Goal: Task Accomplishment & Management: Use online tool/utility

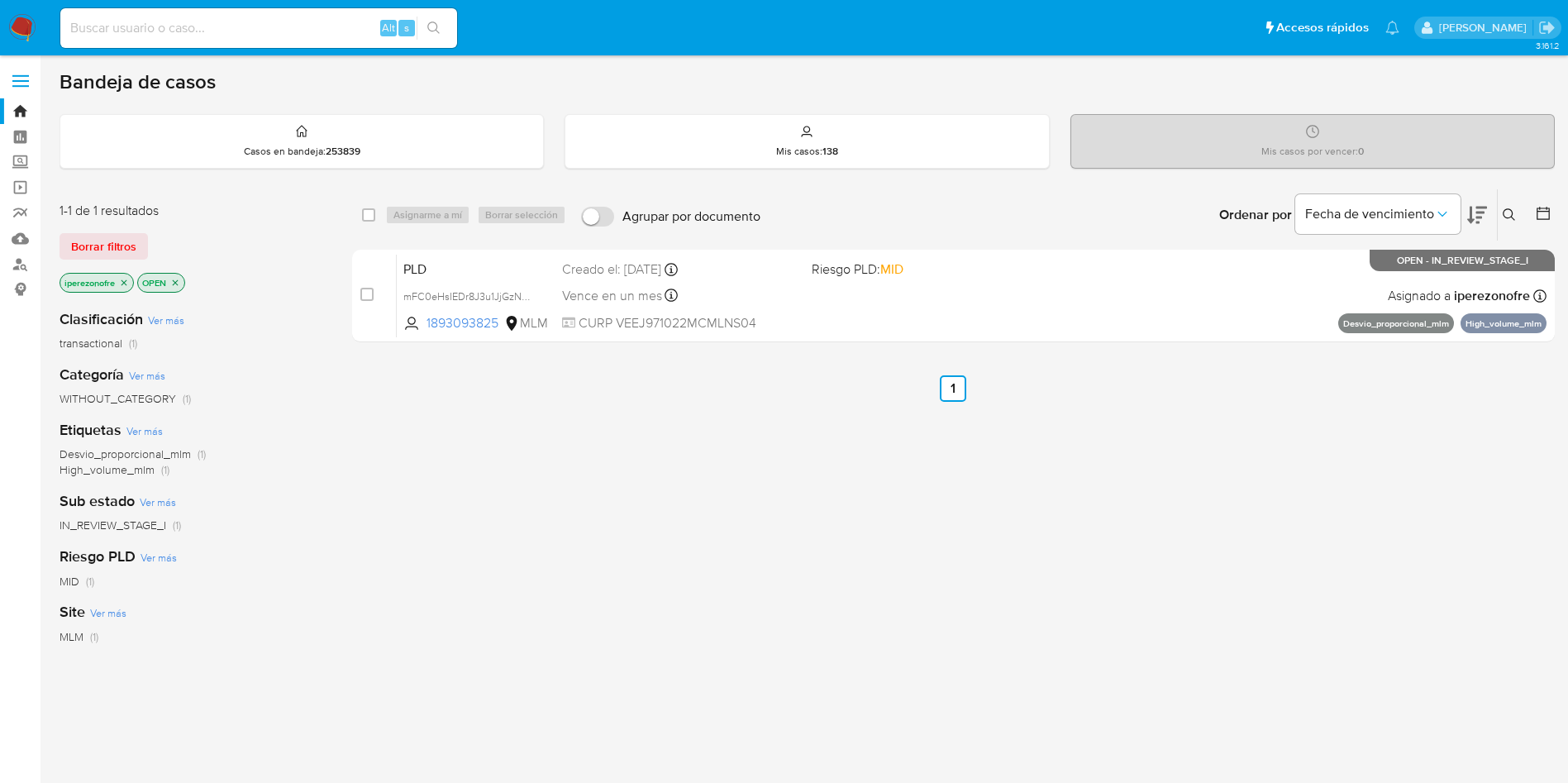
click at [991, 698] on div "select-all-cases-checkbox Asignarme a mí Borrar selección Agrupar por documento…" at bounding box center [953, 563] width 1202 height 749
click at [1238, 572] on div "select-all-cases-checkbox Asignarme a mí Borrar selección Agrupar por documento…" at bounding box center [953, 563] width 1202 height 749
click at [125, 279] on icon "close-filter" at bounding box center [124, 283] width 10 height 10
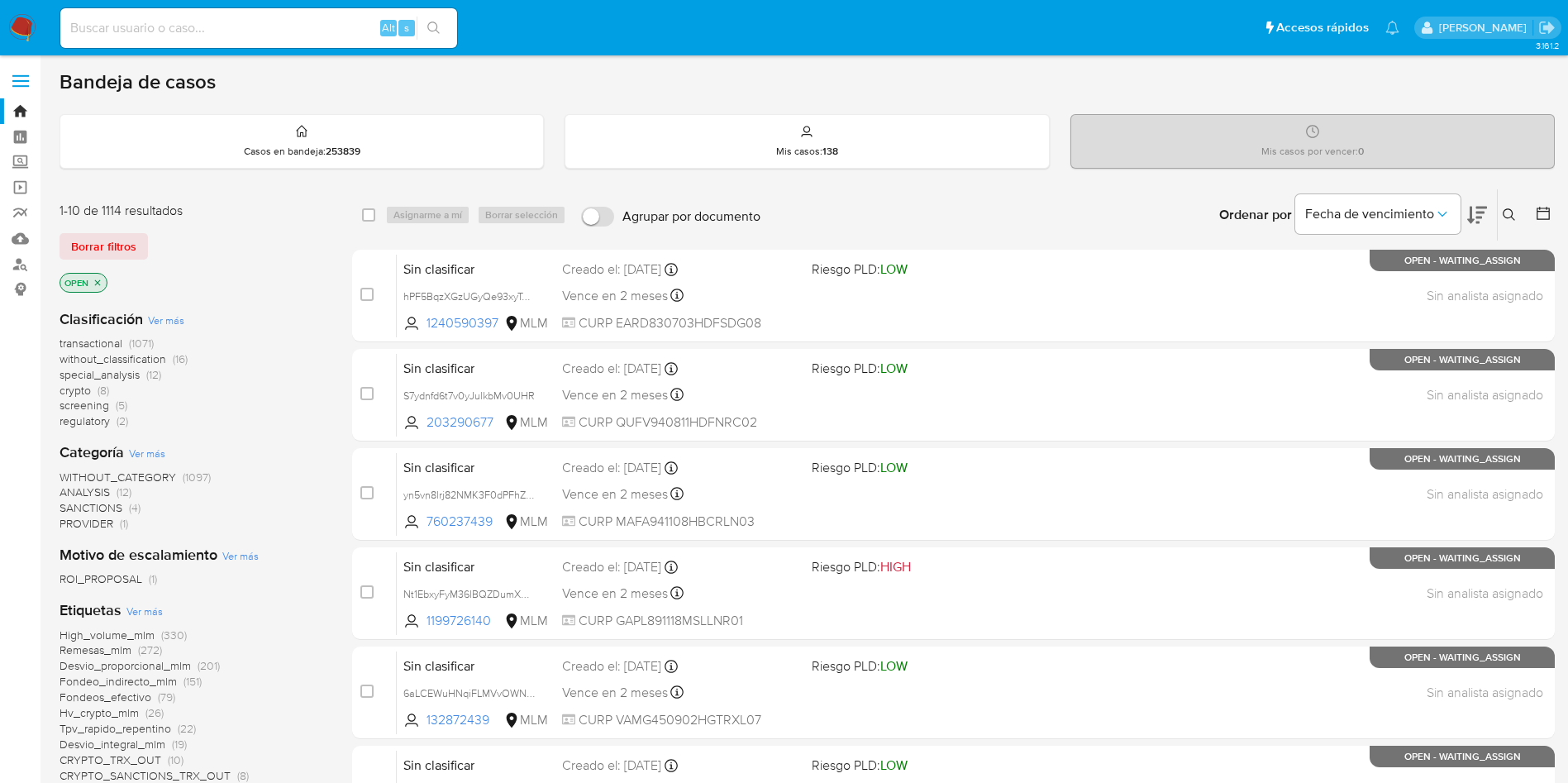
click at [276, 33] on input at bounding box center [259, 28] width 397 height 22
paste input "2488855031"
type input "2488855031"
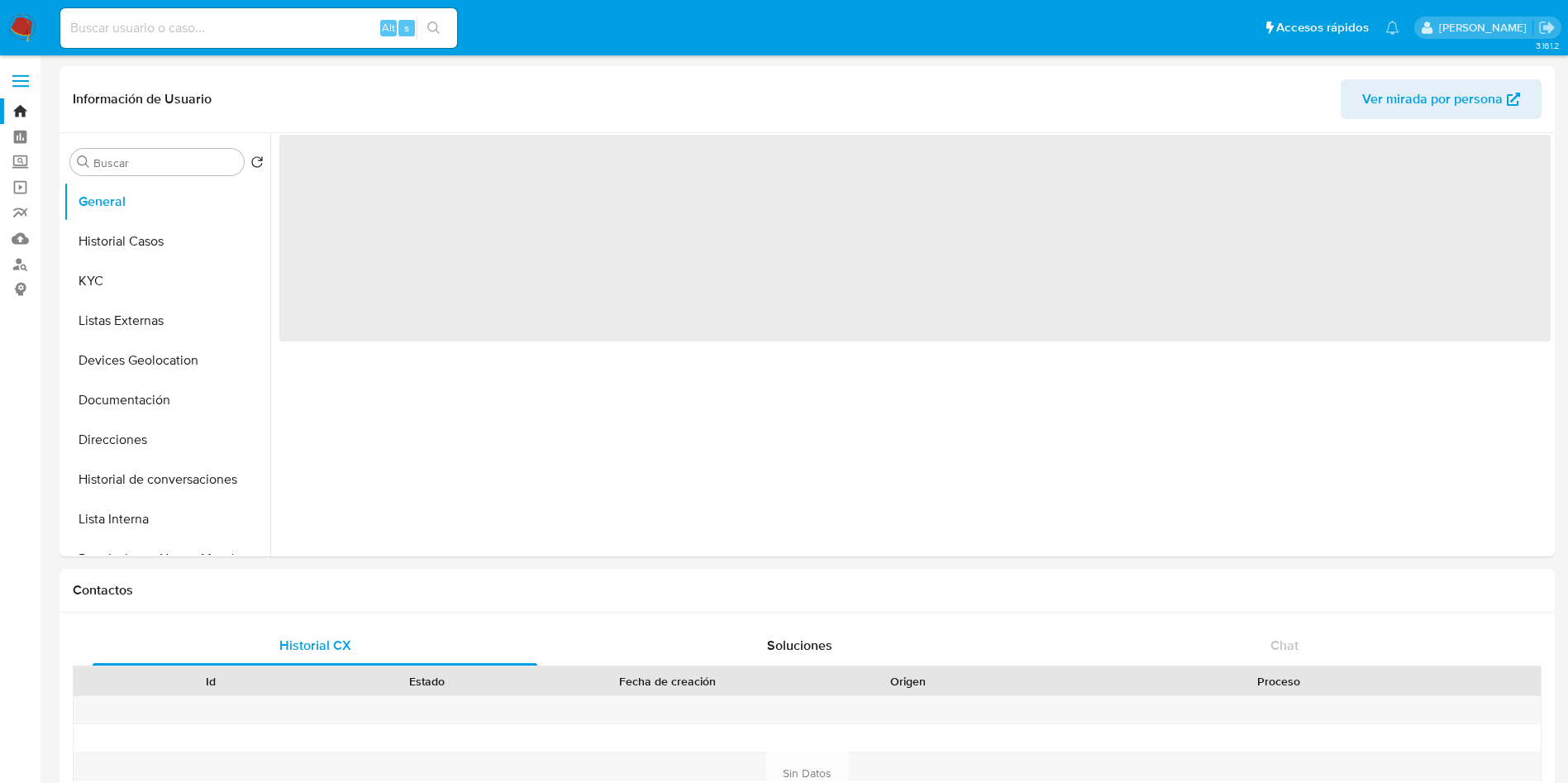
select select "10"
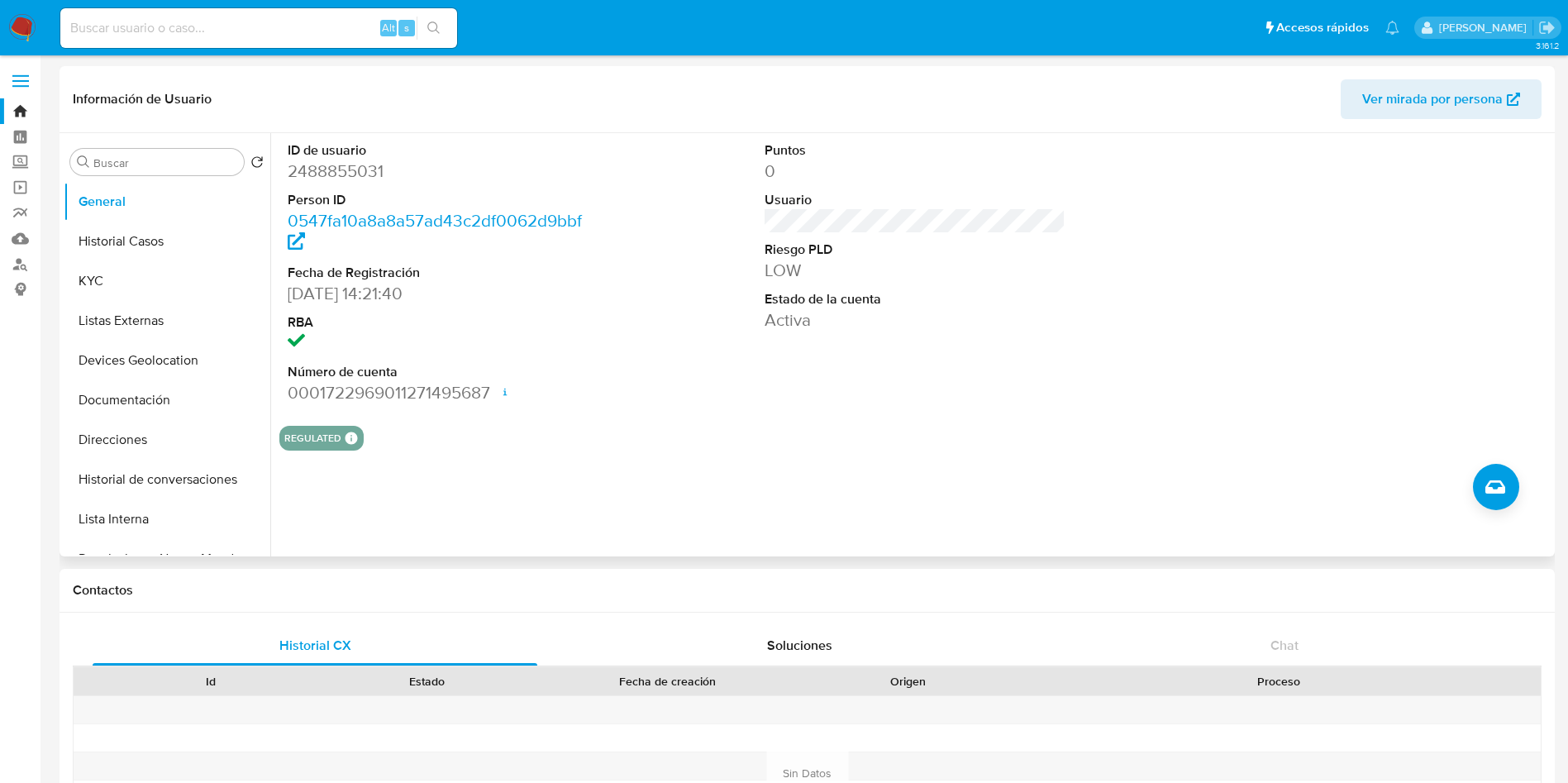
click at [824, 400] on div "Puntos 0 Usuario Riesgo PLD LOW Estado de la cuenta Activa" at bounding box center [915, 272] width 318 height 279
click at [121, 229] on button "Historial Casos" at bounding box center [160, 241] width 193 height 40
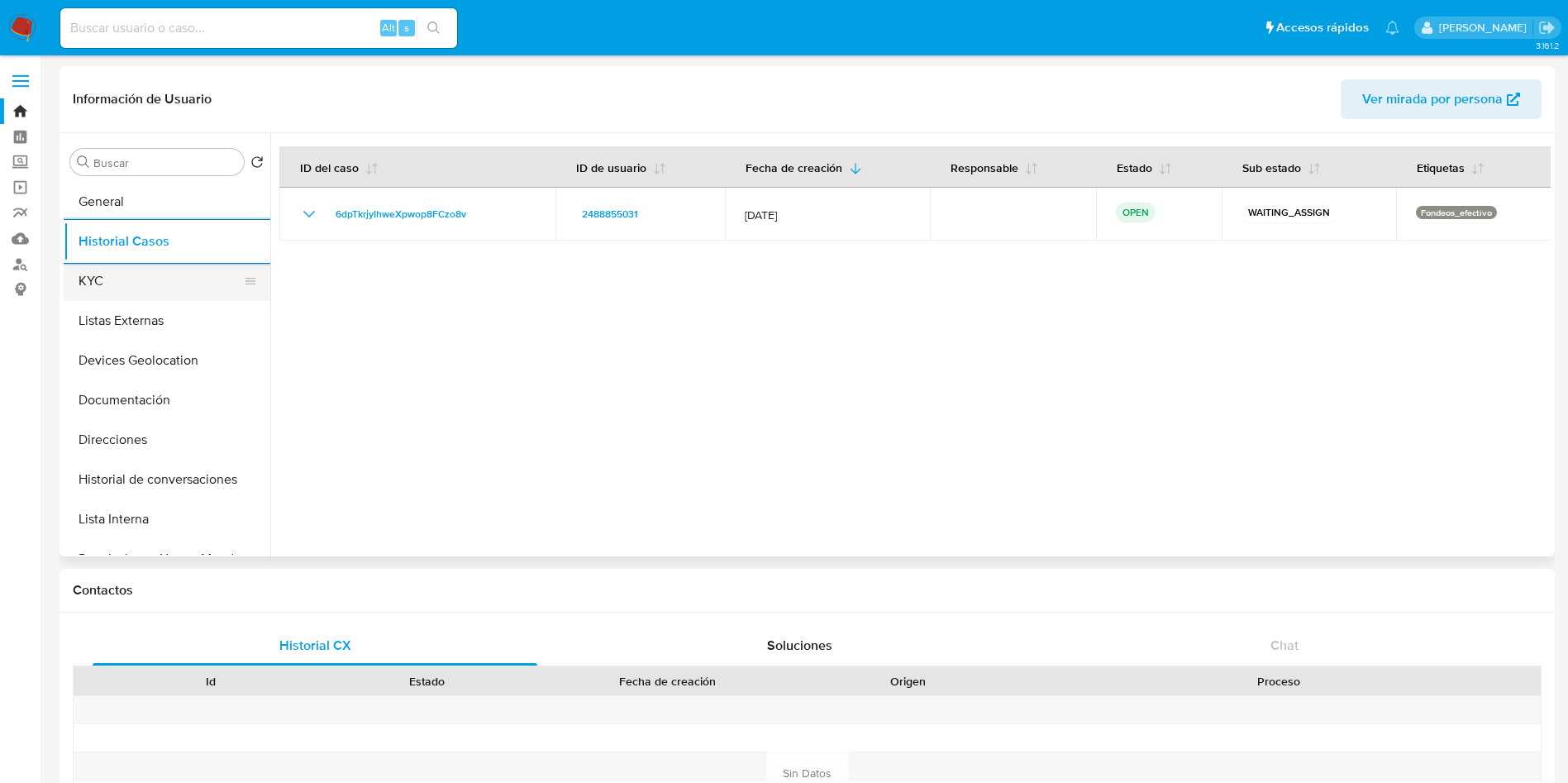
click at [175, 293] on button "KYC" at bounding box center [160, 281] width 193 height 40
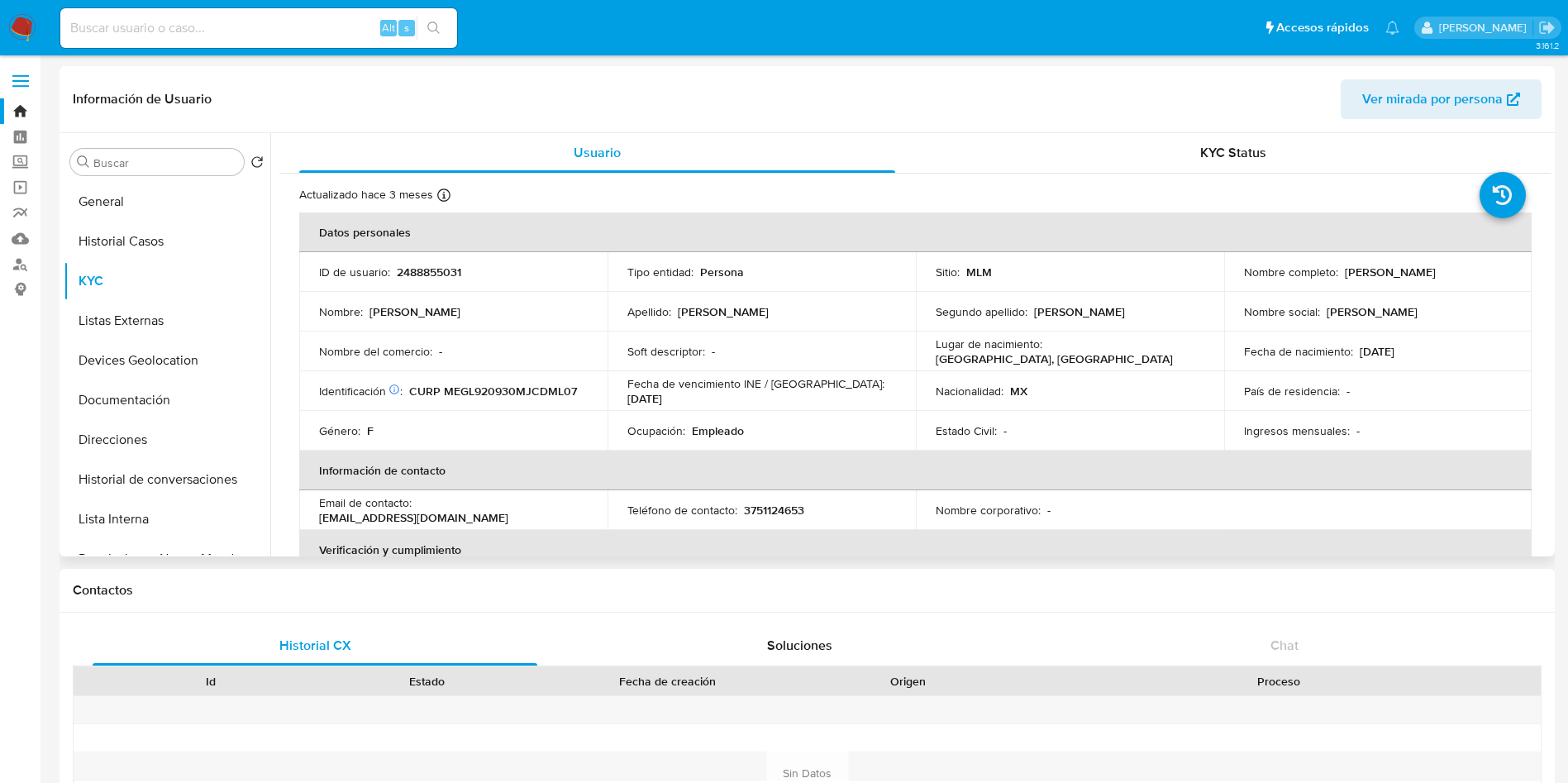
click at [776, 511] on p "3751124653" at bounding box center [774, 510] width 61 height 15
copy p "3751124653"
drag, startPoint x: 565, startPoint y: 509, endPoint x: 415, endPoint y: 508, distance: 150.0
click at [415, 508] on div "Email de contacto : lilianamedinag6@gmail.com" at bounding box center [453, 511] width 268 height 30
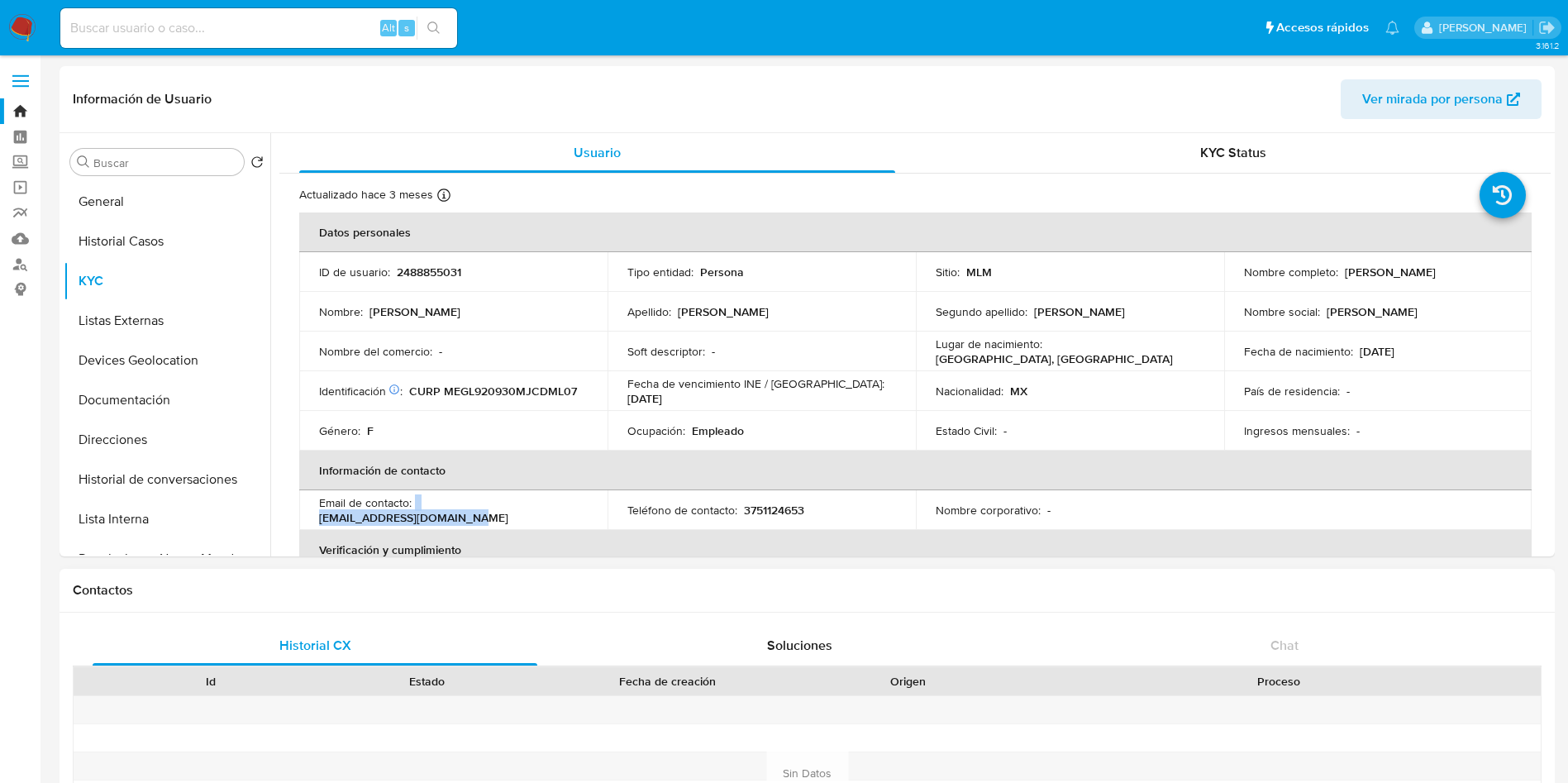
copy div "[EMAIL_ADDRESS][DOMAIN_NAME]"
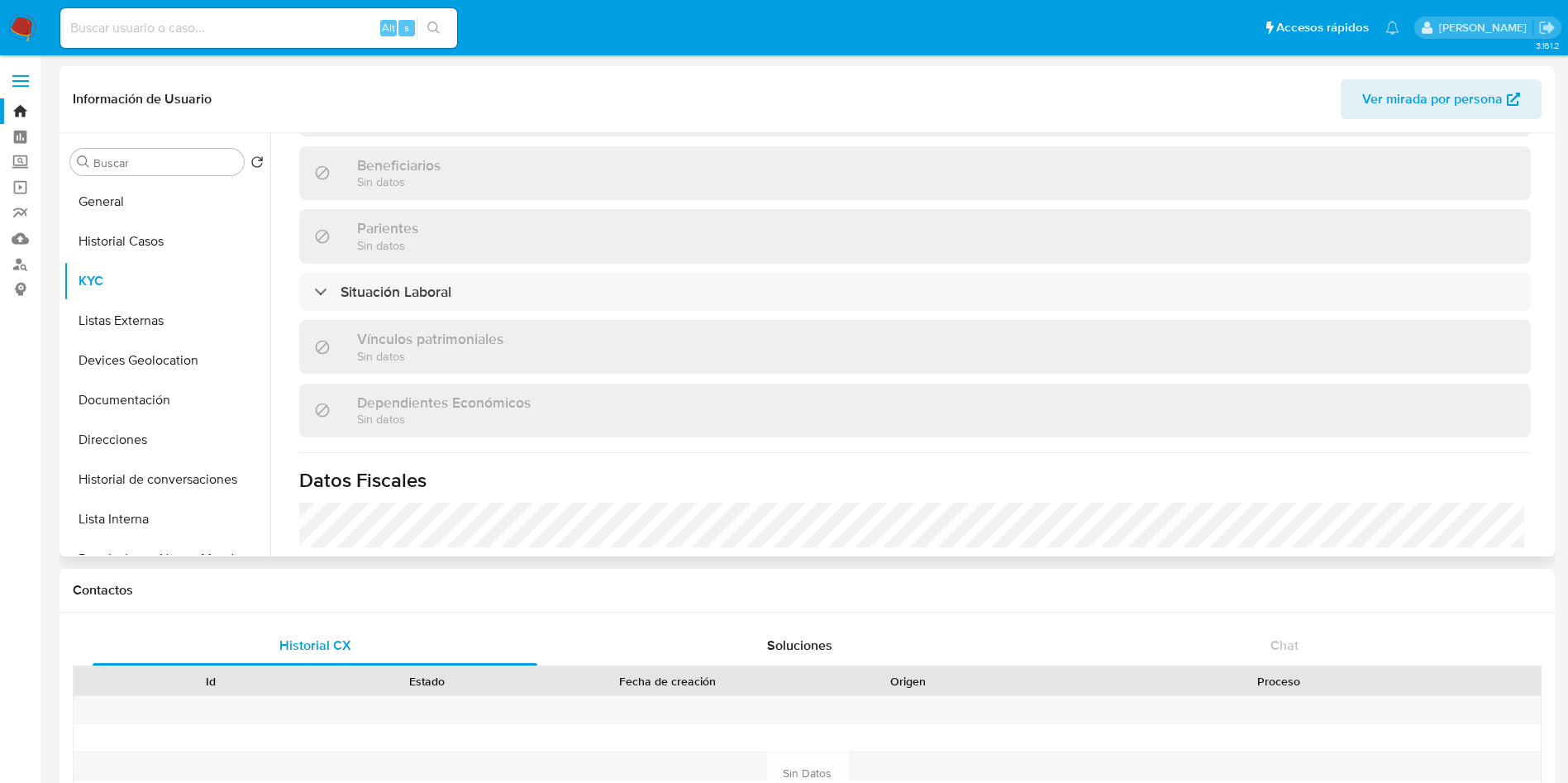
scroll to position [773, 0]
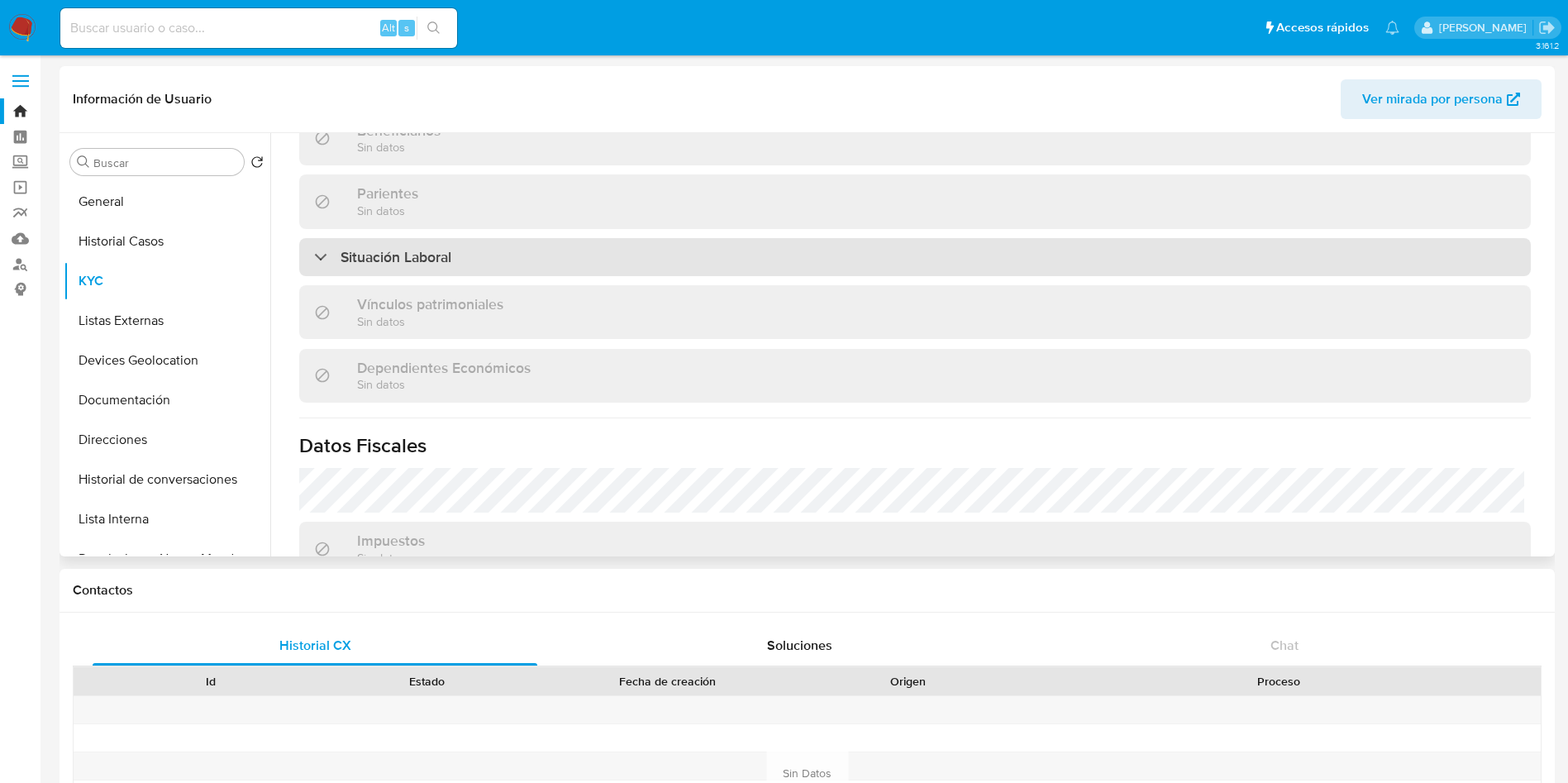
click at [819, 267] on div "Situación Laboral" at bounding box center [914, 257] width 1231 height 38
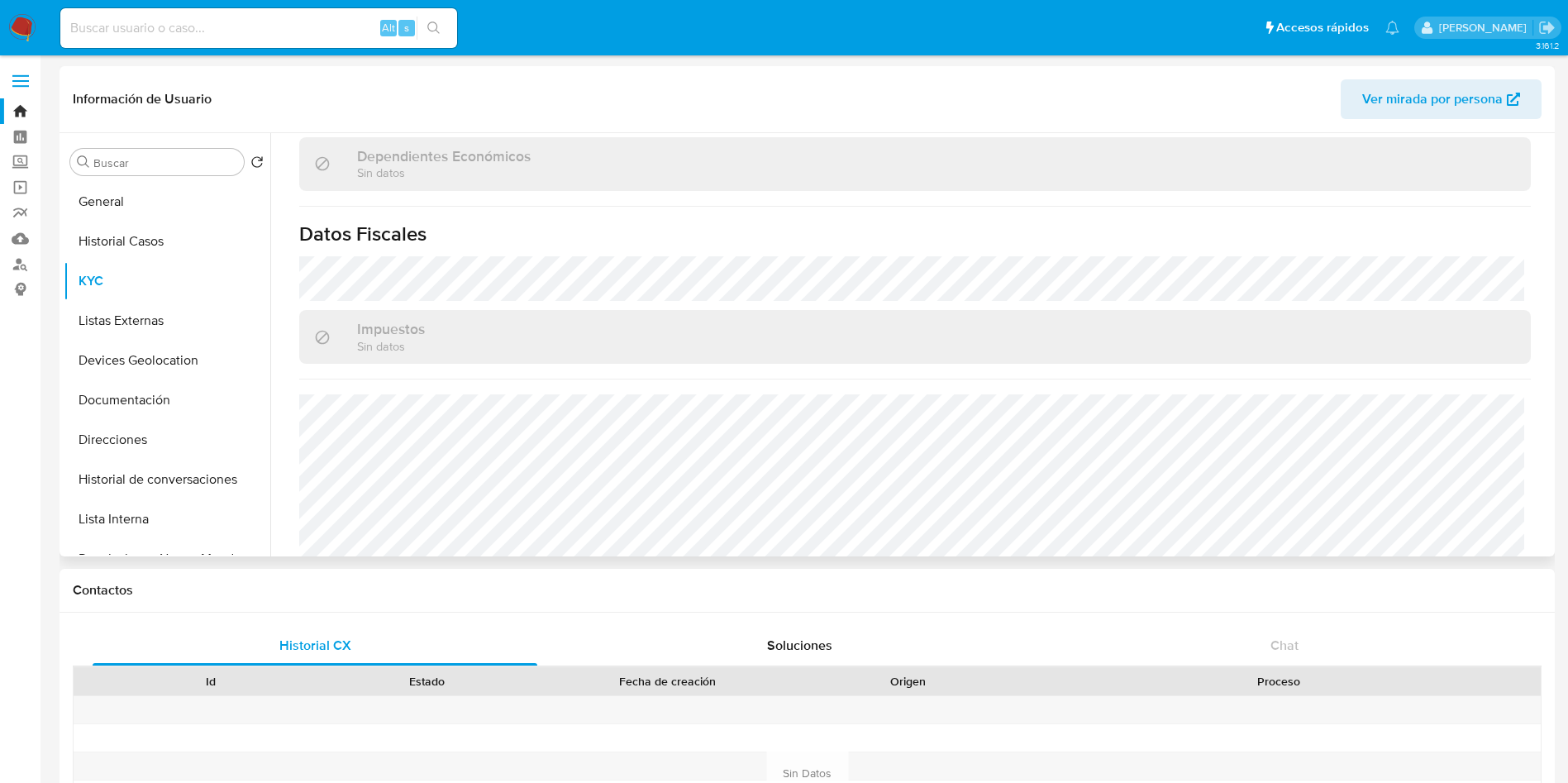
scroll to position [1263, 0]
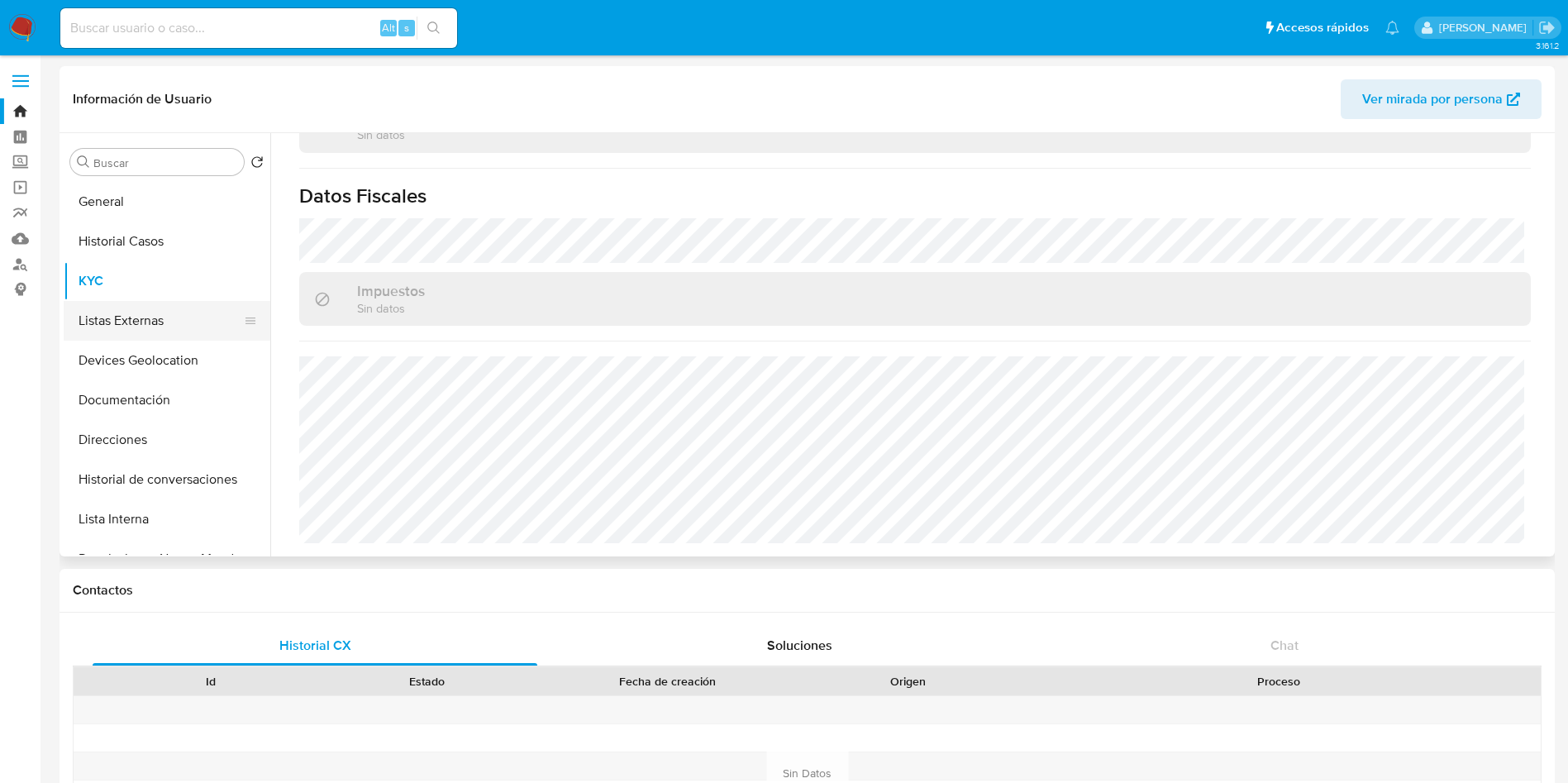
click at [128, 326] on button "Listas Externas" at bounding box center [160, 321] width 193 height 40
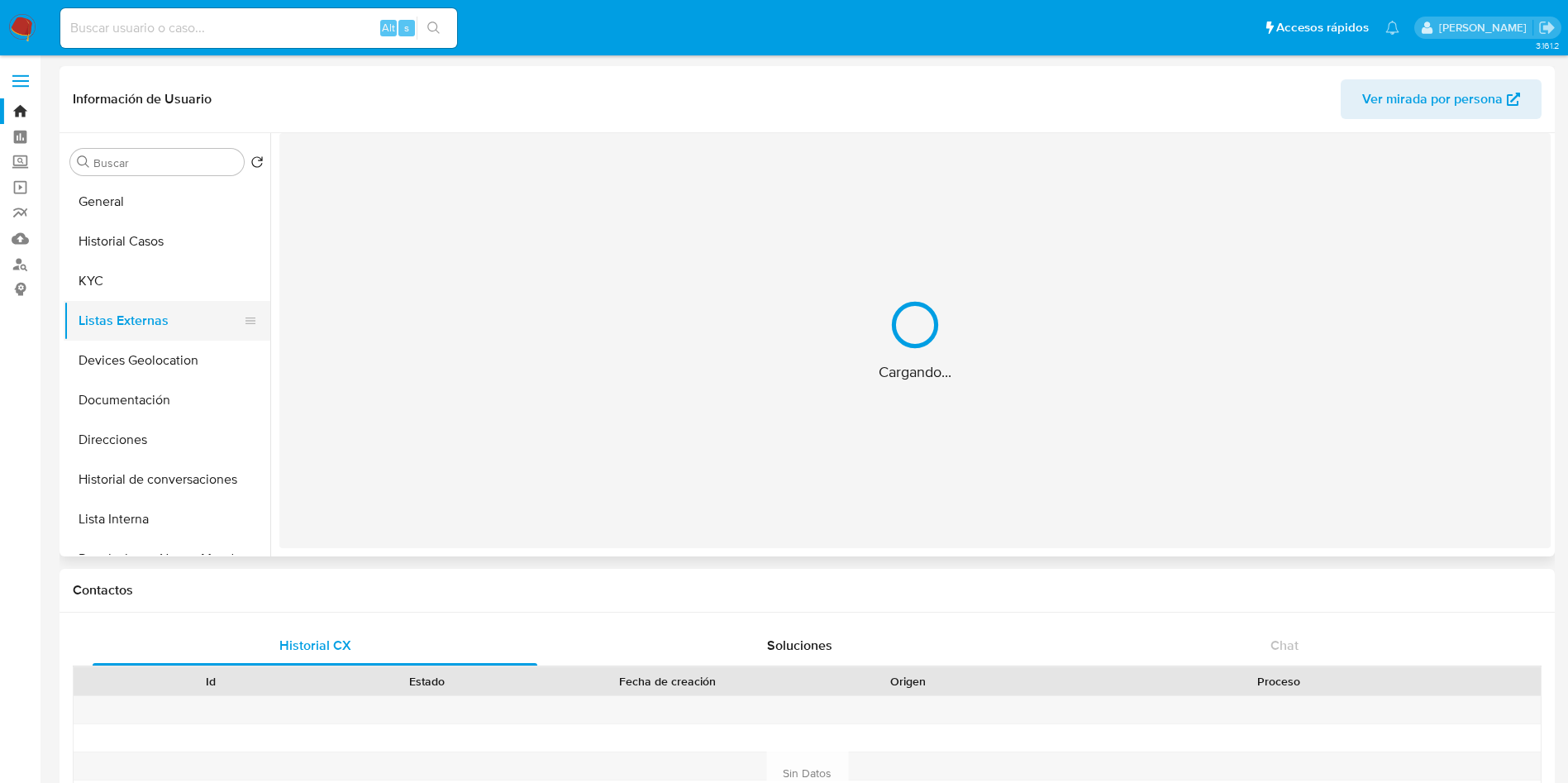
scroll to position [0, 0]
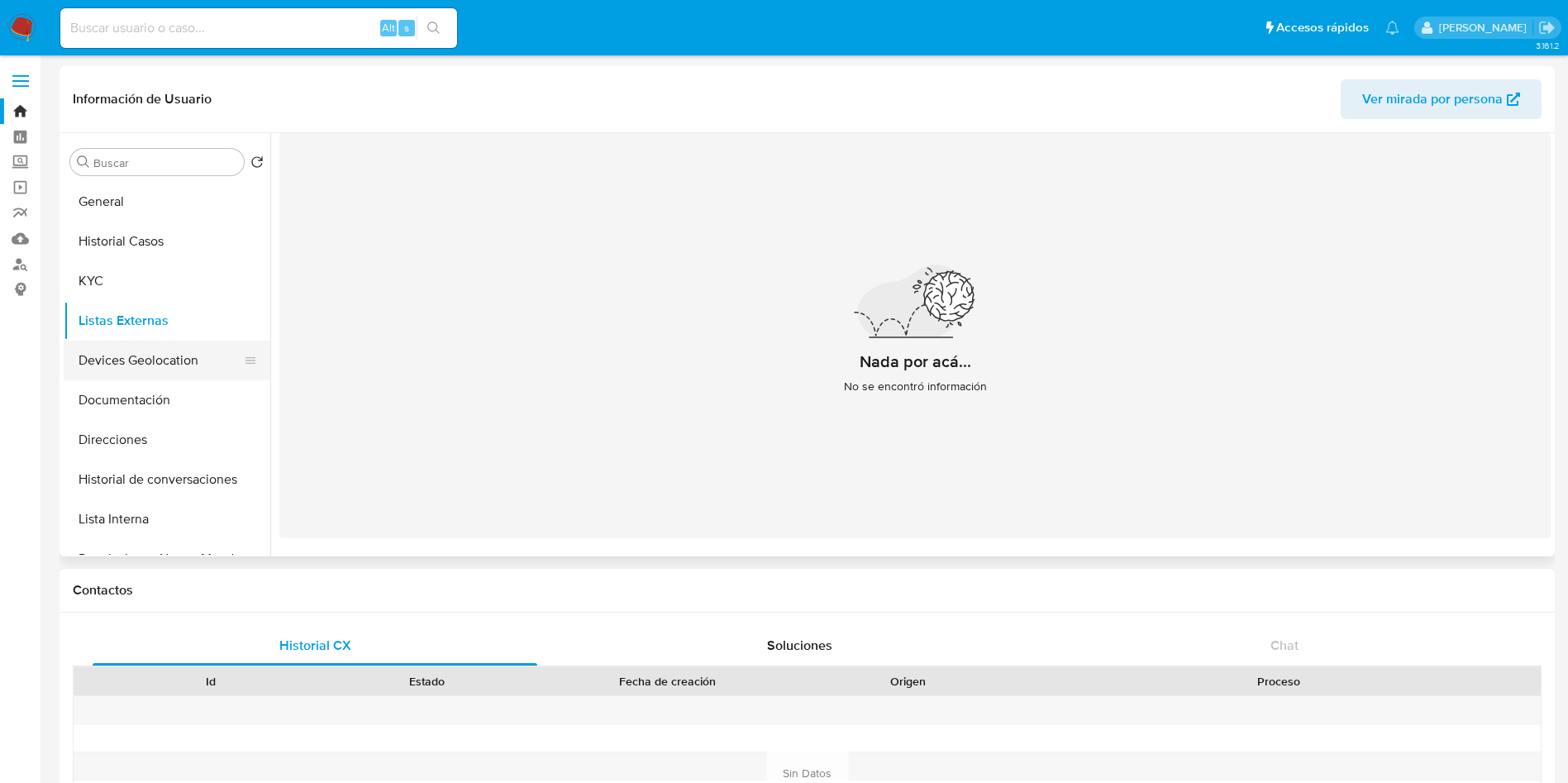
click at [169, 360] on button "Devices Geolocation" at bounding box center [160, 361] width 193 height 40
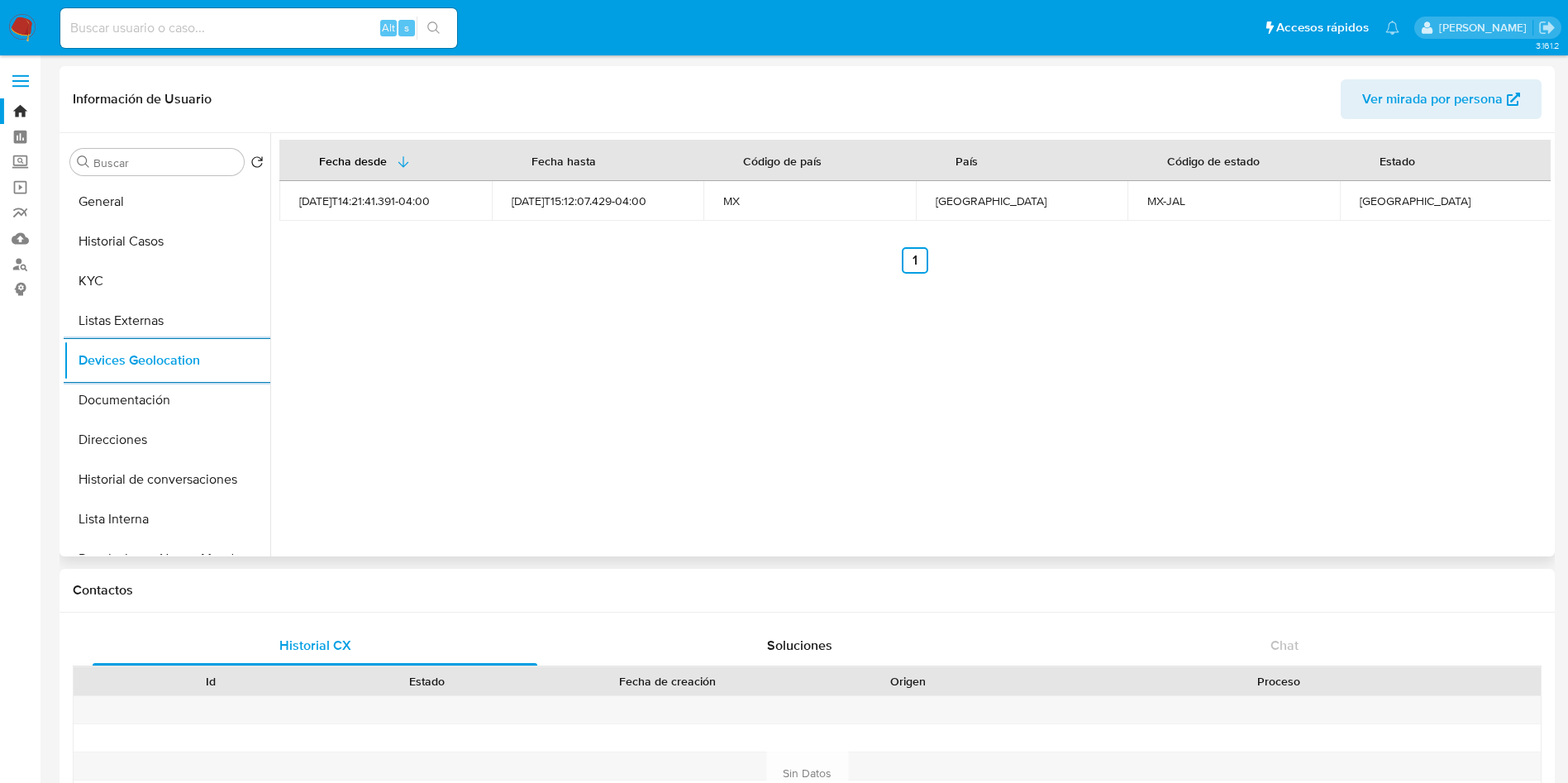
click at [1367, 202] on div "Jalisco" at bounding box center [1445, 200] width 172 height 15
copy div "Jalisco"
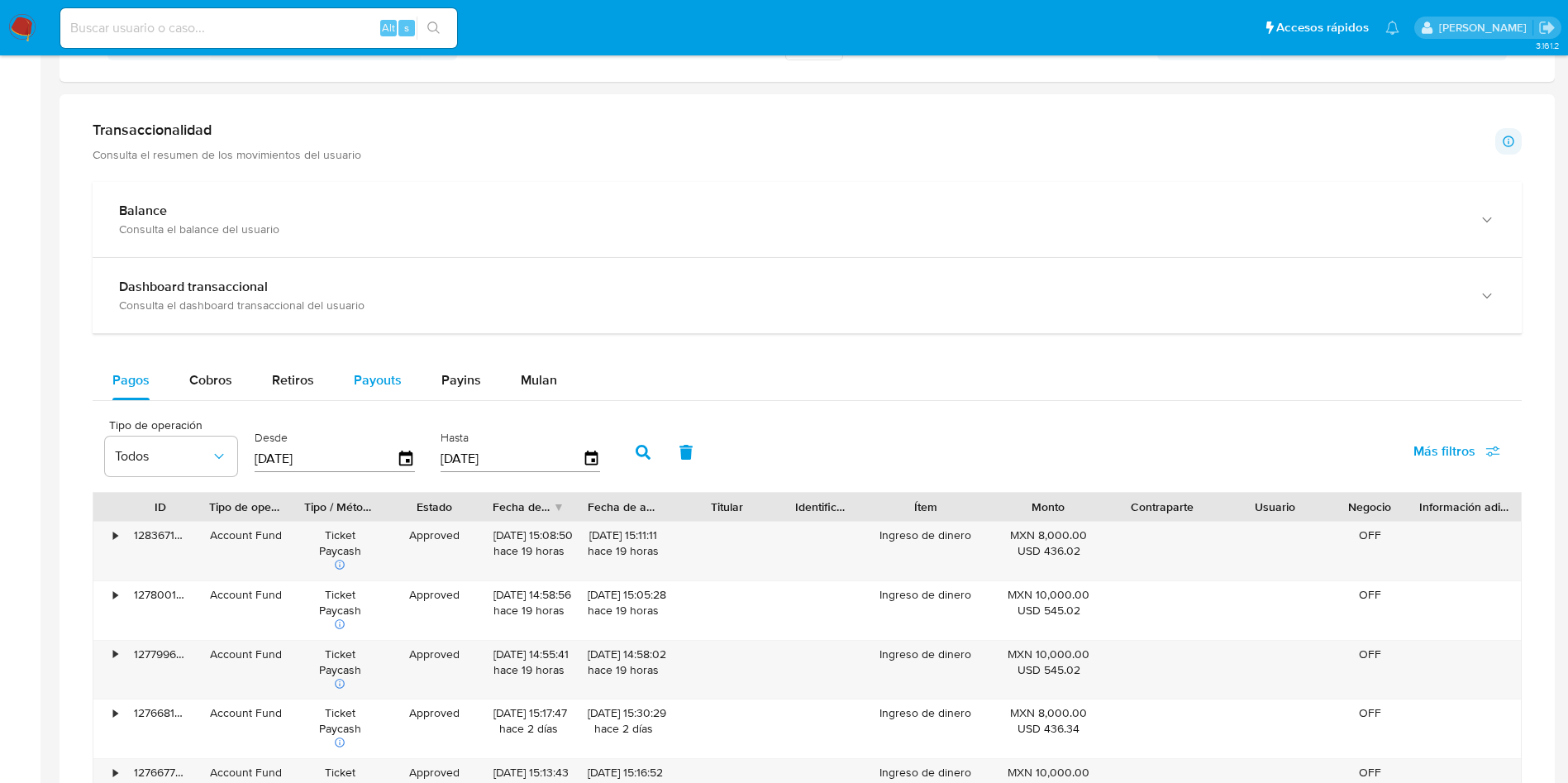
scroll to position [620, 0]
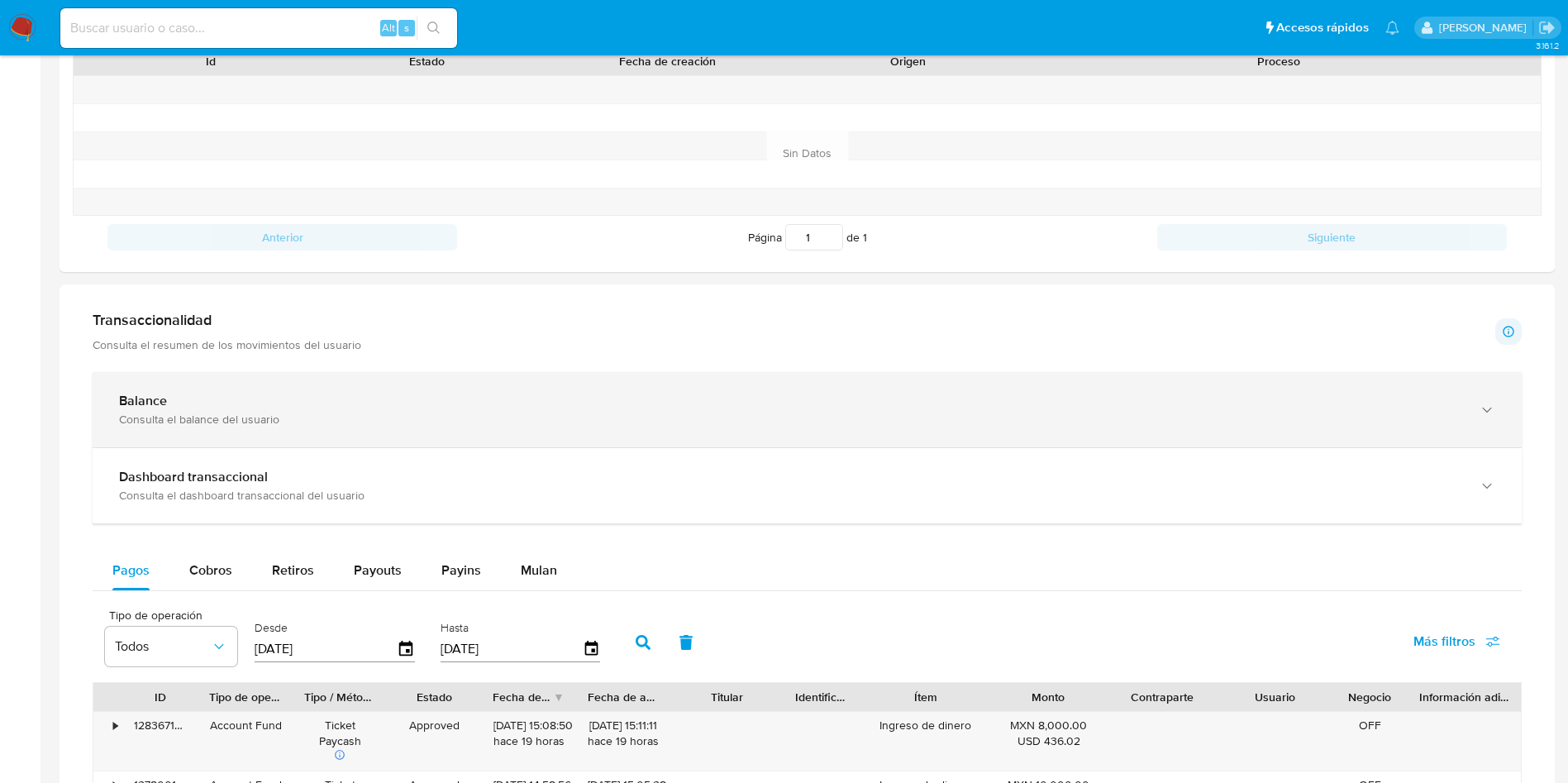
click at [353, 423] on div "Consulta el balance del usuario" at bounding box center [789, 419] width 1343 height 15
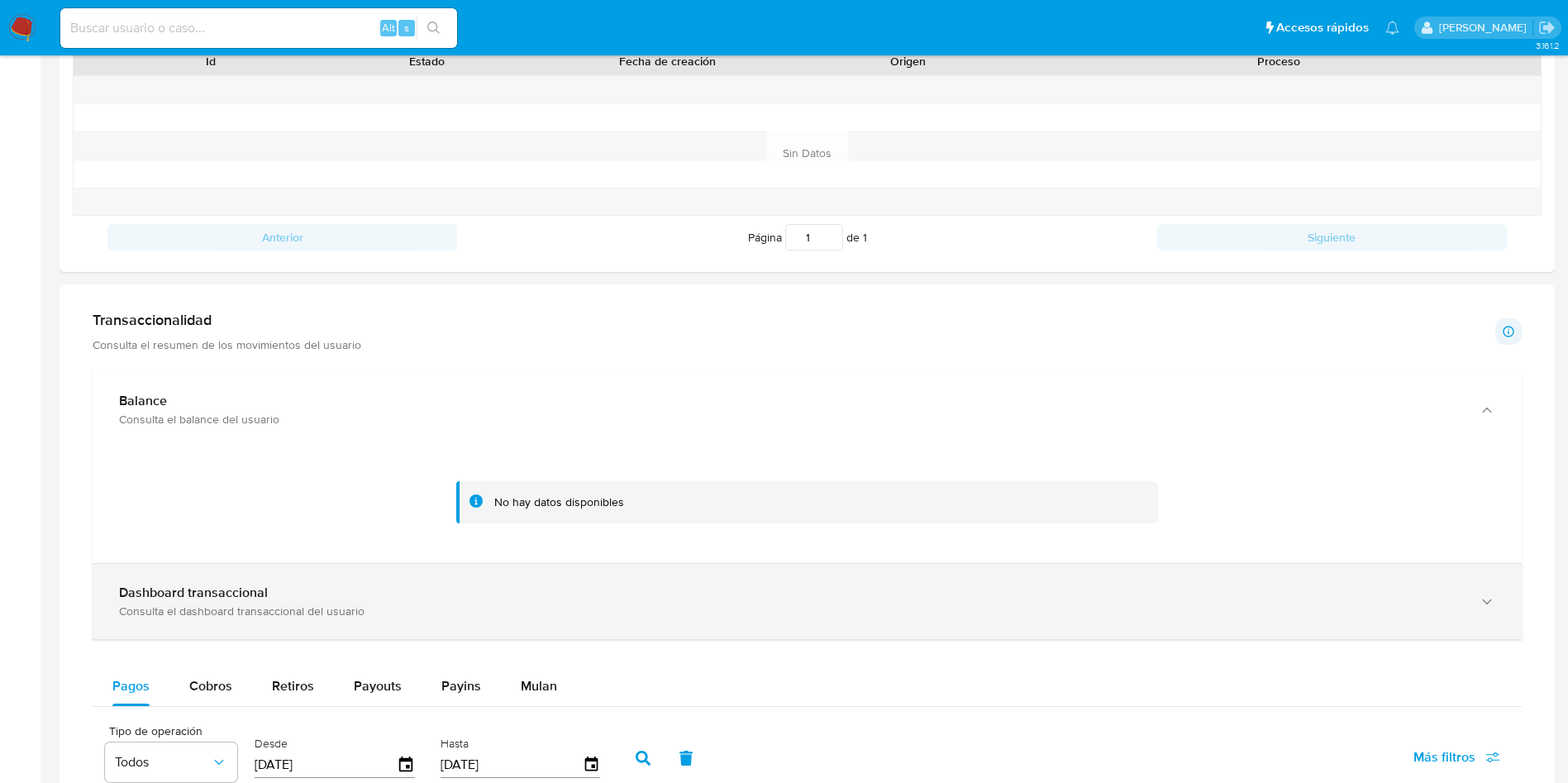
click at [448, 582] on div "Dashboard transaccional Consulta el dashboard transaccional del usuario" at bounding box center [806, 600] width 1428 height 75
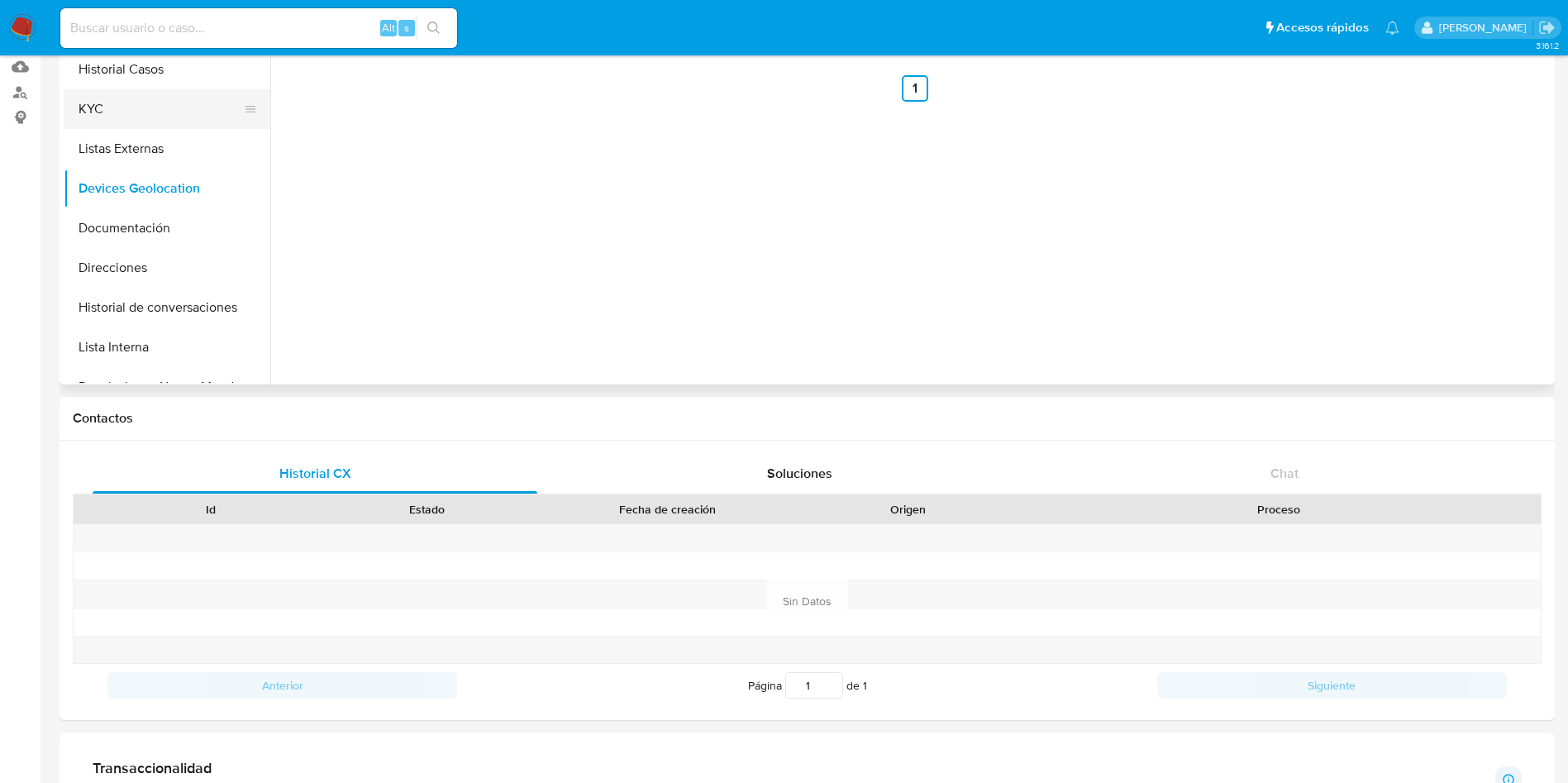
scroll to position [0, 0]
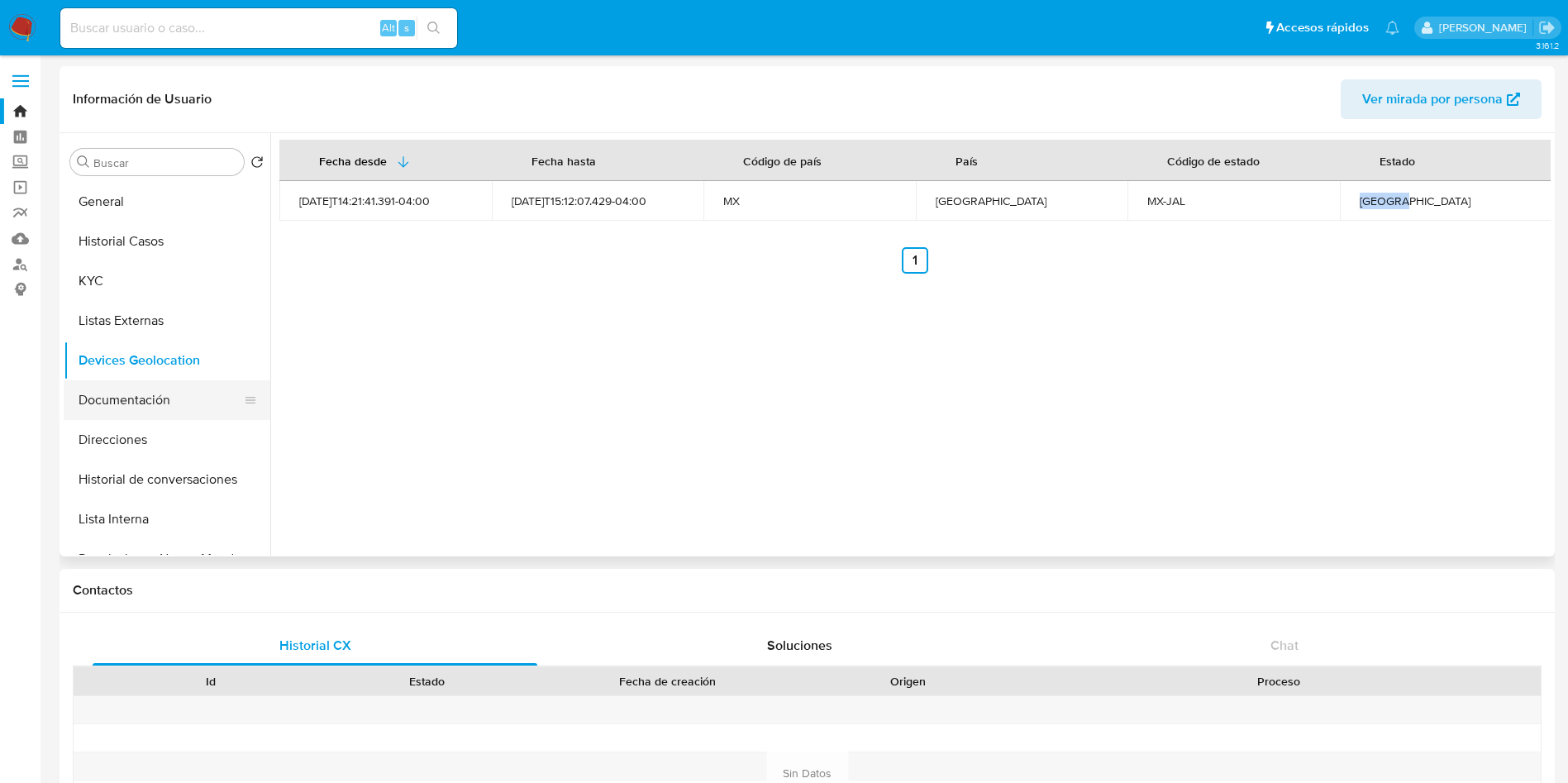
click at [145, 392] on button "Documentación" at bounding box center [160, 400] width 193 height 40
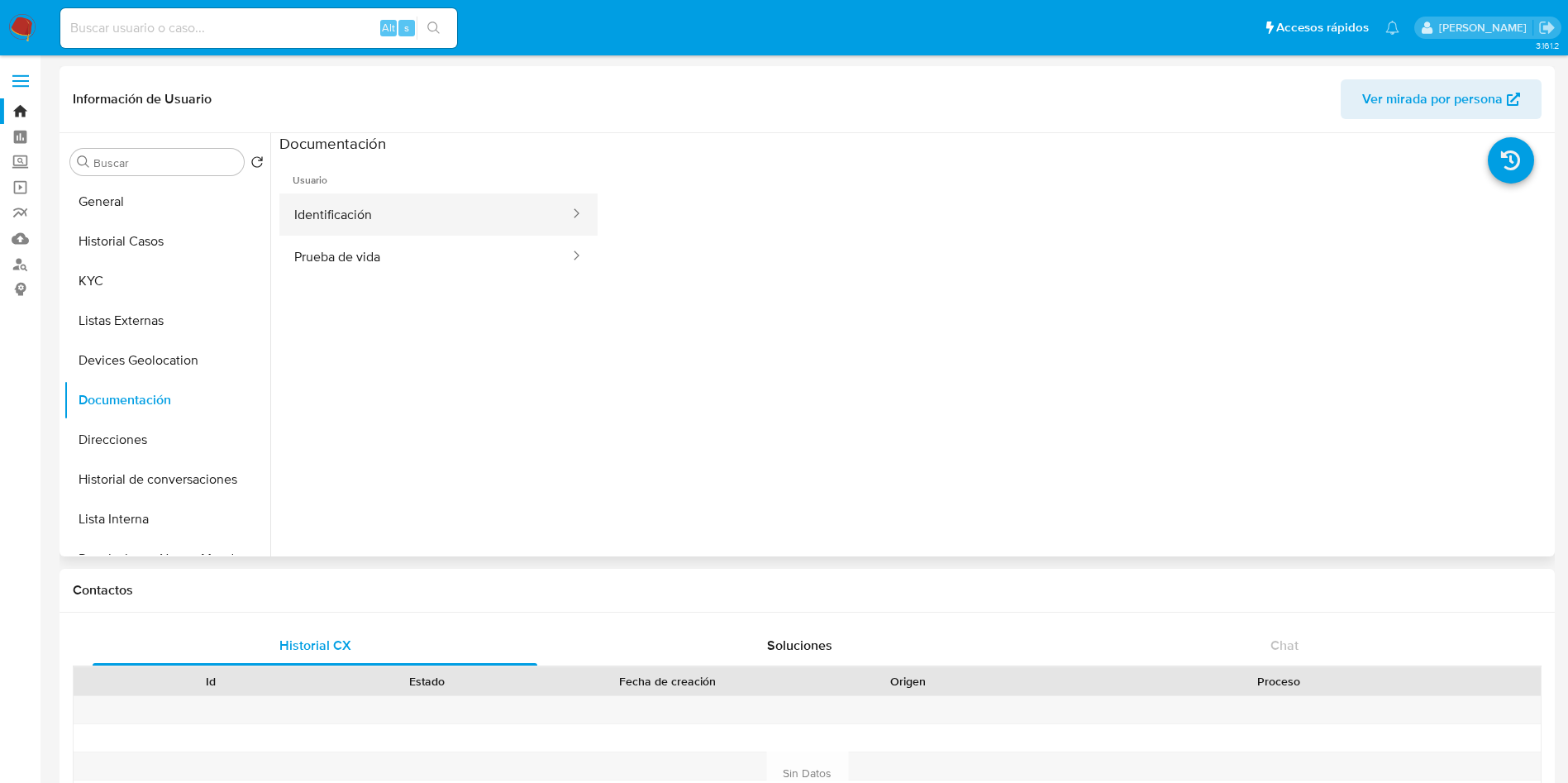
click at [431, 204] on button "Identificación" at bounding box center [425, 214] width 292 height 42
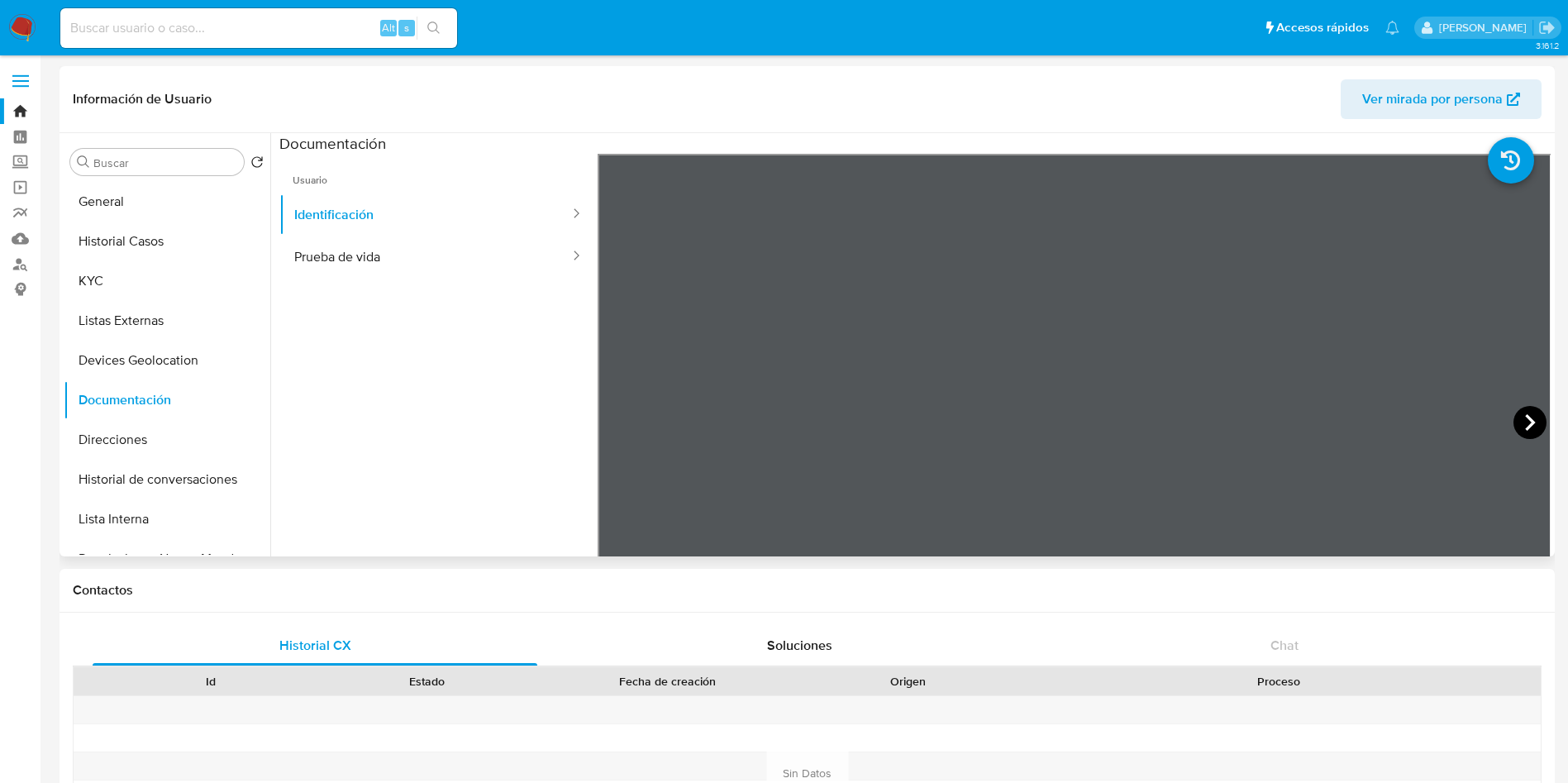
click at [1517, 411] on icon at bounding box center [1529, 422] width 33 height 33
click at [440, 254] on button "Prueba de vida" at bounding box center [425, 256] width 292 height 42
click at [148, 428] on button "Direcciones" at bounding box center [160, 440] width 193 height 40
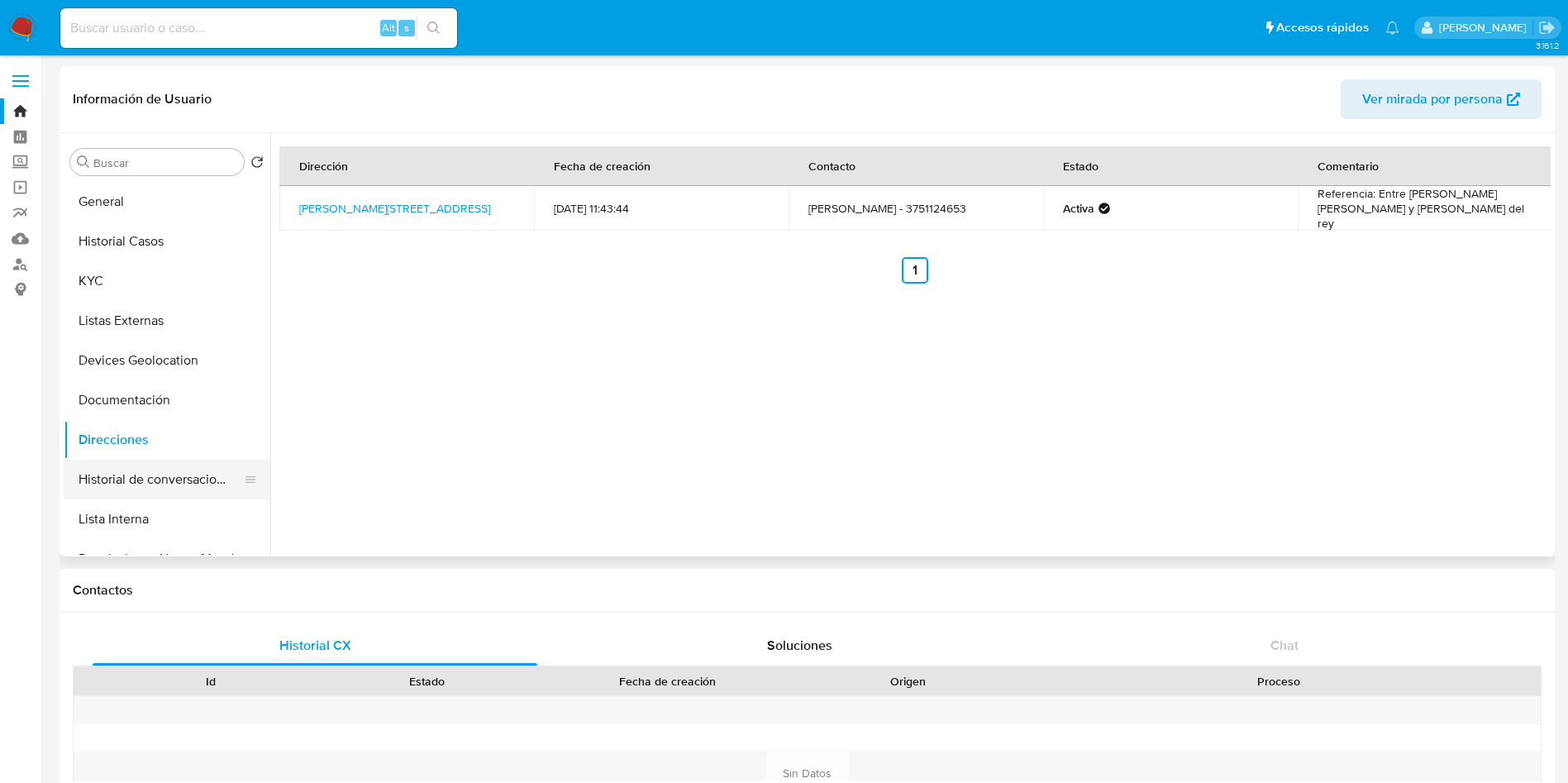
click at [140, 469] on button "Historial de conversaciones" at bounding box center [160, 480] width 193 height 40
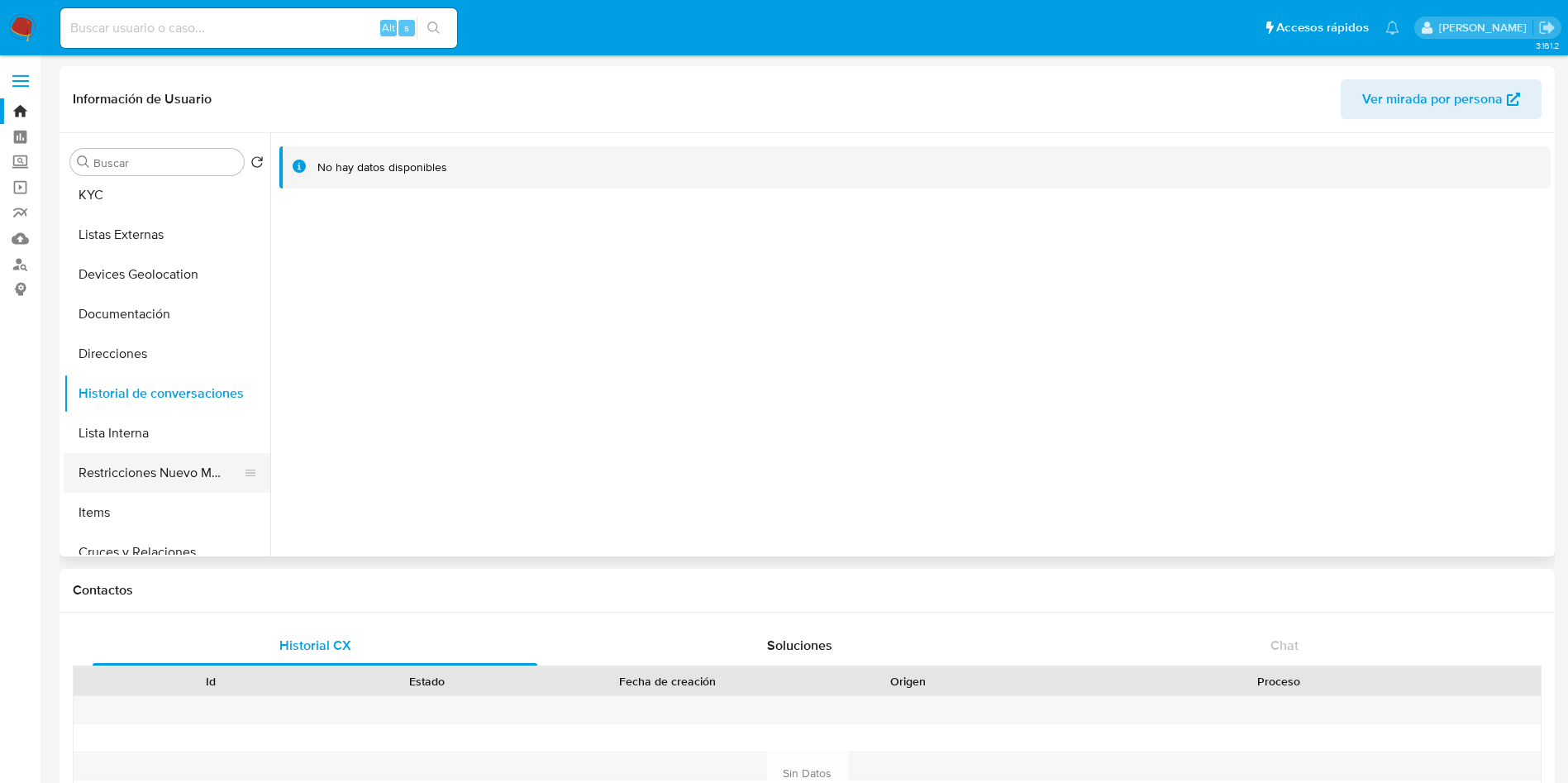
scroll to position [124, 0]
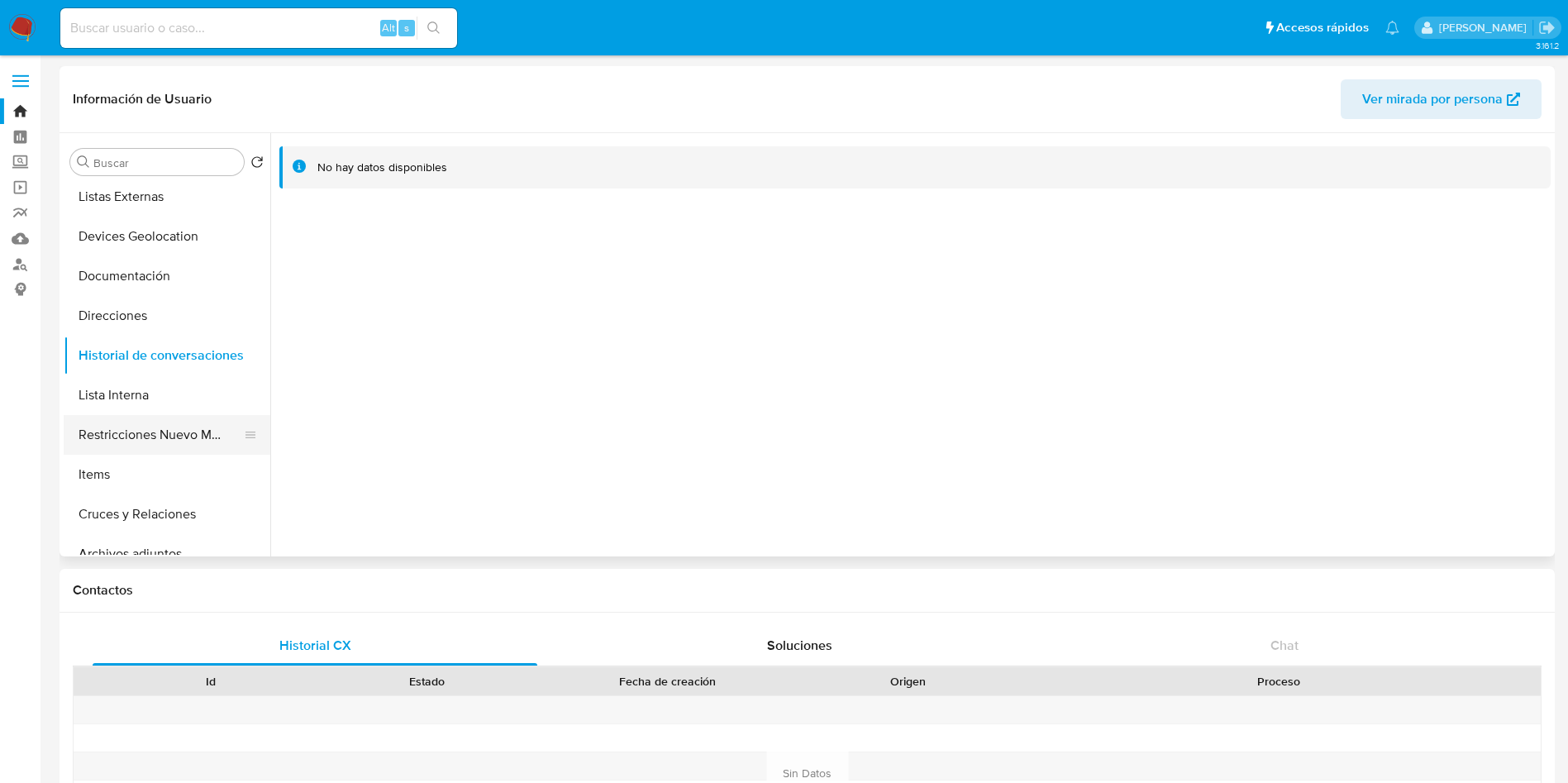
click at [136, 433] on button "Restricciones Nuevo Mundo" at bounding box center [160, 435] width 193 height 40
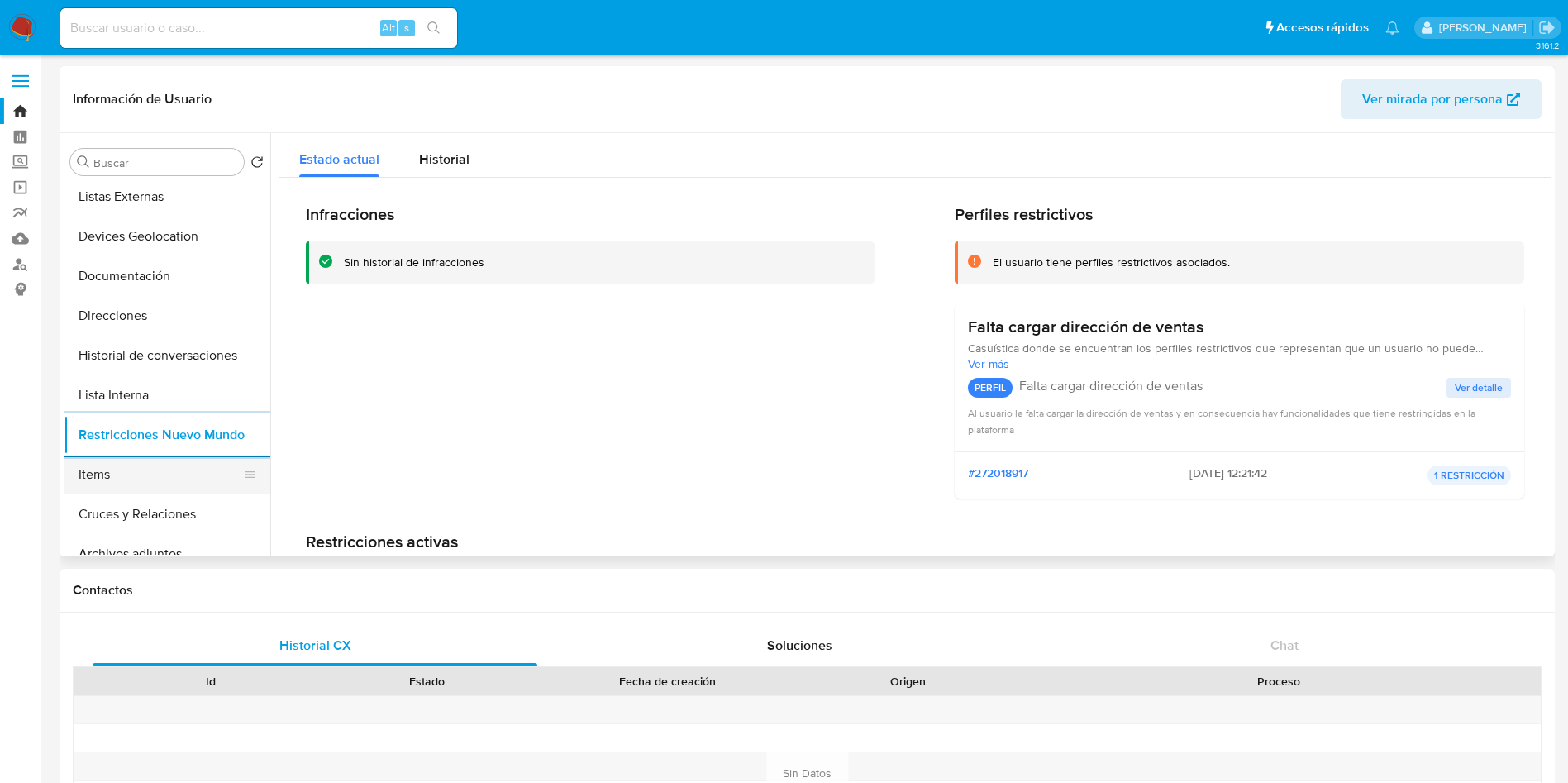
click at [90, 482] on button "Items" at bounding box center [160, 475] width 193 height 40
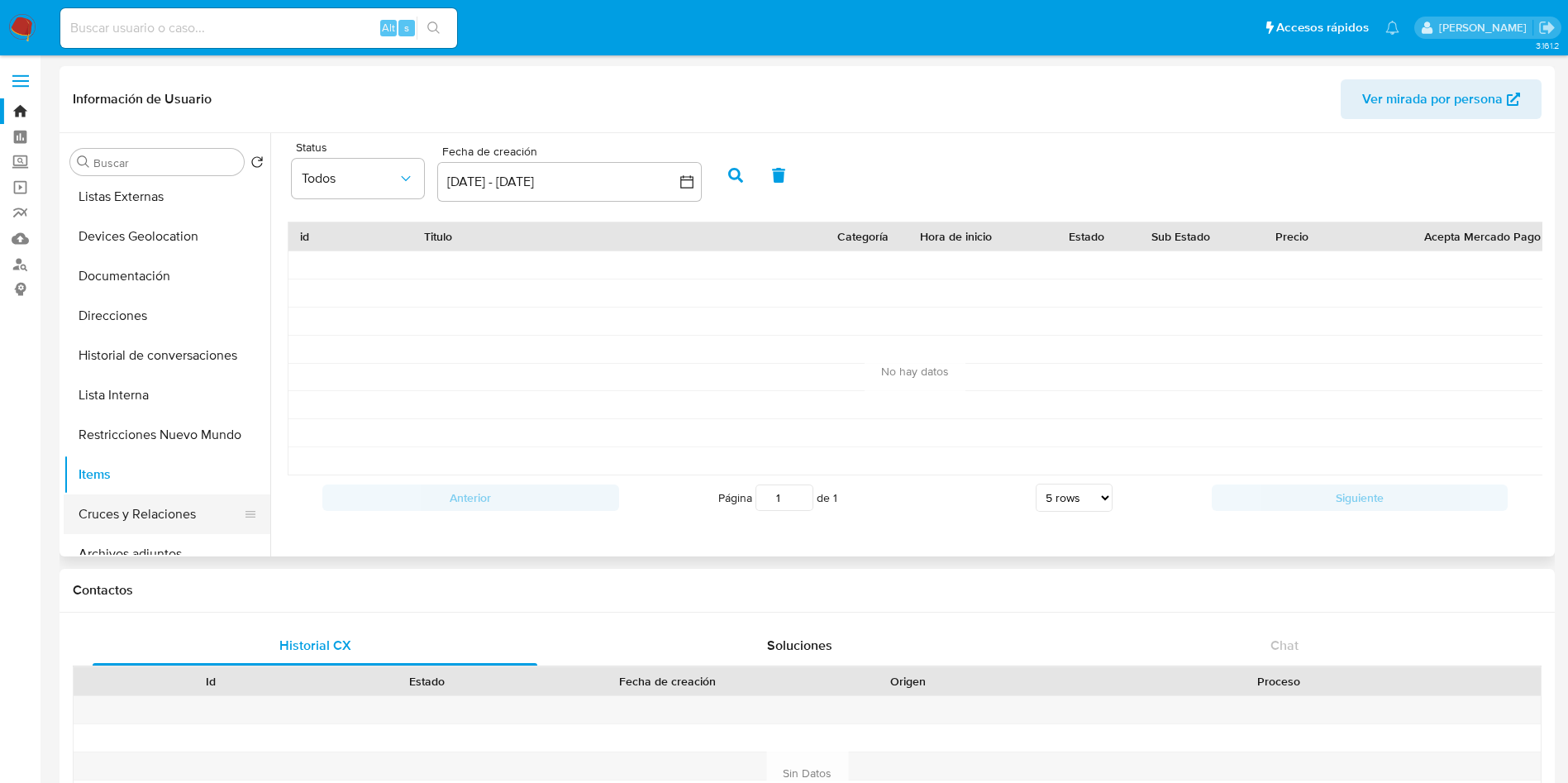
click at [146, 508] on button "Cruces y Relaciones" at bounding box center [160, 515] width 193 height 40
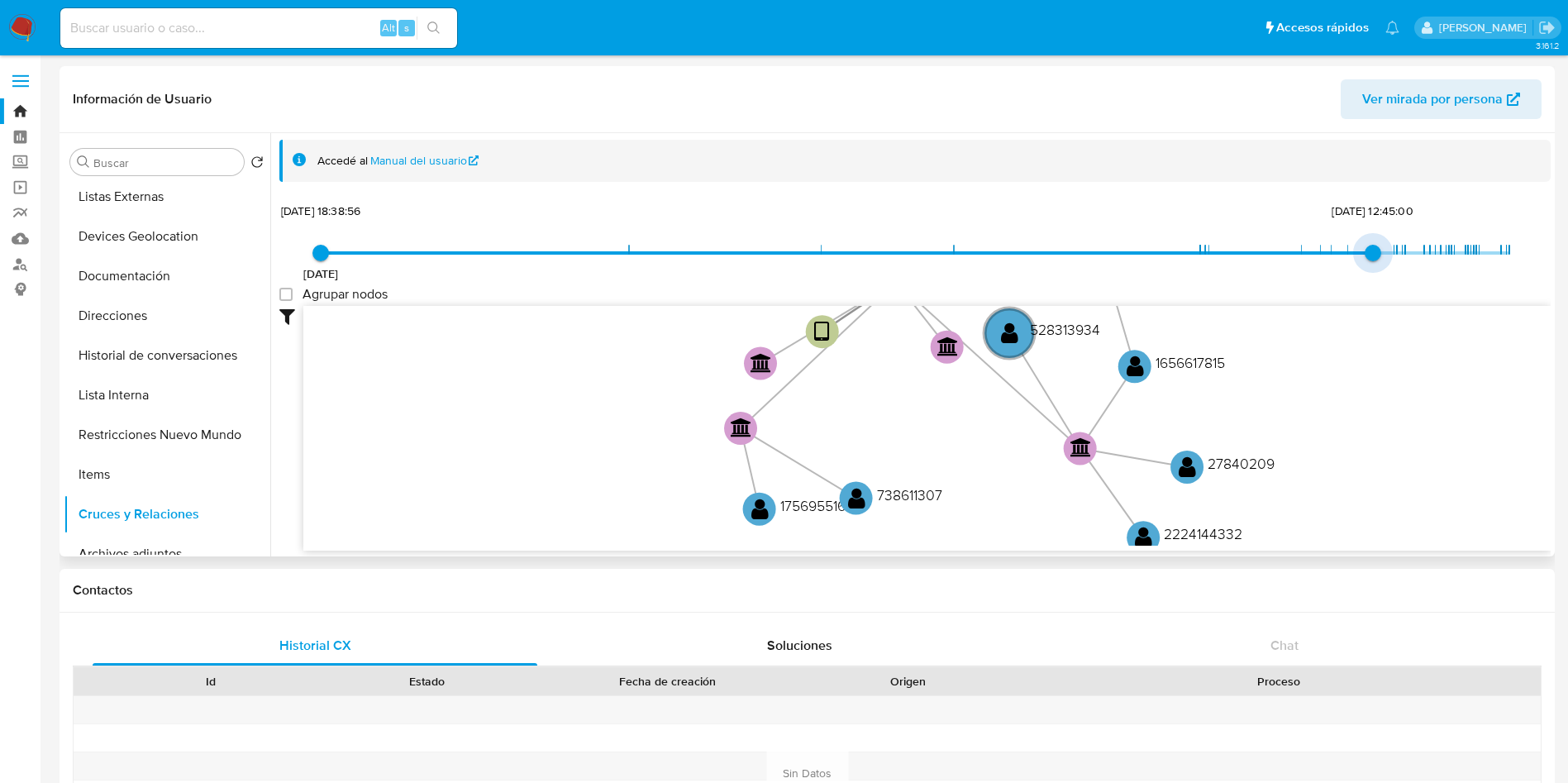
click at [1364, 252] on span at bounding box center [846, 252] width 1052 height 3
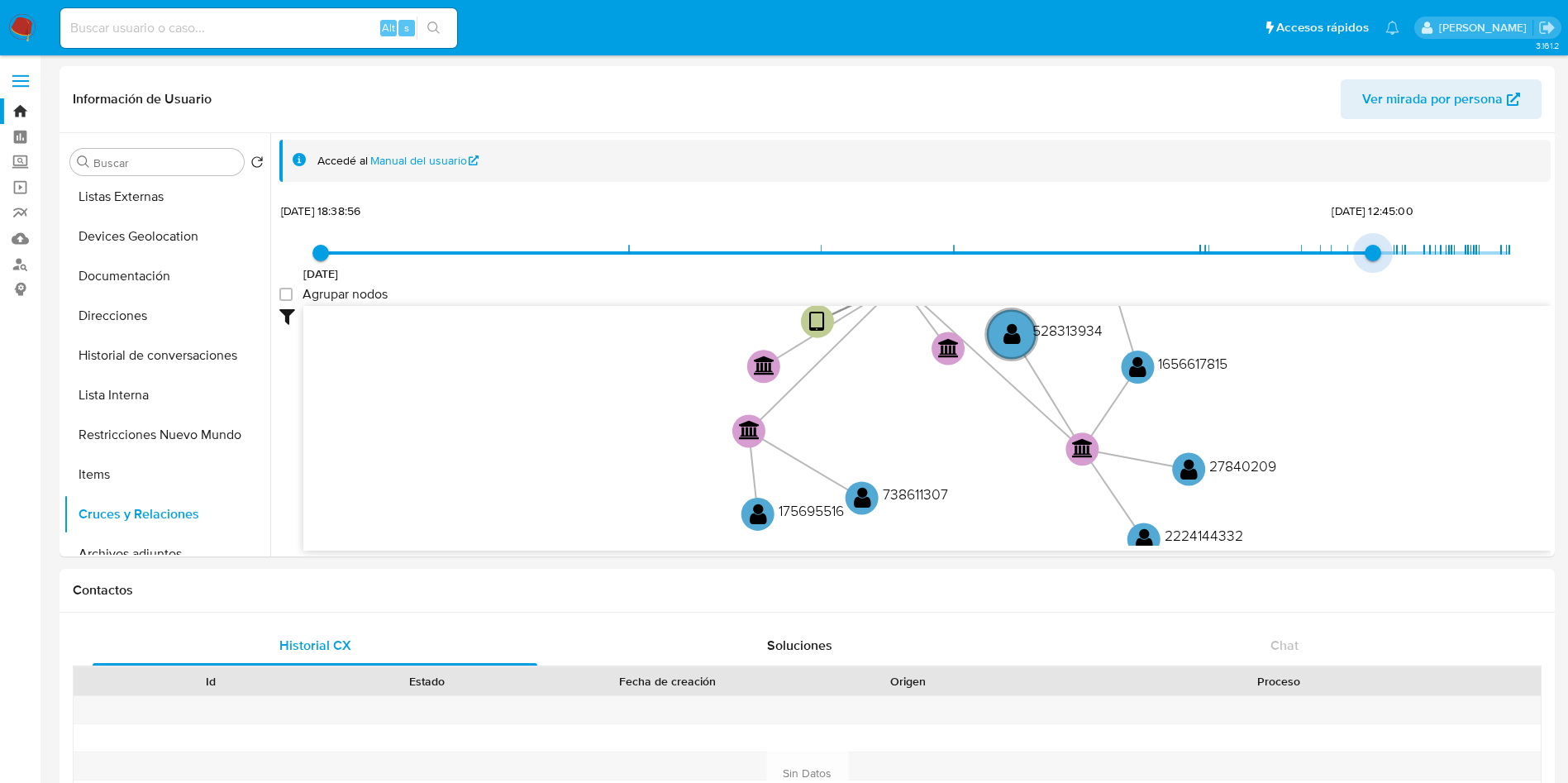
type input "1759432329000"
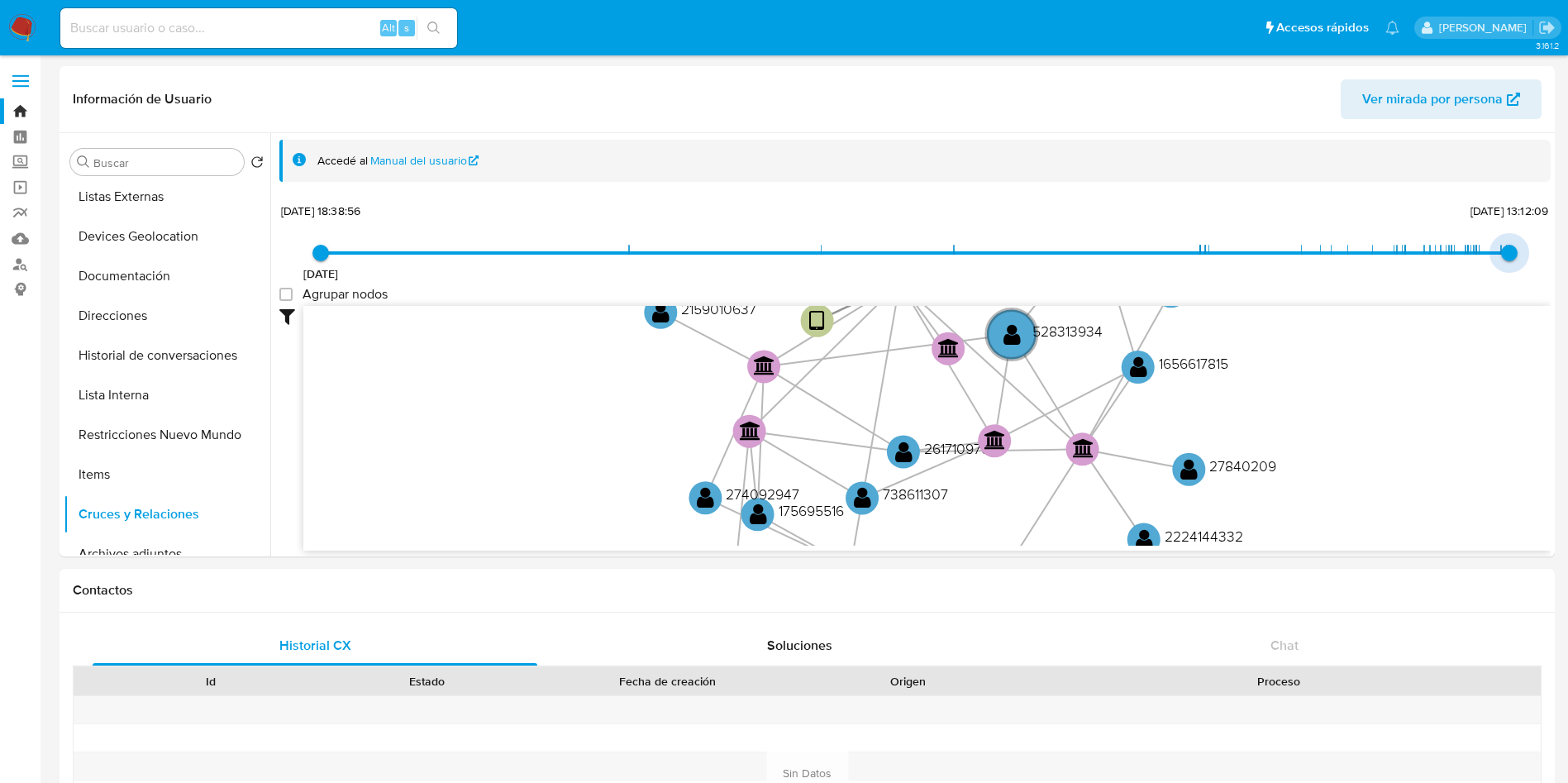
drag, startPoint x: 1365, startPoint y: 253, endPoint x: 1583, endPoint y: 224, distance: 219.9
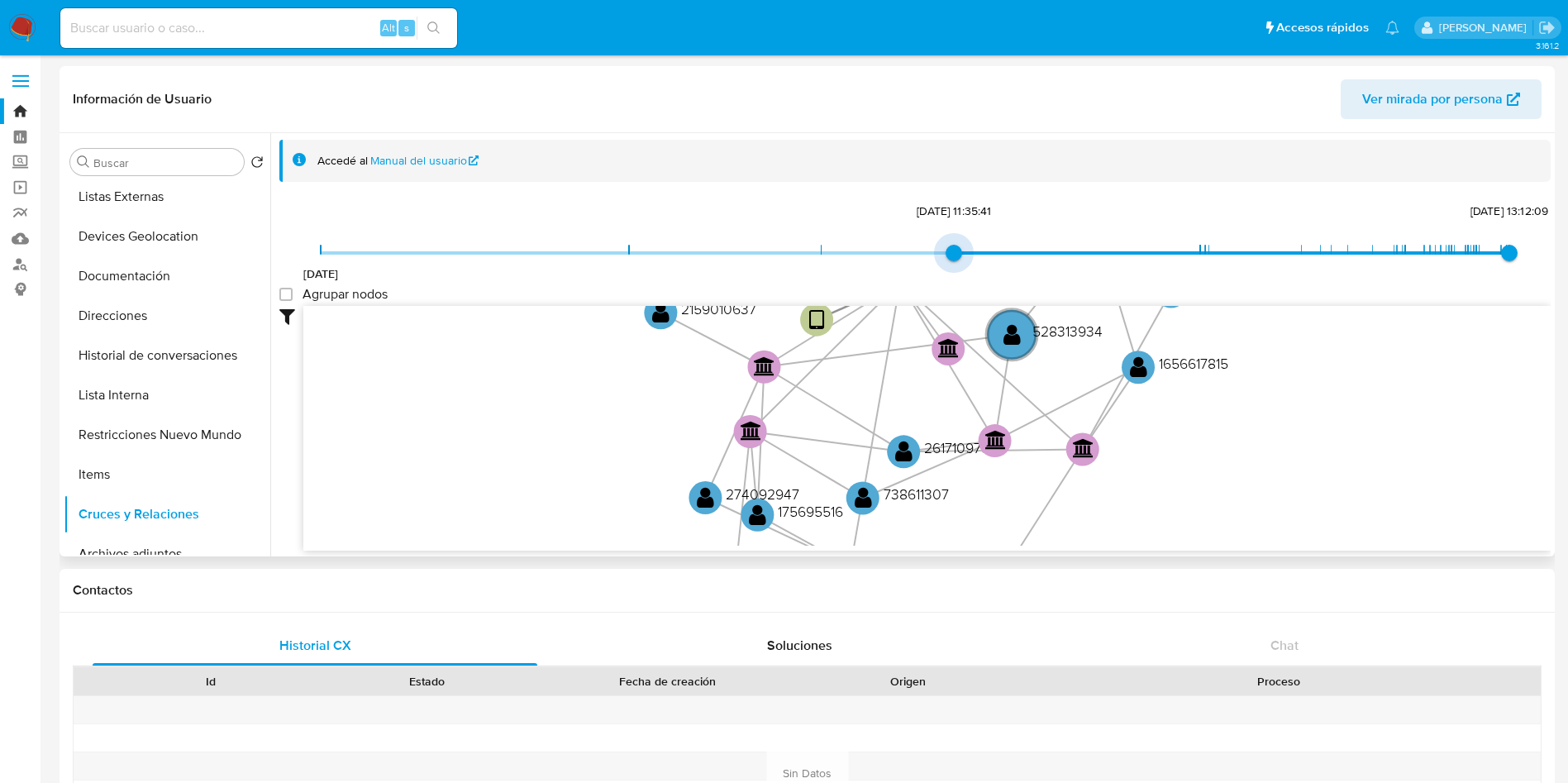
type input "1752864218000"
drag, startPoint x: 322, startPoint y: 256, endPoint x: 1284, endPoint y: 285, distance: 962.4
click at [1285, 286] on div "24/7/2024 18/7/2025, 12:43:38 2/10/2025, 13:12:09 Agrupar nodos Filtros Confian…" at bounding box center [914, 405] width 1271 height 411
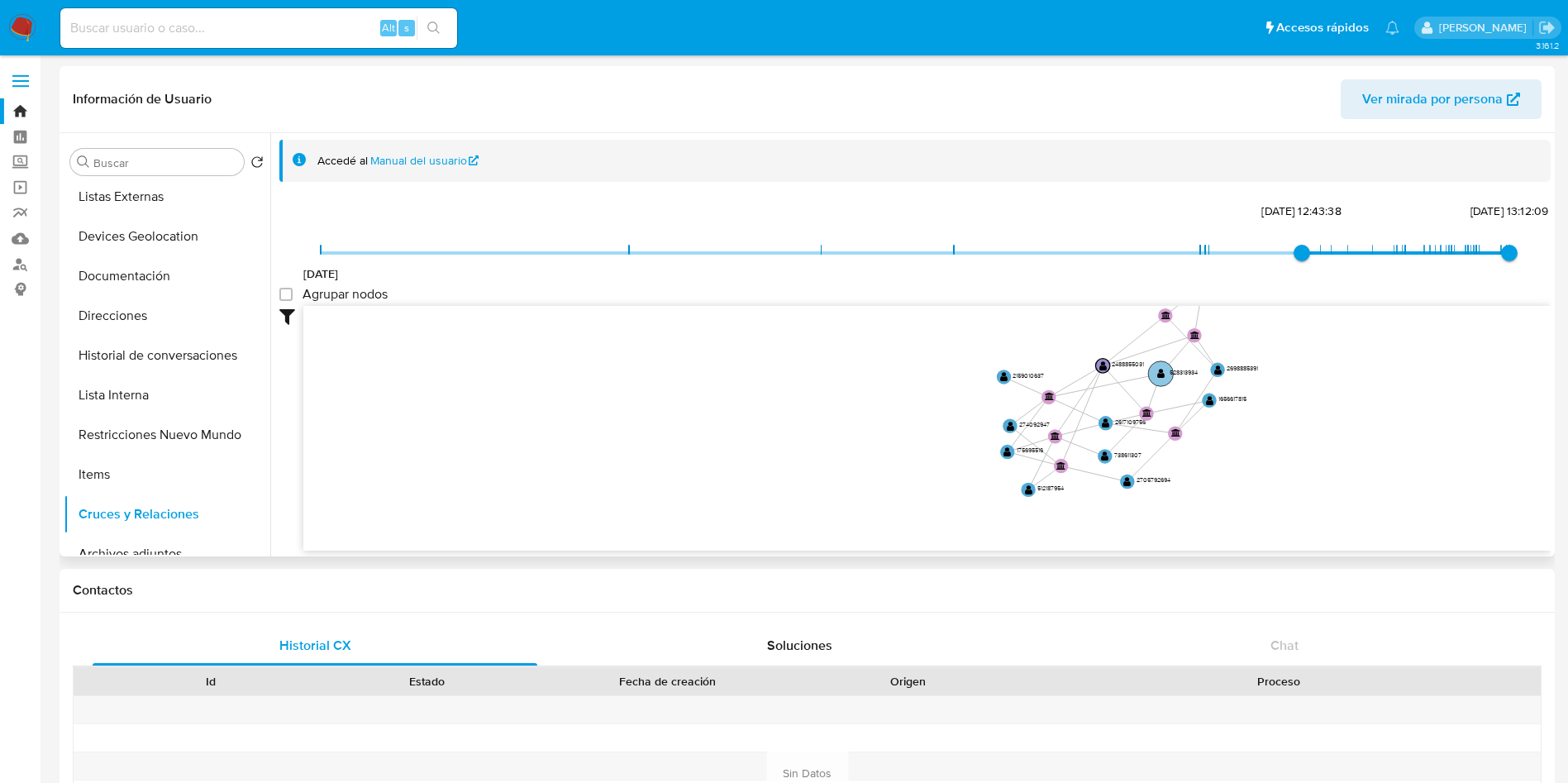
drag, startPoint x: 1153, startPoint y: 371, endPoint x: 1175, endPoint y: 375, distance: 22.4
click at [1175, 375] on text "528313934" at bounding box center [1183, 372] width 28 height 9
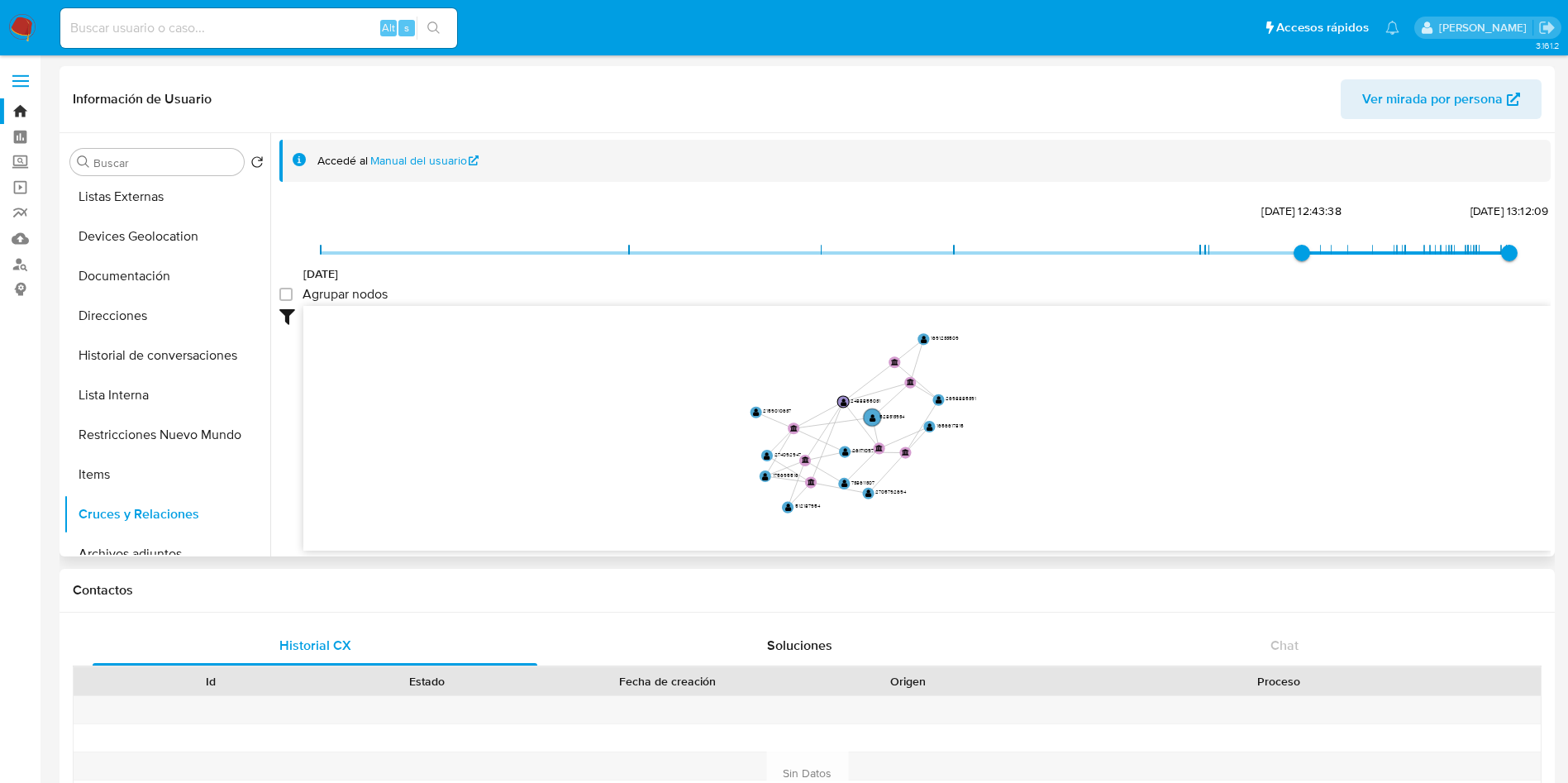
drag, startPoint x: 1415, startPoint y: 399, endPoint x: 1101, endPoint y: 421, distance: 314.8
click at [1101, 421] on icon "user-2488855031  2488855031 device-6849c935f328644ae8e0f4e7  person-0547fa10a…" at bounding box center [926, 426] width 1247 height 239
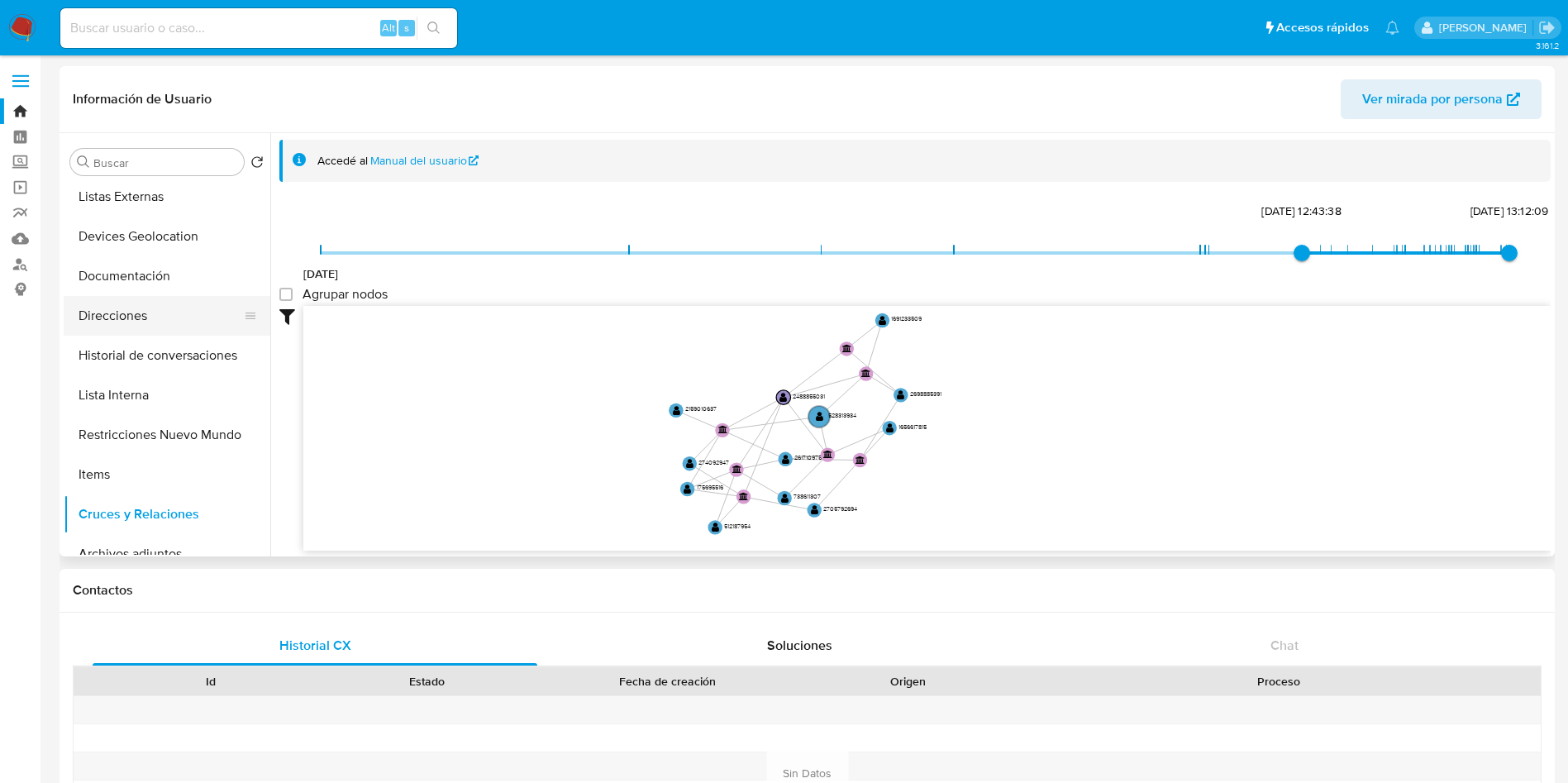
click at [126, 328] on button "Direcciones" at bounding box center [160, 316] width 193 height 40
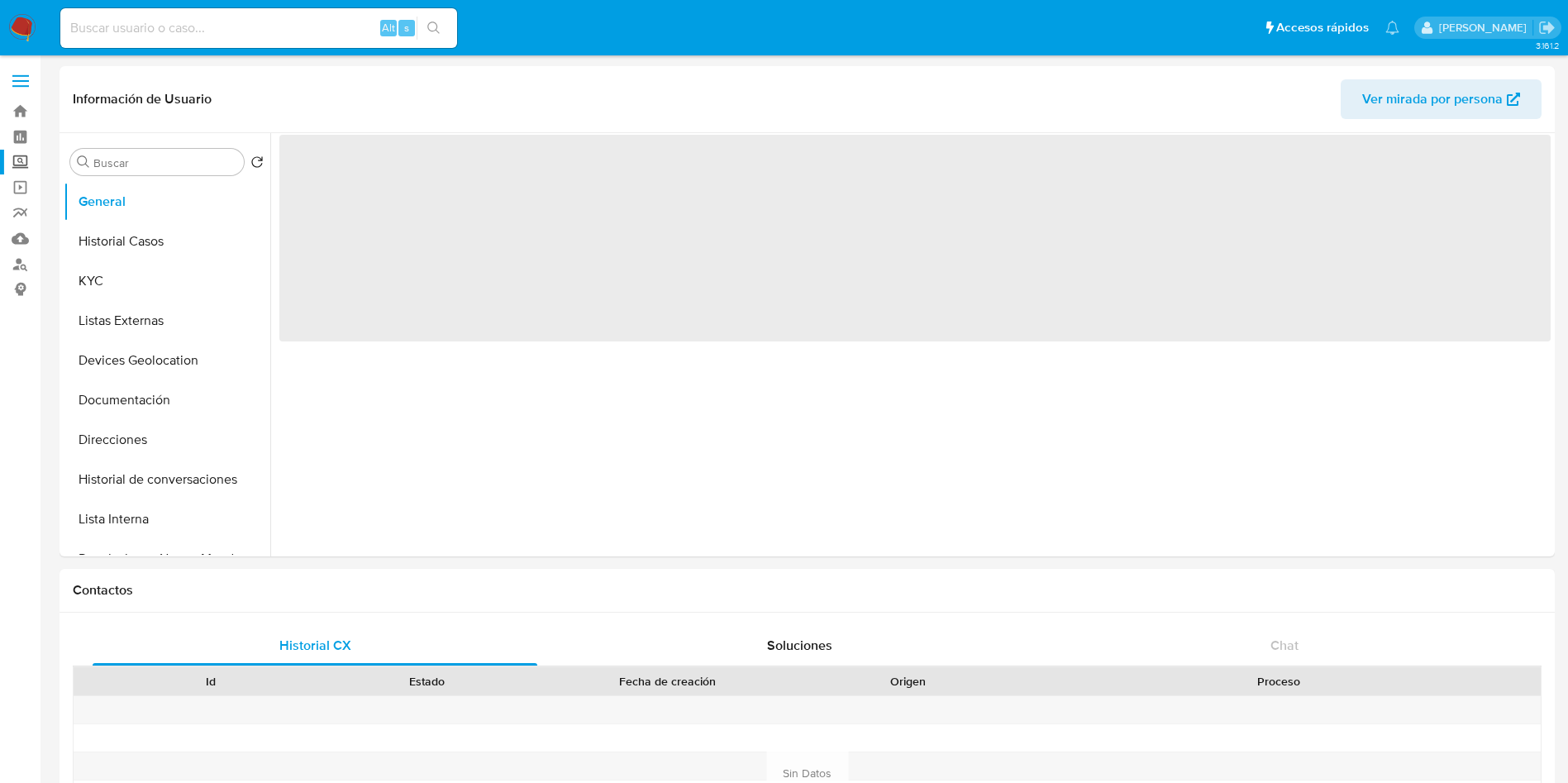
click at [23, 156] on label "Screening" at bounding box center [98, 163] width 196 height 26
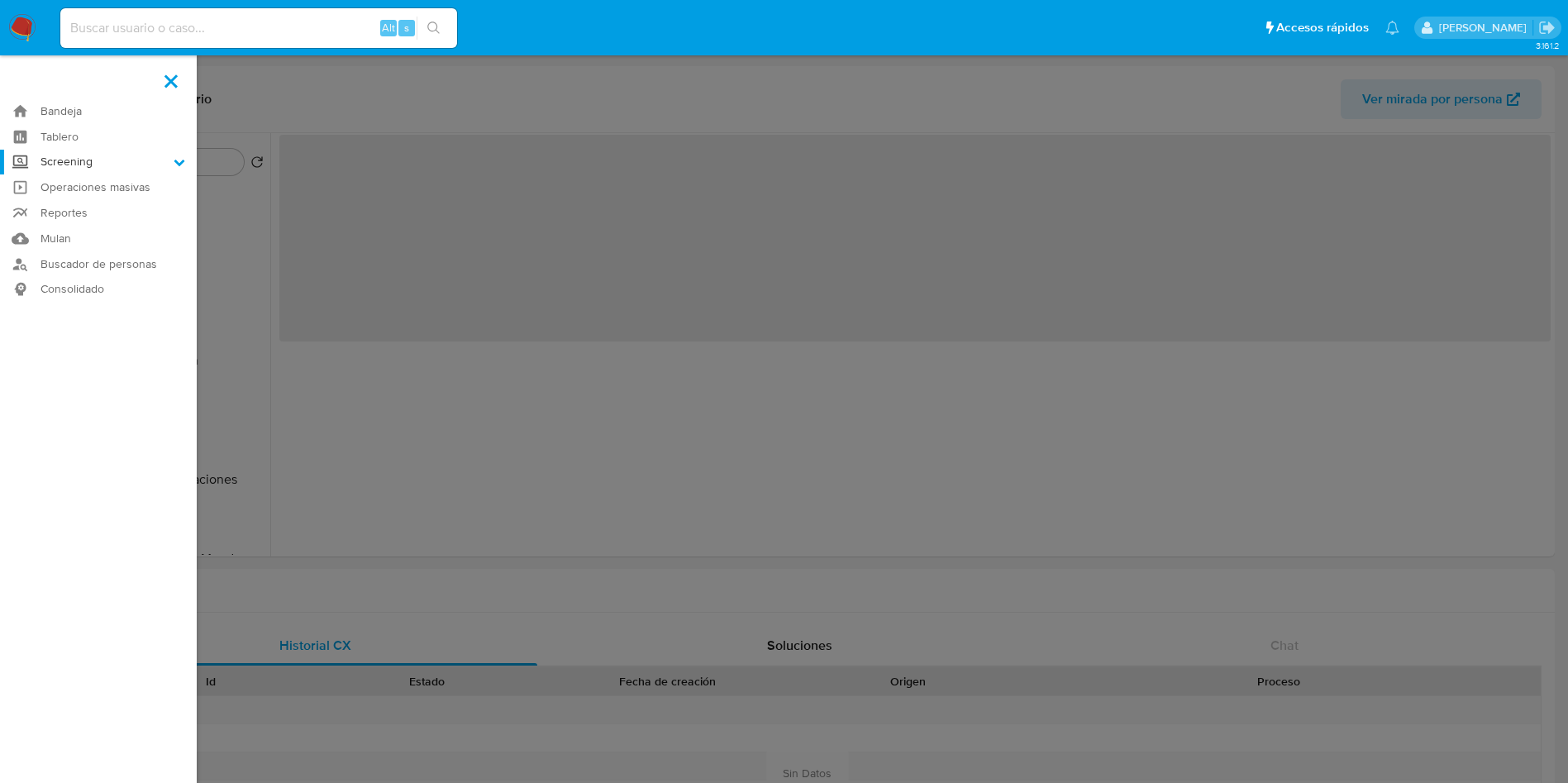
click at [0, 0] on input "Screening" at bounding box center [0, 0] width 0 height 0
select select "10"
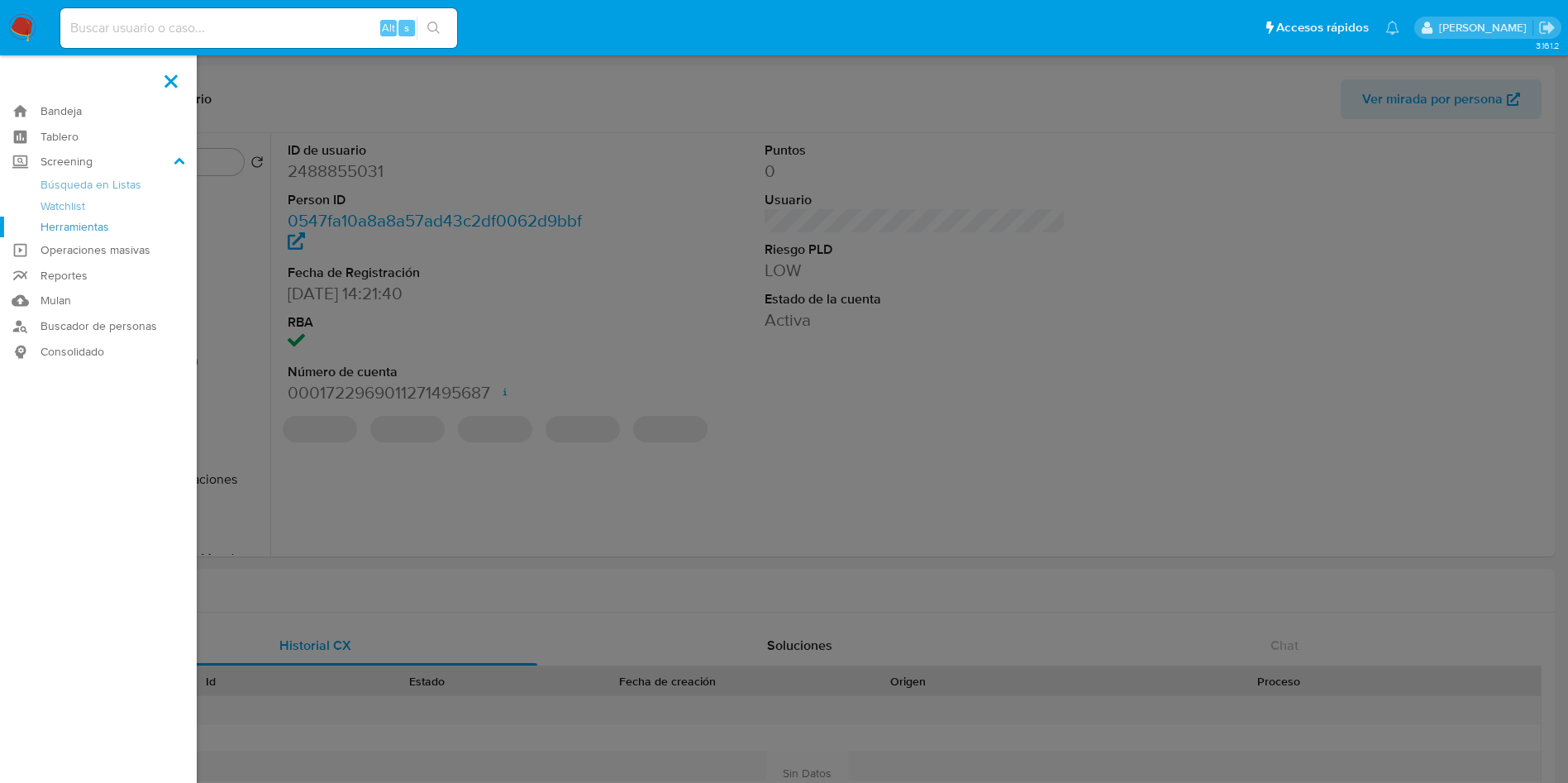
click at [57, 229] on link "Herramientas" at bounding box center [98, 226] width 196 height 21
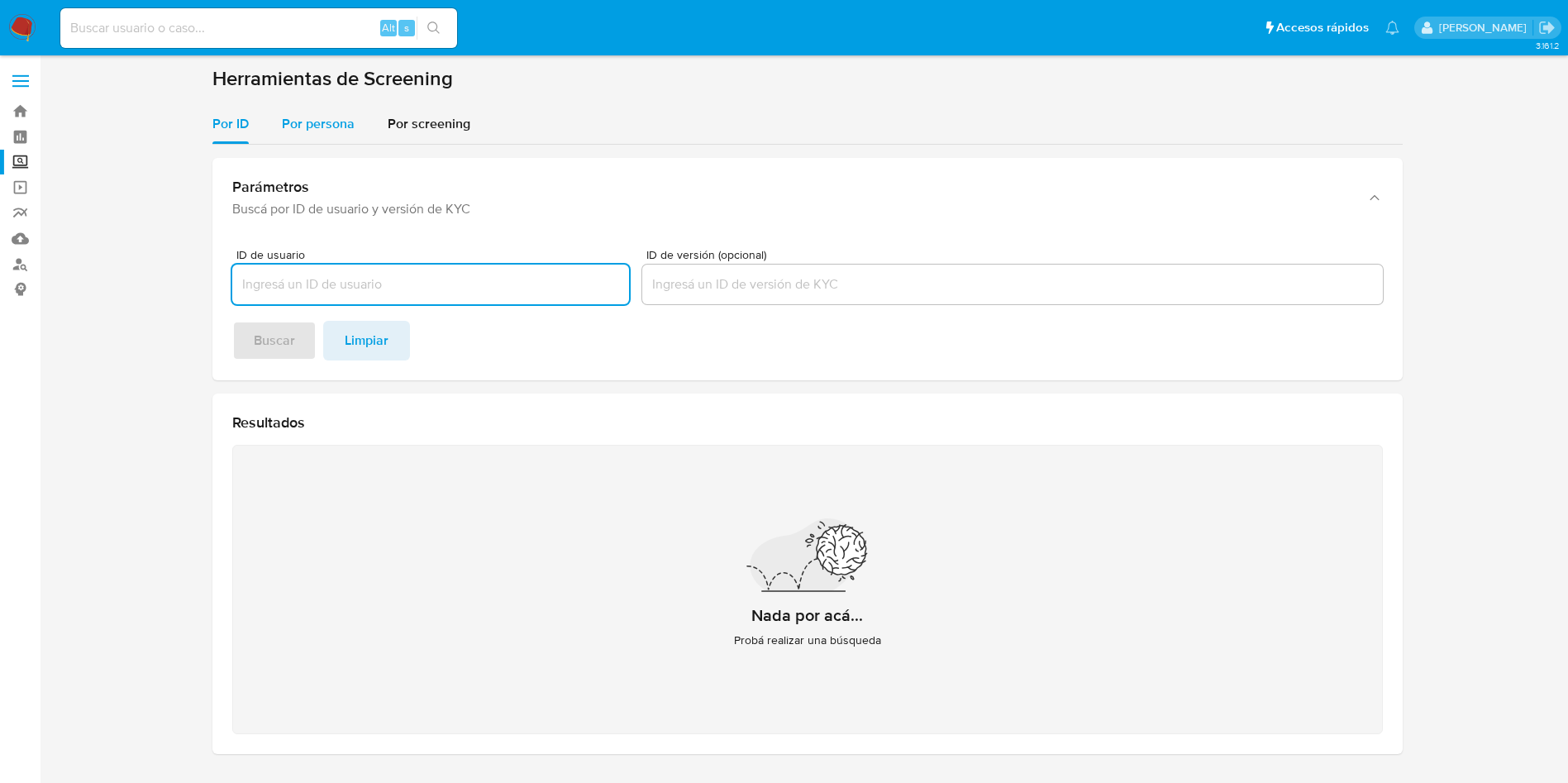
click at [325, 117] on span "Por persona" at bounding box center [318, 123] width 73 height 19
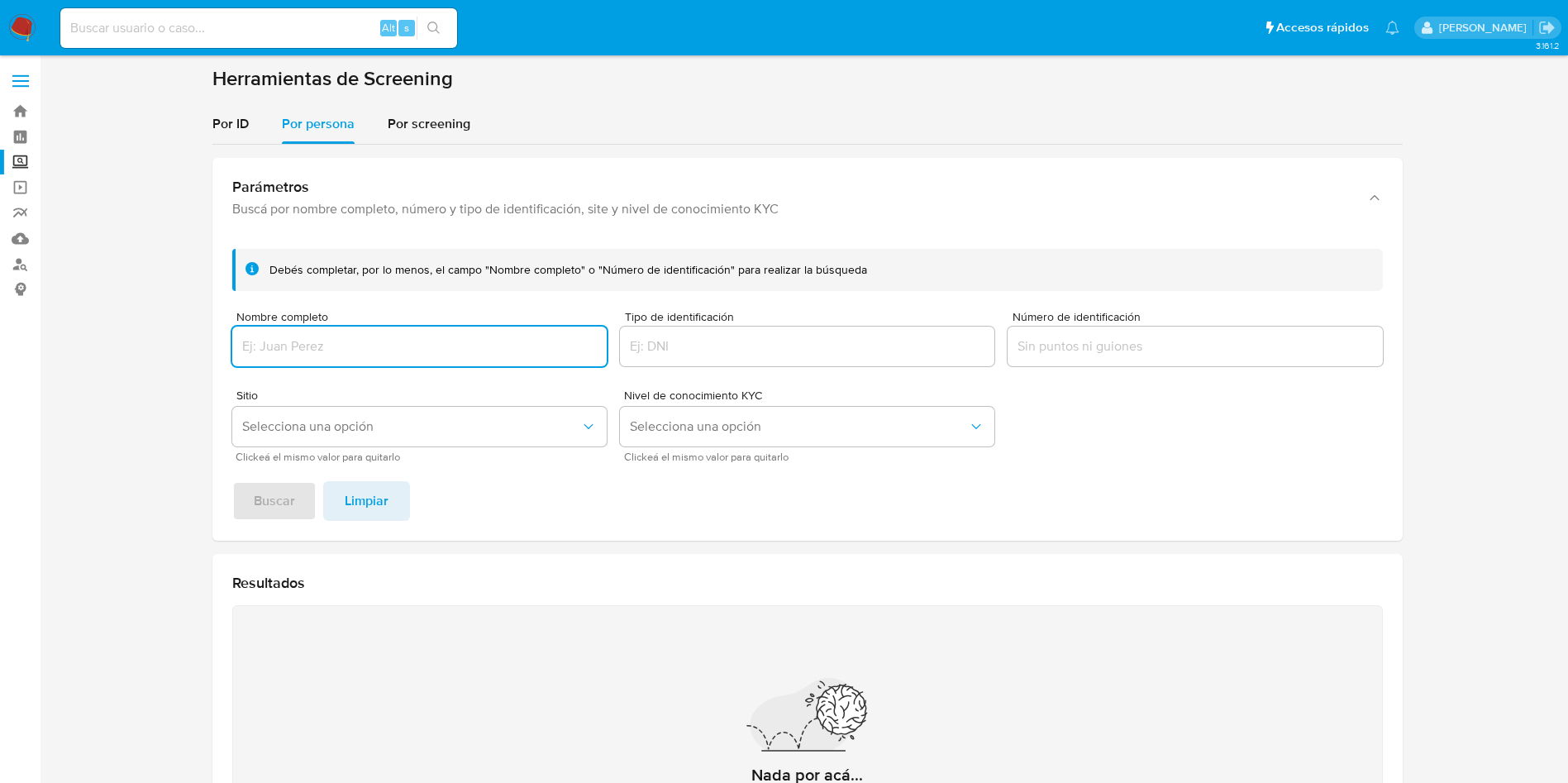
click at [374, 351] on input "Nombre completo" at bounding box center [420, 347] width 375 height 22
type input "AIRAM ELIZABETH HERNANDEZ CONTRERAS"
click at [232, 482] on button "Buscar" at bounding box center [274, 502] width 85 height 40
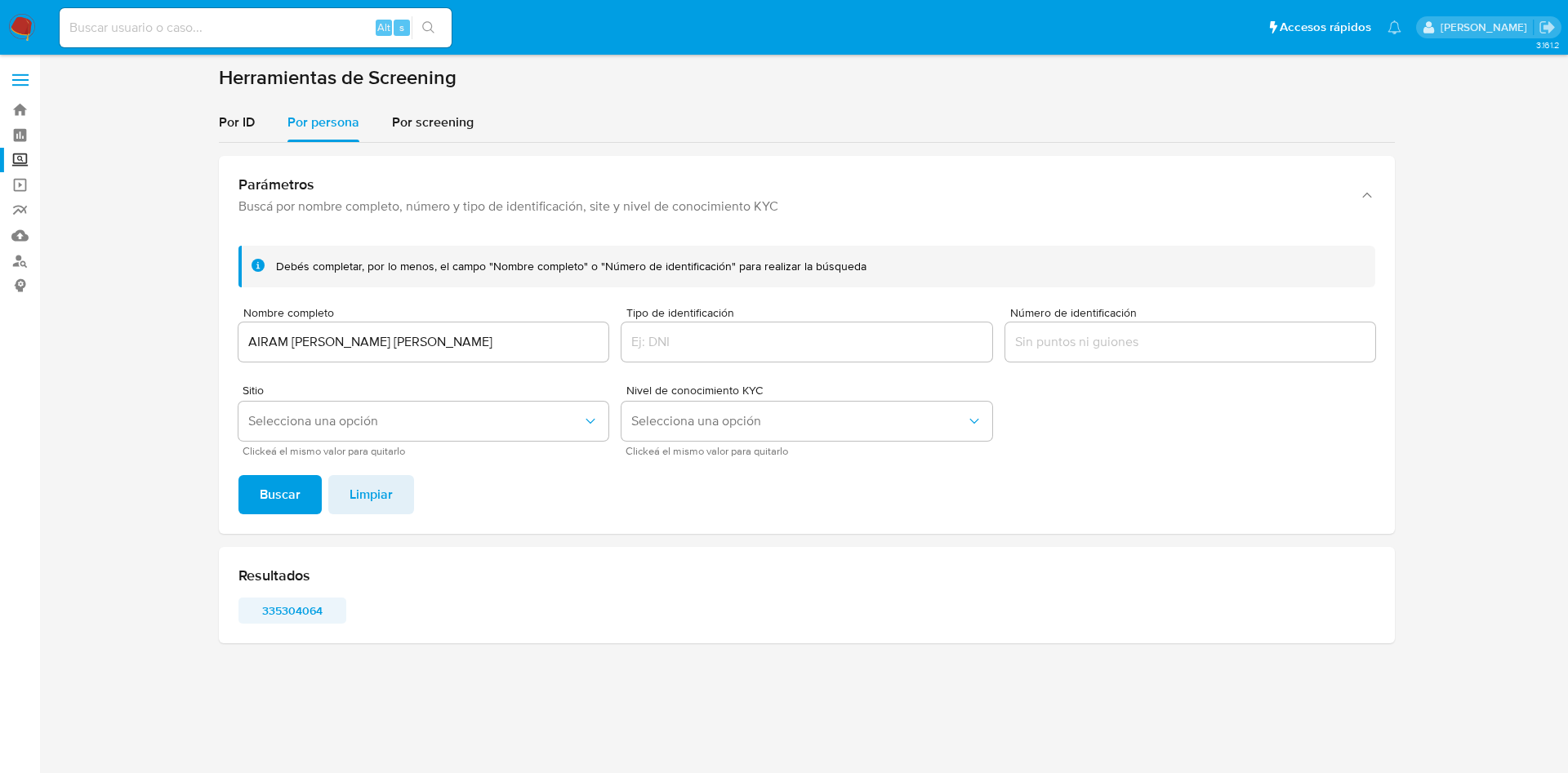
click at [270, 614] on span "335304064" at bounding box center [293, 611] width 85 height 23
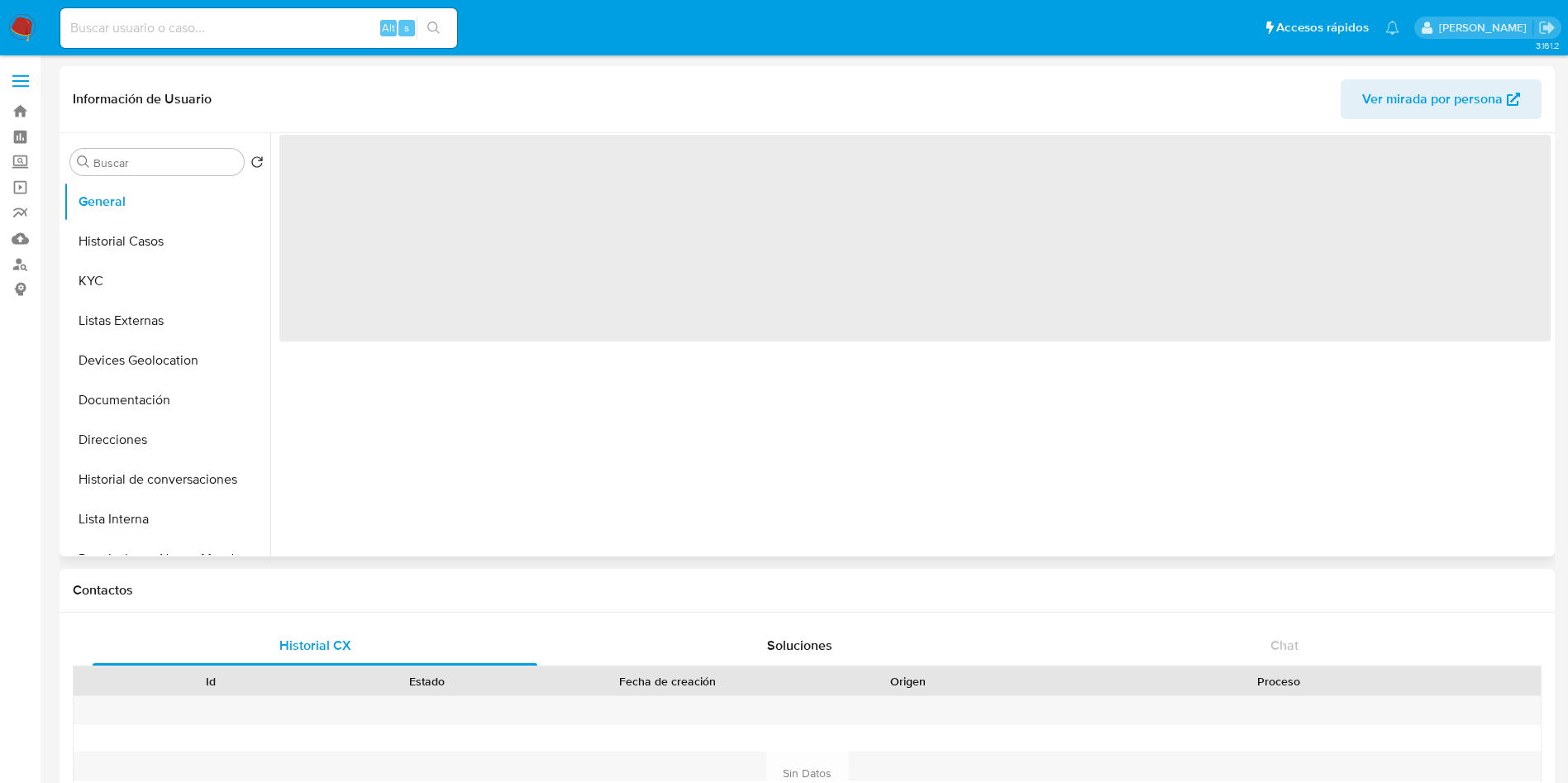
select select "10"
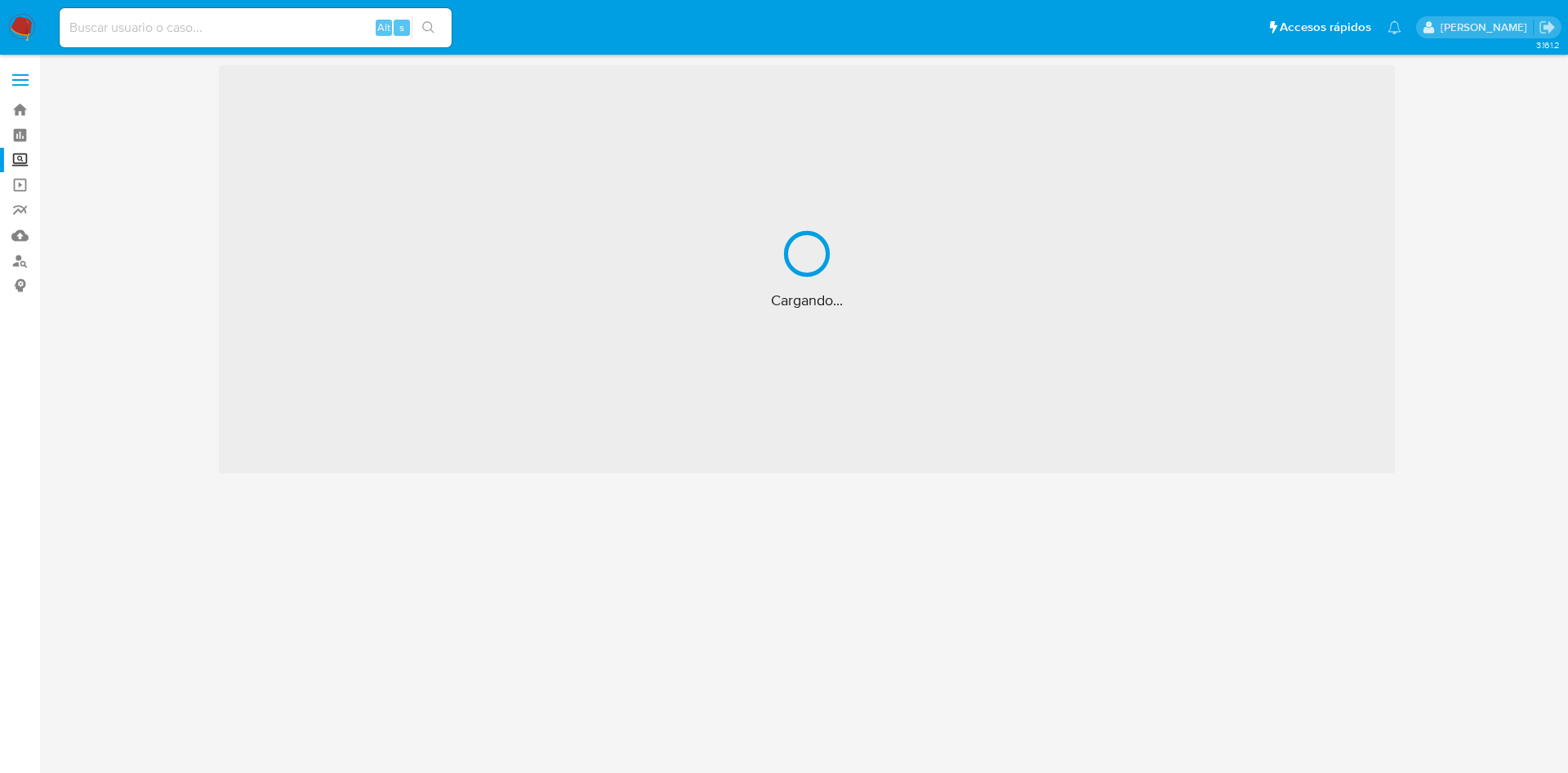
click at [20, 21] on img at bounding box center [22, 28] width 28 height 28
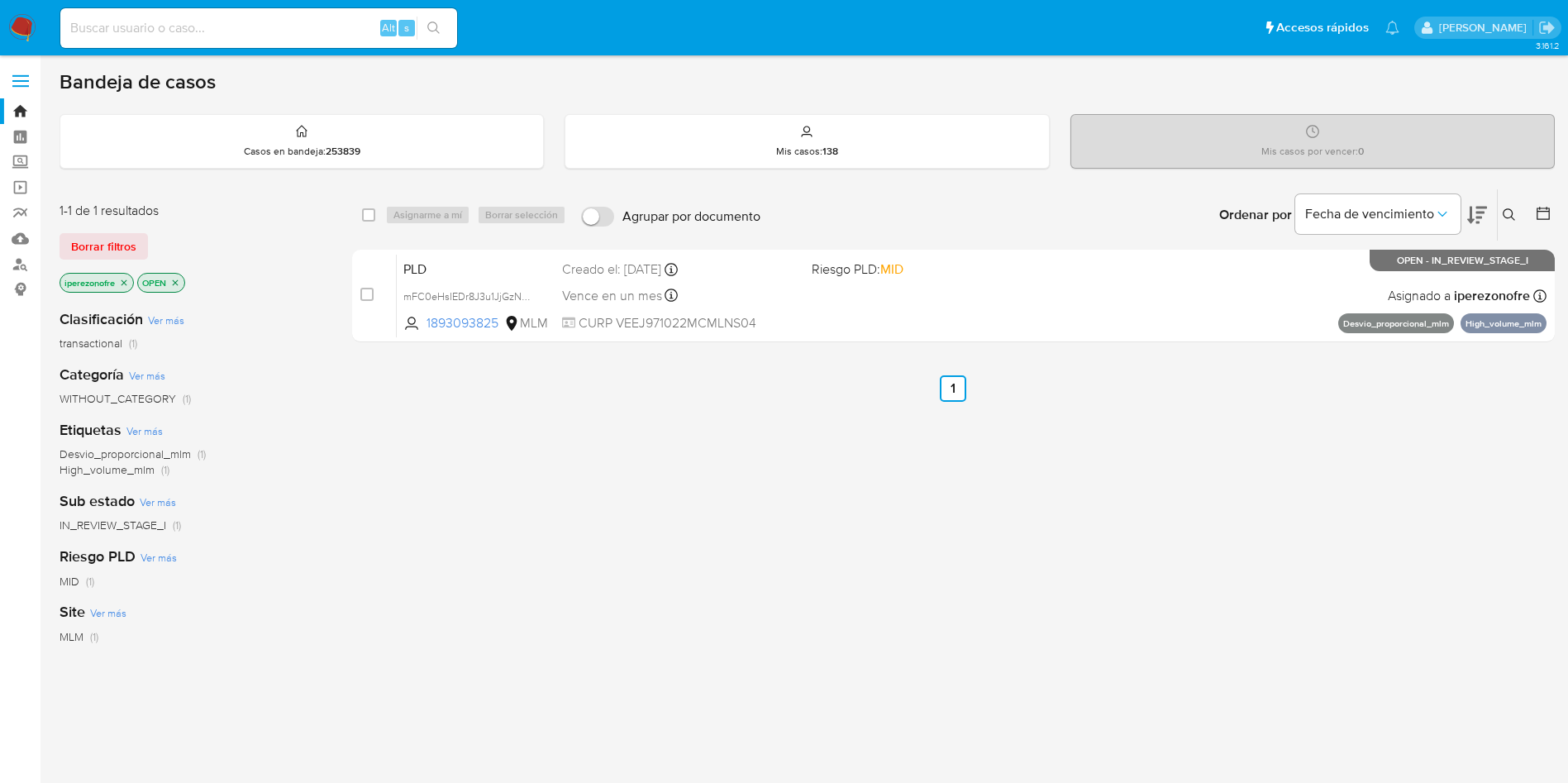
click at [1510, 208] on icon at bounding box center [1508, 214] width 13 height 13
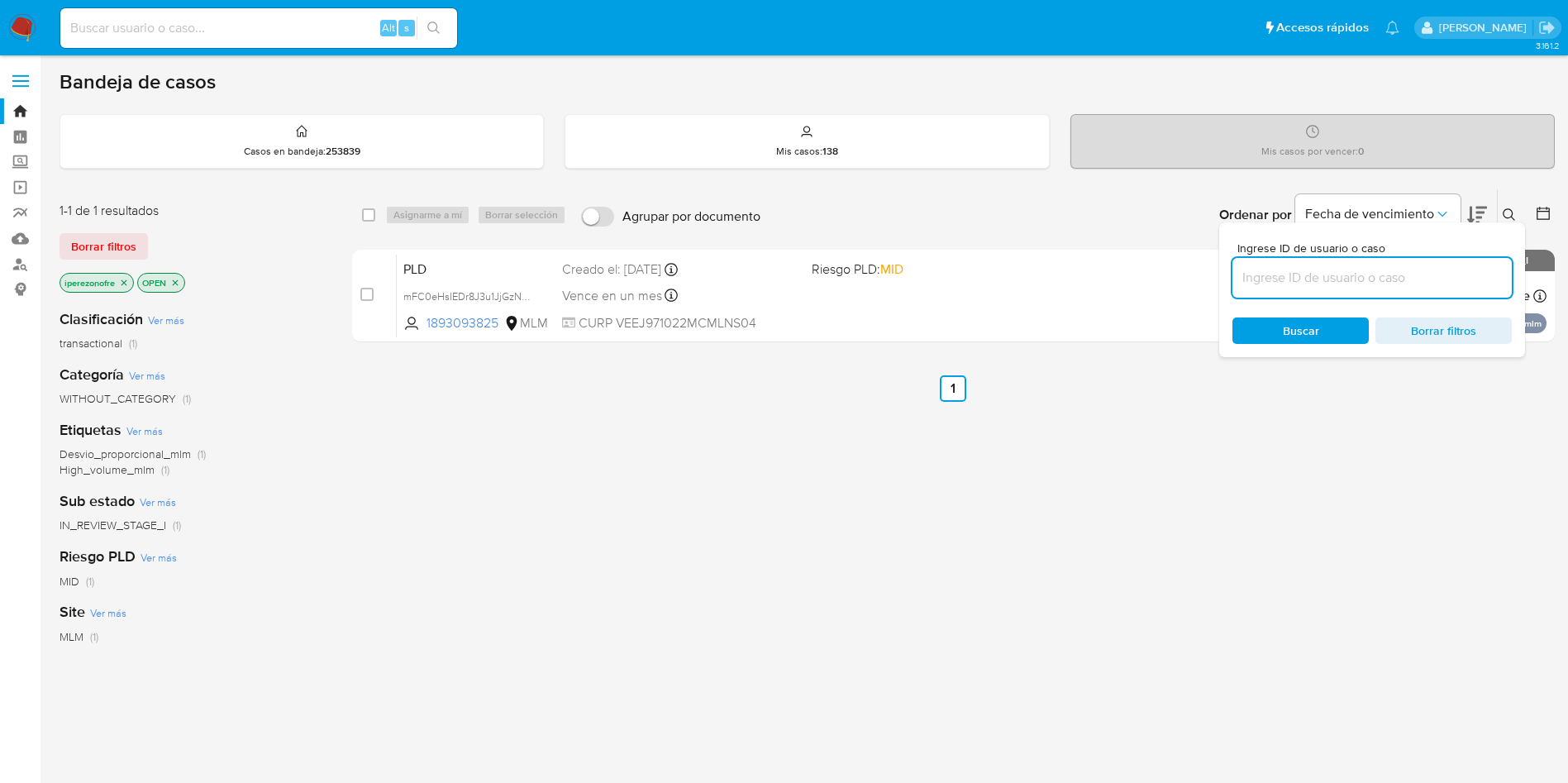
click at [1282, 283] on input at bounding box center [1372, 278] width 279 height 22
type input "2488855031"
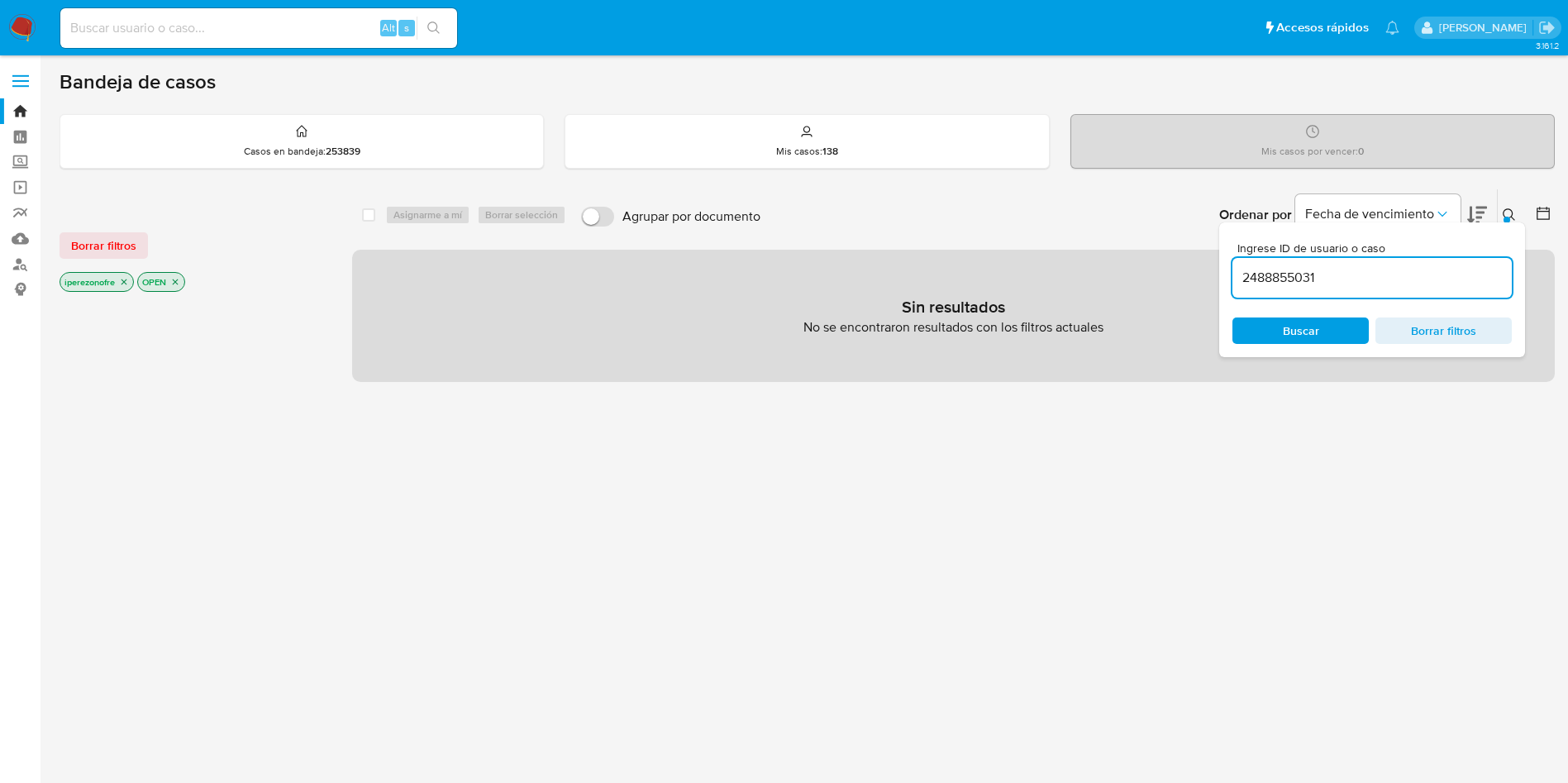
click at [125, 274] on p "iperezonofre" at bounding box center [97, 282] width 73 height 18
drag, startPoint x: 122, startPoint y: 280, endPoint x: 120, endPoint y: 291, distance: 11.2
click at [123, 280] on icon "close-filter" at bounding box center [124, 282] width 10 height 10
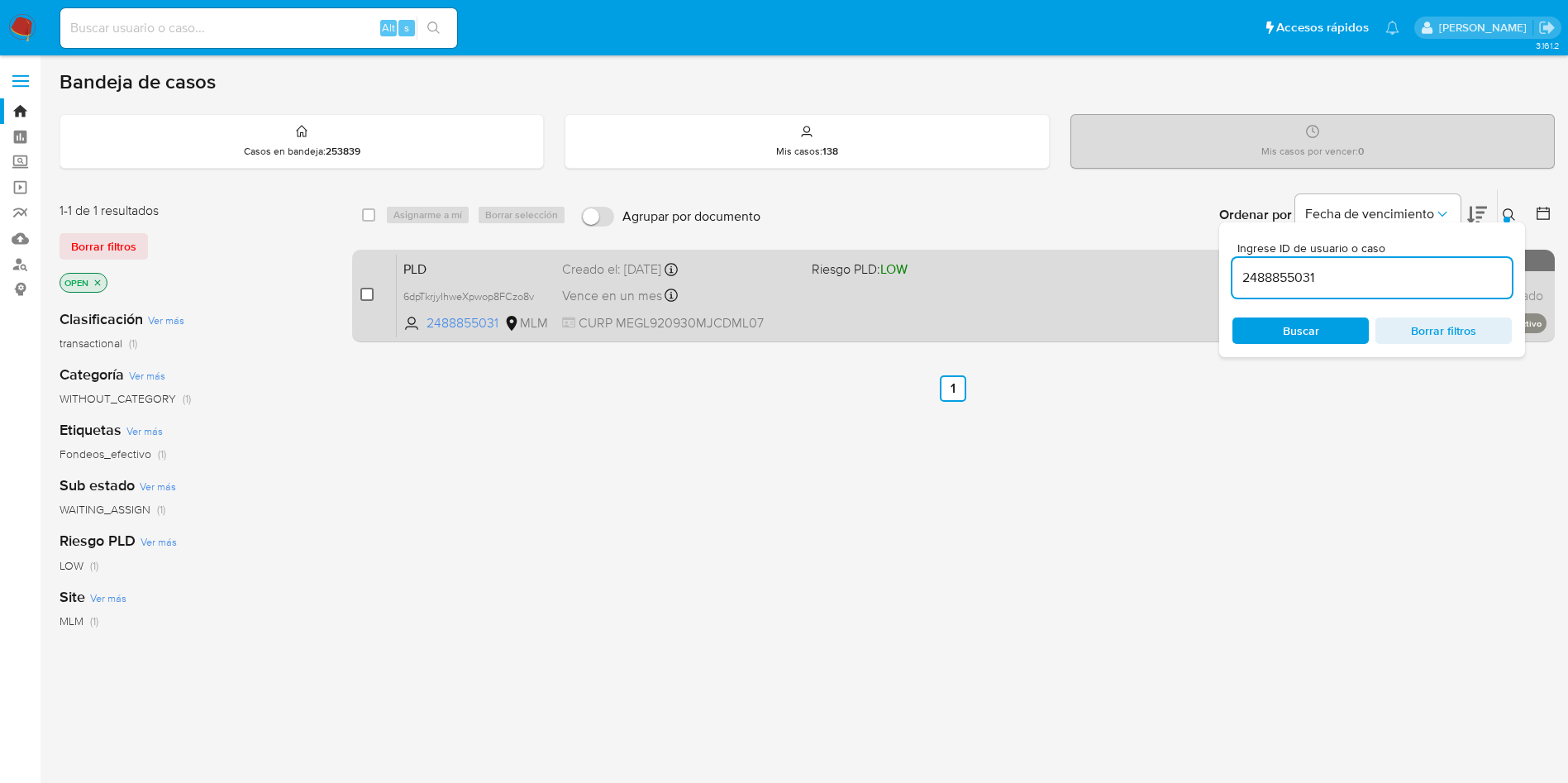
click at [370, 294] on input "checkbox" at bounding box center [366, 294] width 13 height 13
checkbox input "true"
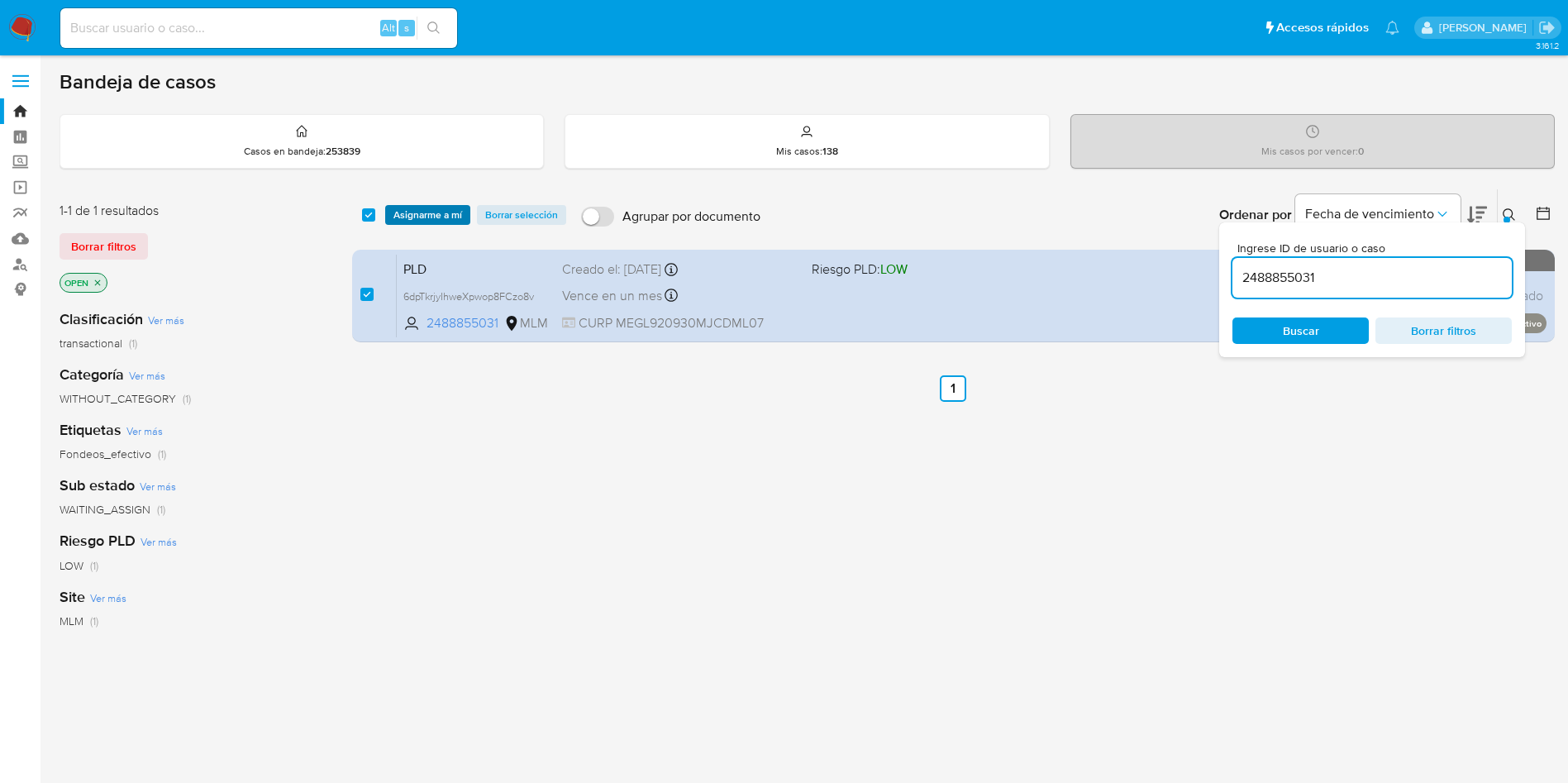
click at [444, 206] on span "Asignarme a mí" at bounding box center [428, 214] width 69 height 17
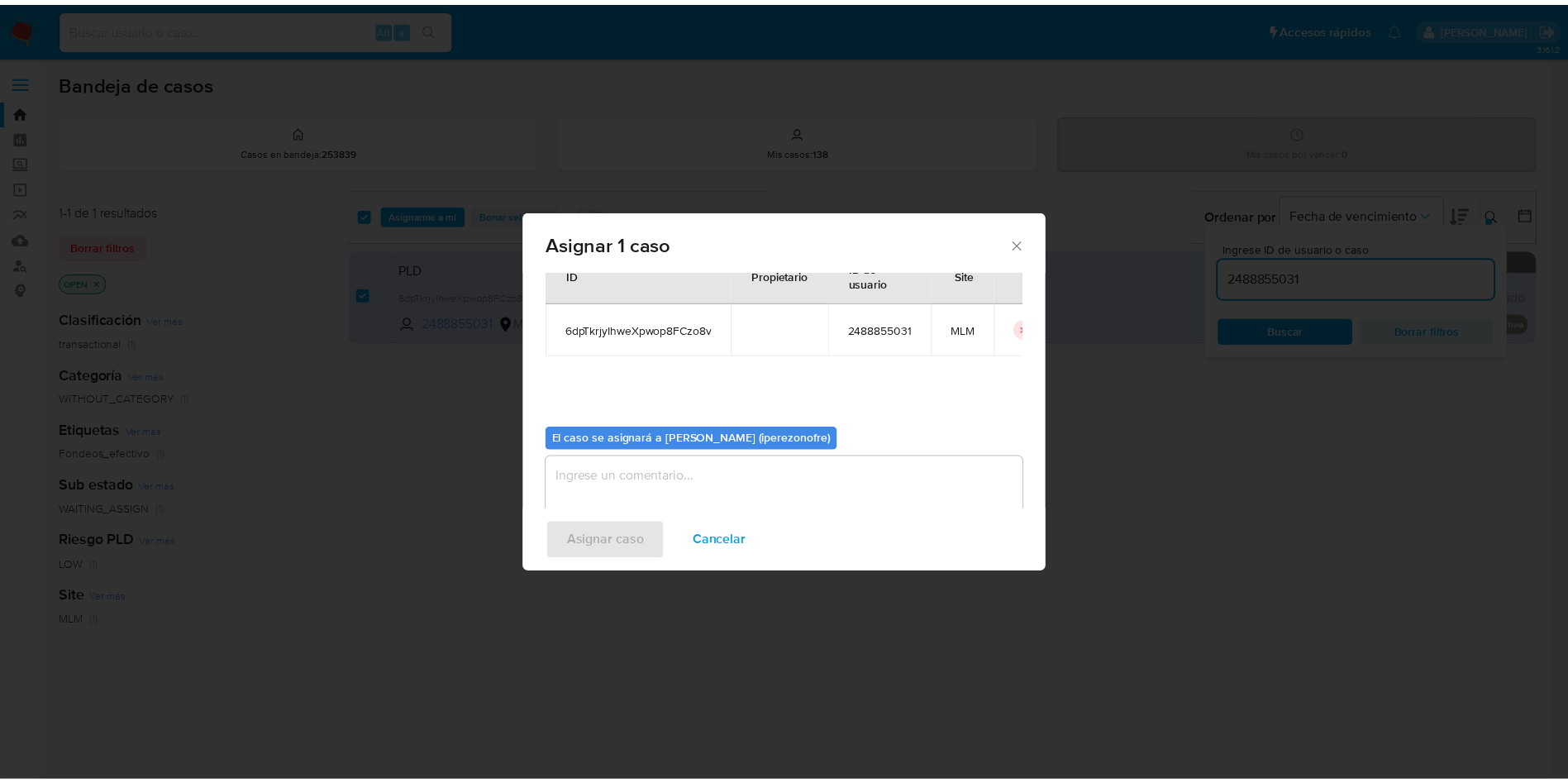
scroll to position [86, 0]
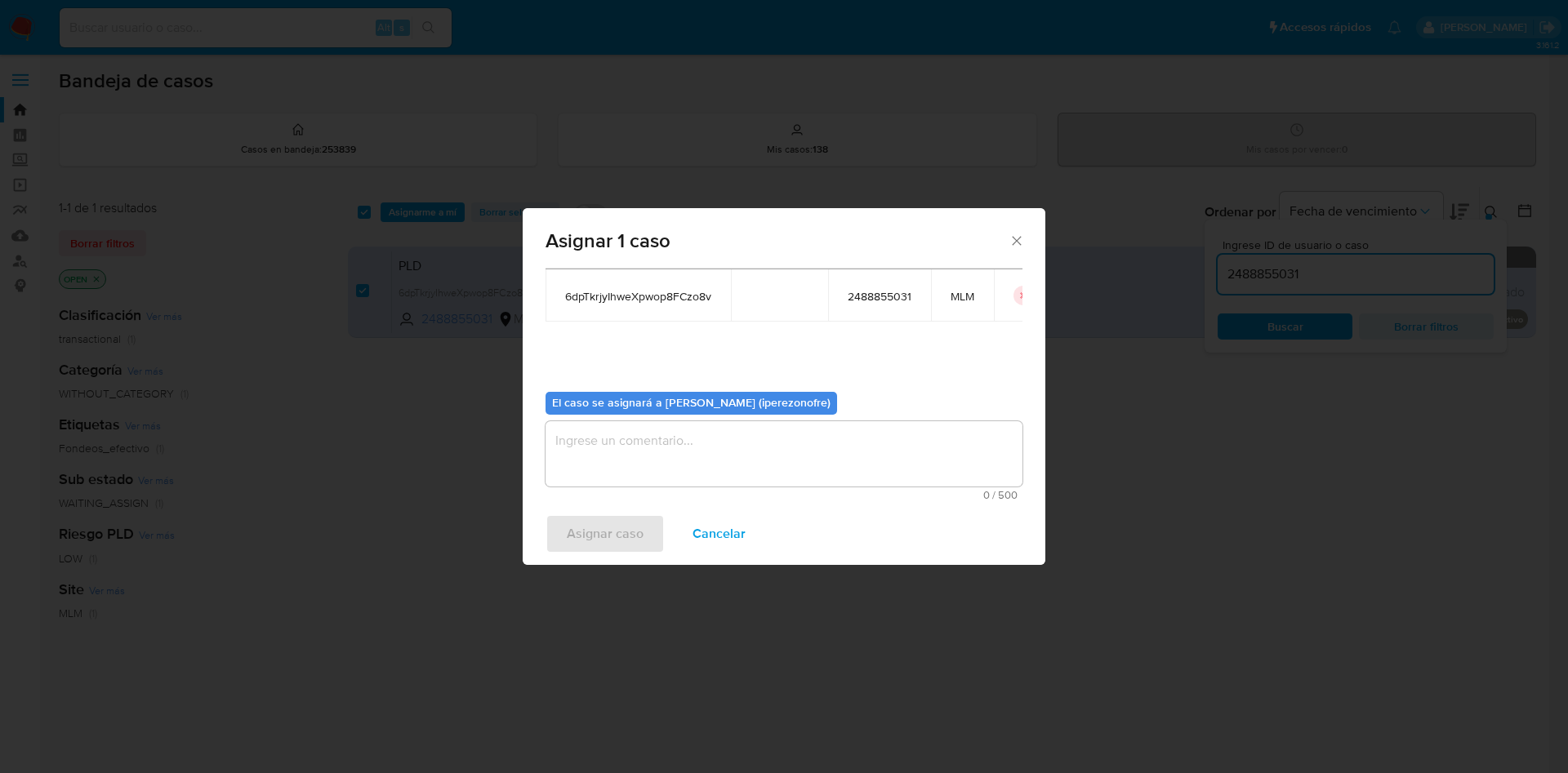
click at [813, 465] on textarea "assign-modal" at bounding box center [784, 454] width 477 height 65
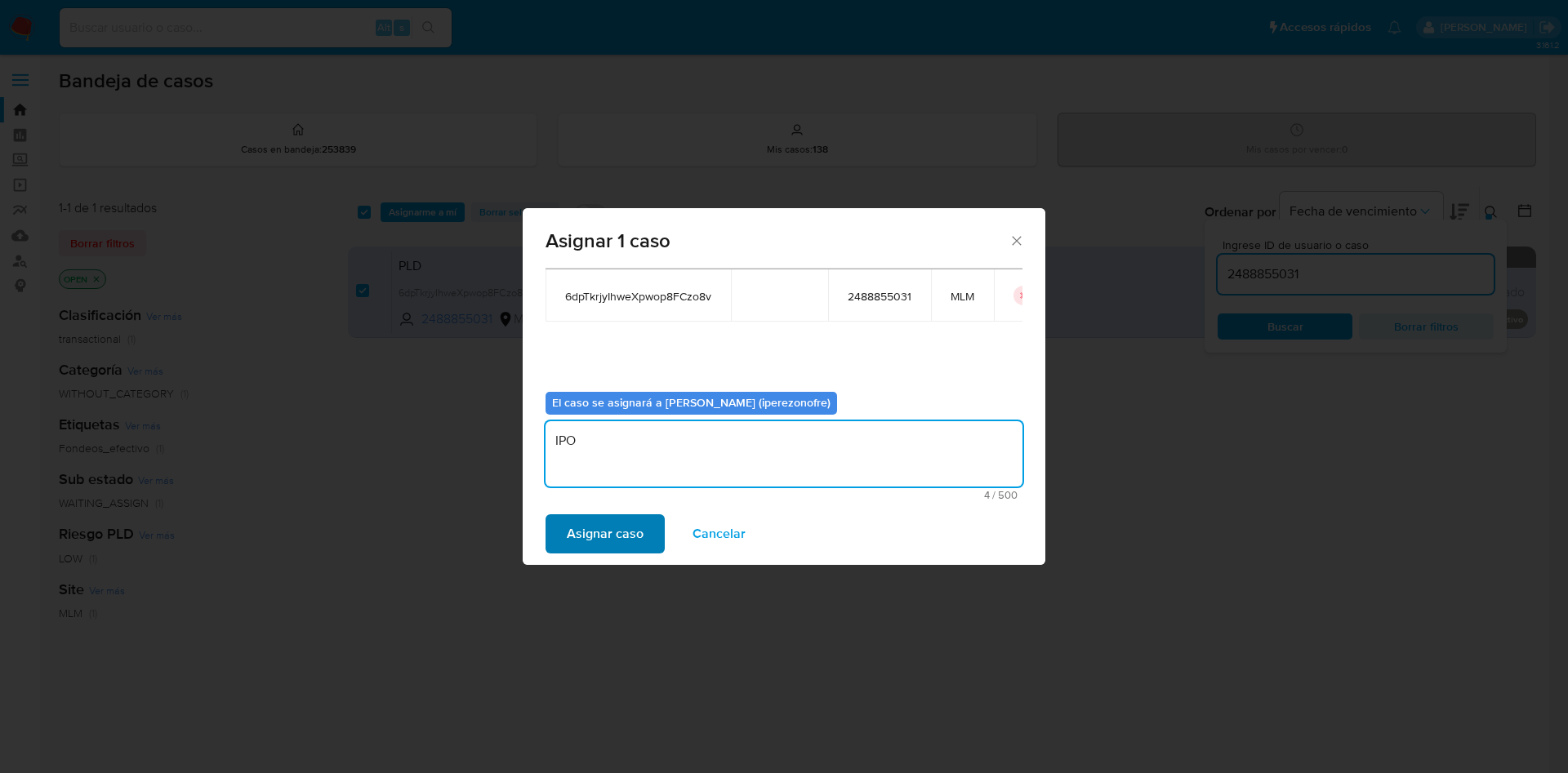
type textarea "IPO"
click at [586, 525] on span "Asignar caso" at bounding box center [605, 534] width 77 height 35
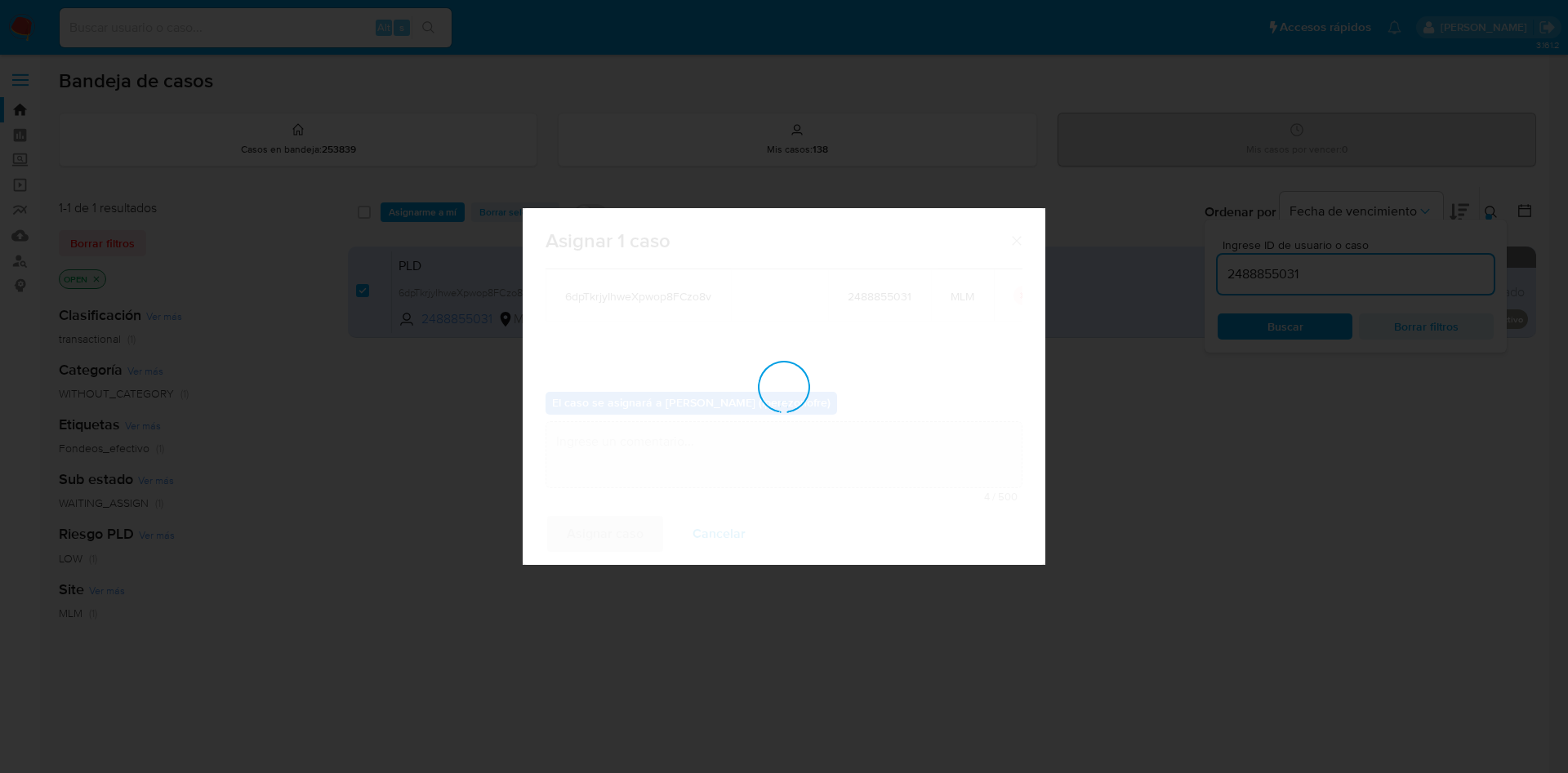
checkbox input "false"
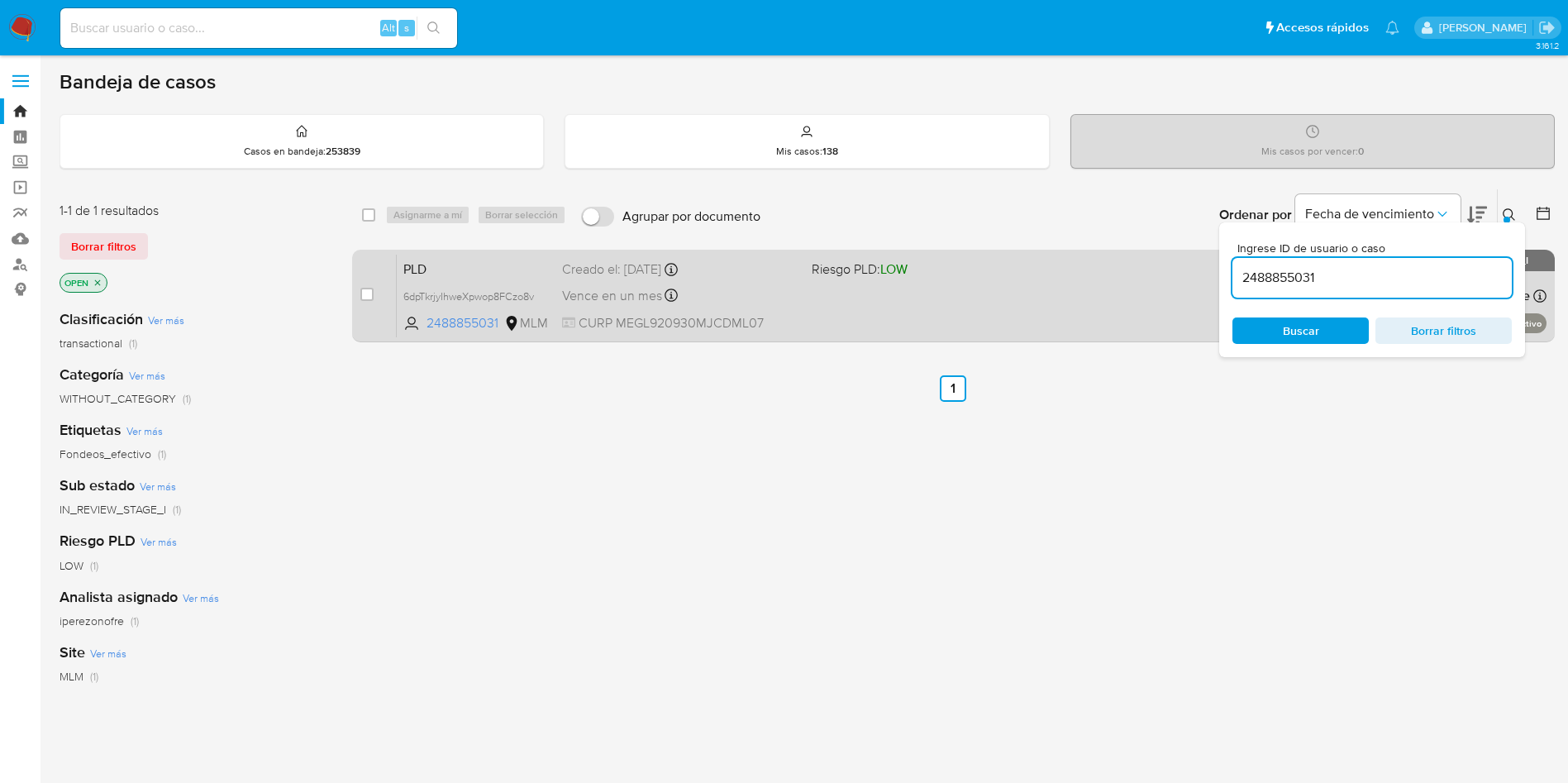
click at [697, 288] on div "Vence en un mes Vence el 11/11/2025 02:10:00" at bounding box center [680, 295] width 236 height 22
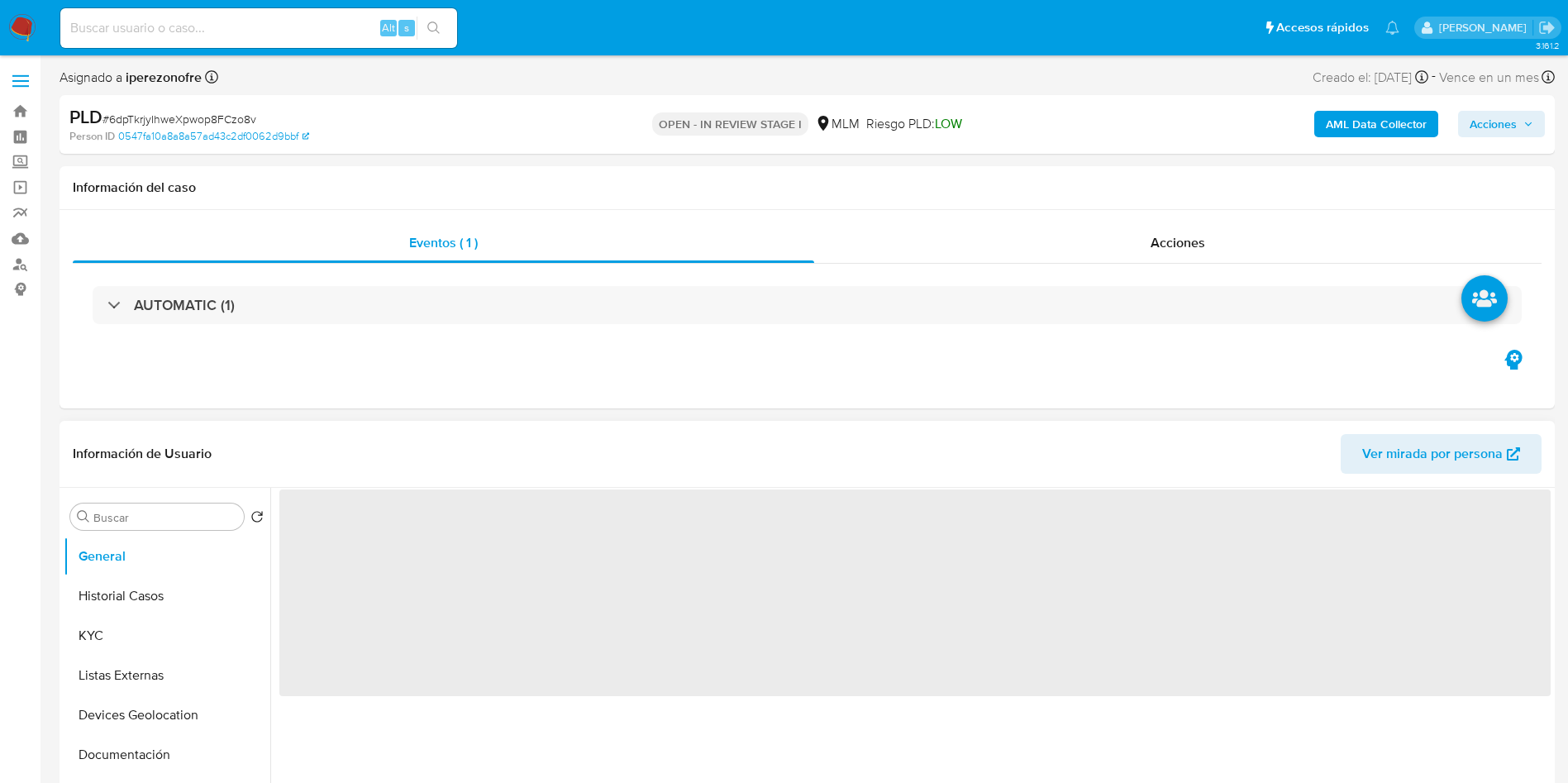
select select "10"
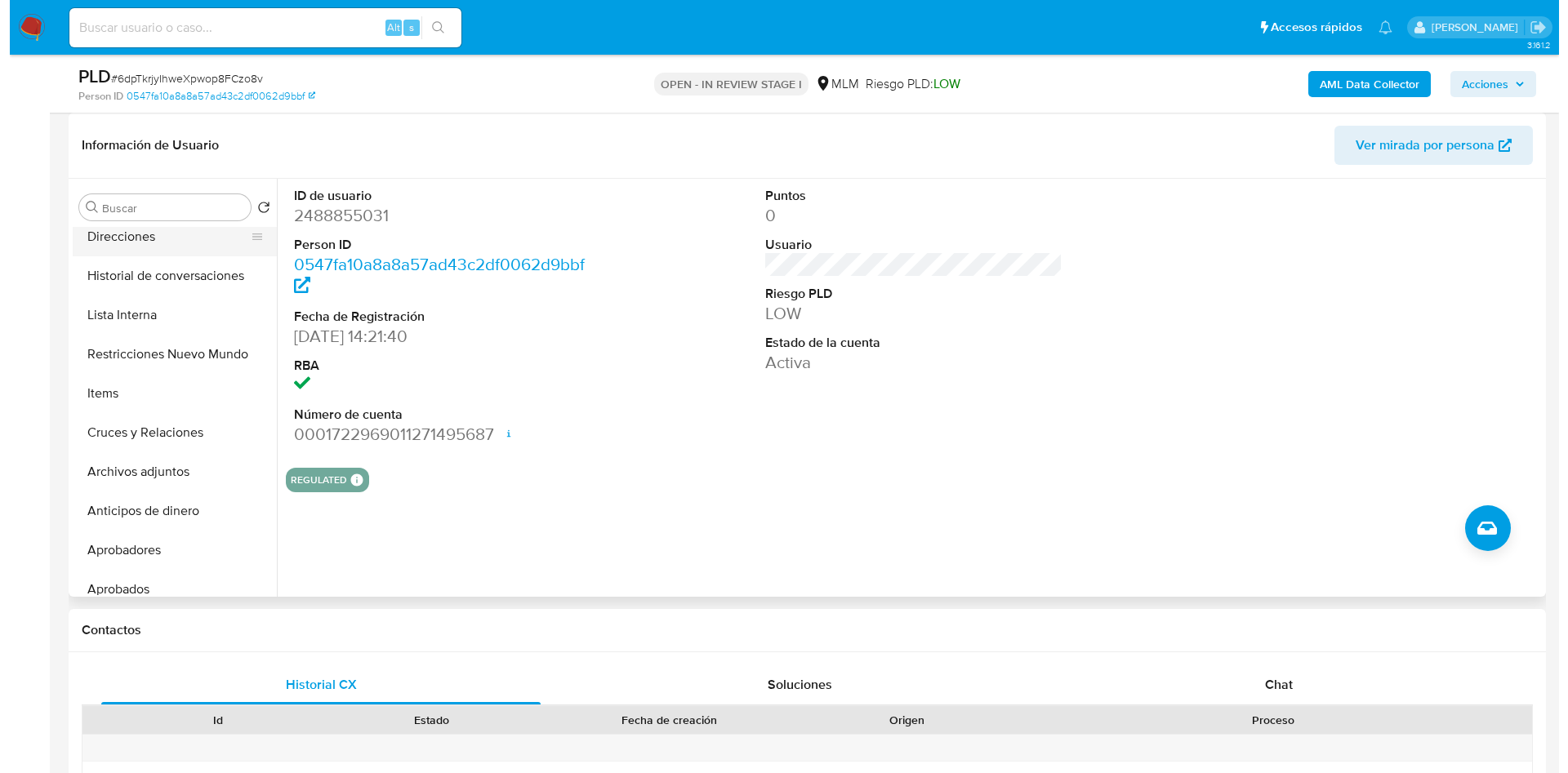
scroll to position [367, 0]
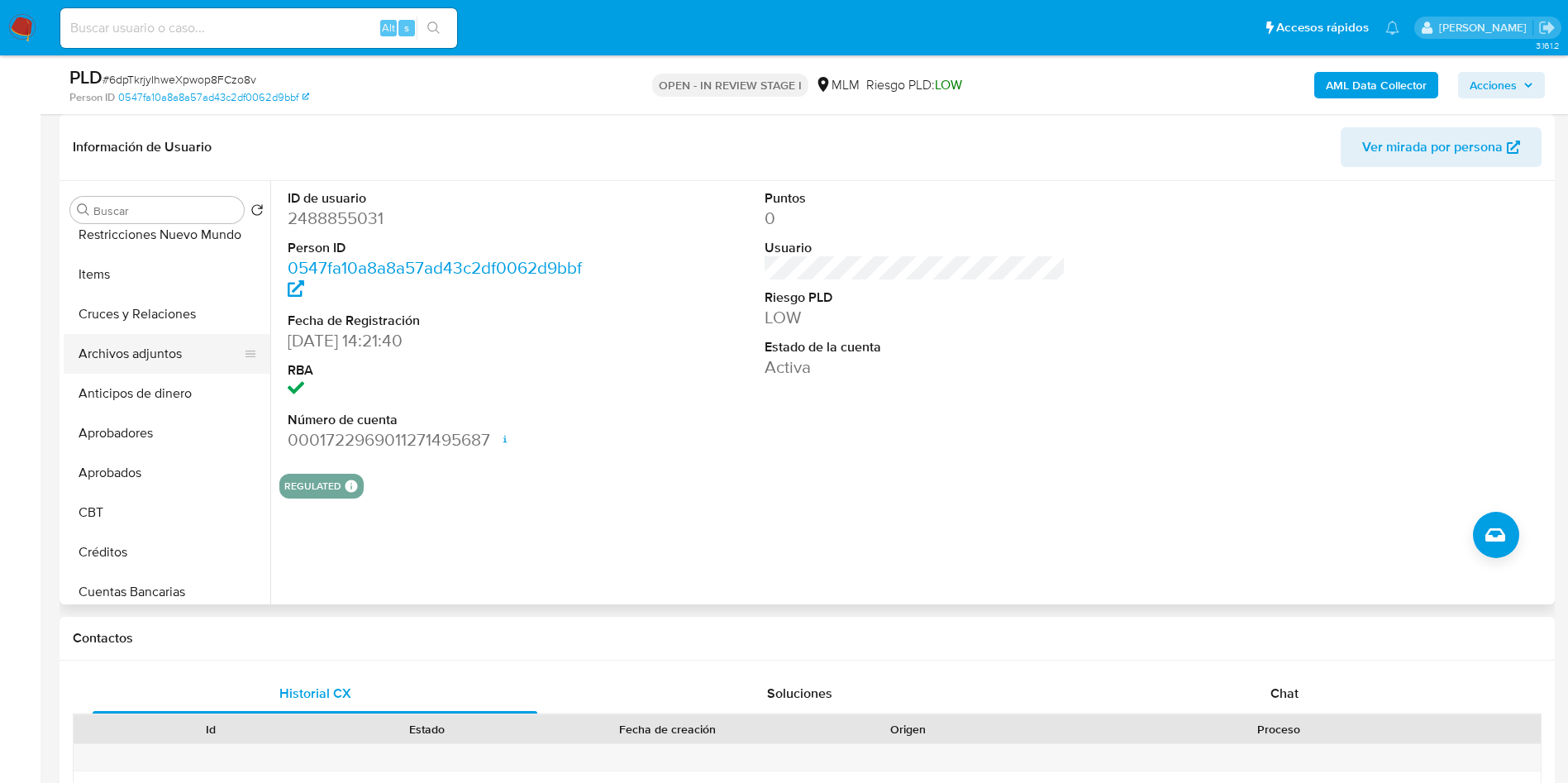
drag, startPoint x: 148, startPoint y: 352, endPoint x: 138, endPoint y: 353, distance: 10.0
click at [147, 353] on button "Archivos adjuntos" at bounding box center [160, 354] width 193 height 40
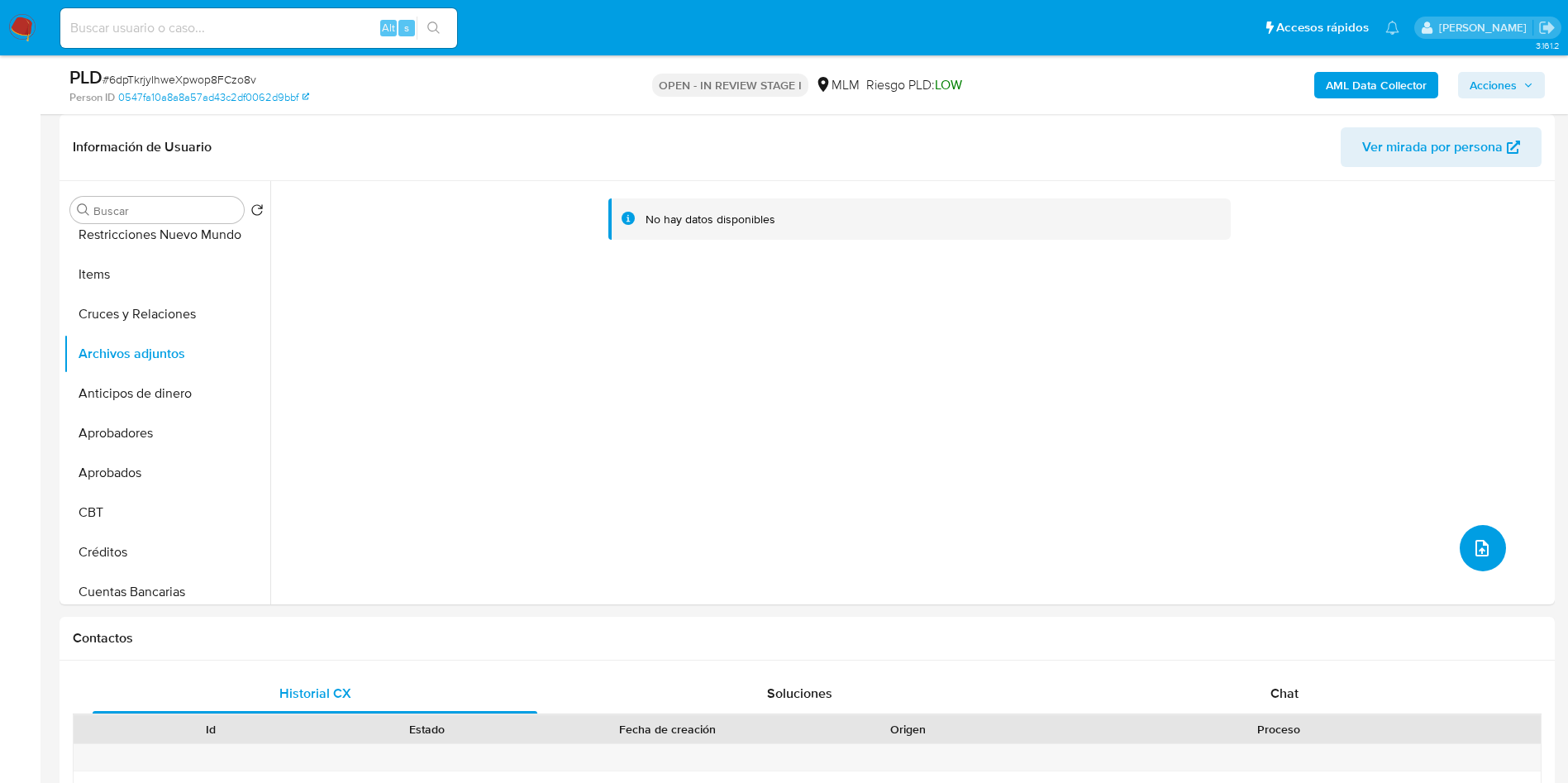
click at [1472, 545] on icon "upload-file" at bounding box center [1482, 549] width 20 height 20
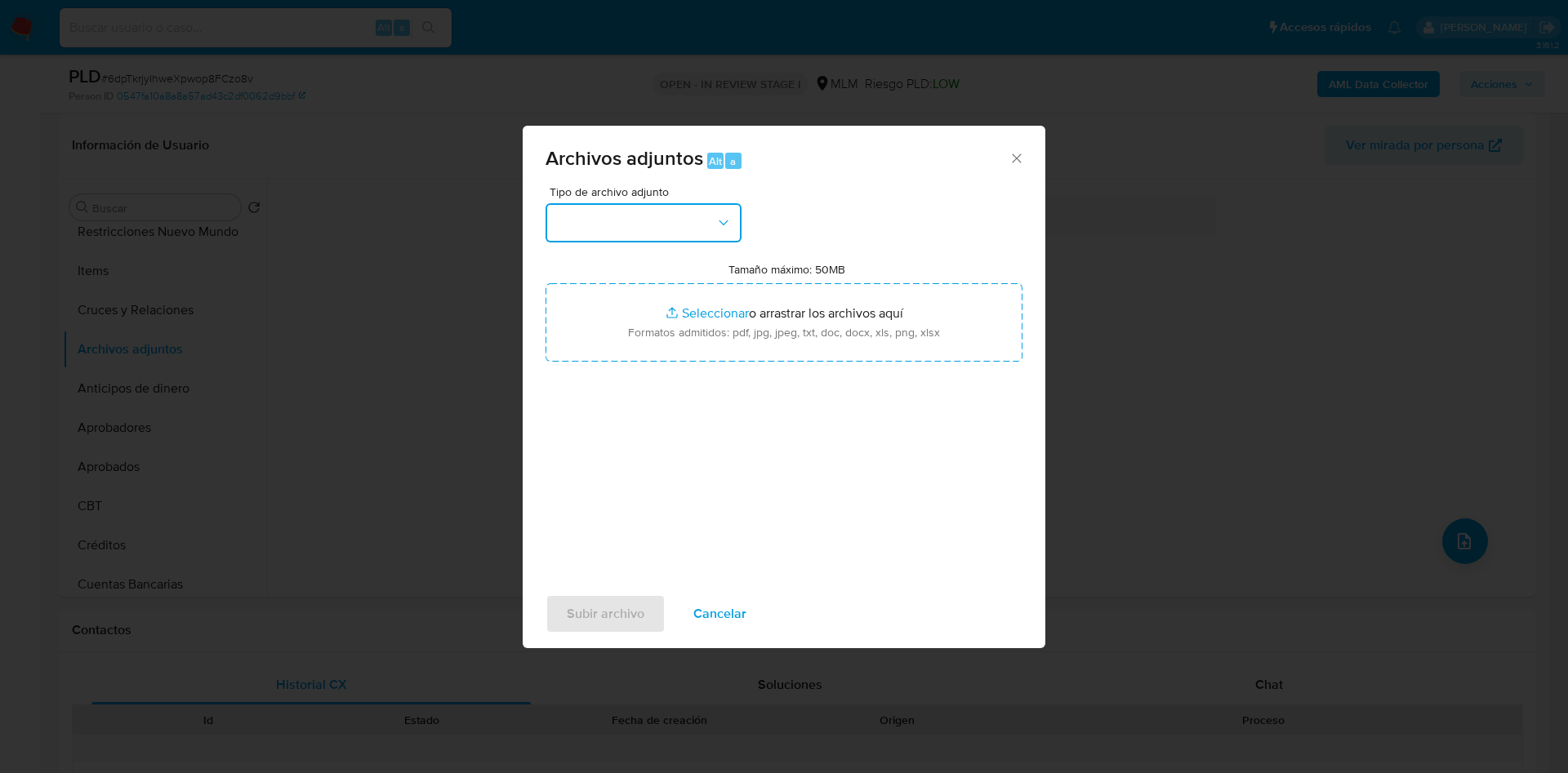
click at [720, 231] on button "button" at bounding box center [643, 223] width 196 height 39
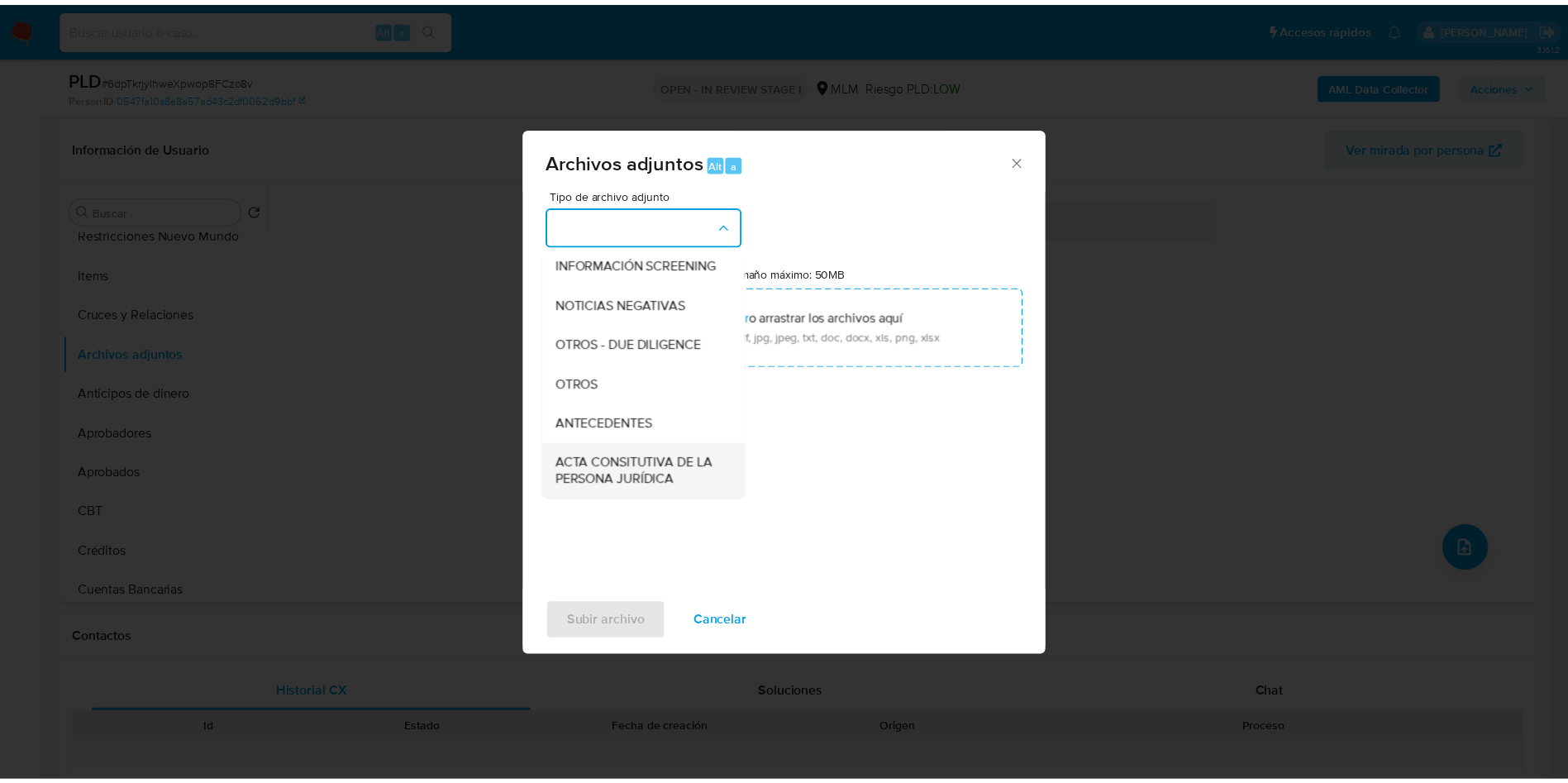
scroll to position [248, 0]
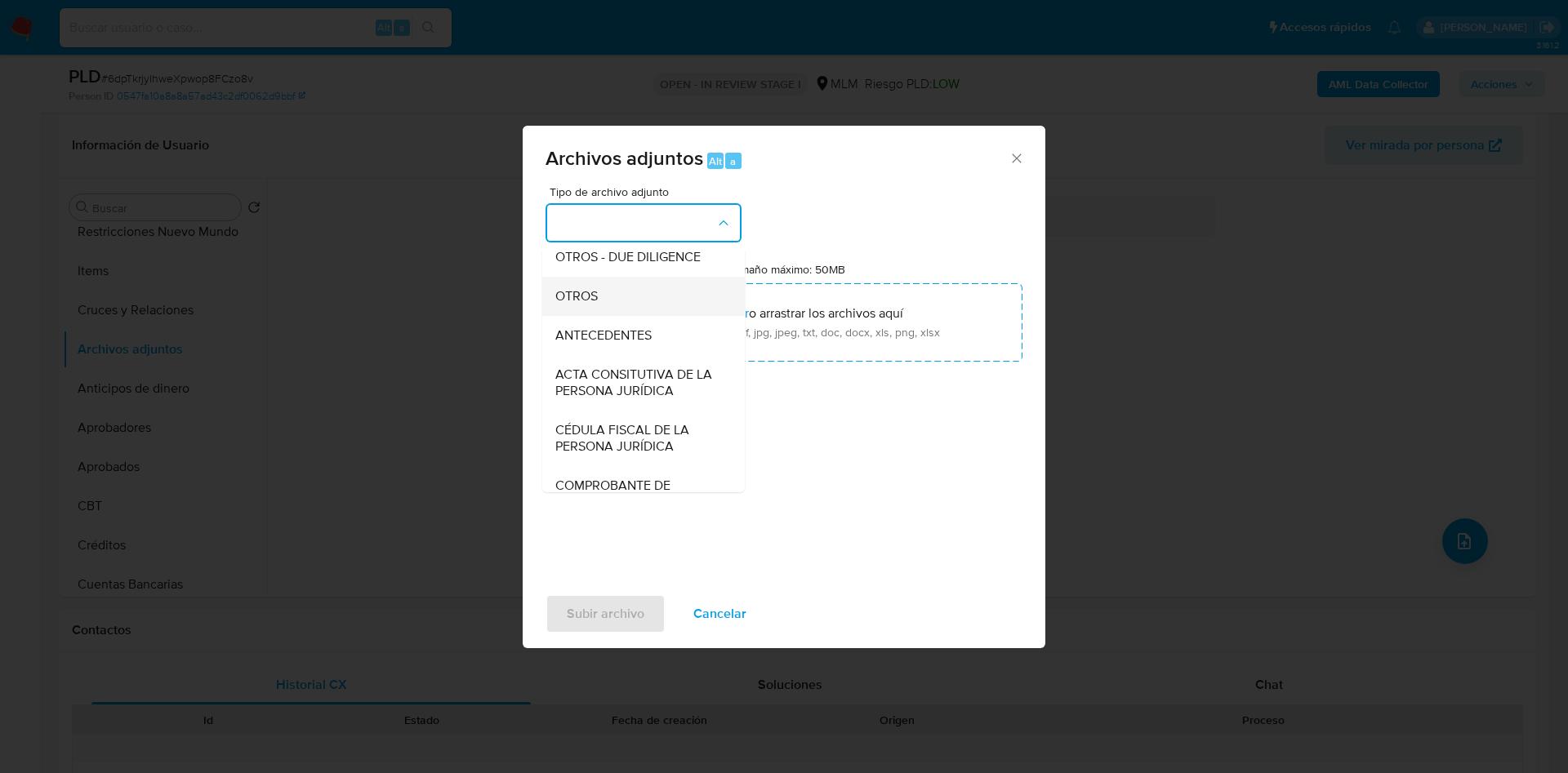
click at [620, 316] on div "OTROS" at bounding box center [638, 296] width 166 height 39
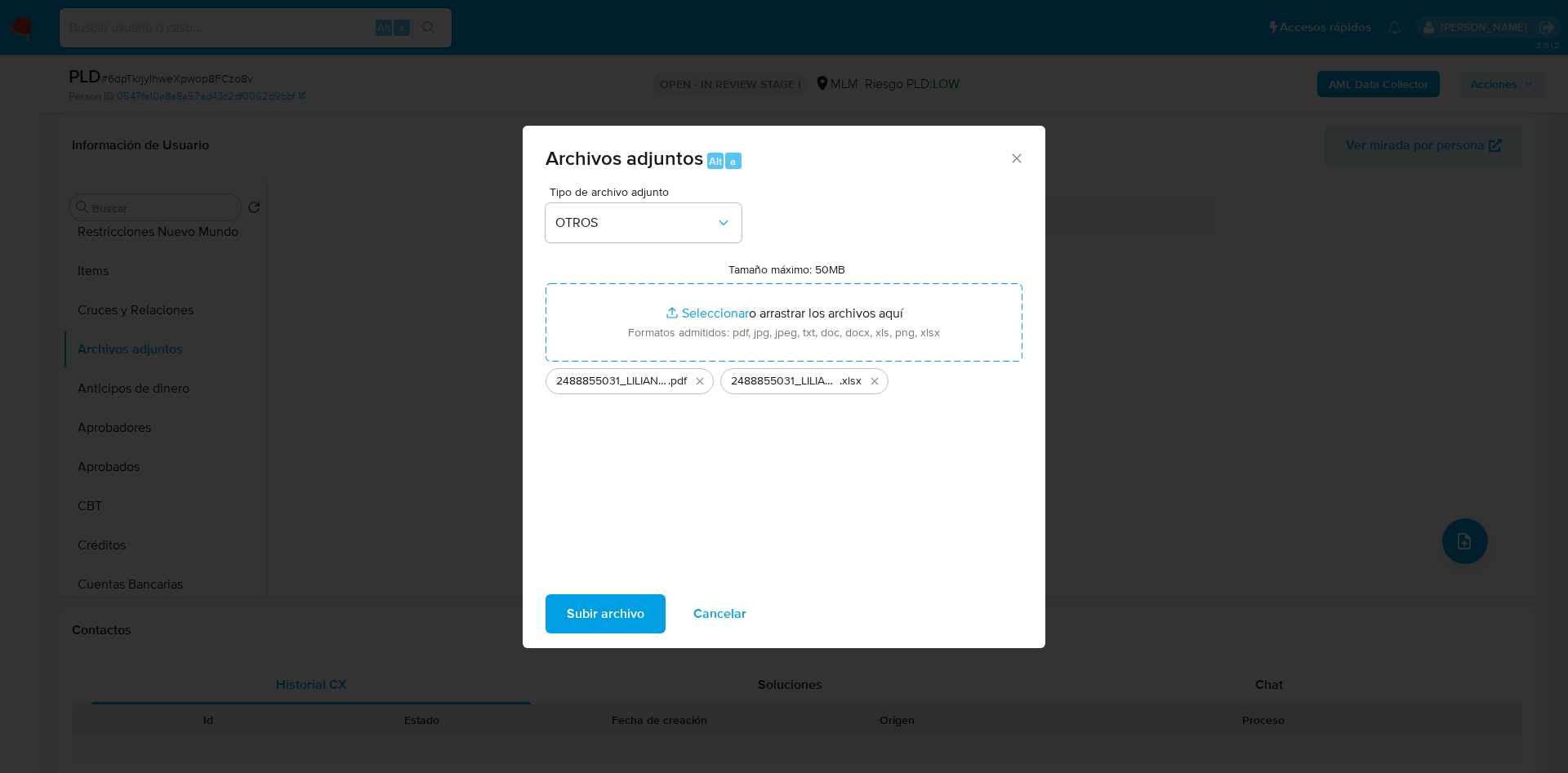
click at [597, 611] on span "Subir archivo" at bounding box center [605, 613] width 78 height 35
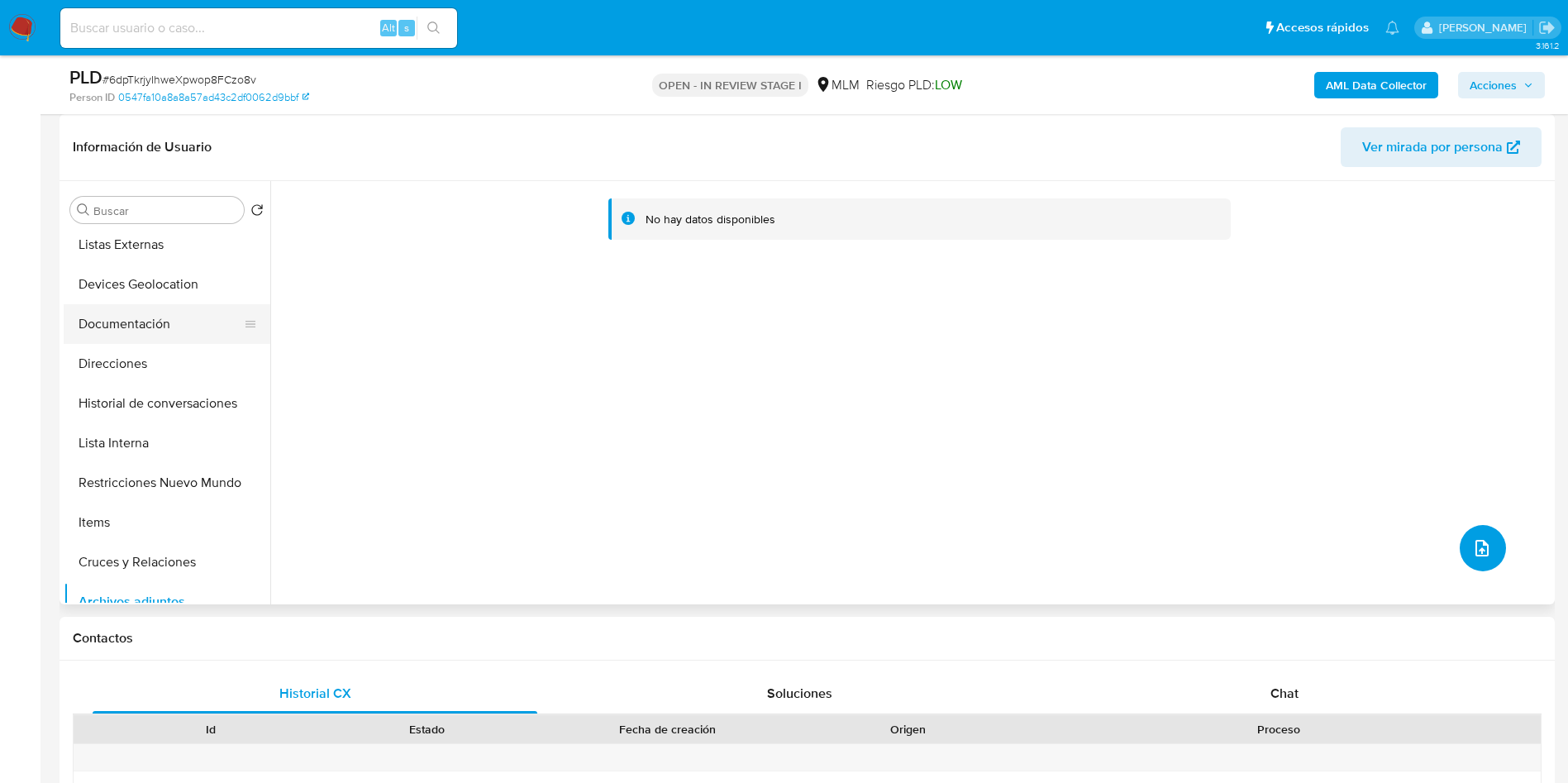
scroll to position [0, 0]
click at [155, 335] on button "KYC" at bounding box center [160, 329] width 193 height 40
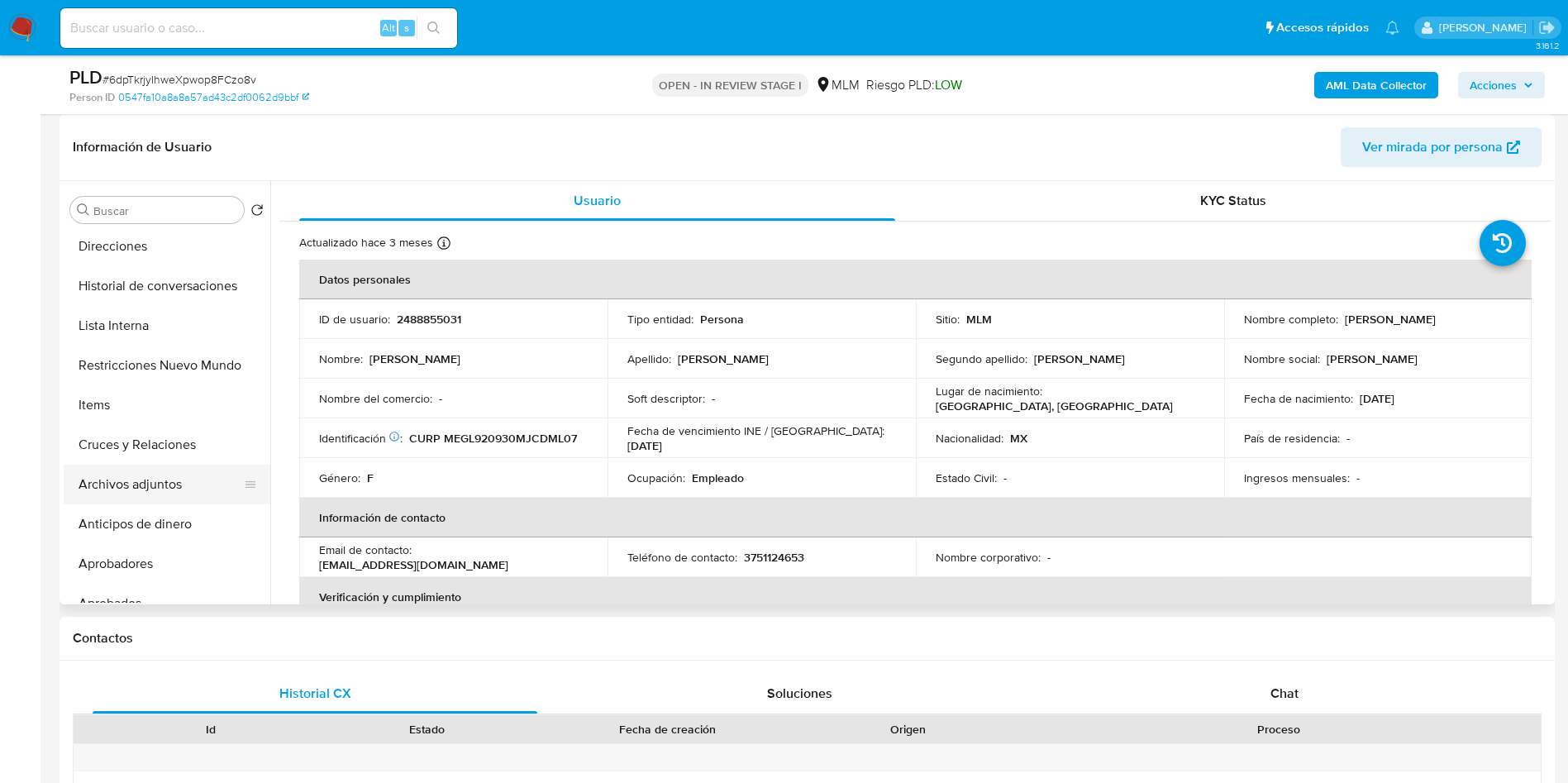
scroll to position [248, 0]
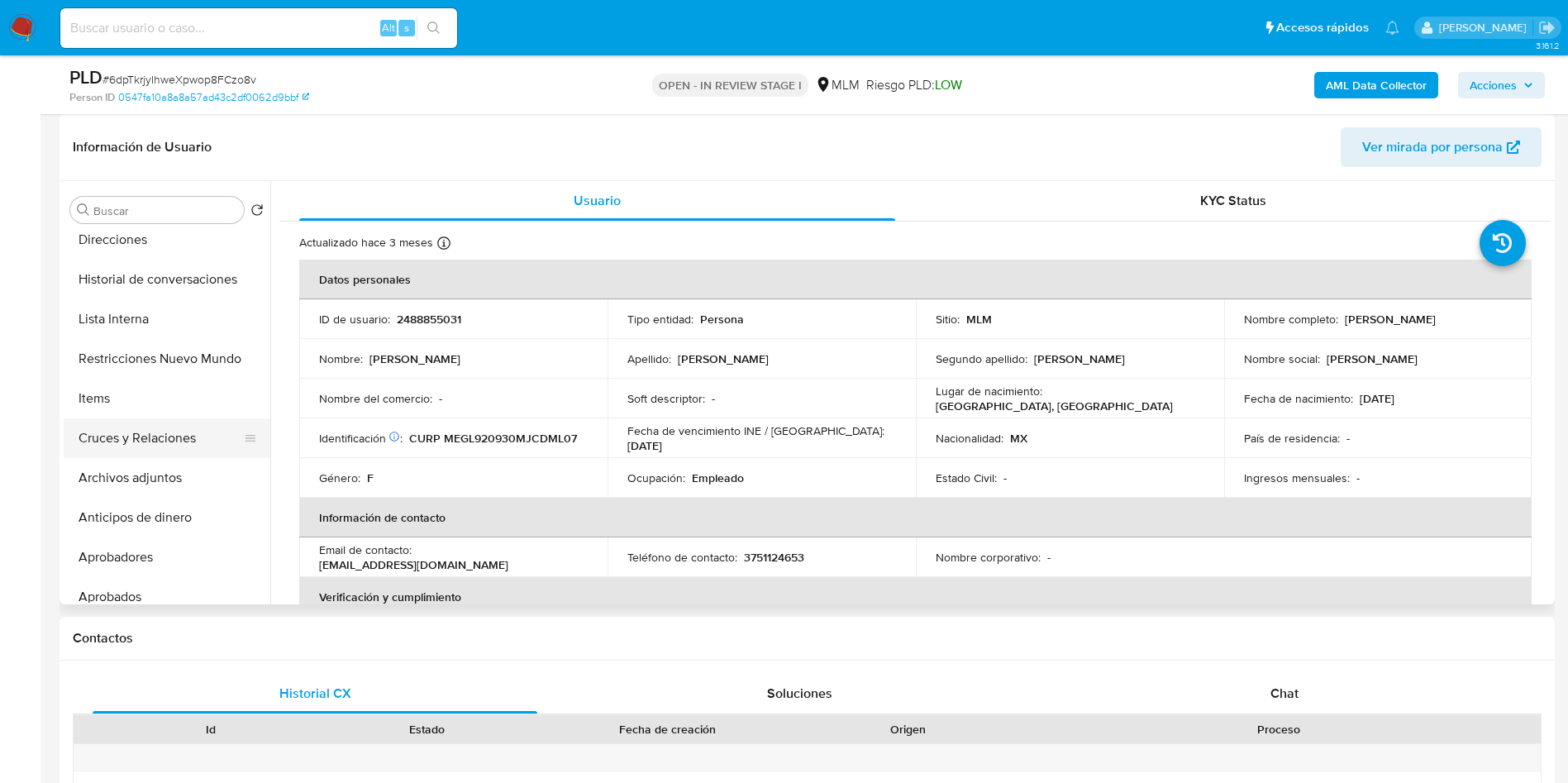
click at [156, 450] on button "Cruces y Relaciones" at bounding box center [160, 439] width 193 height 40
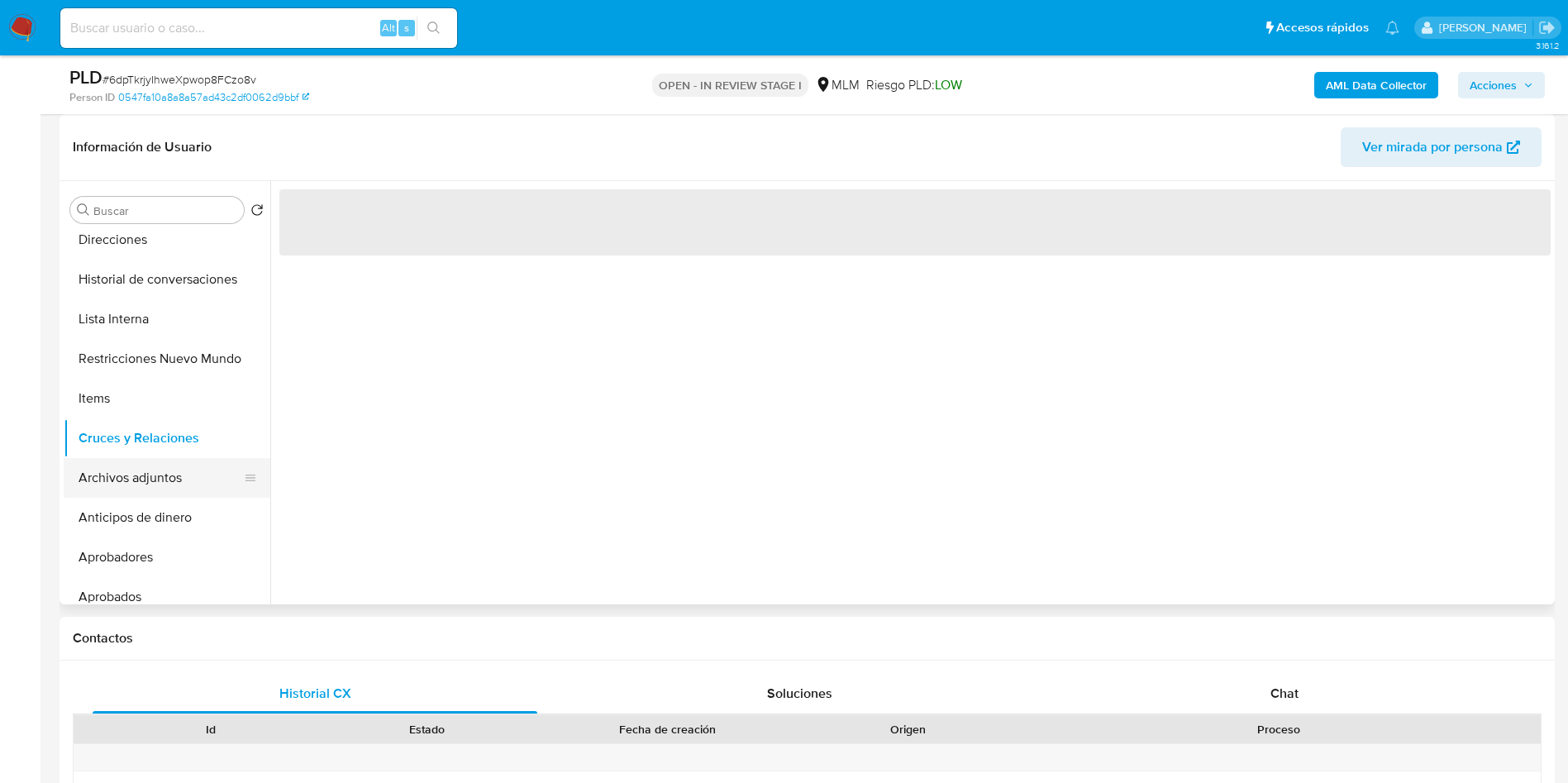
click at [150, 477] on button "Archivos adjuntos" at bounding box center [160, 478] width 193 height 40
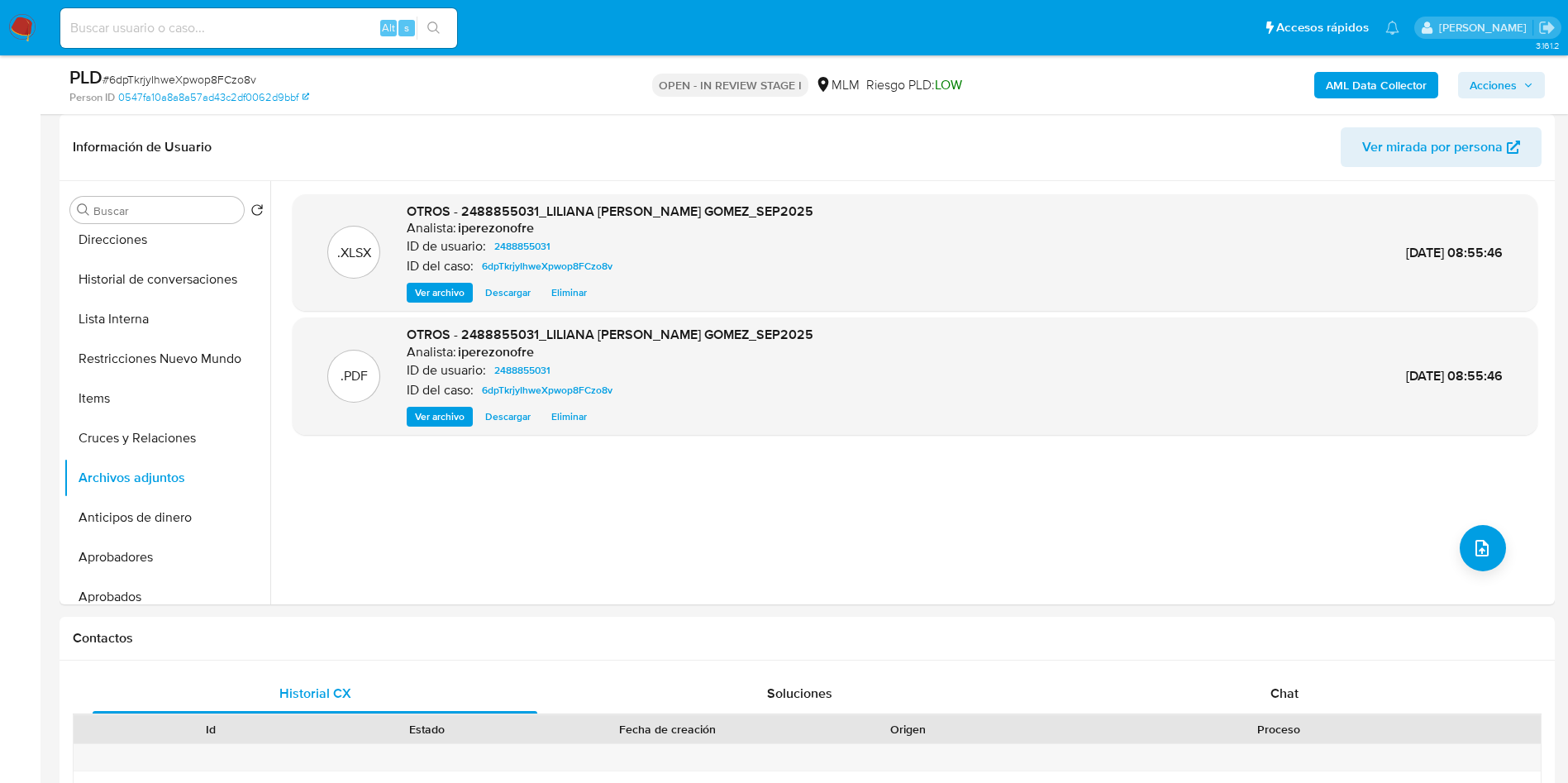
click at [1515, 78] on span "Acciones" at bounding box center [1492, 85] width 47 height 27
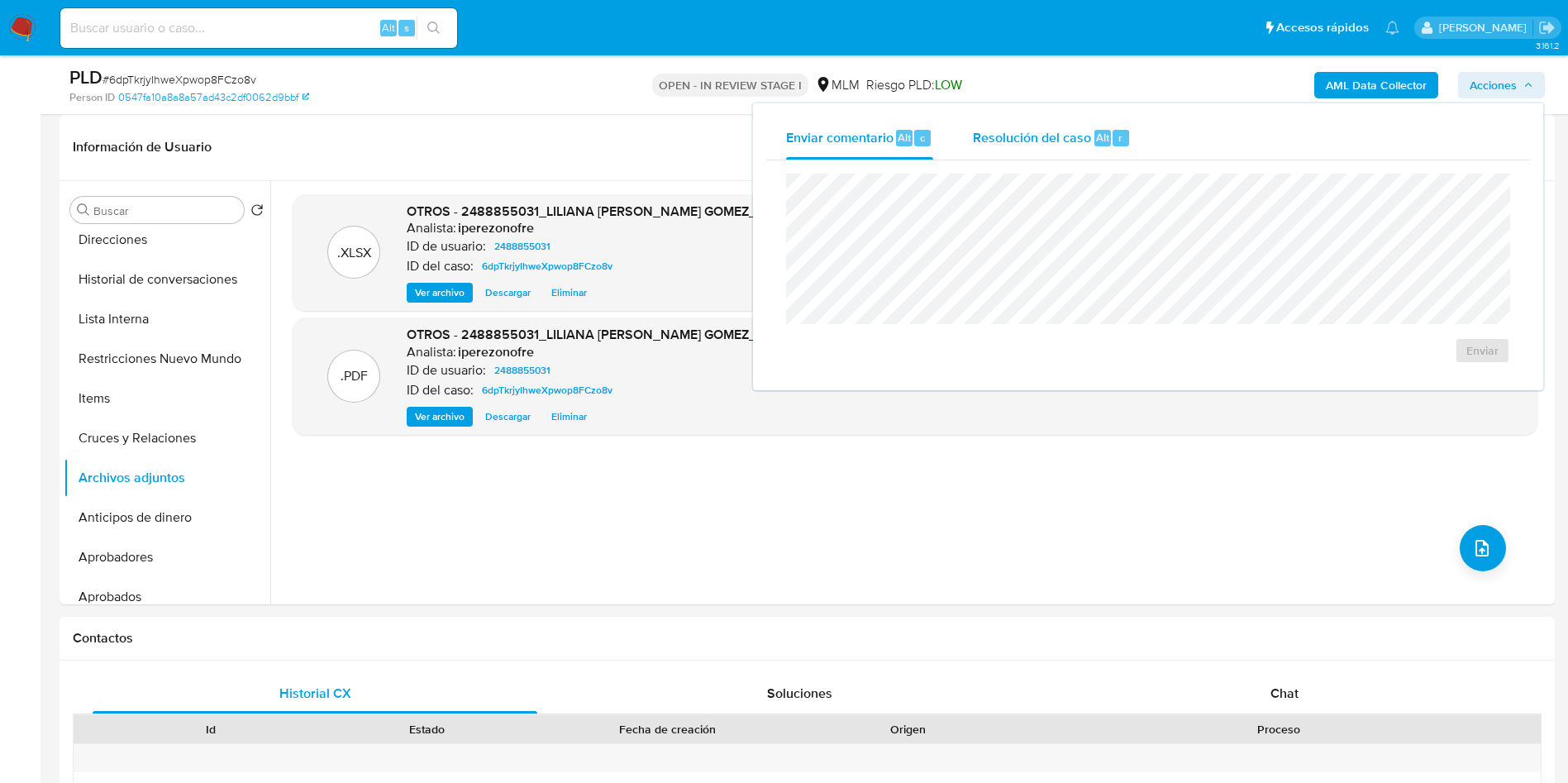
click at [1057, 135] on span "Resolución del caso" at bounding box center [1032, 137] width 119 height 19
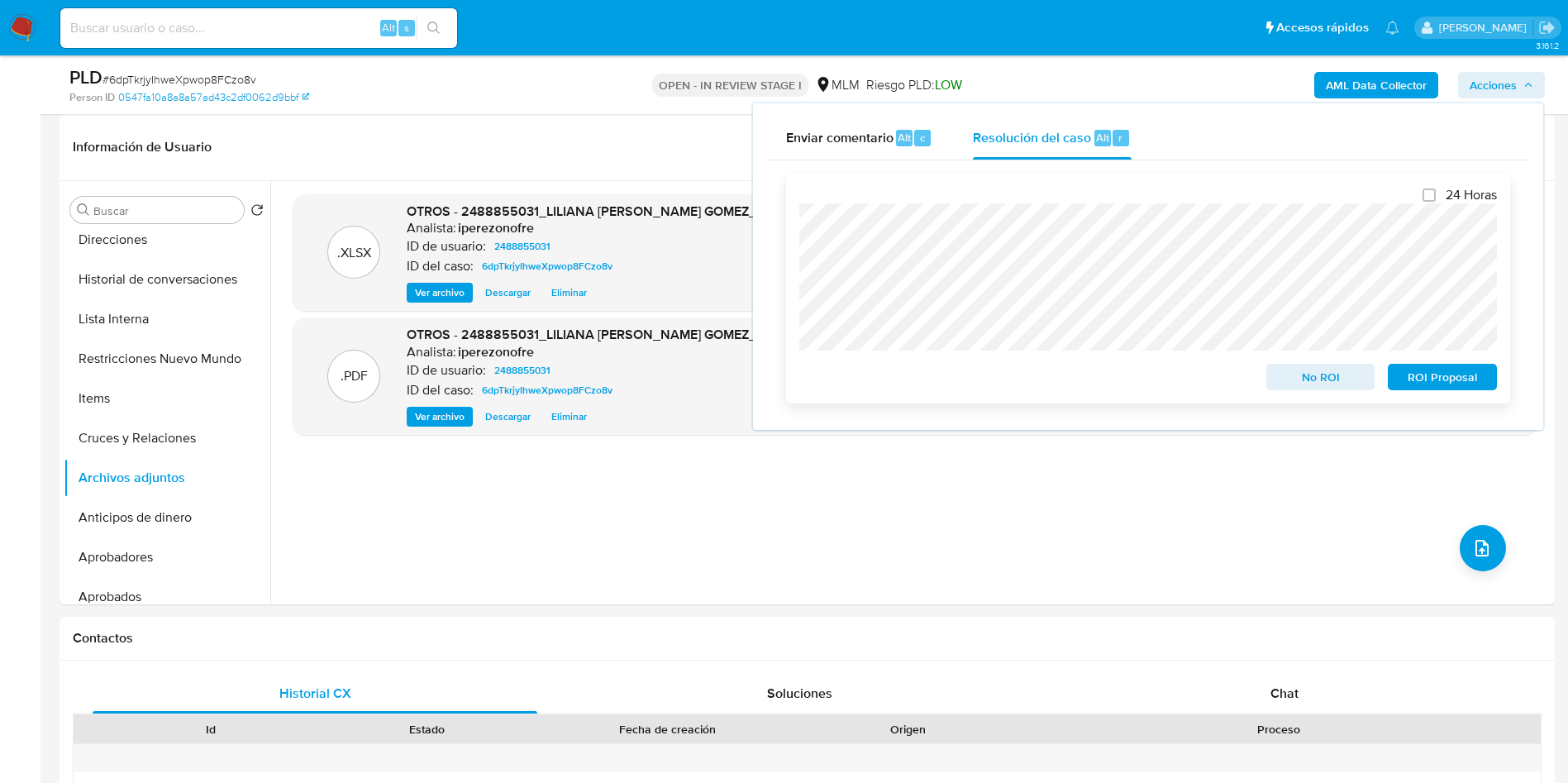
click at [1469, 380] on span "ROI Proposal" at bounding box center [1442, 376] width 86 height 23
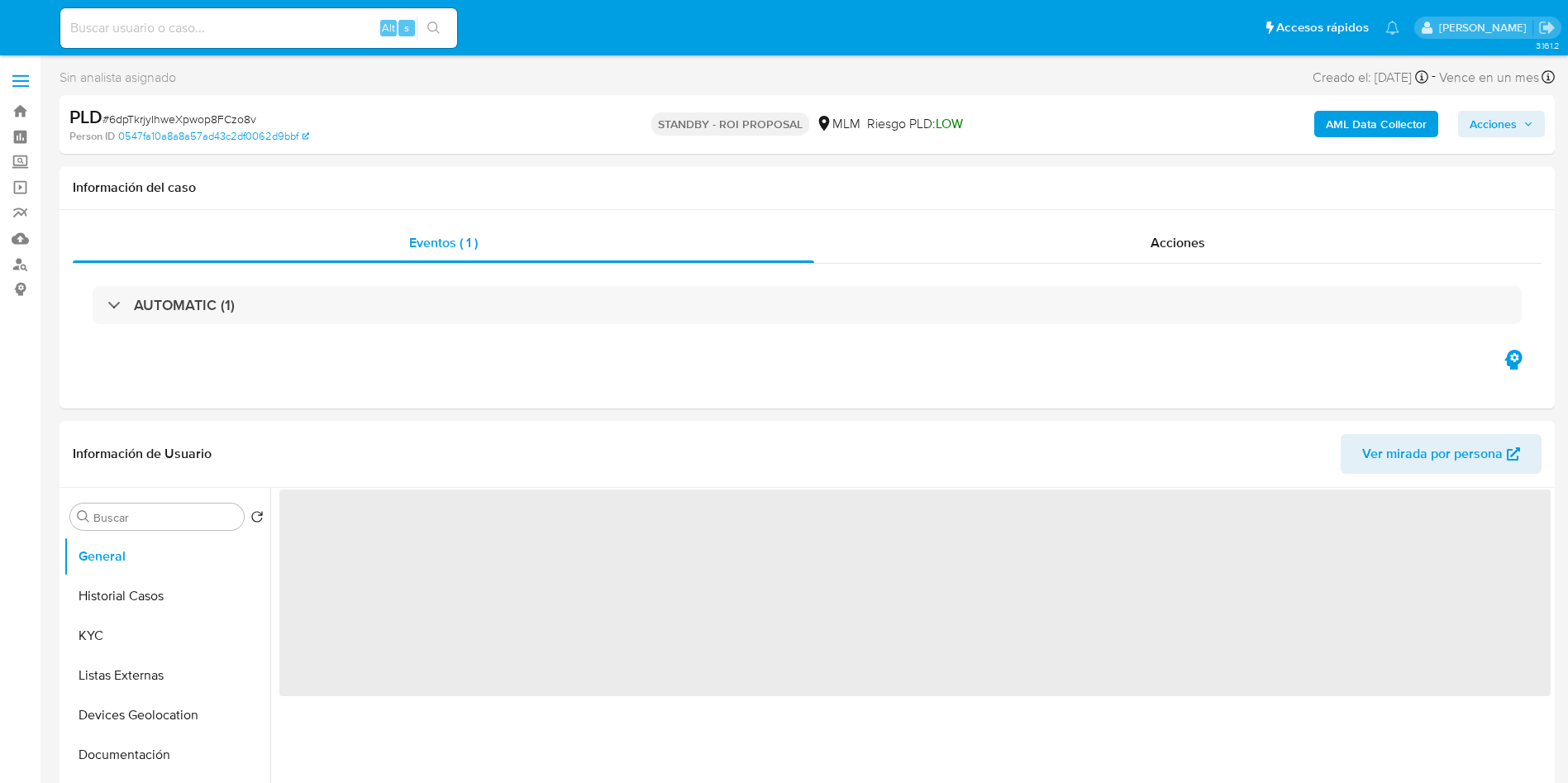
select select "10"
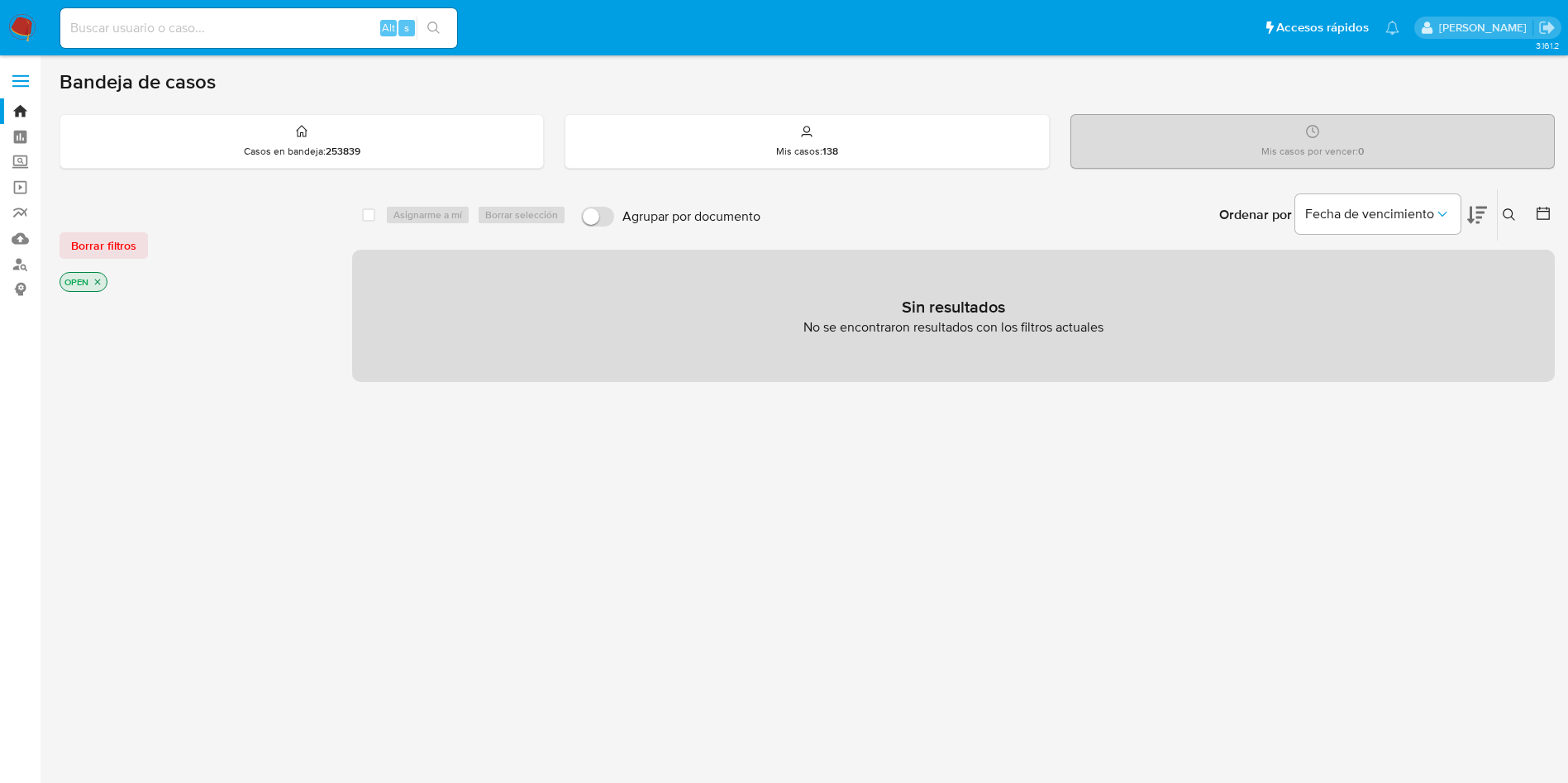
click at [777, 547] on div "select-all-cases-checkbox Asignarme a mí Borrar selección Agrupar por documento…" at bounding box center [953, 563] width 1202 height 748
click at [234, 27] on input at bounding box center [259, 28] width 397 height 22
paste input "507304648"
type input "507304648"
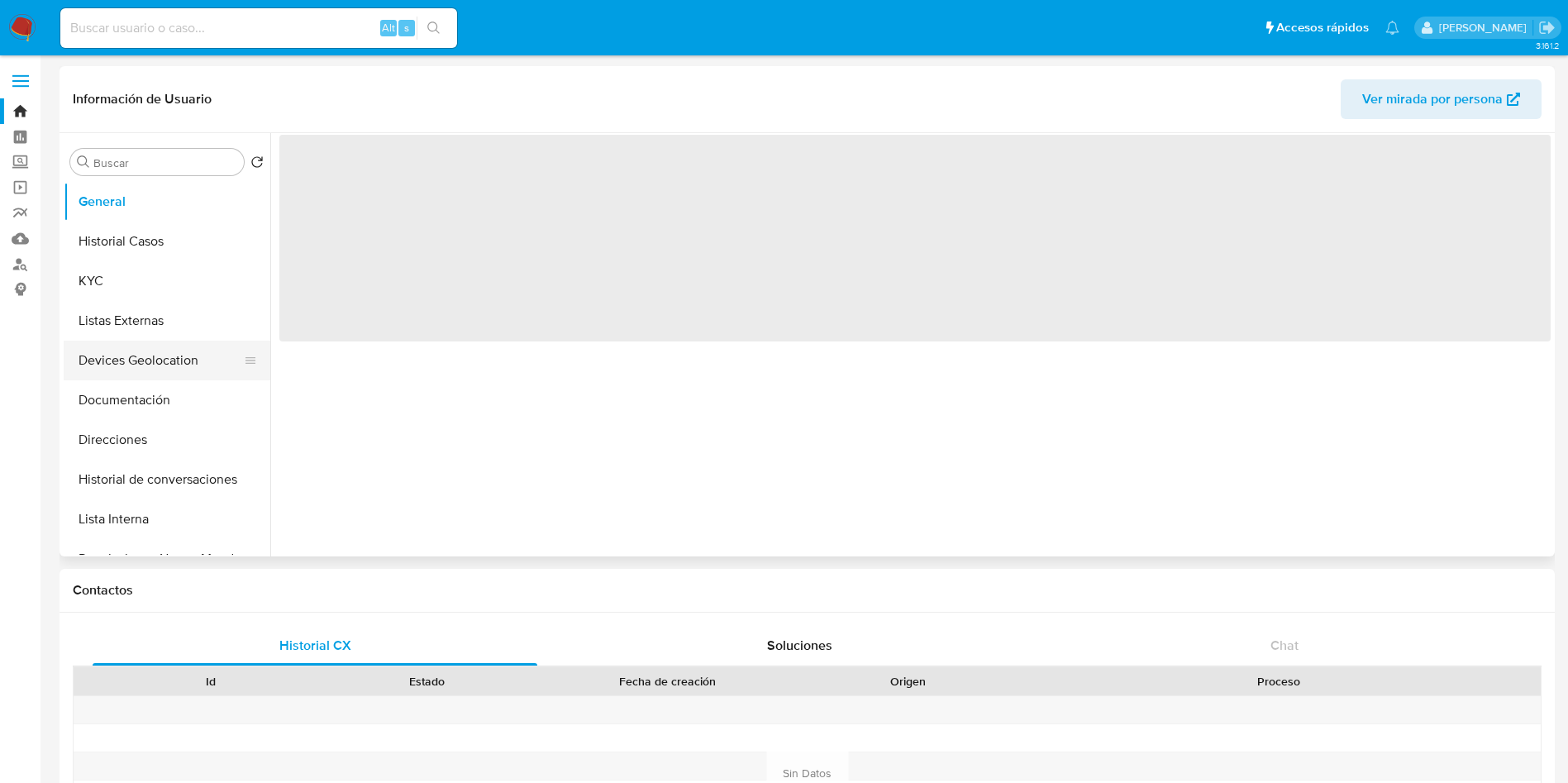
select select "10"
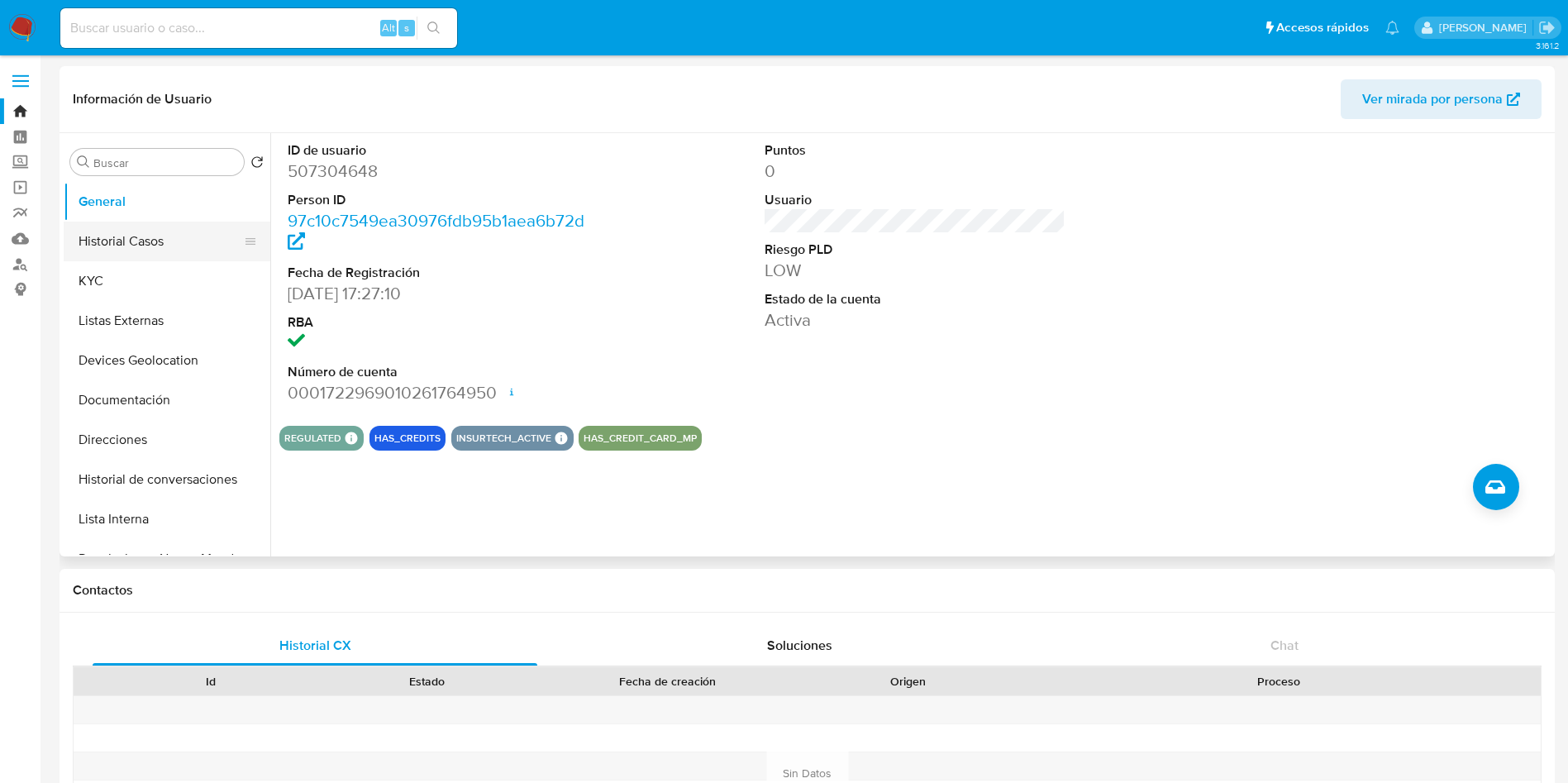
click at [116, 240] on button "Historial Casos" at bounding box center [160, 241] width 193 height 40
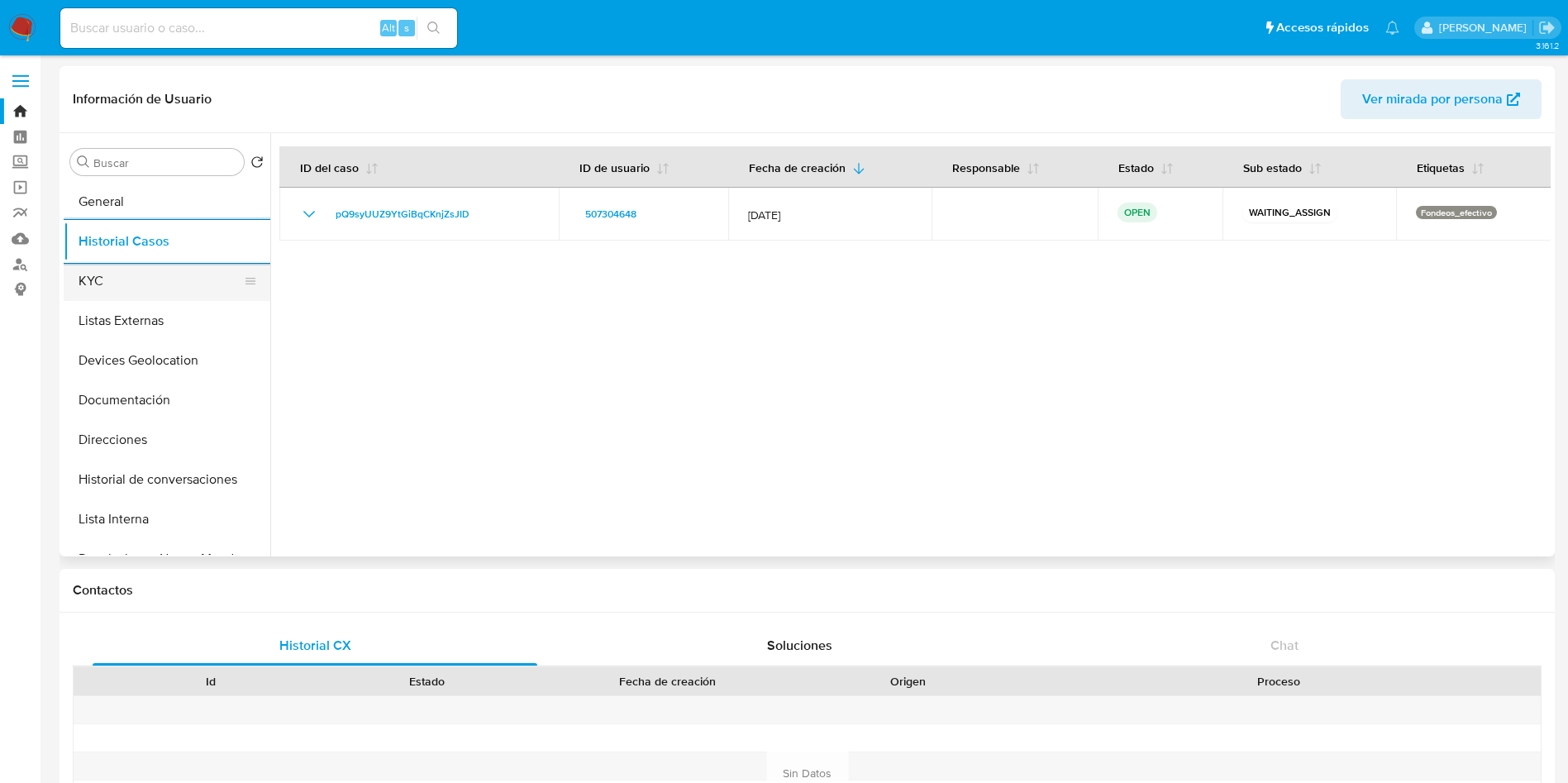
click at [146, 286] on button "KYC" at bounding box center [160, 281] width 193 height 40
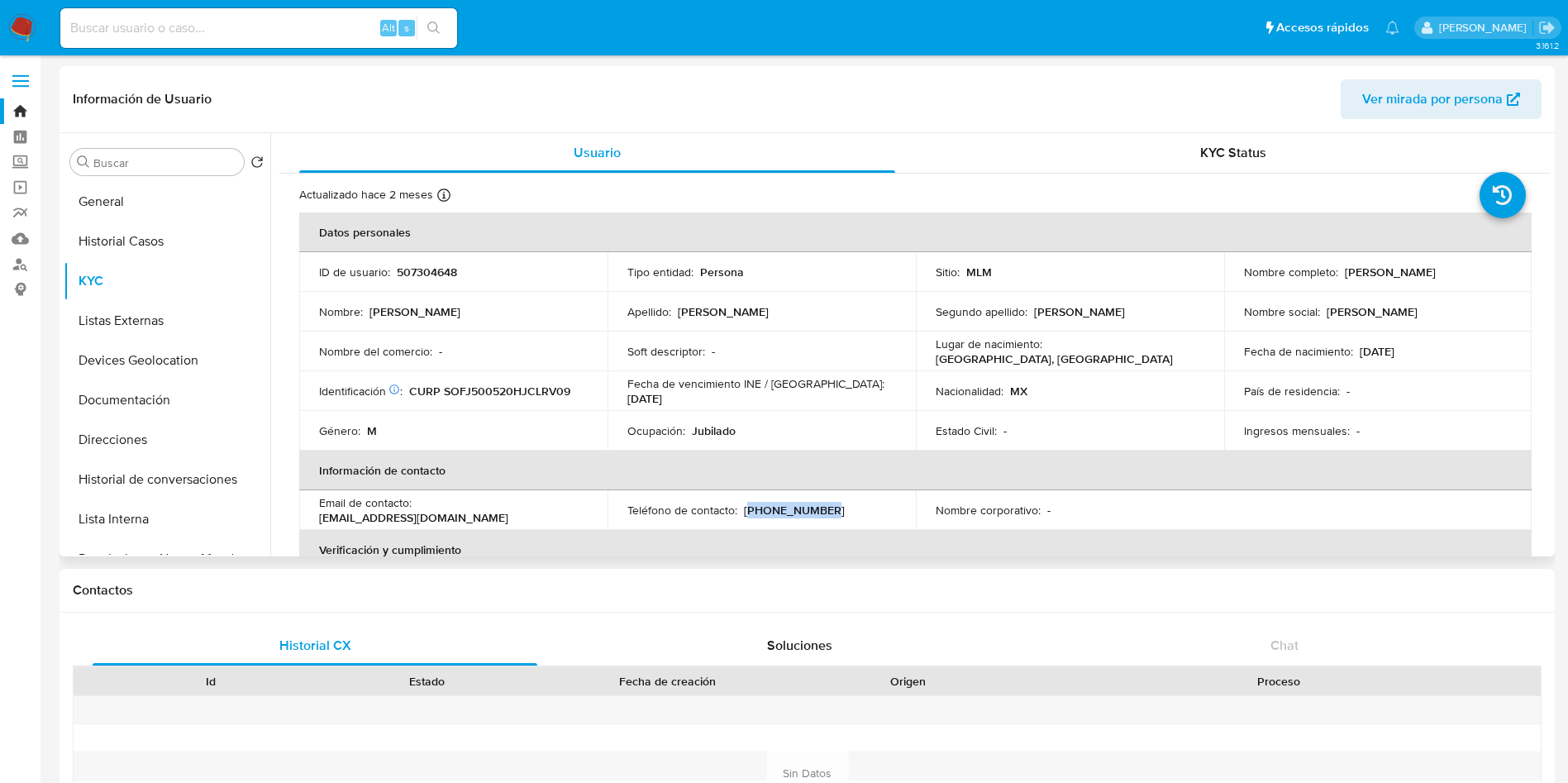
drag, startPoint x: 825, startPoint y: 504, endPoint x: 744, endPoint y: 506, distance: 81.0
click at [744, 506] on div "Teléfono de contacto : (444) 2353624" at bounding box center [761, 510] width 268 height 15
copy p "444) 2353624"
drag, startPoint x: 566, startPoint y: 511, endPoint x: 418, endPoint y: 510, distance: 148.0
click at [418, 510] on div "Email de contacto : javiersoloriof50@gmail.com" at bounding box center [453, 511] width 268 height 30
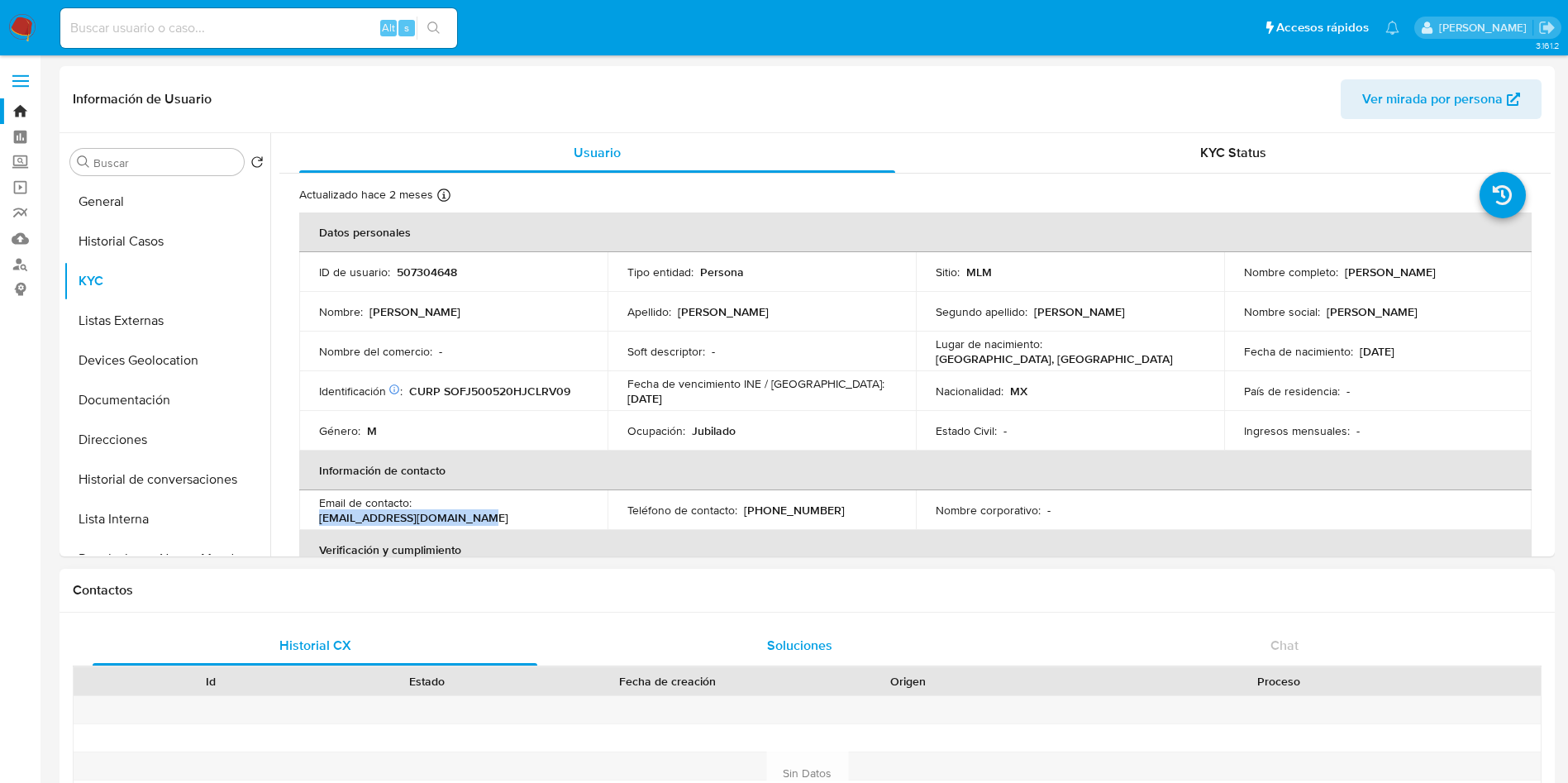
copy p "javiersoloriof50@gmail.com"
click at [1516, 511] on table "Datos personales ID de usuario : 507304648 Tipo entidad : Persona Sitio : MLM N…" at bounding box center [915, 510] width 1232 height 595
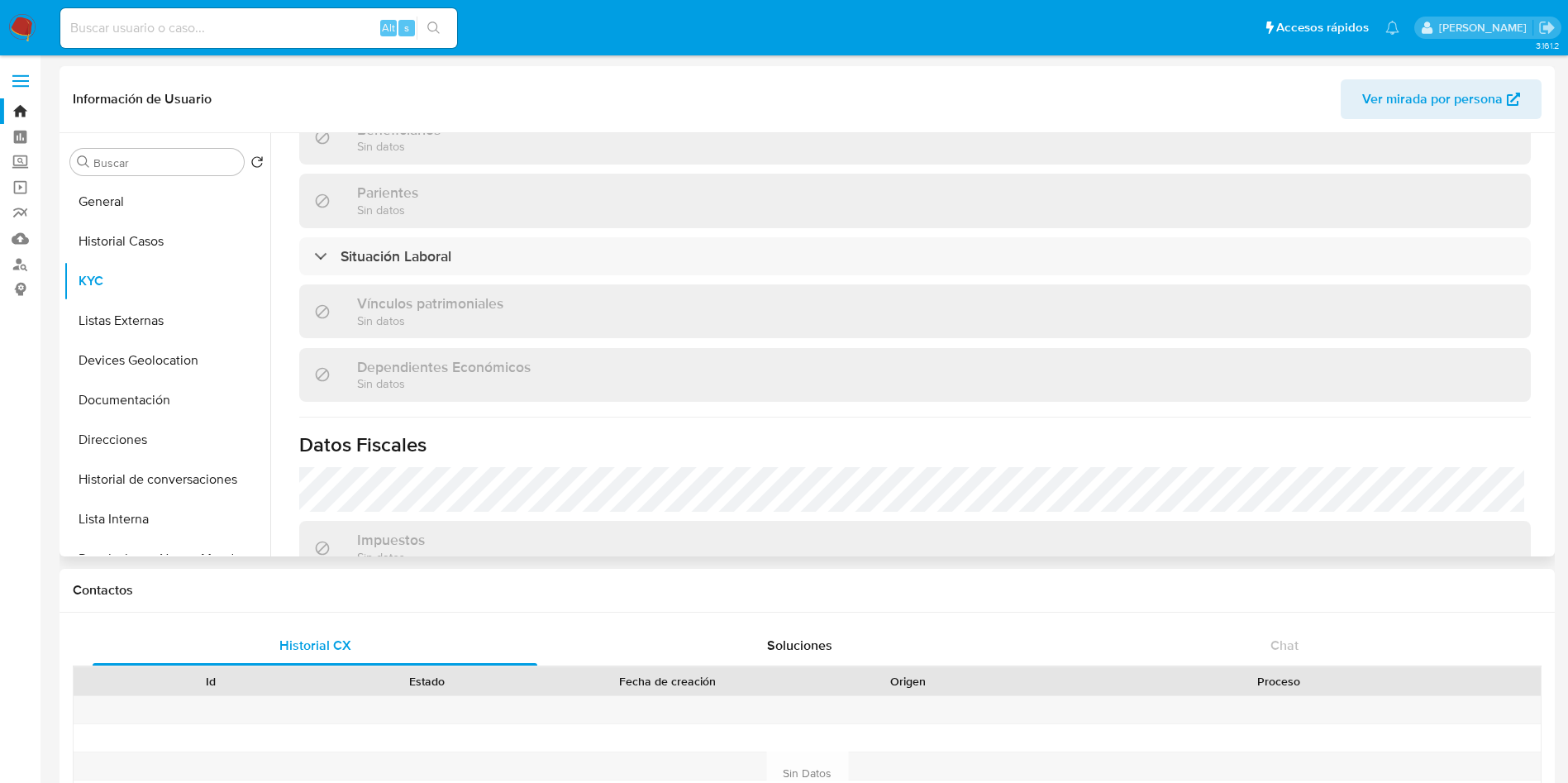
scroll to position [797, 0]
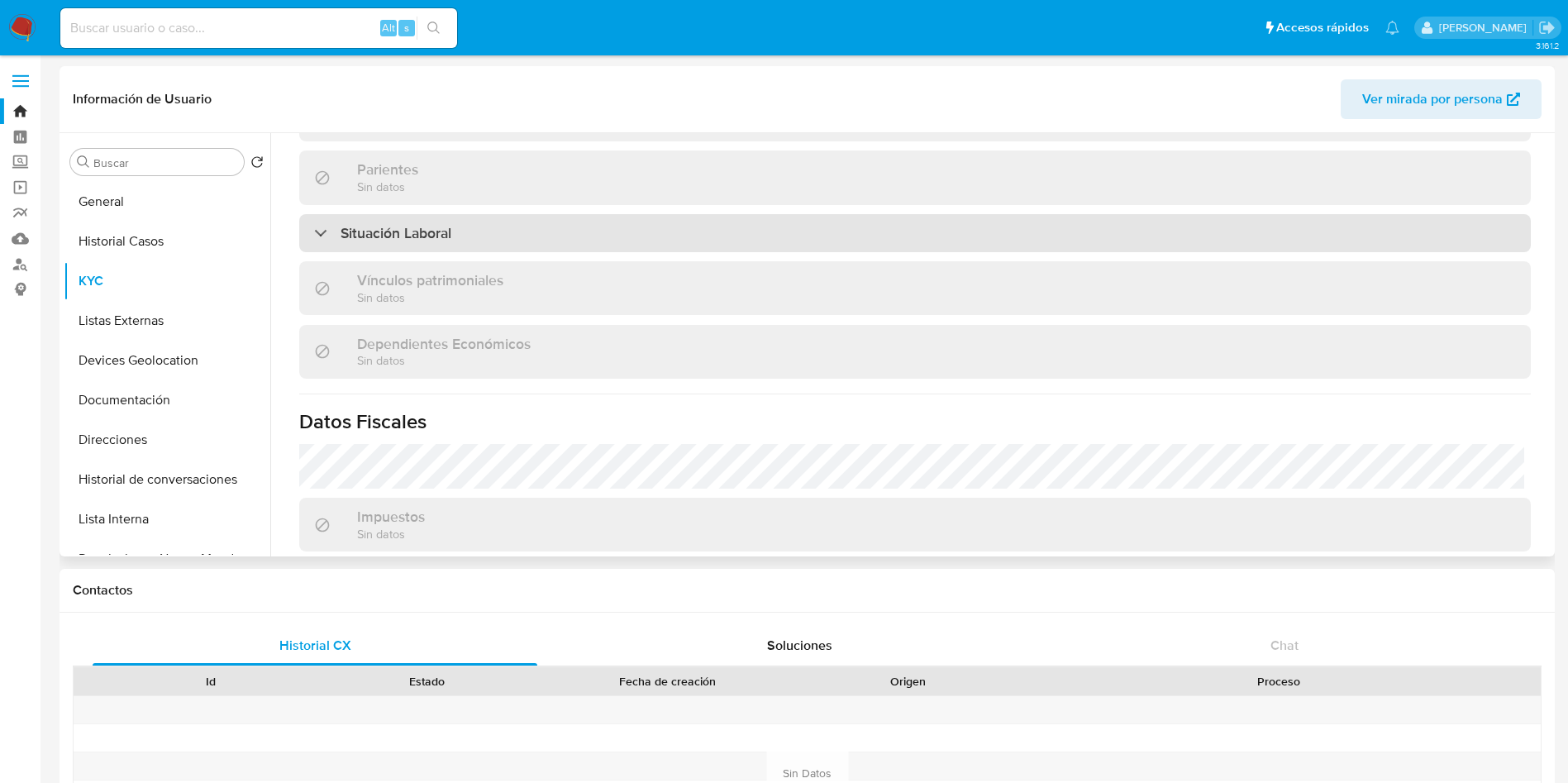
click at [721, 225] on div "Situación Laboral" at bounding box center [914, 233] width 1231 height 38
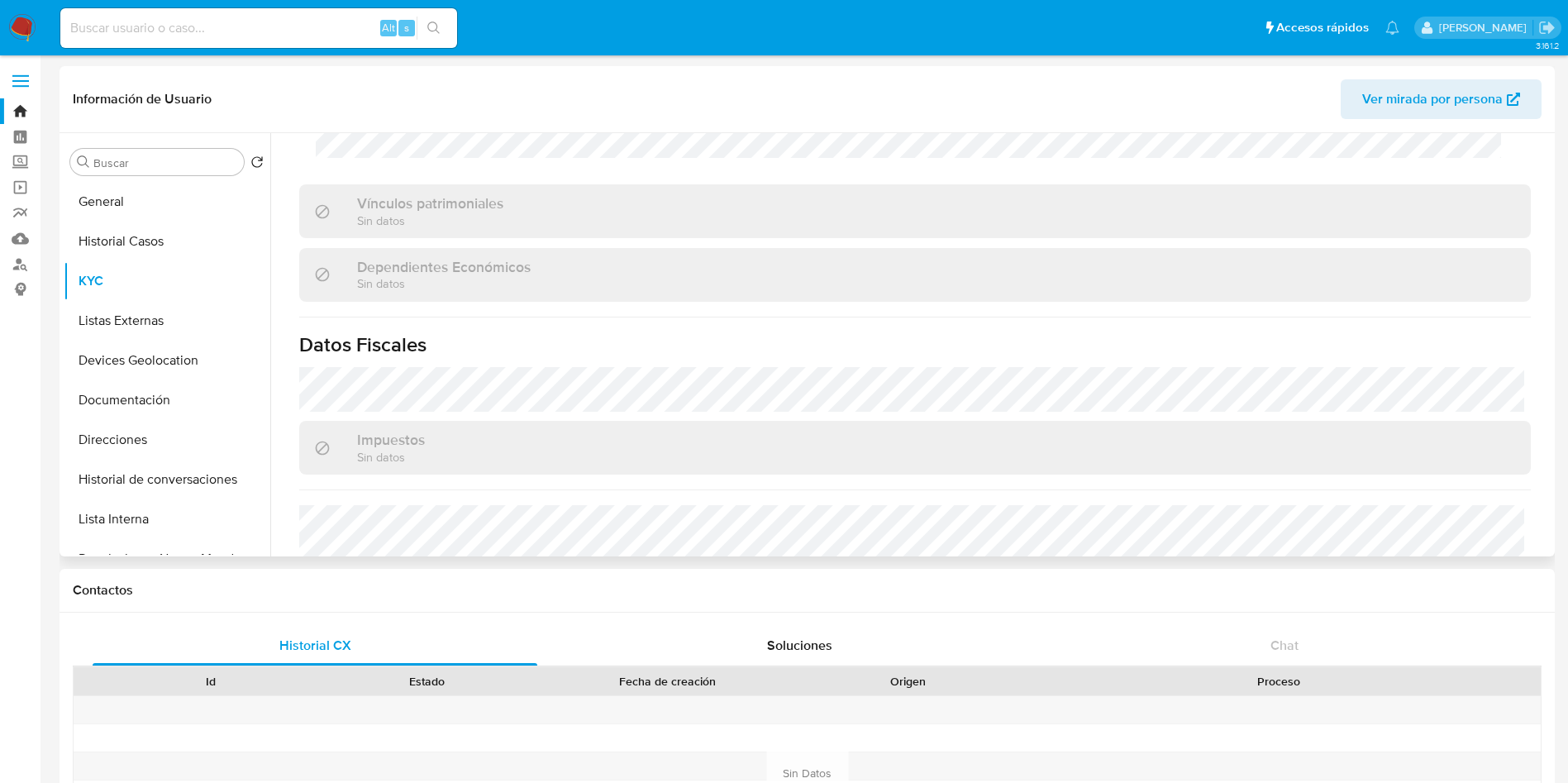
scroll to position [1263, 0]
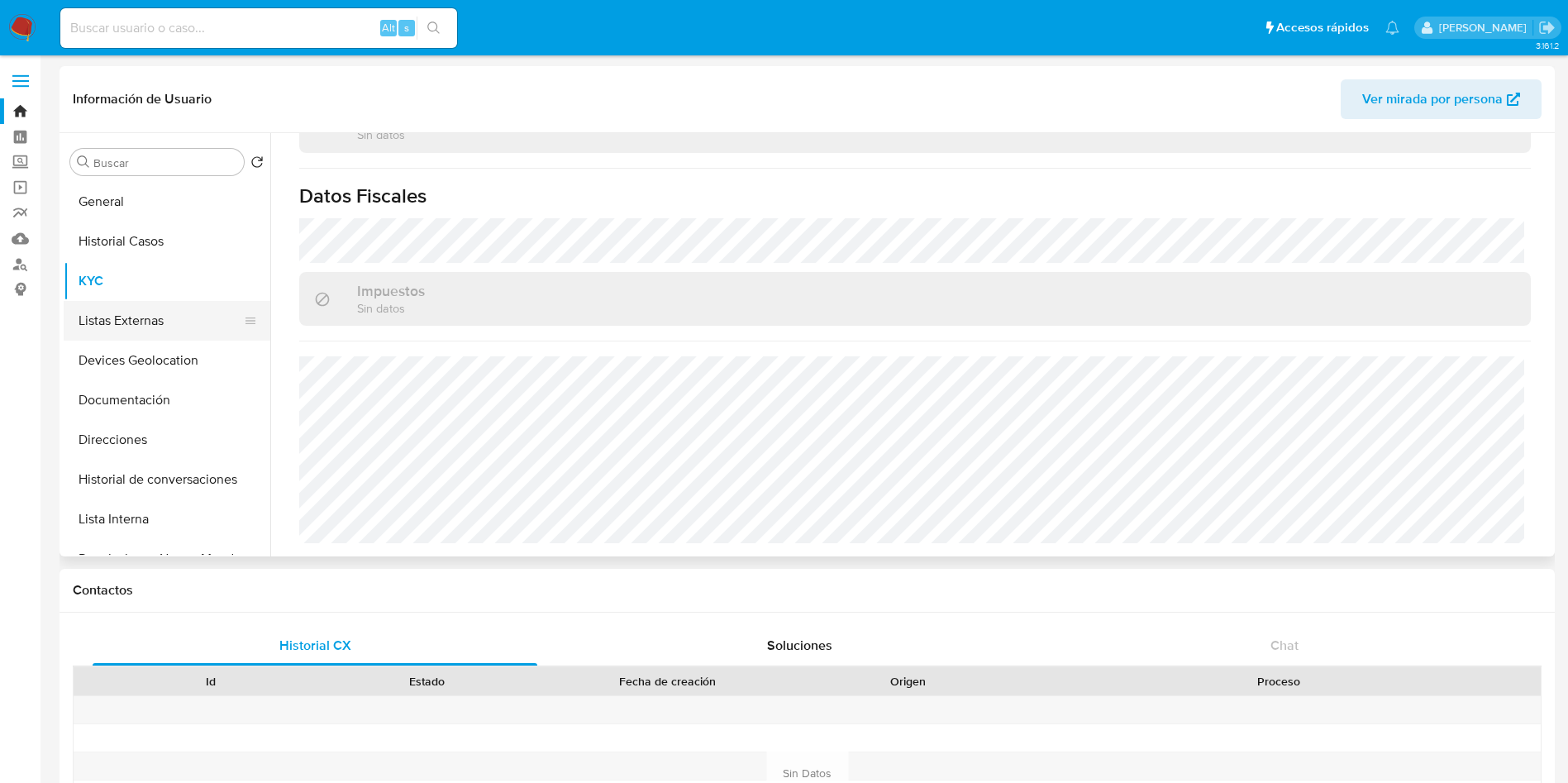
click at [134, 331] on button "Listas Externas" at bounding box center [160, 321] width 193 height 40
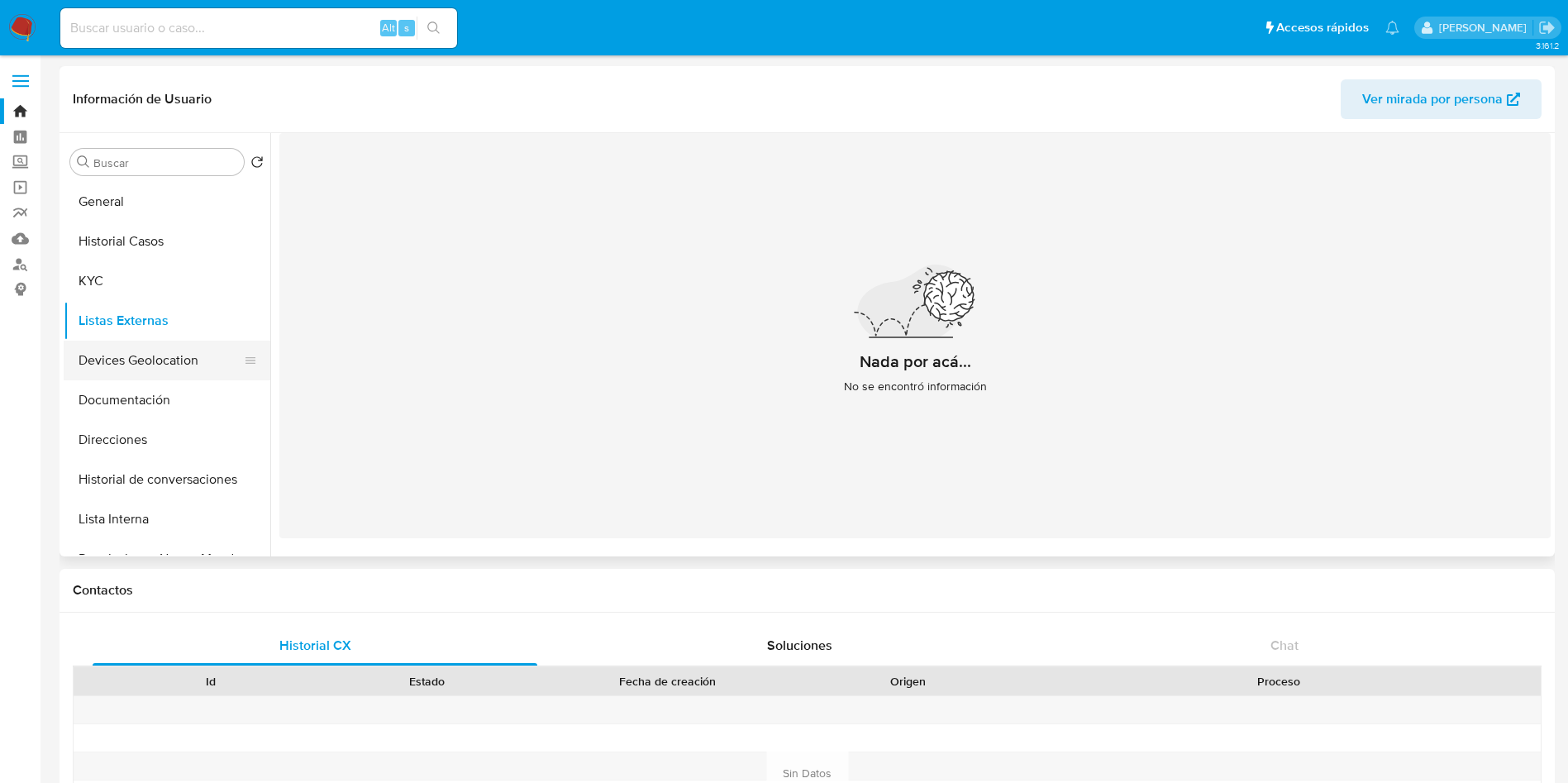
click at [136, 363] on button "Devices Geolocation" at bounding box center [160, 361] width 193 height 40
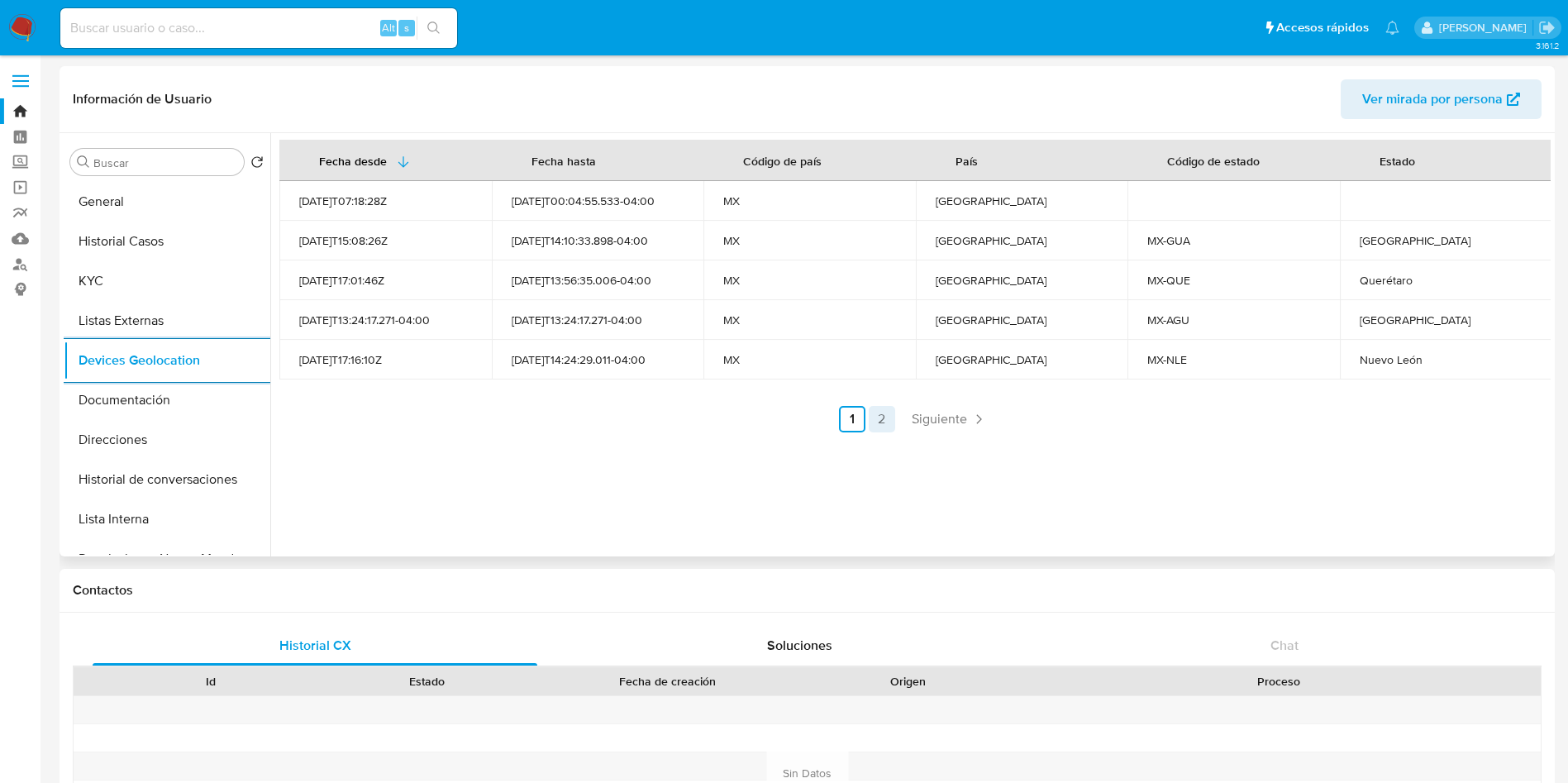
click at [873, 420] on link "2" at bounding box center [881, 419] width 27 height 27
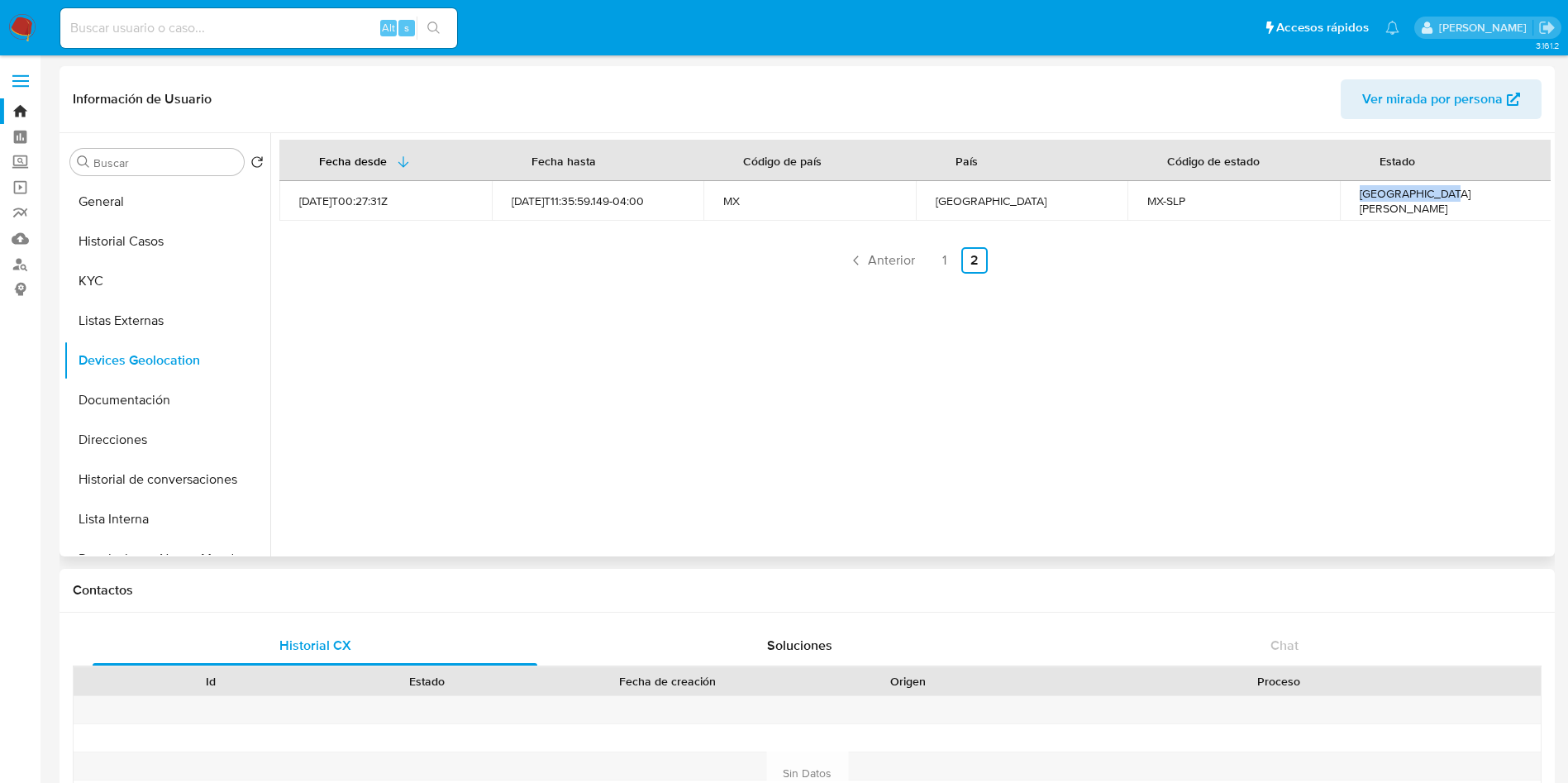
drag, startPoint x: 1356, startPoint y: 205, endPoint x: 1446, endPoint y: 205, distance: 90.0
click at [1446, 205] on td "San Luis Potosí" at bounding box center [1445, 201] width 212 height 40
copy div "San Luis Potosí"
click at [936, 268] on link "1" at bounding box center [944, 260] width 27 height 27
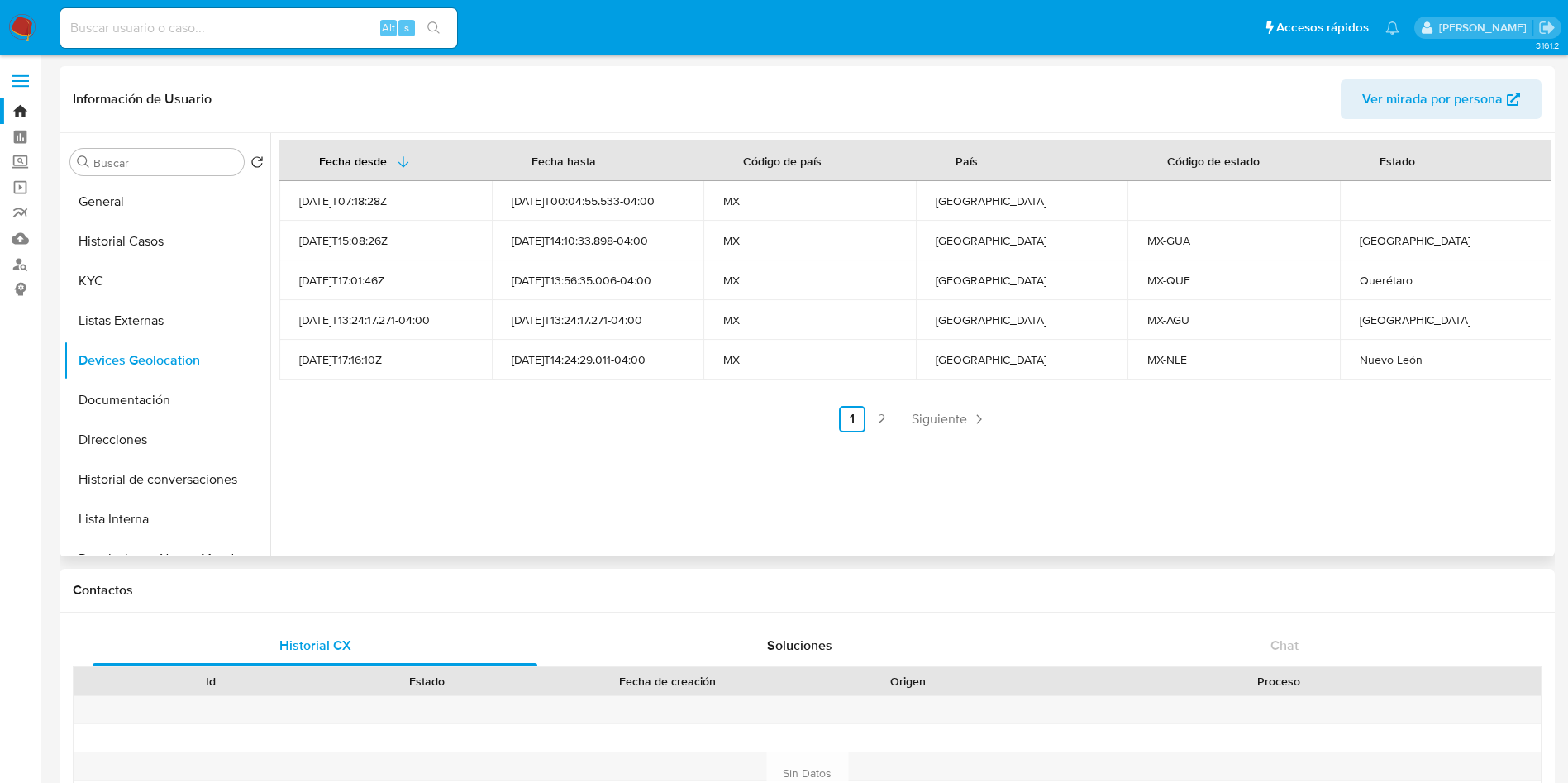
click at [1395, 239] on div "Guanajuato" at bounding box center [1445, 240] width 172 height 15
copy div "Guanajuato"
click at [1381, 308] on td "Aguascalientes" at bounding box center [1445, 320] width 212 height 40
click at [1384, 322] on div "Aguascalientes" at bounding box center [1445, 319] width 172 height 15
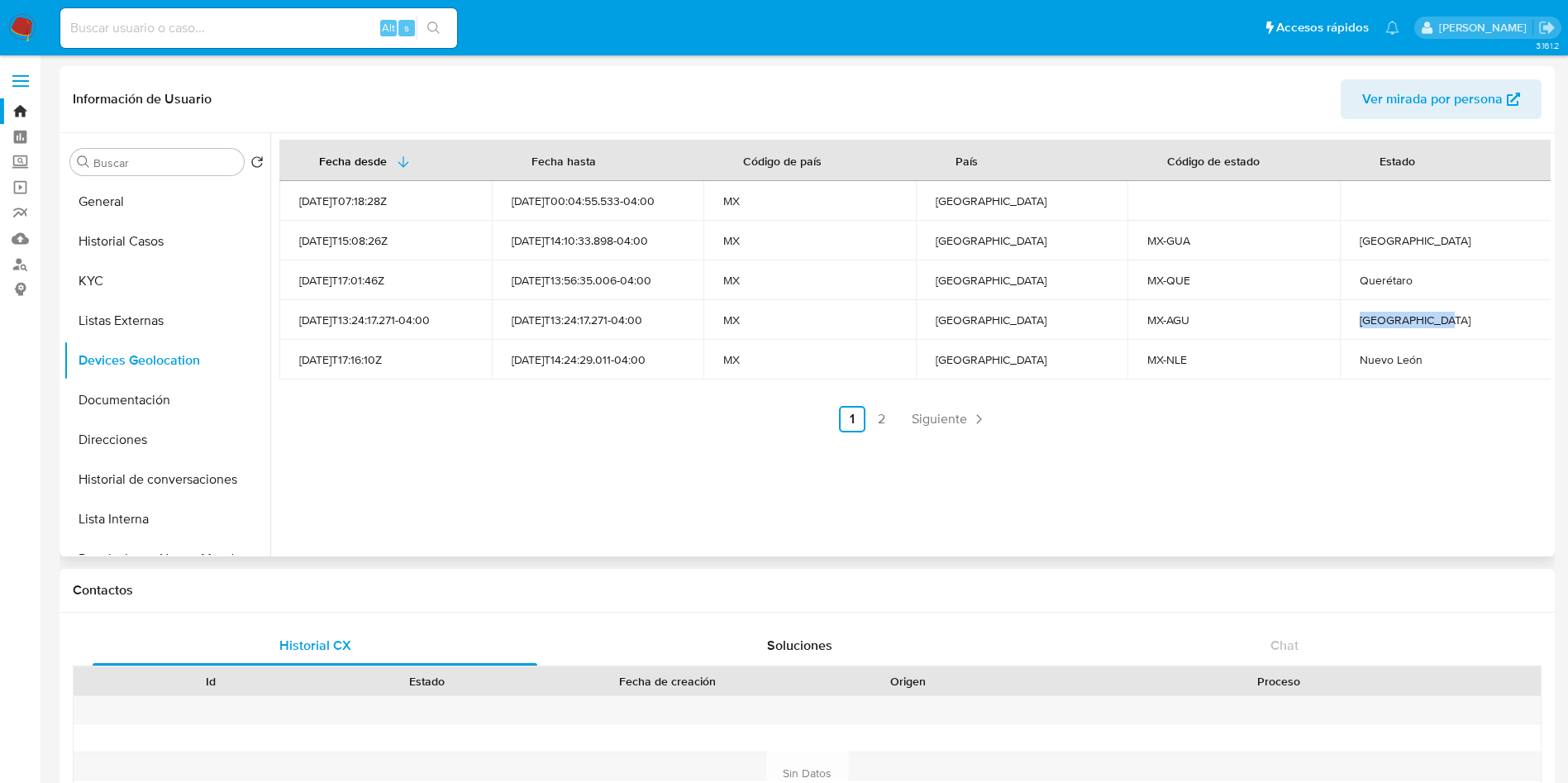
click at [1385, 322] on div "Aguascalientes" at bounding box center [1445, 319] width 172 height 15
copy div "Aguascalientes"
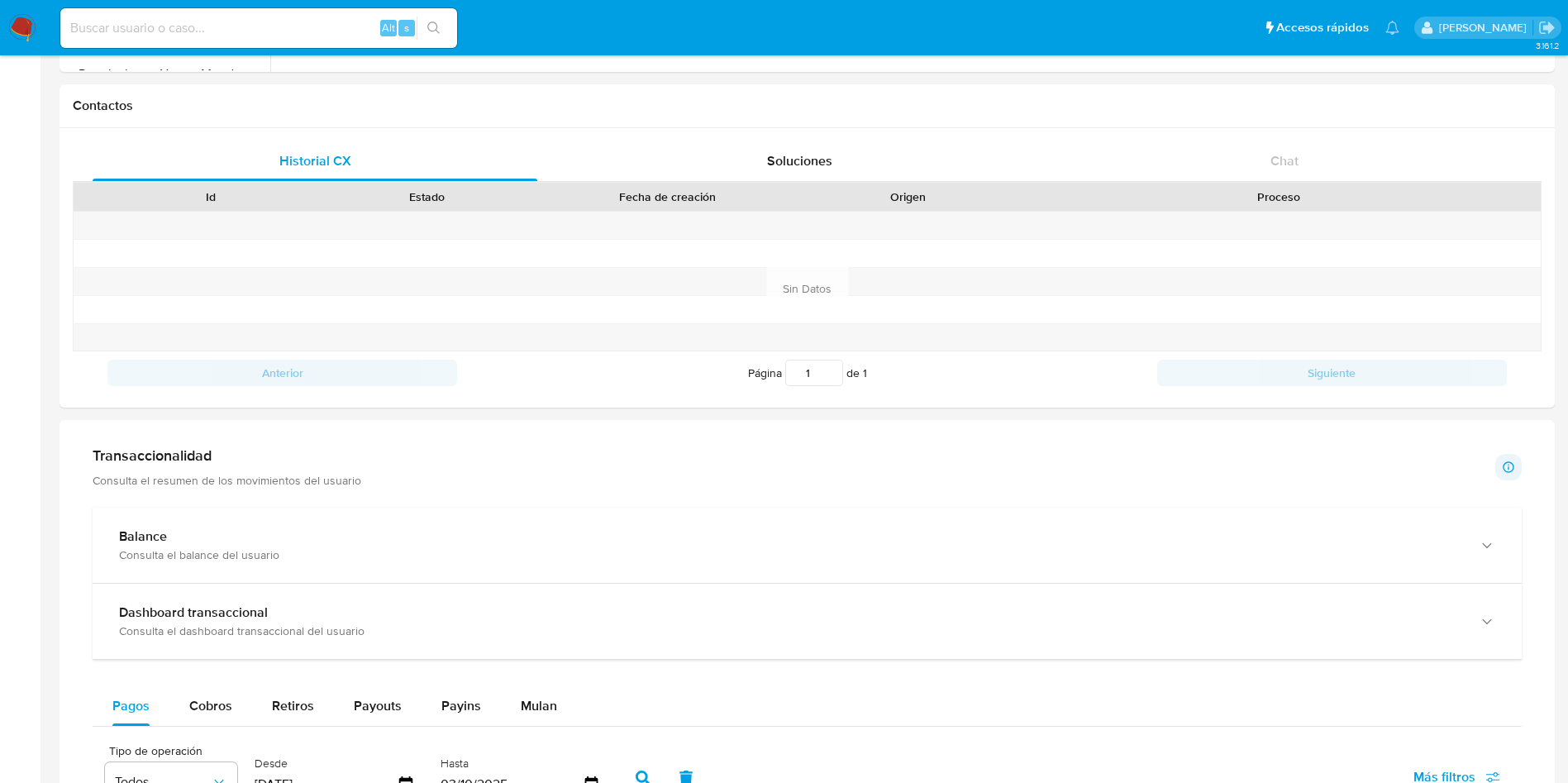
scroll to position [496, 0]
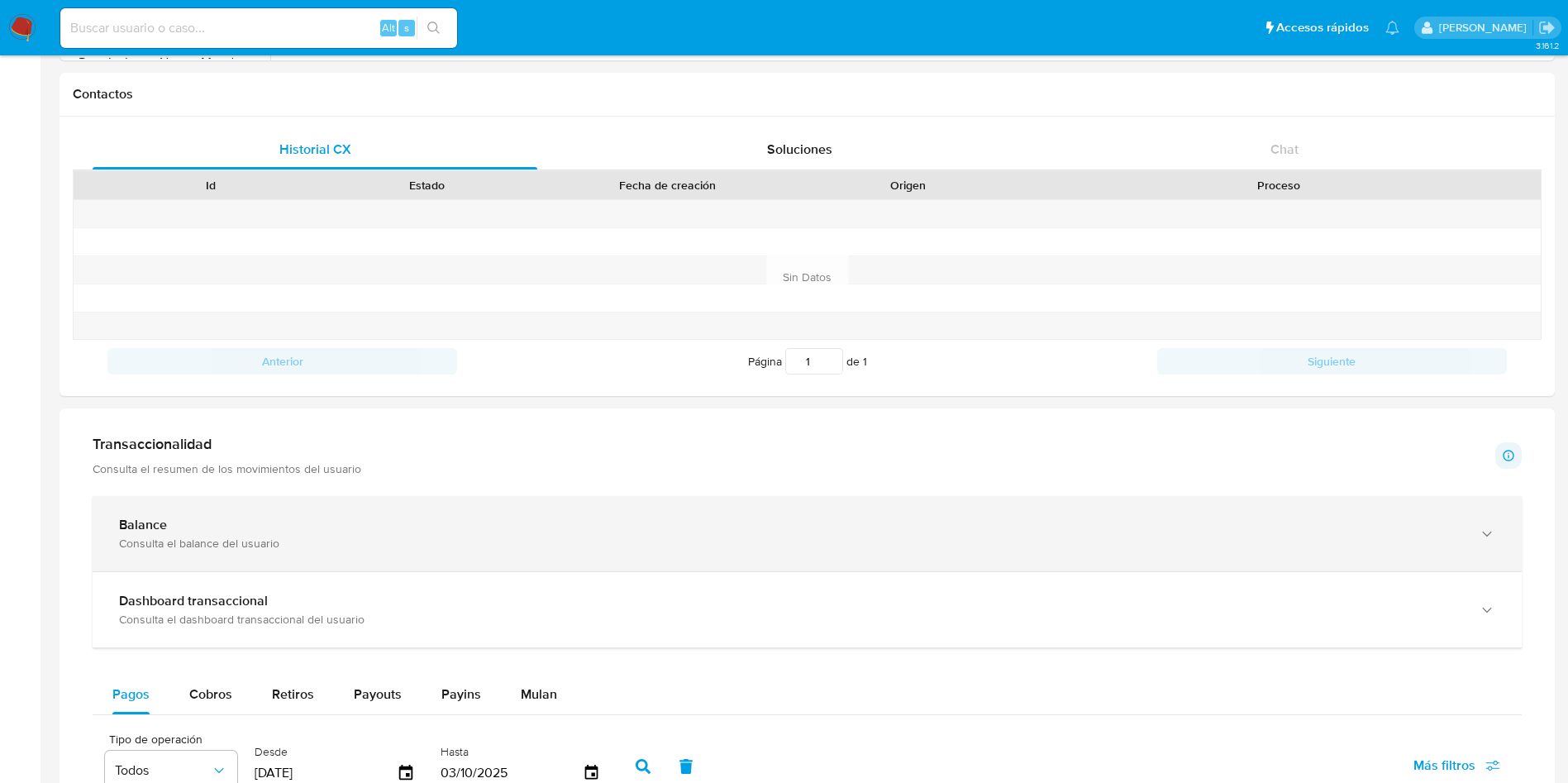
click at [273, 532] on div "Balance" at bounding box center [789, 525] width 1343 height 17
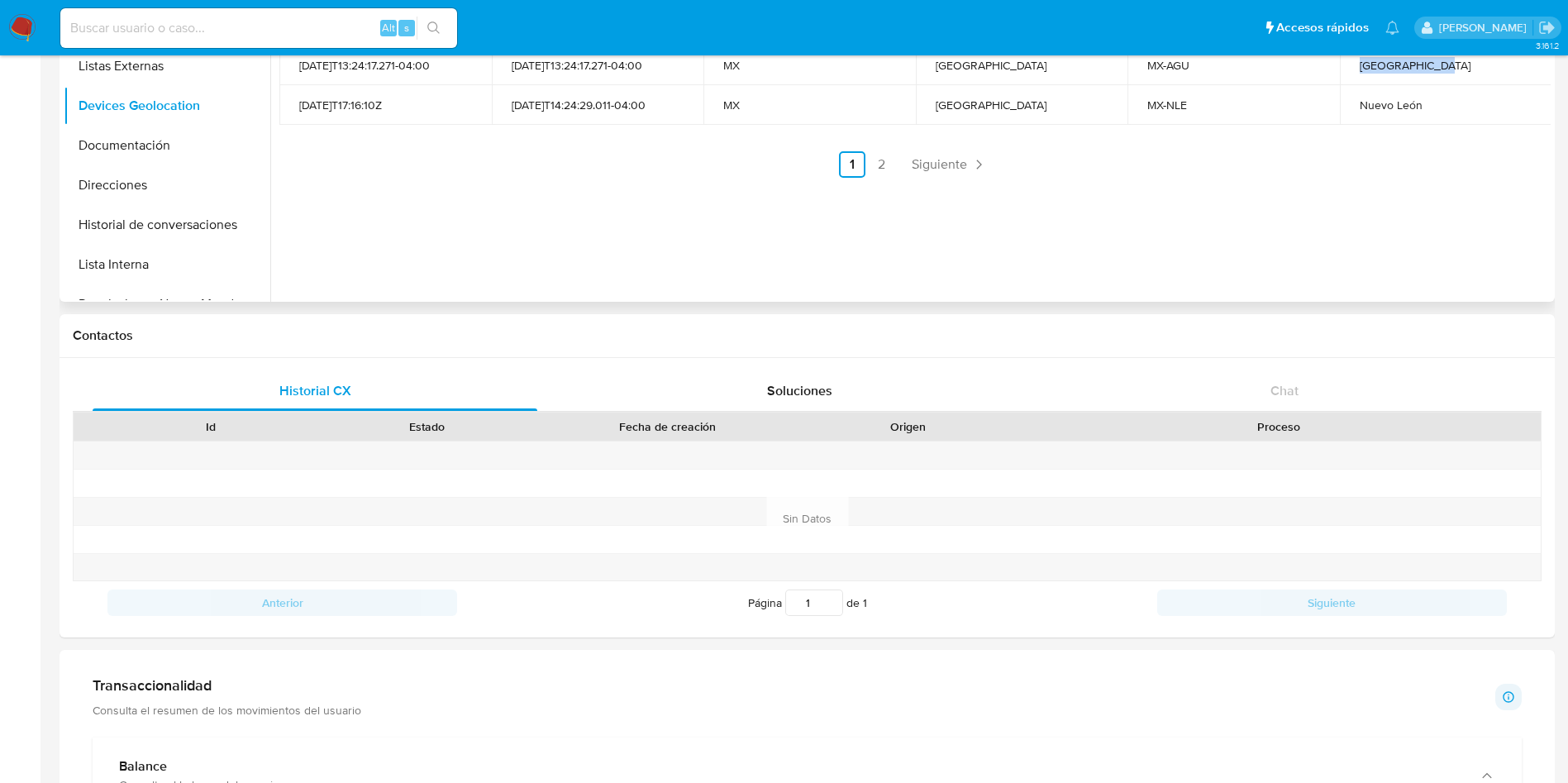
scroll to position [0, 0]
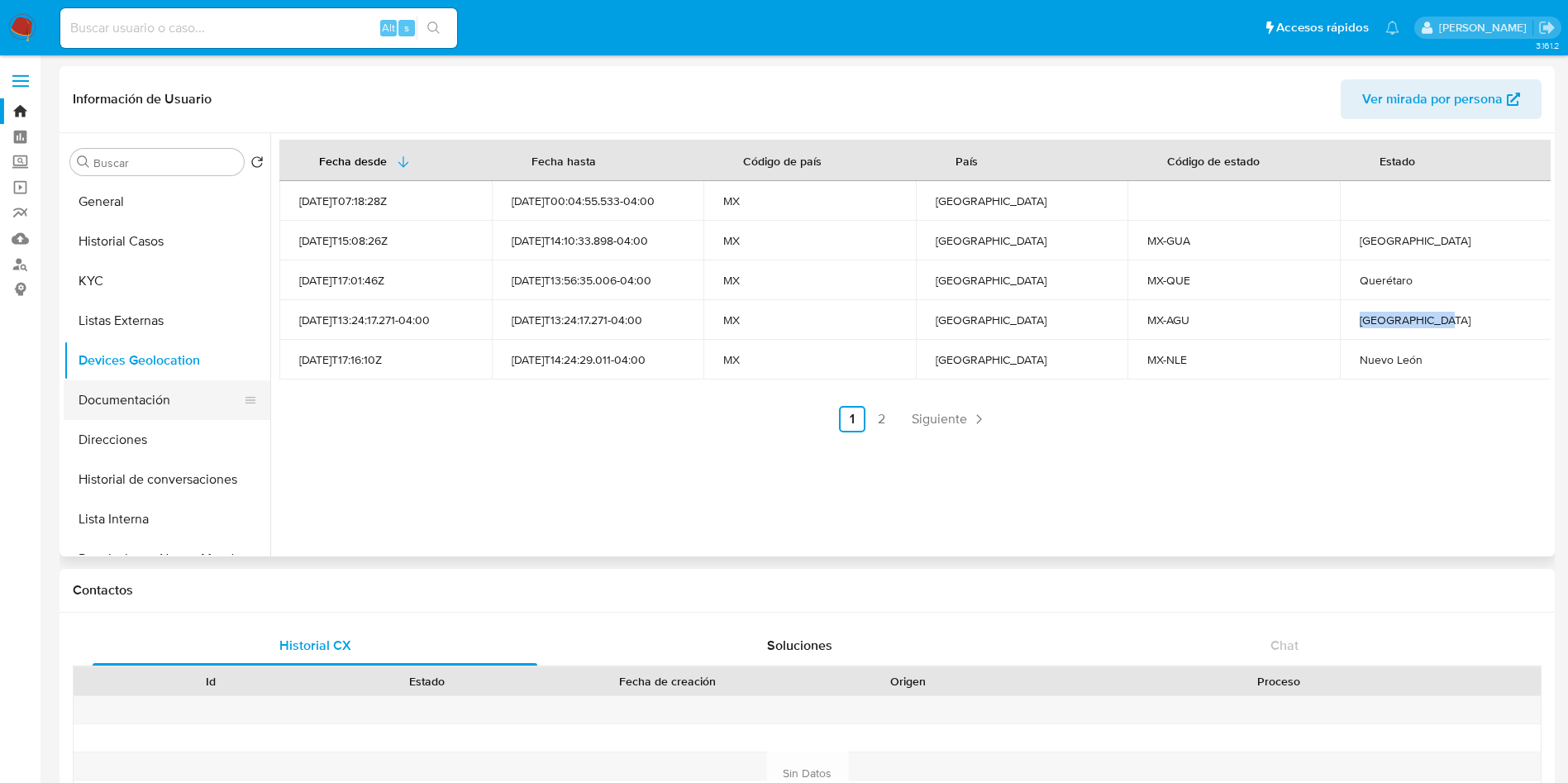
click at [147, 399] on button "Documentación" at bounding box center [160, 400] width 193 height 40
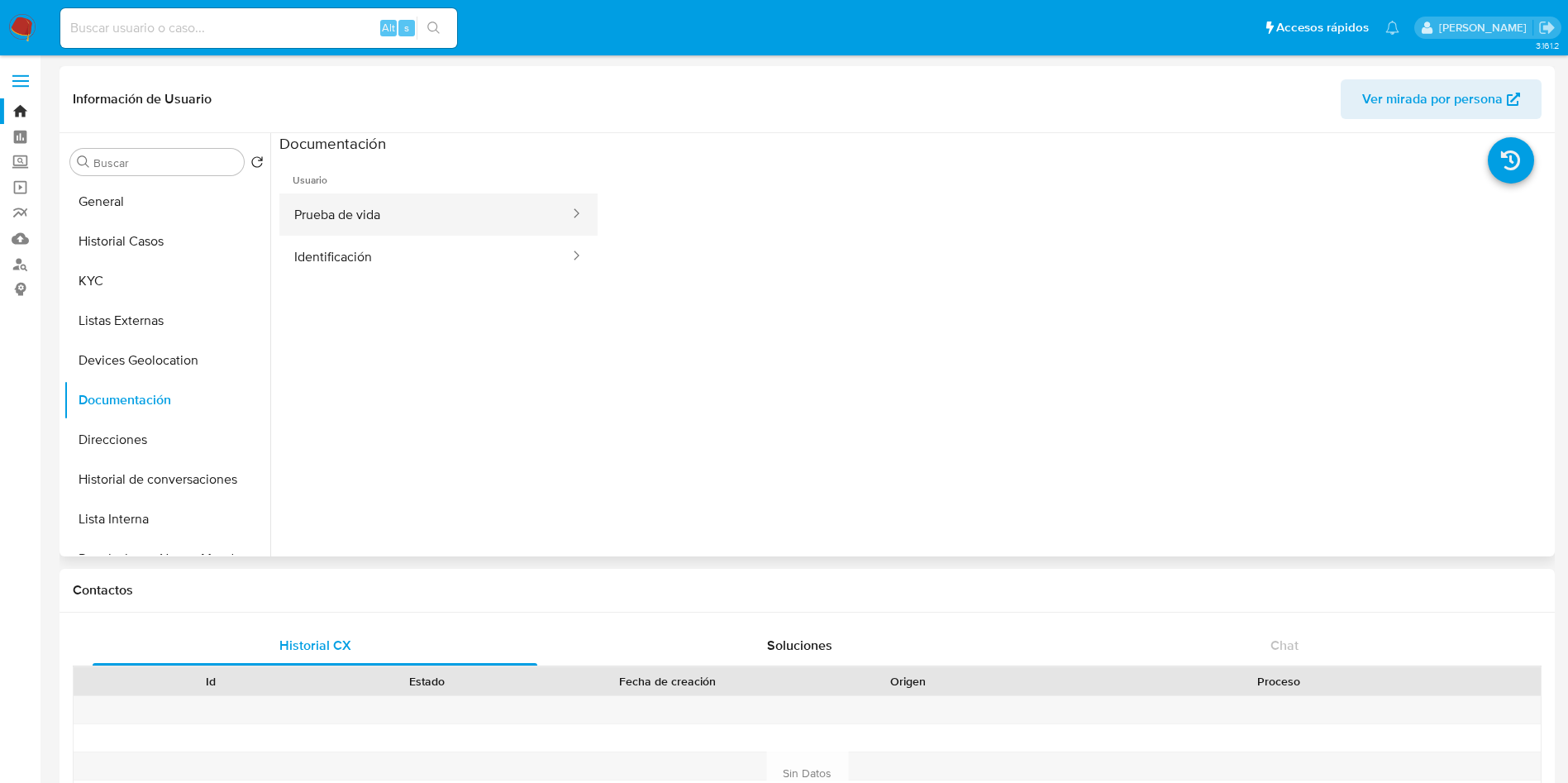
click at [482, 199] on button "Prueba de vida" at bounding box center [425, 214] width 292 height 42
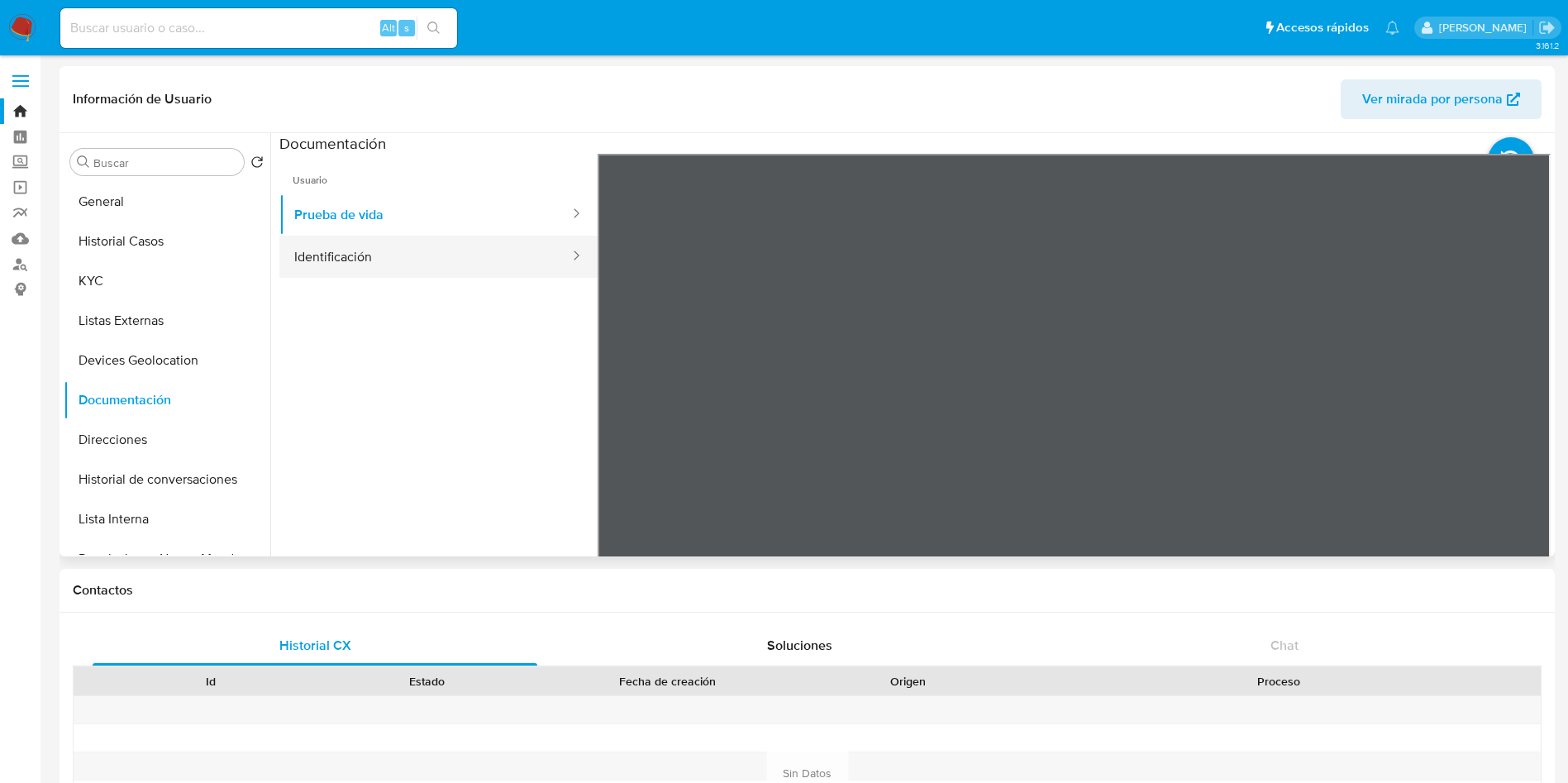
click at [415, 237] on button "Identificación" at bounding box center [425, 256] width 292 height 42
click at [1533, 424] on icon at bounding box center [1529, 422] width 33 height 33
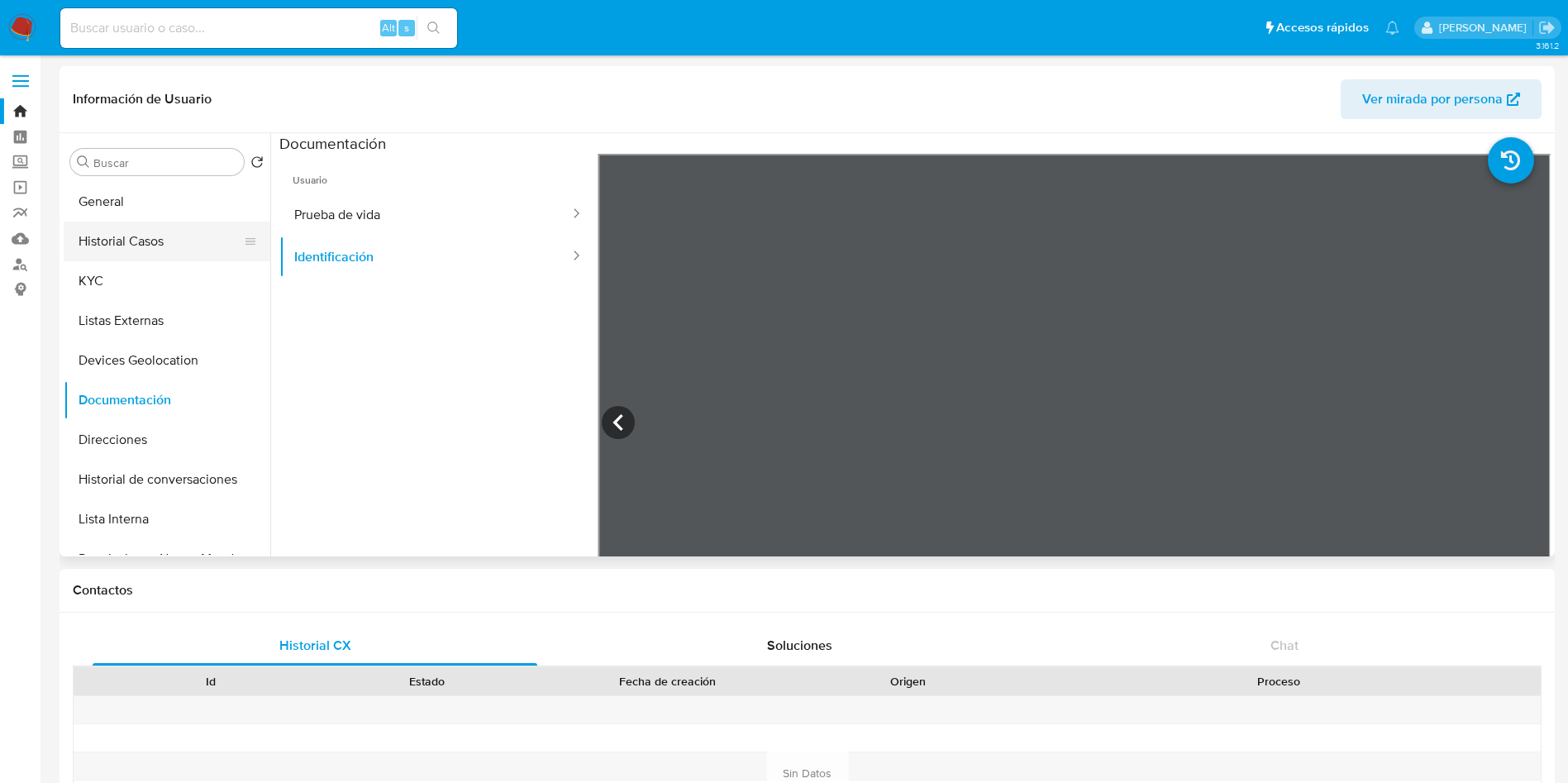
click at [144, 244] on button "Historial Casos" at bounding box center [160, 241] width 193 height 40
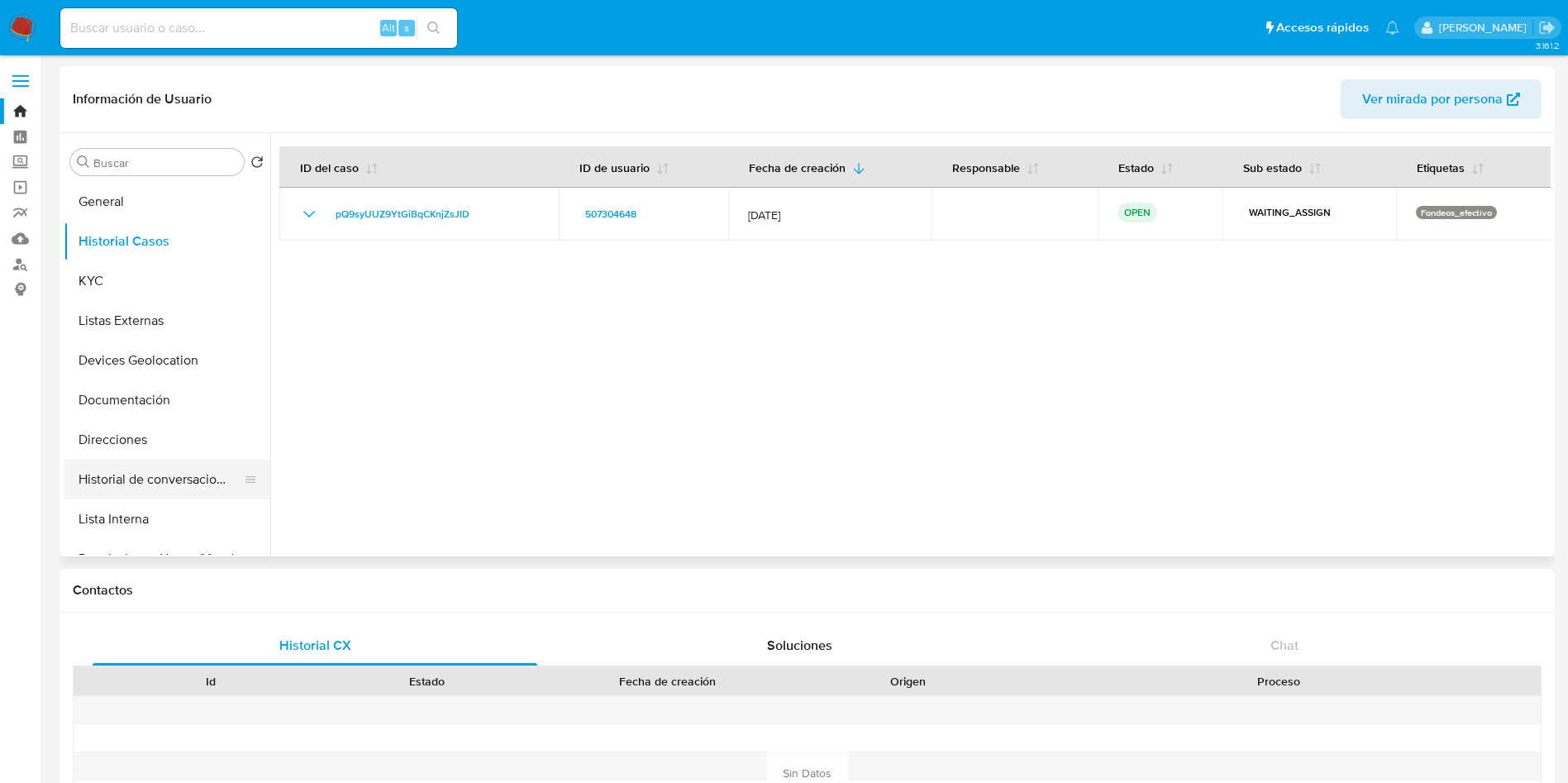
scroll to position [124, 0]
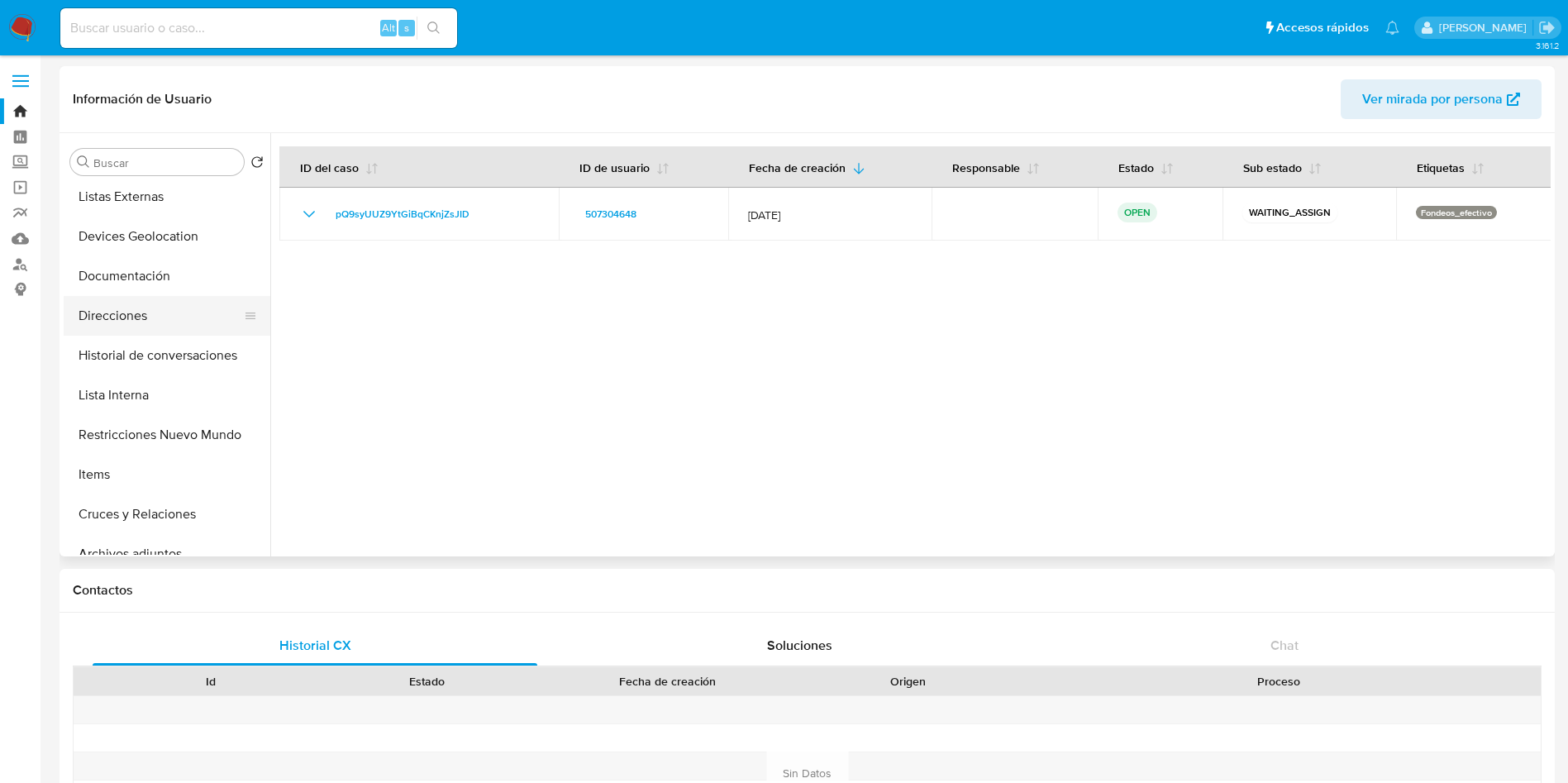
click at [154, 322] on button "Direcciones" at bounding box center [160, 316] width 193 height 40
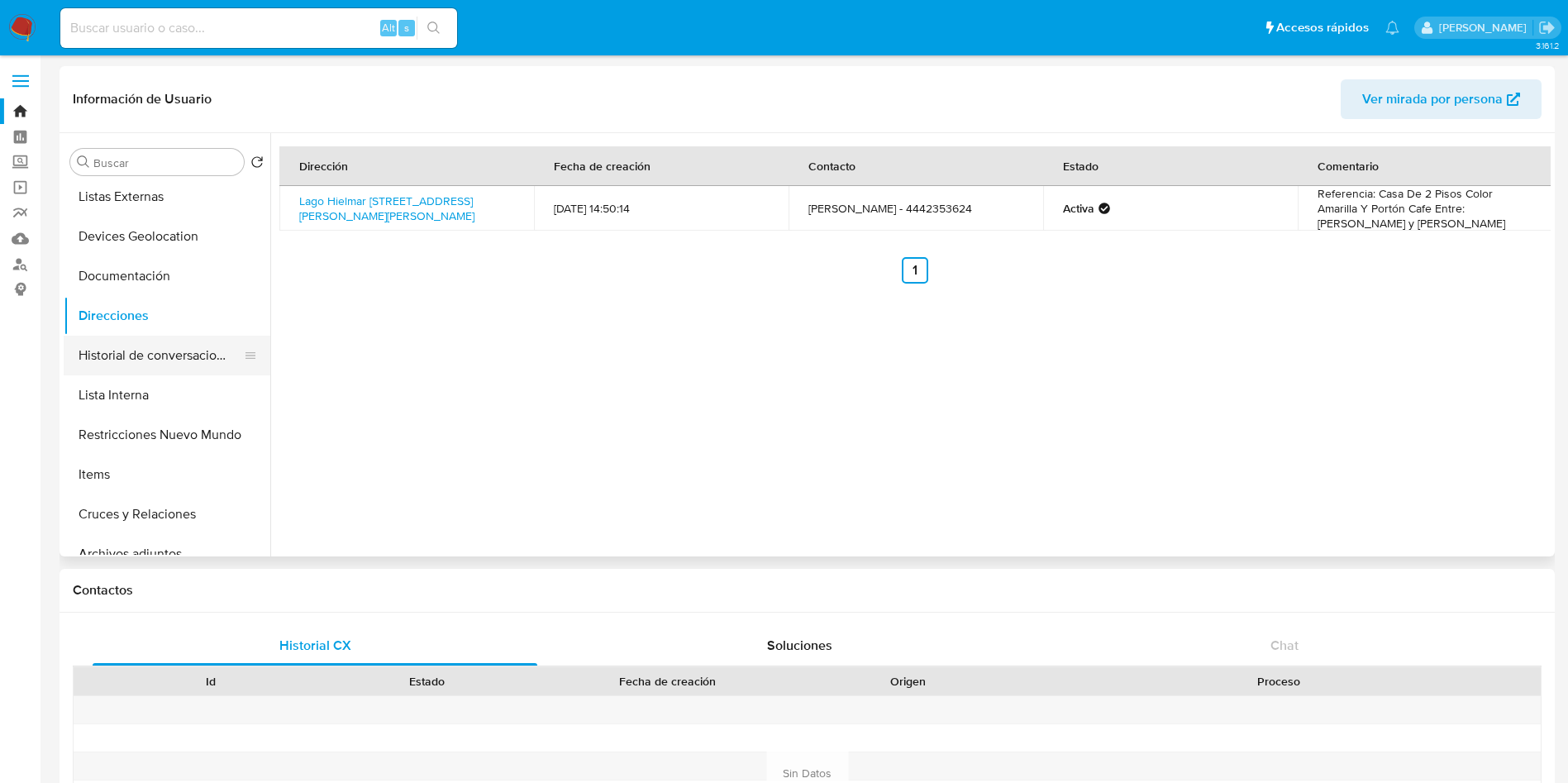
click at [148, 357] on button "Historial de conversaciones" at bounding box center [160, 356] width 193 height 40
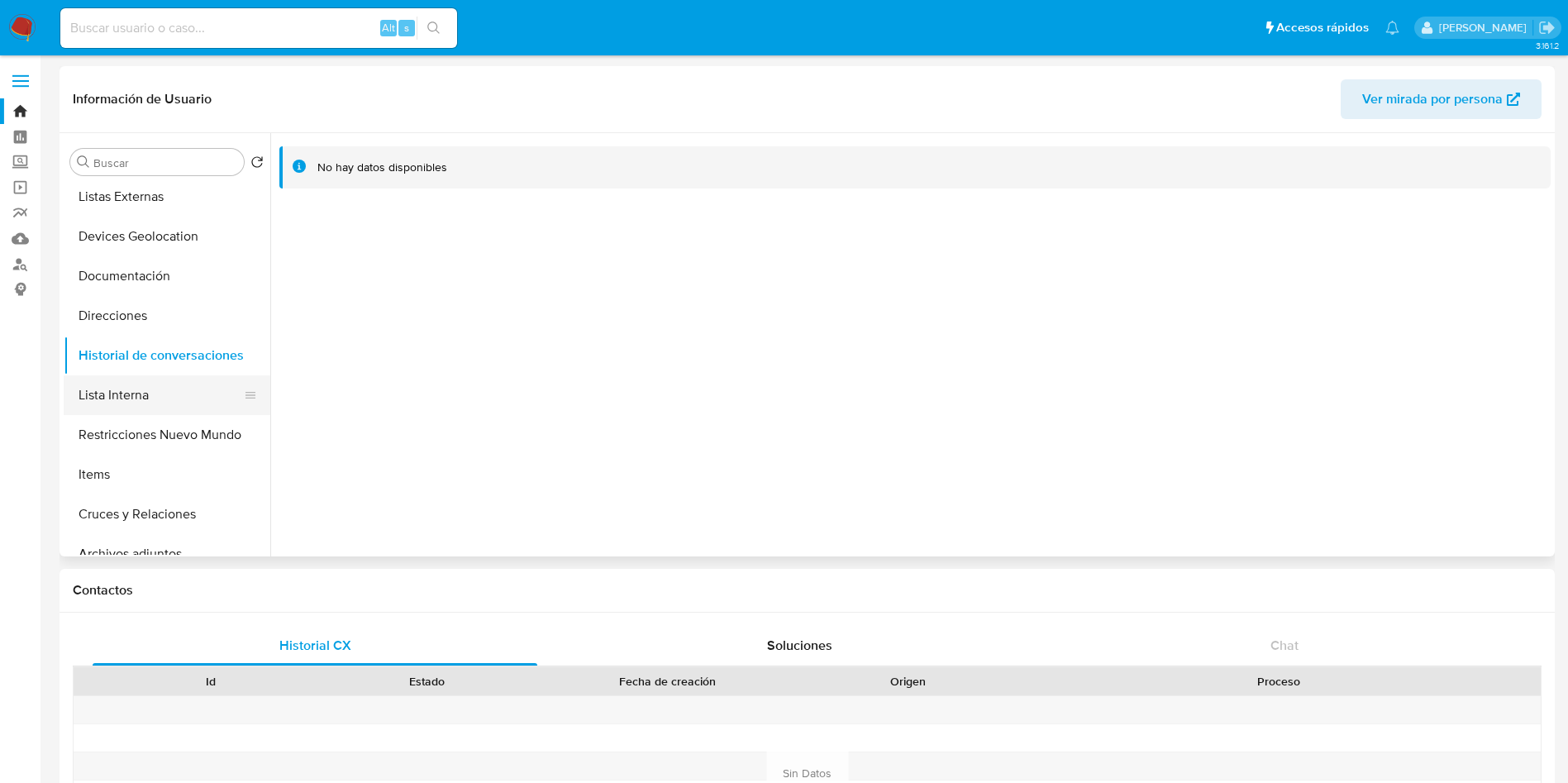
click at [159, 404] on button "Lista Interna" at bounding box center [160, 395] width 193 height 40
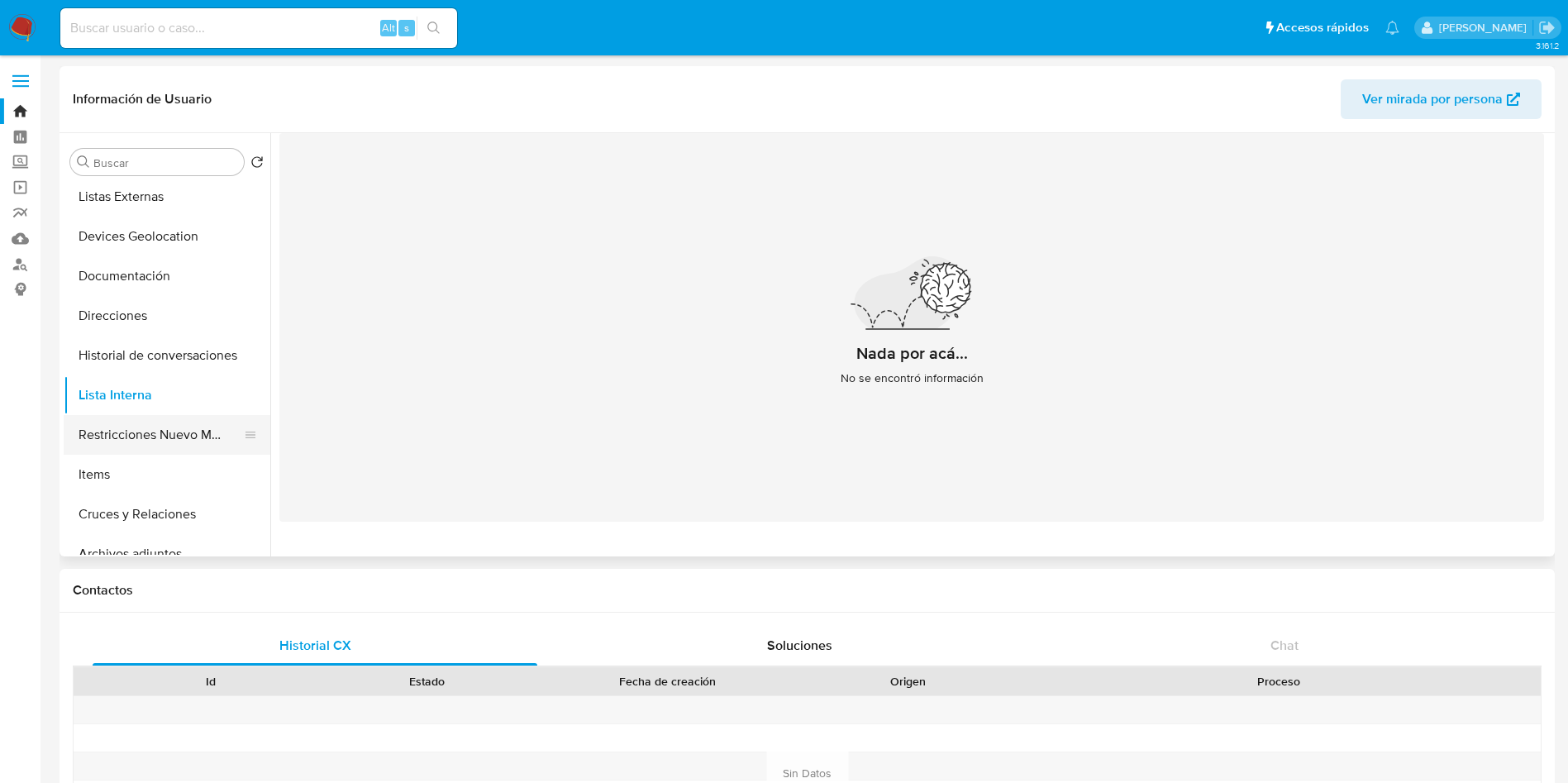
click at [157, 425] on button "Restricciones Nuevo Mundo" at bounding box center [160, 435] width 193 height 40
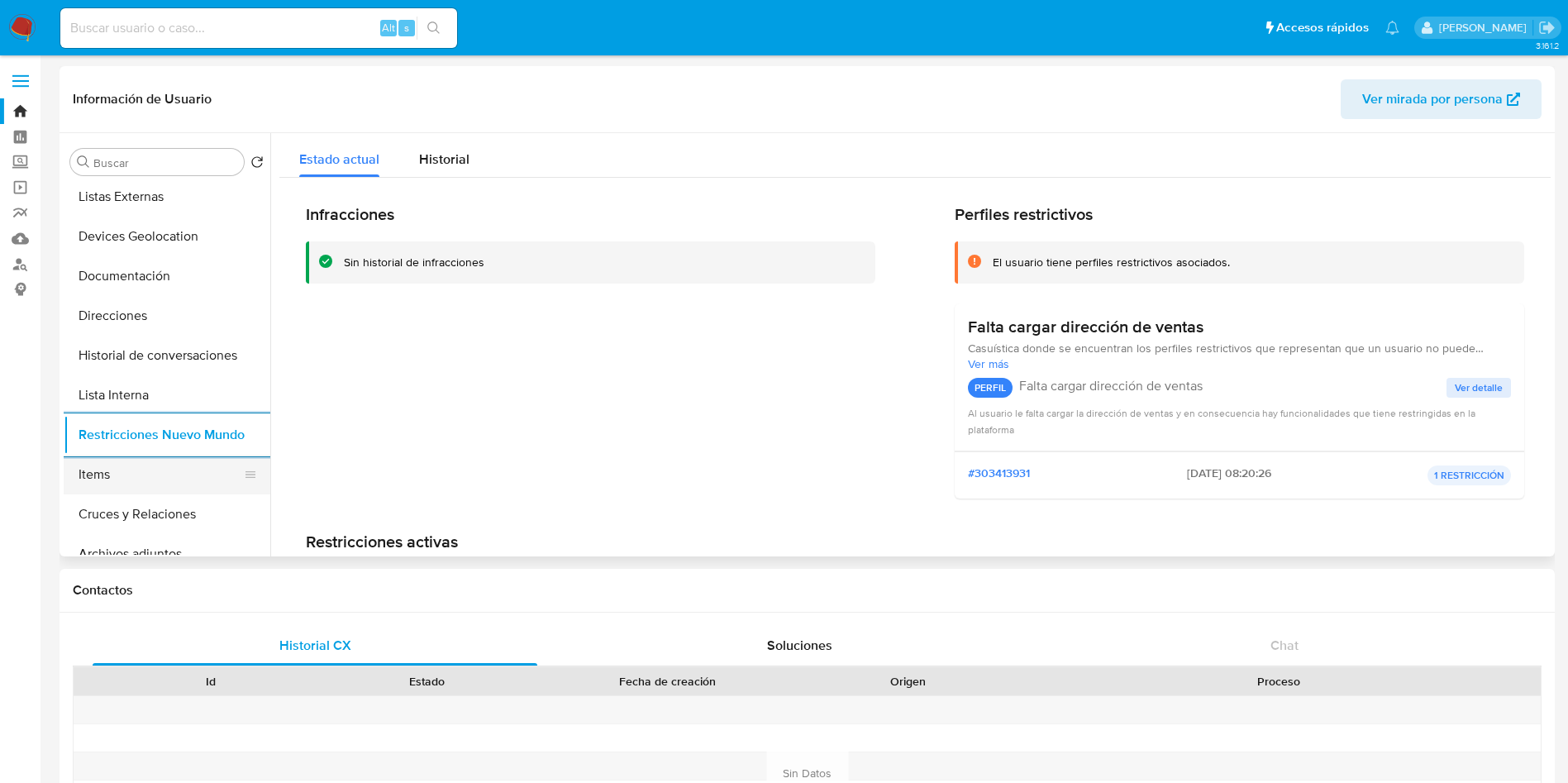
click at [129, 470] on button "Items" at bounding box center [160, 475] width 193 height 40
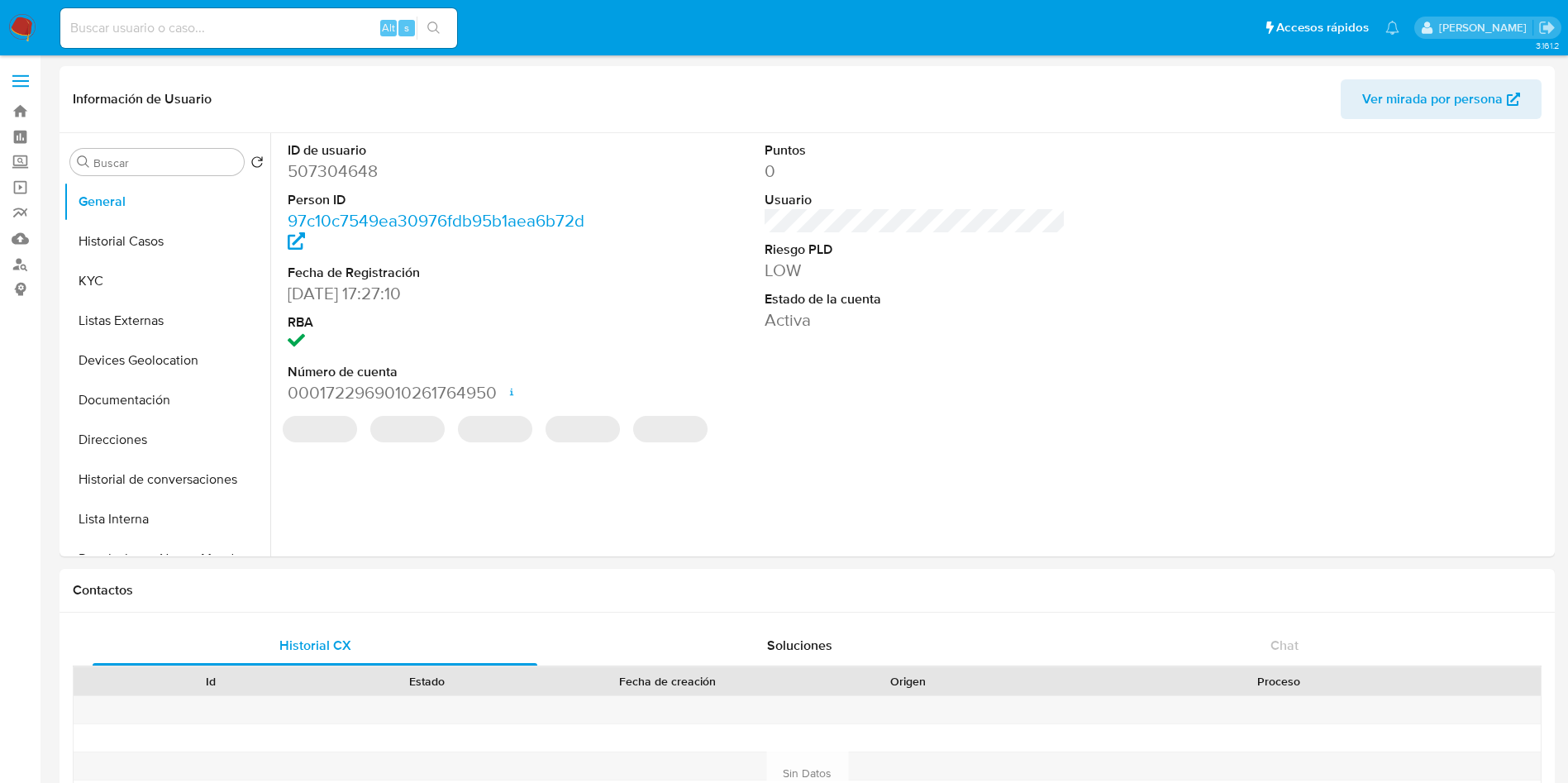
select select "10"
click at [25, 168] on label "Screening" at bounding box center [98, 163] width 196 height 26
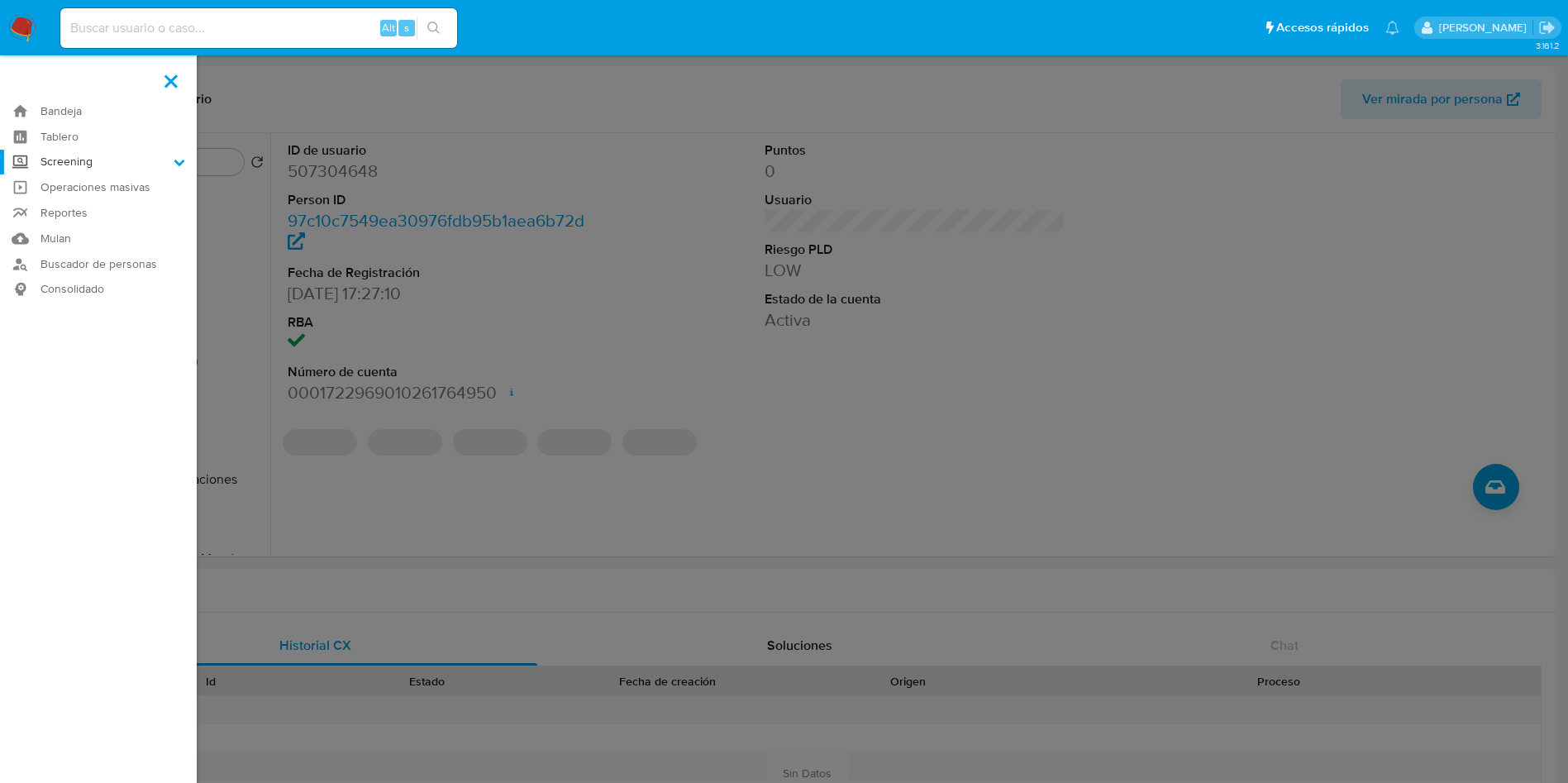
click at [0, 0] on input "Screening" at bounding box center [0, 0] width 0 height 0
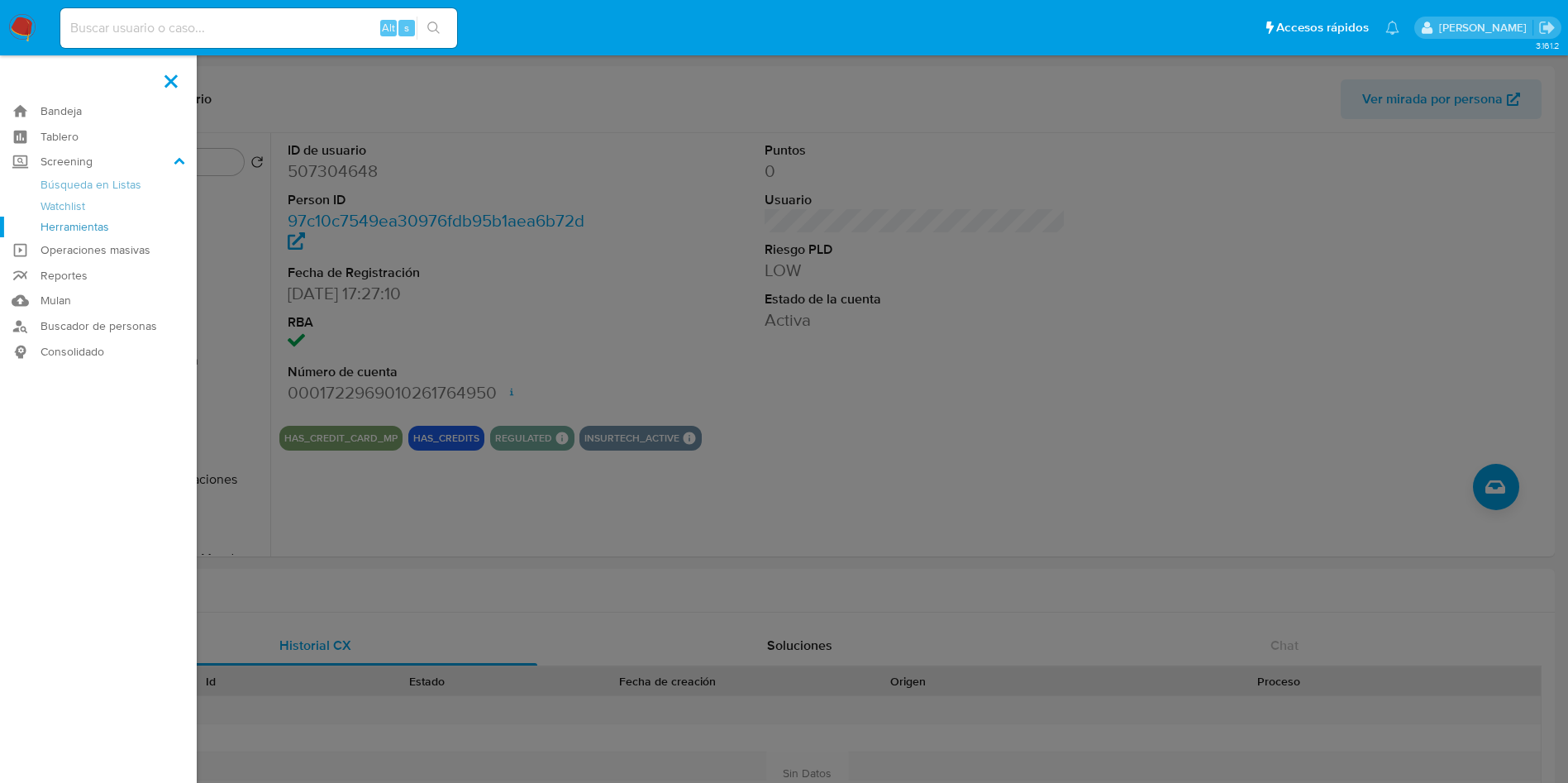
drag, startPoint x: 104, startPoint y: 221, endPoint x: 107, endPoint y: 233, distance: 12.4
click at [104, 224] on link "Herramientas" at bounding box center [98, 226] width 196 height 21
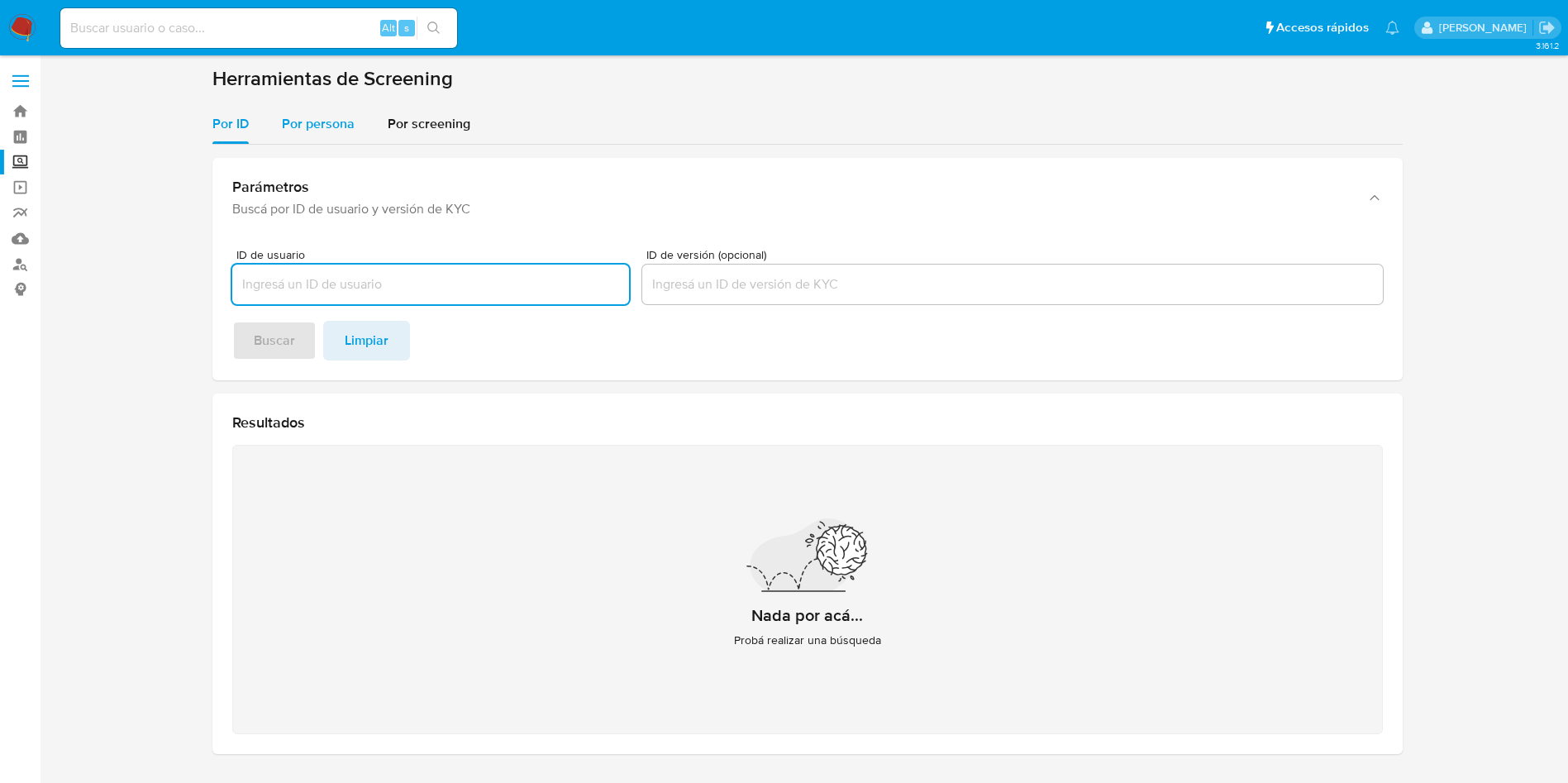
click at [338, 126] on span "Por persona" at bounding box center [318, 123] width 73 height 19
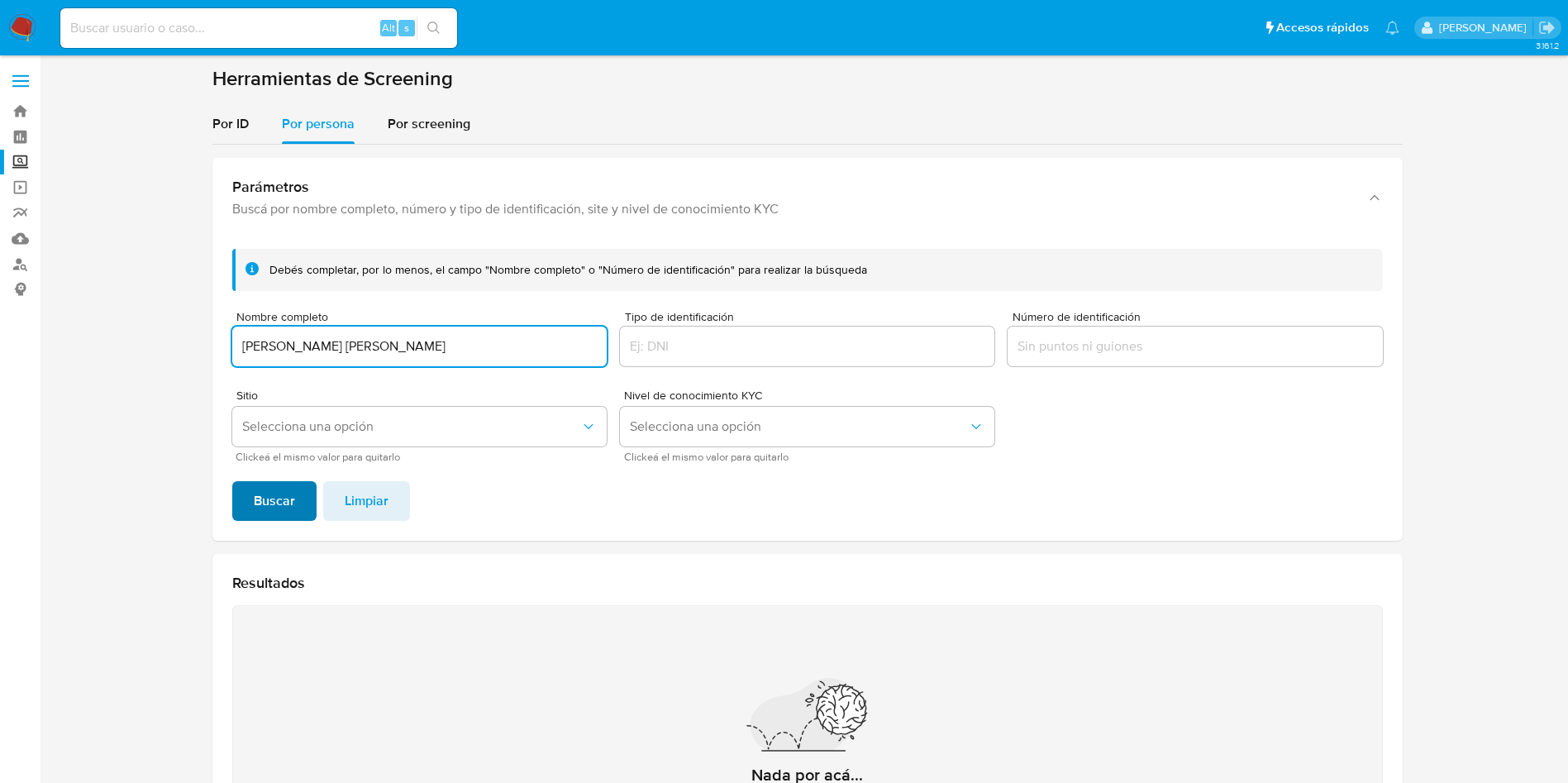
type input "[PERSON_NAME] [PERSON_NAME]"
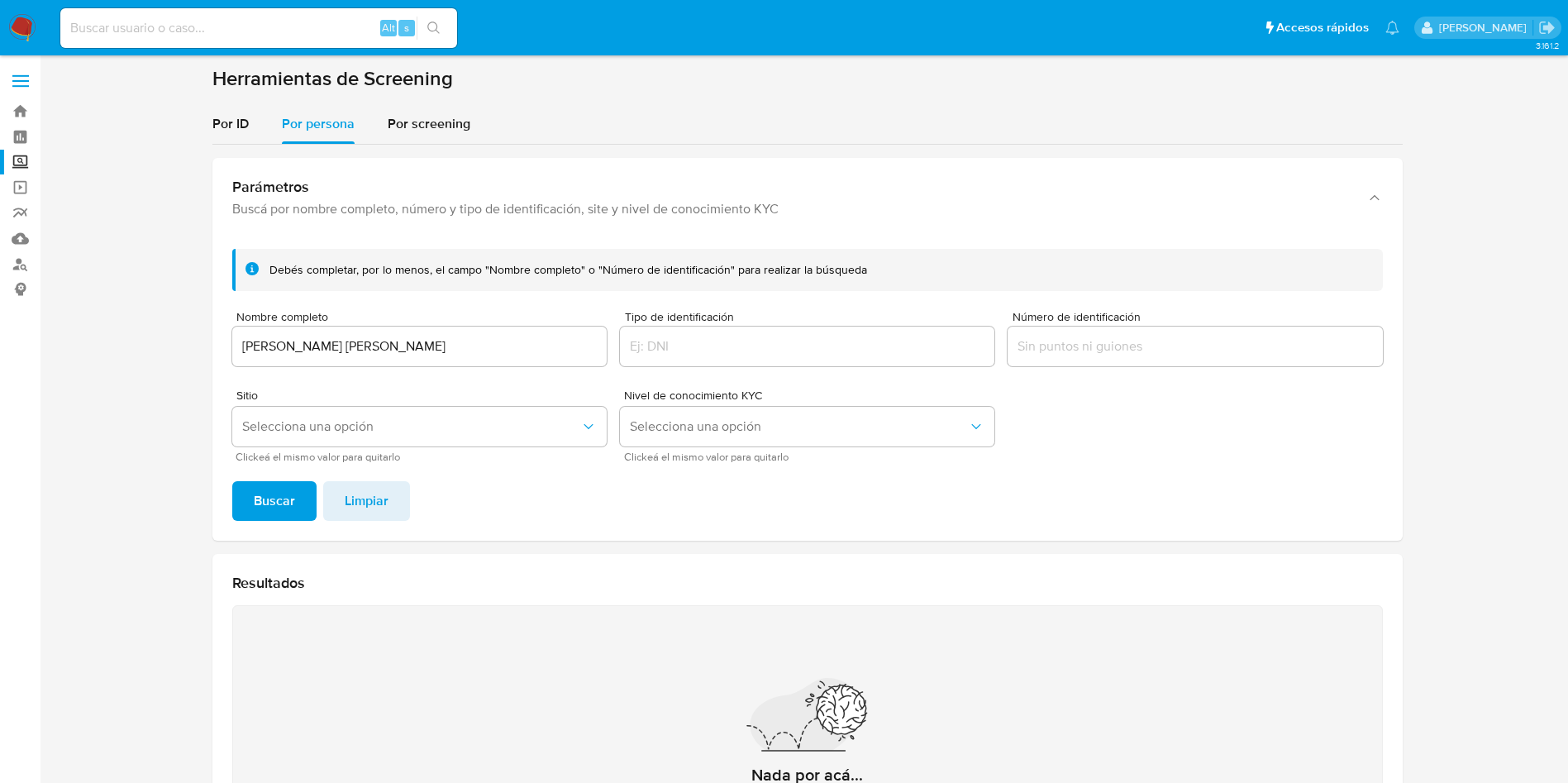
click at [278, 512] on span "Buscar" at bounding box center [274, 501] width 41 height 36
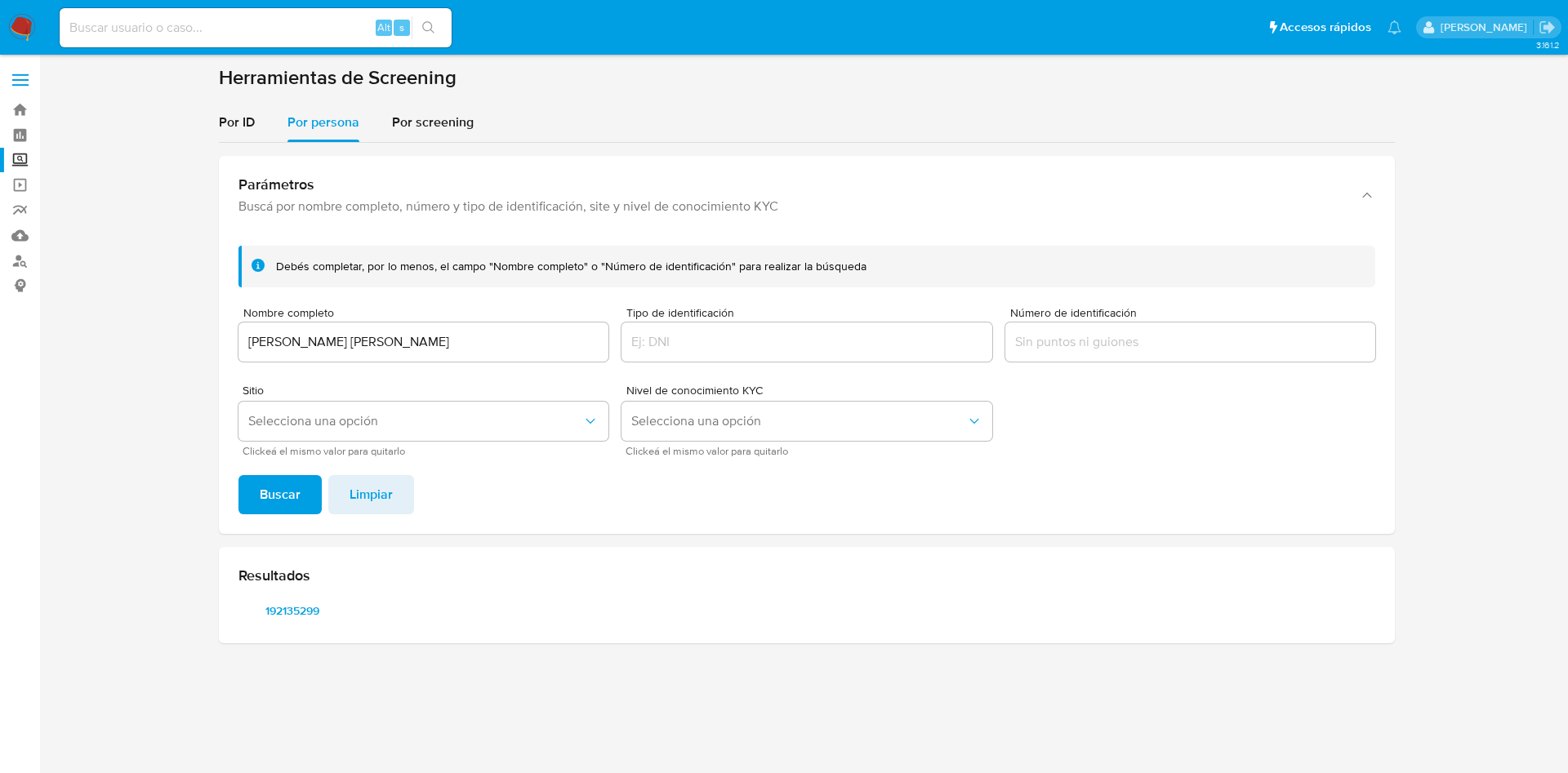
click at [309, 624] on div "Resultados 192135299" at bounding box center [807, 595] width 1176 height 97
click at [301, 608] on span "192135299" at bounding box center [293, 611] width 85 height 23
click at [817, 592] on div "Resultados 192135299" at bounding box center [807, 595] width 1176 height 97
click at [11, 17] on img at bounding box center [22, 28] width 28 height 28
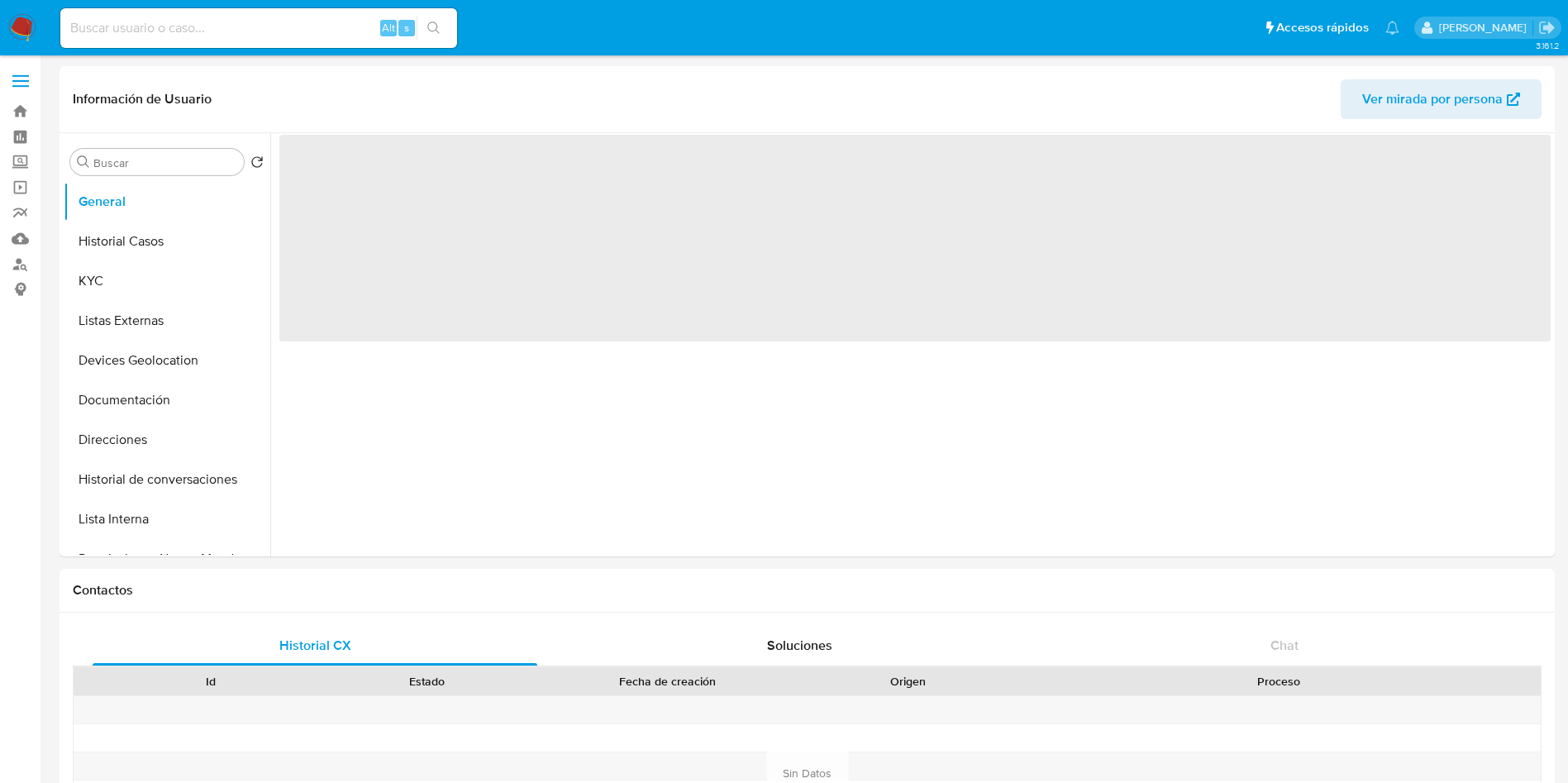
select select "10"
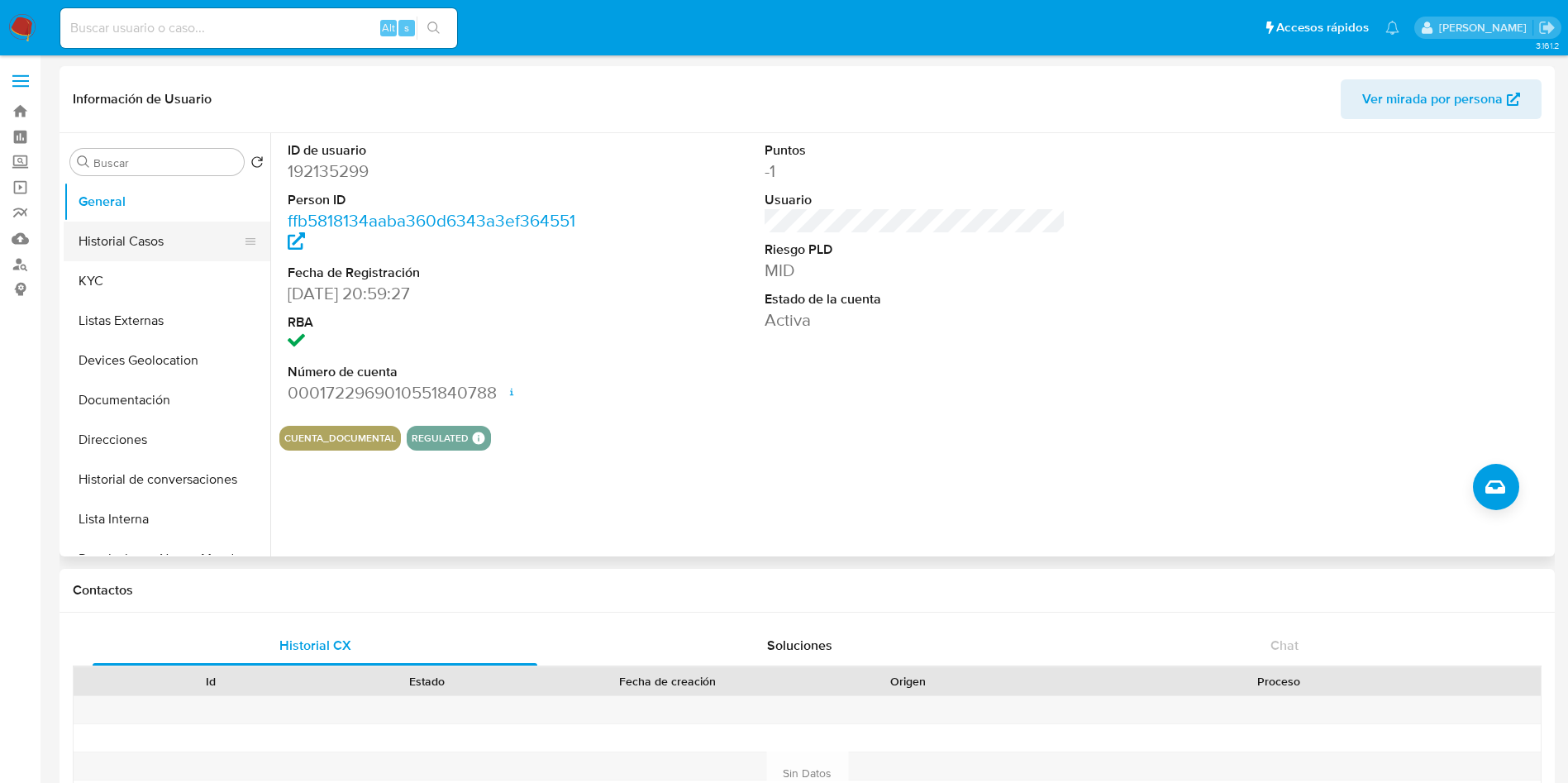
click at [134, 238] on button "Historial Casos" at bounding box center [160, 241] width 193 height 40
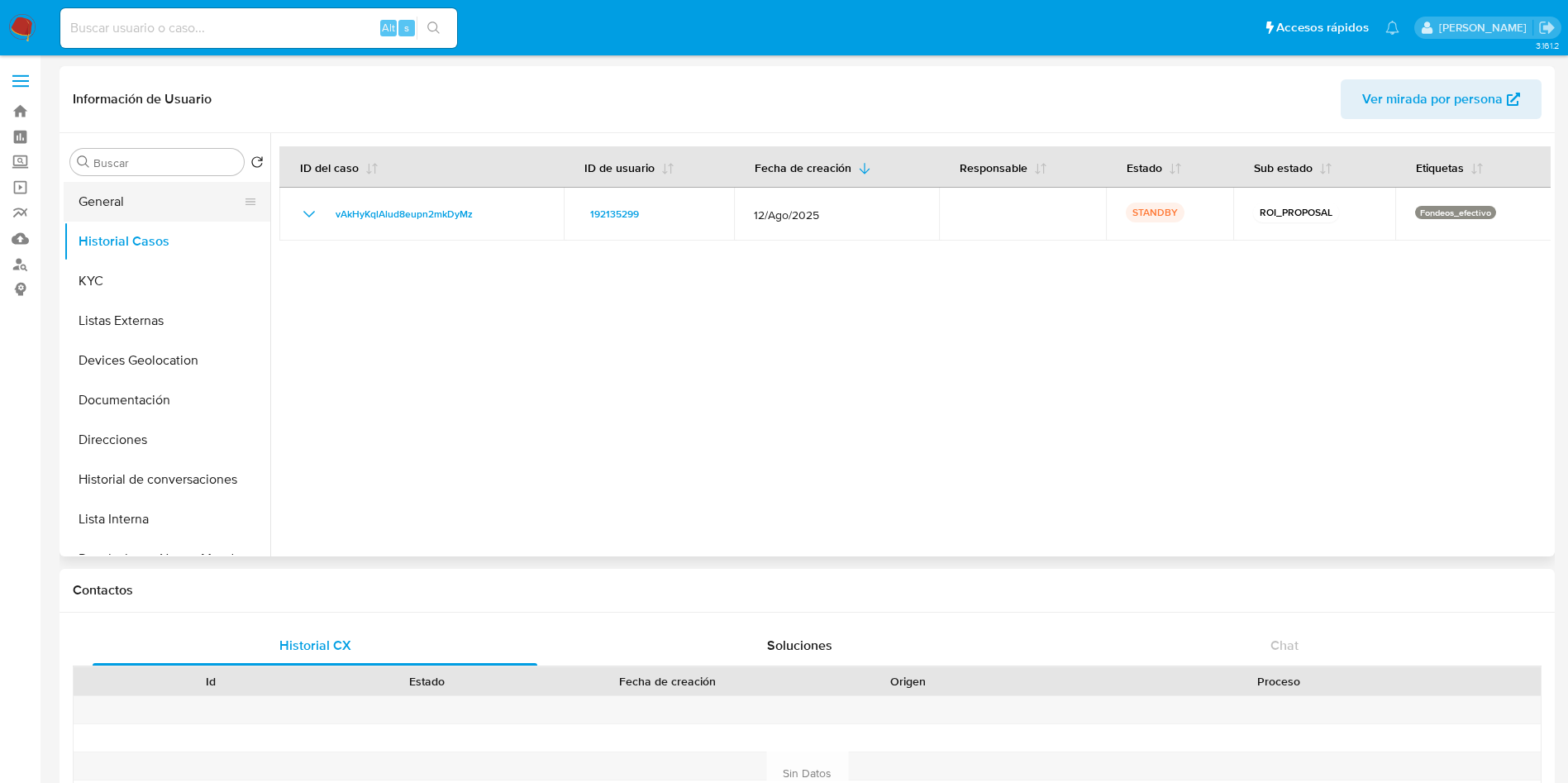
click at [194, 207] on button "General" at bounding box center [160, 201] width 193 height 40
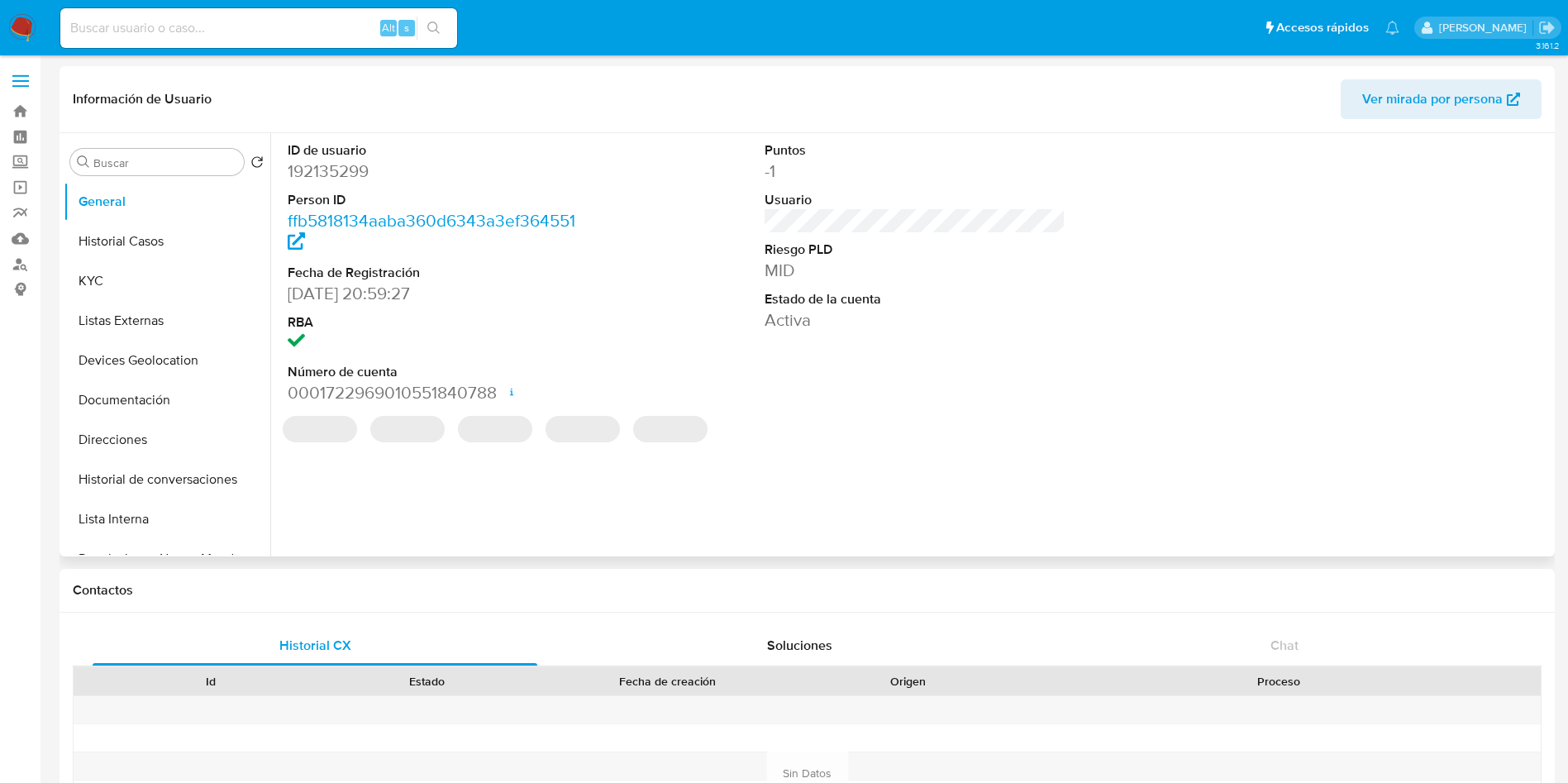
click at [336, 168] on dd "192135299" at bounding box center [439, 171] width 302 height 23
copy dd "192135299"
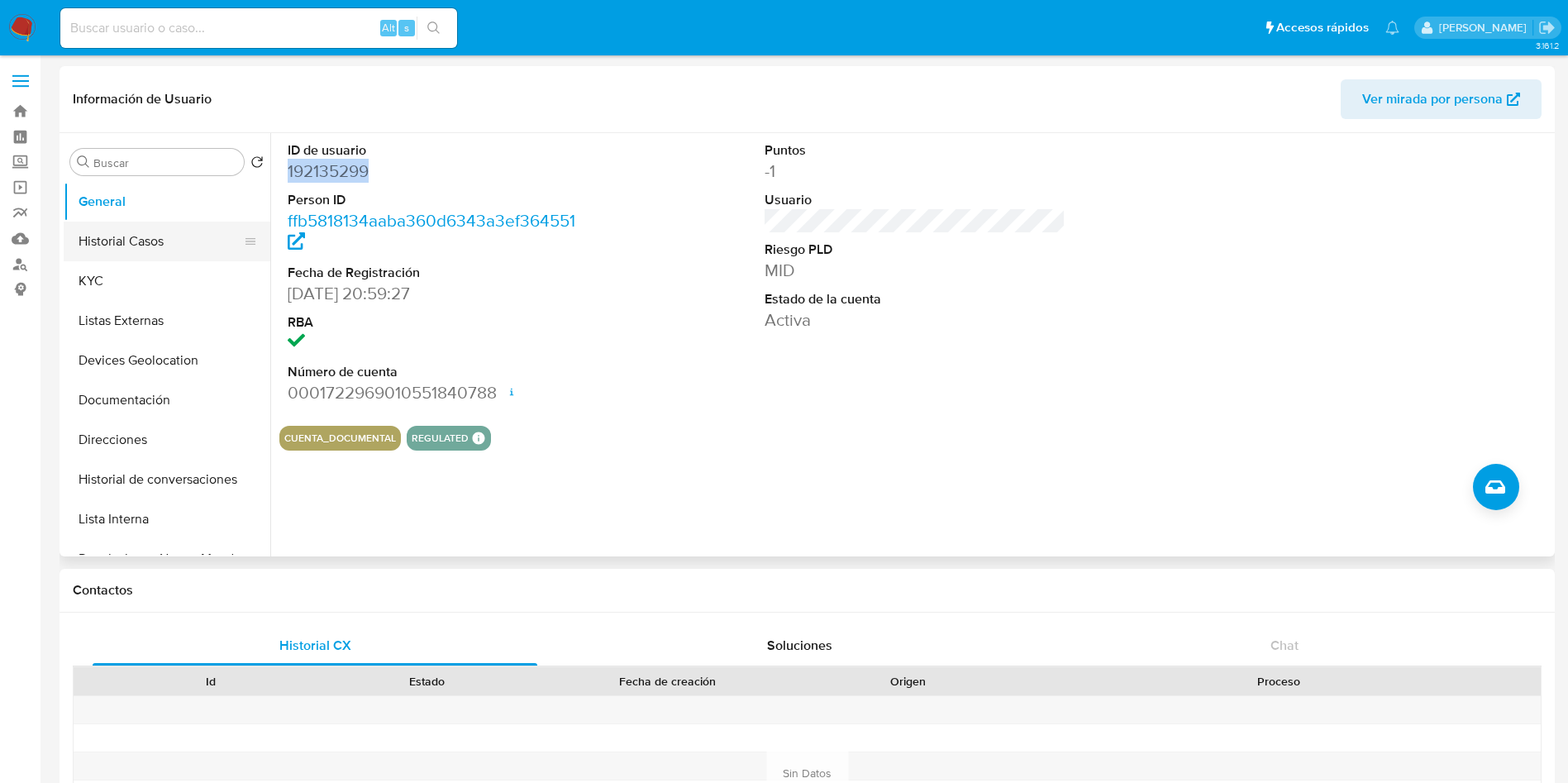
click at [114, 241] on button "Historial Casos" at bounding box center [160, 241] width 193 height 40
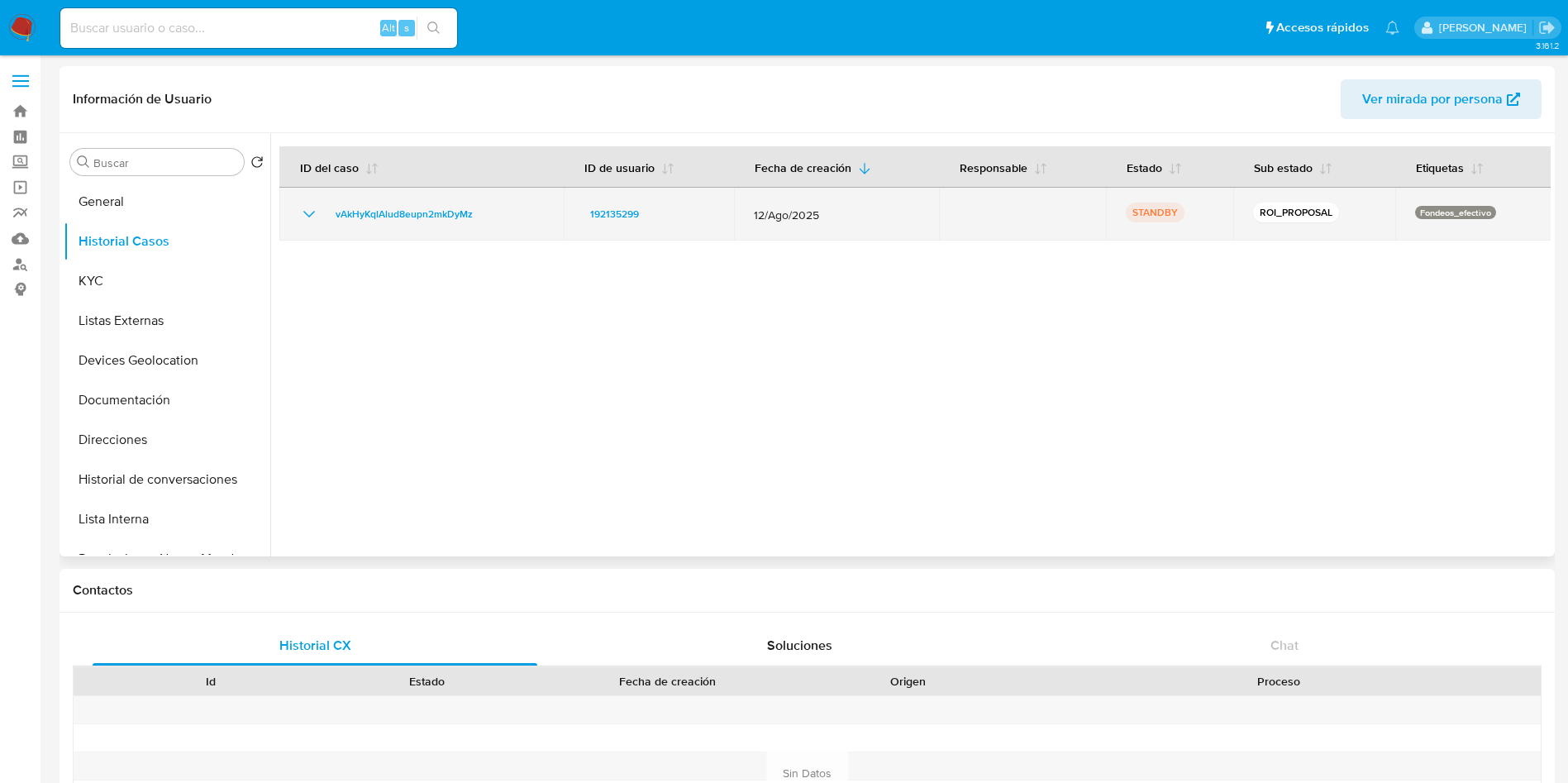
drag, startPoint x: 843, startPoint y: 202, endPoint x: 727, endPoint y: 215, distance: 116.7
click at [727, 215] on tr "vAkHyKqlAlud8eupn2mkDyMz 192135299 12/Ago/2025 STANDBY ROI_PROPOSAL Fondeos_efe…" at bounding box center [915, 213] width 1273 height 53
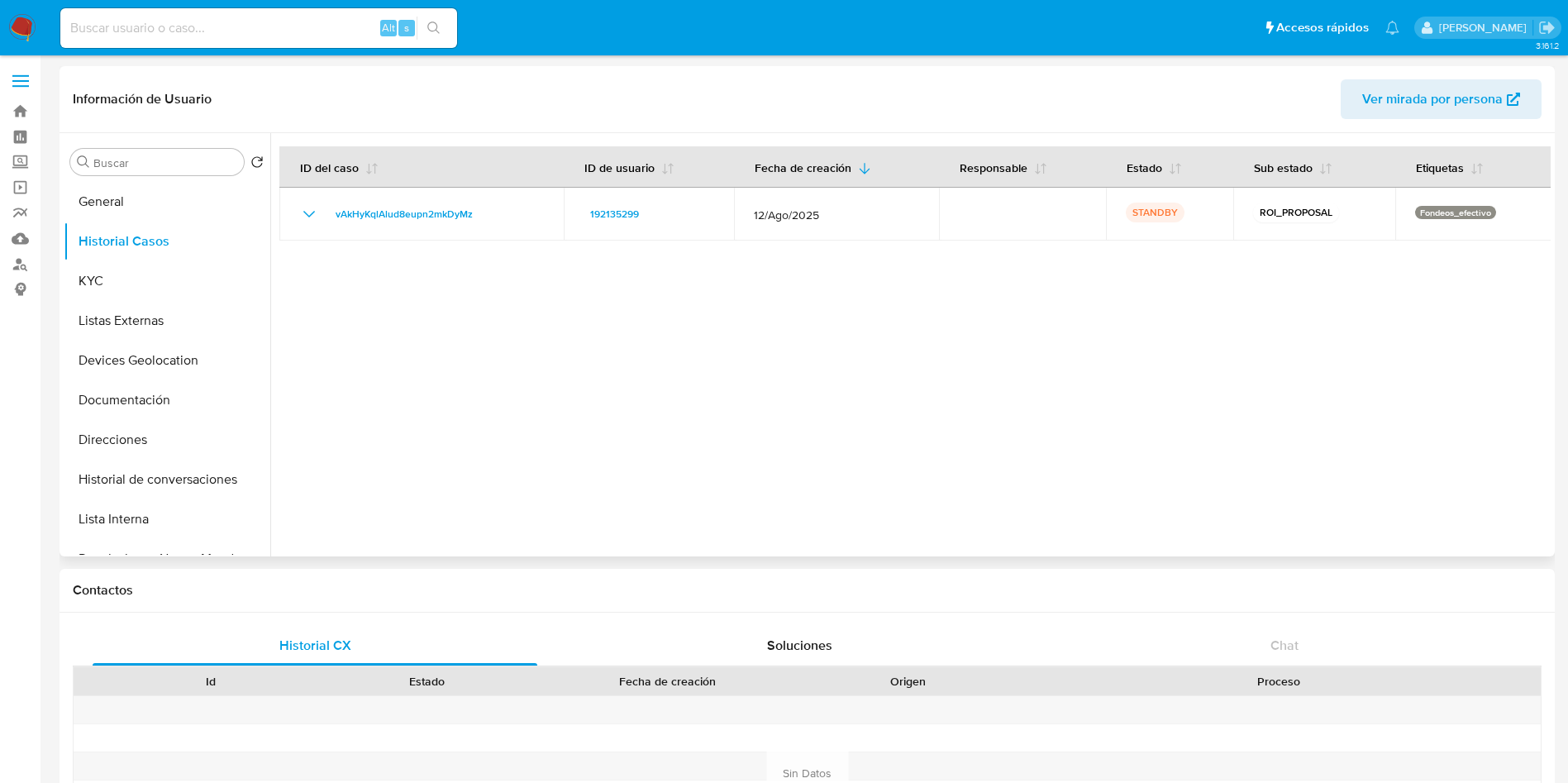
click at [576, 383] on div at bounding box center [910, 344] width 1280 height 423
click at [144, 273] on button "KYC" at bounding box center [160, 281] width 193 height 40
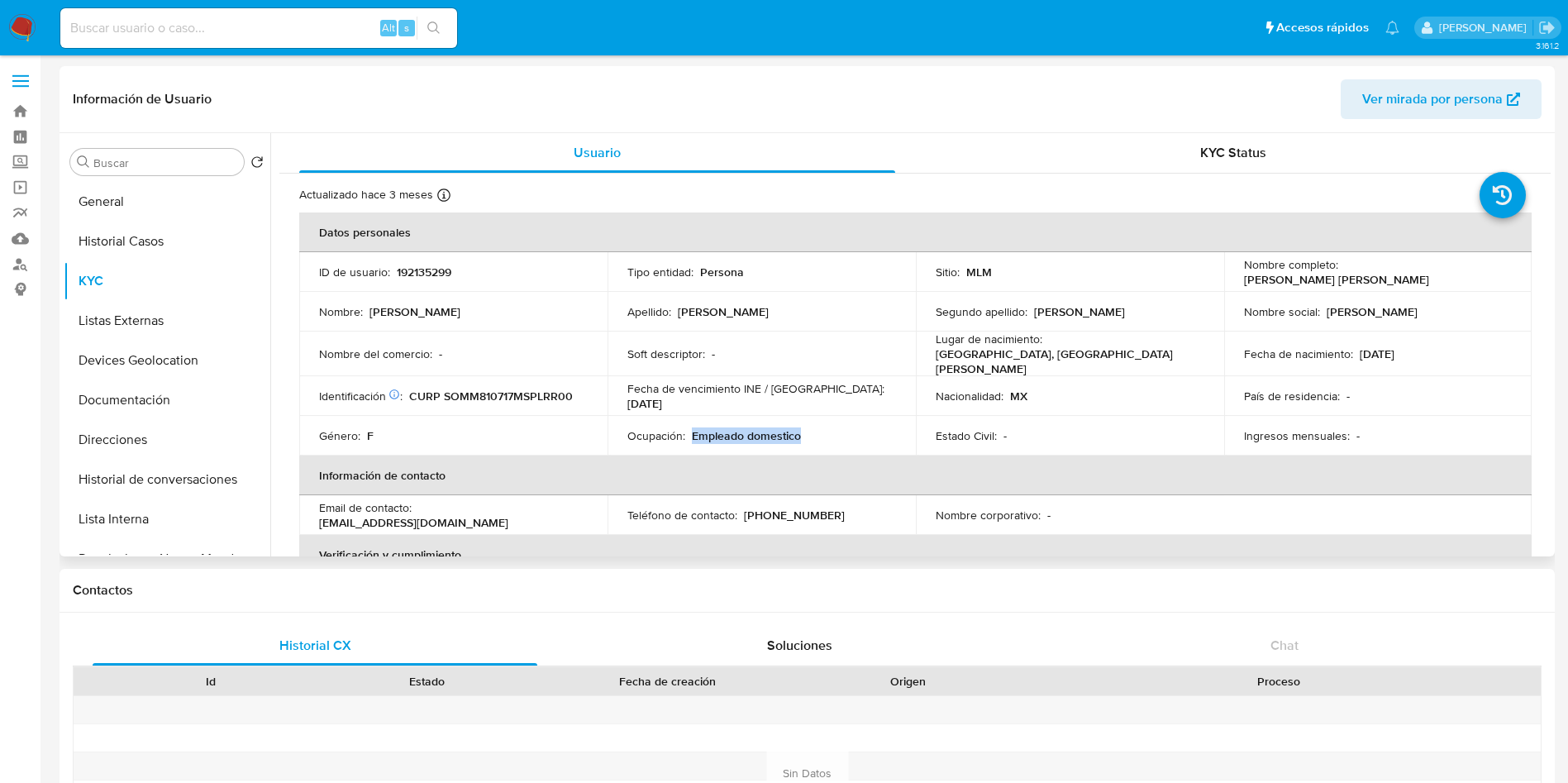
drag, startPoint x: 689, startPoint y: 428, endPoint x: 823, endPoint y: 437, distance: 134.3
click at [823, 437] on div "Ocupación : Empleado domestico" at bounding box center [761, 435] width 268 height 15
drag, startPoint x: 686, startPoint y: 430, endPoint x: 805, endPoint y: 441, distance: 119.5
click at [805, 441] on td "Ocupación : Empleado domestico" at bounding box center [761, 436] width 308 height 40
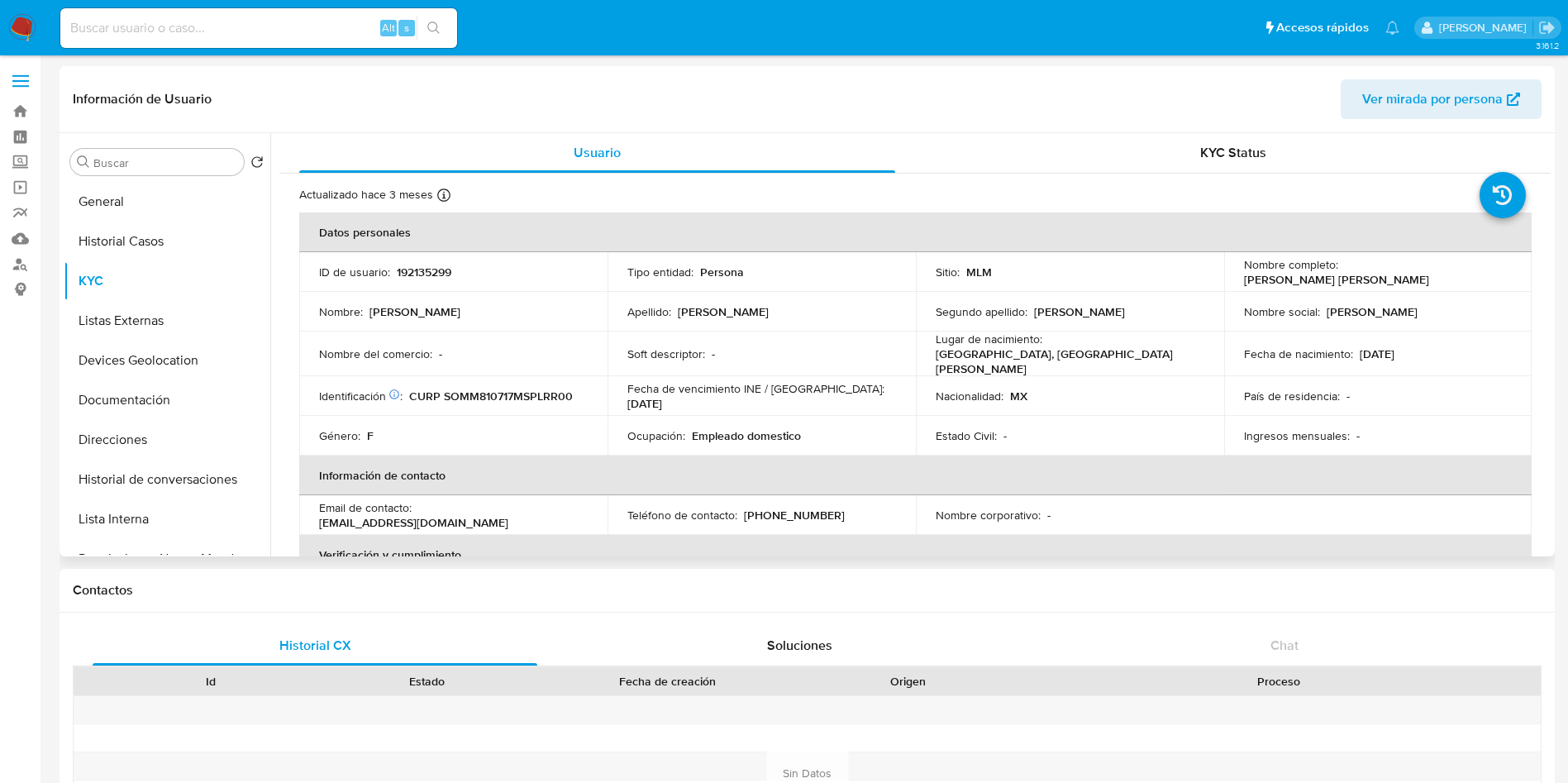
click at [805, 441] on td "Ocupación : Empleado domestico" at bounding box center [761, 436] width 308 height 40
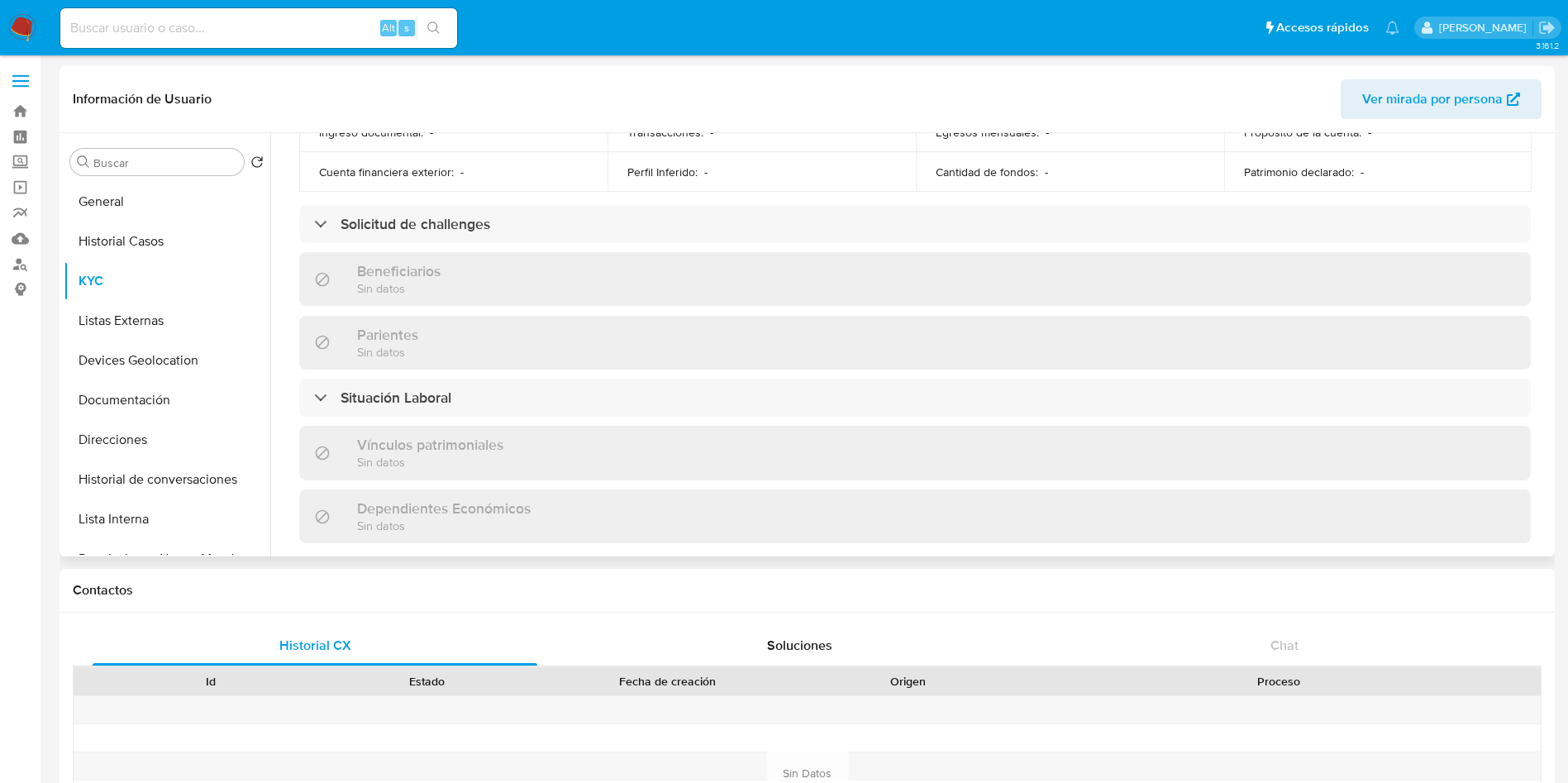
scroll to position [677, 0]
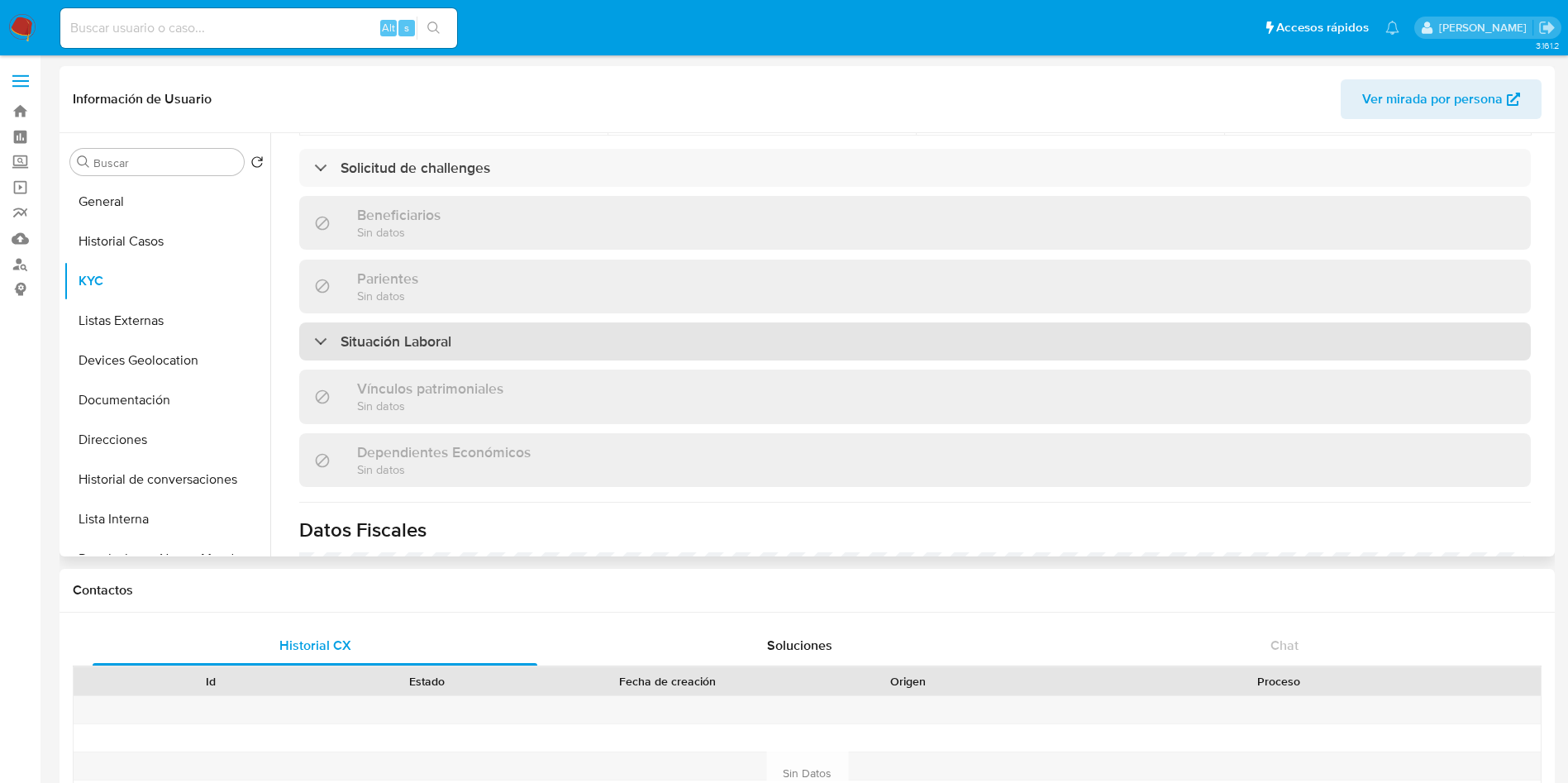
click at [544, 341] on div "Situación Laboral" at bounding box center [914, 341] width 1231 height 38
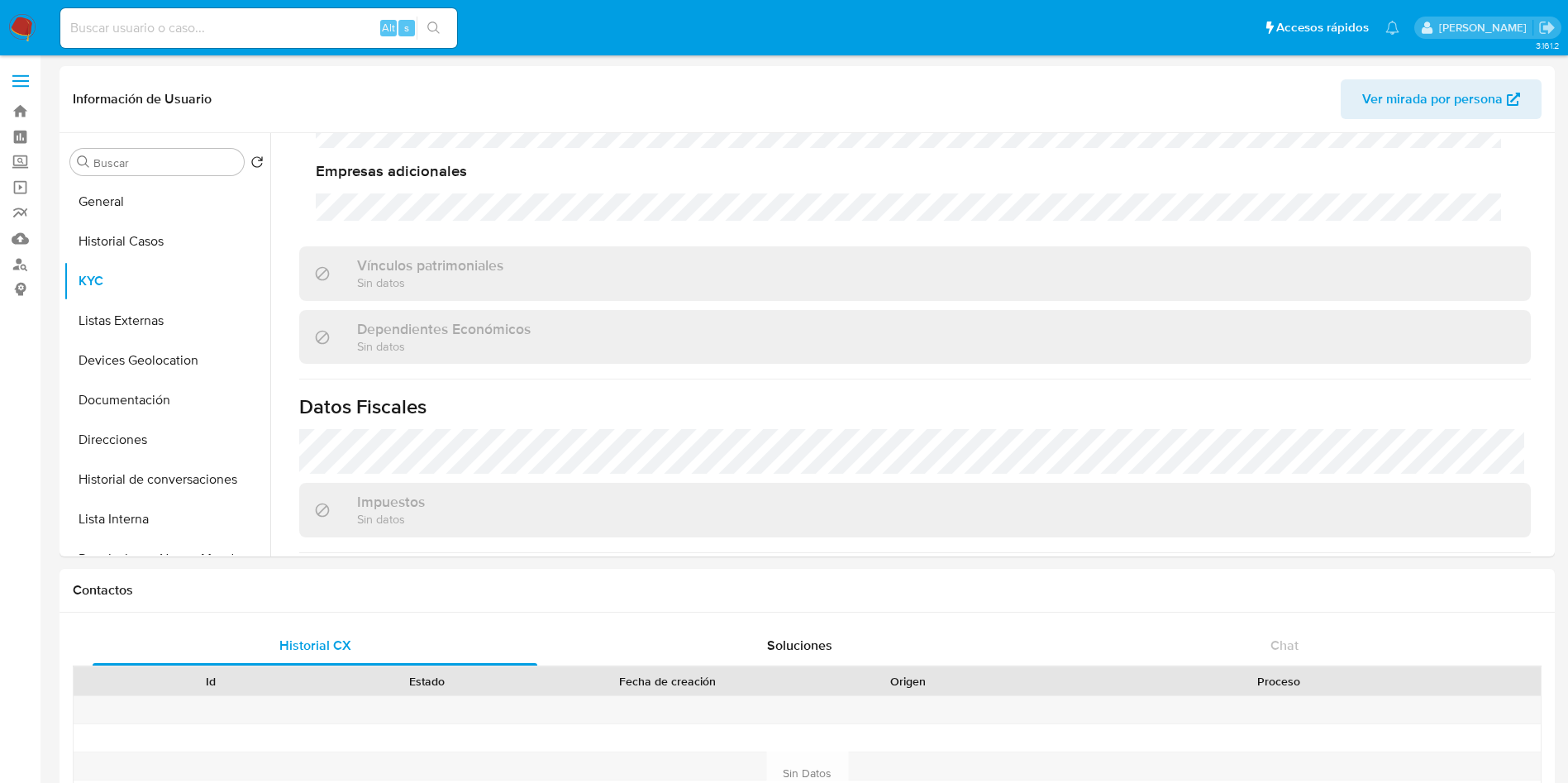
scroll to position [1201, 0]
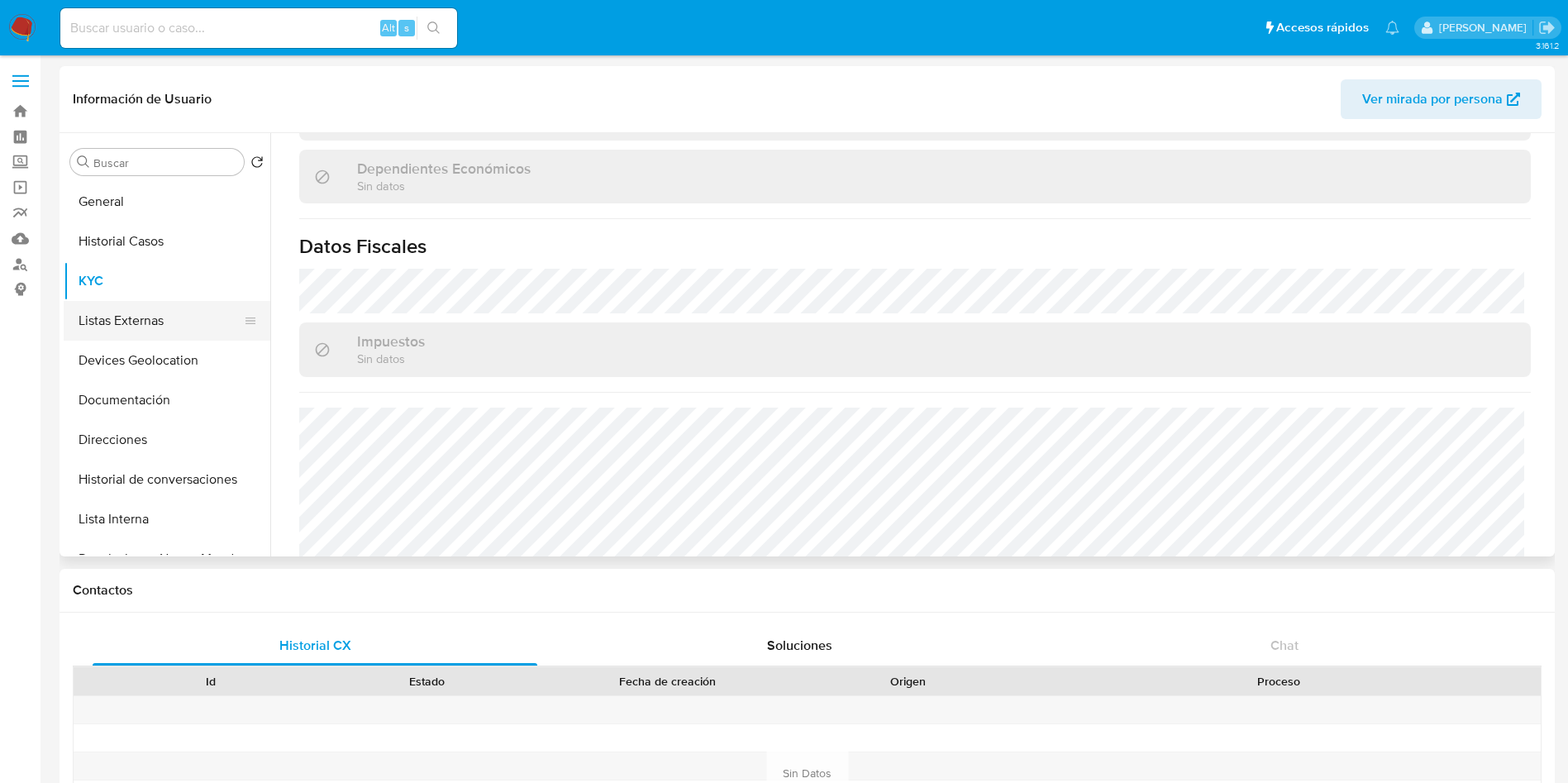
click at [90, 315] on button "Listas Externas" at bounding box center [160, 321] width 193 height 40
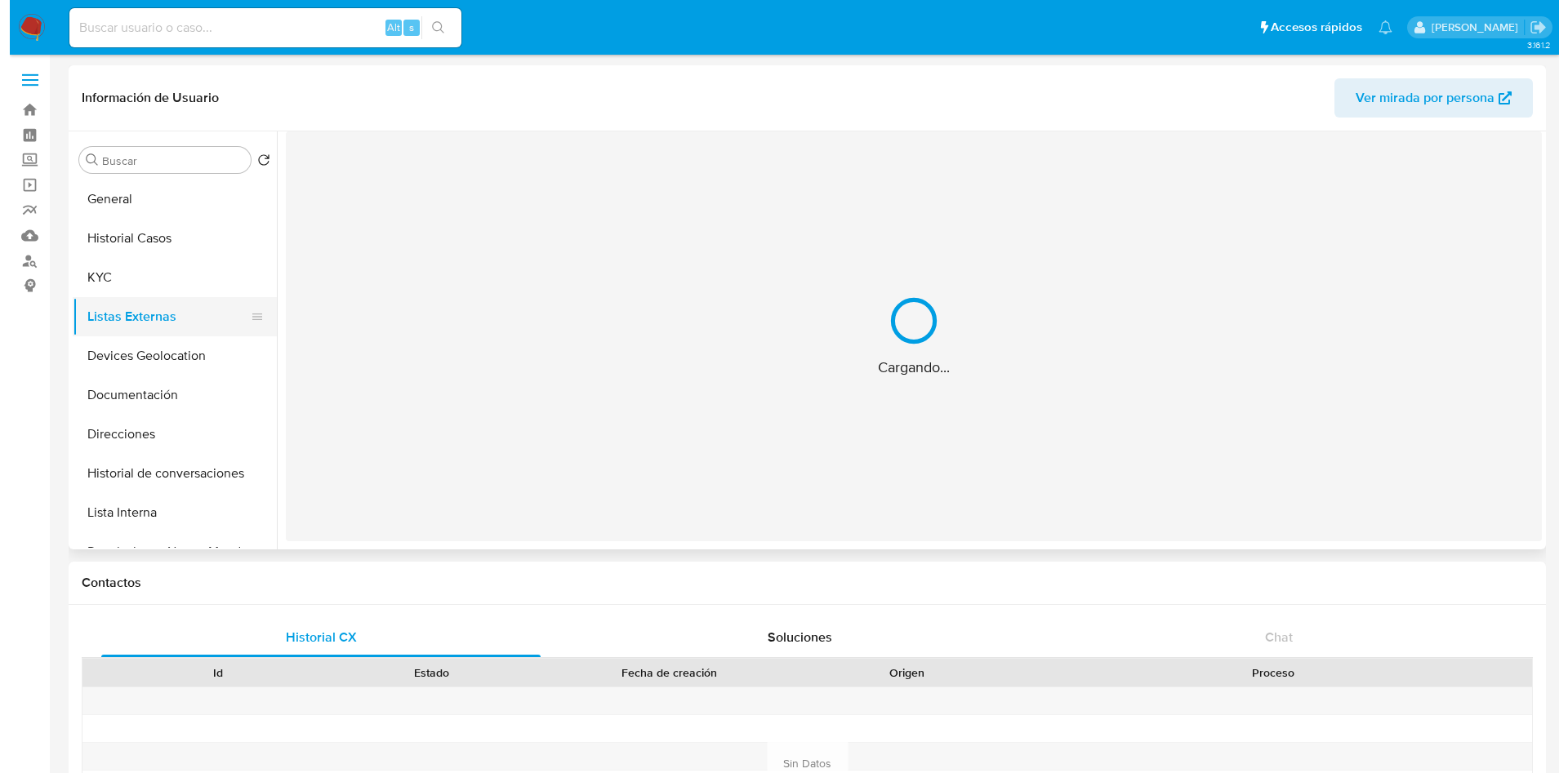
scroll to position [0, 0]
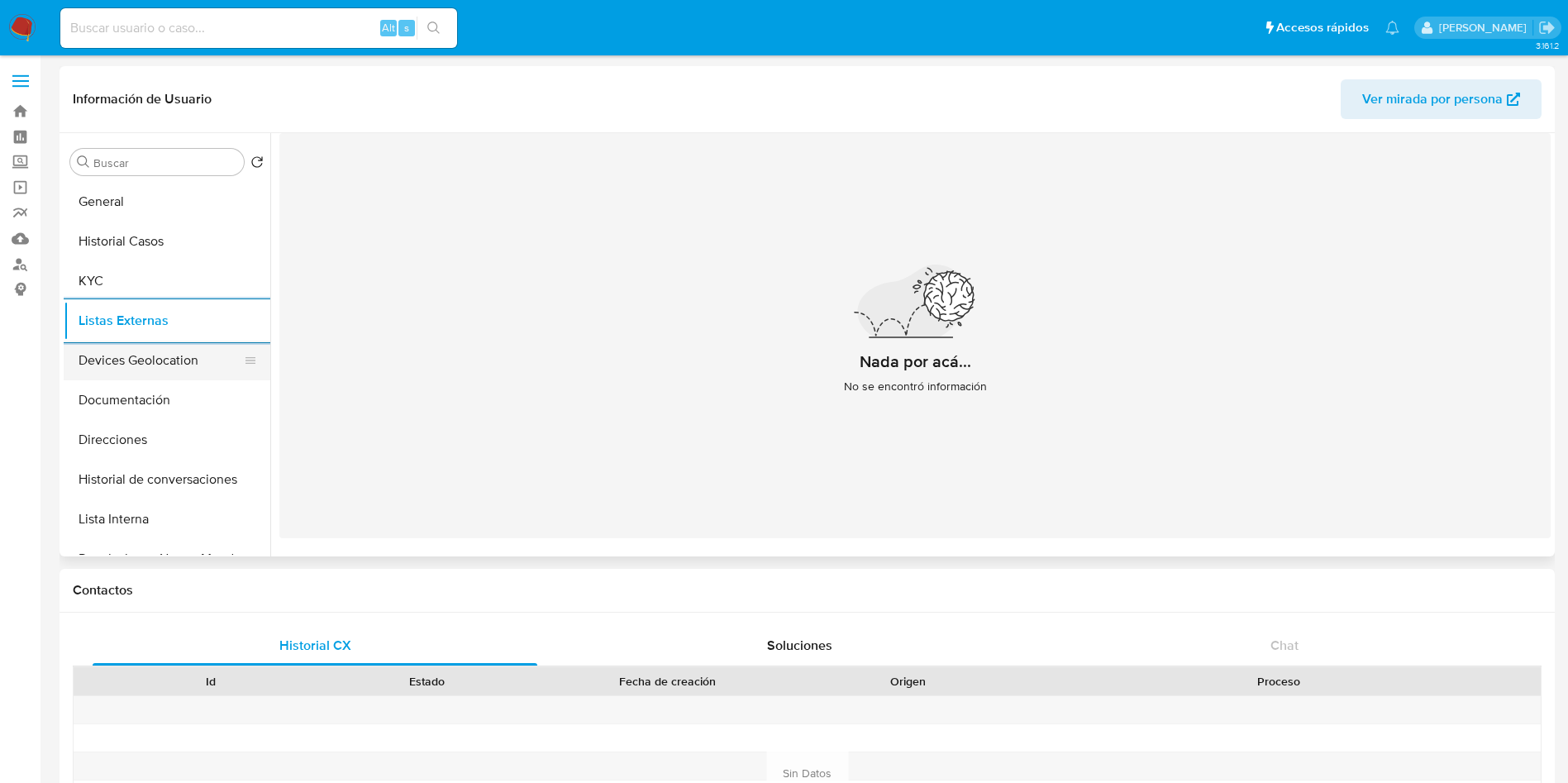
click at [156, 374] on button "Devices Geolocation" at bounding box center [160, 361] width 193 height 40
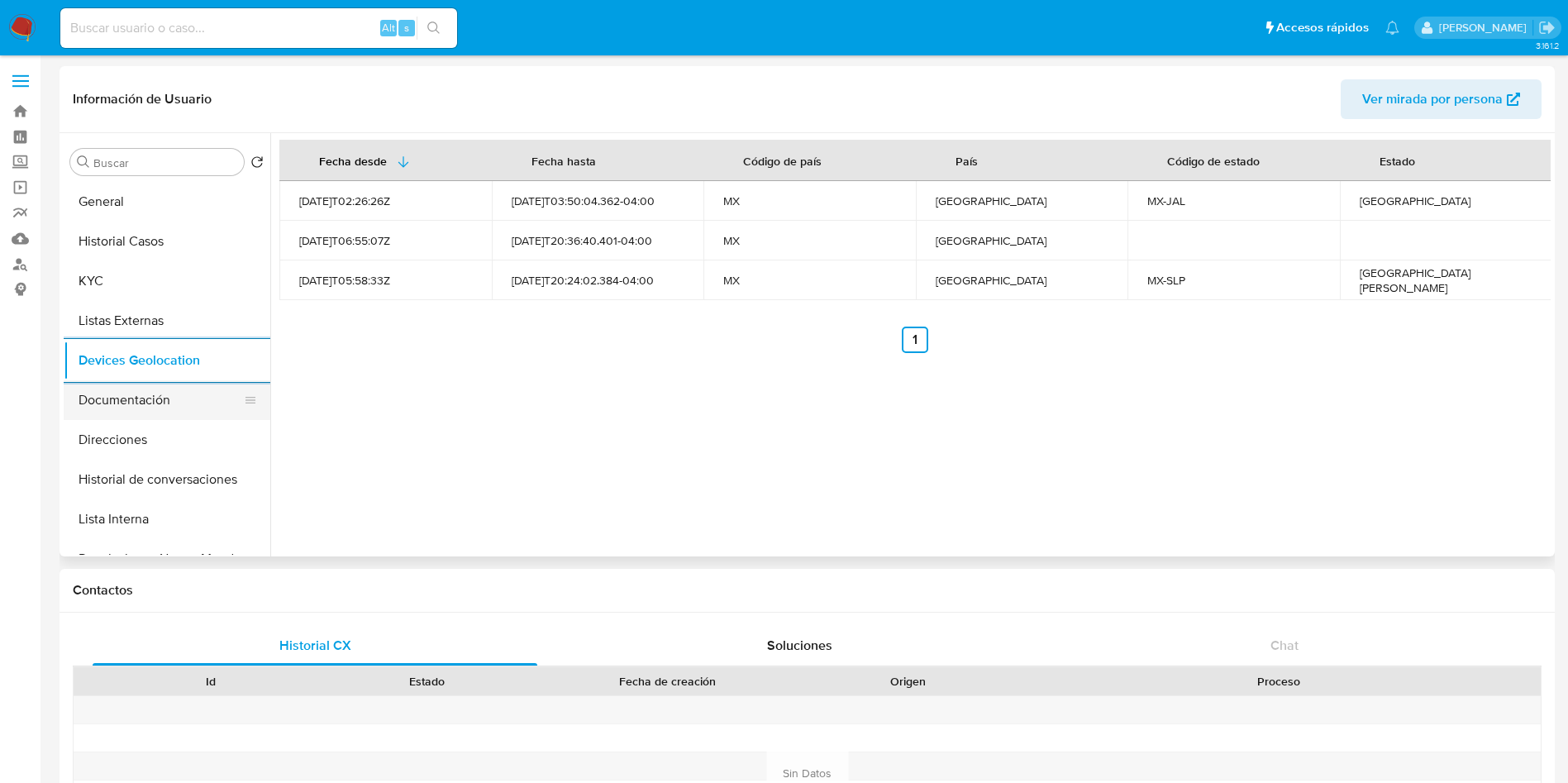
click at [120, 397] on button "Documentación" at bounding box center [160, 400] width 193 height 40
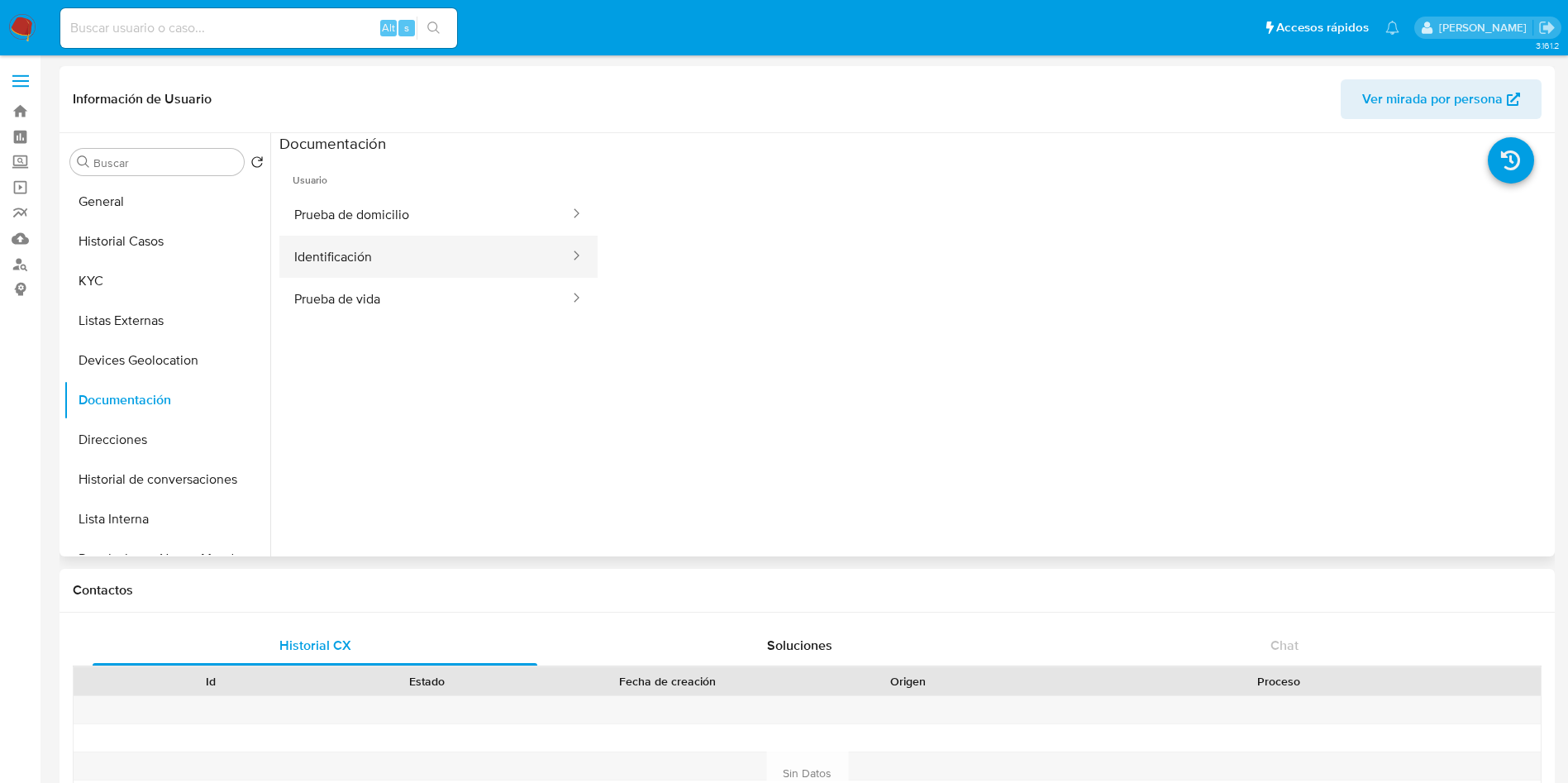
click at [360, 244] on button "Identificación" at bounding box center [425, 256] width 292 height 42
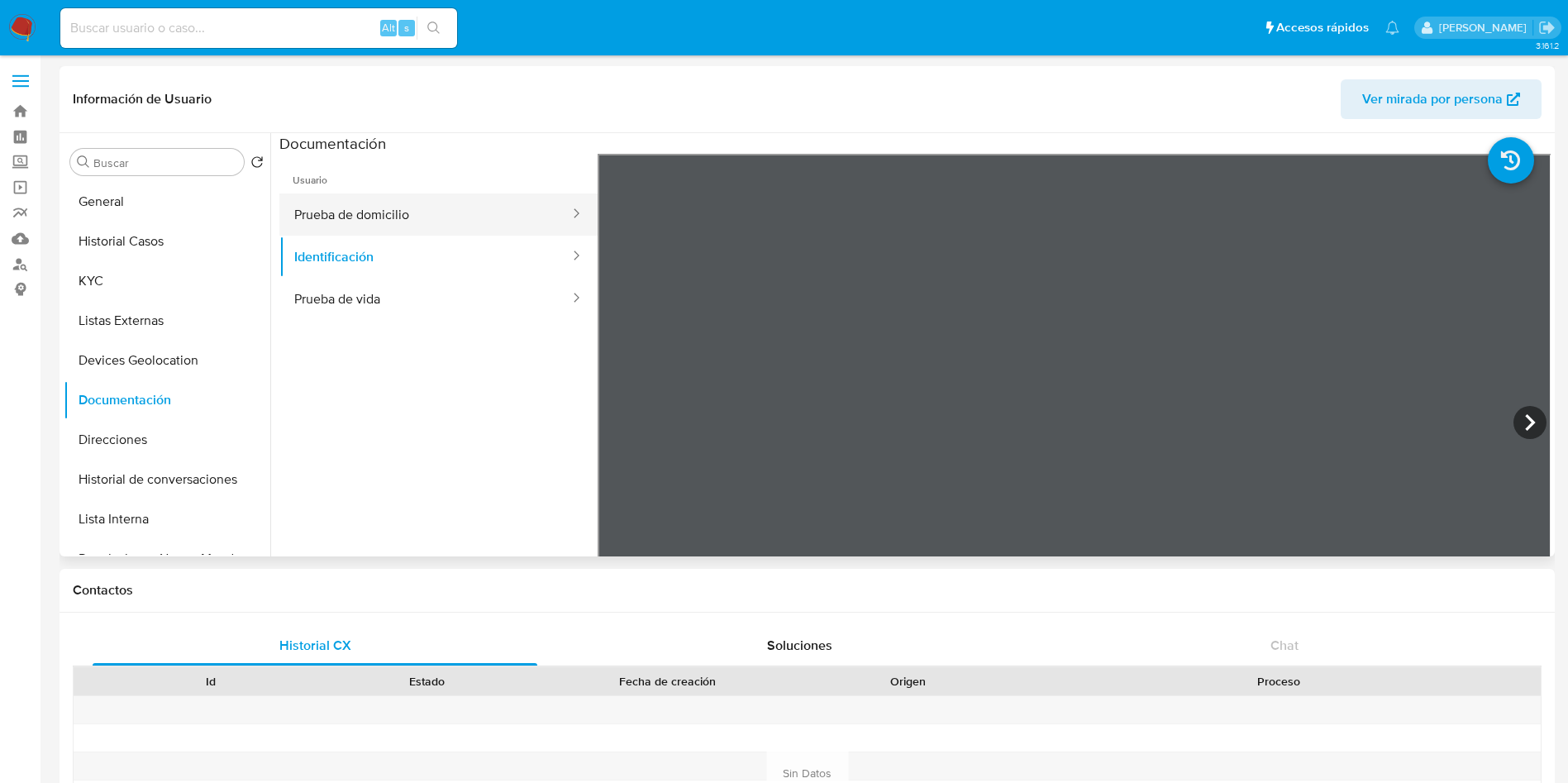
click at [407, 205] on button "Prueba de domicilio" at bounding box center [425, 214] width 292 height 42
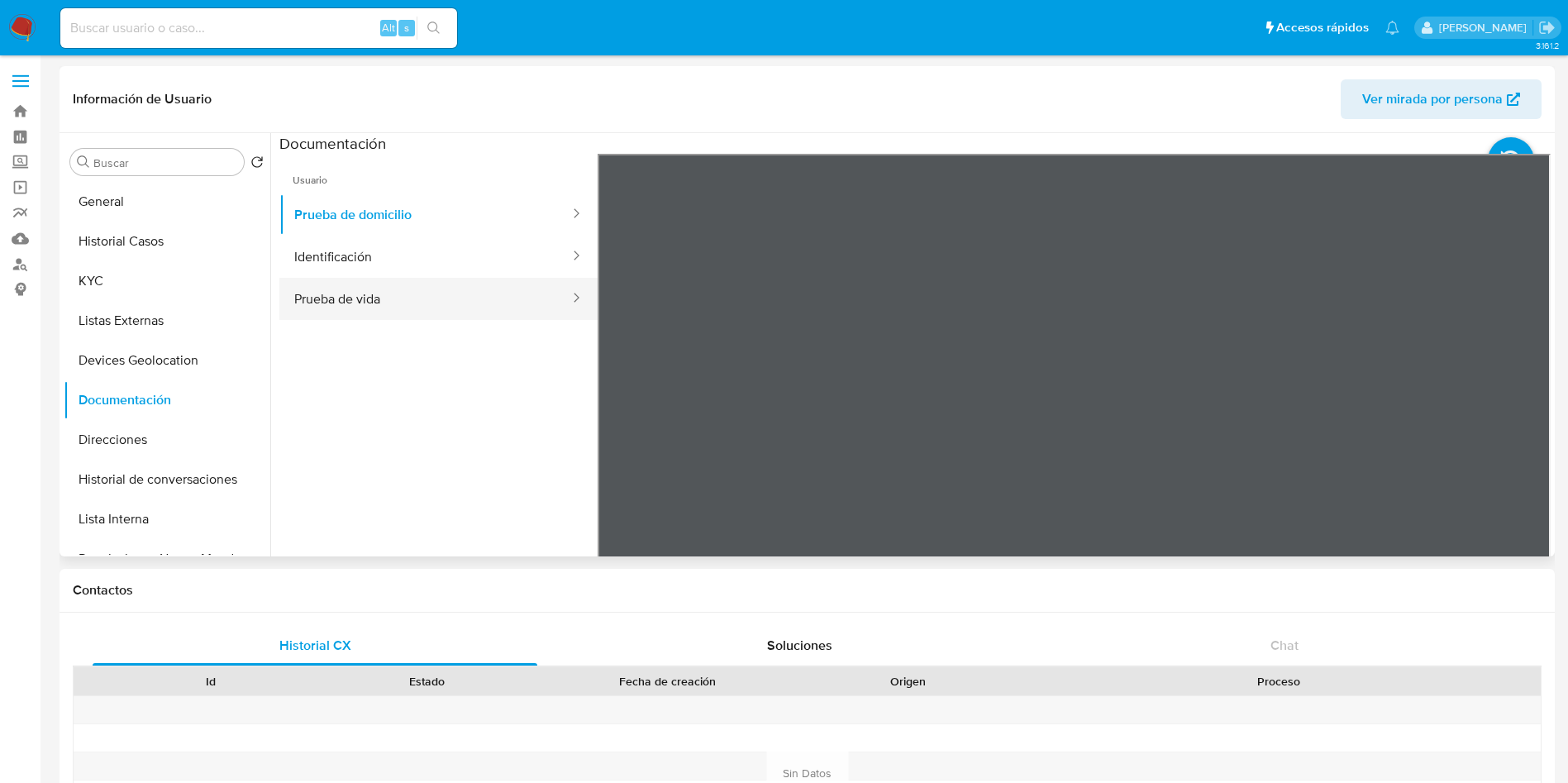
drag, startPoint x: 412, startPoint y: 271, endPoint x: 409, endPoint y: 288, distance: 17.3
click at [411, 274] on button "Identificación" at bounding box center [425, 256] width 292 height 42
click at [371, 306] on button "Prueba de vida" at bounding box center [425, 299] width 292 height 42
click at [76, 448] on button "Direcciones" at bounding box center [160, 440] width 193 height 40
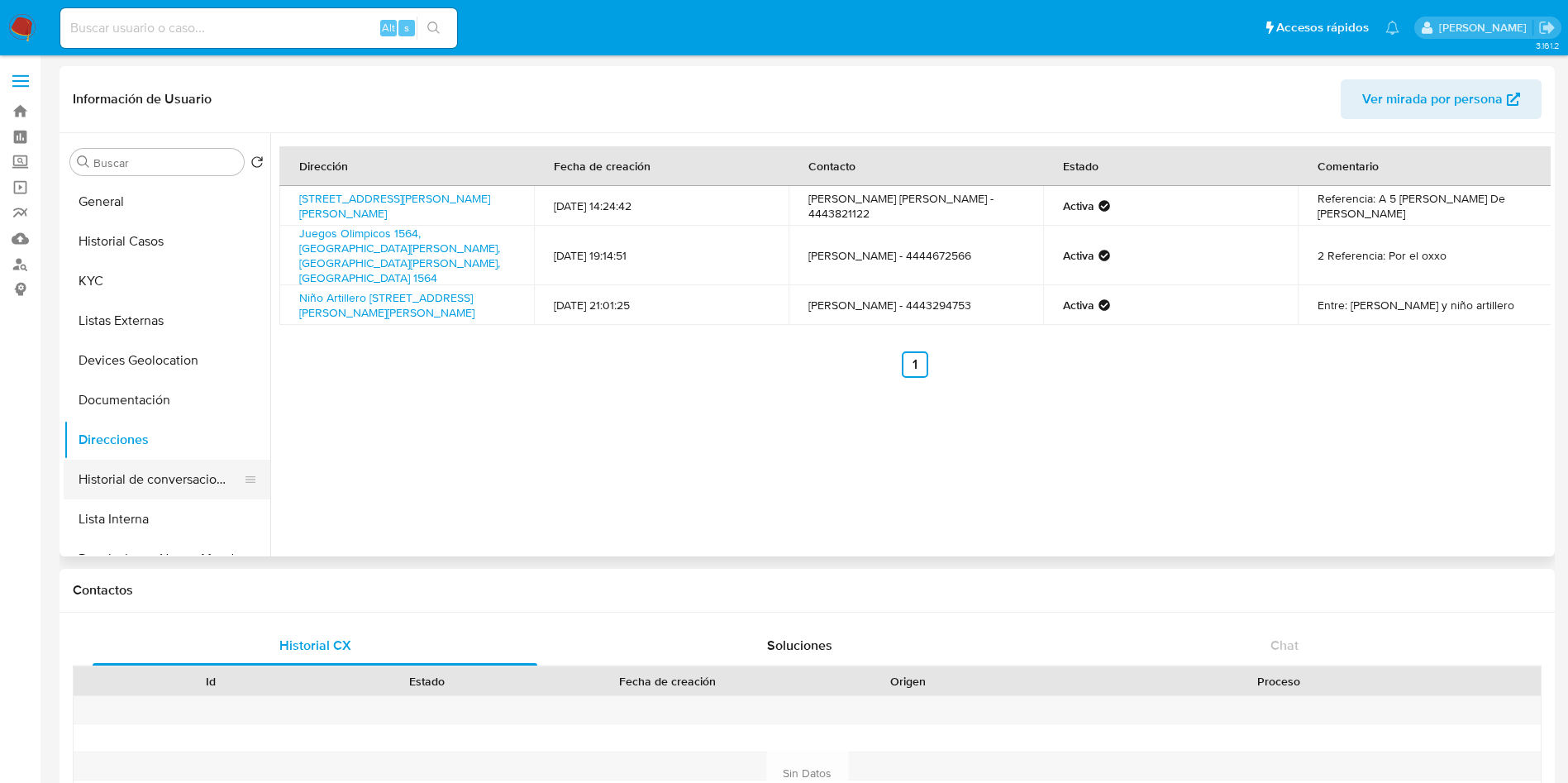
click at [130, 472] on button "Historial de conversaciones" at bounding box center [160, 480] width 193 height 40
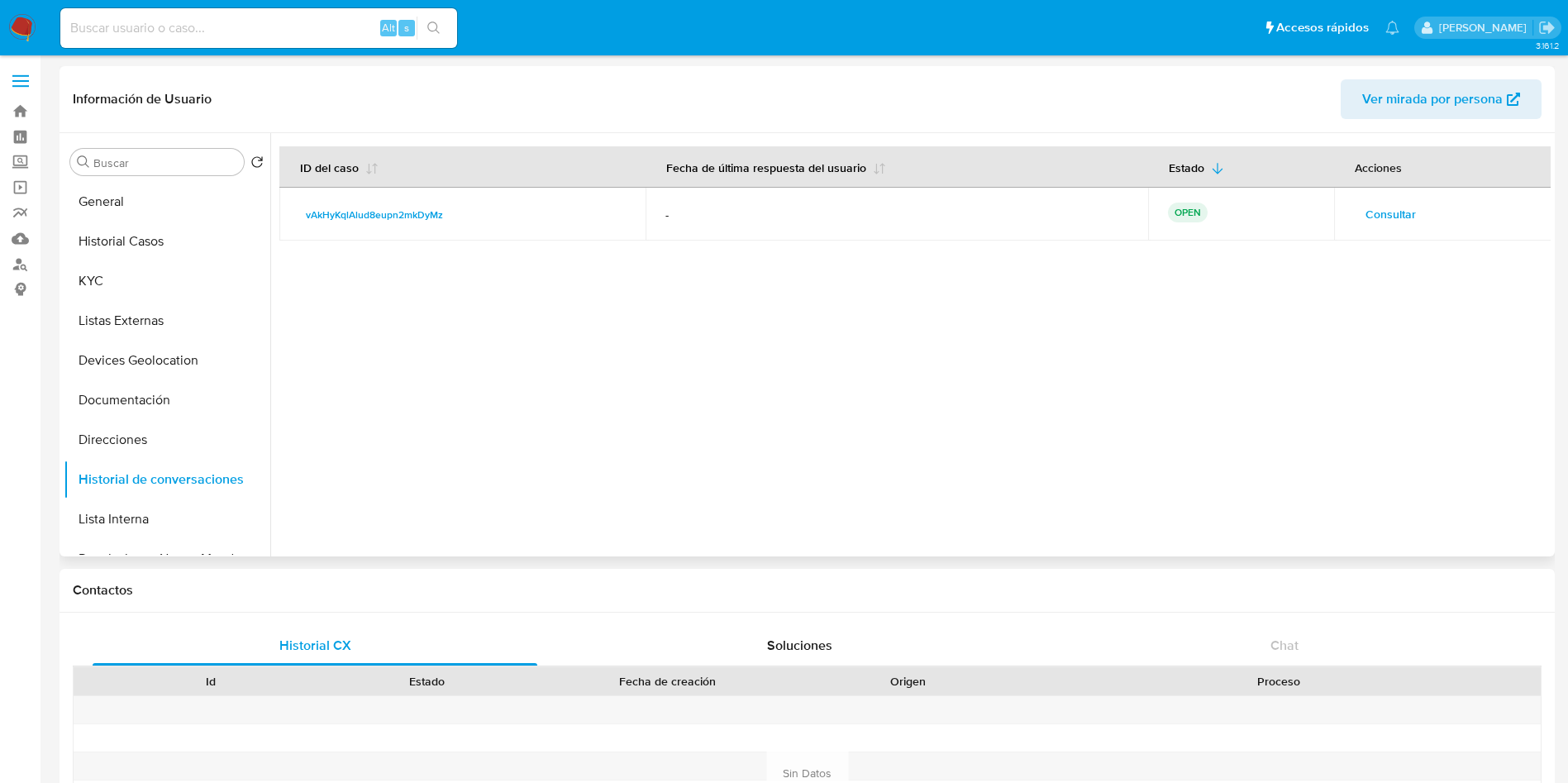
click at [1366, 208] on span "Consultar" at bounding box center [1391, 213] width 51 height 23
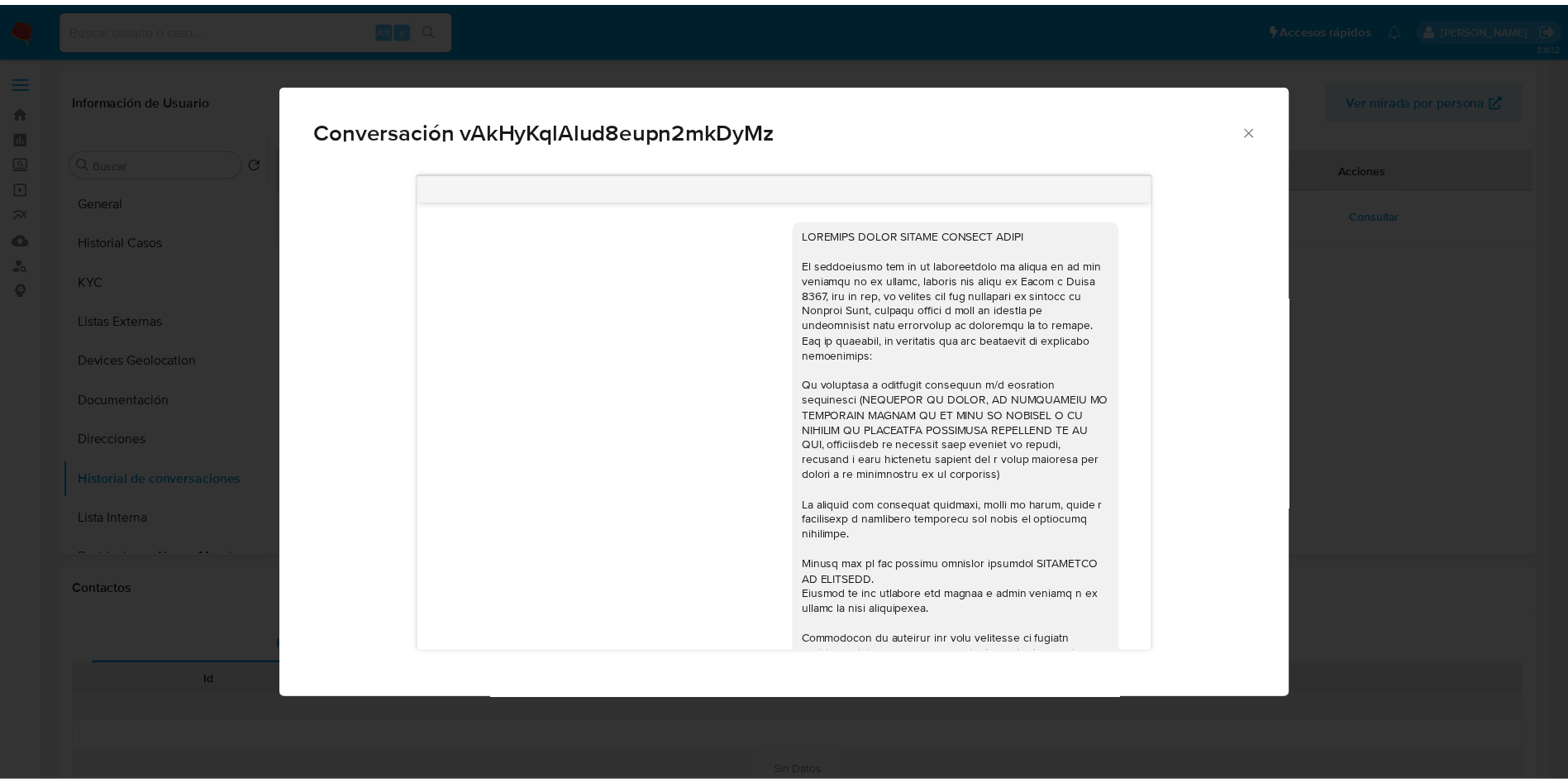
scroll to position [95, 0]
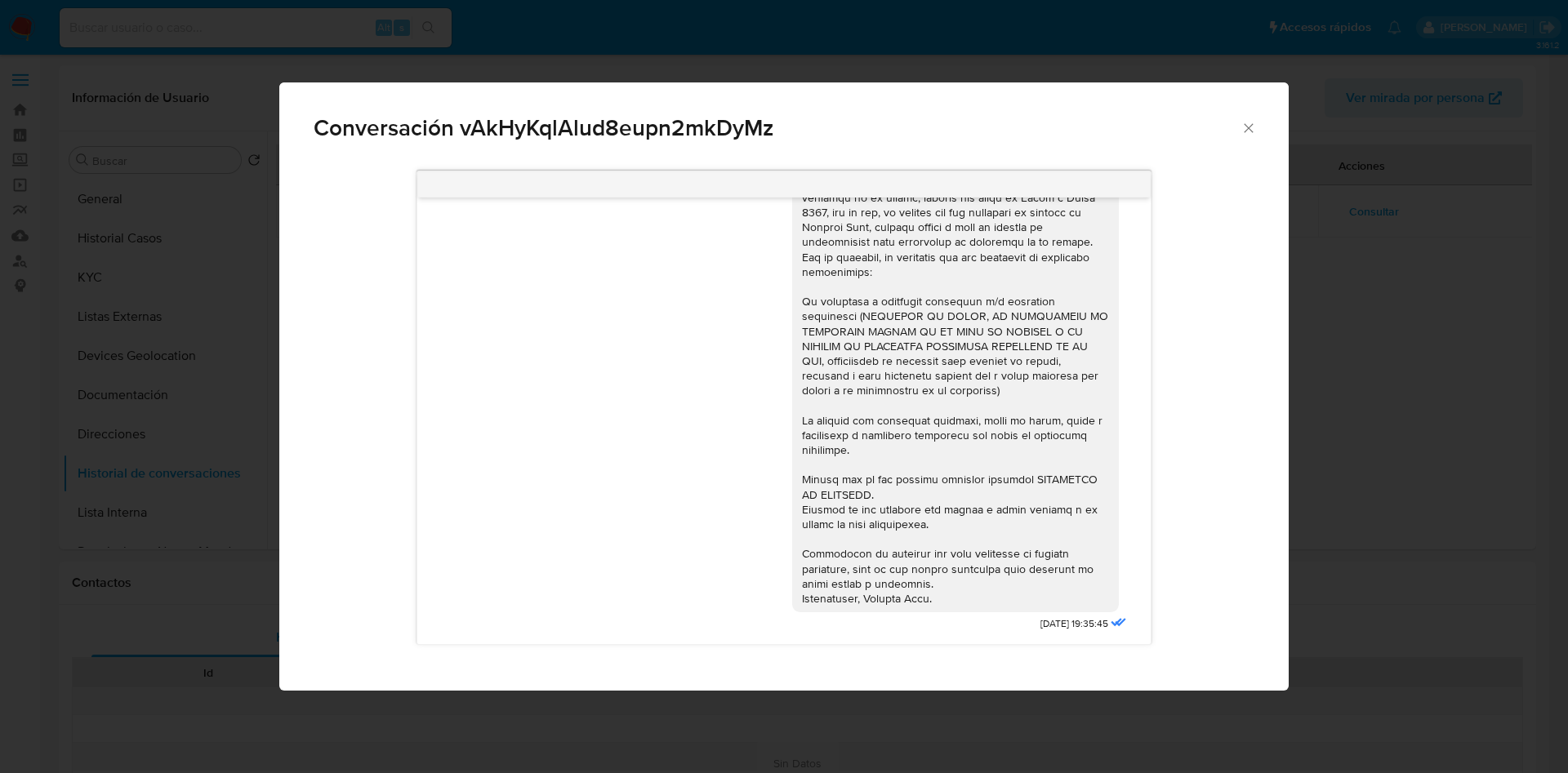
click at [1249, 121] on icon "Cerrar" at bounding box center [1248, 128] width 17 height 17
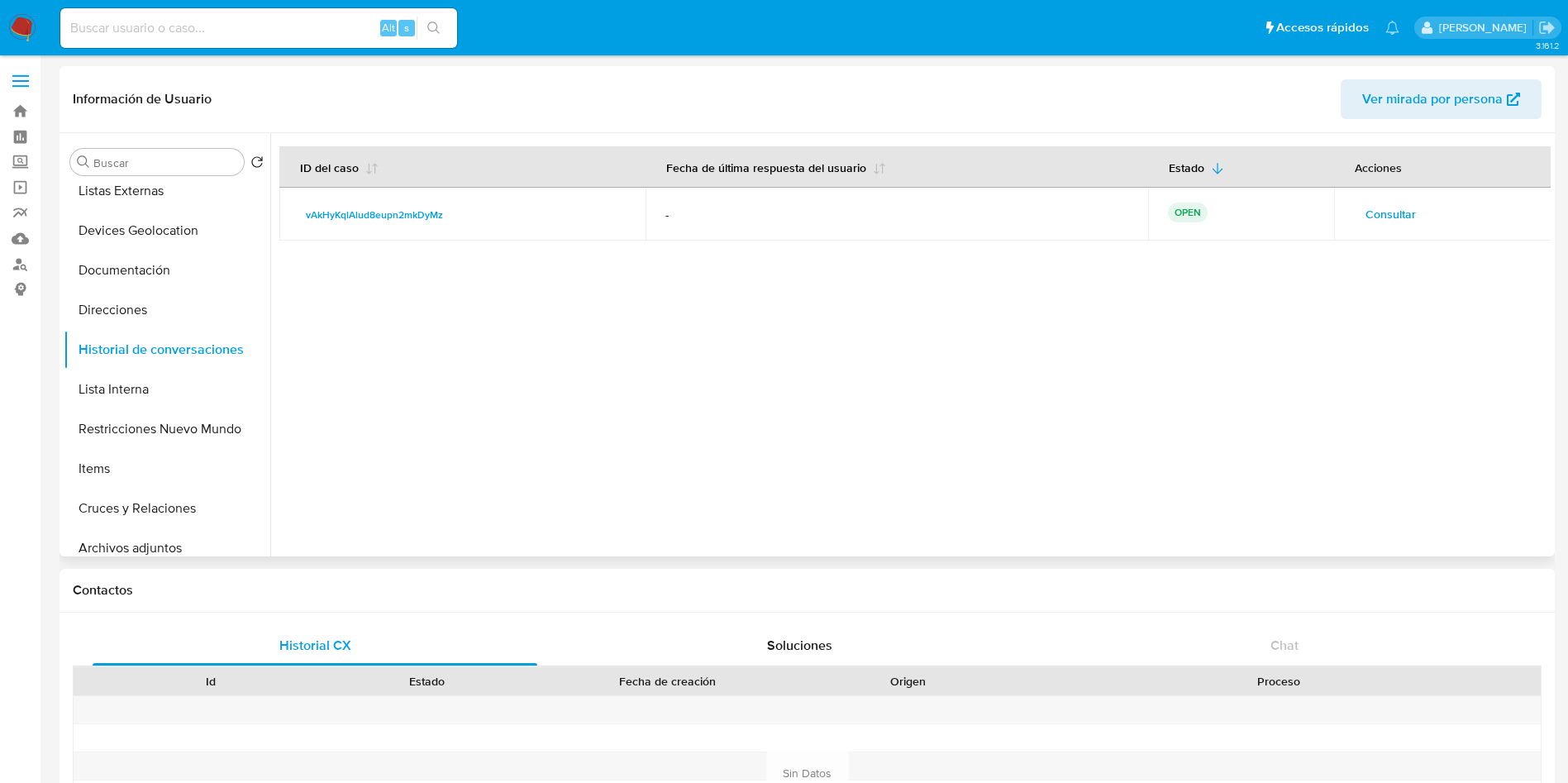
scroll to position [248, 0]
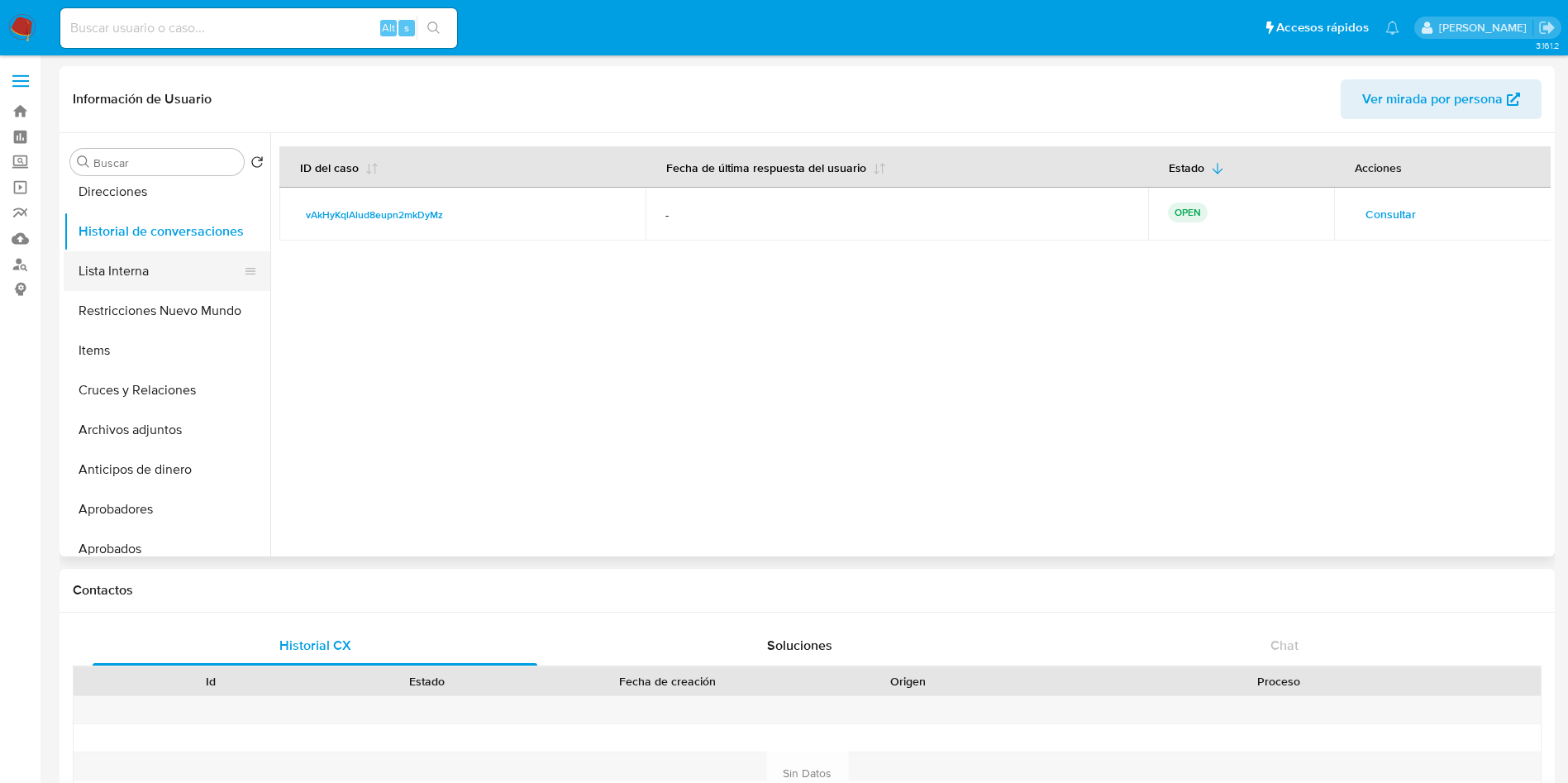
click at [129, 264] on button "Lista Interna" at bounding box center [160, 271] width 193 height 40
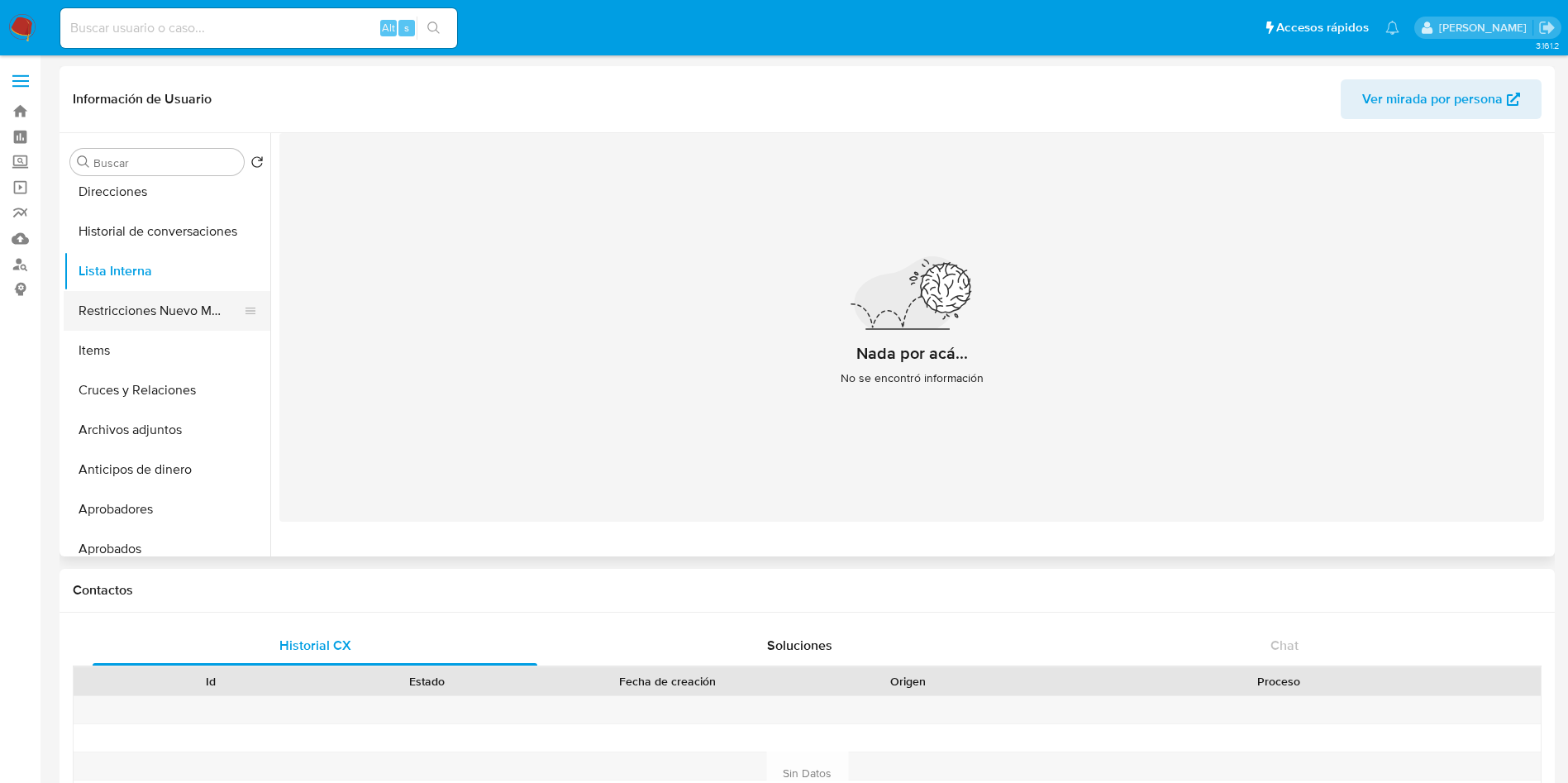
click at [176, 318] on button "Restricciones Nuevo Mundo" at bounding box center [160, 311] width 193 height 40
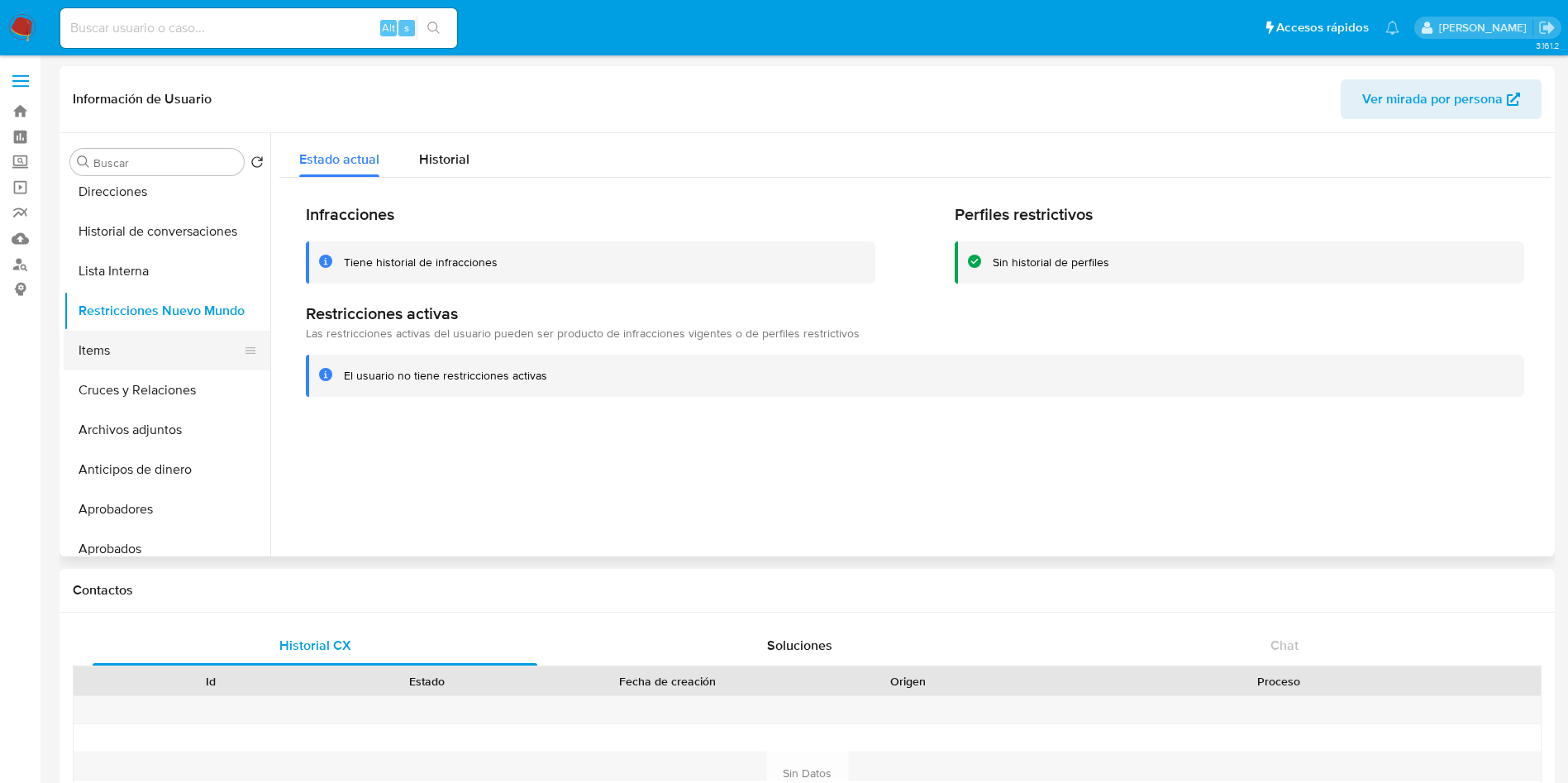
click at [126, 350] on button "Items" at bounding box center [160, 351] width 193 height 40
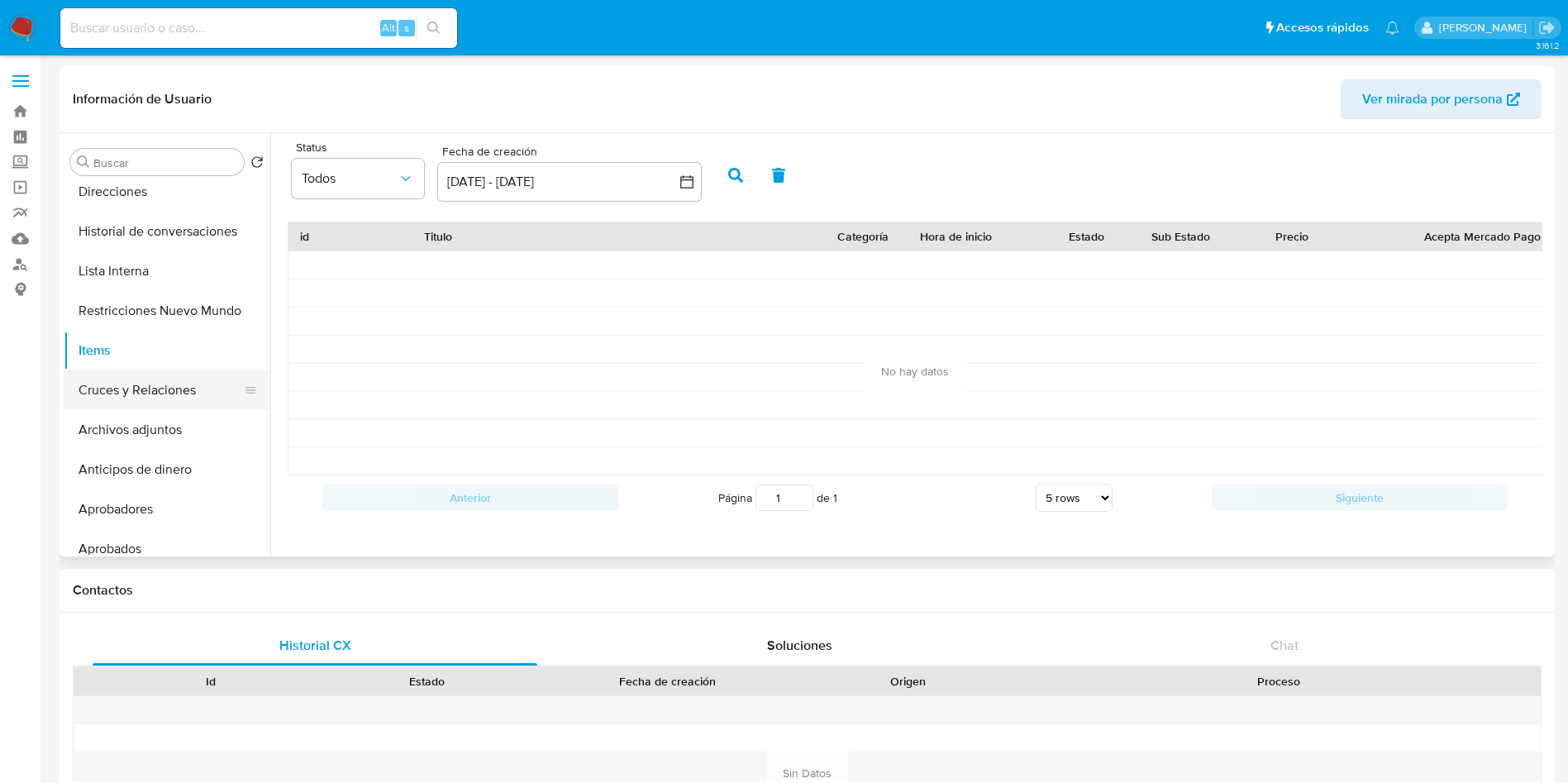
click at [96, 389] on button "Cruces y Relaciones" at bounding box center [160, 390] width 193 height 40
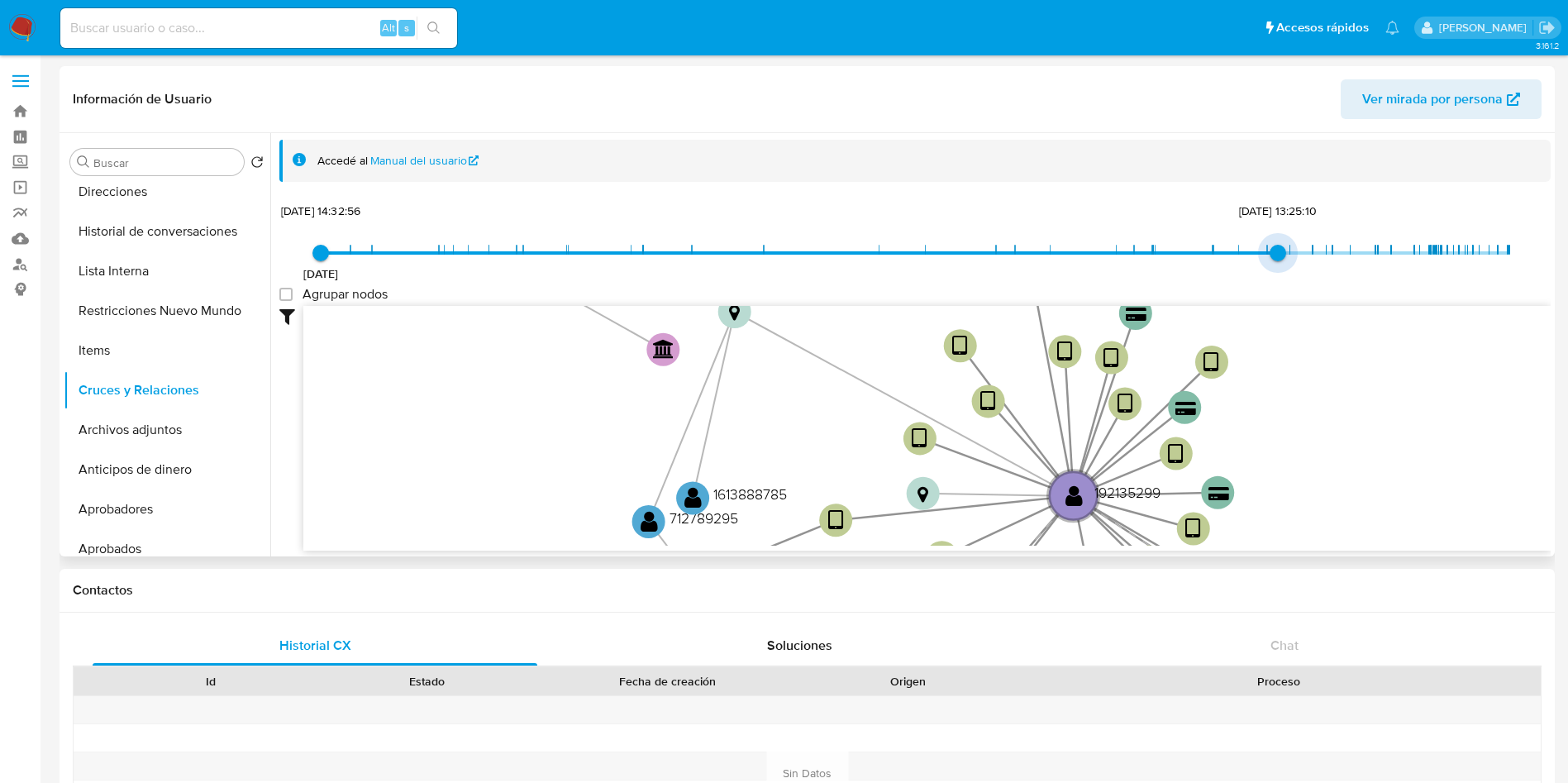
click at [1277, 254] on span "12/7/2021 12/7/2021, 14:32:56 3/12/2024, 13:25:10" at bounding box center [915, 252] width 1188 height 25
type input "1759185889000"
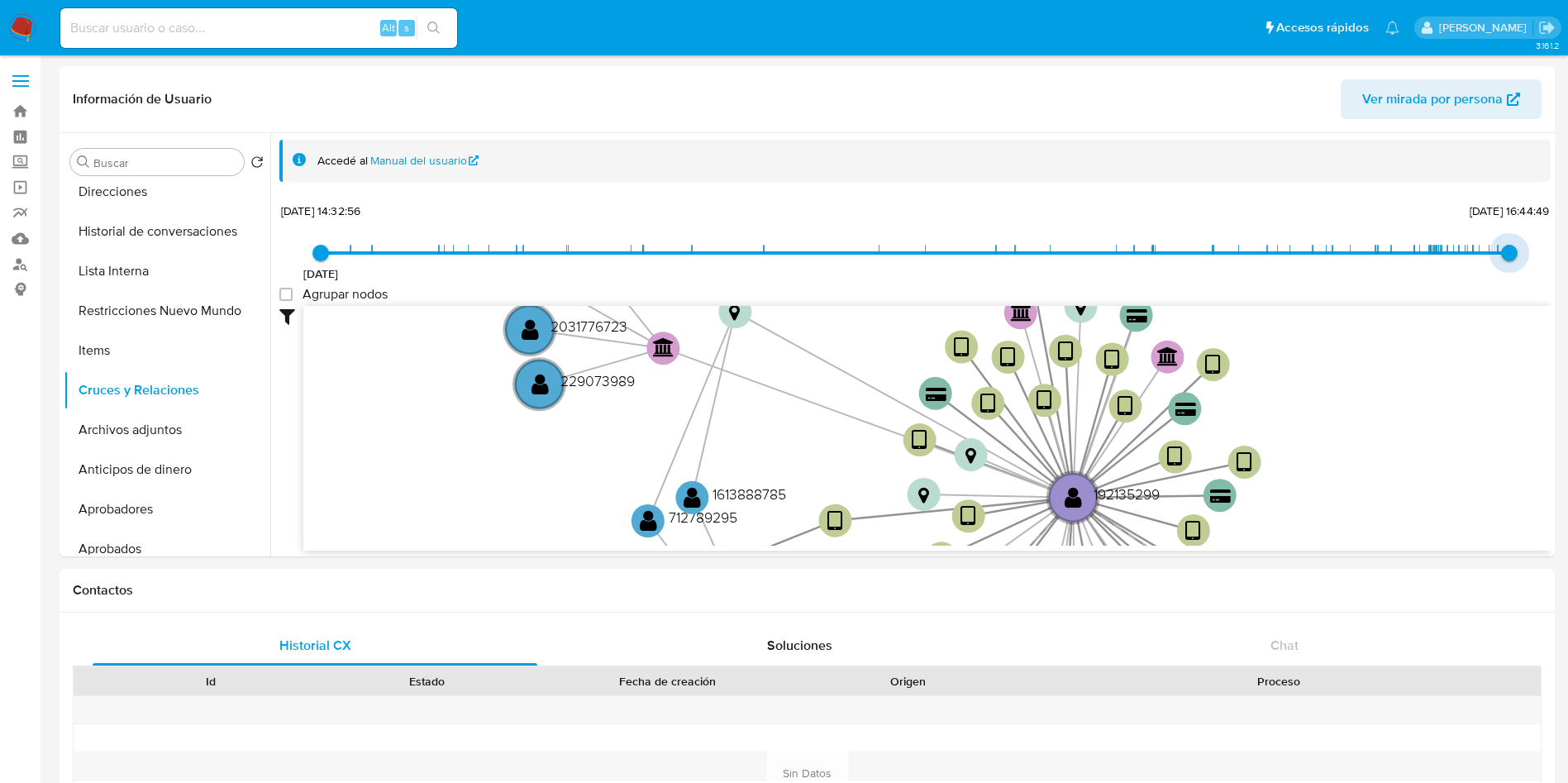
drag, startPoint x: 1277, startPoint y: 254, endPoint x: 1586, endPoint y: 233, distance: 309.7
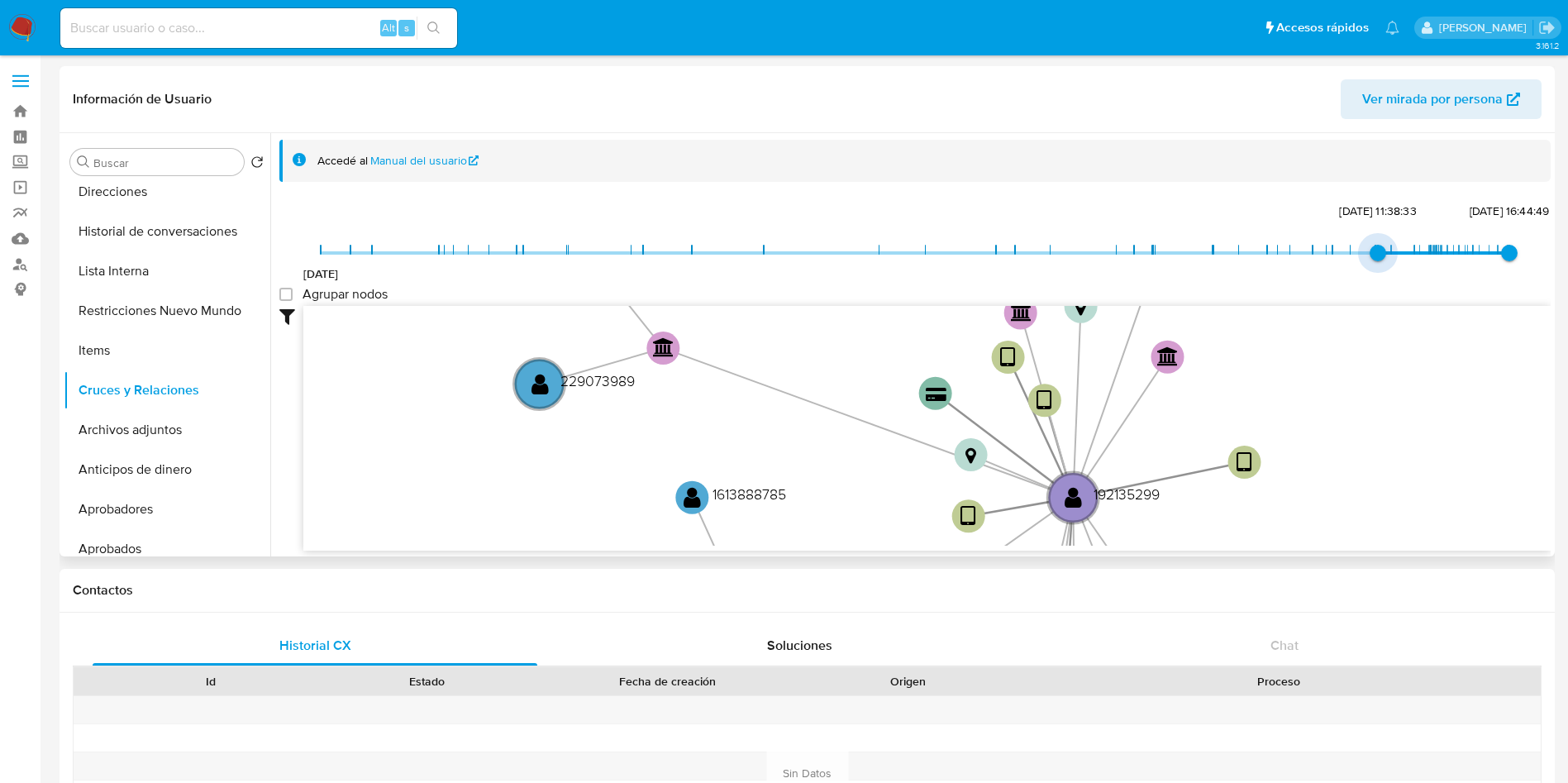
type input "1752251096000"
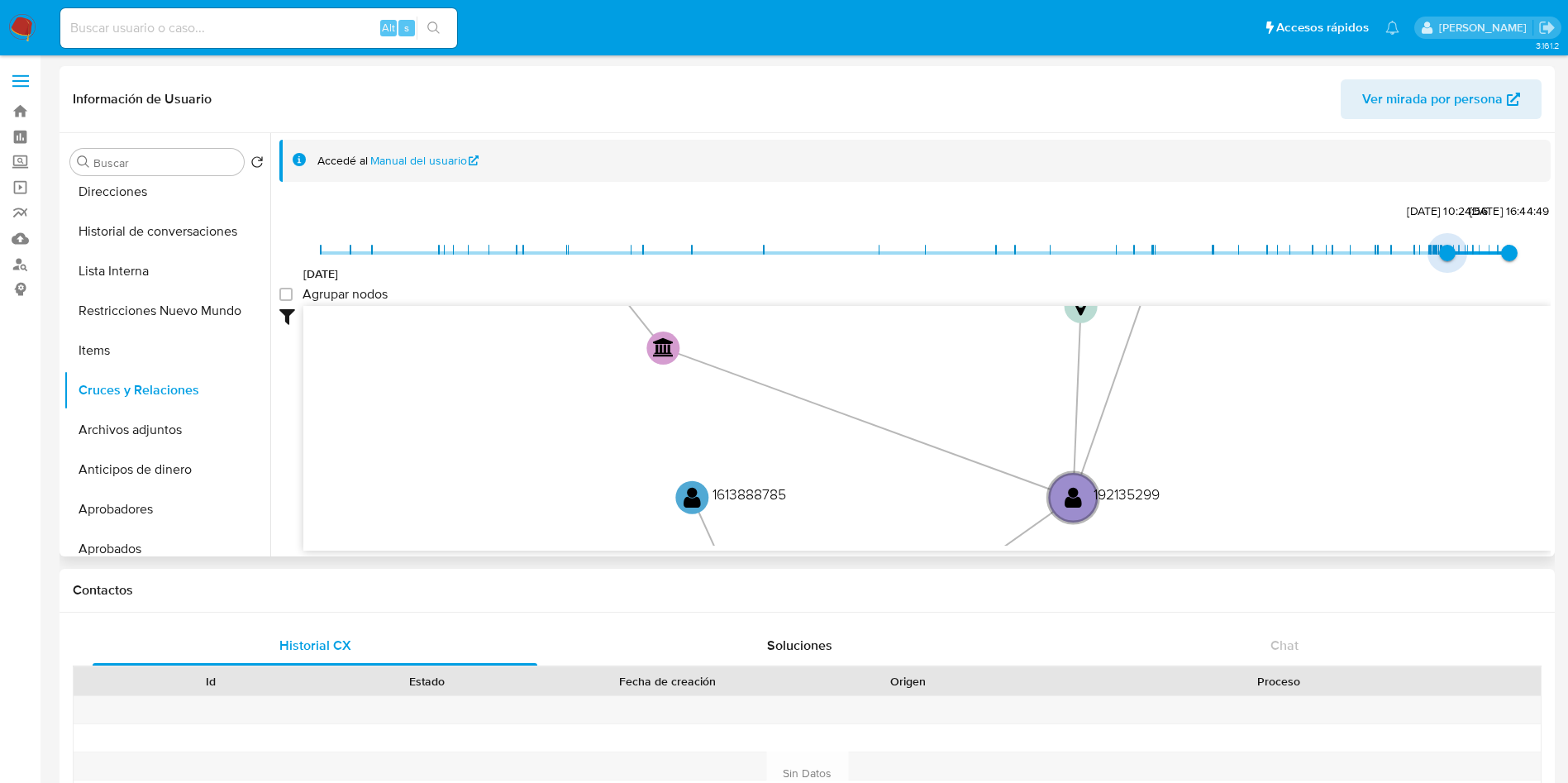
drag, startPoint x: 319, startPoint y: 251, endPoint x: 1443, endPoint y: 293, distance: 1124.8
click at [1443, 293] on div "12/7/2021 11/7/2025, 10:24:56 29/9/2025, 16:44:49 Agrupar nodos Filtros Confian…" at bounding box center [914, 405] width 1271 height 411
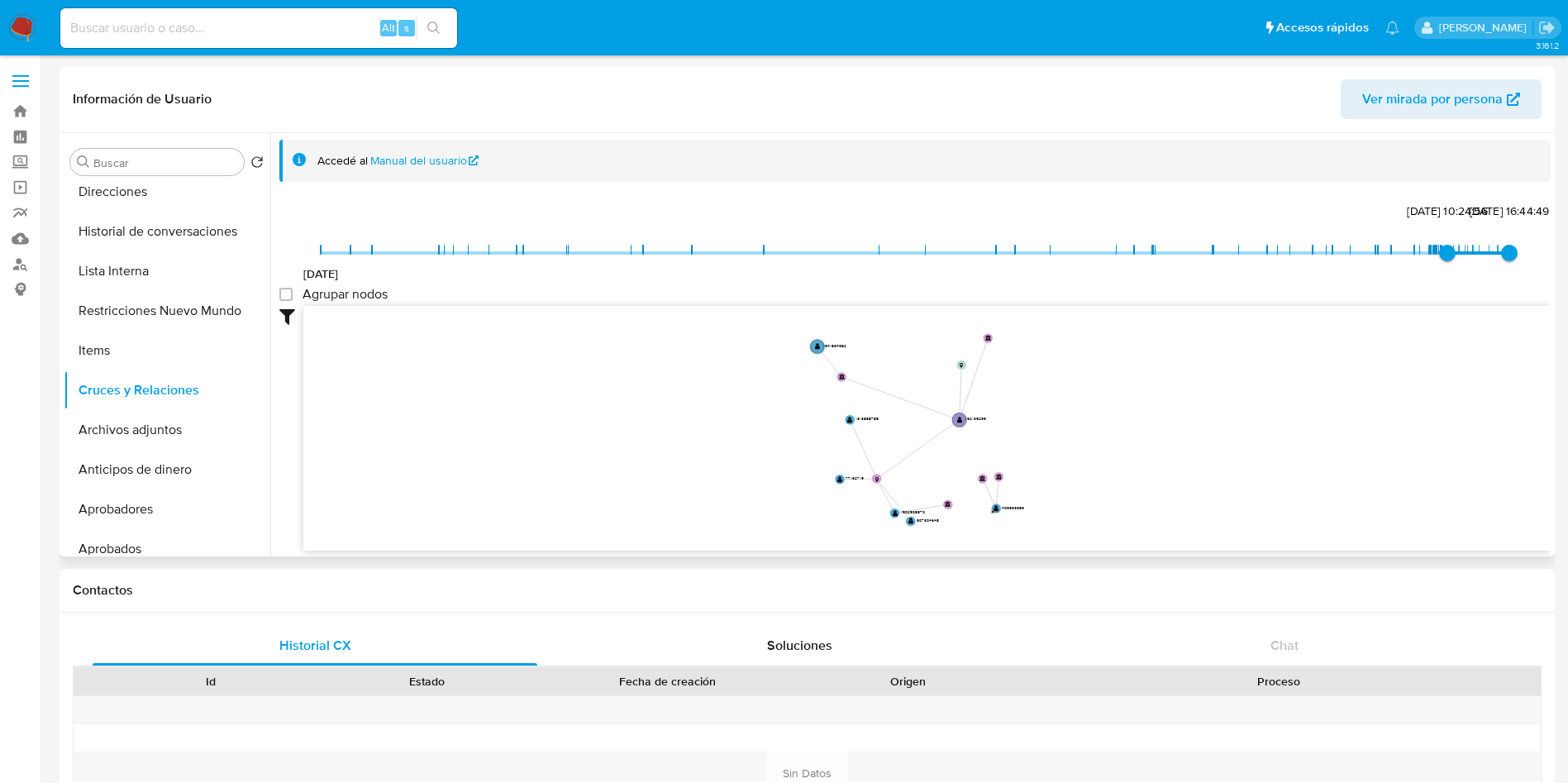
drag, startPoint x: 1324, startPoint y: 410, endPoint x: 1033, endPoint y: 403, distance: 291.1
click at [1033, 403] on icon "device-665a7d9ac216e10bca18304d  user-192135299  192135299 device-66e2416fa51…" at bounding box center [926, 426] width 1247 height 239
click at [1235, 386] on icon "device-665a7d9ac216e10bca18304d  user-192135299  192135299 device-66e2416fa51…" at bounding box center [926, 426] width 1247 height 239
click at [97, 444] on button "Archivos adjuntos" at bounding box center [160, 430] width 193 height 40
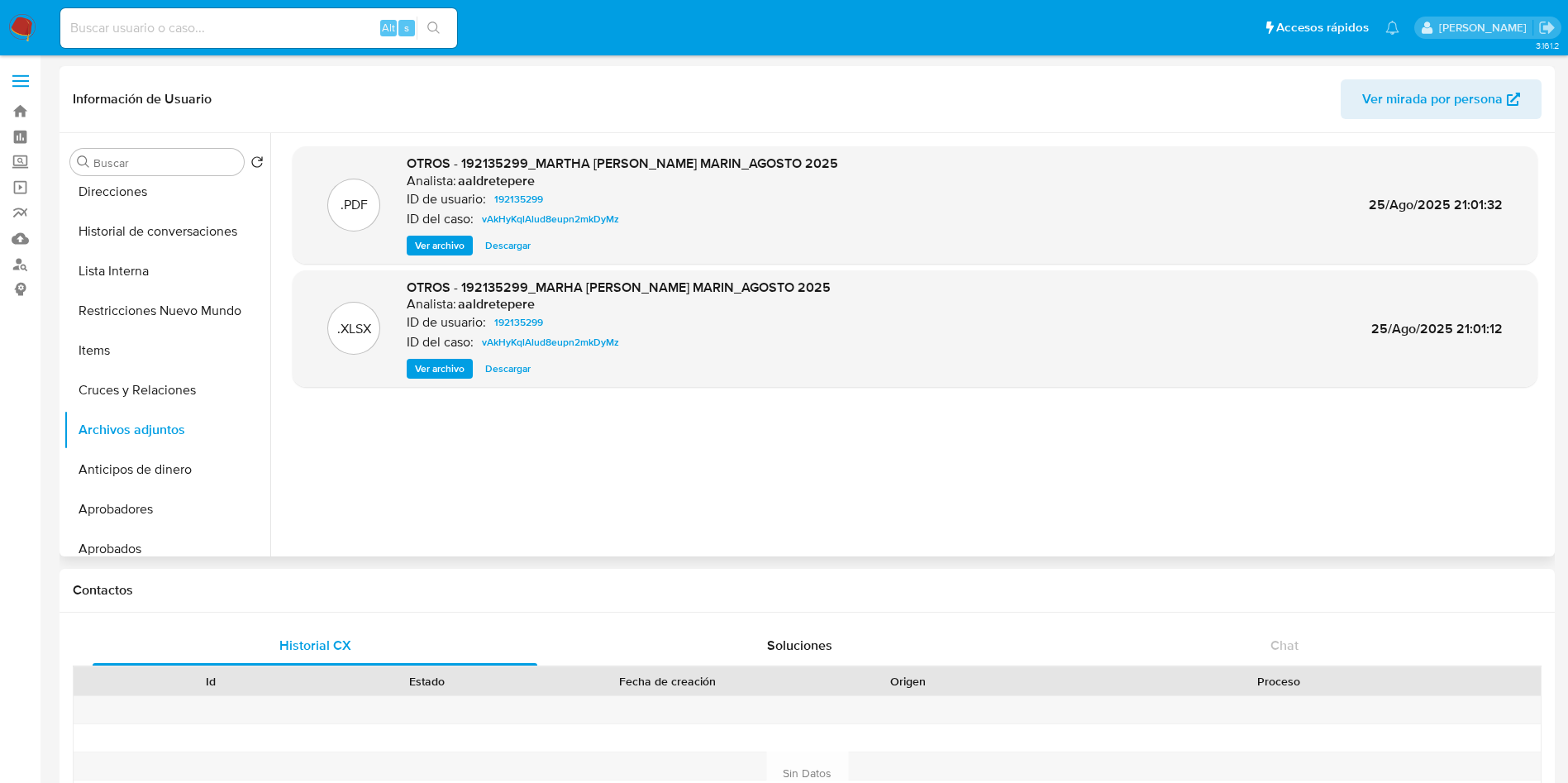
click at [490, 249] on span "Descargar" at bounding box center [508, 245] width 46 height 17
click at [143, 474] on button "Anticipos de dinero" at bounding box center [160, 470] width 193 height 40
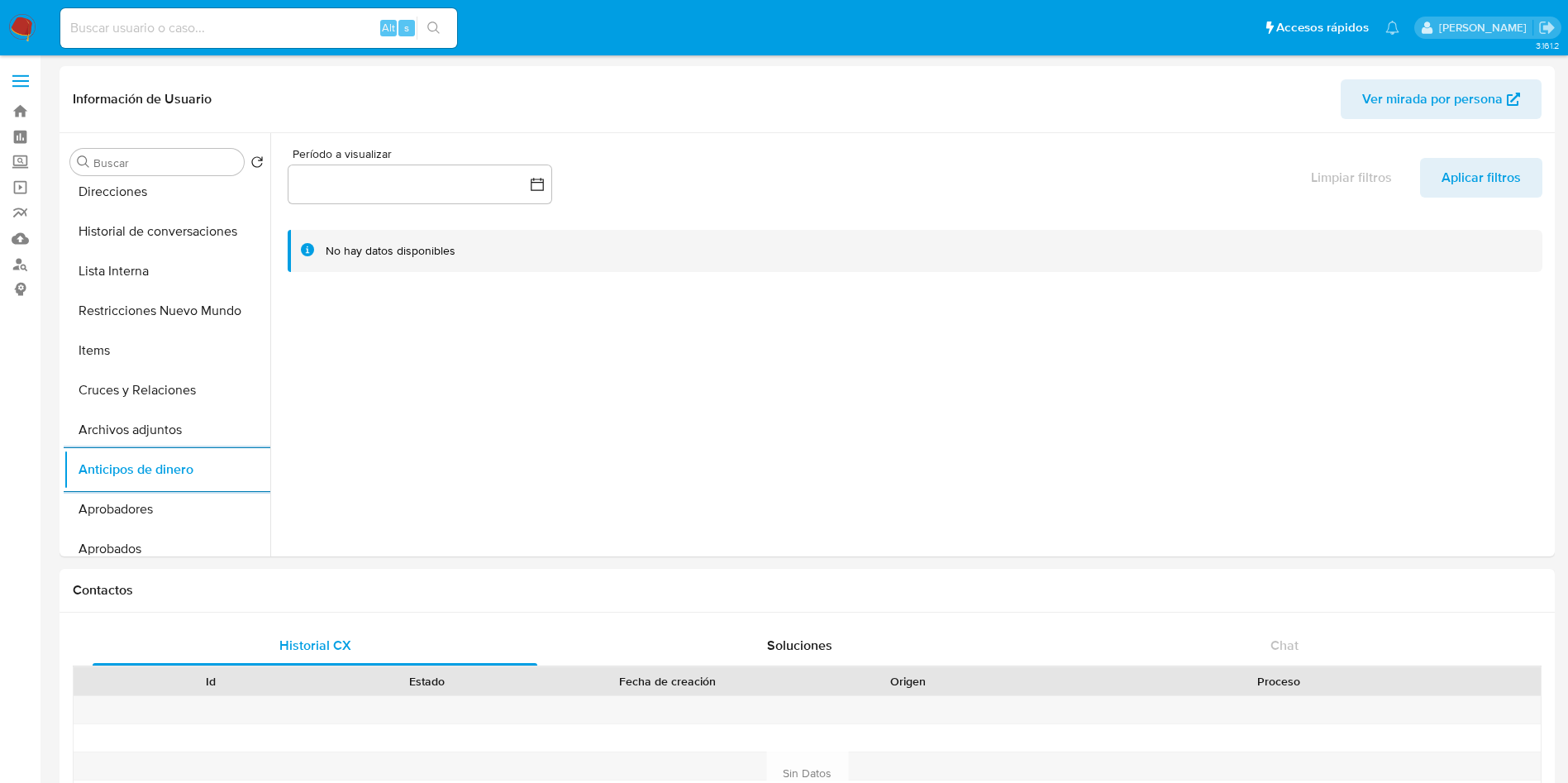
click at [215, 14] on div "Alt s" at bounding box center [259, 28] width 397 height 40
click at [232, 33] on input at bounding box center [259, 28] width 397 height 22
paste input "624405936"
type input "624405936"
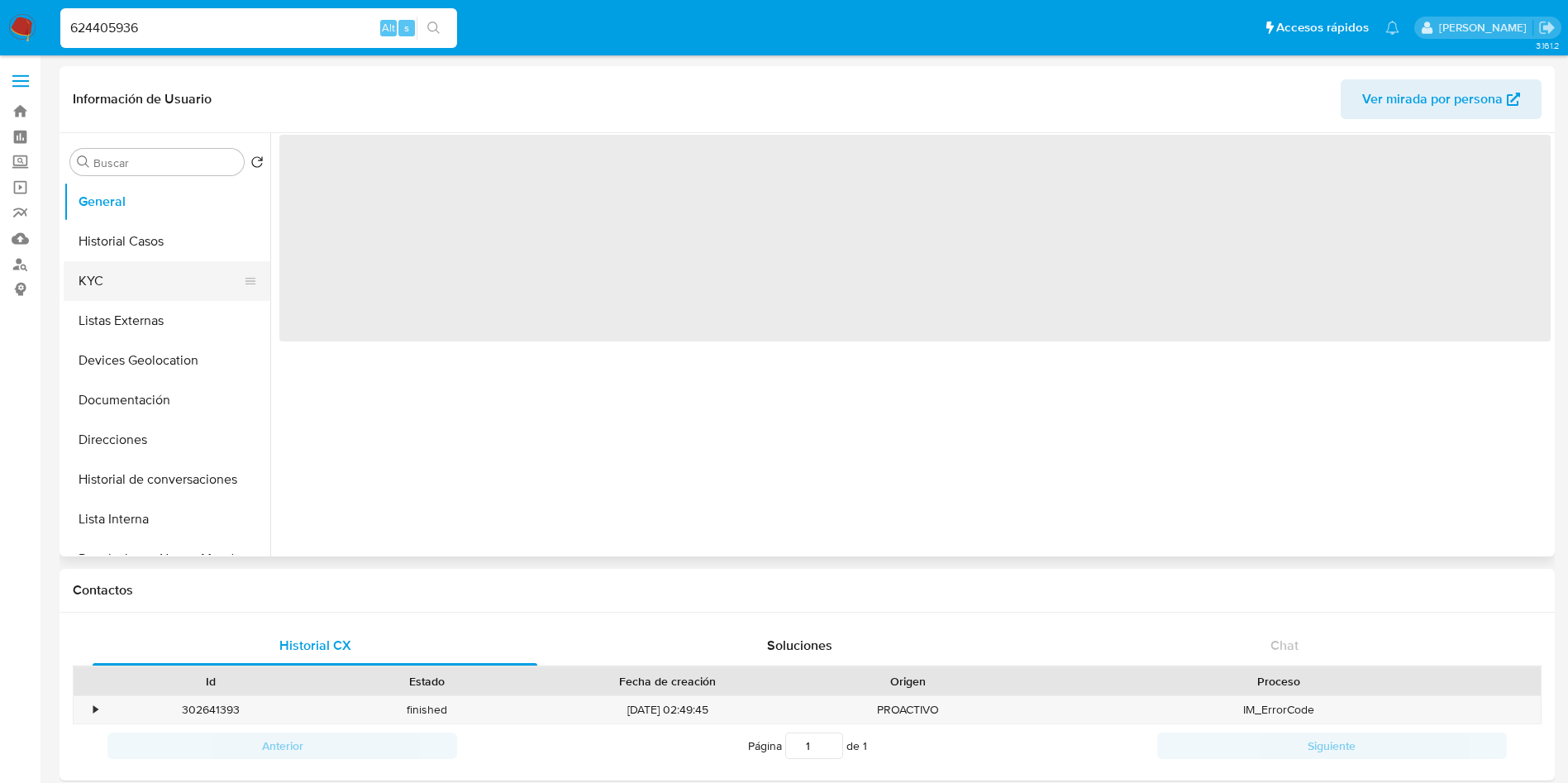
select select "10"
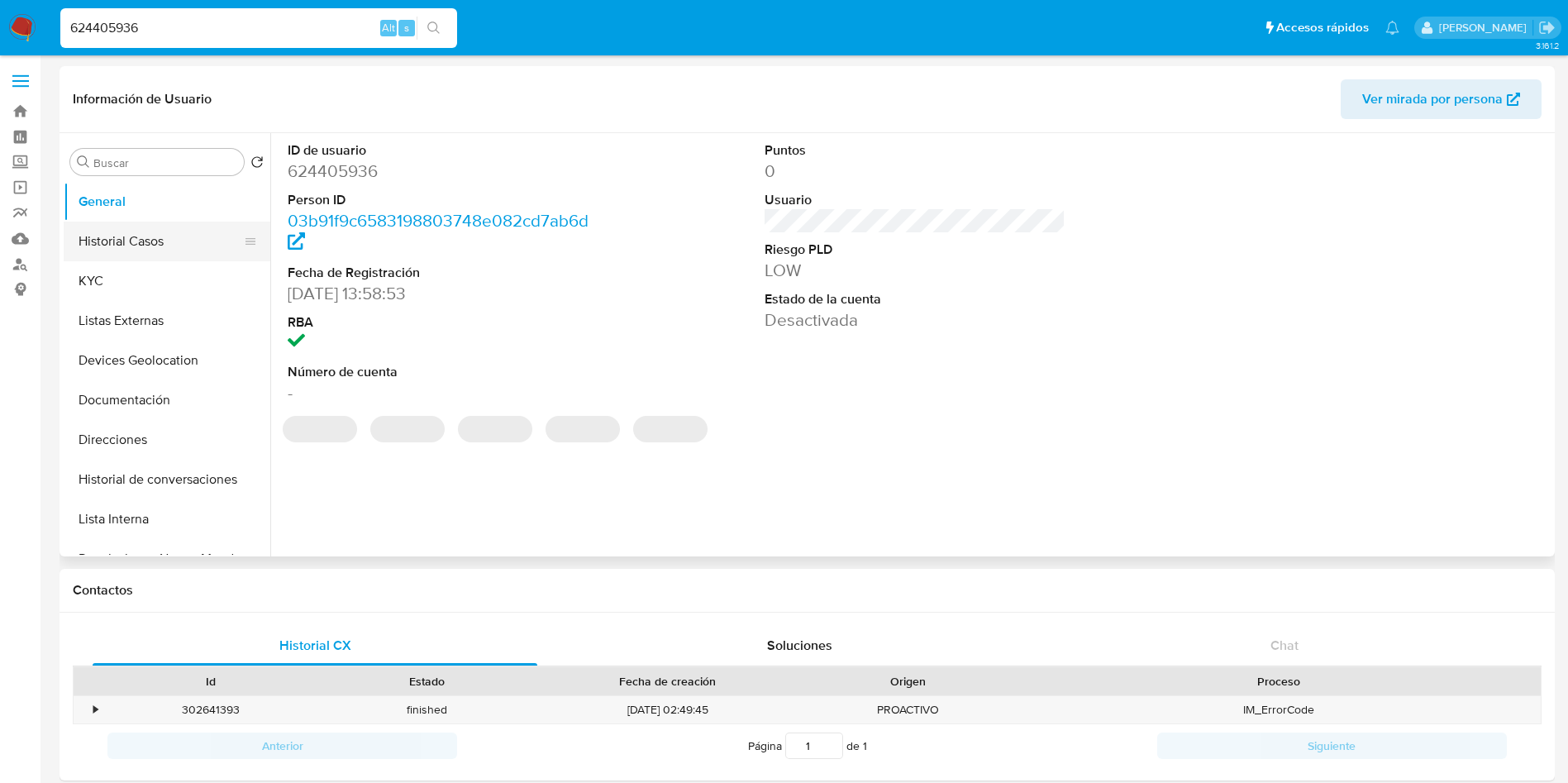
click at [150, 231] on button "Historial Casos" at bounding box center [160, 241] width 193 height 40
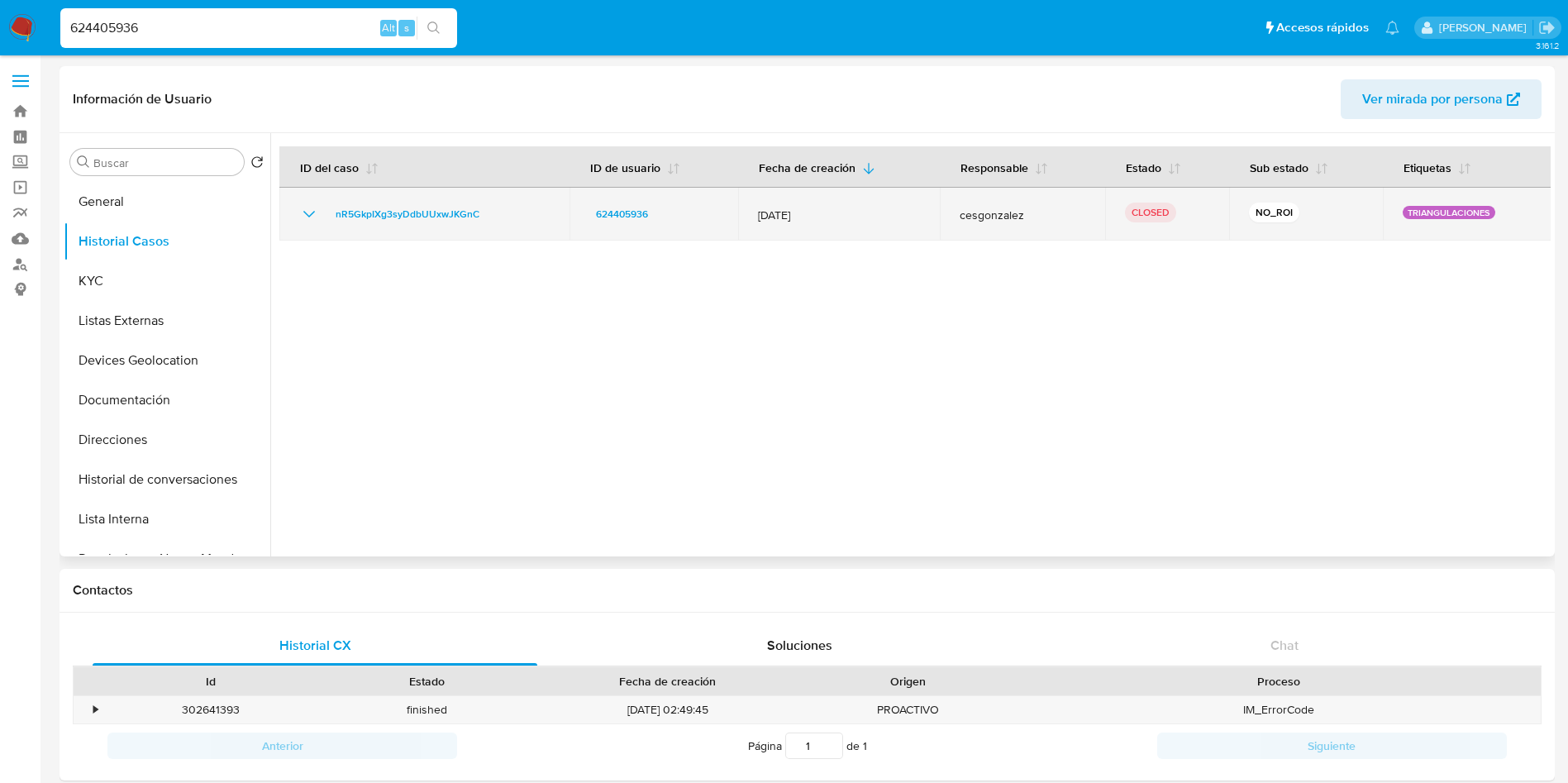
drag, startPoint x: 309, startPoint y: 206, endPoint x: 301, endPoint y: 209, distance: 8.5
click at [302, 209] on icon "Mostrar/Ocultar" at bounding box center [309, 214] width 20 height 20
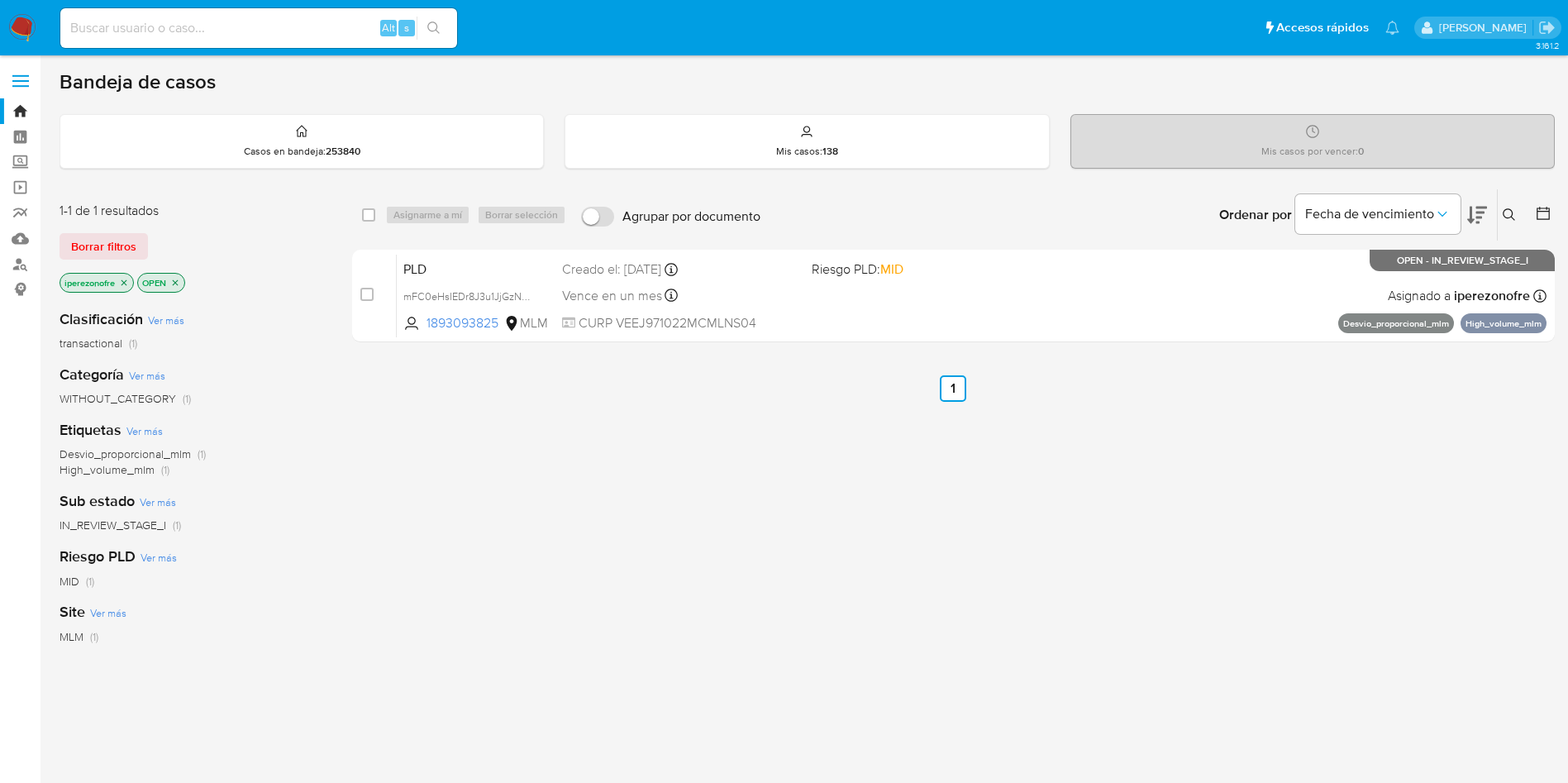
click at [1510, 211] on icon at bounding box center [1508, 214] width 13 height 13
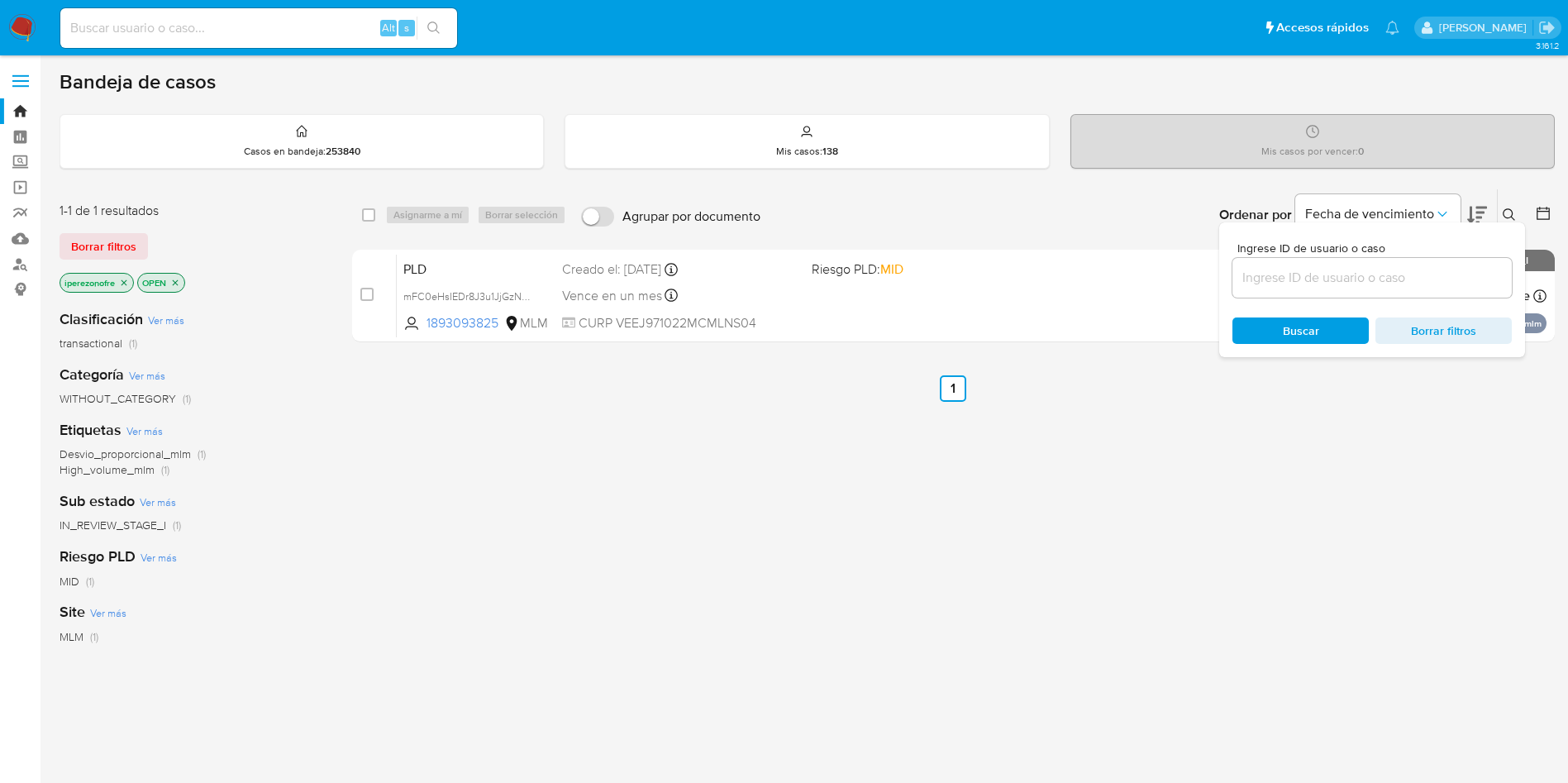
click at [1340, 283] on input at bounding box center [1372, 278] width 279 height 22
type input "yn5vn8lrj82NMK3F0dPFhZRD"
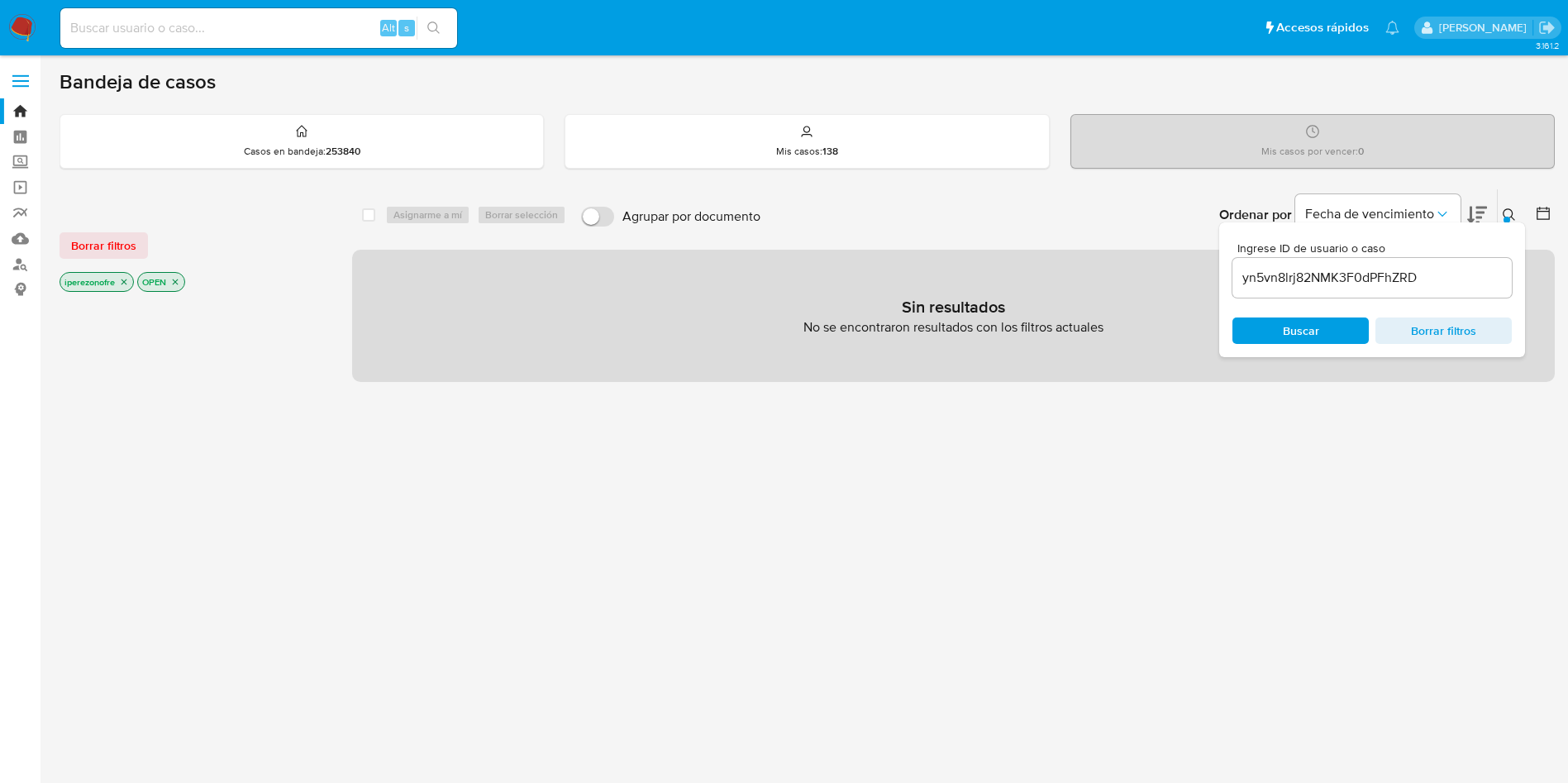
drag, startPoint x: 1323, startPoint y: 335, endPoint x: 1331, endPoint y: 350, distance: 17.0
click at [1323, 335] on span "Buscar" at bounding box center [1301, 330] width 114 height 23
click at [126, 279] on icon "close-filter" at bounding box center [124, 282] width 10 height 10
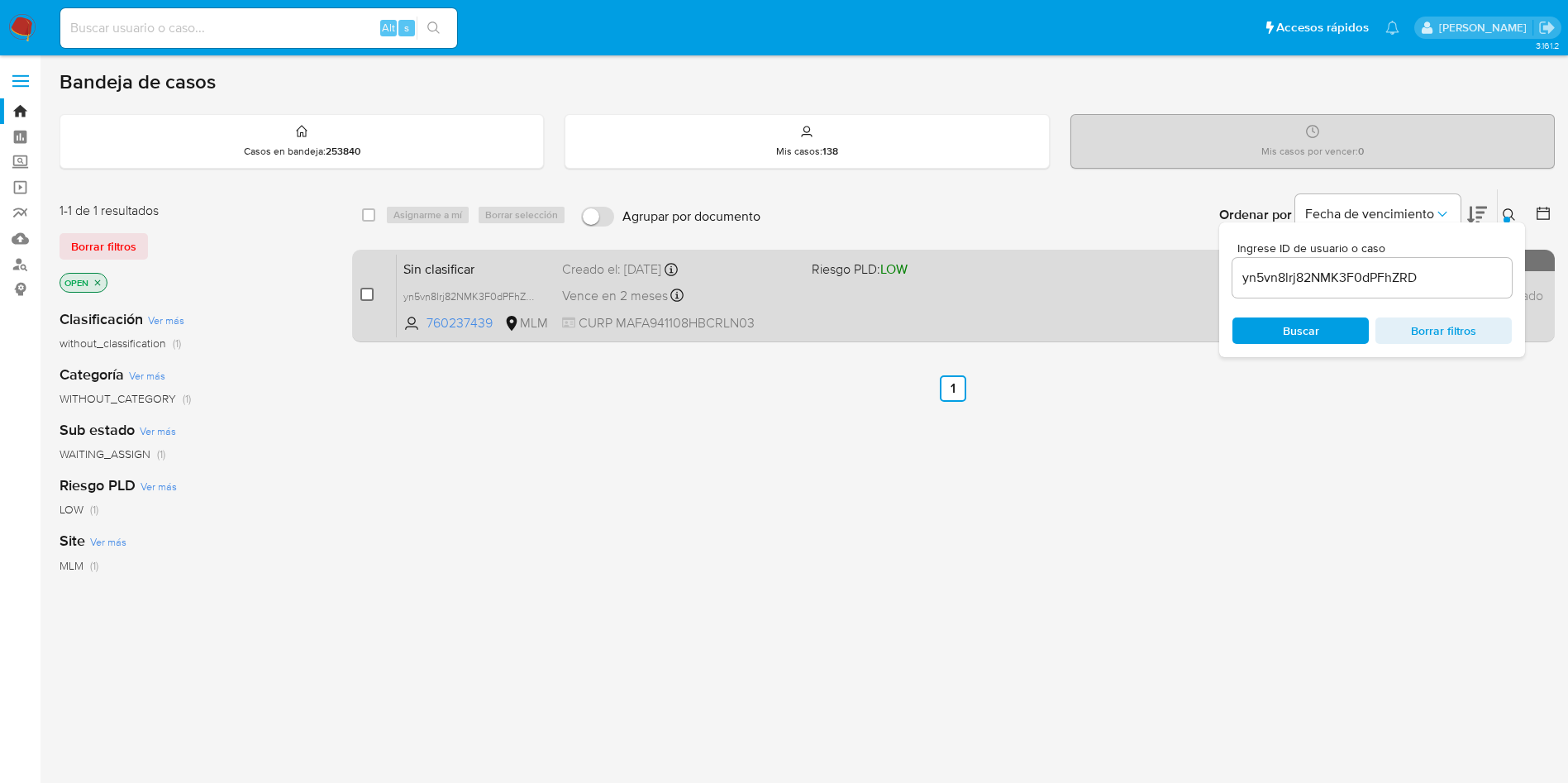
click at [365, 297] on input "checkbox" at bounding box center [366, 294] width 13 height 13
checkbox input "true"
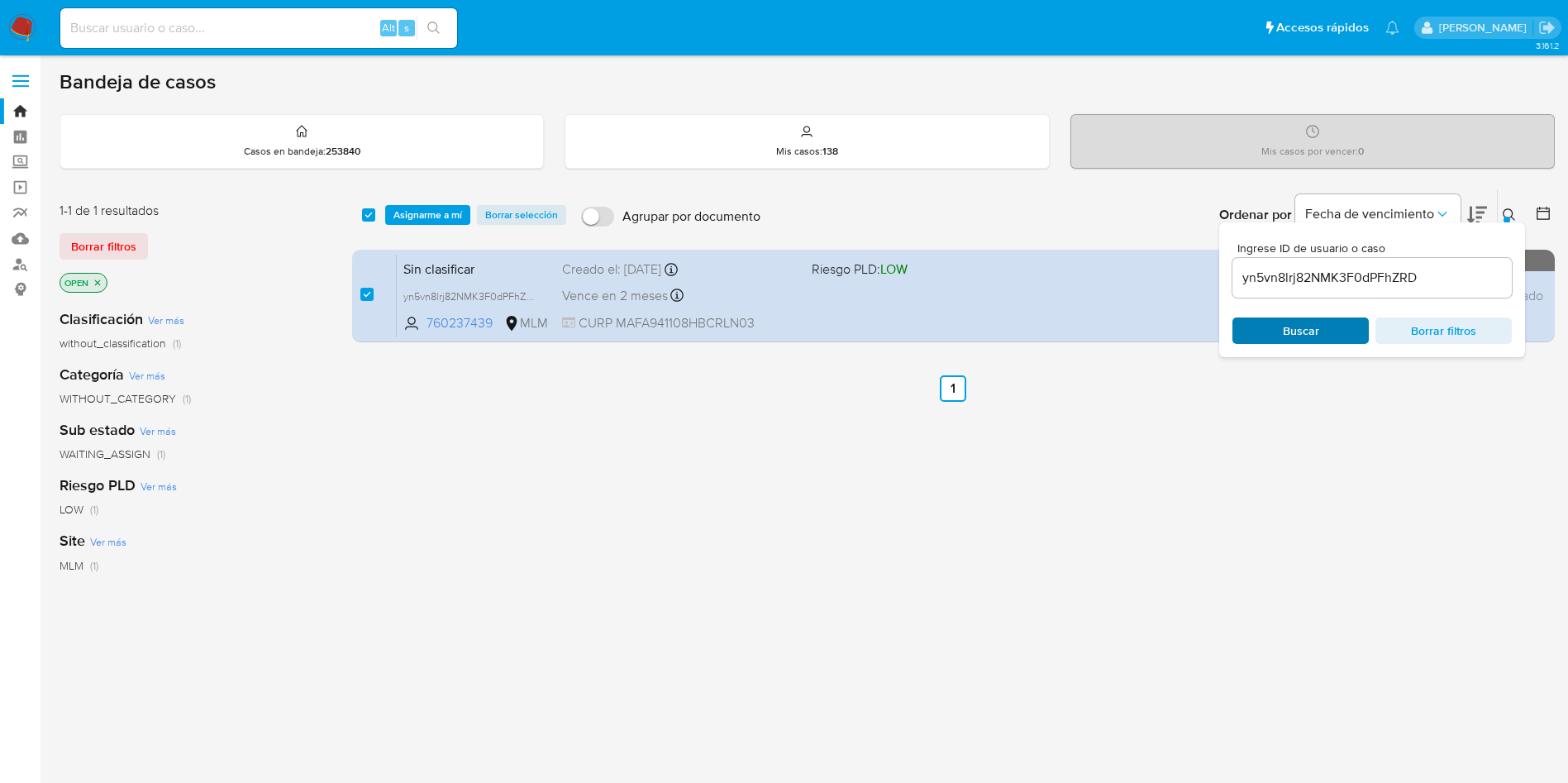
click at [1323, 338] on span "Buscar" at bounding box center [1301, 330] width 114 height 23
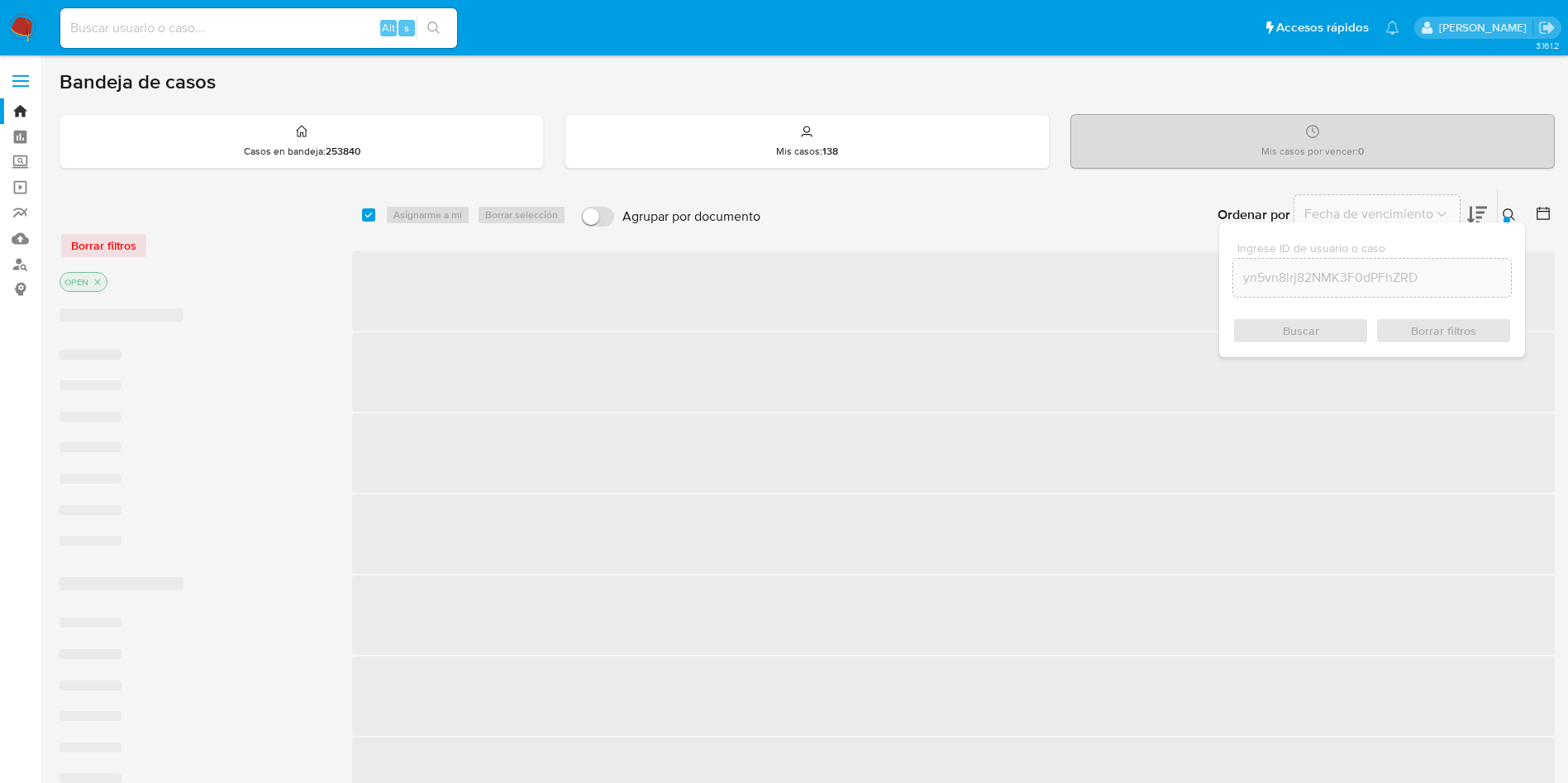
click at [1323, 331] on div "Buscar Borrar filtros" at bounding box center [1372, 330] width 279 height 27
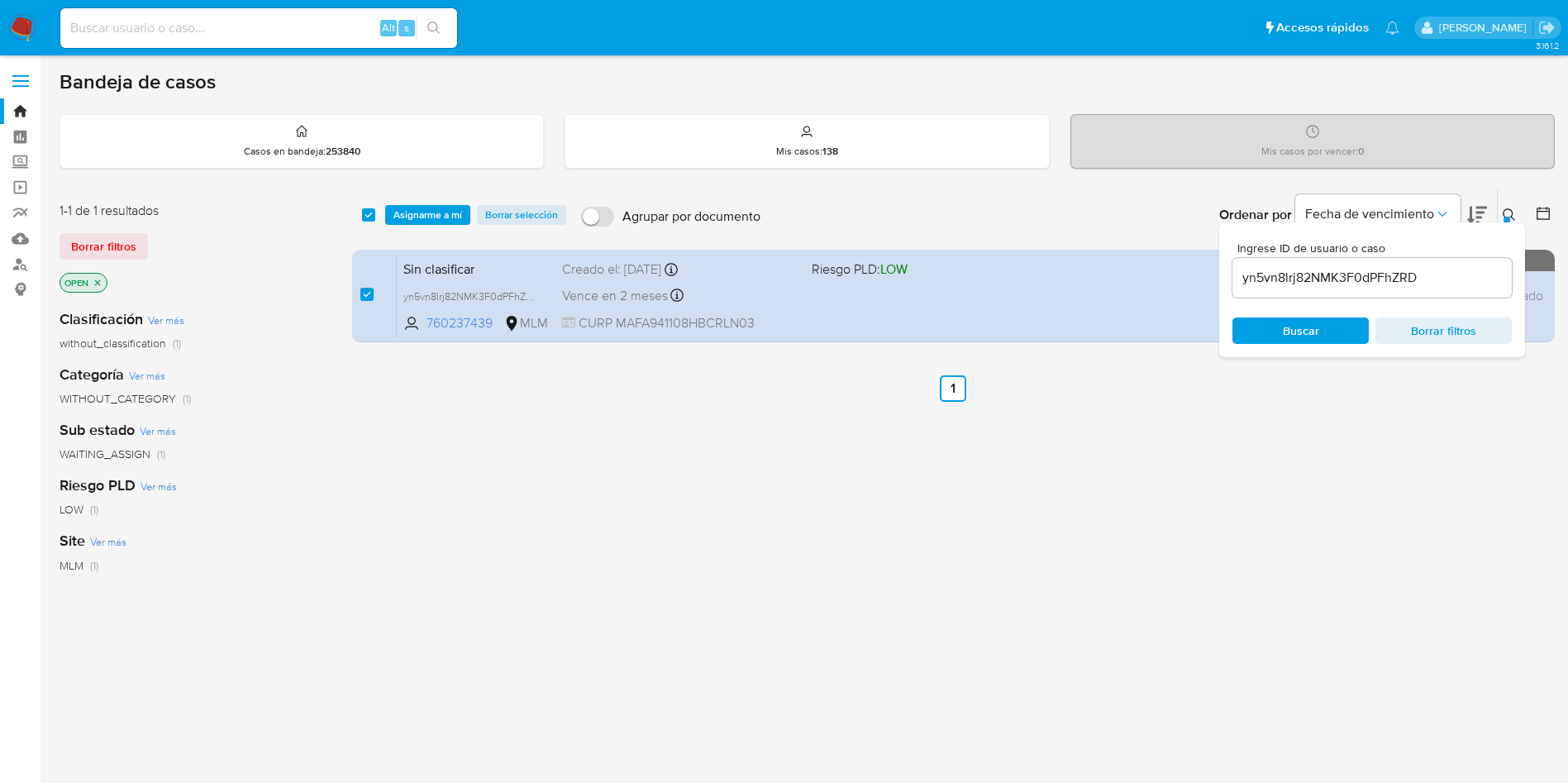
click at [423, 211] on span "Asignarme a mí" at bounding box center [428, 214] width 69 height 17
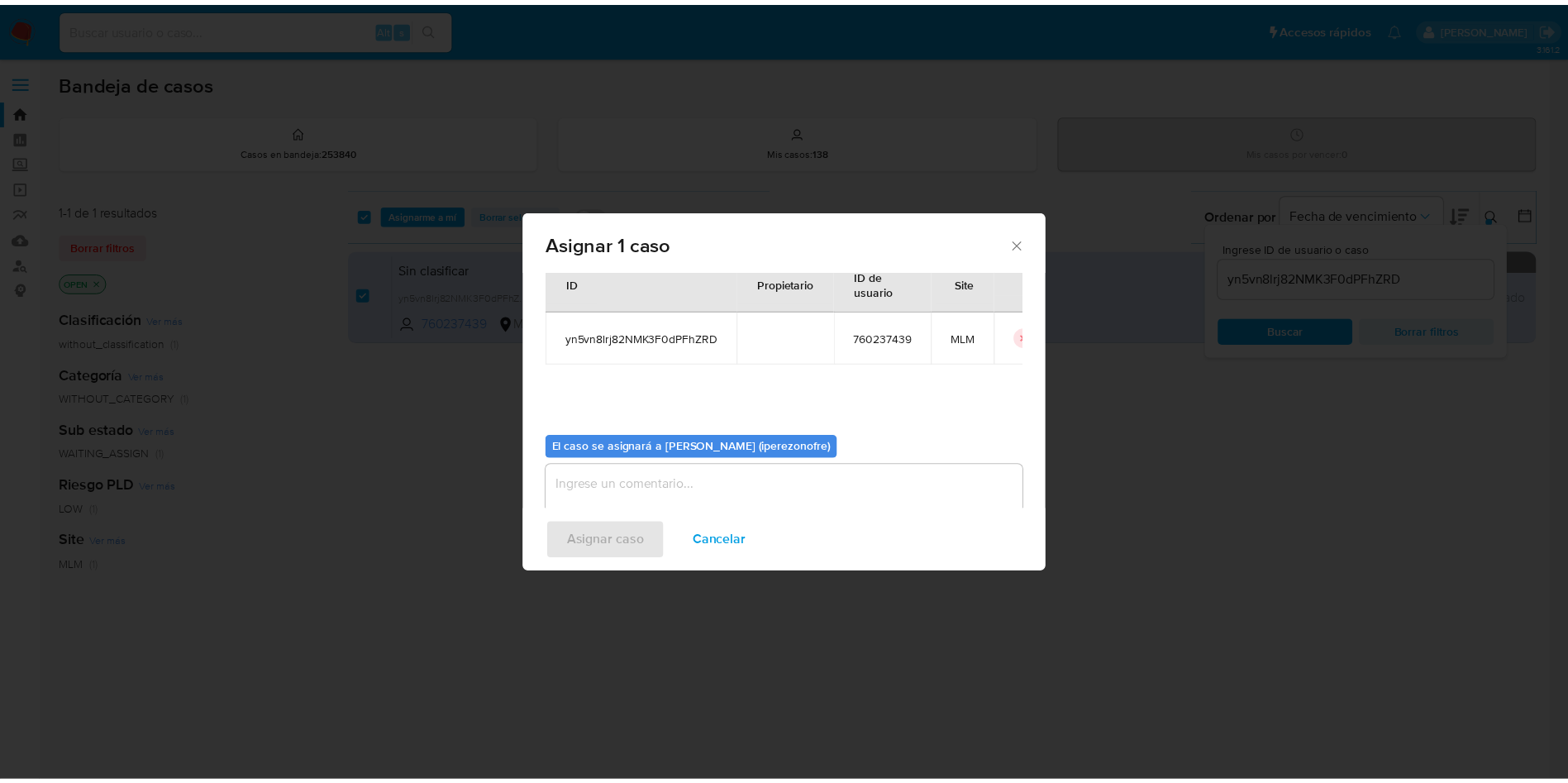
scroll to position [86, 0]
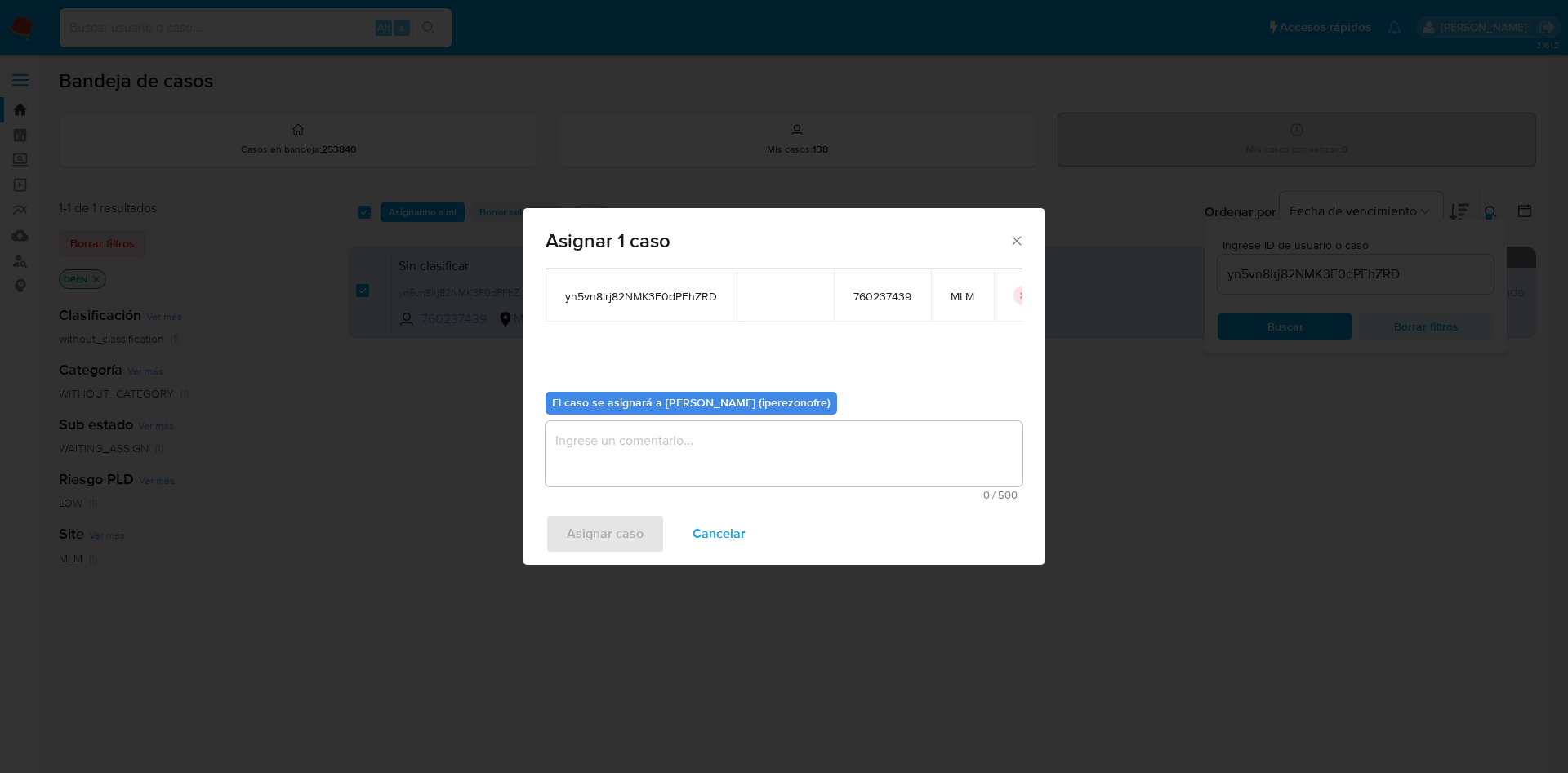
click at [740, 432] on textarea "assign-modal" at bounding box center [784, 454] width 477 height 65
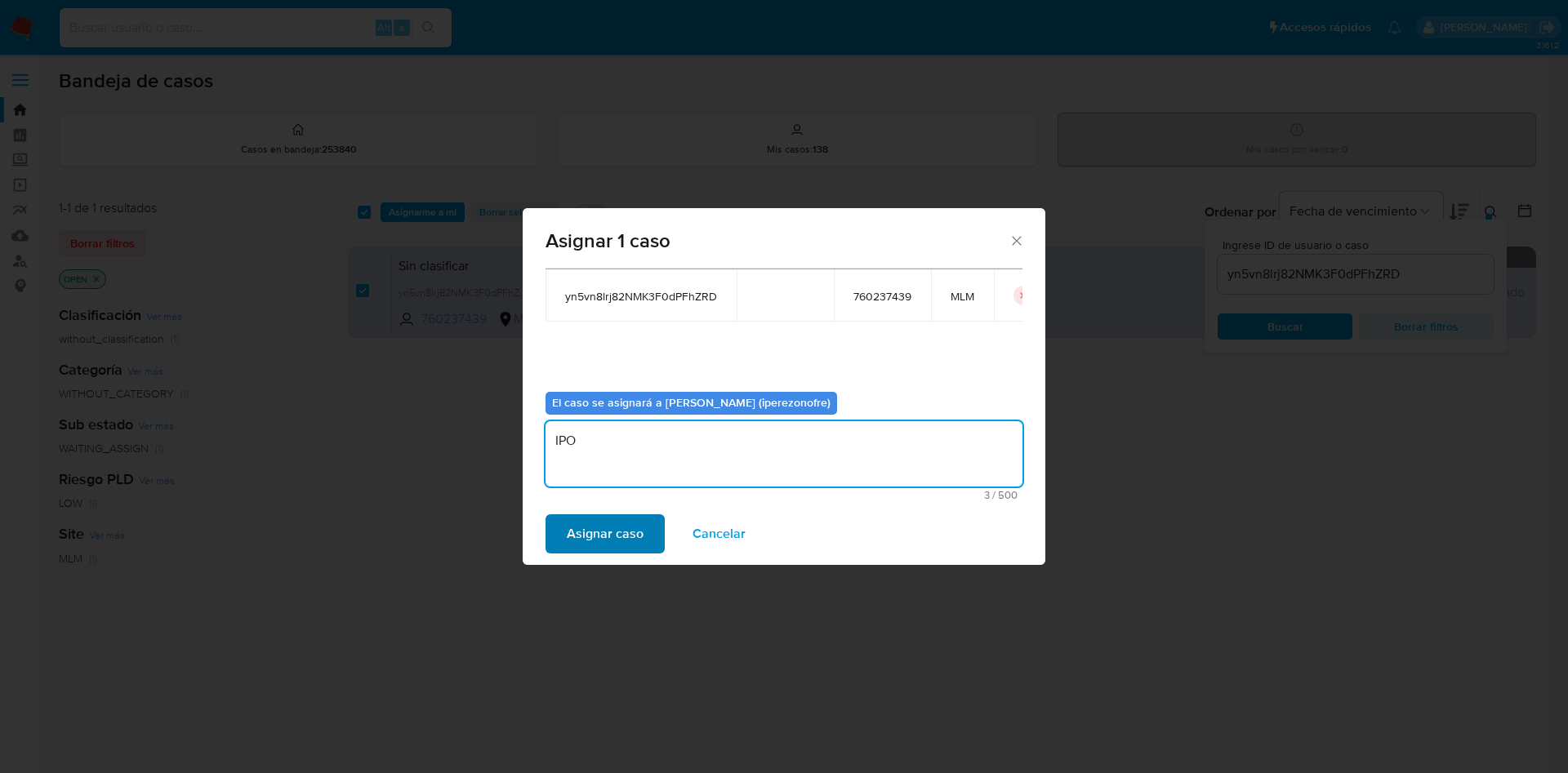
type textarea "IPO"
click at [613, 535] on span "Asignar caso" at bounding box center [605, 534] width 77 height 35
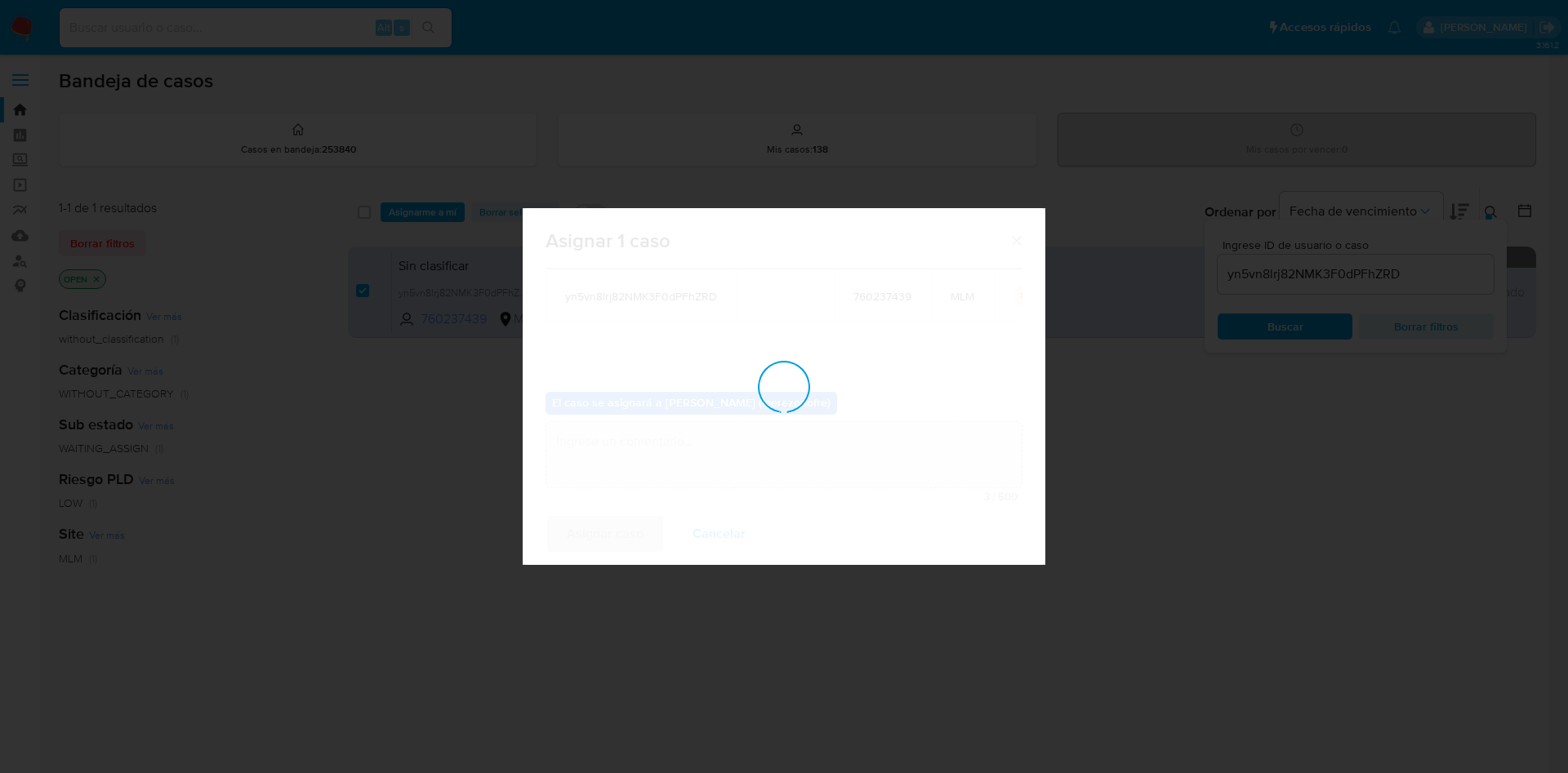
checkbox input "false"
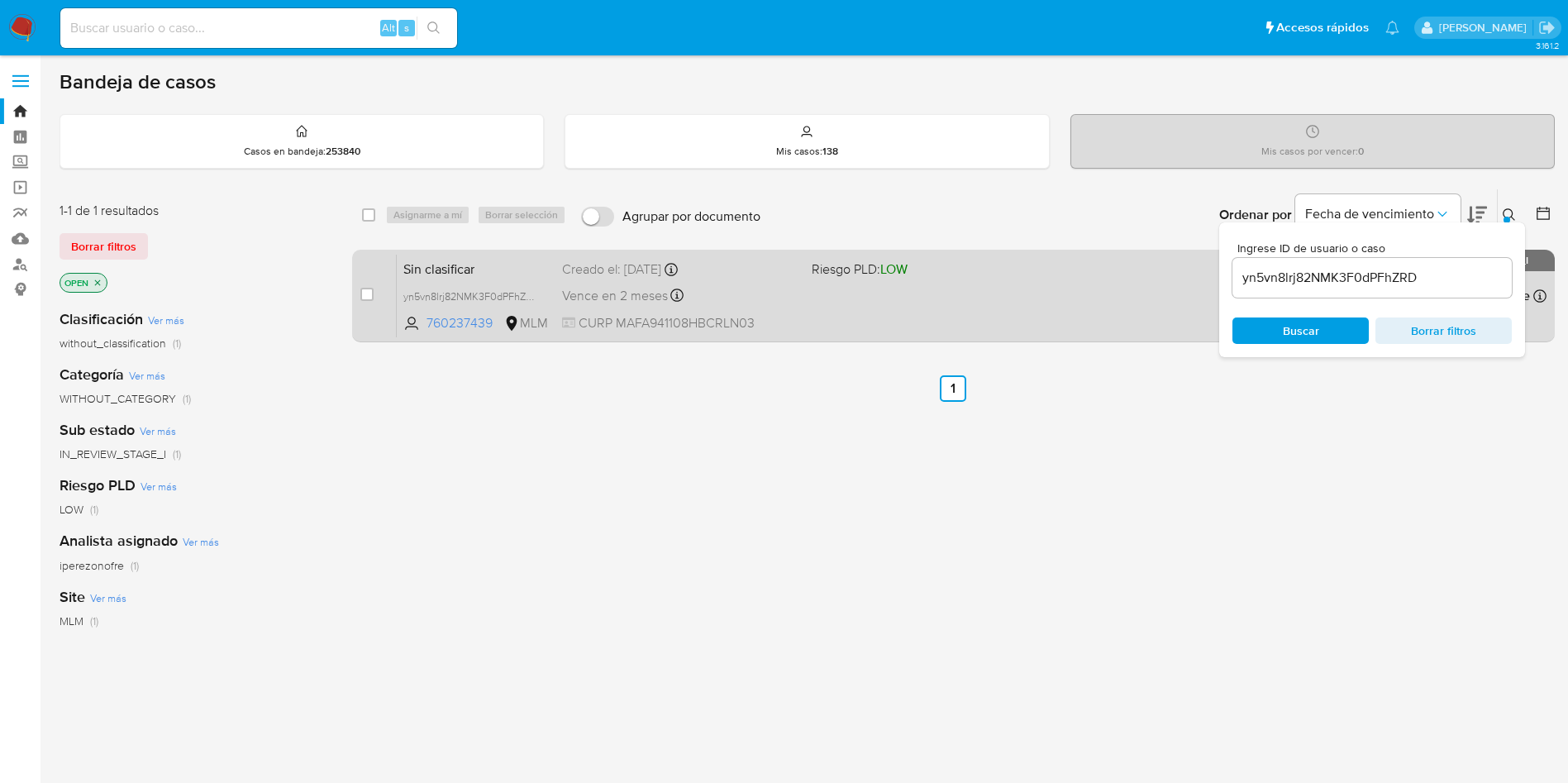
click at [889, 320] on div "Sin clasificar yn5vn8lrj82NMK3F0dPFhZRD 760237439 MLM Riesgo PLD: LOW Creado el…" at bounding box center [971, 296] width 1149 height 84
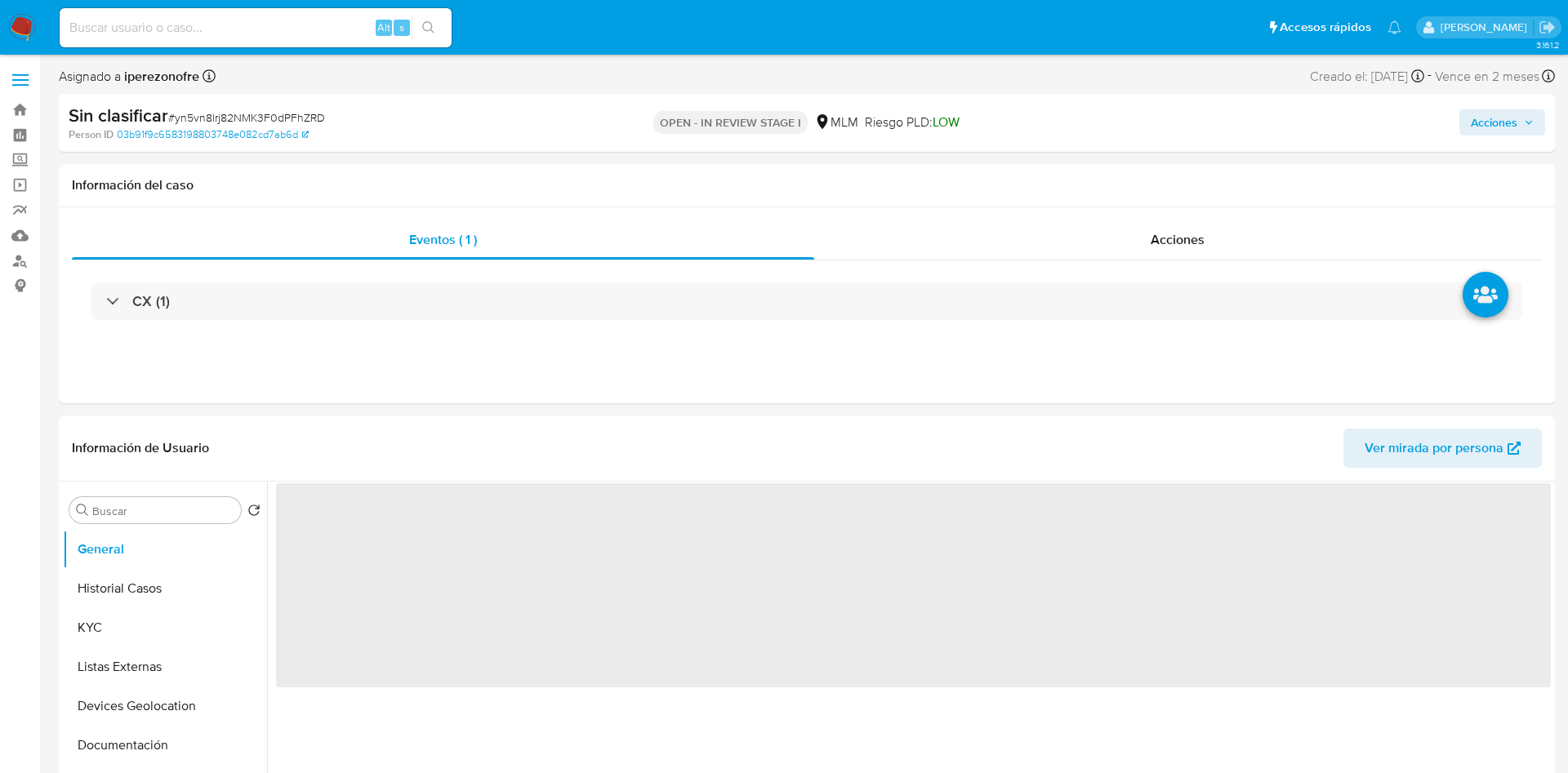
select select "10"
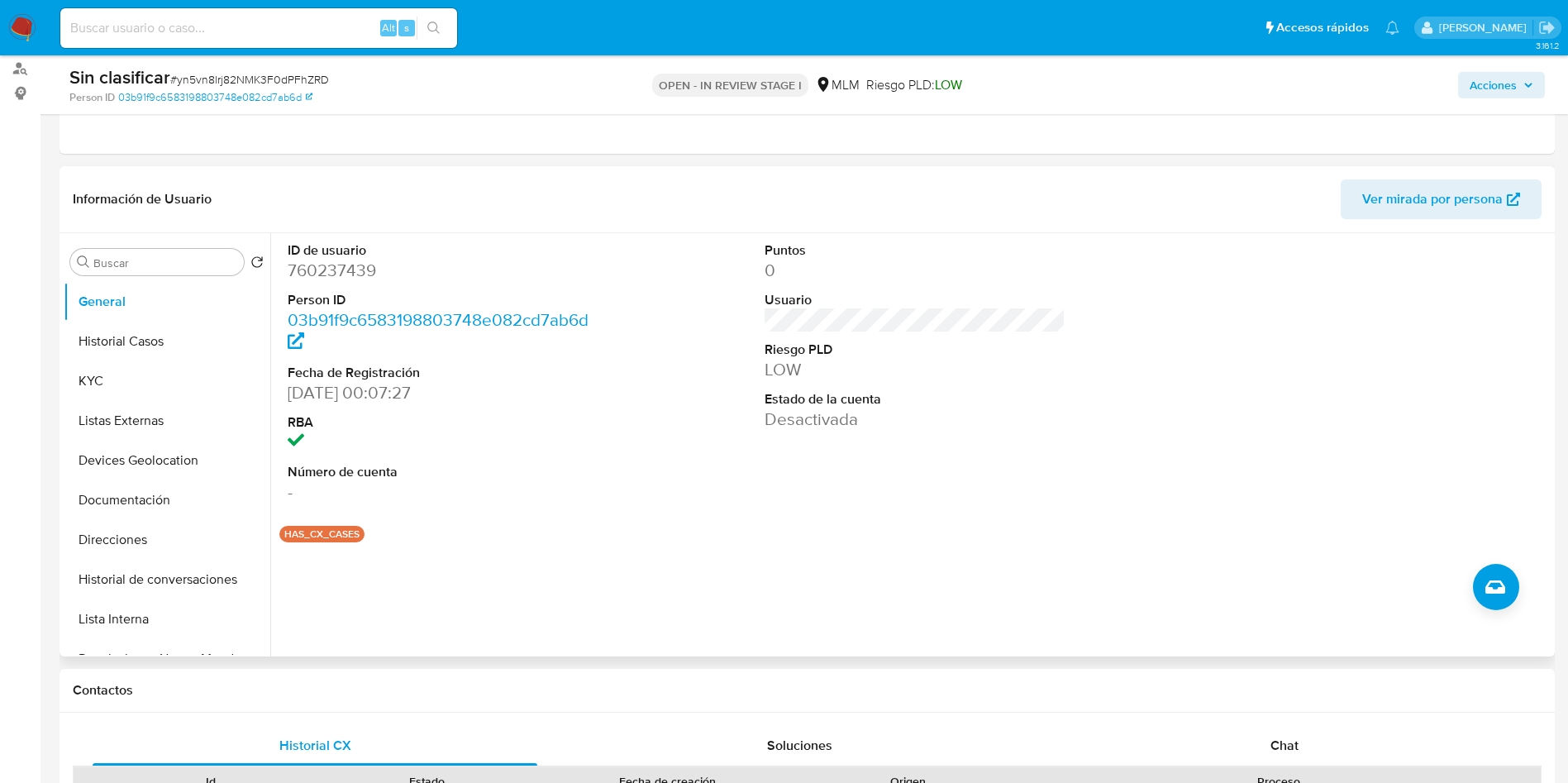
scroll to position [248, 0]
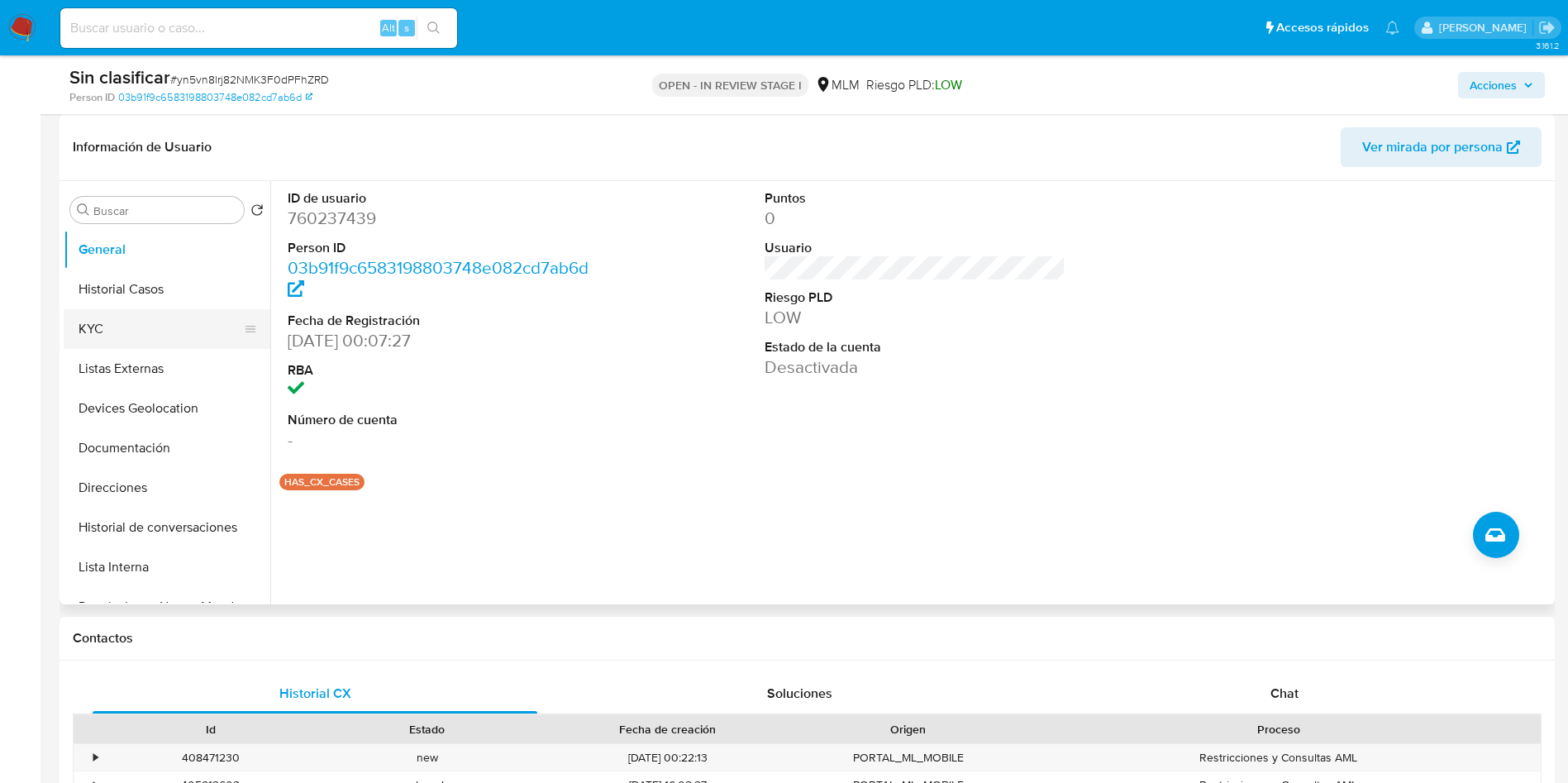
click at [113, 332] on button "KYC" at bounding box center [160, 329] width 193 height 40
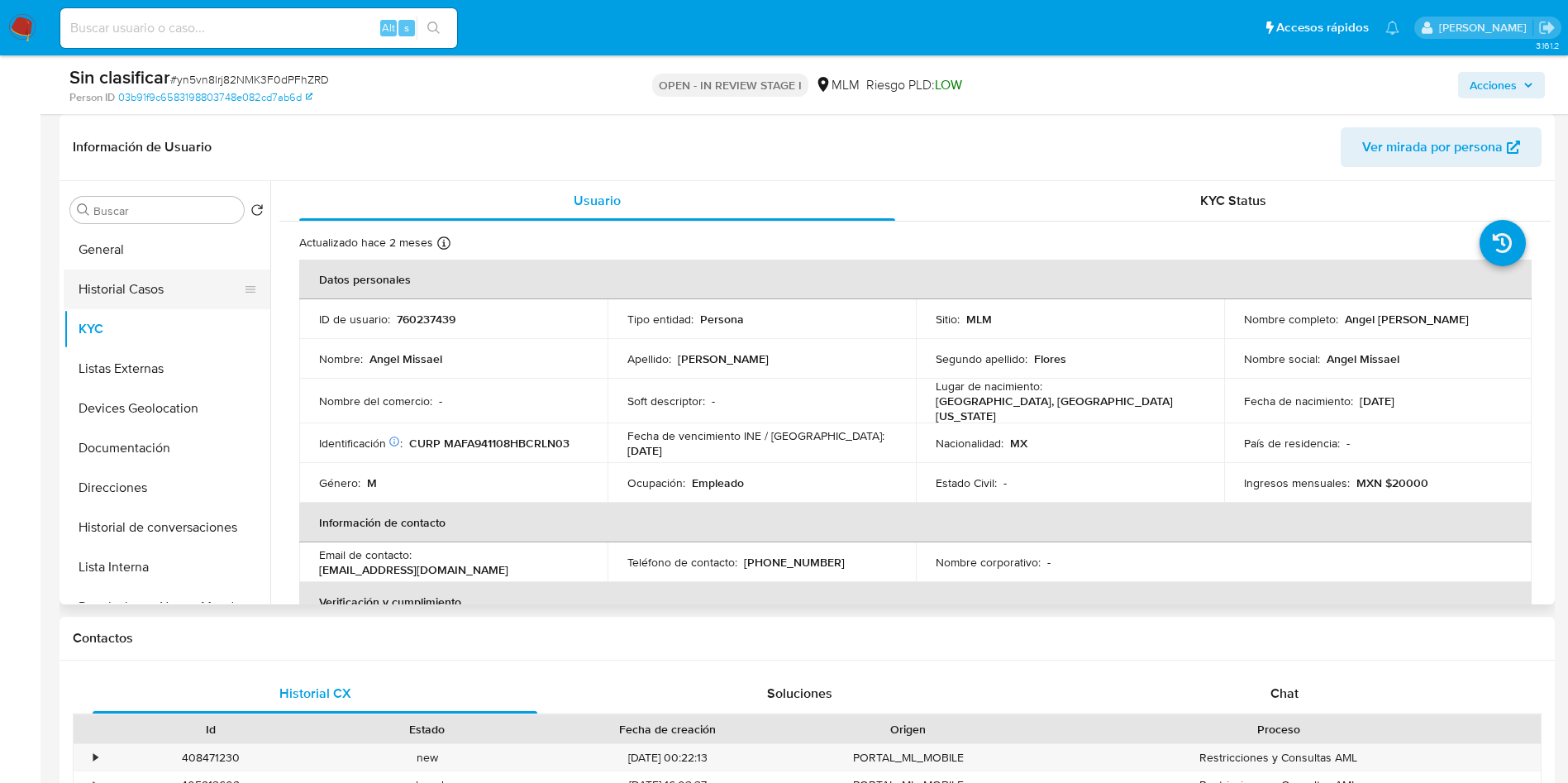
click at [158, 289] on button "Historial Casos" at bounding box center [160, 289] width 193 height 40
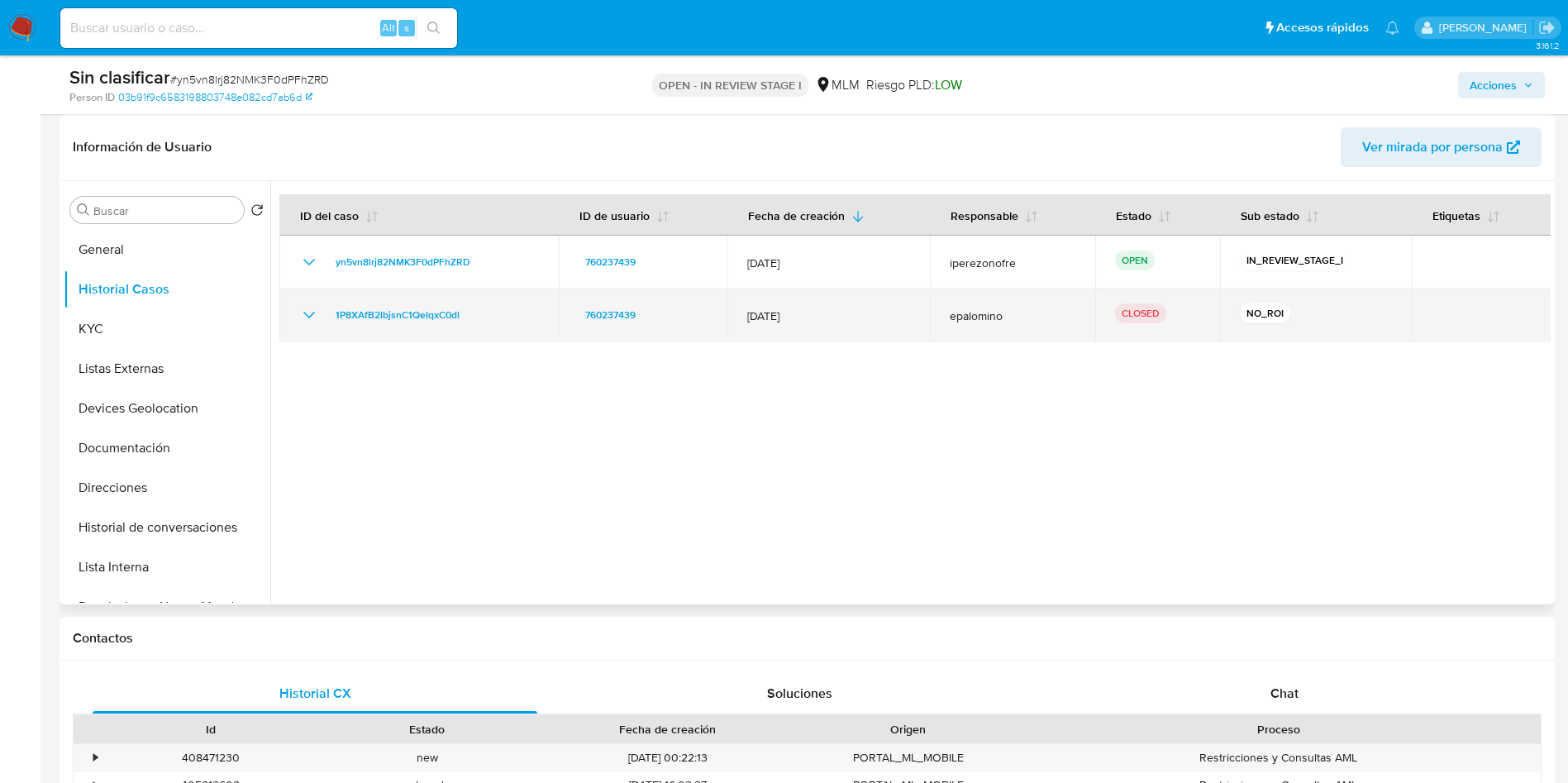
click at [307, 315] on icon "Mostrar/Ocultar" at bounding box center [309, 315] width 12 height 7
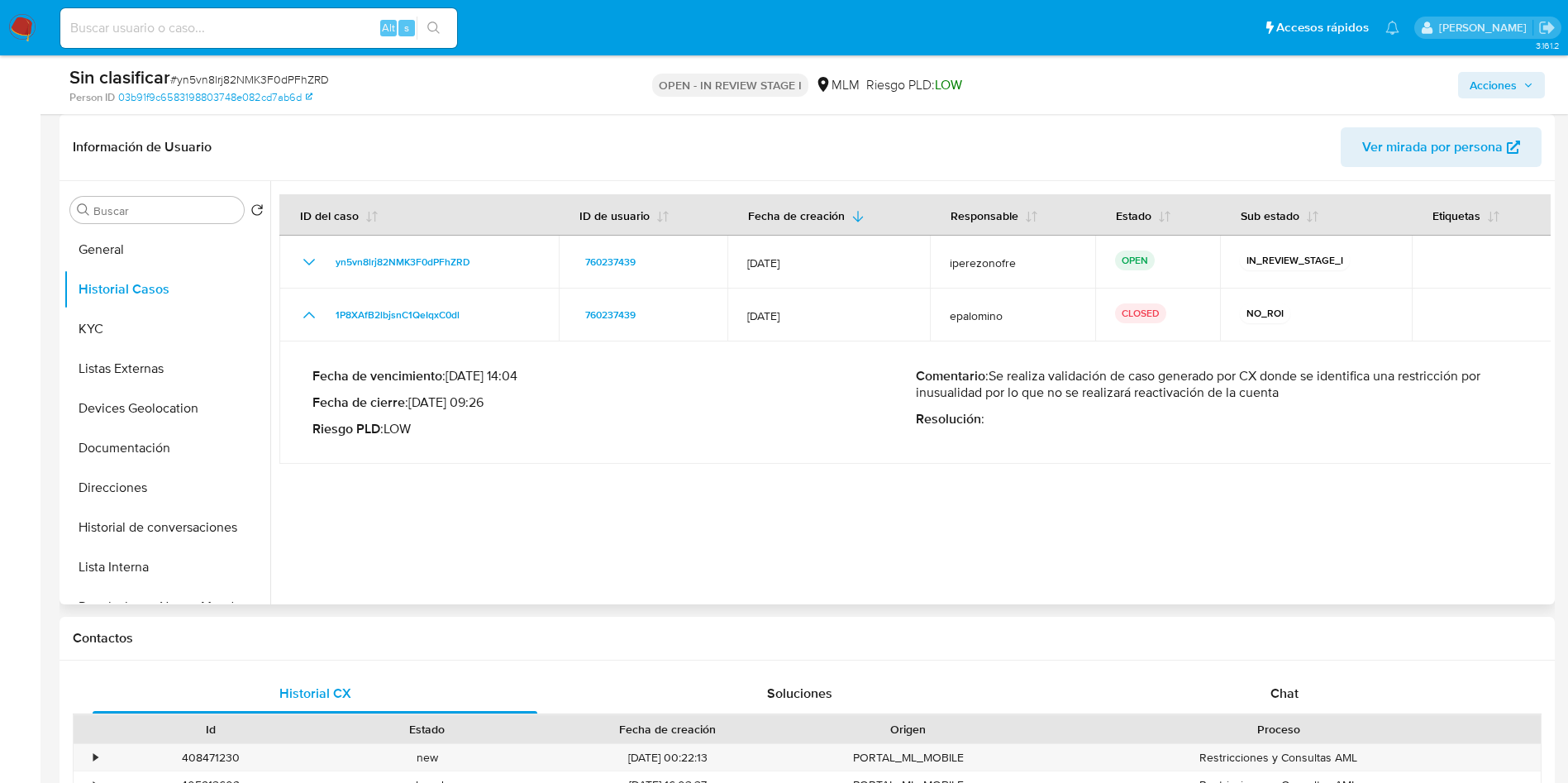
click at [1334, 428] on div "Comentario : Se realiza validación de caso generado por CX donde se identifica …" at bounding box center [1217, 403] width 603 height 70
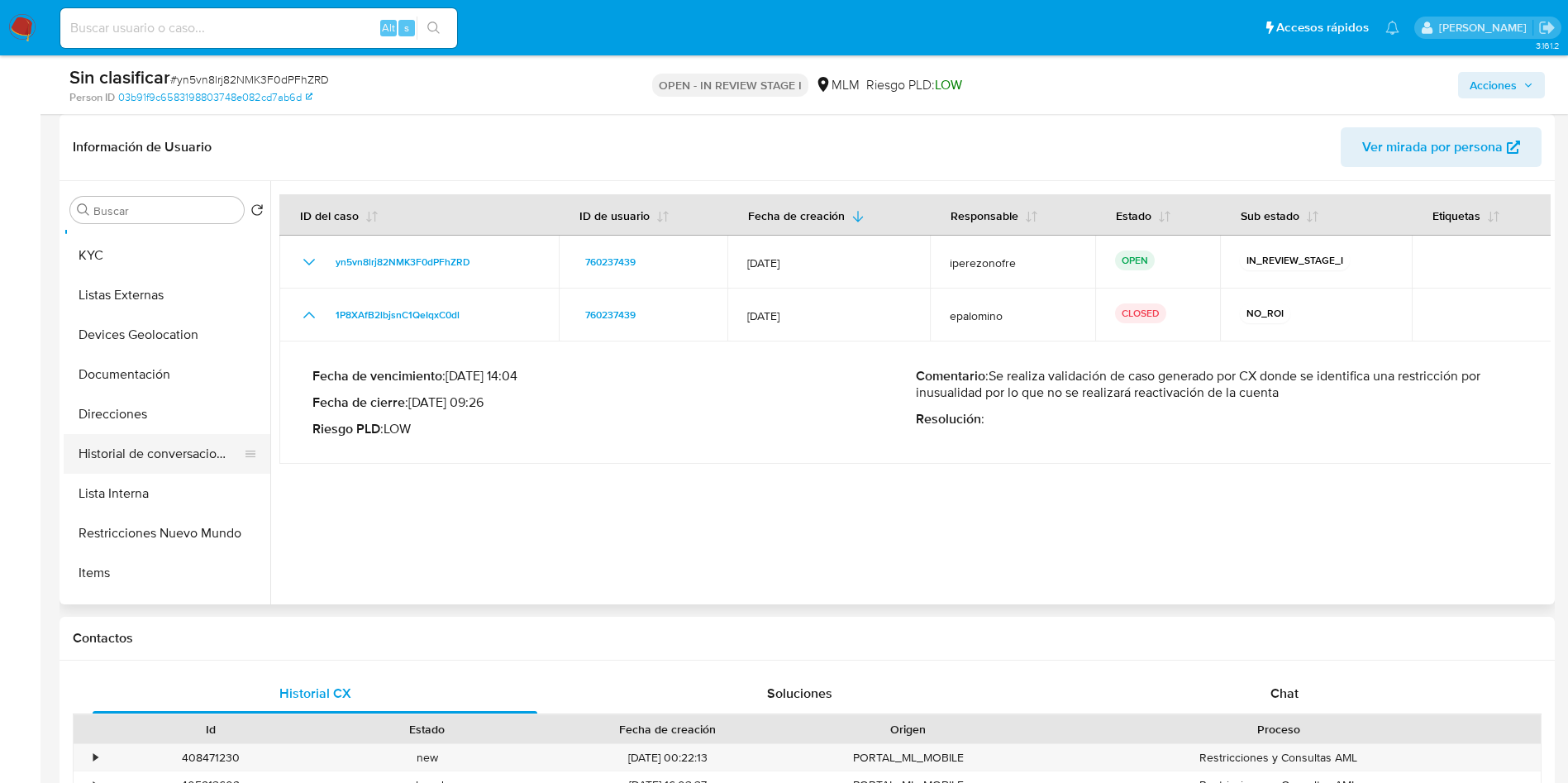
scroll to position [124, 0]
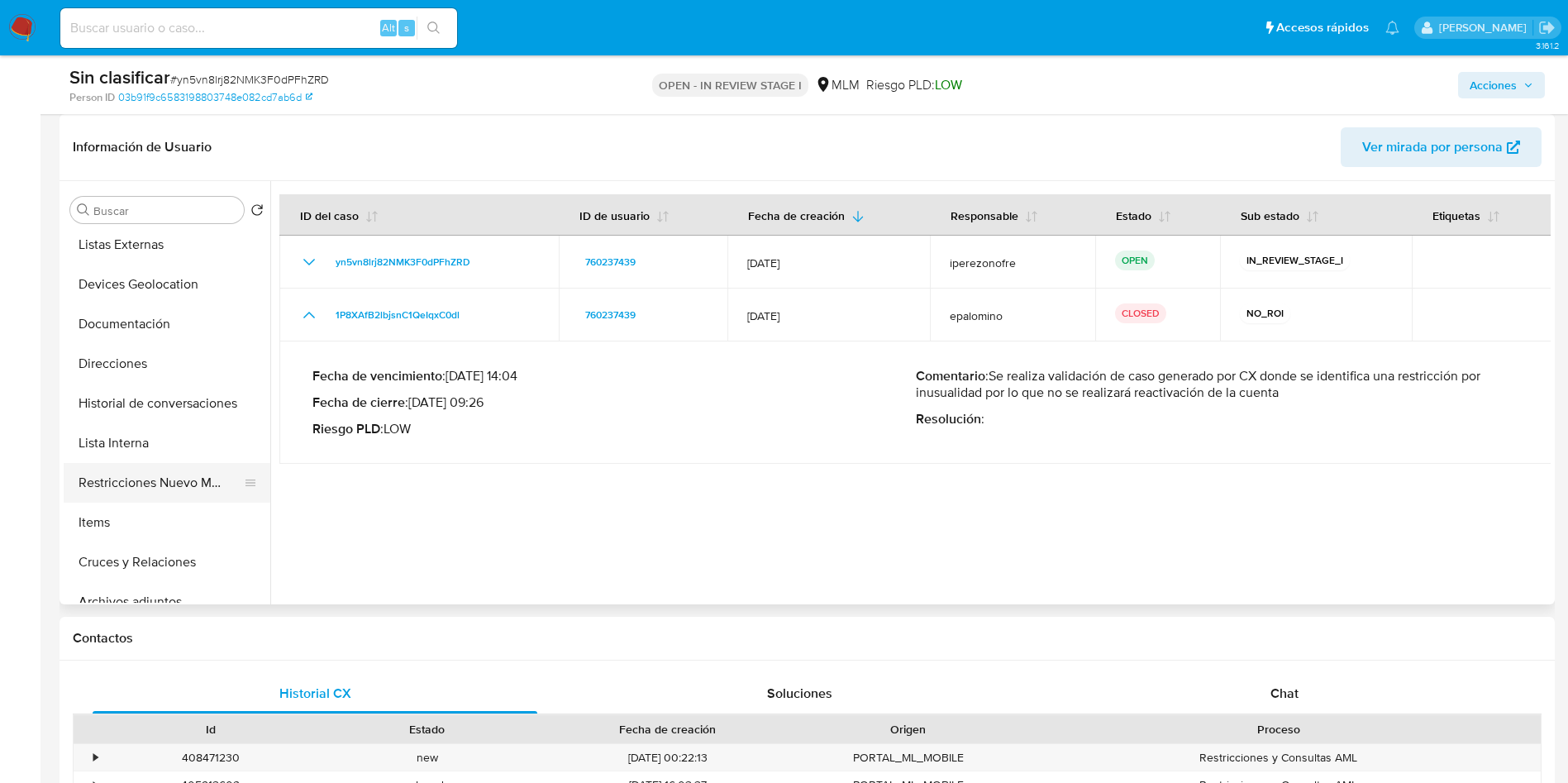
click at [149, 480] on button "Restricciones Nuevo Mundo" at bounding box center [160, 483] width 193 height 40
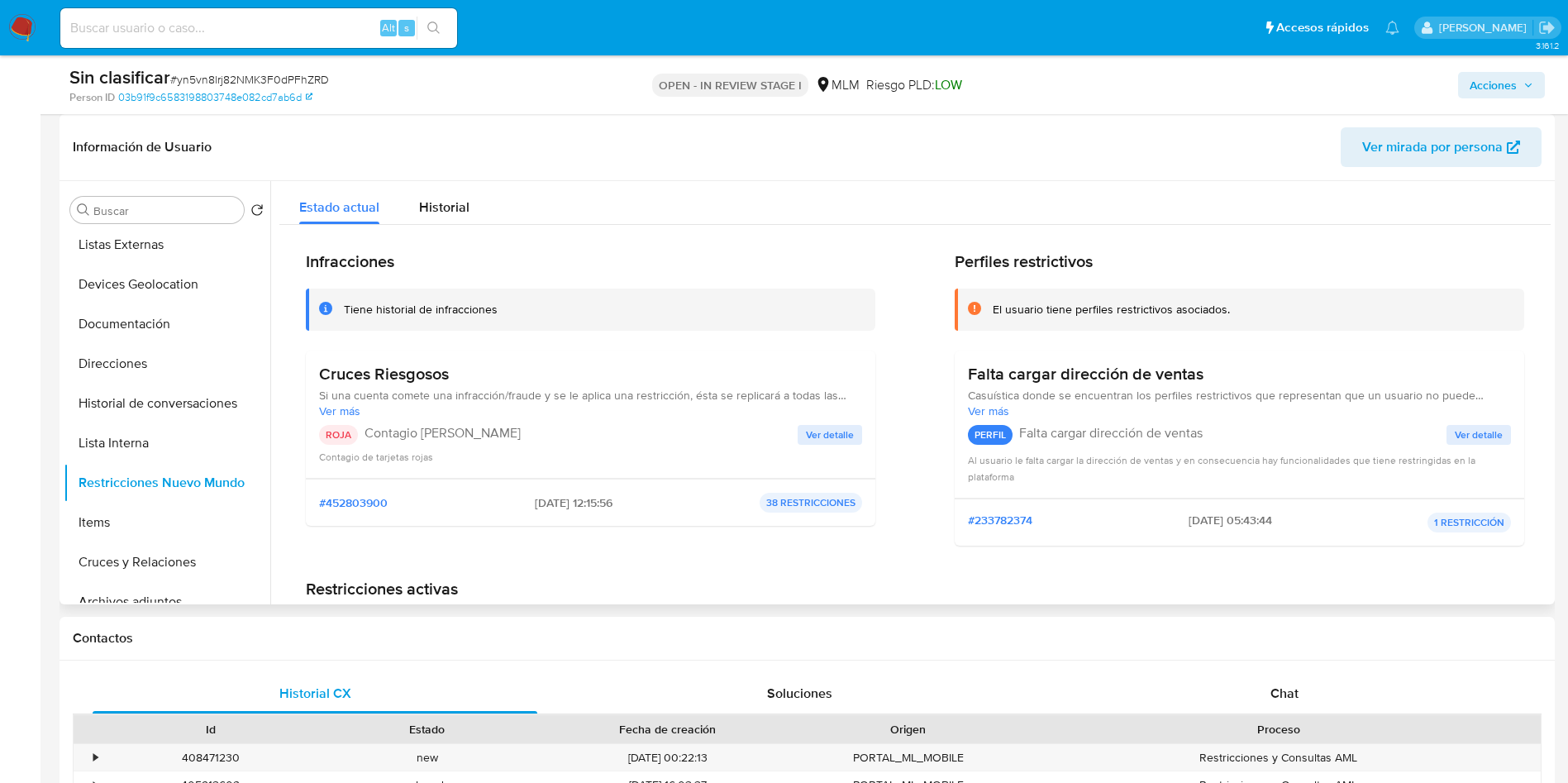
click at [843, 437] on span "Ver detalle" at bounding box center [829, 435] width 48 height 17
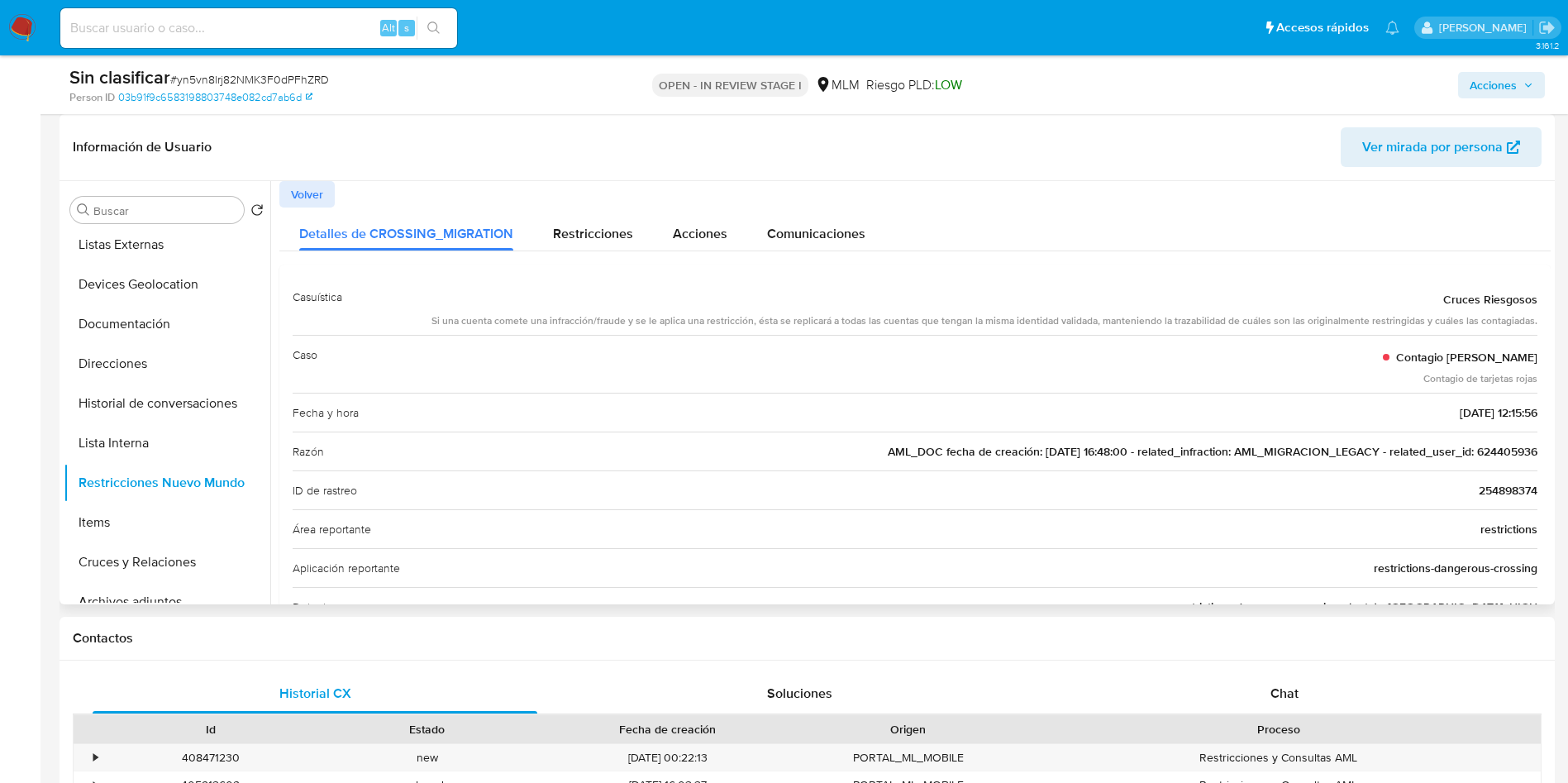
click at [1506, 456] on span "AML_DOC fecha de creación: 11/11/2020 16:48:00 - related_infraction: AML_MIGRAC…" at bounding box center [1212, 451] width 650 height 17
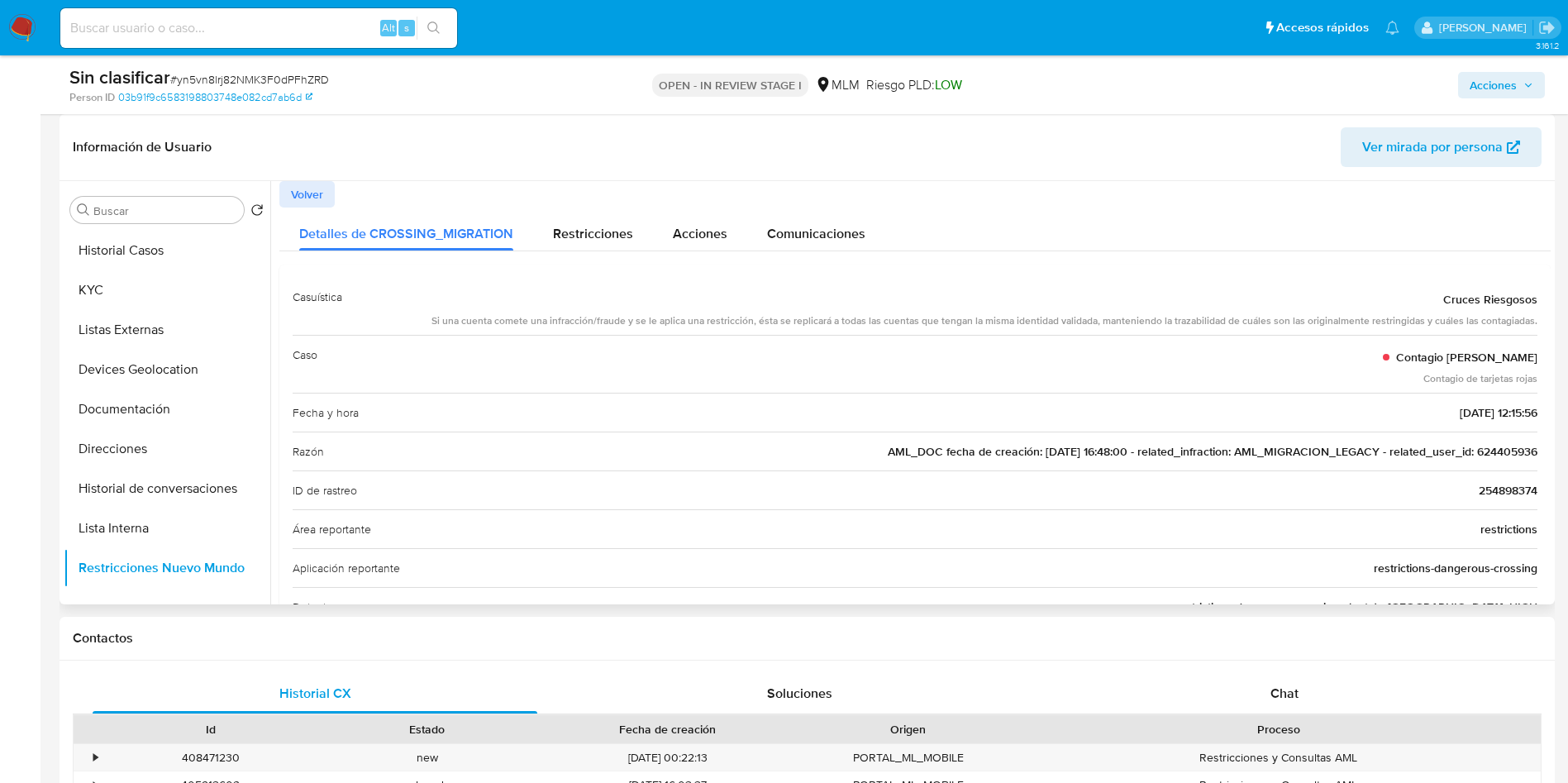
scroll to position [0, 0]
click at [1505, 98] on span "Acciones" at bounding box center [1492, 85] width 47 height 27
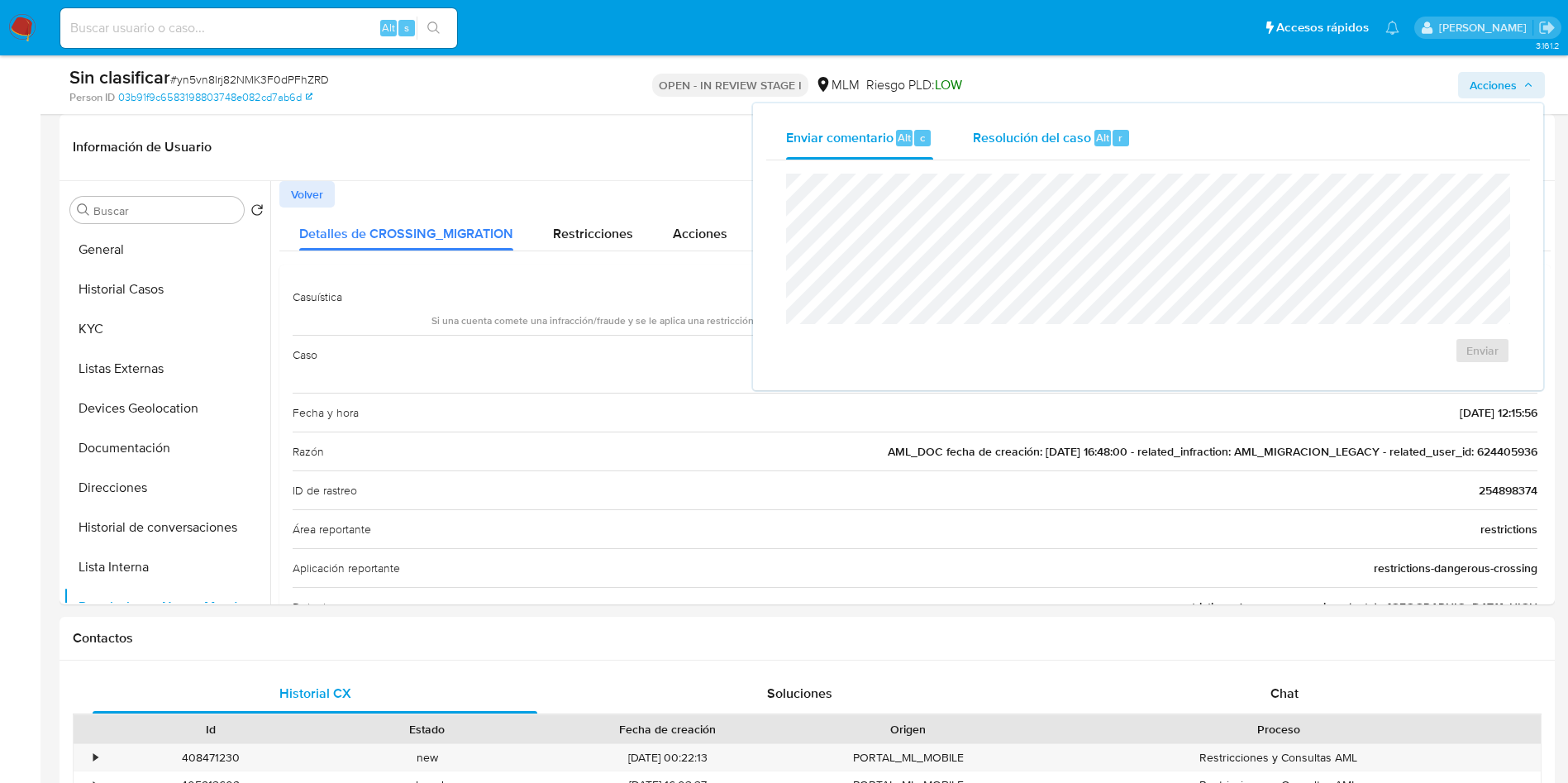
click at [1043, 126] on div "Resolución del caso Alt r" at bounding box center [1052, 138] width 157 height 43
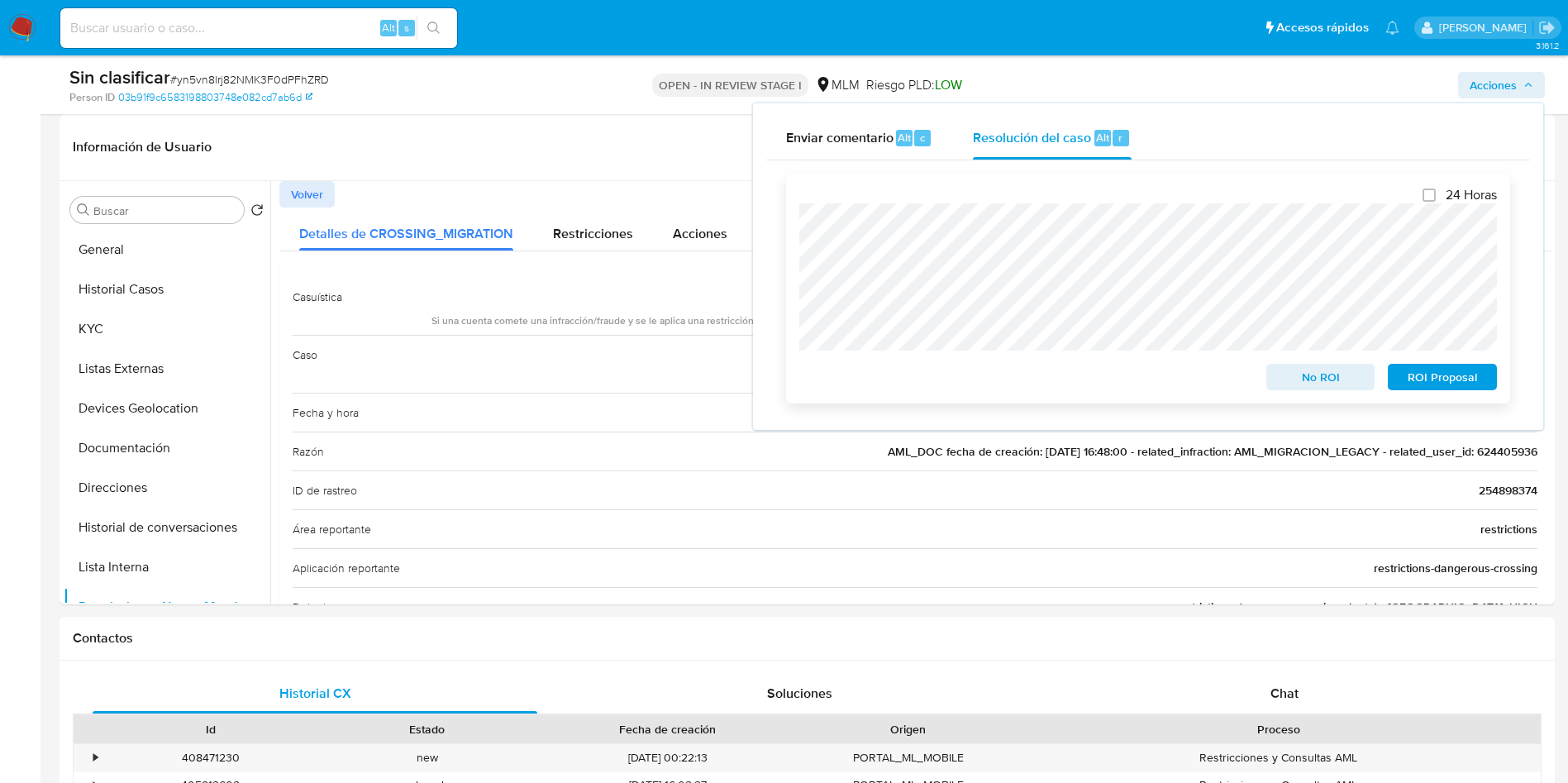
click at [1315, 376] on span "No ROI" at bounding box center [1321, 376] width 86 height 23
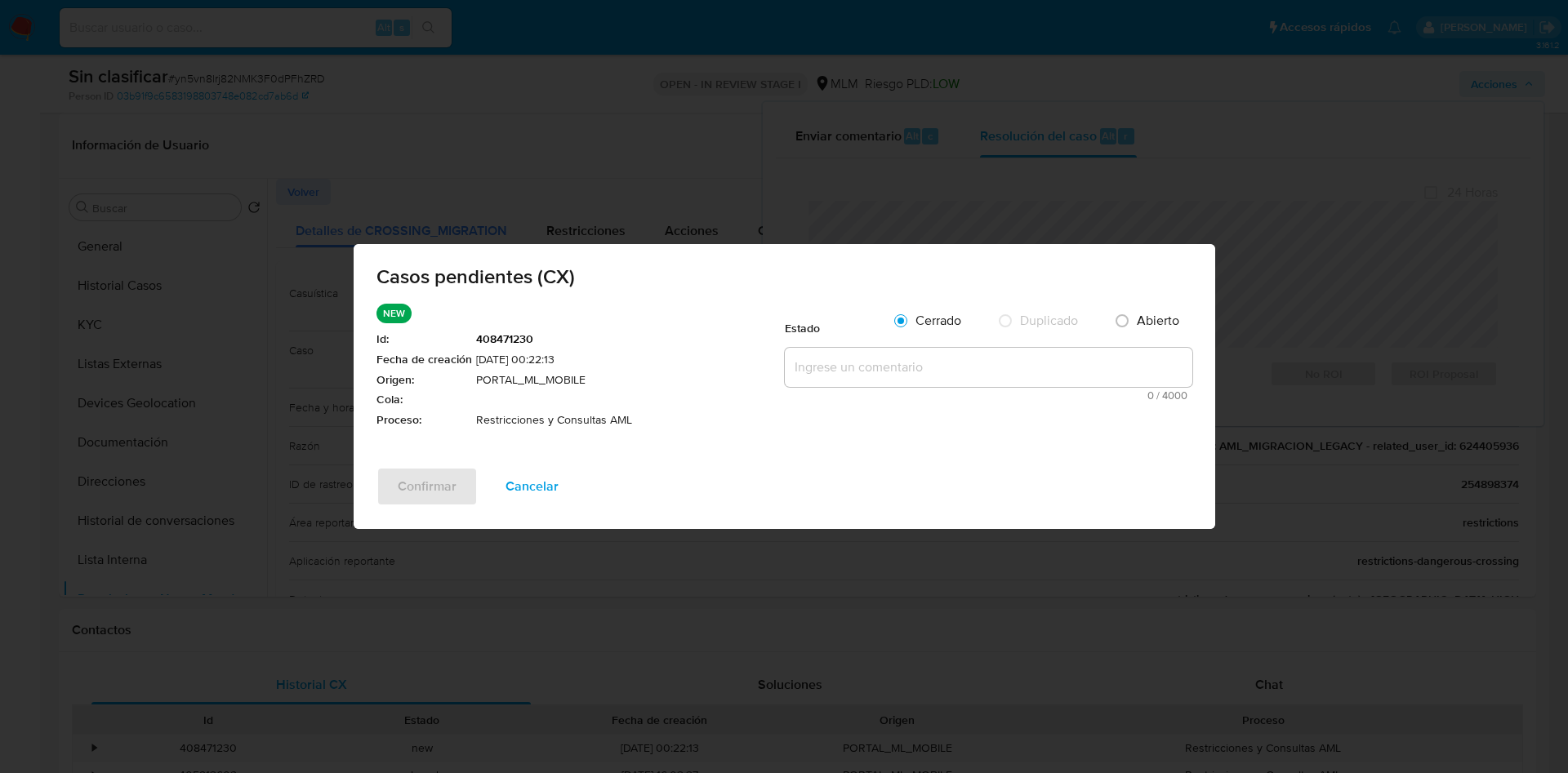
click at [843, 375] on textarea at bounding box center [989, 367] width 408 height 39
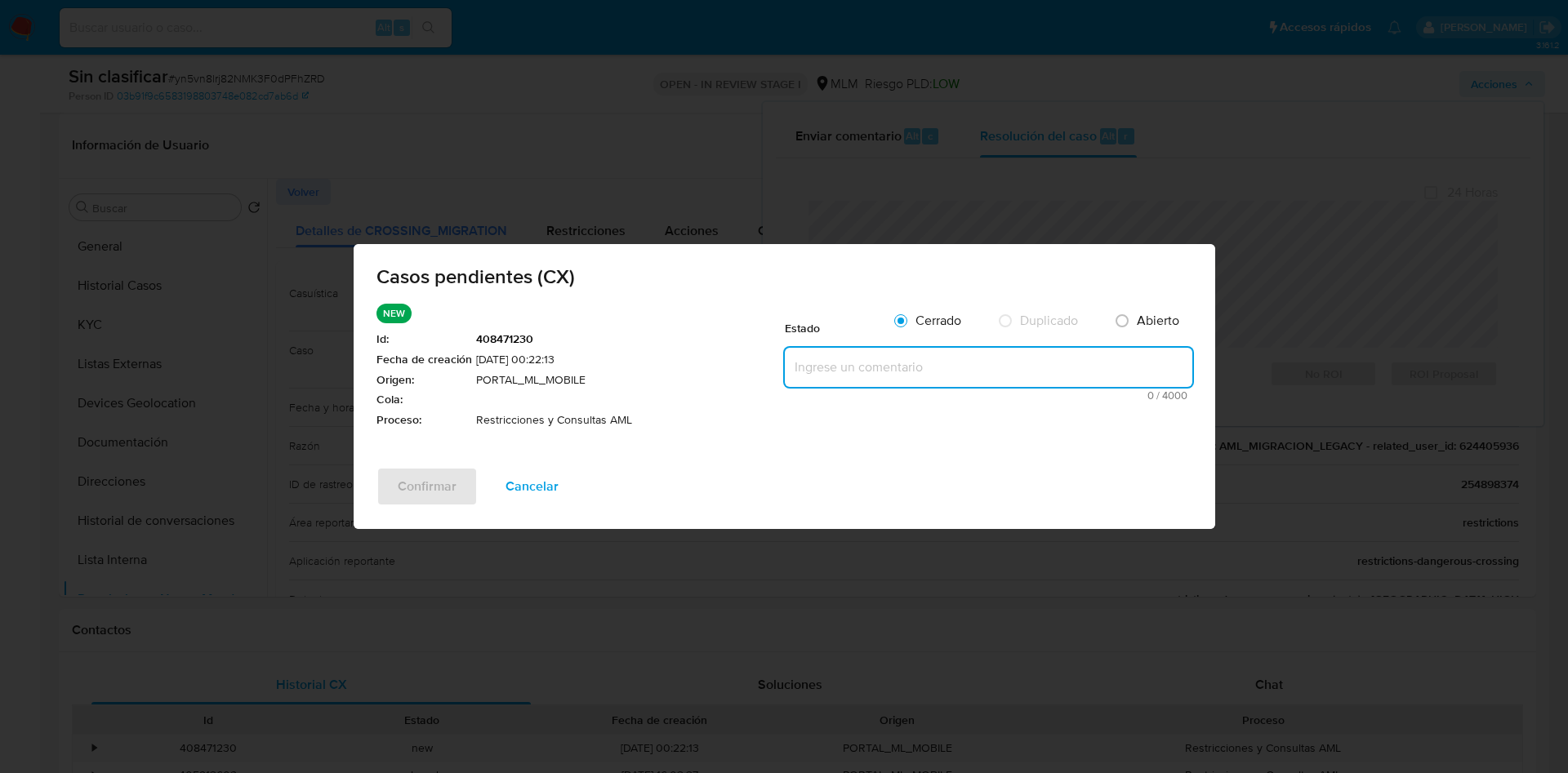
paste textarea "Se realiza validación de caso generado por CX en el que se identifica restricci…"
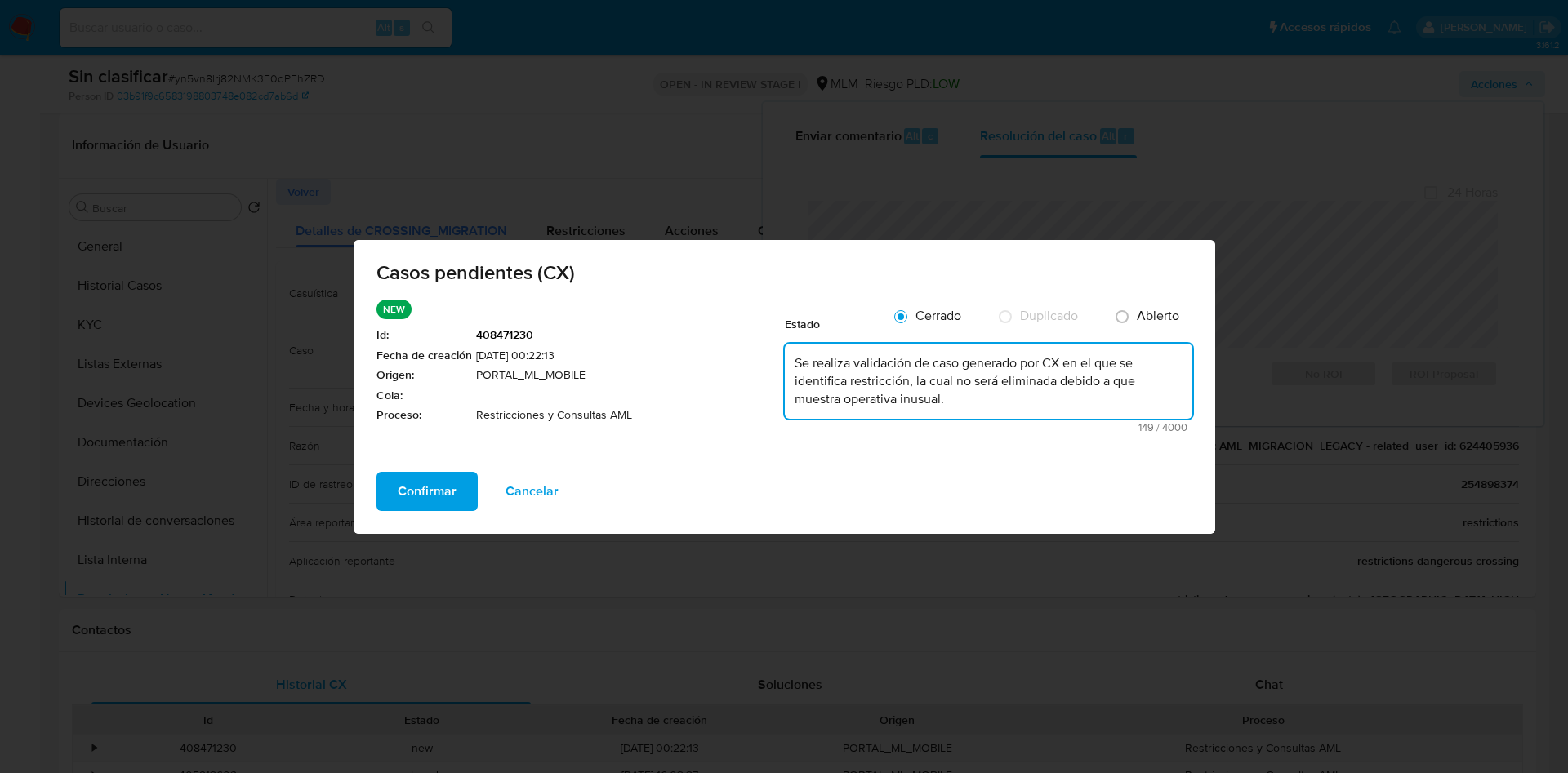
type textarea "Se realiza validación de caso generado por CX en el que se identifica restricci…"
click at [369, 491] on div "Confirmar Cancelar" at bounding box center [784, 502] width 862 height 62
click at [407, 487] on span "Confirmar" at bounding box center [427, 491] width 59 height 35
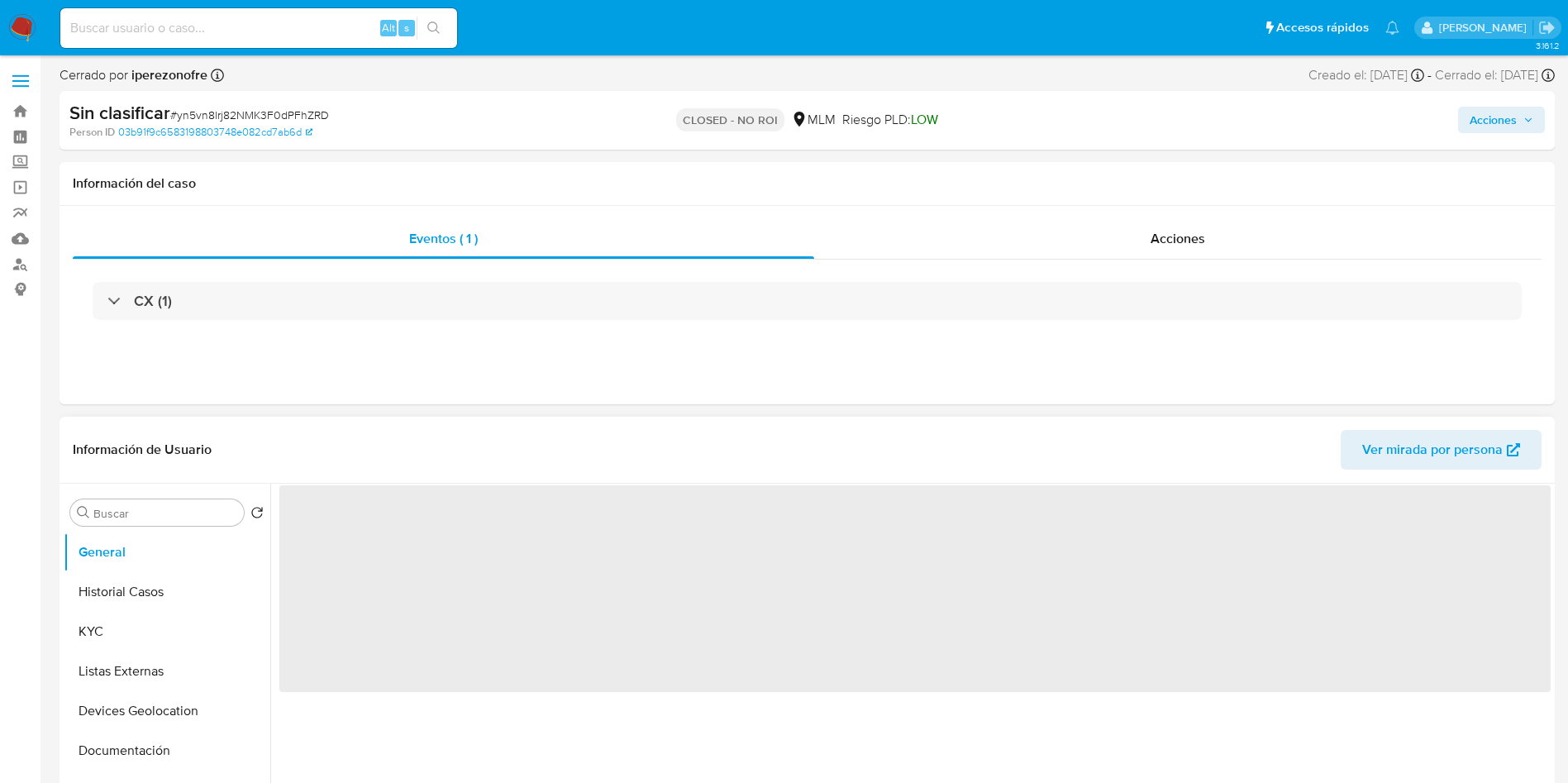
select select "10"
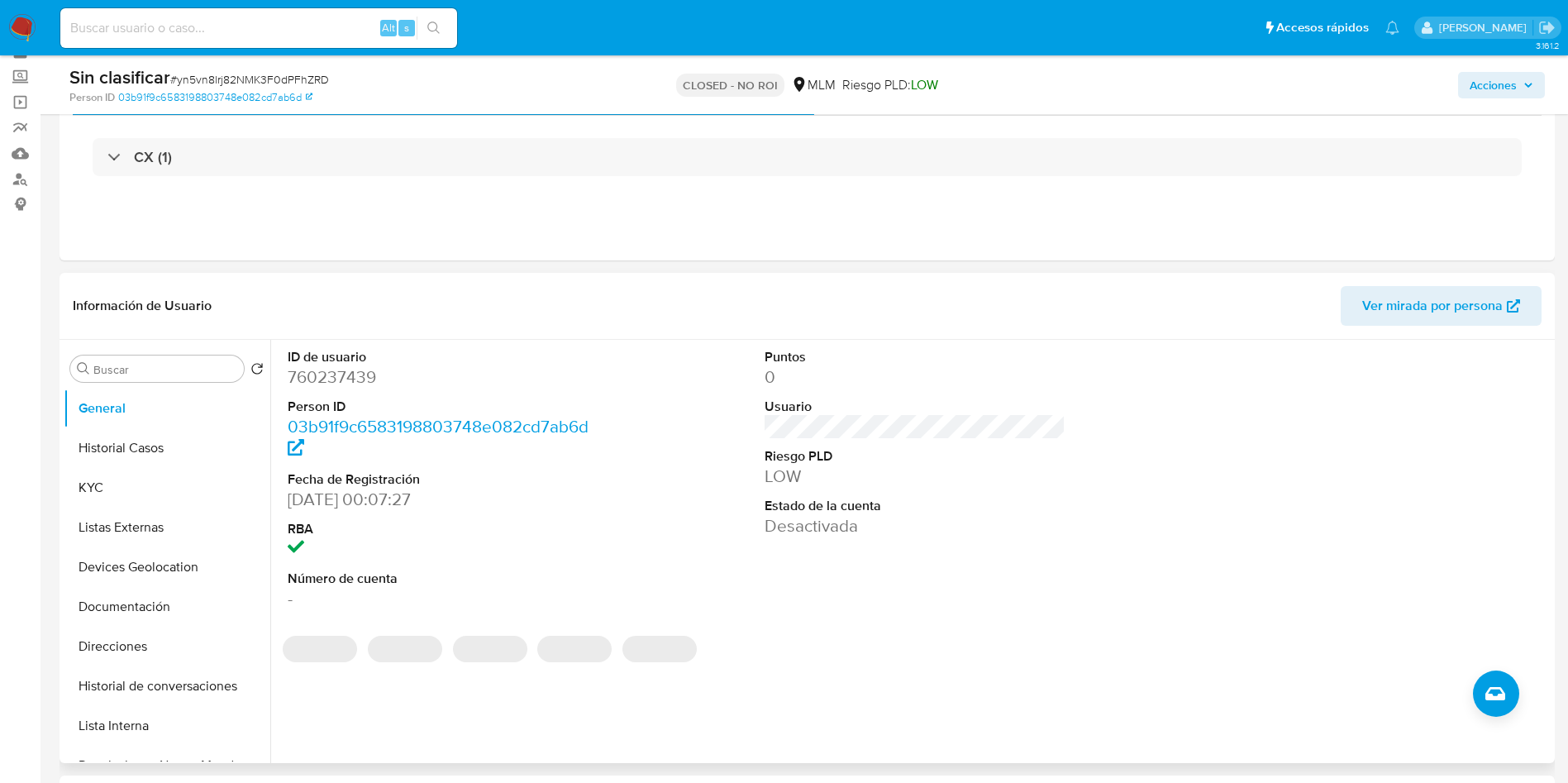
scroll to position [124, 0]
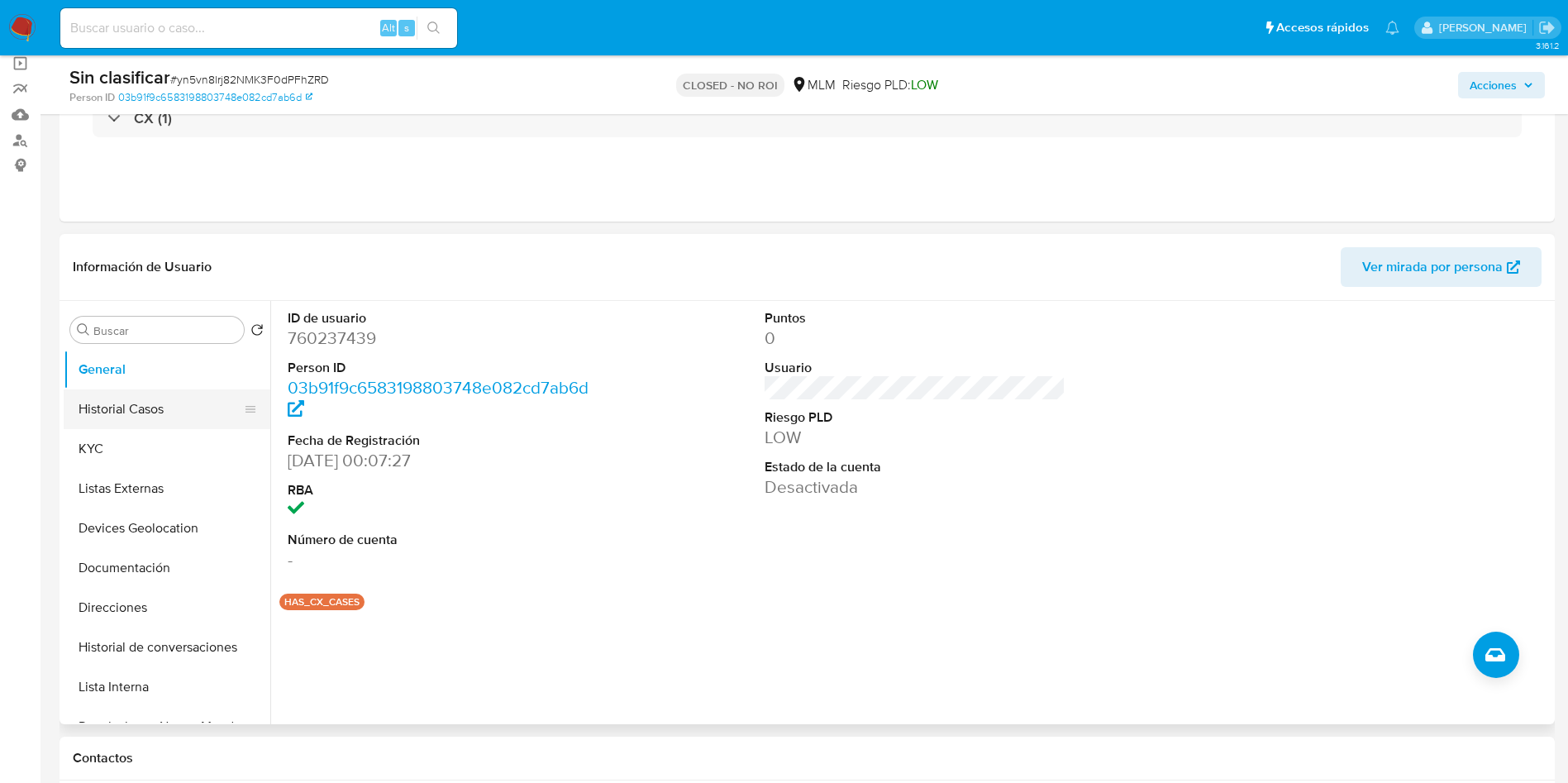
click at [125, 414] on button "Historial Casos" at bounding box center [160, 409] width 193 height 40
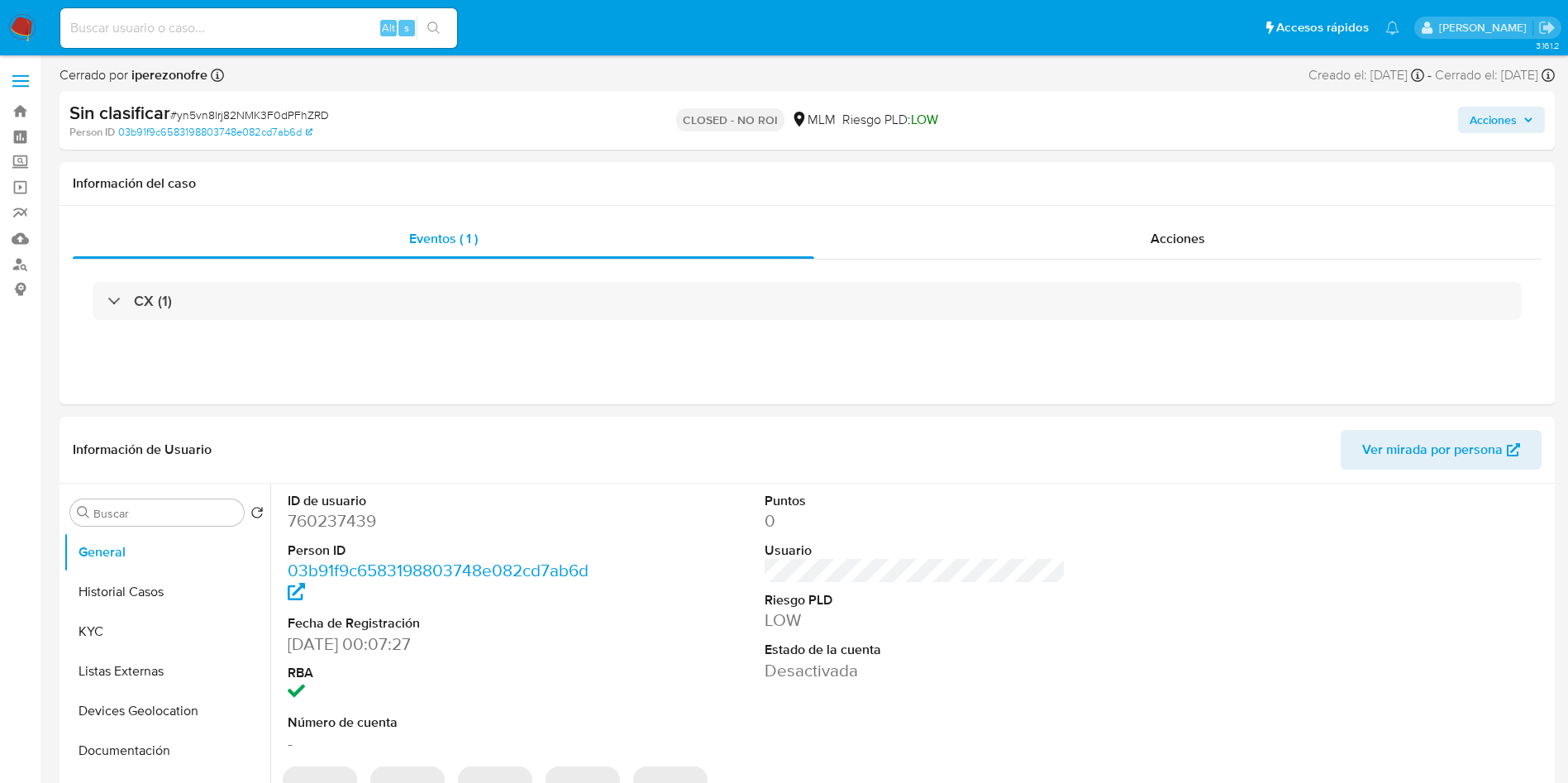
select select "10"
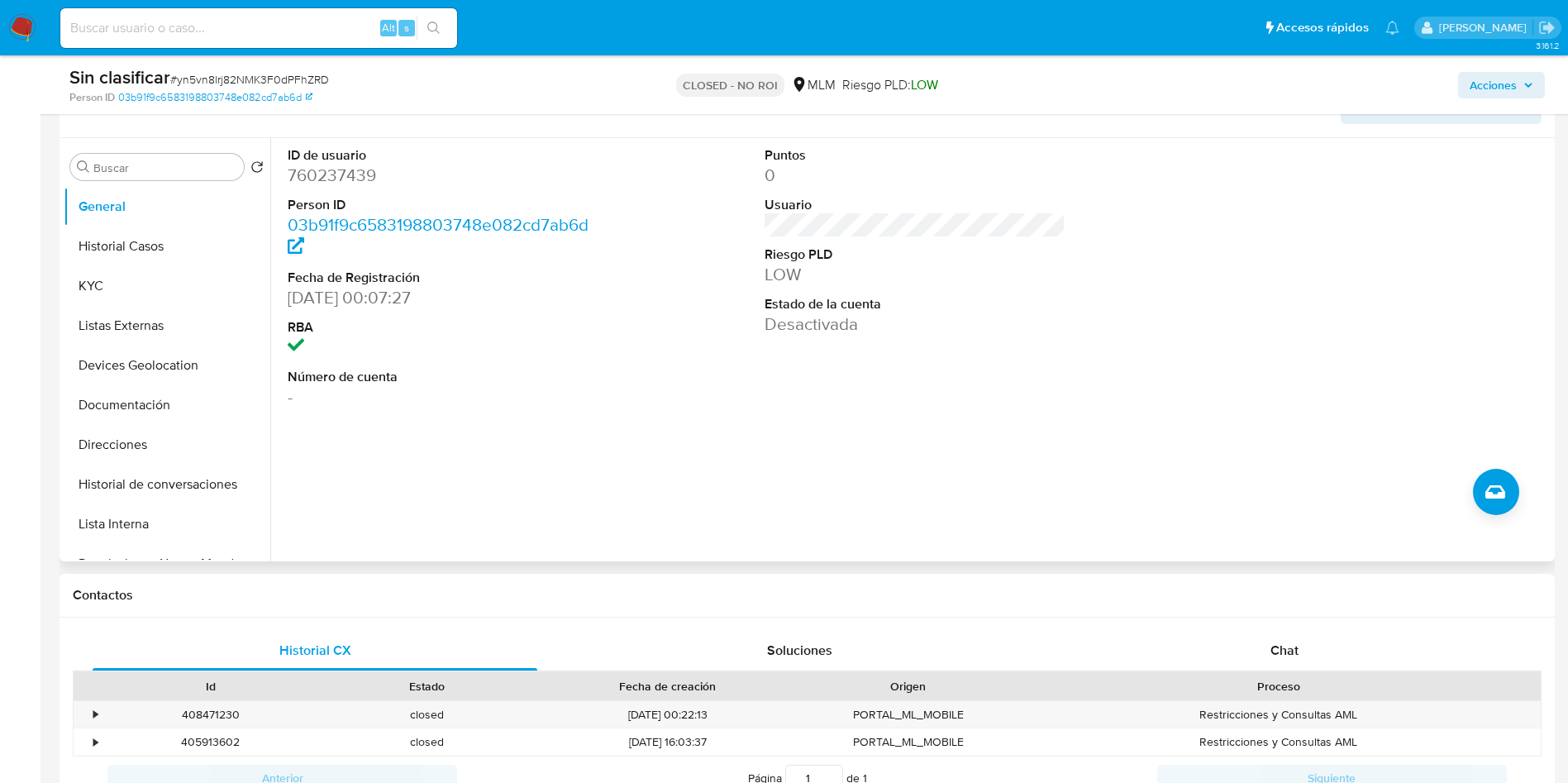
scroll to position [248, 0]
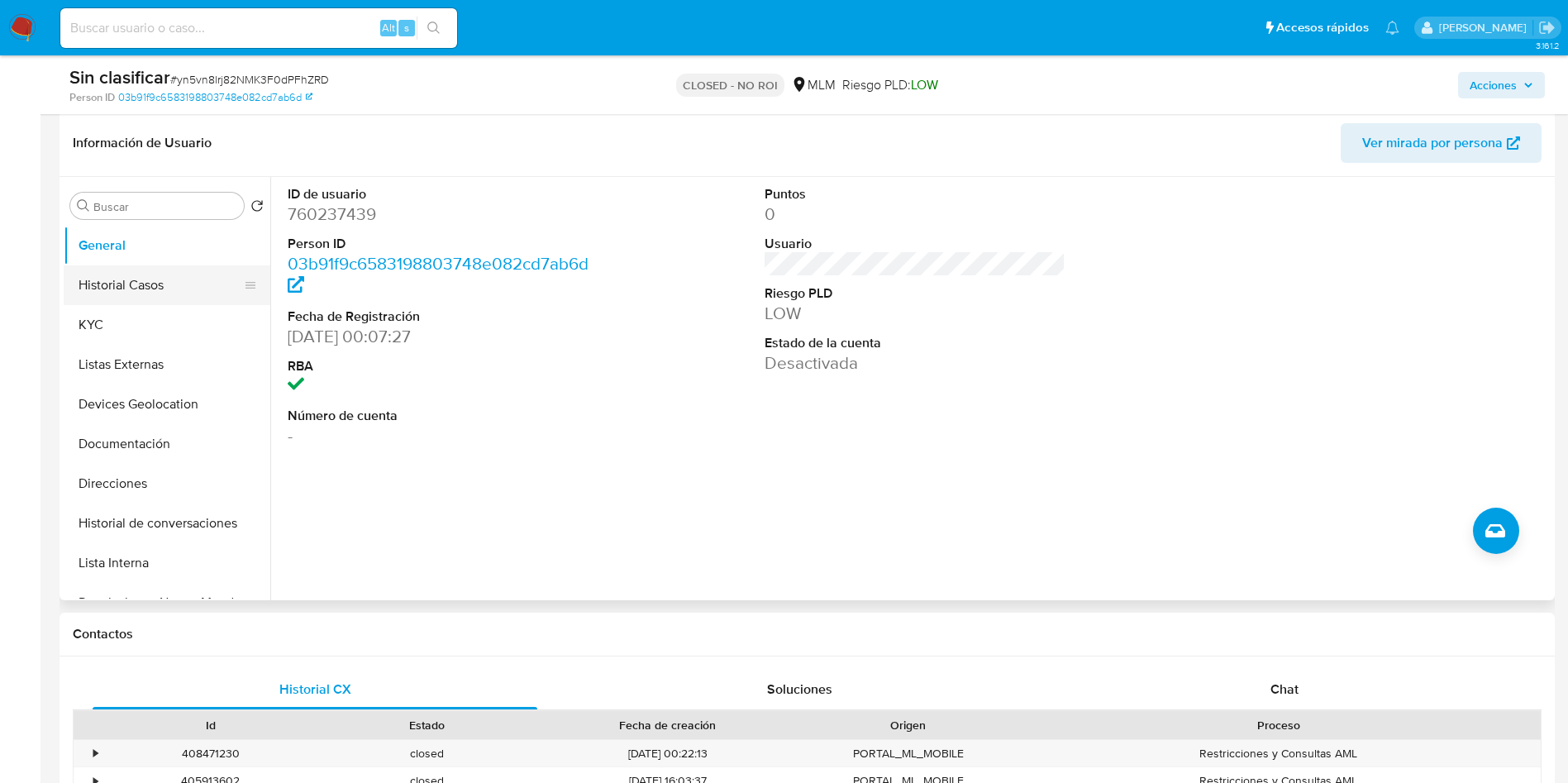
click at [124, 280] on button "Historial Casos" at bounding box center [160, 285] width 193 height 40
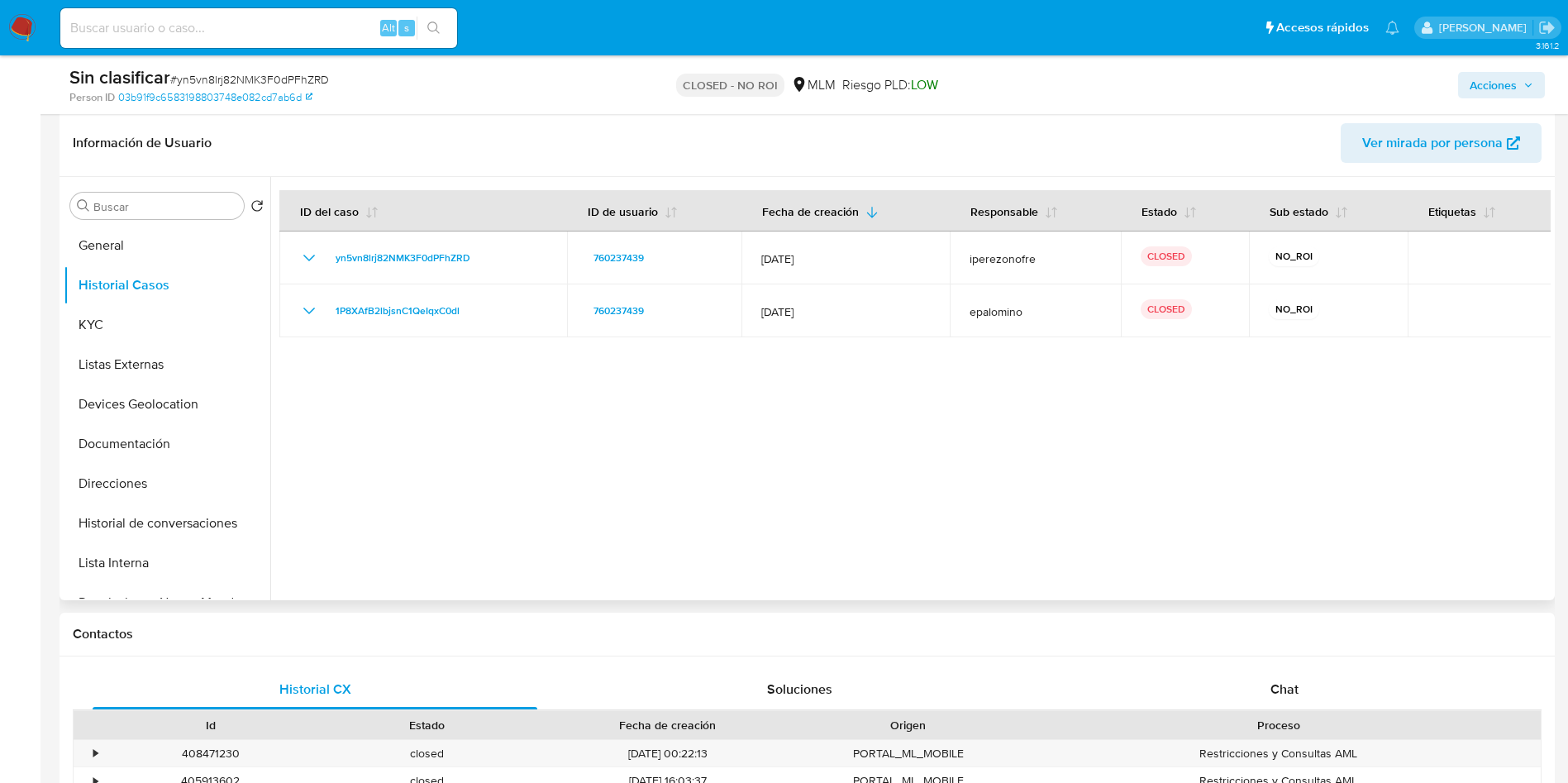
click at [781, 440] on div at bounding box center [910, 388] width 1280 height 423
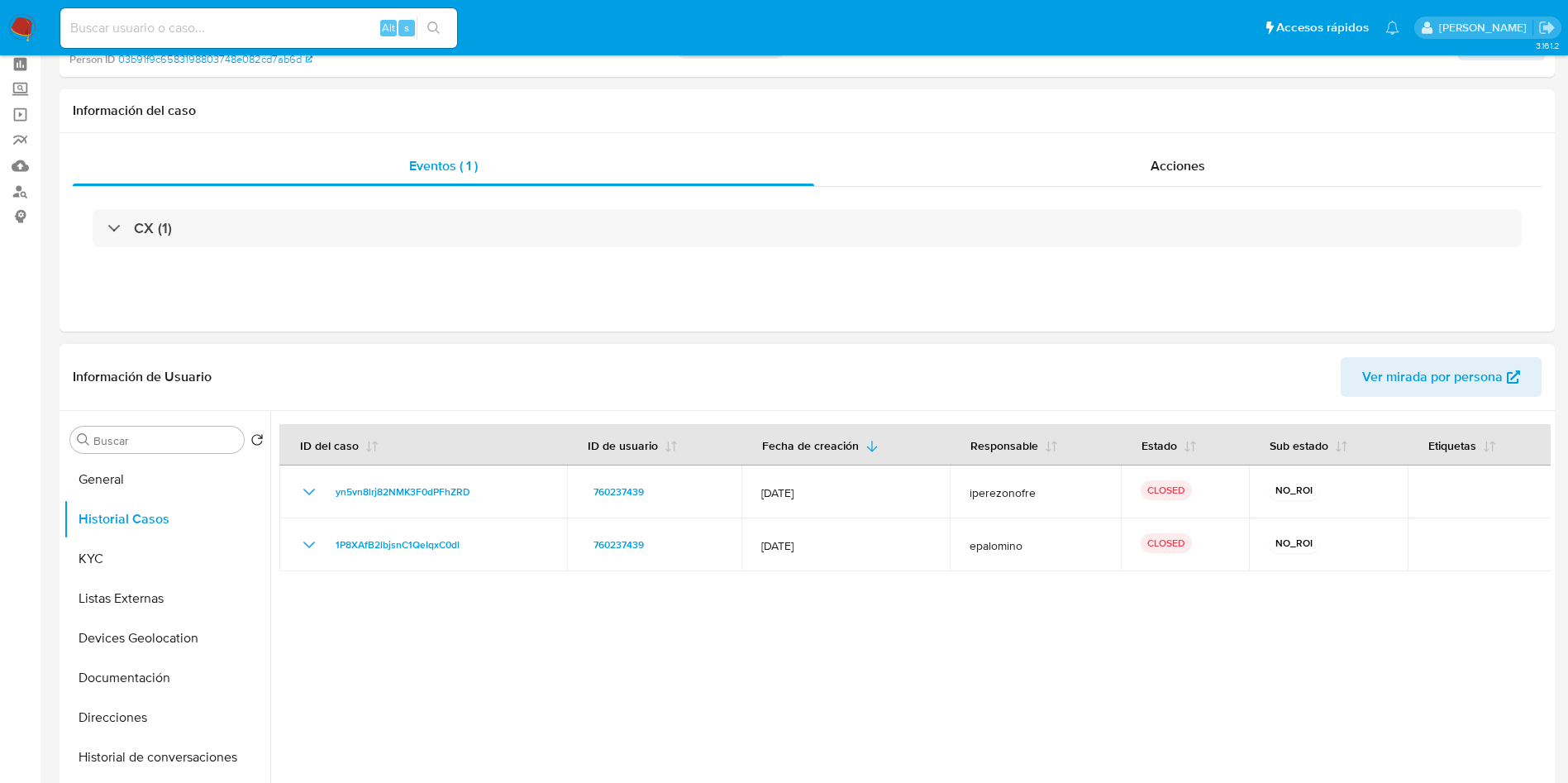
scroll to position [0, 0]
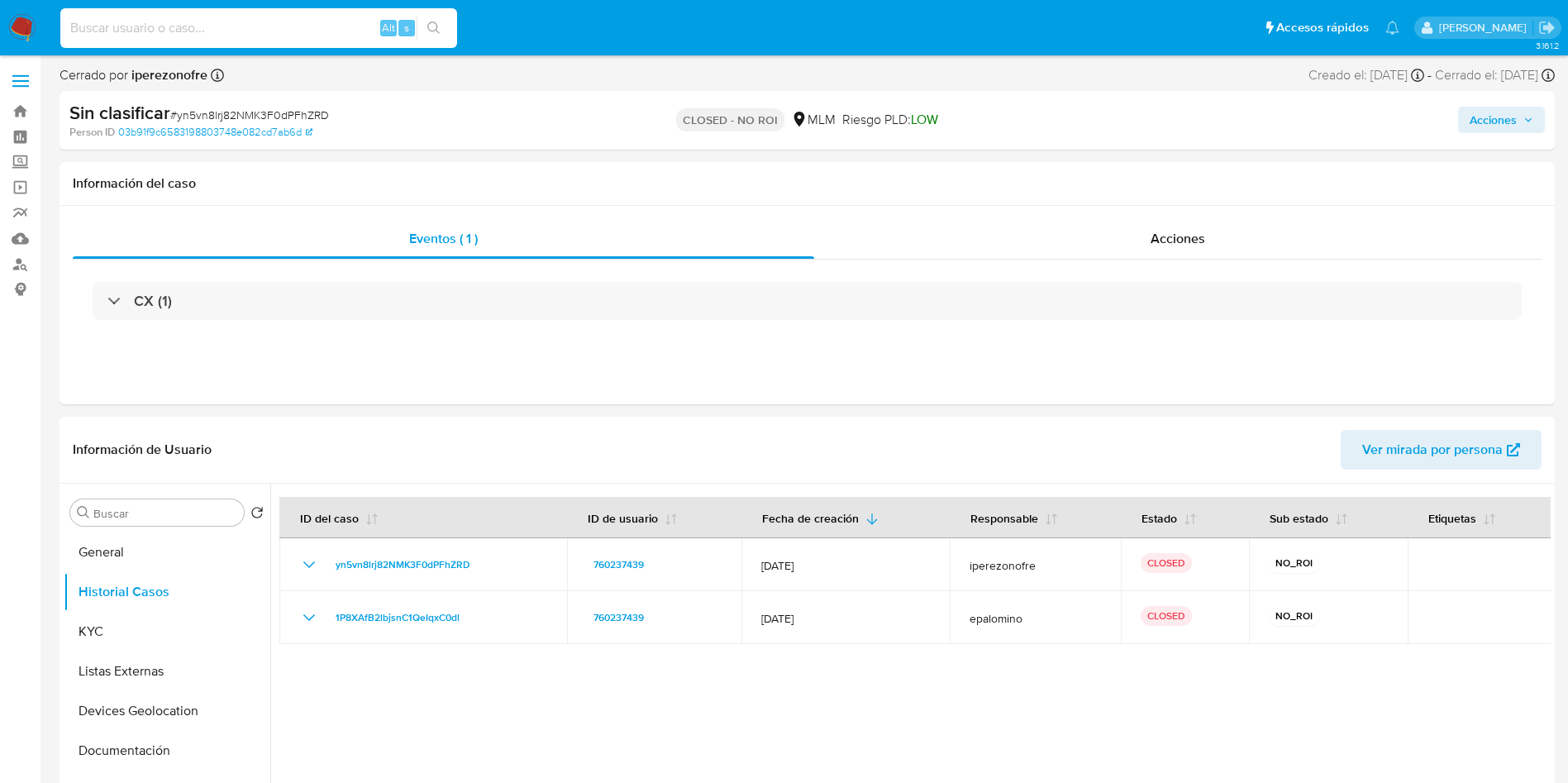
click at [201, 36] on input at bounding box center [259, 28] width 397 height 22
paste input "192135299"
type input "192135299"
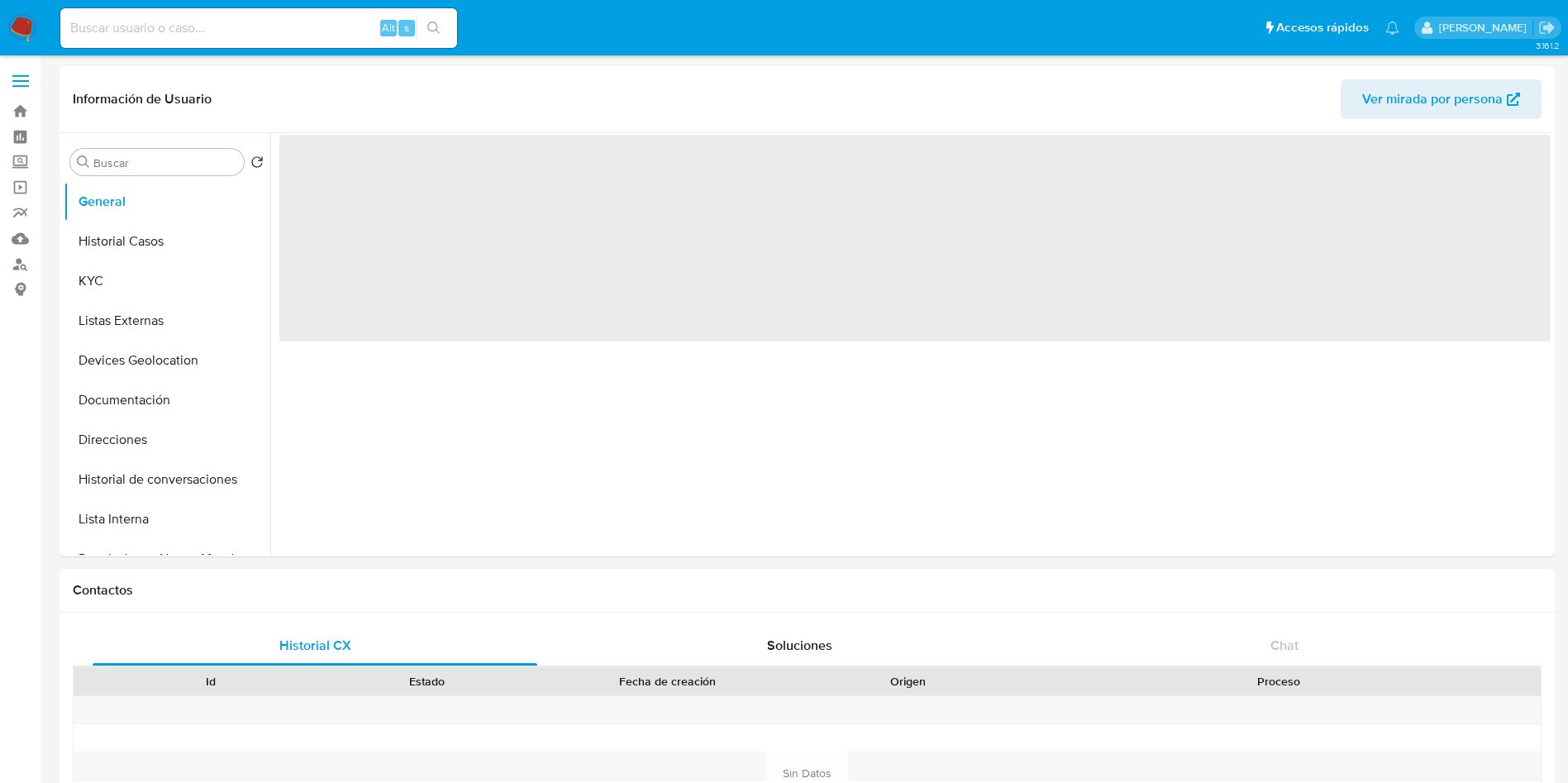
select select "10"
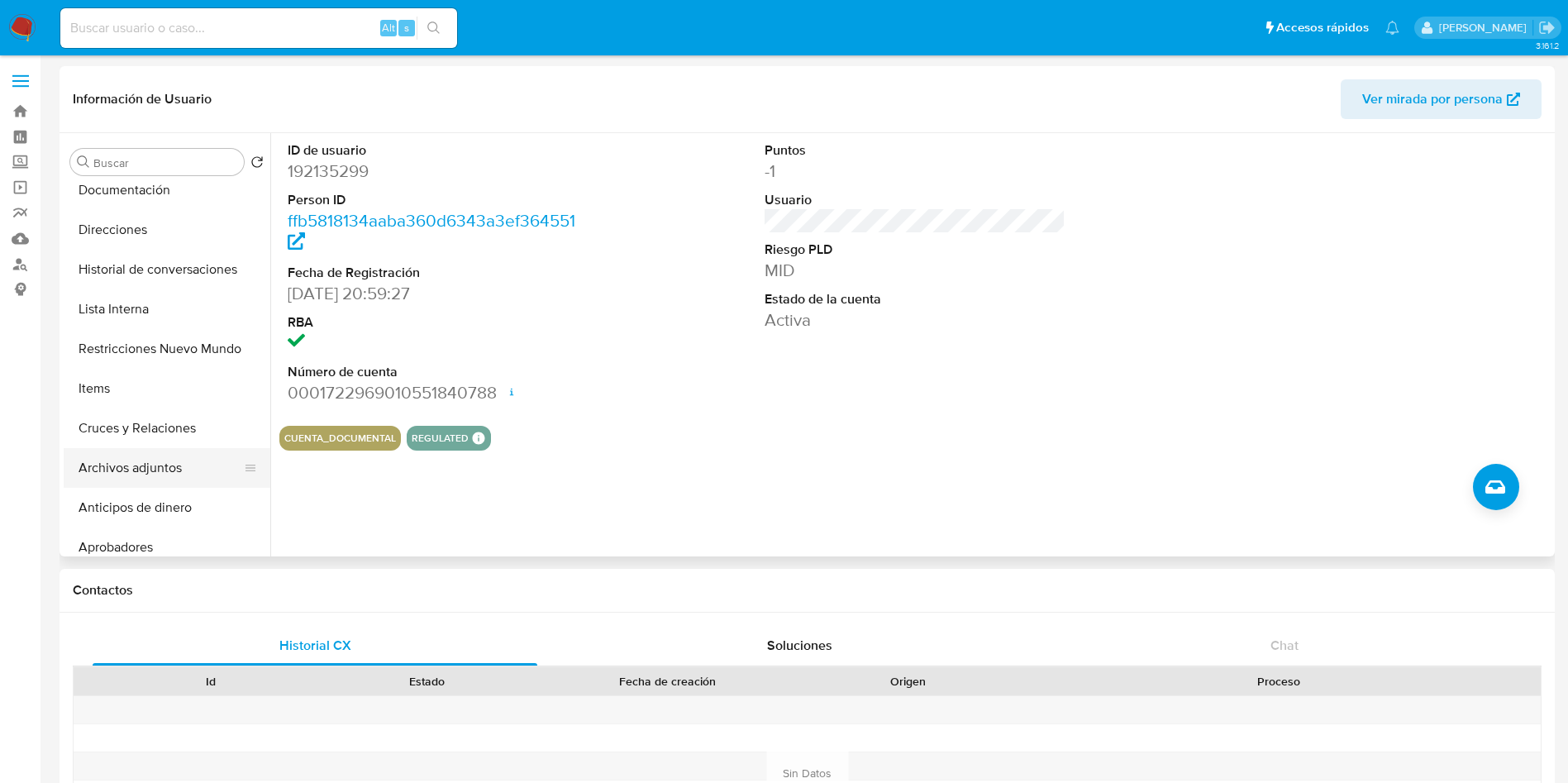
scroll to position [248, 0]
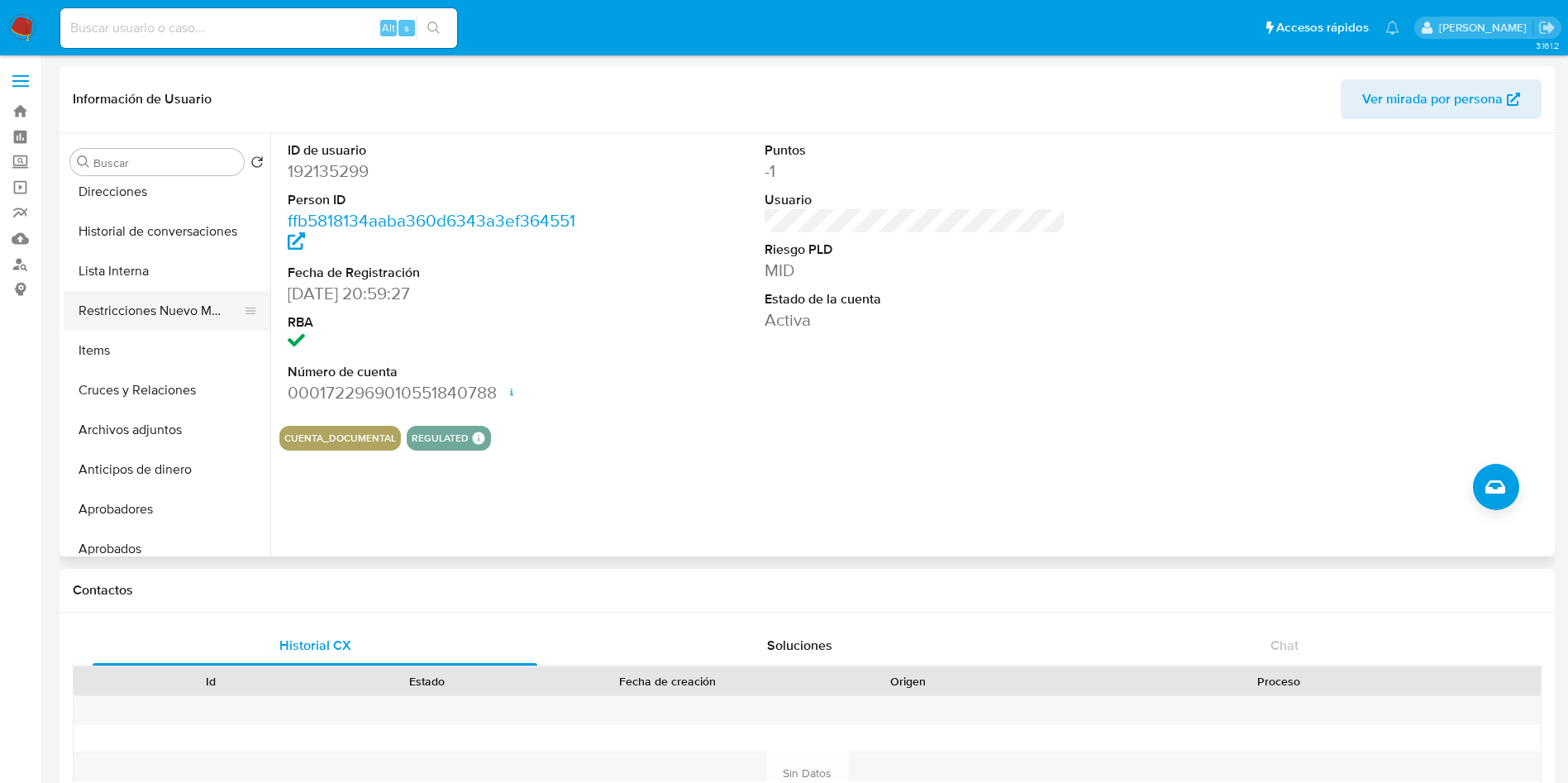
click at [134, 307] on button "Restricciones Nuevo Mundo" at bounding box center [160, 311] width 193 height 40
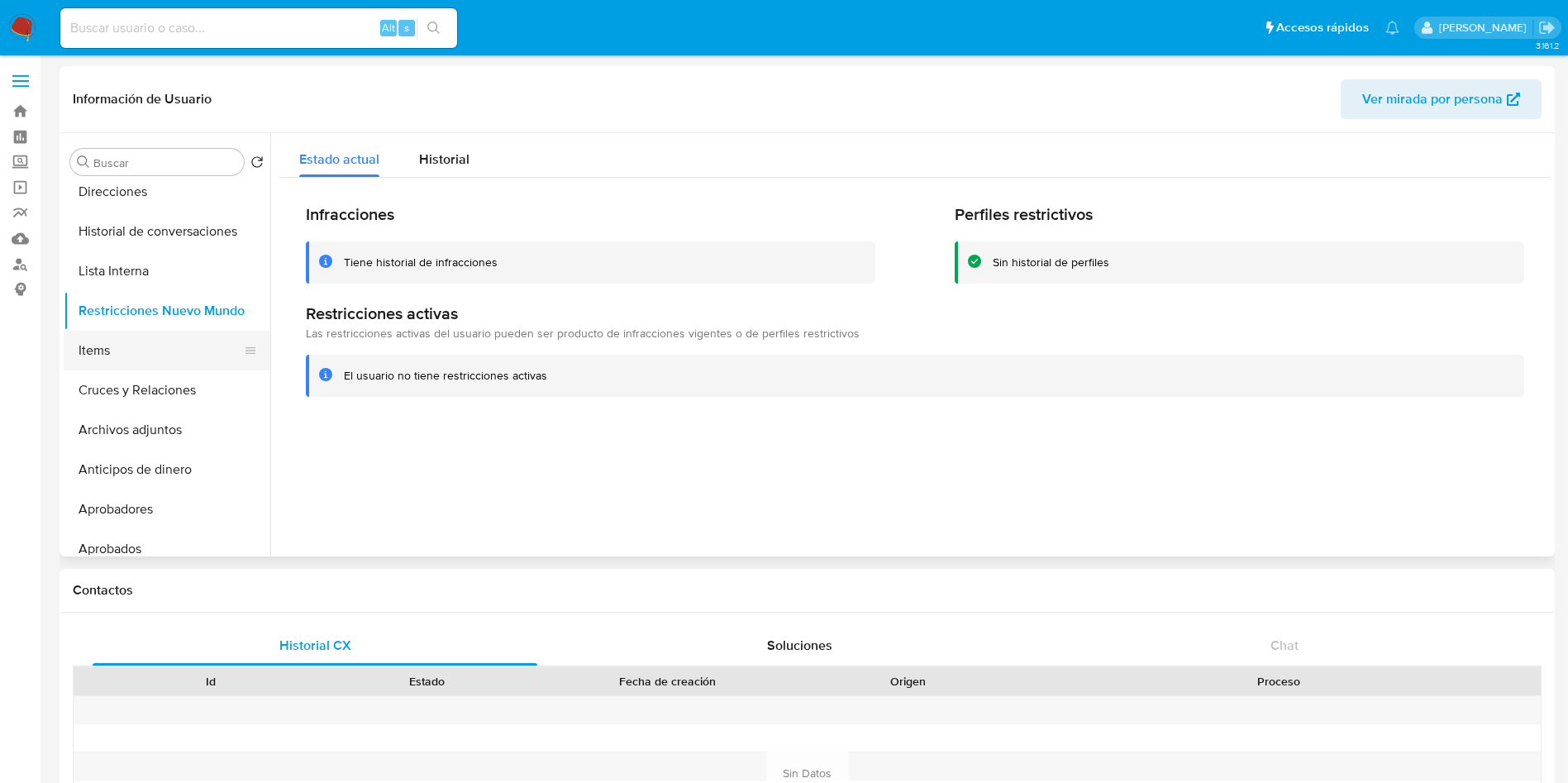
click at [109, 362] on button "Items" at bounding box center [160, 351] width 193 height 40
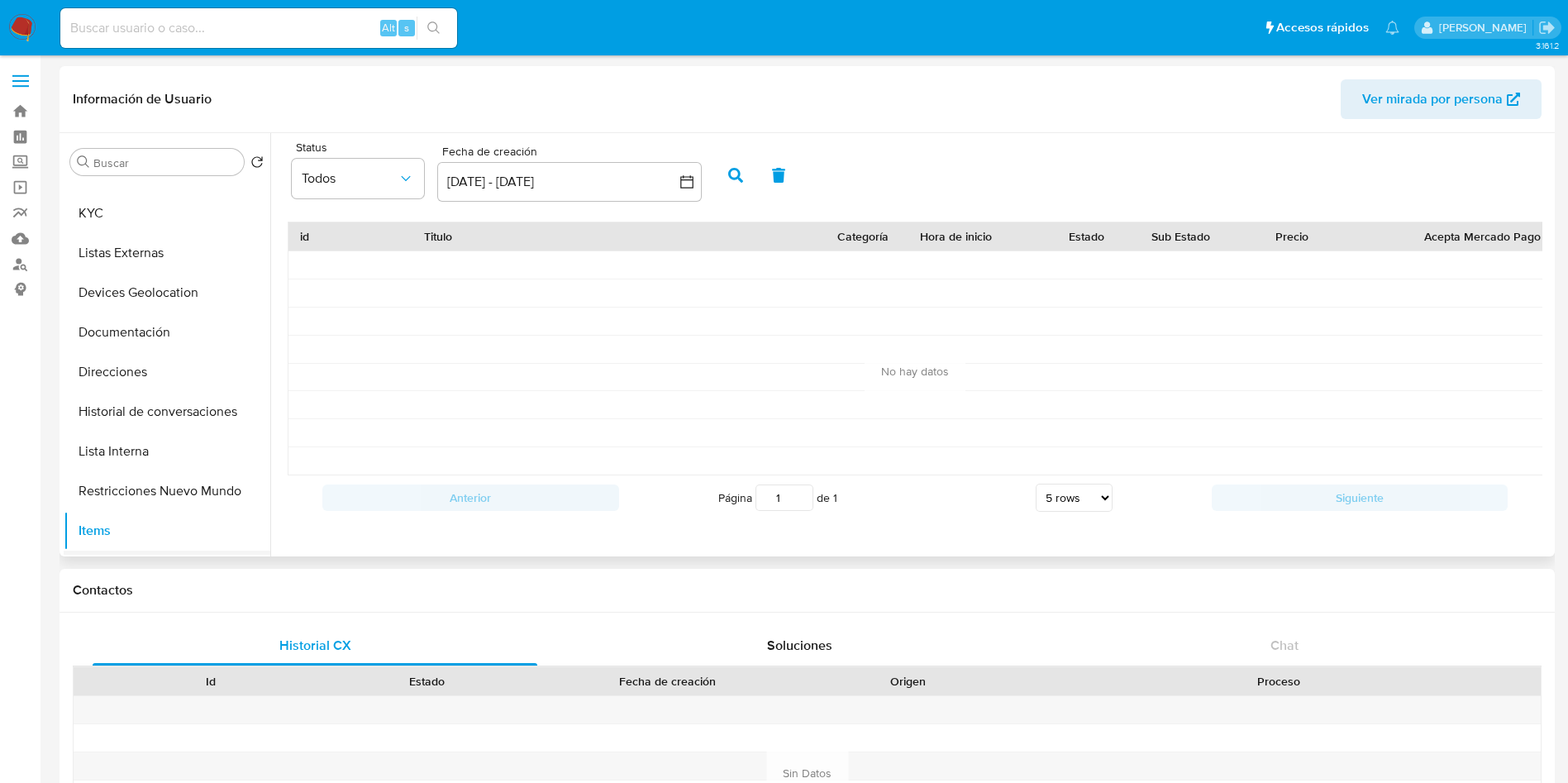
scroll to position [0, 0]
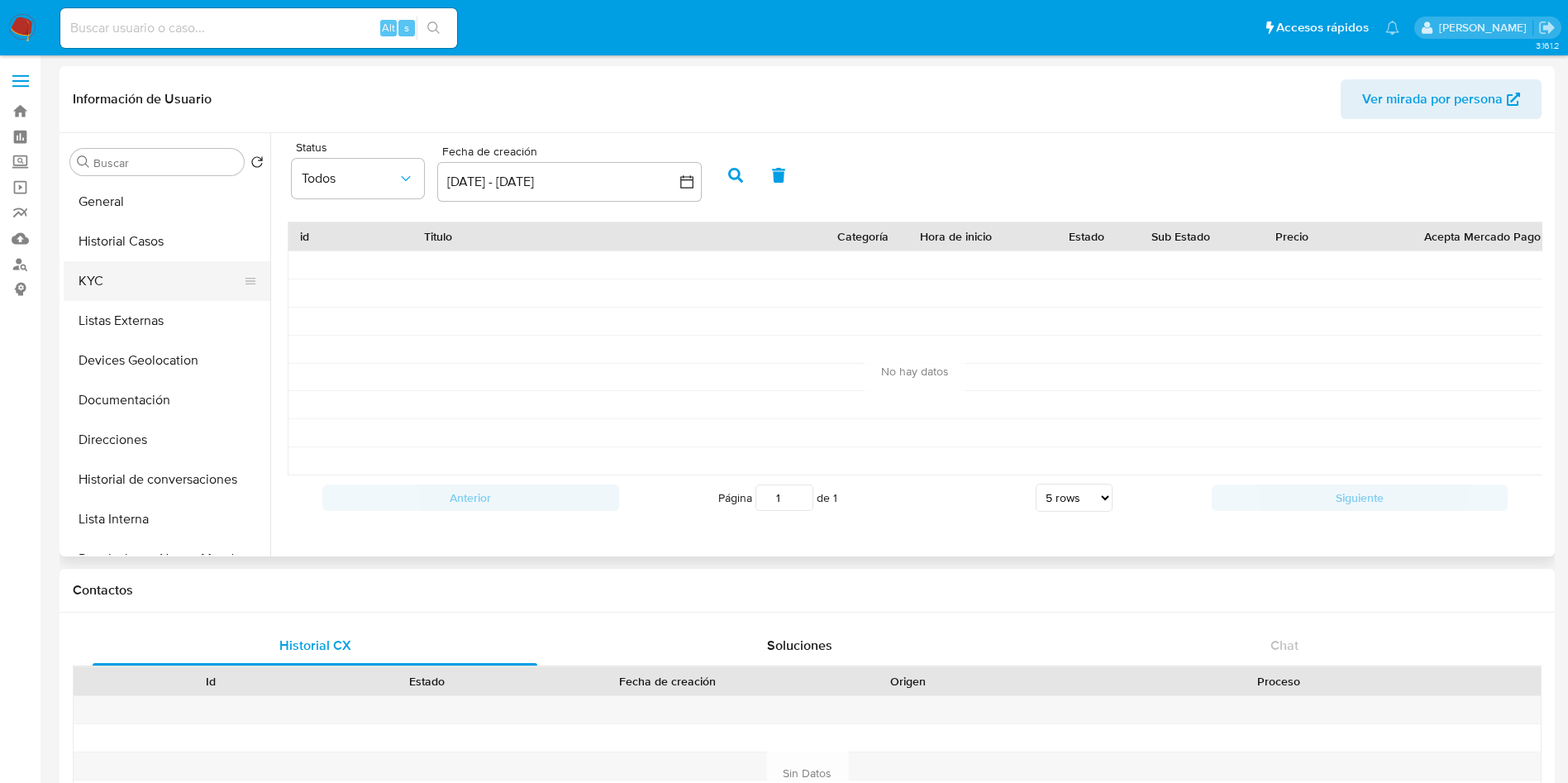
click at [130, 279] on button "KYC" at bounding box center [160, 281] width 193 height 40
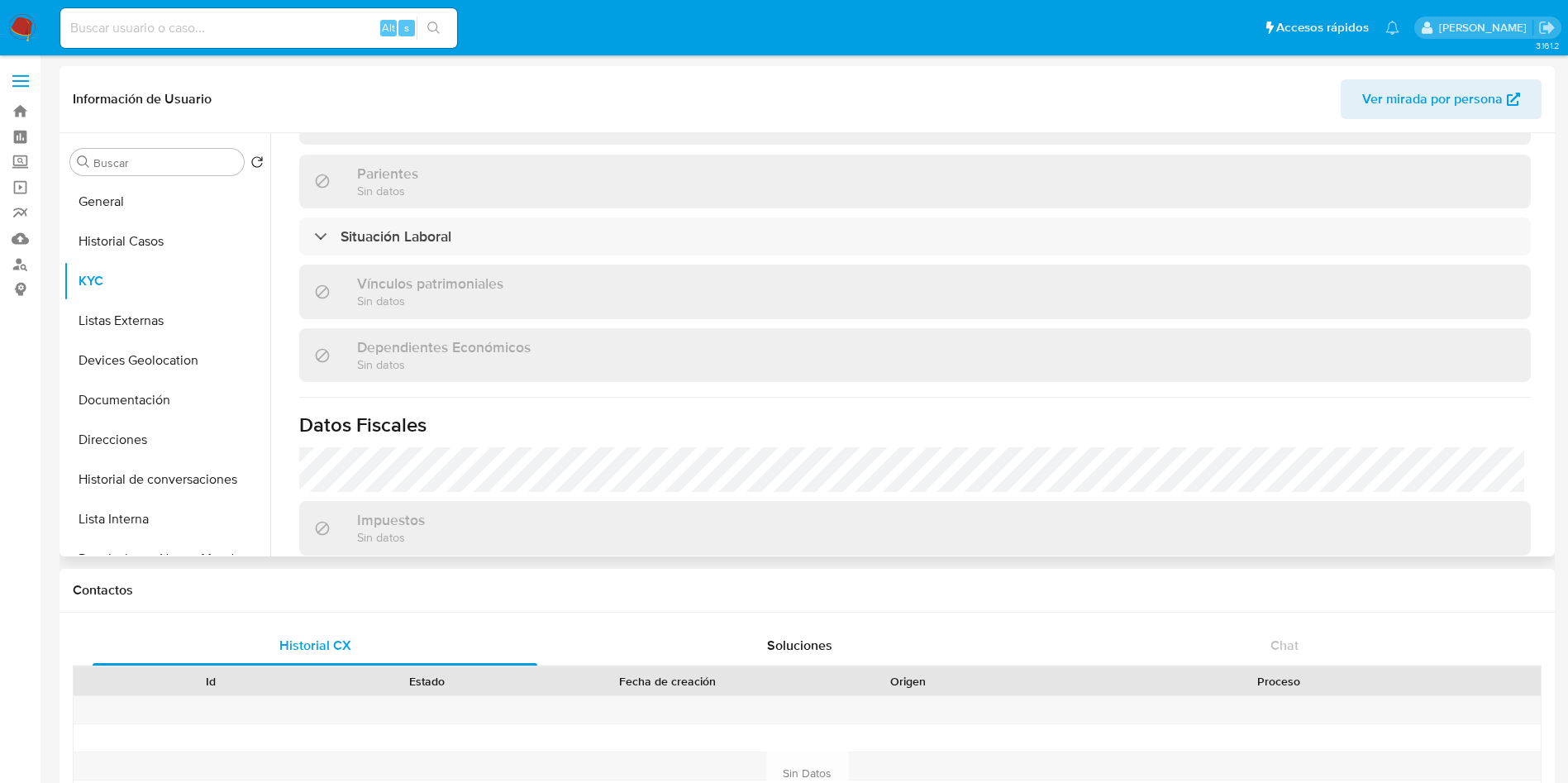
scroll to position [1007, 0]
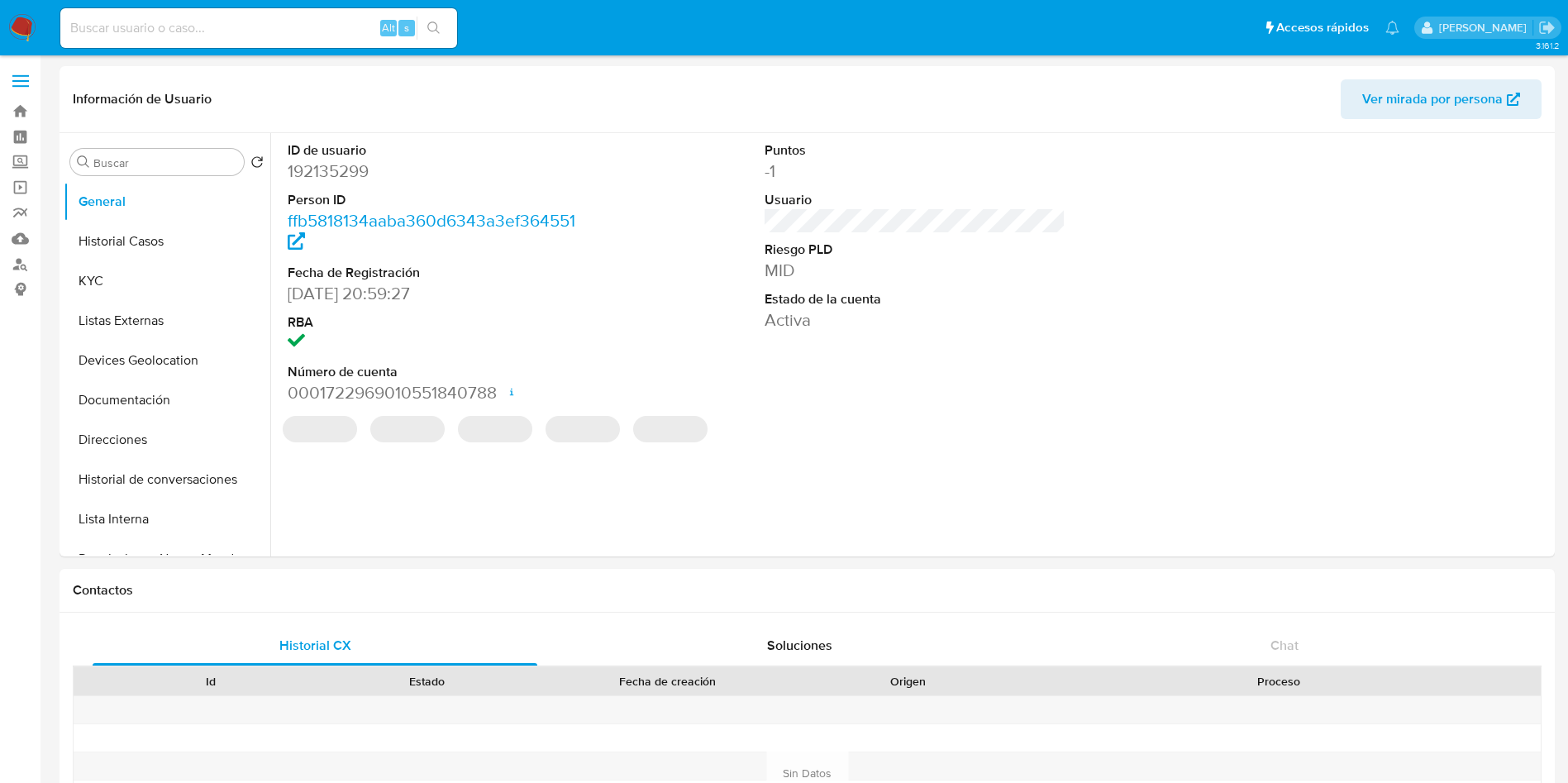
select select "10"
click at [19, 29] on img at bounding box center [22, 28] width 28 height 28
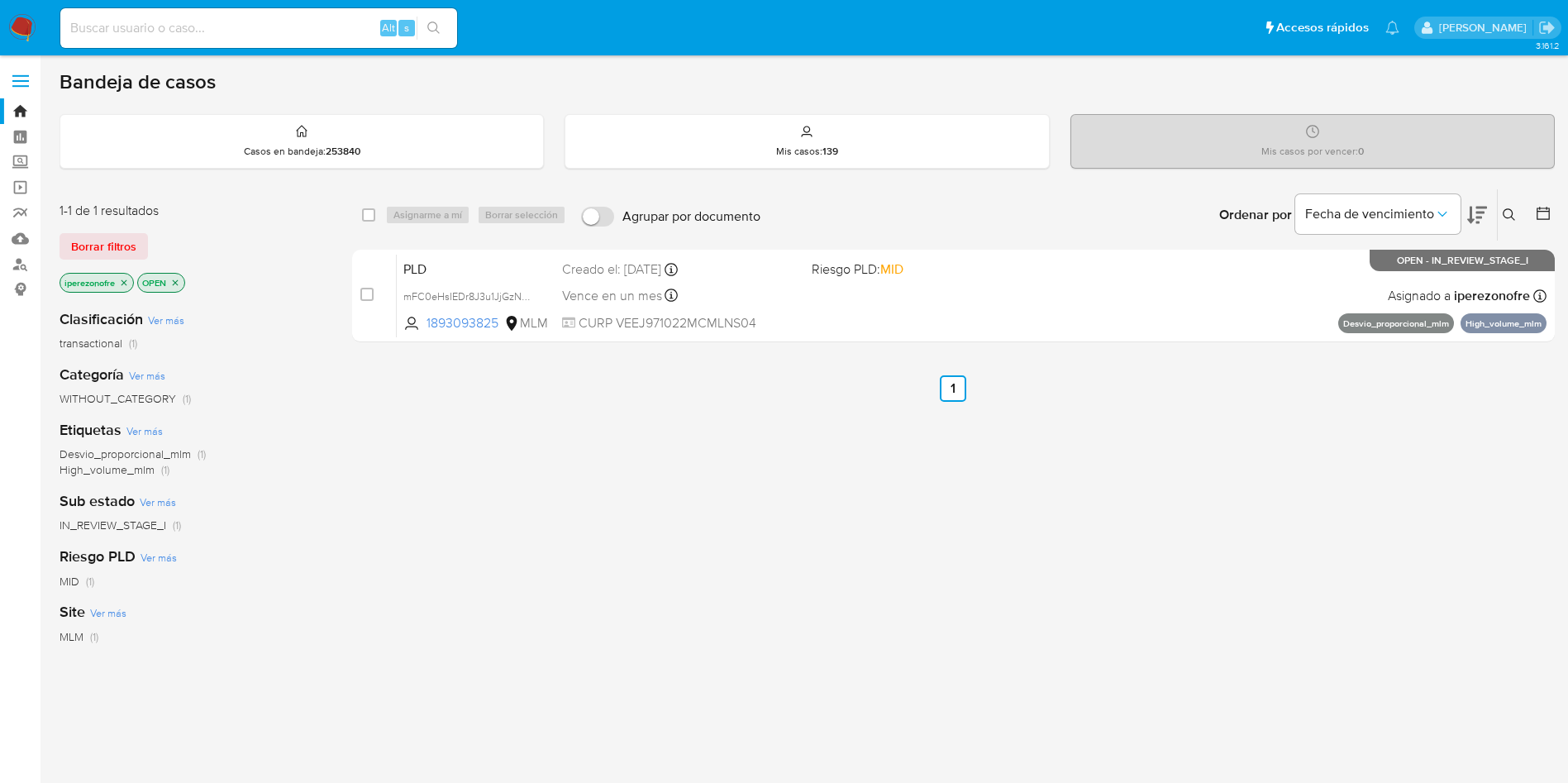
click at [1445, 510] on div "select-all-cases-checkbox Asignarme a mí Borrar selección Agrupar por documento…" at bounding box center [953, 563] width 1202 height 749
click at [1511, 215] on icon at bounding box center [1508, 214] width 12 height 12
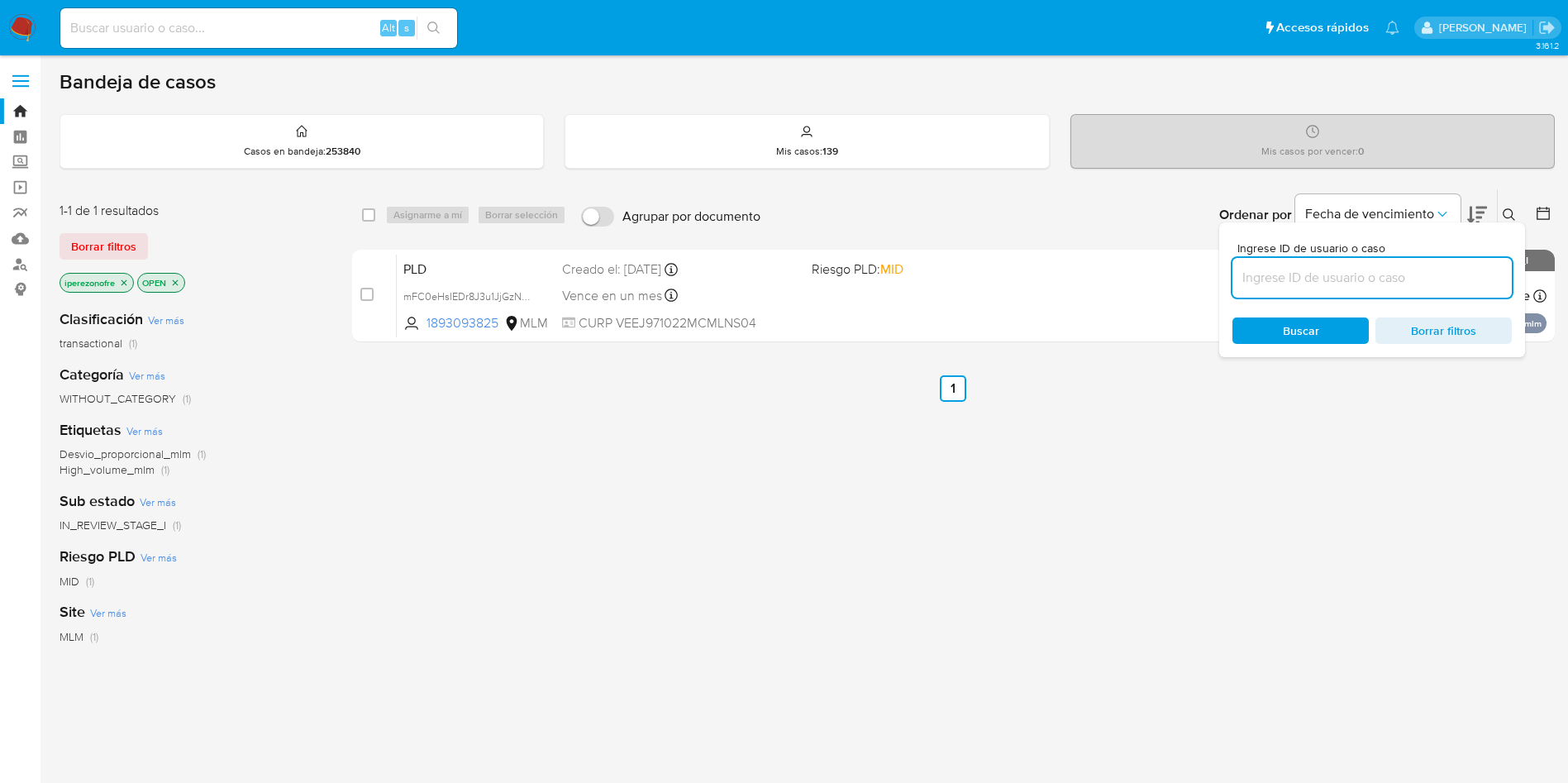
click at [1332, 286] on input at bounding box center [1372, 278] width 279 height 22
type input "507304648"
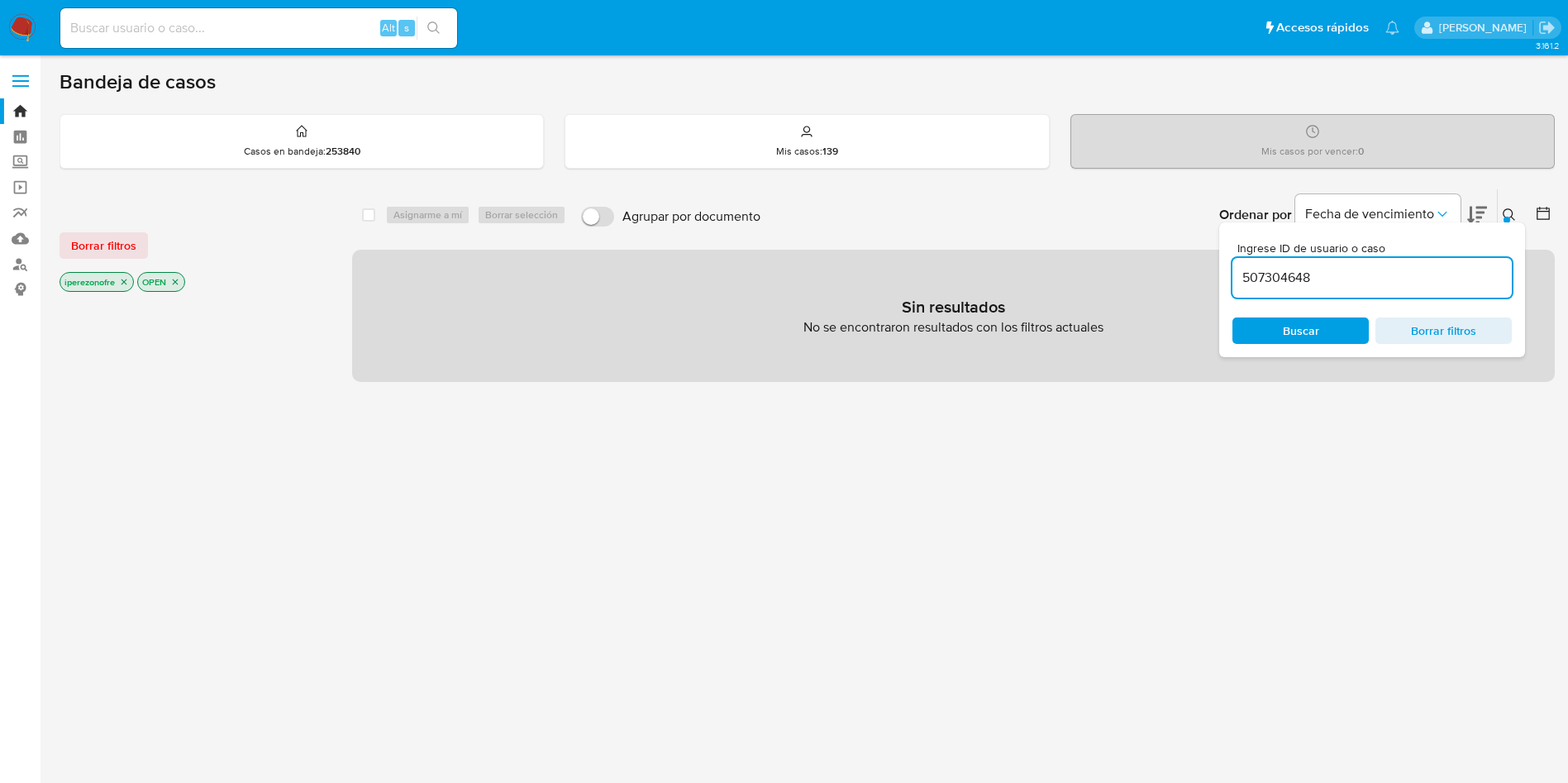
click at [124, 281] on icon "close-filter" at bounding box center [124, 282] width 10 height 10
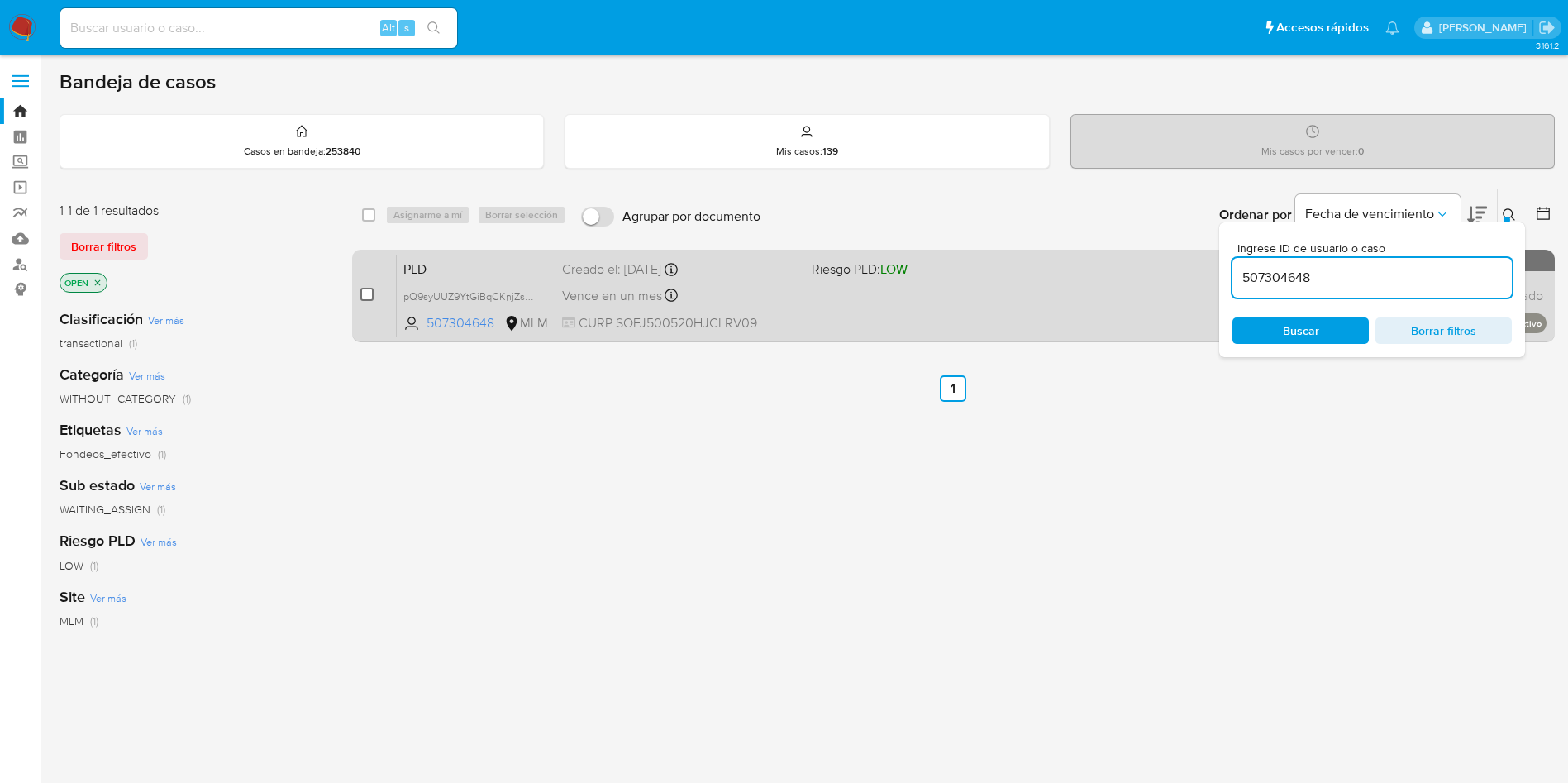
click at [365, 295] on input "checkbox" at bounding box center [366, 294] width 13 height 13
checkbox input "true"
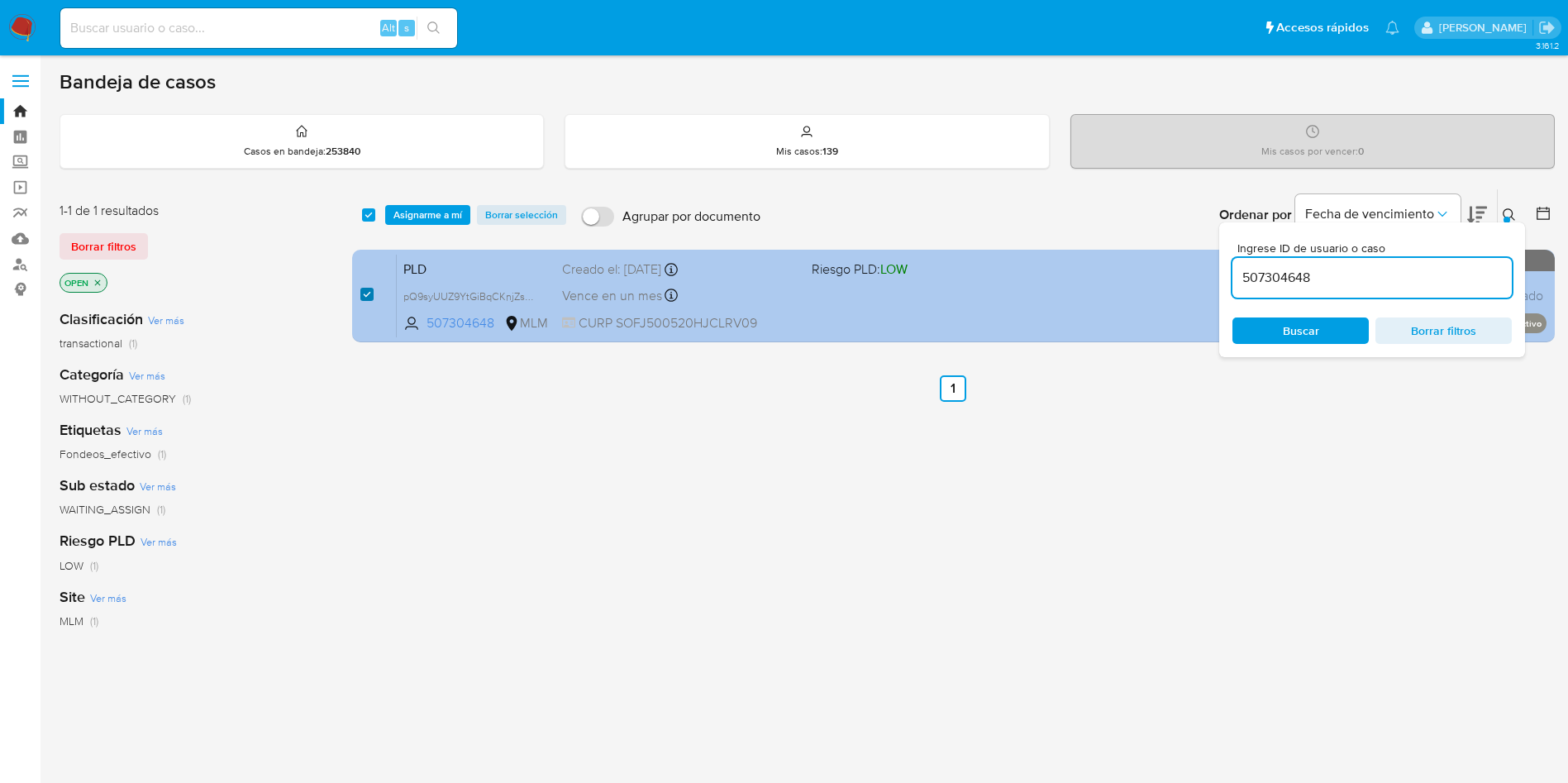
checkbox input "true"
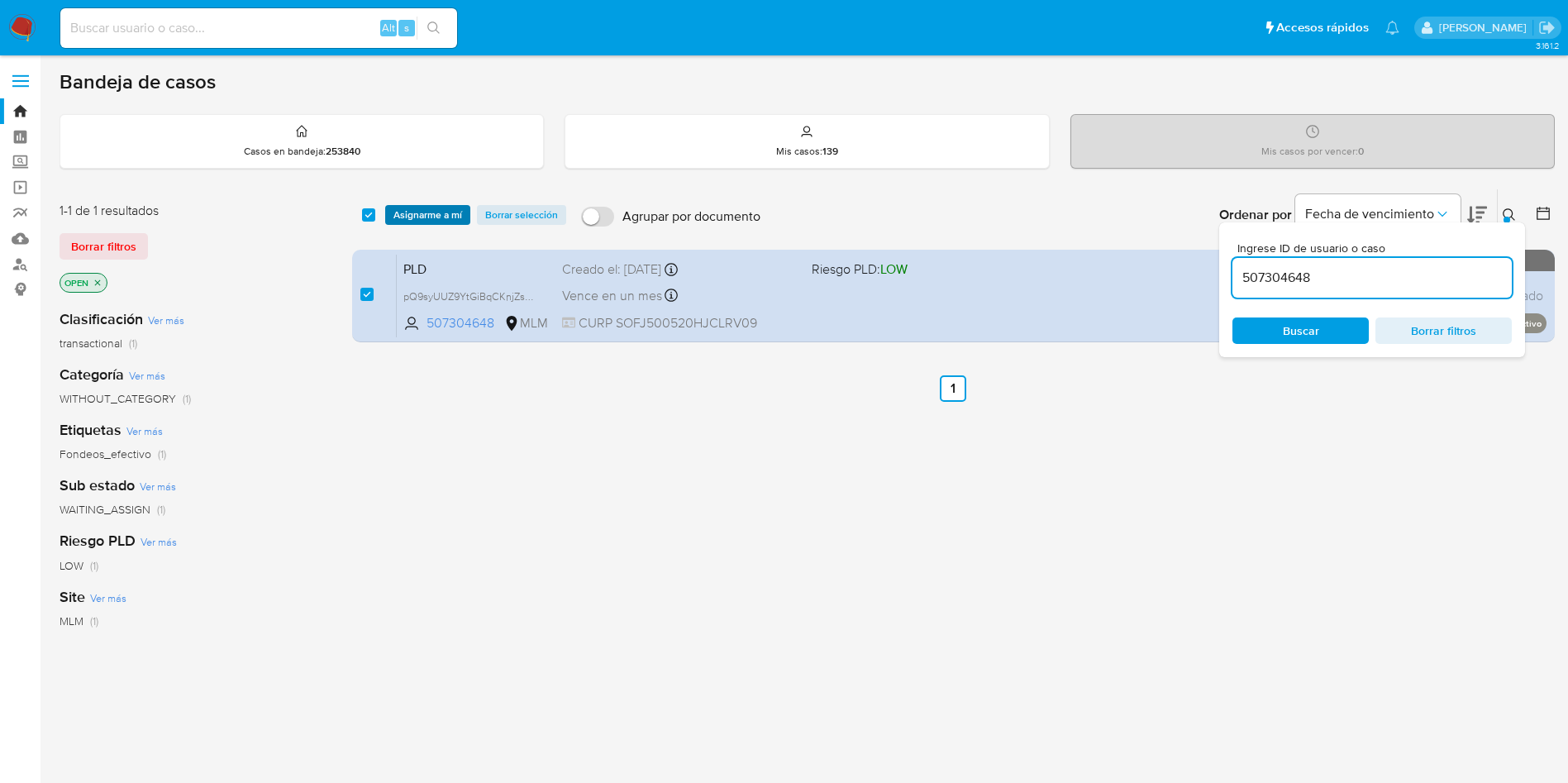
click at [432, 209] on span "Asignarme a mí" at bounding box center [428, 214] width 69 height 17
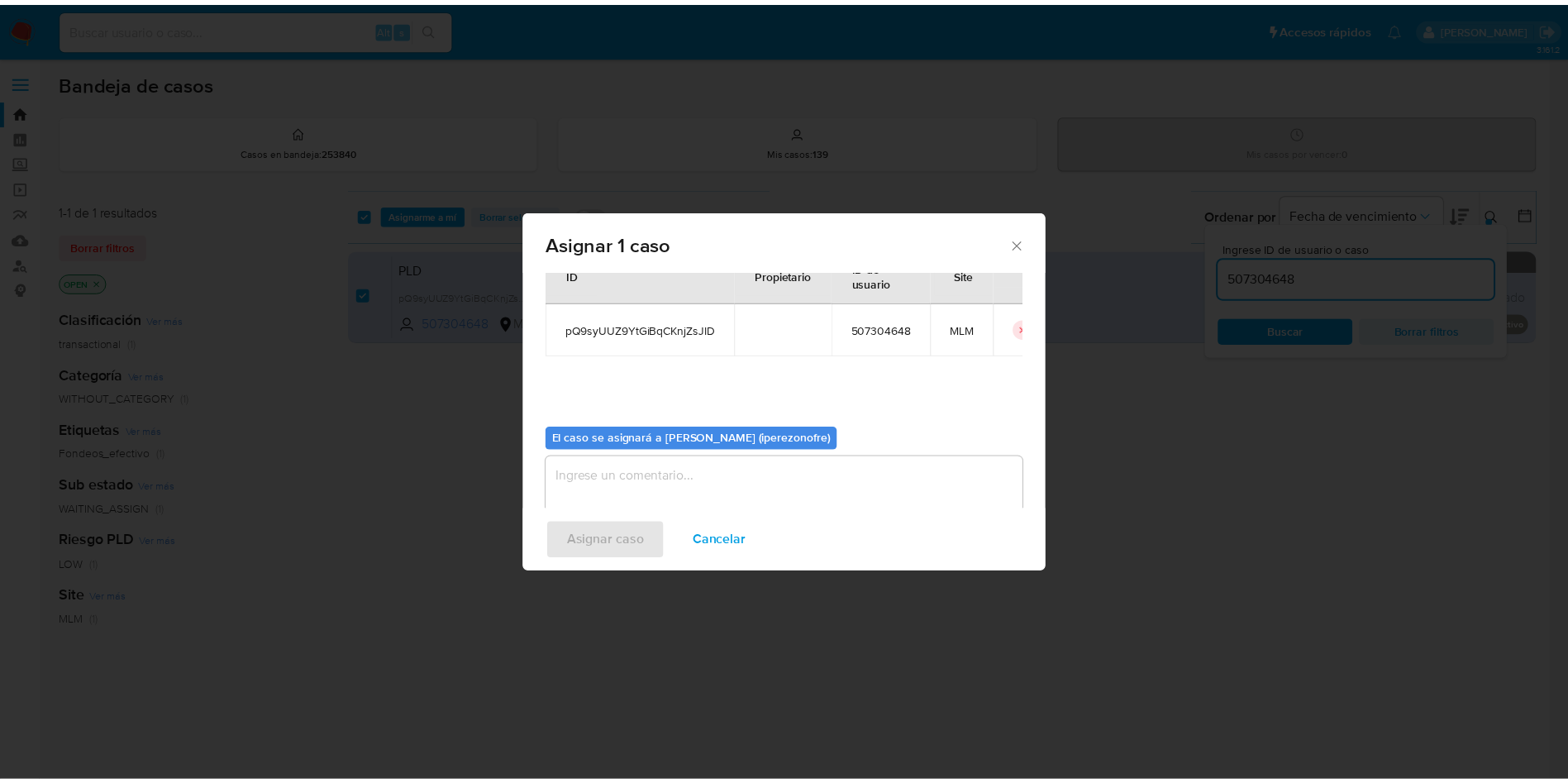
scroll to position [86, 0]
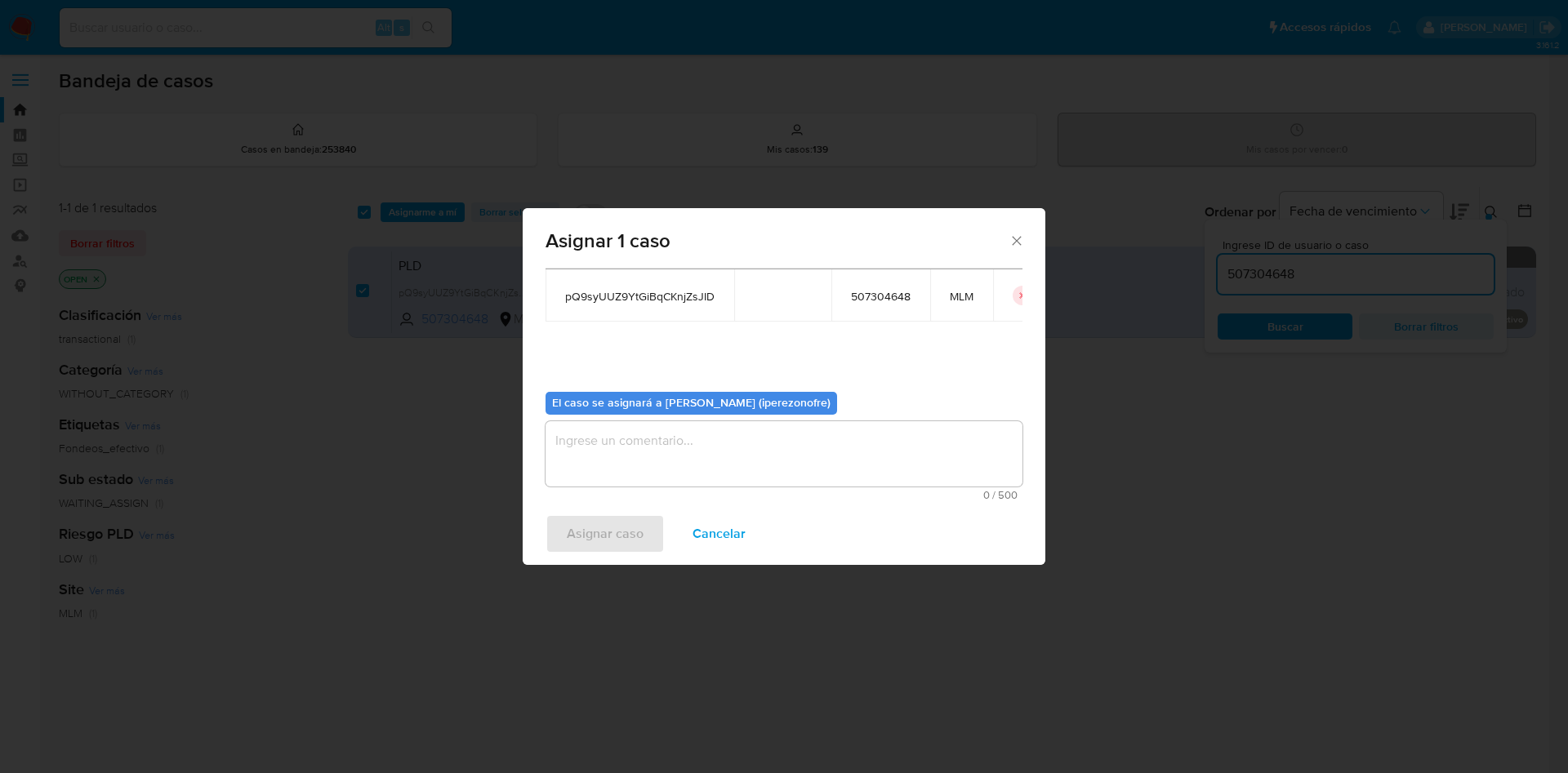
click at [831, 451] on textarea "assign-modal" at bounding box center [784, 454] width 477 height 65
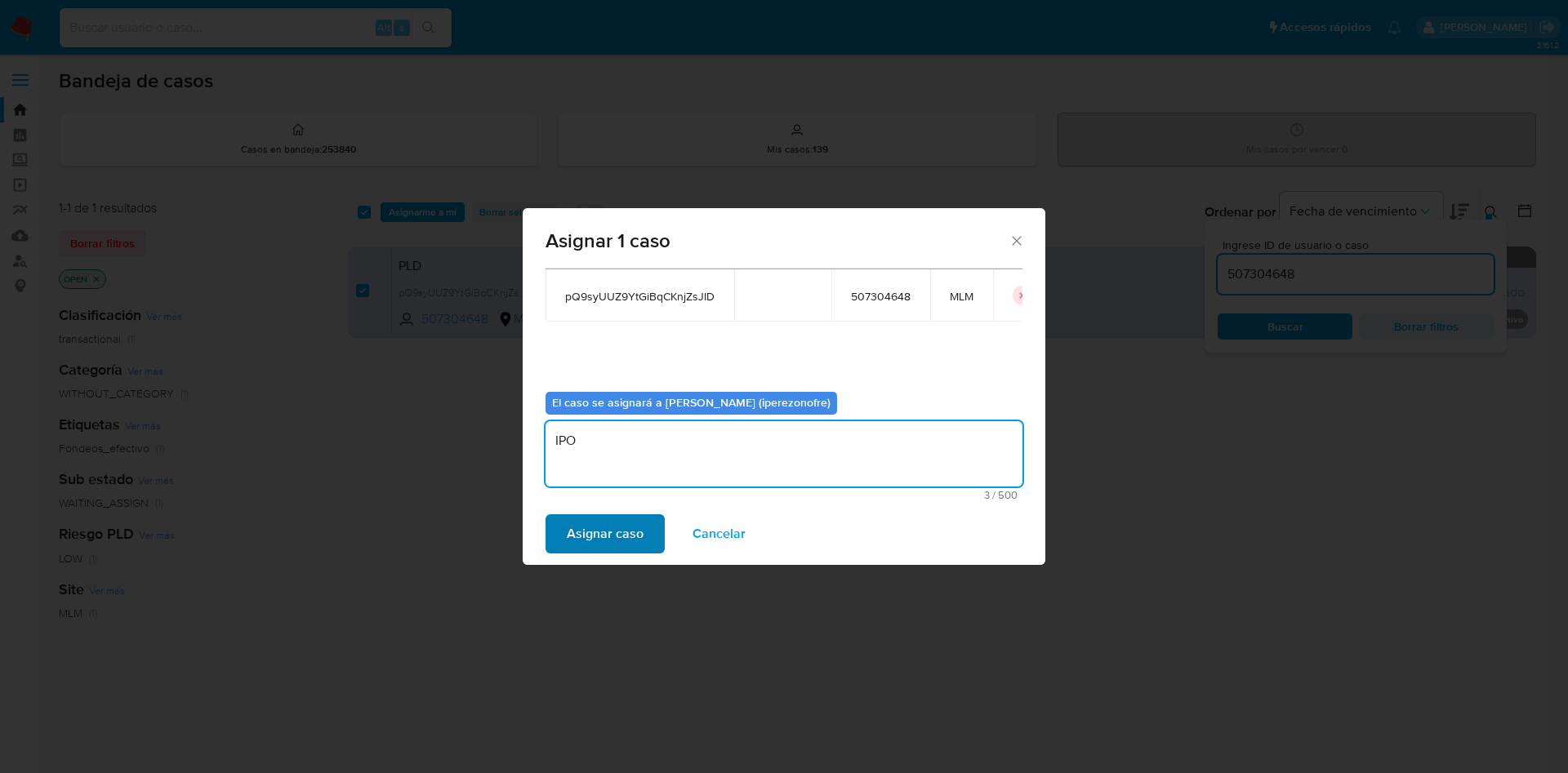
type textarea "IPO"
click at [608, 529] on span "Asignar caso" at bounding box center [605, 534] width 77 height 35
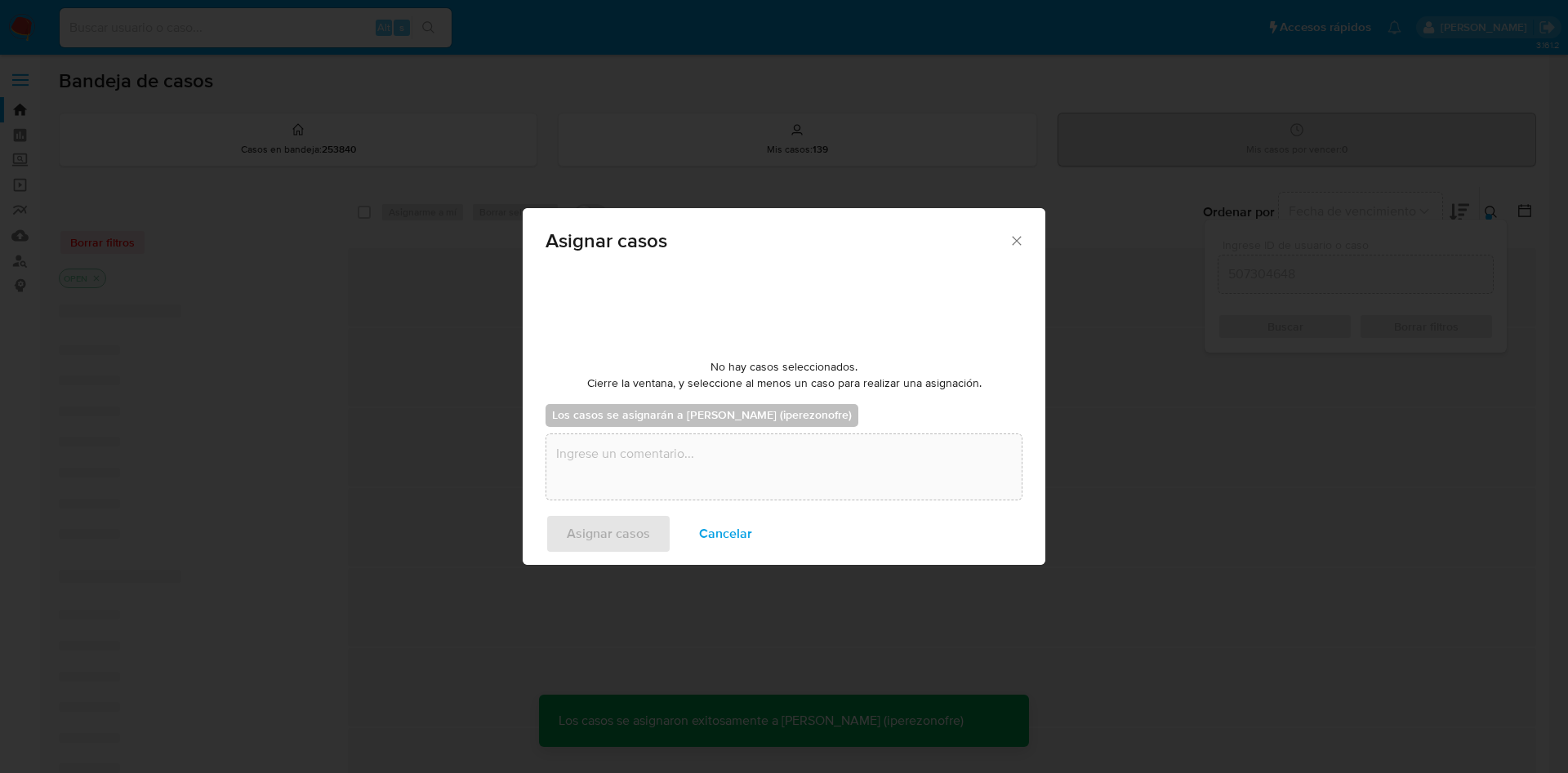
checkbox input "false"
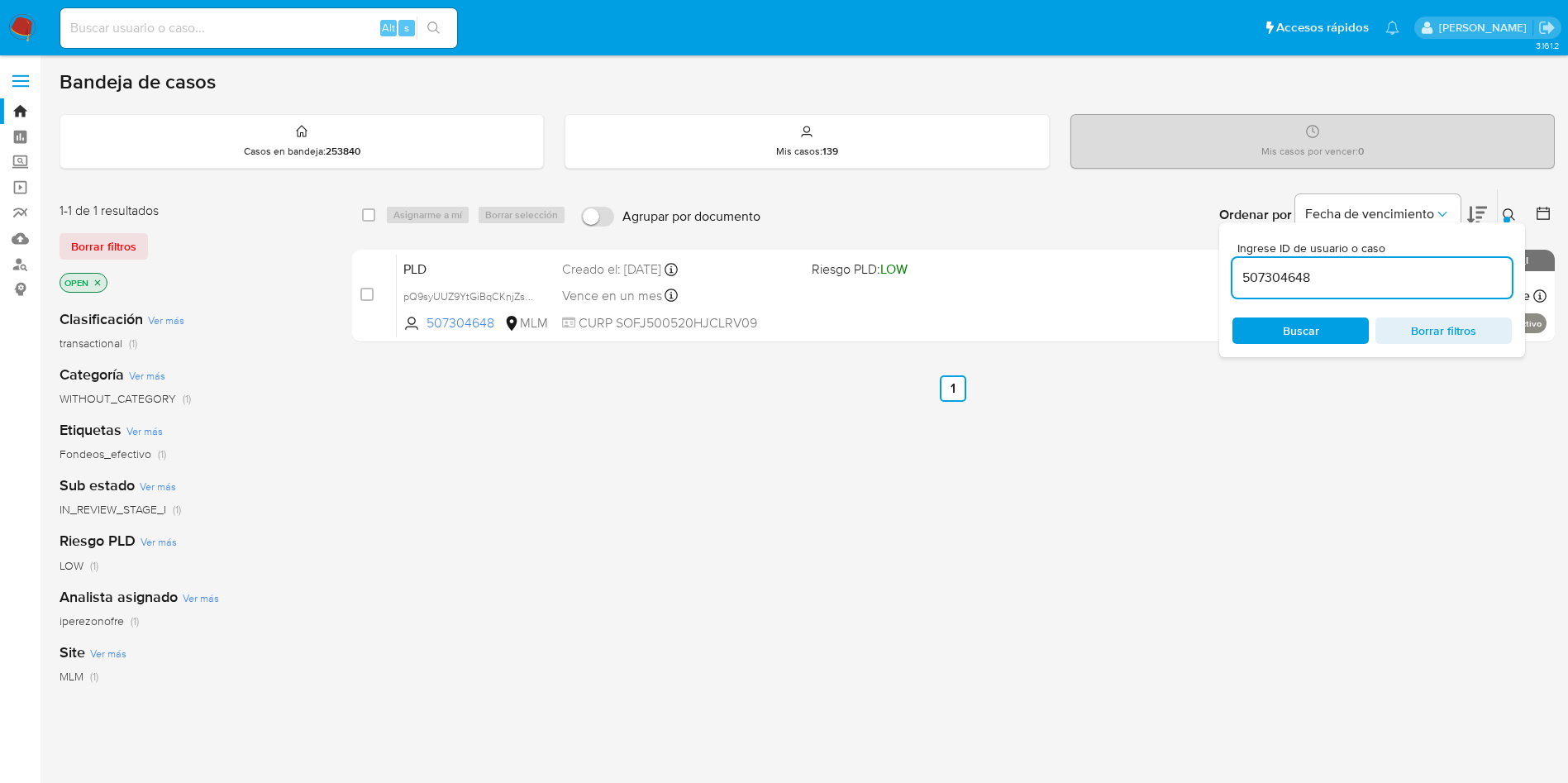
click at [598, 554] on div "select-all-cases-checkbox Asignarme a mí Borrar selección Agrupar por documento…" at bounding box center [953, 563] width 1202 height 749
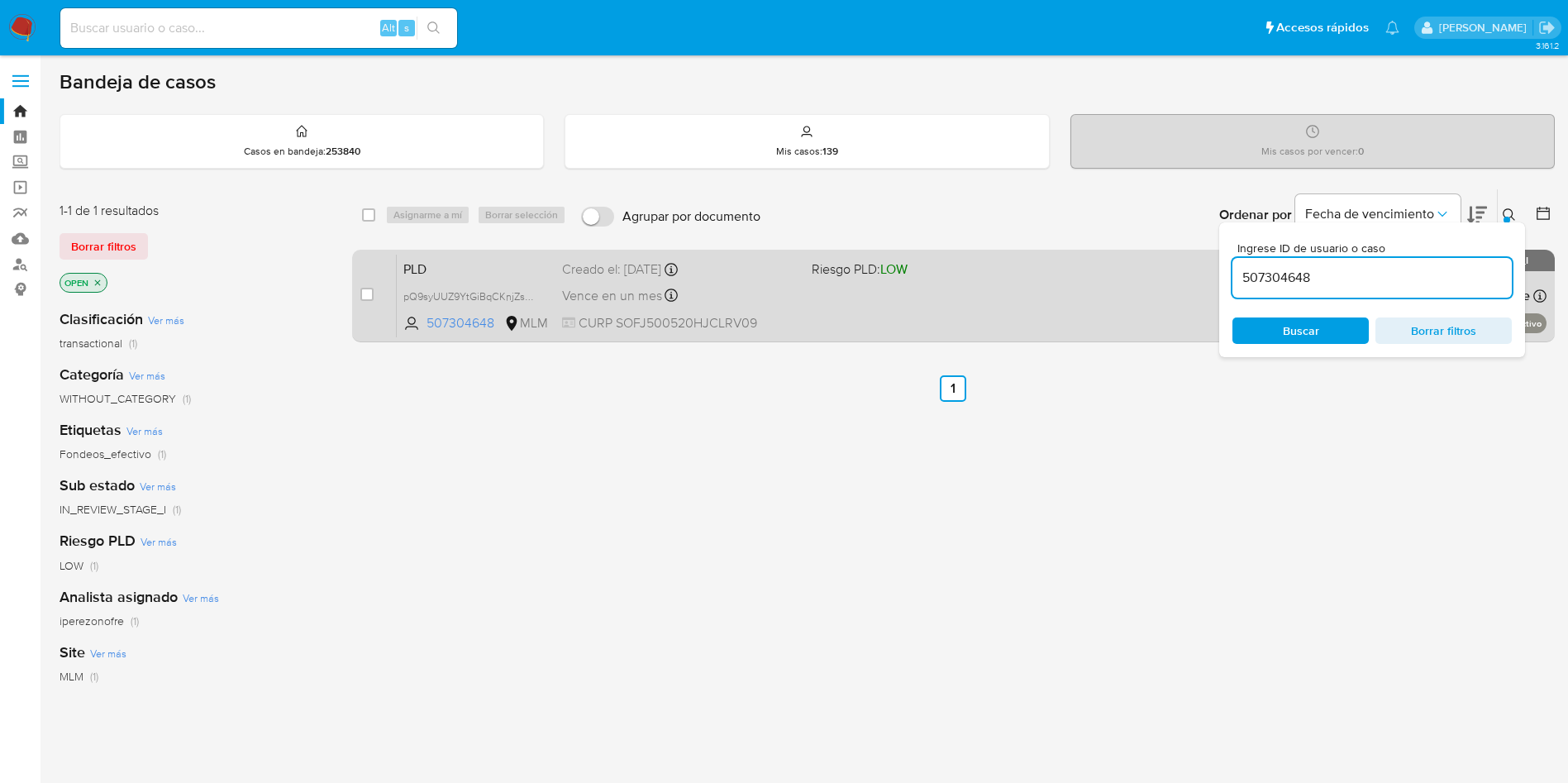
click at [805, 313] on div "PLD pQ9syUUZ9YtGiBqCKnjZsJID 507304648 MLM Riesgo PLD: LOW Creado el: 12/09/202…" at bounding box center [971, 296] width 1149 height 84
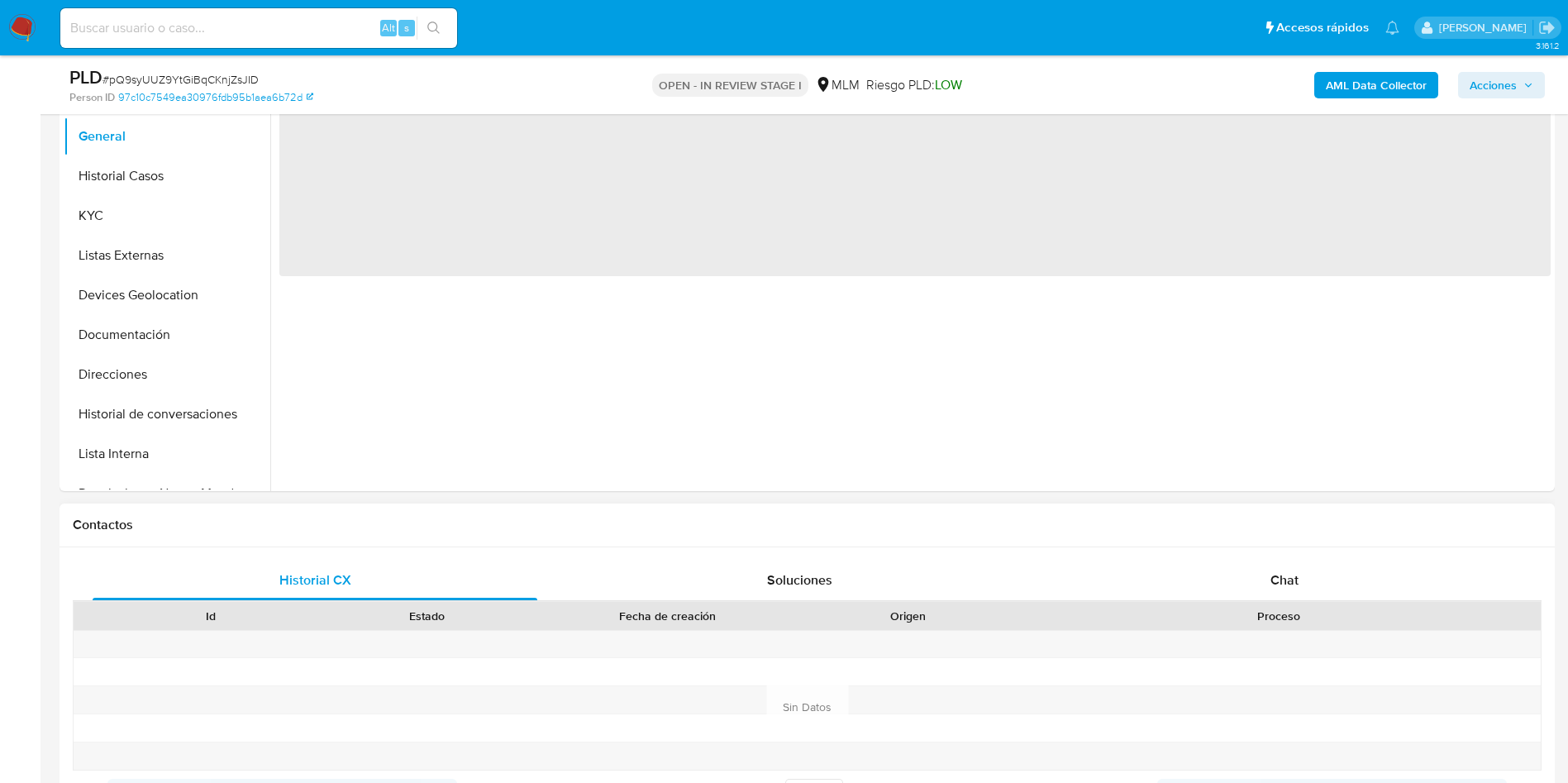
select select "10"
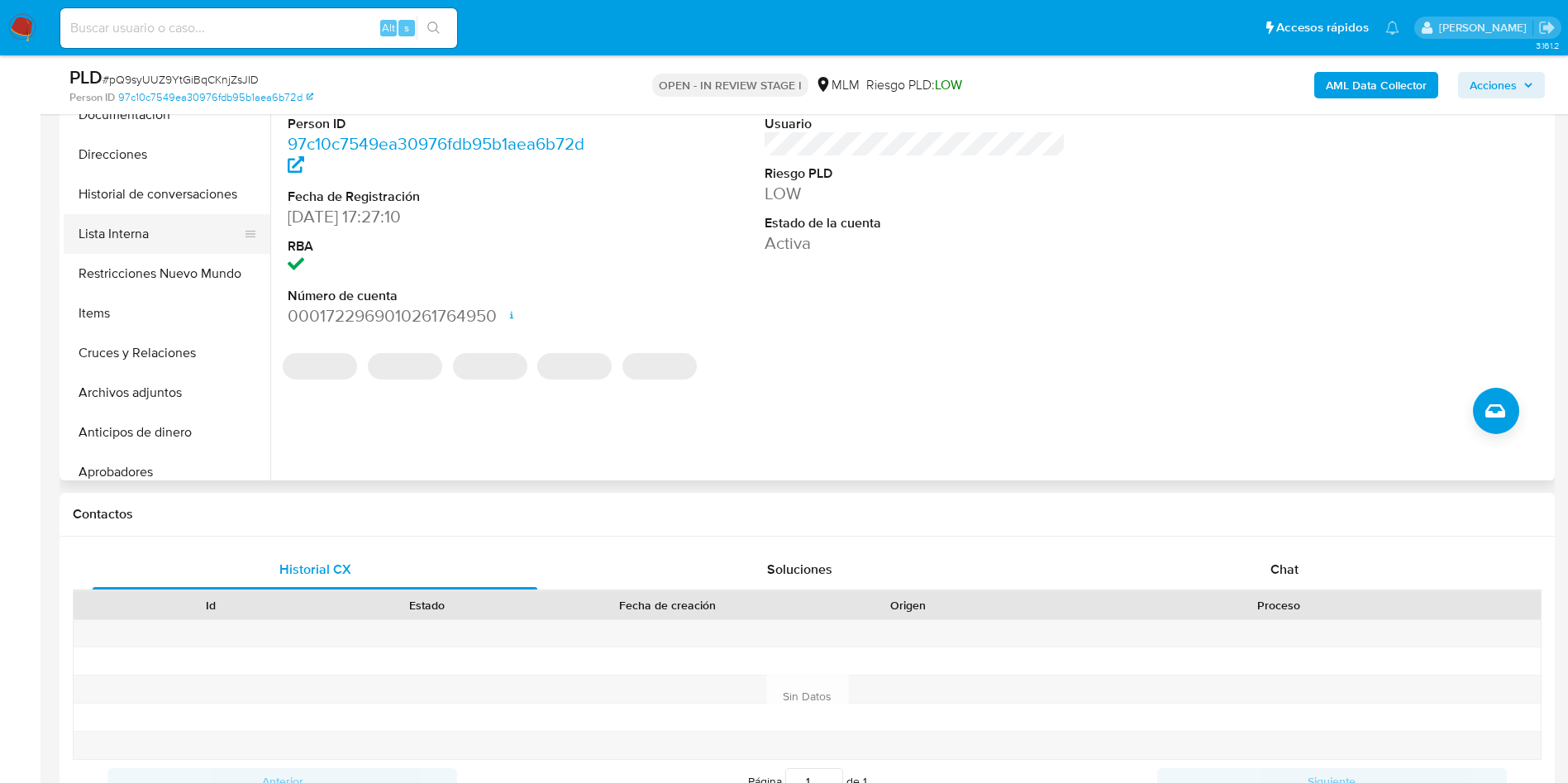
scroll to position [248, 0]
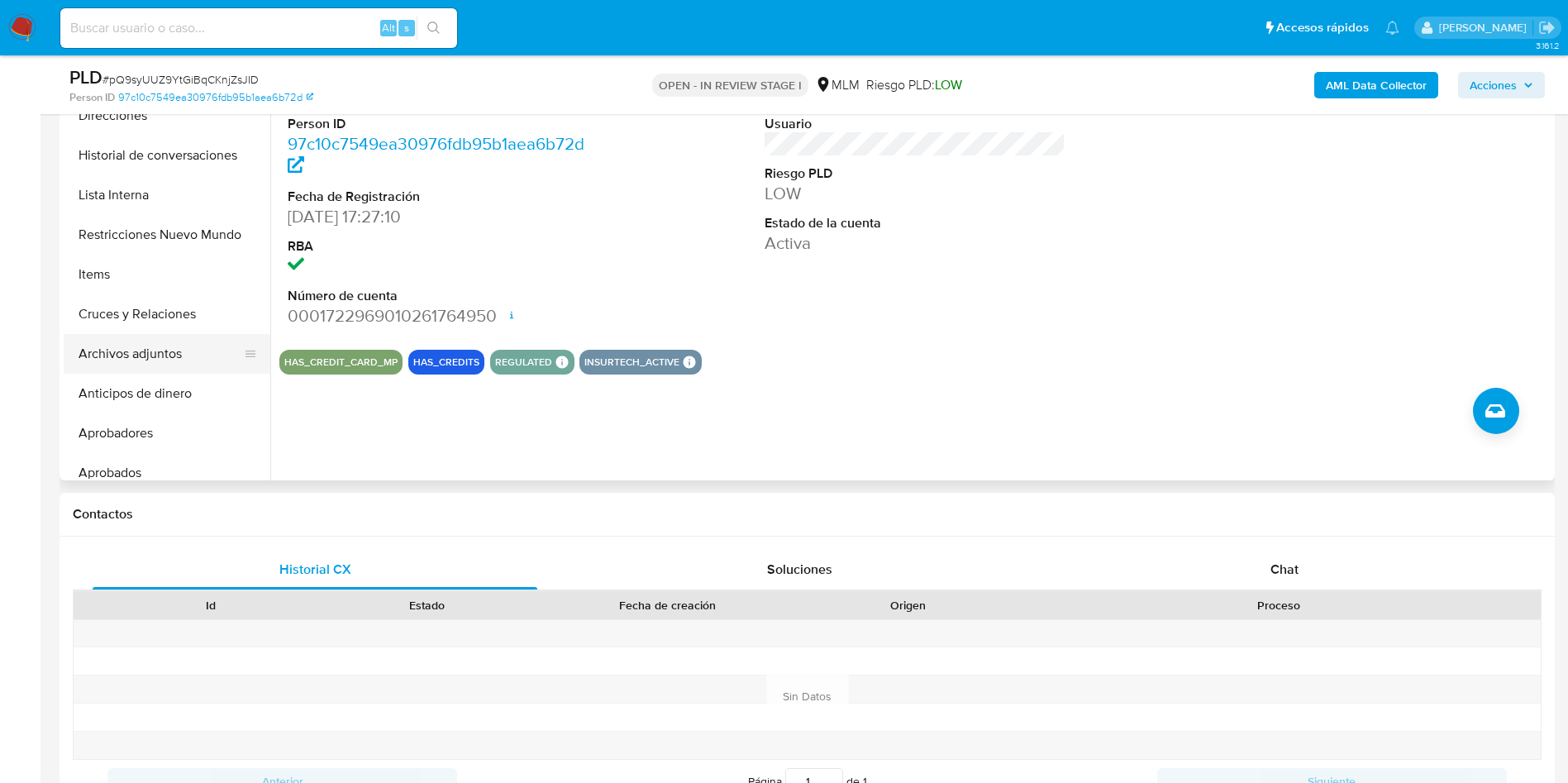
click at [141, 346] on button "Archivos adjuntos" at bounding box center [160, 354] width 193 height 40
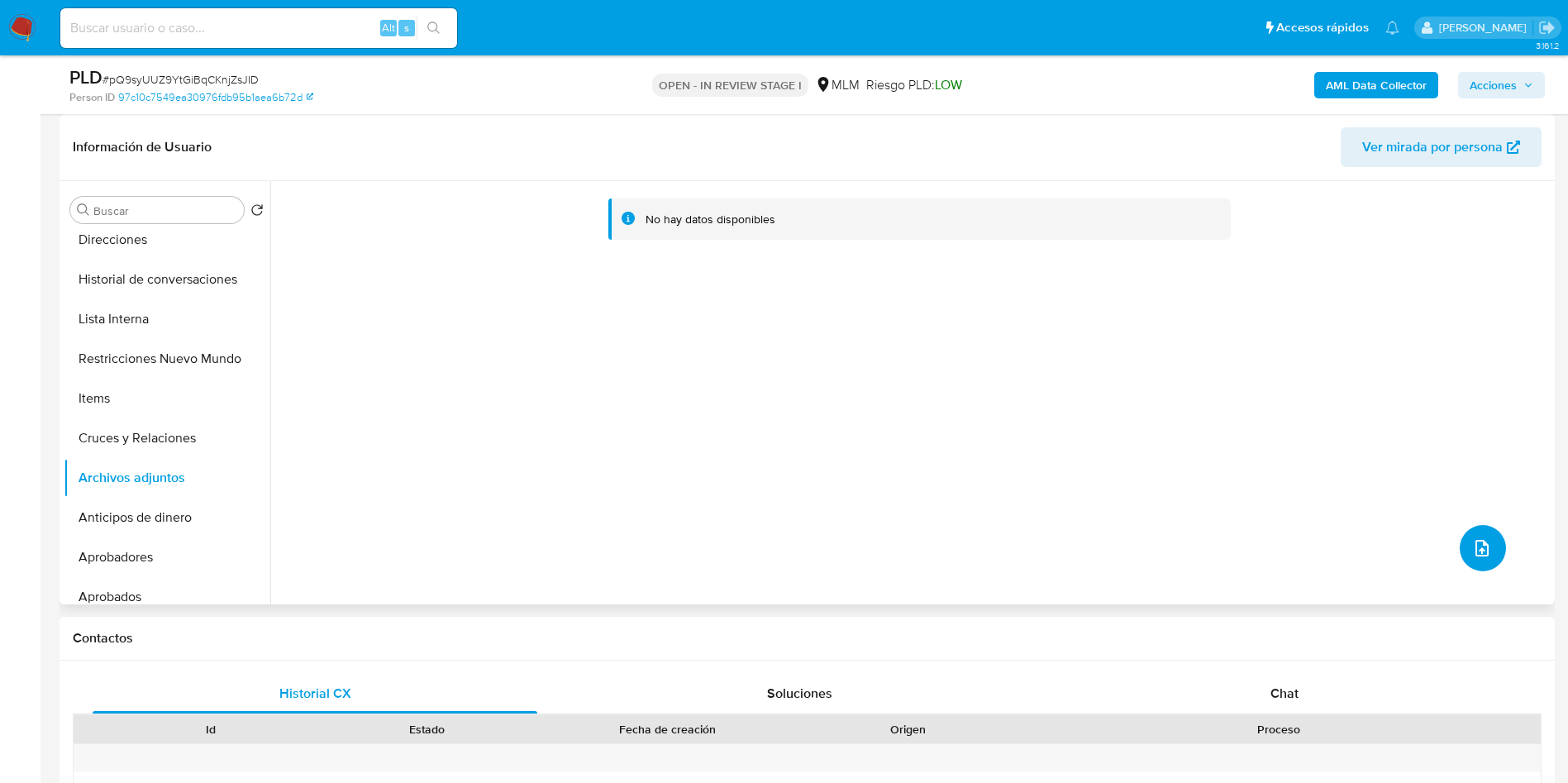
click at [1482, 530] on button "upload-file" at bounding box center [1482, 548] width 46 height 46
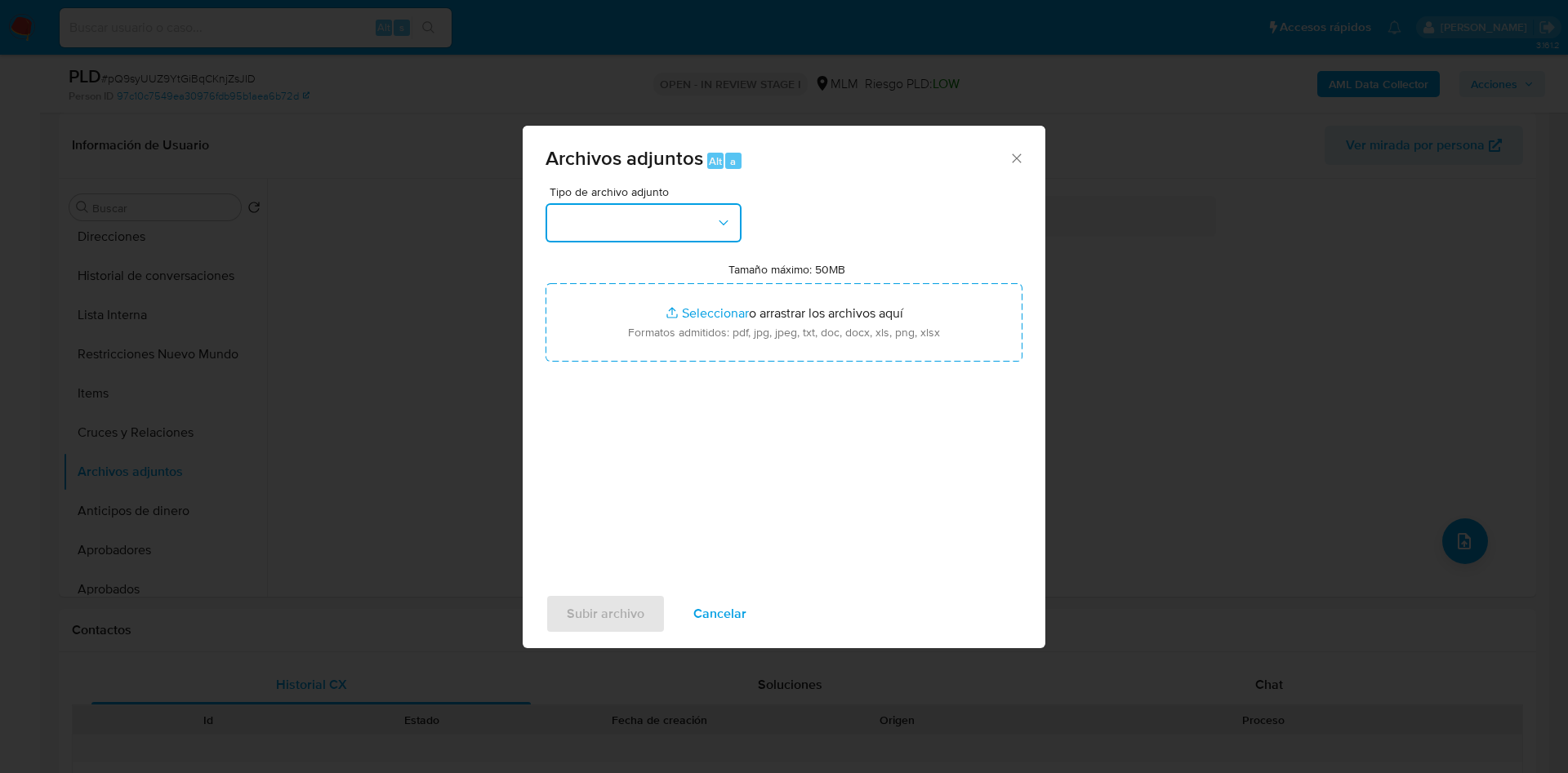
click at [717, 231] on button "button" at bounding box center [643, 223] width 196 height 39
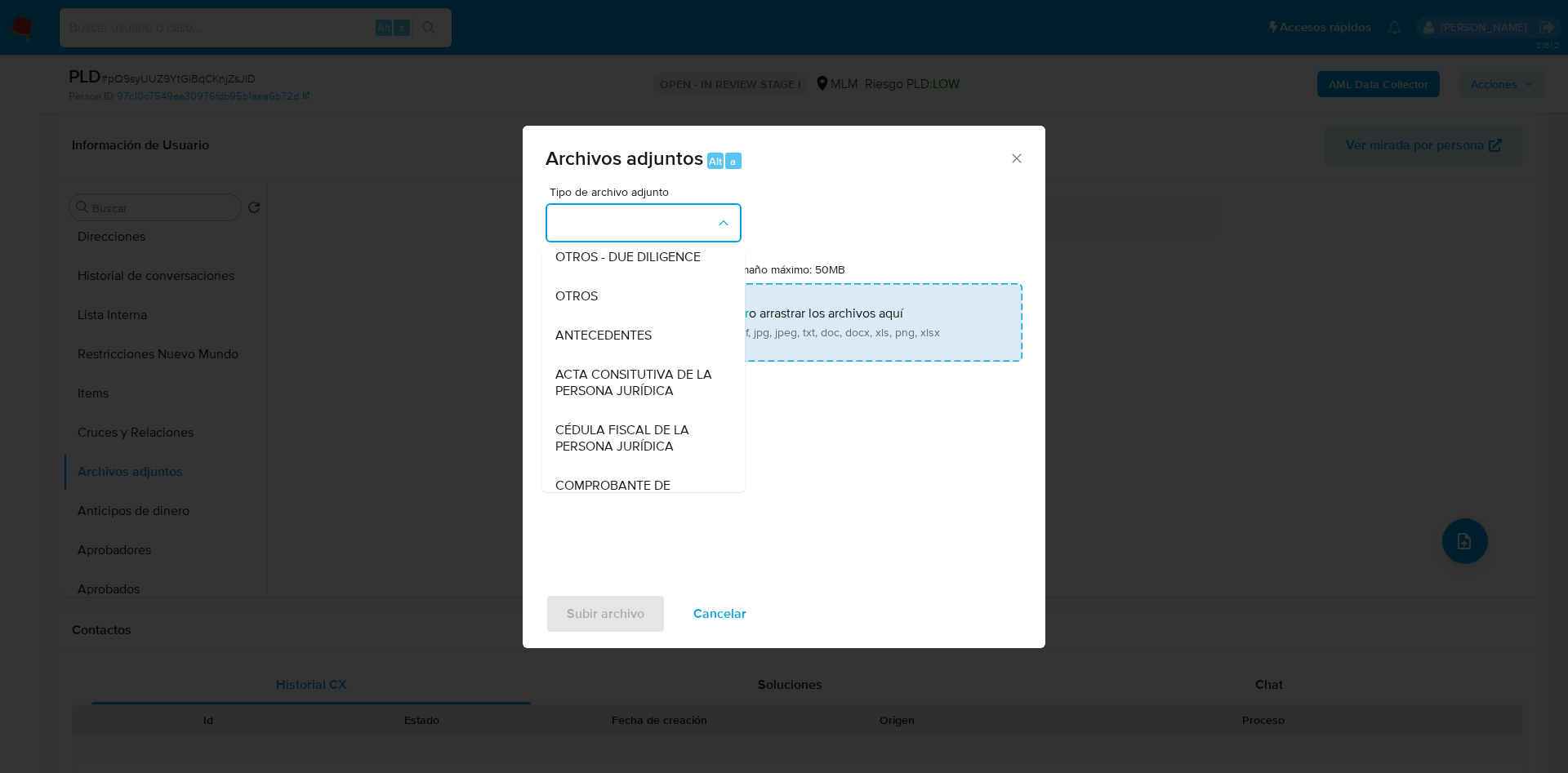
click at [605, 304] on div "OTROS" at bounding box center [638, 296] width 166 height 39
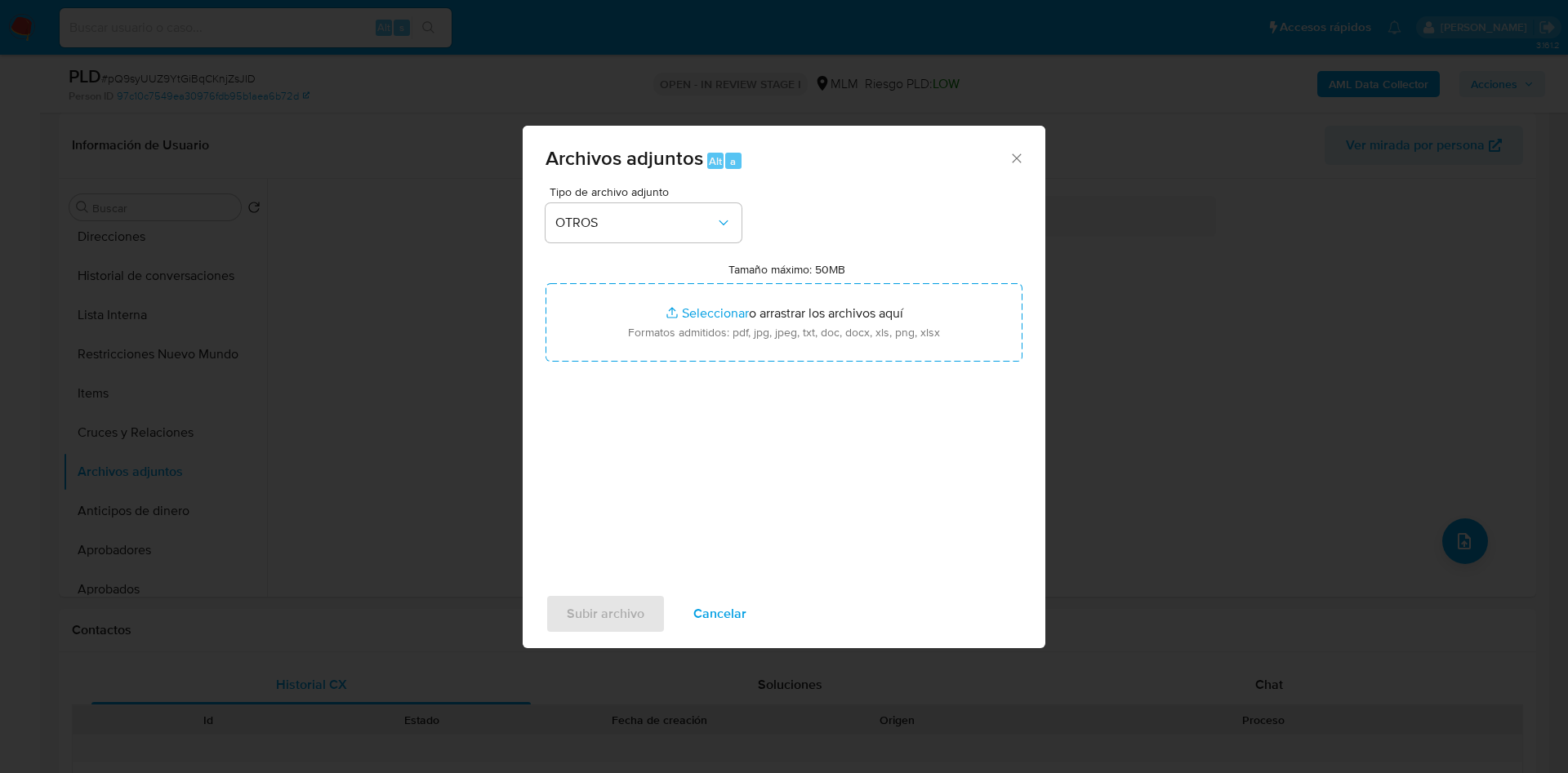
click at [898, 501] on div "Tipo de archivo adjunto OTROS Tamaño máximo: 50MB Seleccionar archivos Seleccio…" at bounding box center [784, 378] width 477 height 385
click at [612, 619] on span "Subir archivo" at bounding box center [605, 613] width 78 height 35
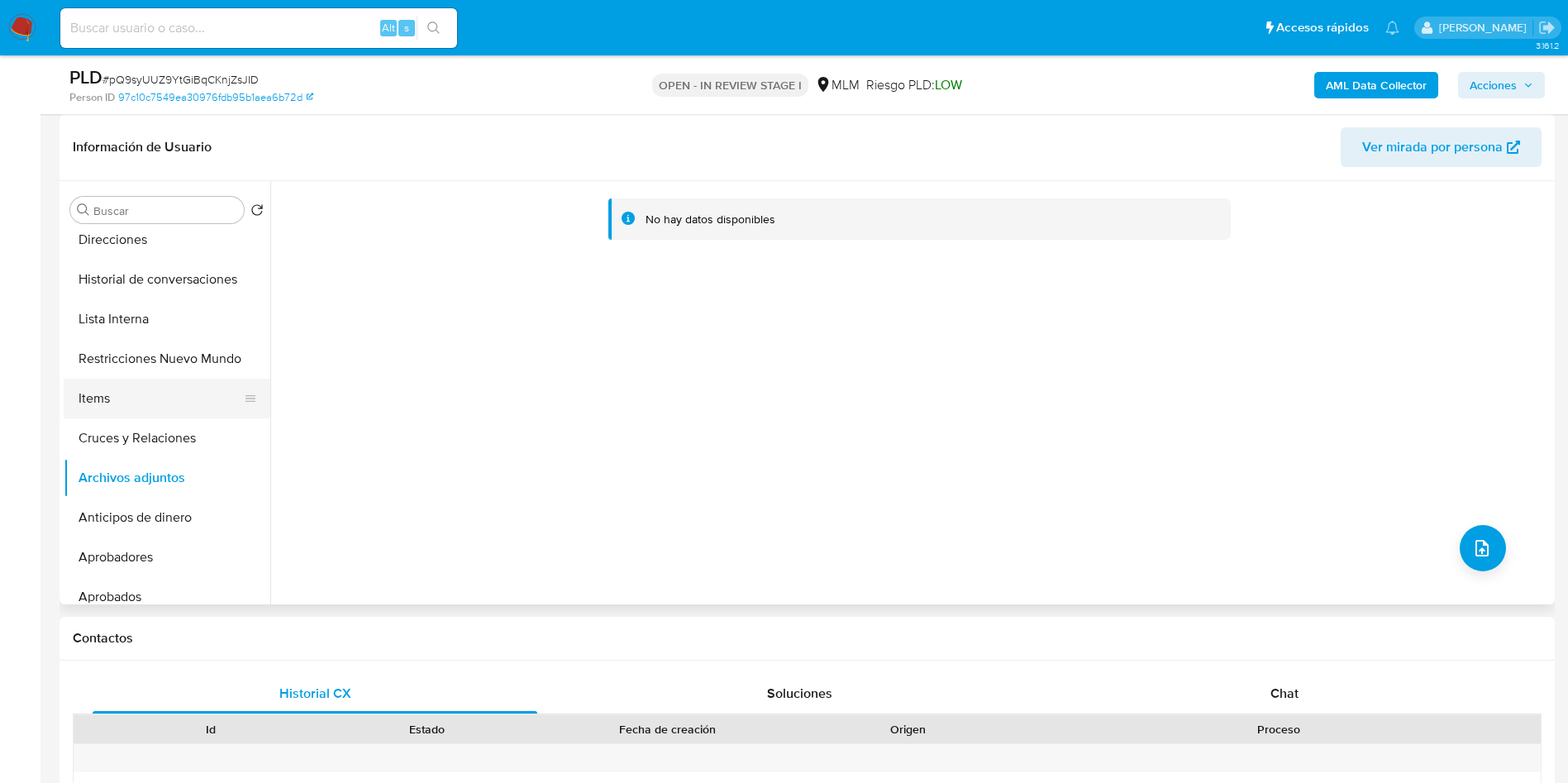
click at [161, 416] on button "Items" at bounding box center [160, 399] width 193 height 40
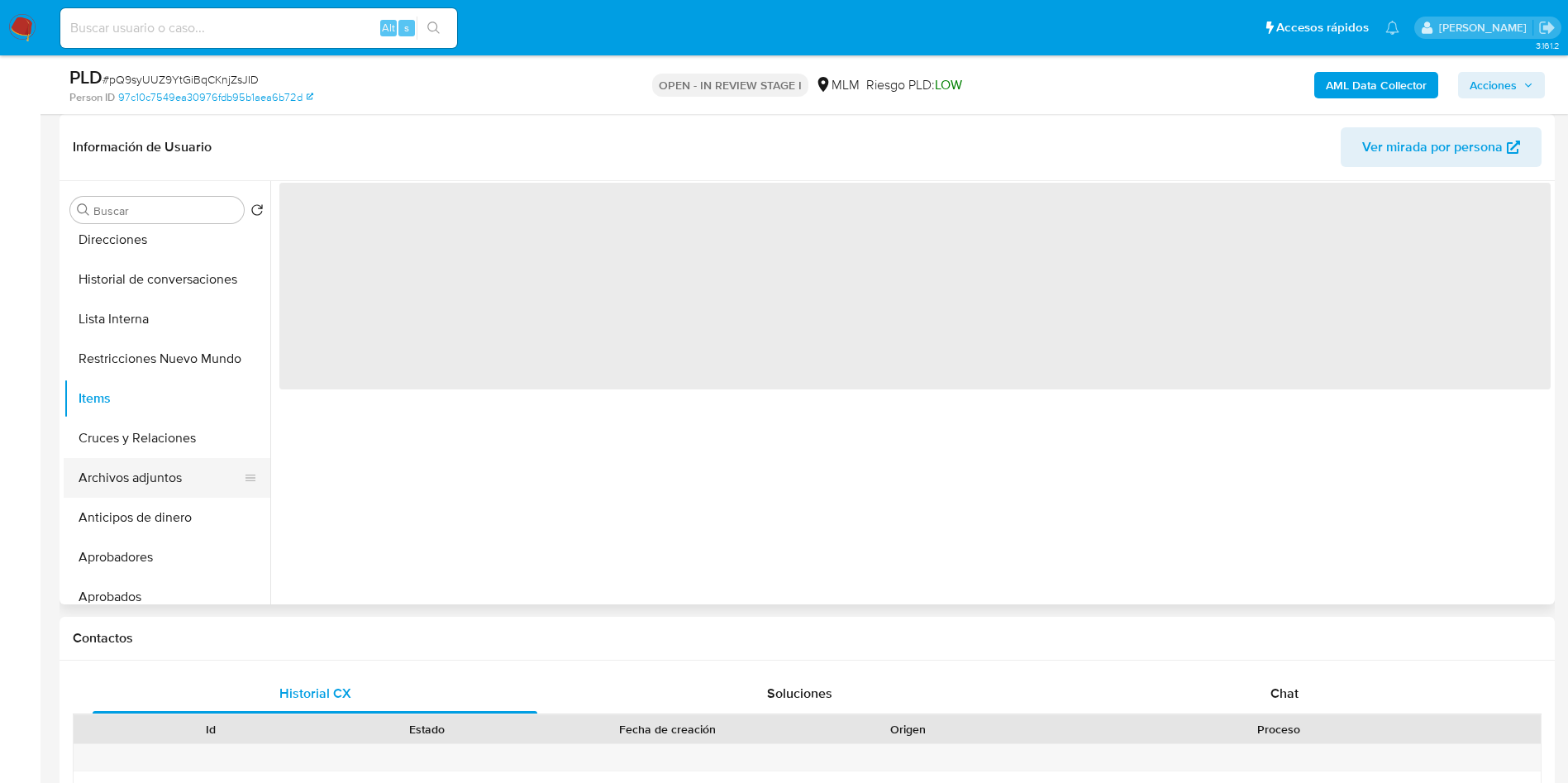
click at [162, 477] on button "Archivos adjuntos" at bounding box center [160, 478] width 193 height 40
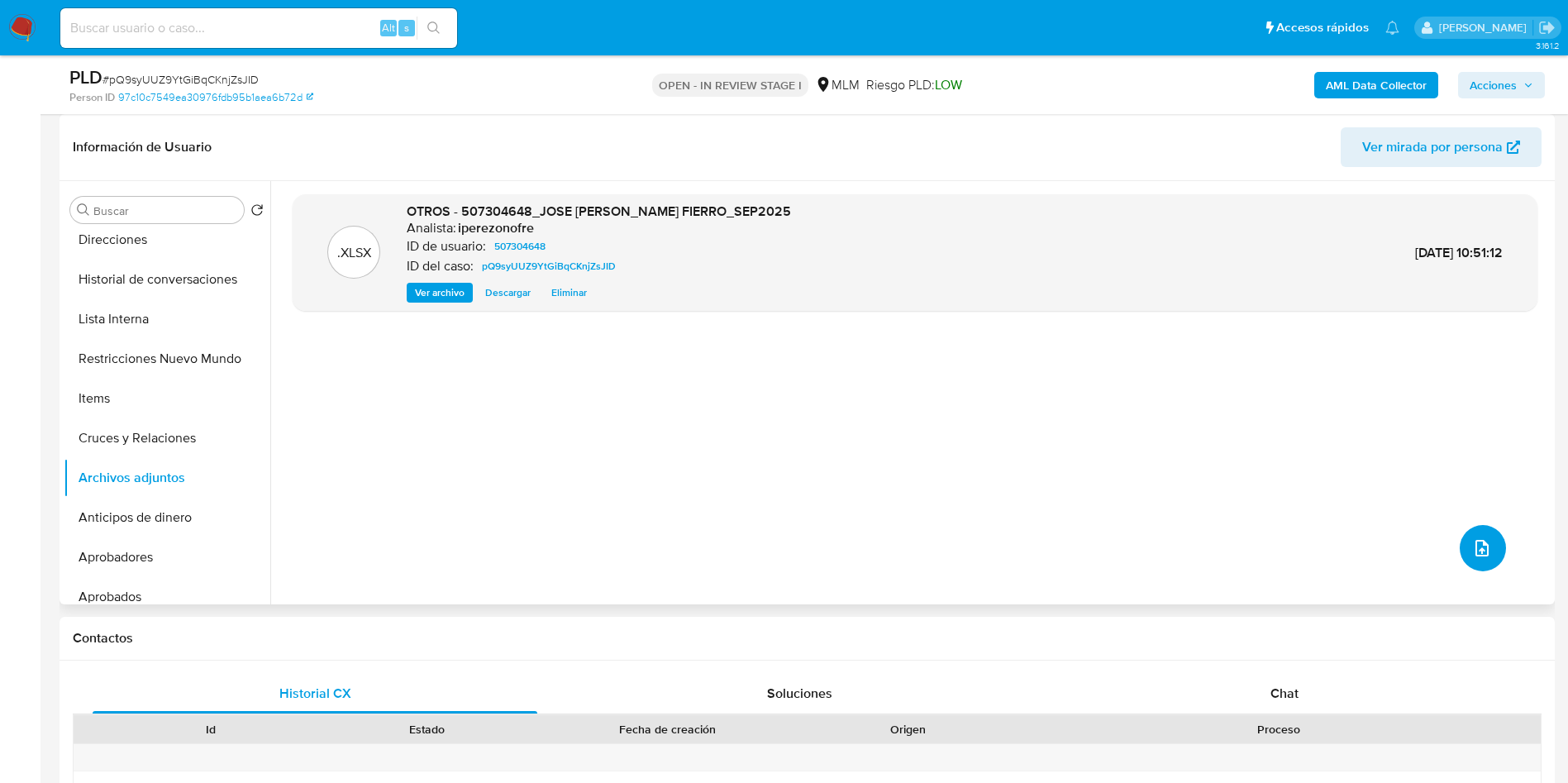
click at [1464, 537] on button "upload-file" at bounding box center [1482, 548] width 46 height 46
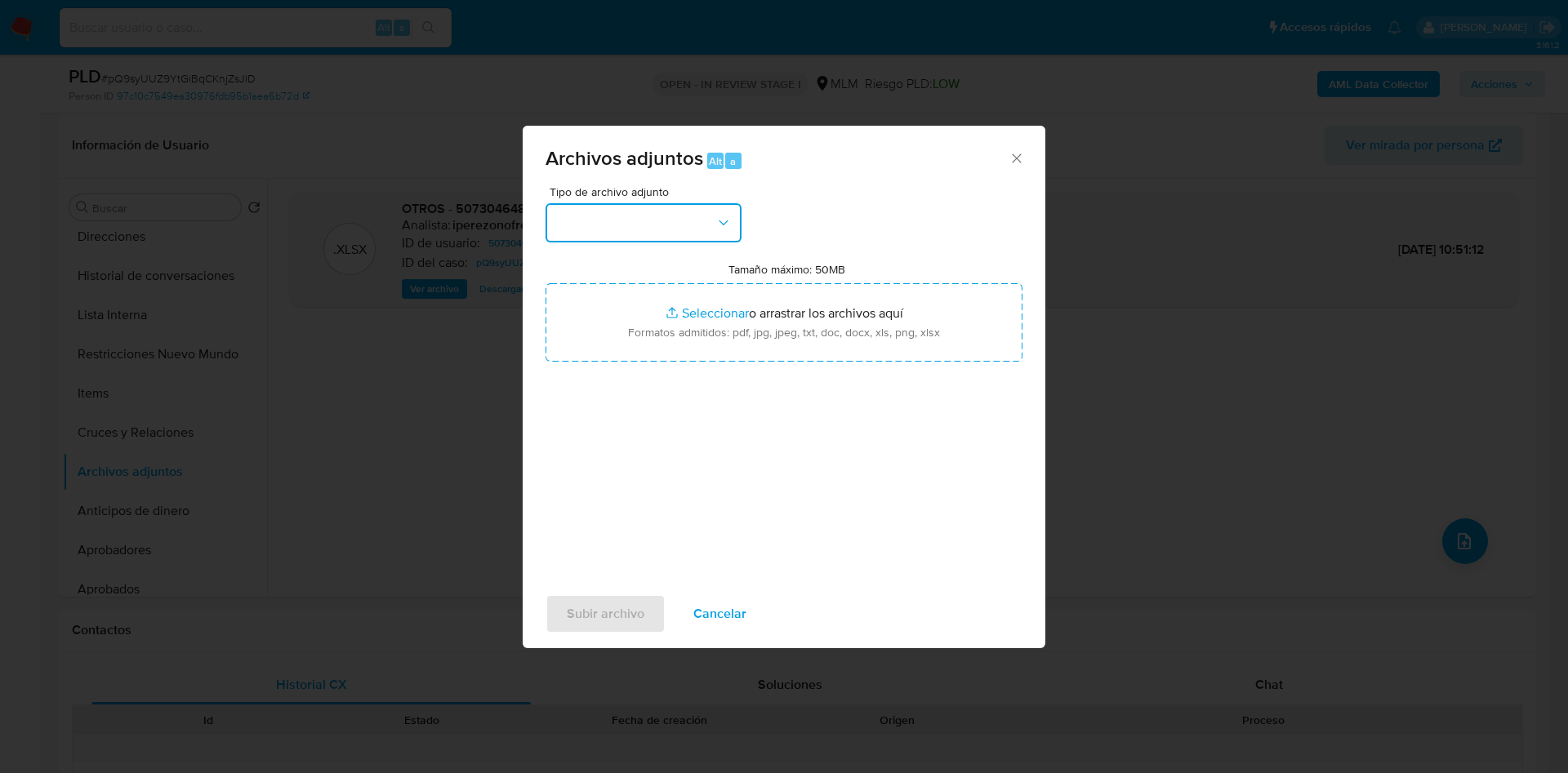
click at [681, 225] on button "button" at bounding box center [643, 223] width 196 height 39
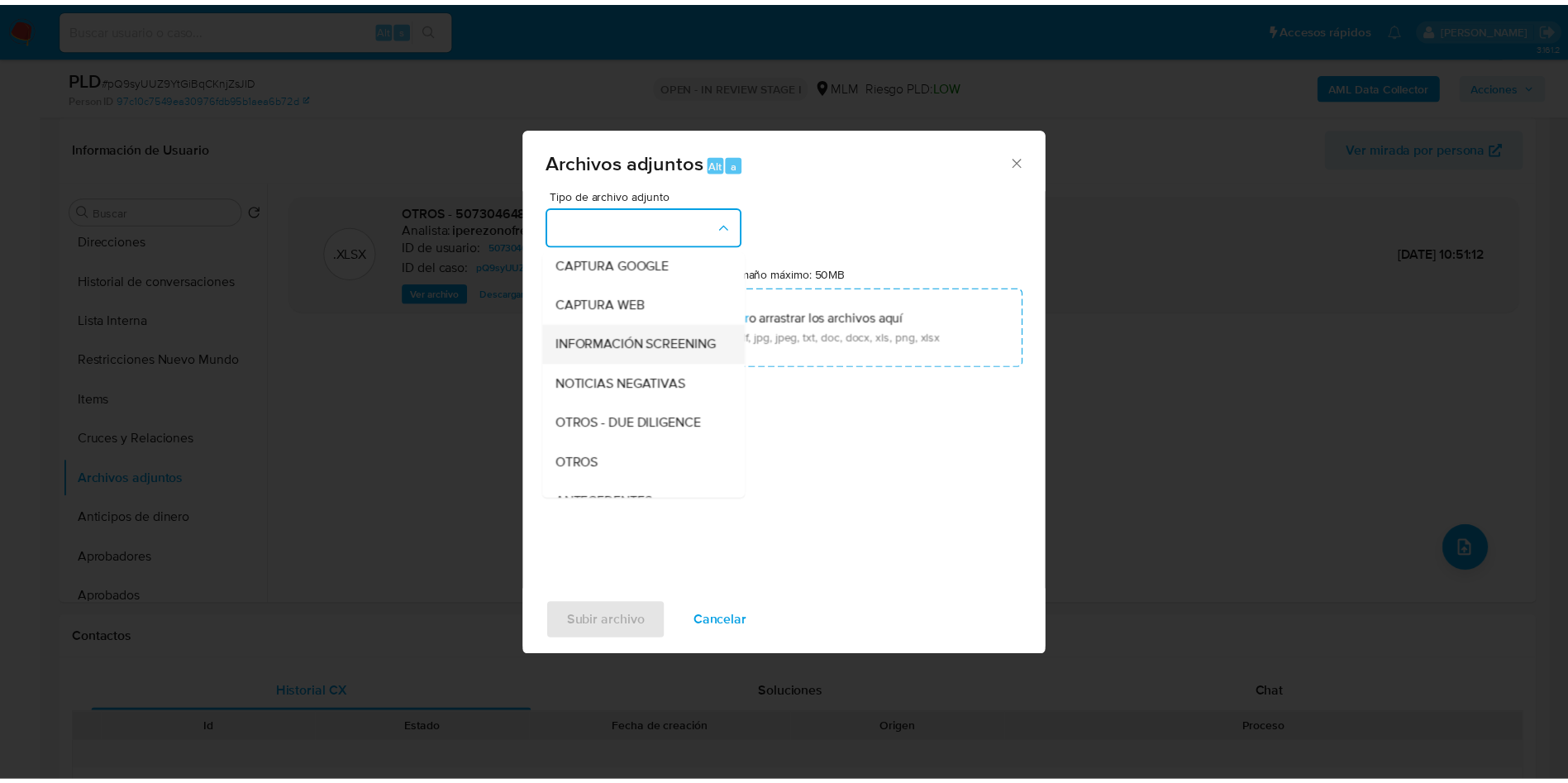
scroll to position [124, 0]
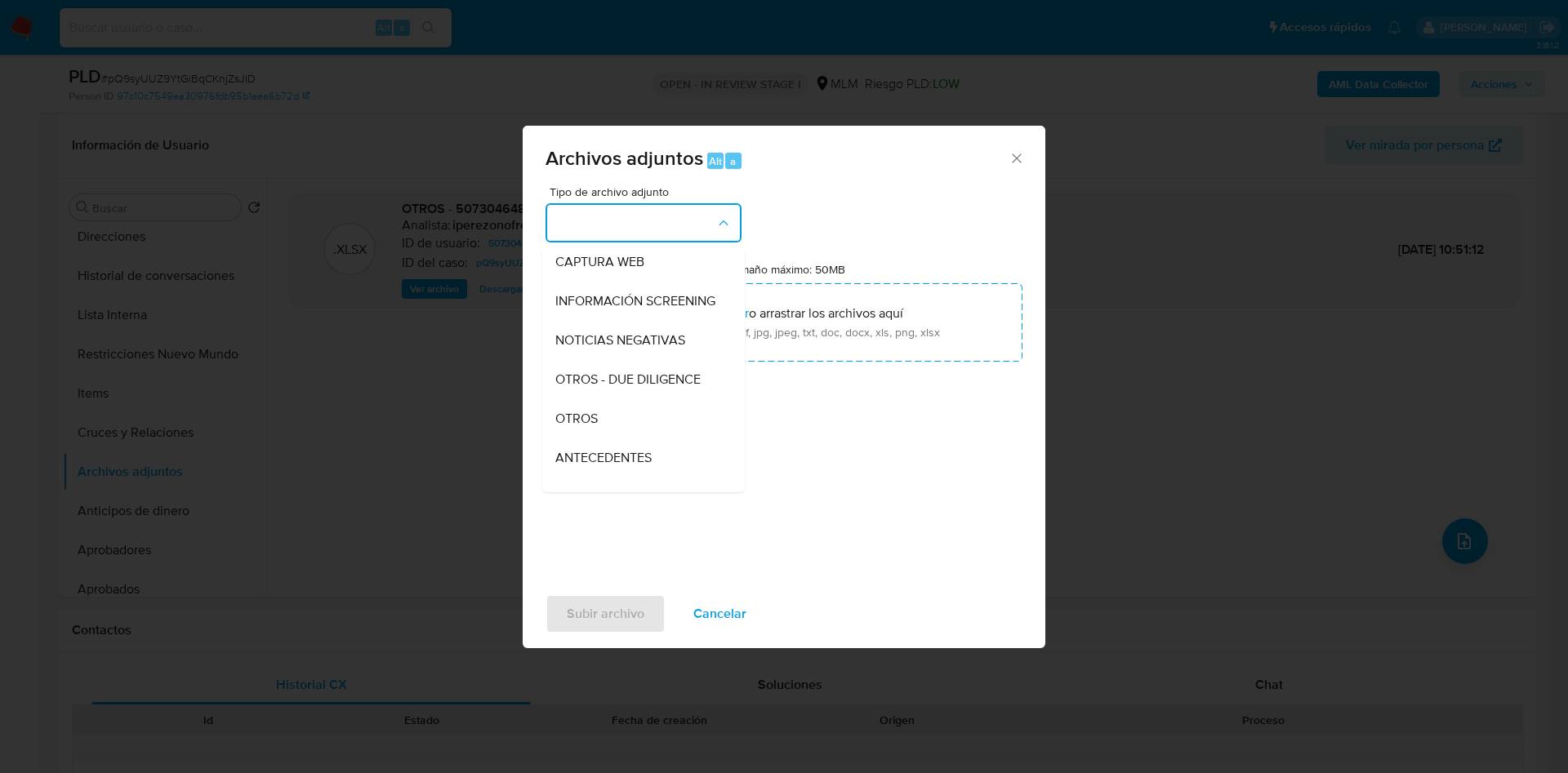
click at [626, 437] on div "OTROS" at bounding box center [638, 419] width 166 height 39
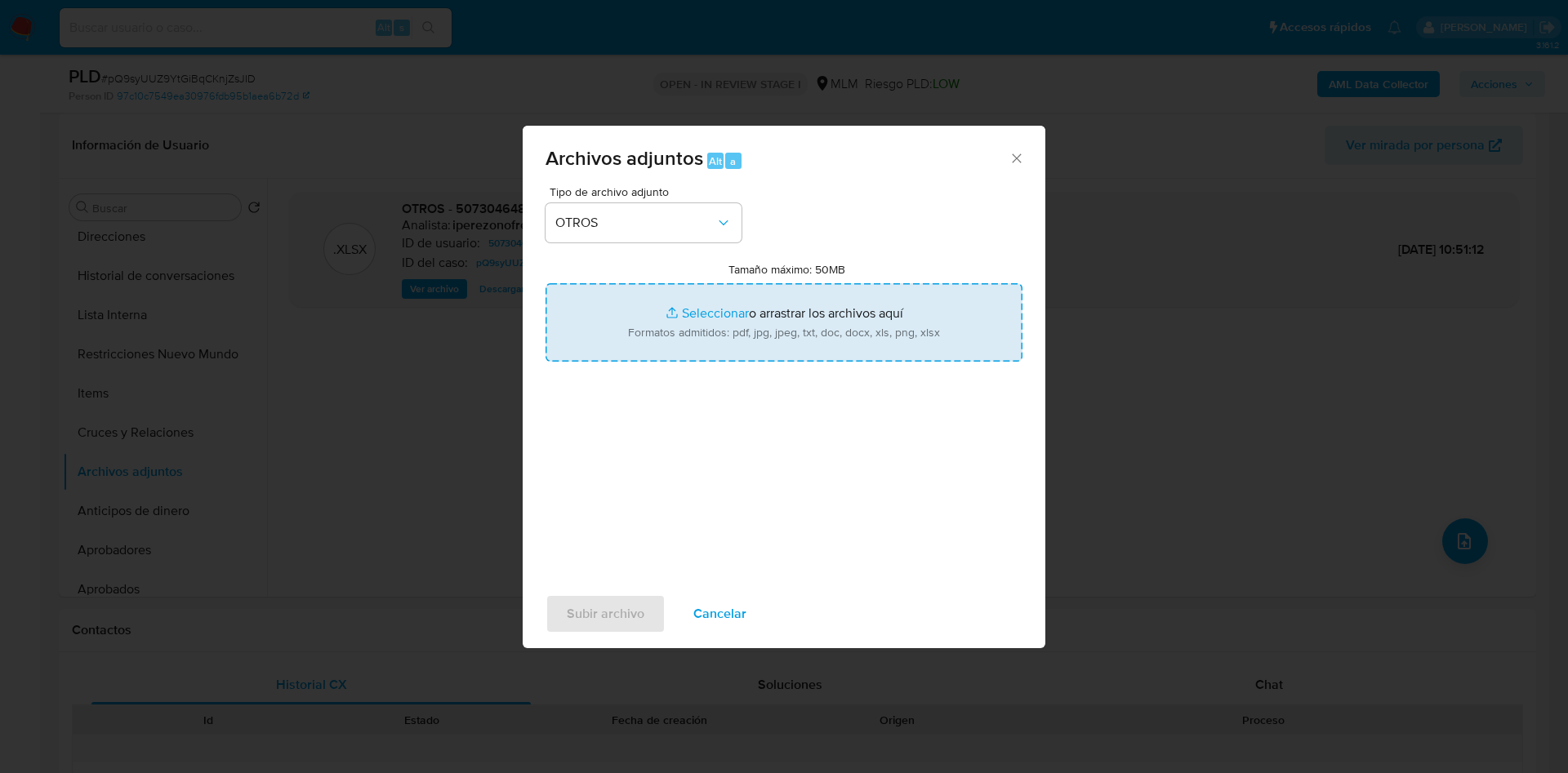
click at [715, 327] on input "Tamaño máximo: 50MB Seleccionar archivos" at bounding box center [784, 323] width 477 height 79
type input "C:\fakepath\507304648_JOSE JAVIER SOLORIO FIERRO_SEP2025.pdf"
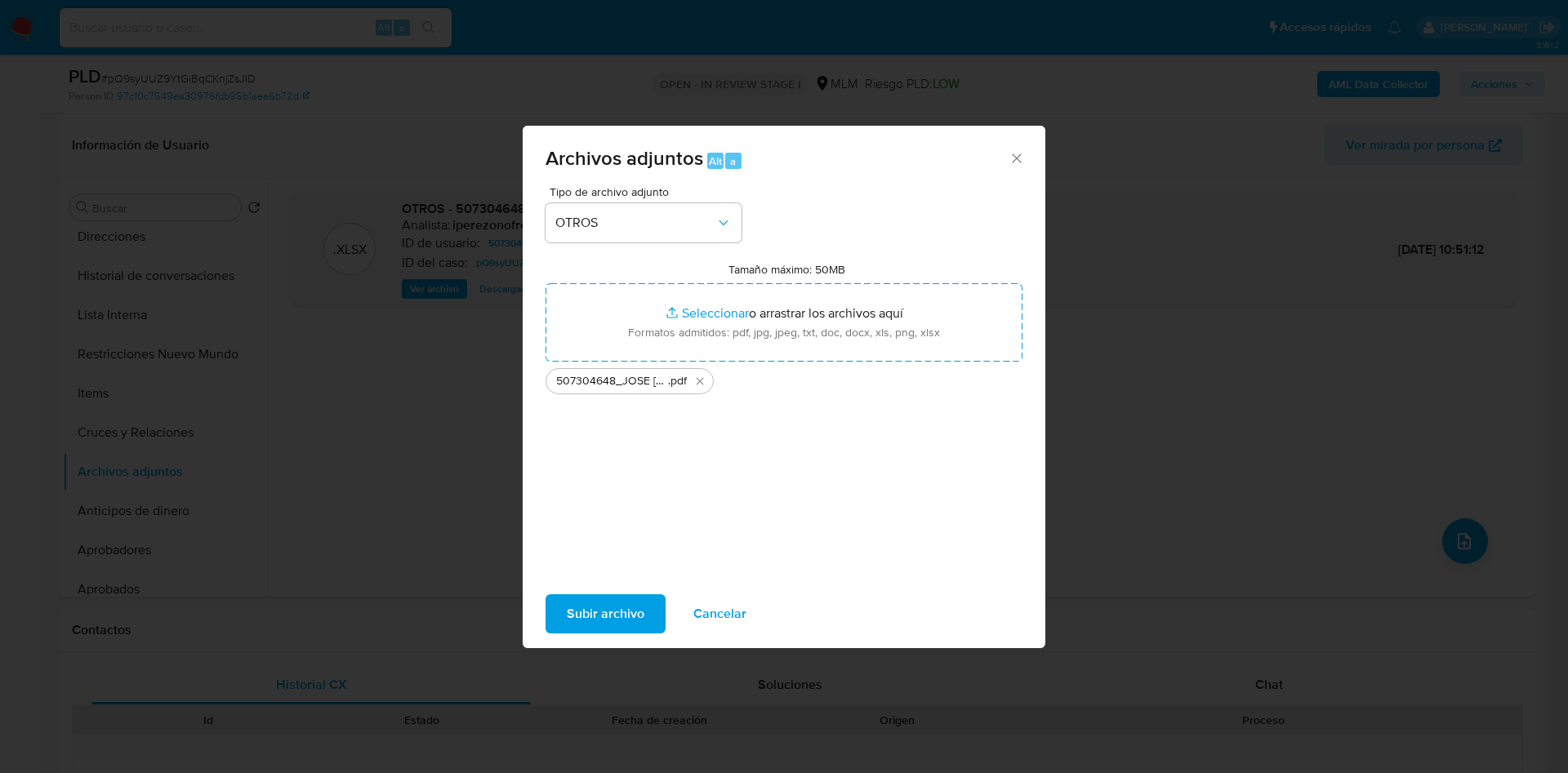
click at [636, 615] on span "Subir archivo" at bounding box center [605, 613] width 78 height 35
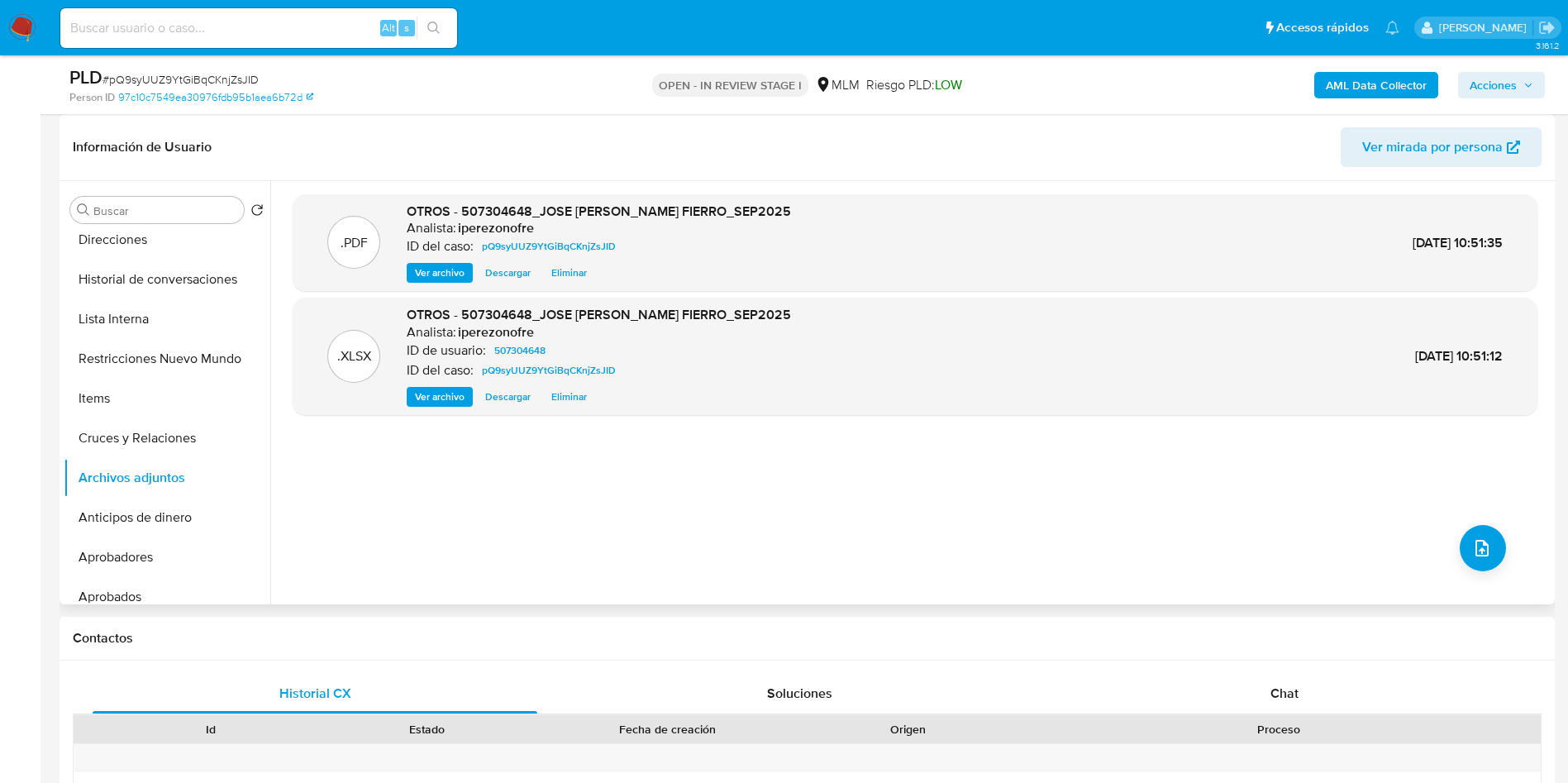
click at [662, 550] on div ".PDF OTROS - 507304648_JOSE JAVIER SOLORIO FIERRO_SEP2025 Analista: iperezonofr…" at bounding box center [914, 393] width 1245 height 397
click at [143, 434] on button "Cruces y Relaciones" at bounding box center [160, 439] width 193 height 40
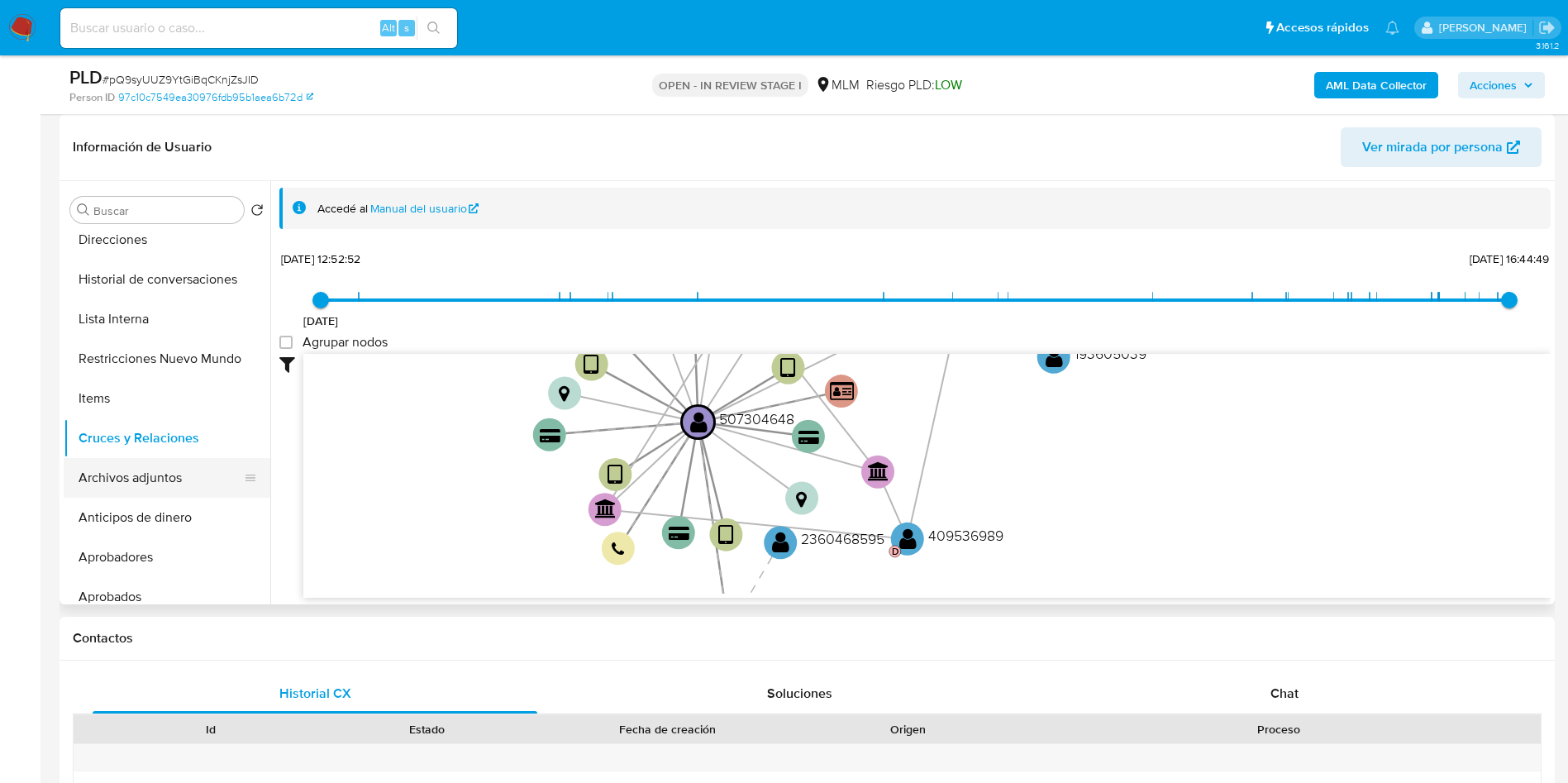
click at [164, 476] on button "Archivos adjuntos" at bounding box center [160, 478] width 193 height 40
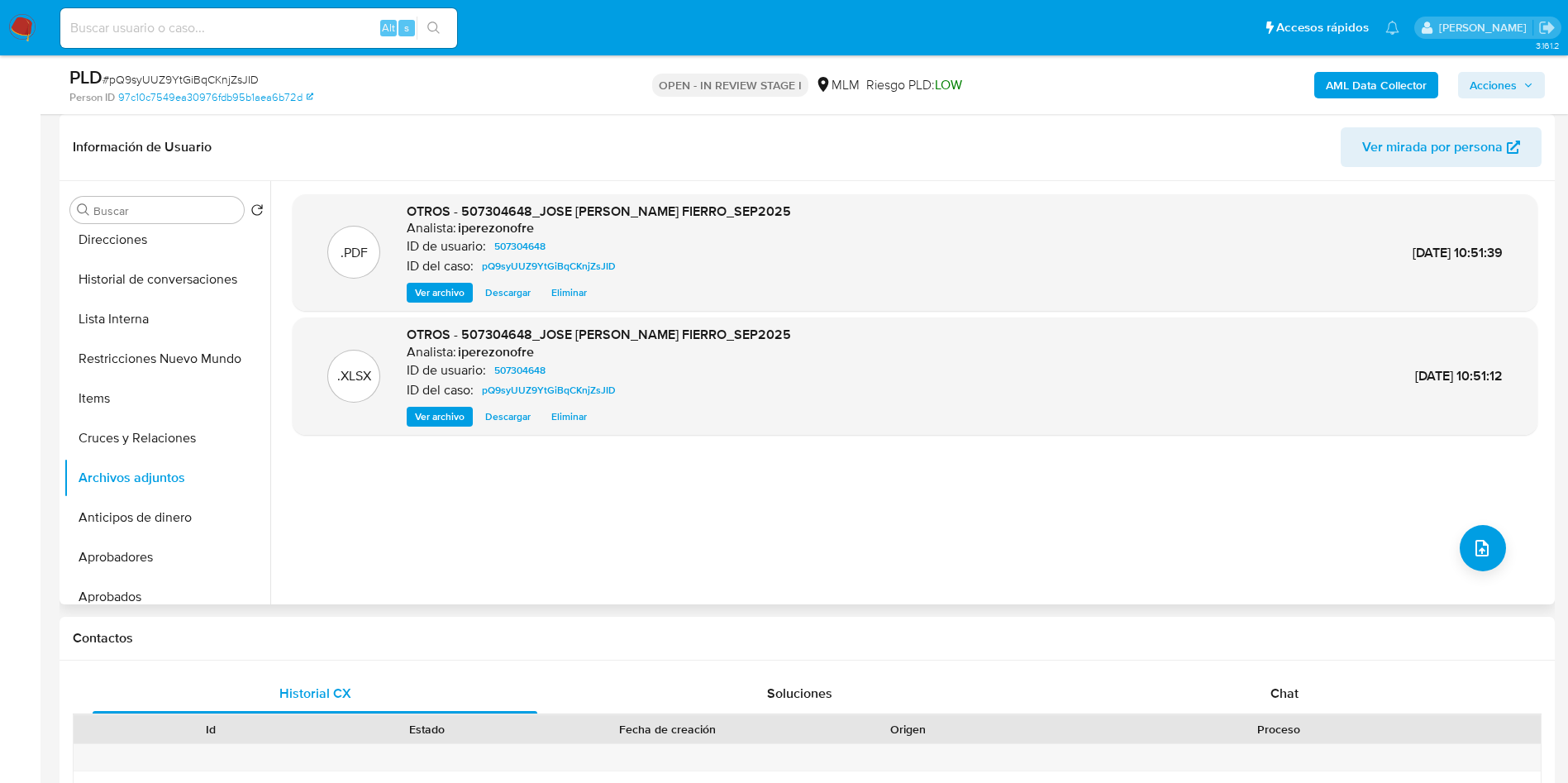
click at [448, 413] on span "Ver archivo" at bounding box center [440, 417] width 50 height 17
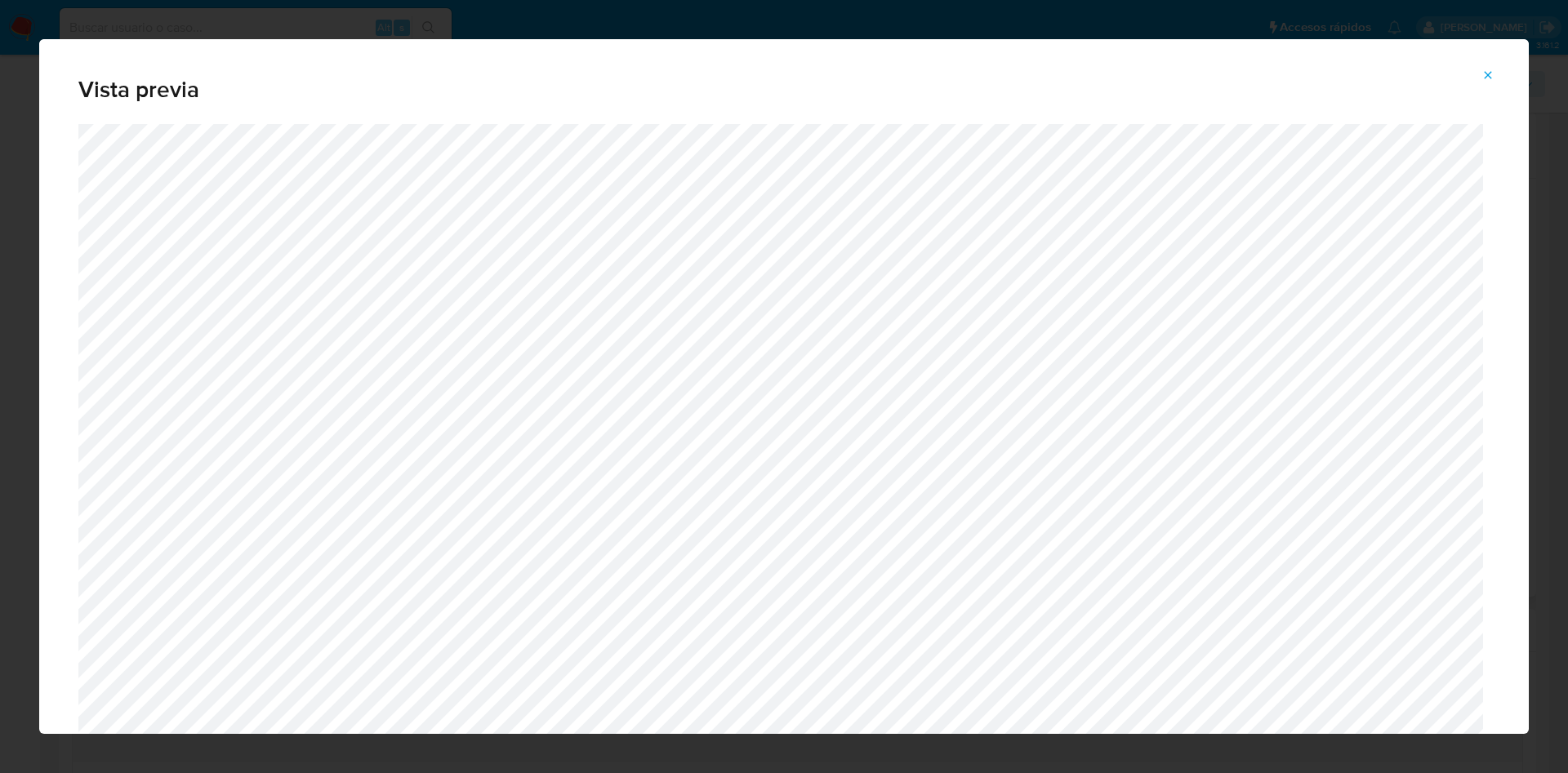
click at [1488, 69] on icon "Attachment preview" at bounding box center [1487, 75] width 13 height 13
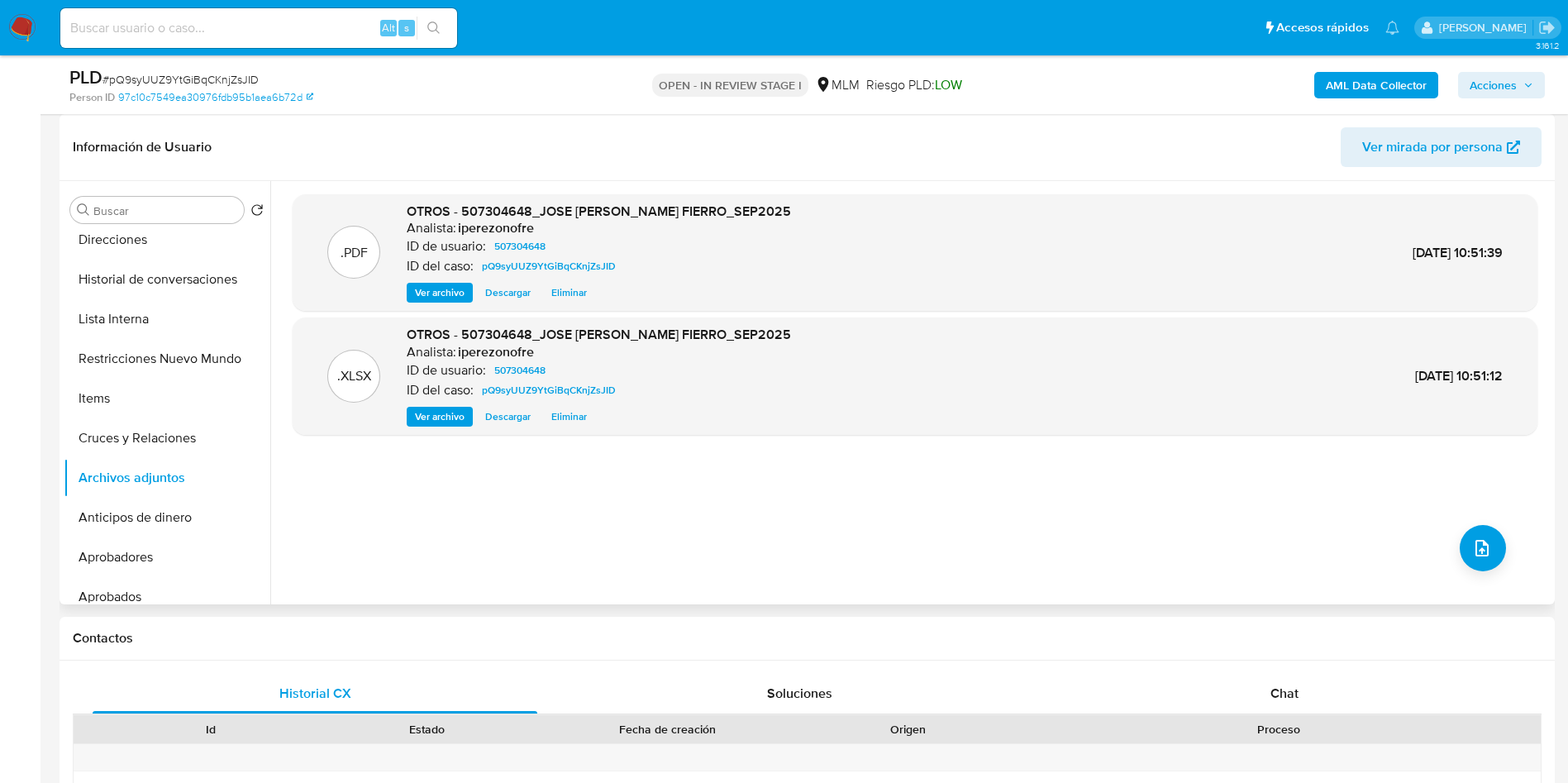
click at [442, 297] on span "Ver archivo" at bounding box center [440, 292] width 50 height 17
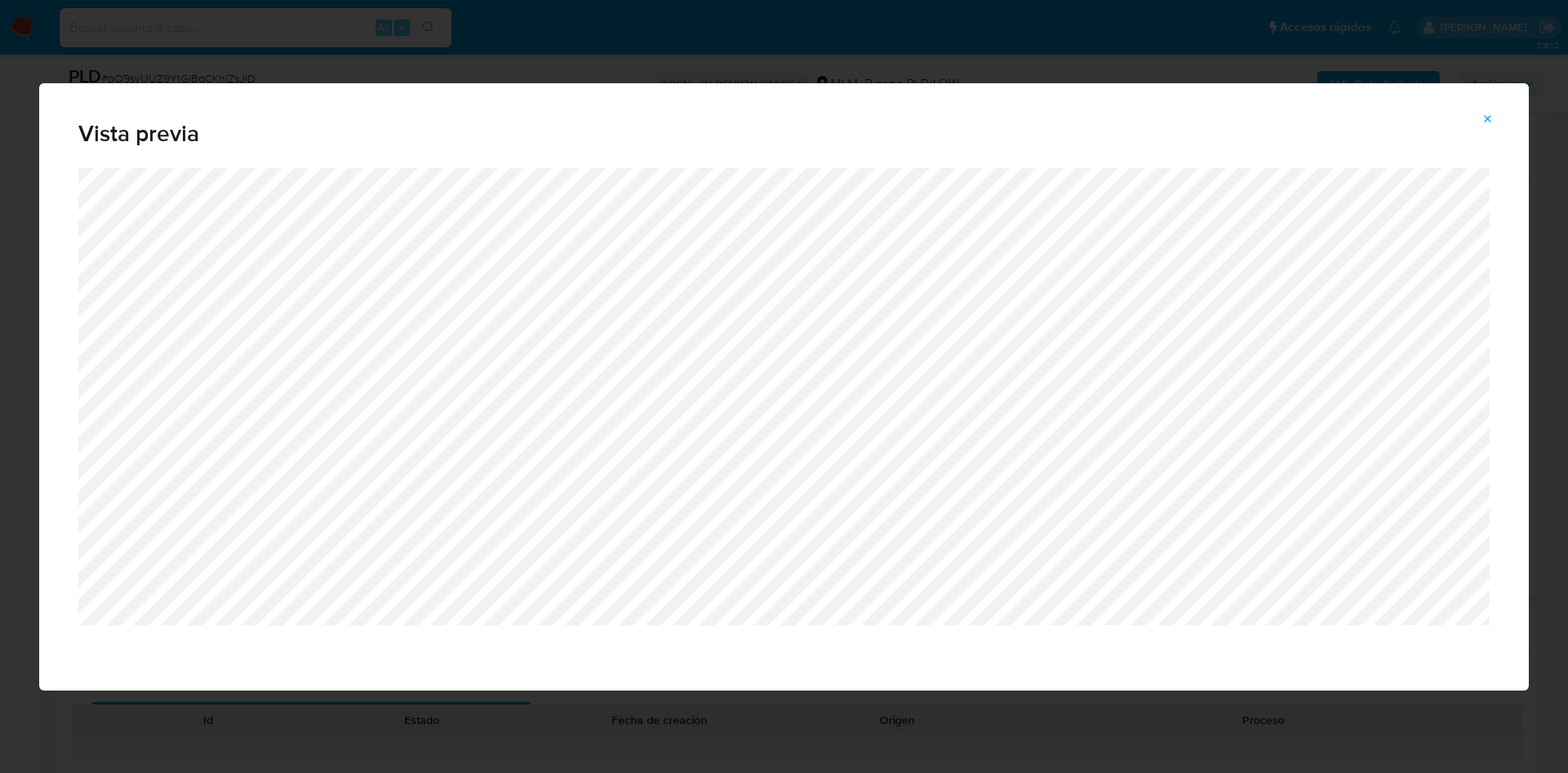
click at [1491, 117] on icon "Attachment preview" at bounding box center [1487, 118] width 13 height 13
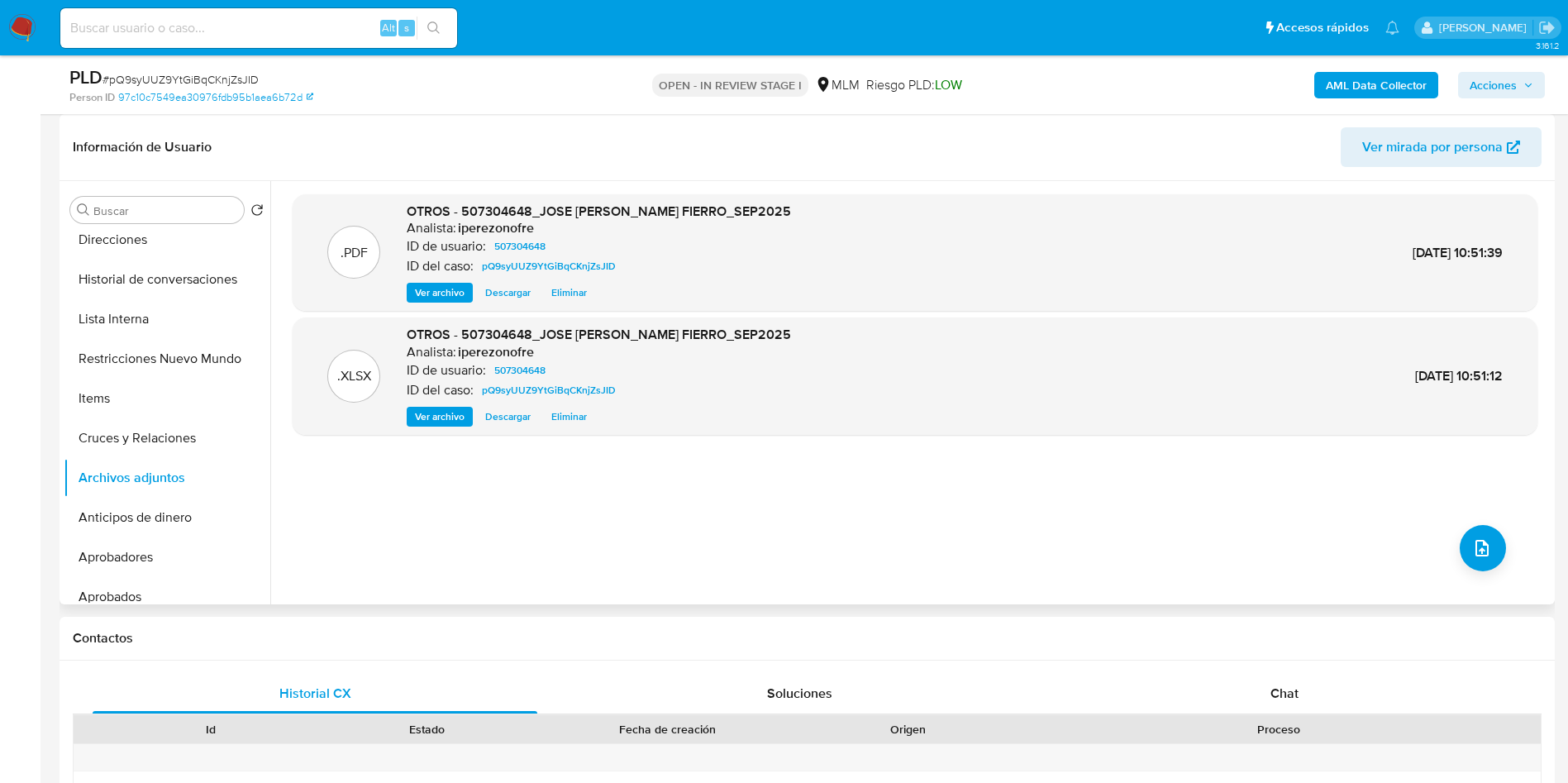
click at [1529, 76] on span "Acciones" at bounding box center [1501, 85] width 64 height 23
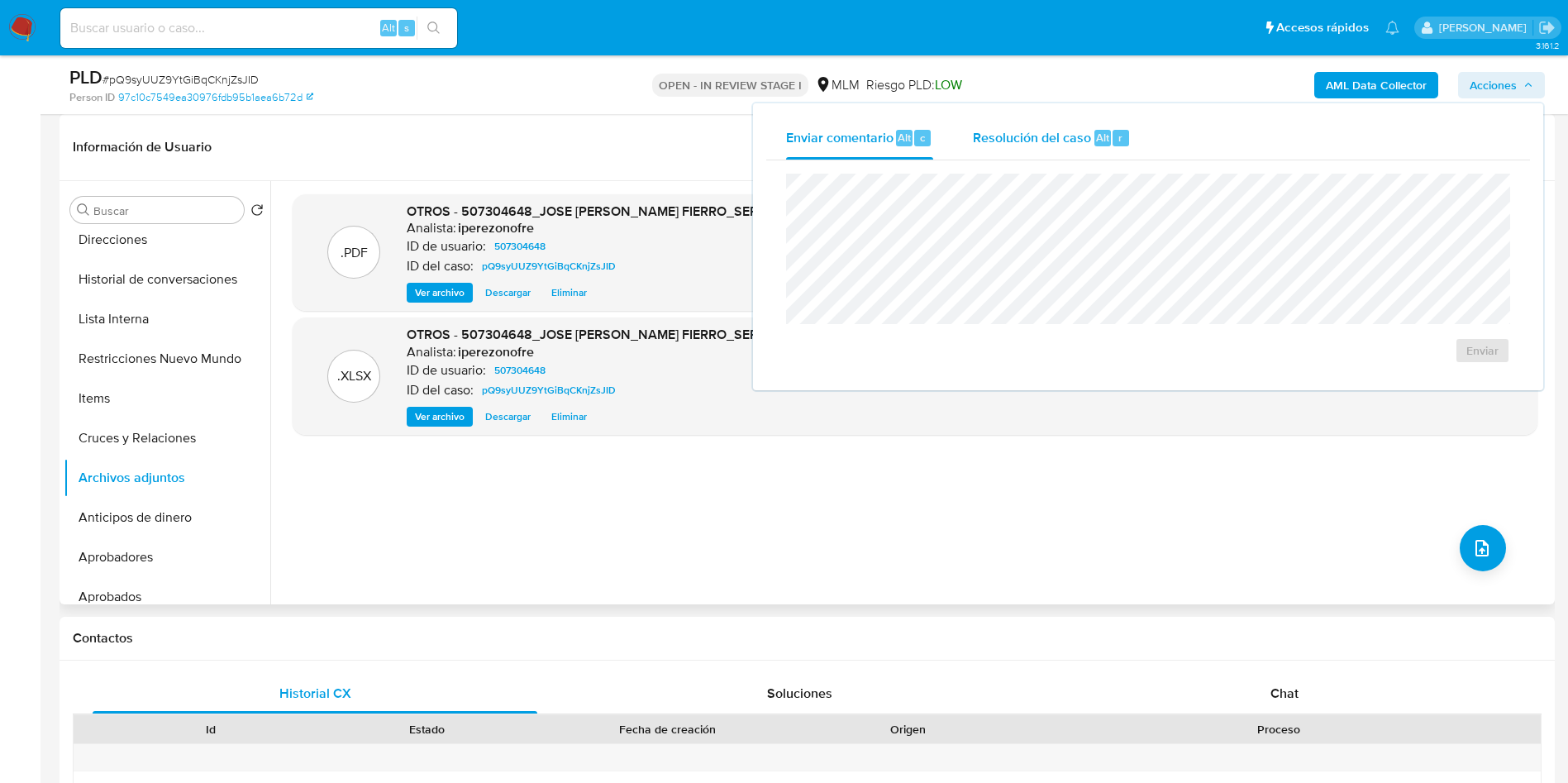
click at [1052, 140] on span "Resolución del caso" at bounding box center [1032, 137] width 119 height 19
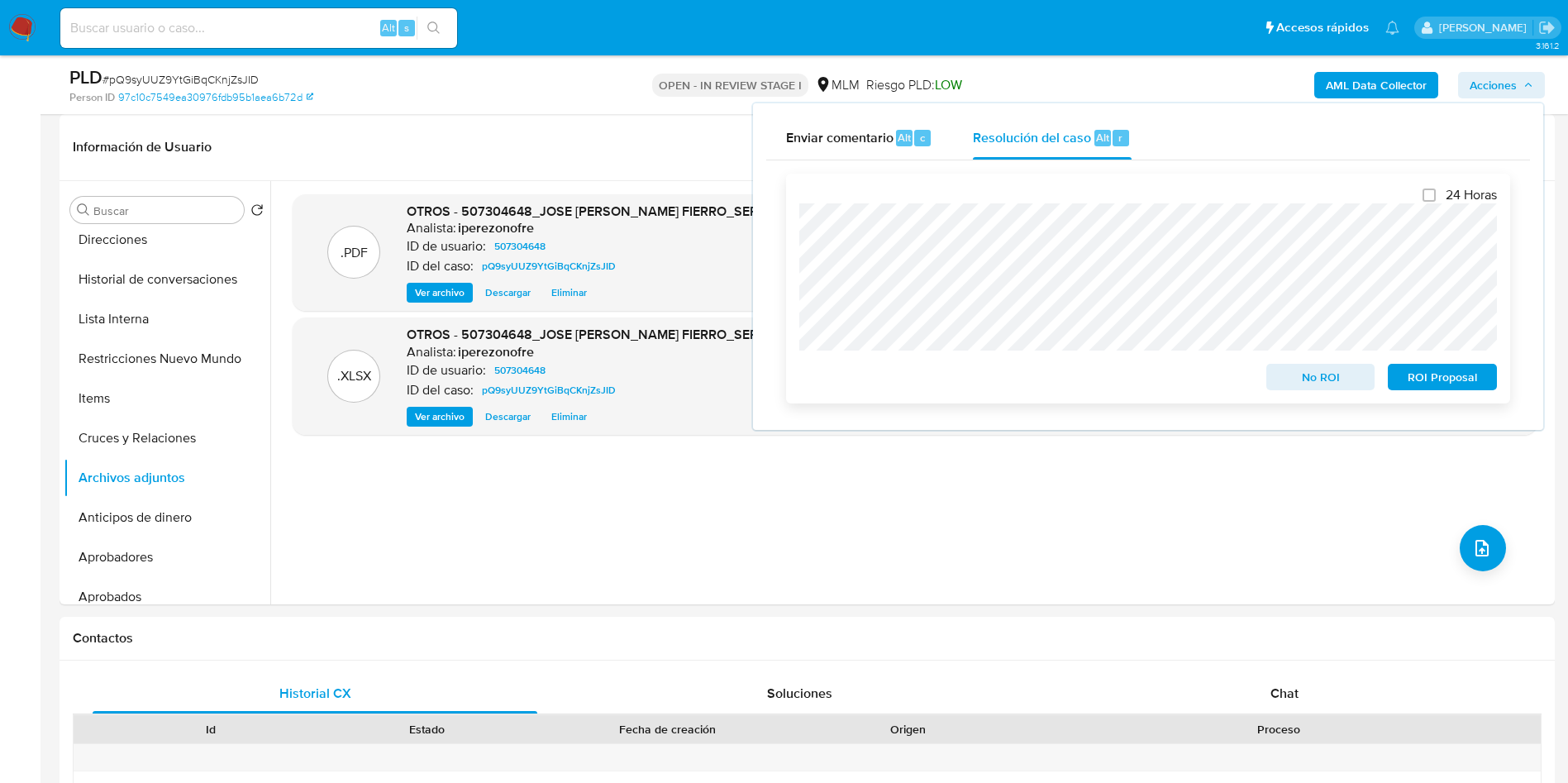
click at [1454, 374] on span "ROI Proposal" at bounding box center [1442, 376] width 86 height 23
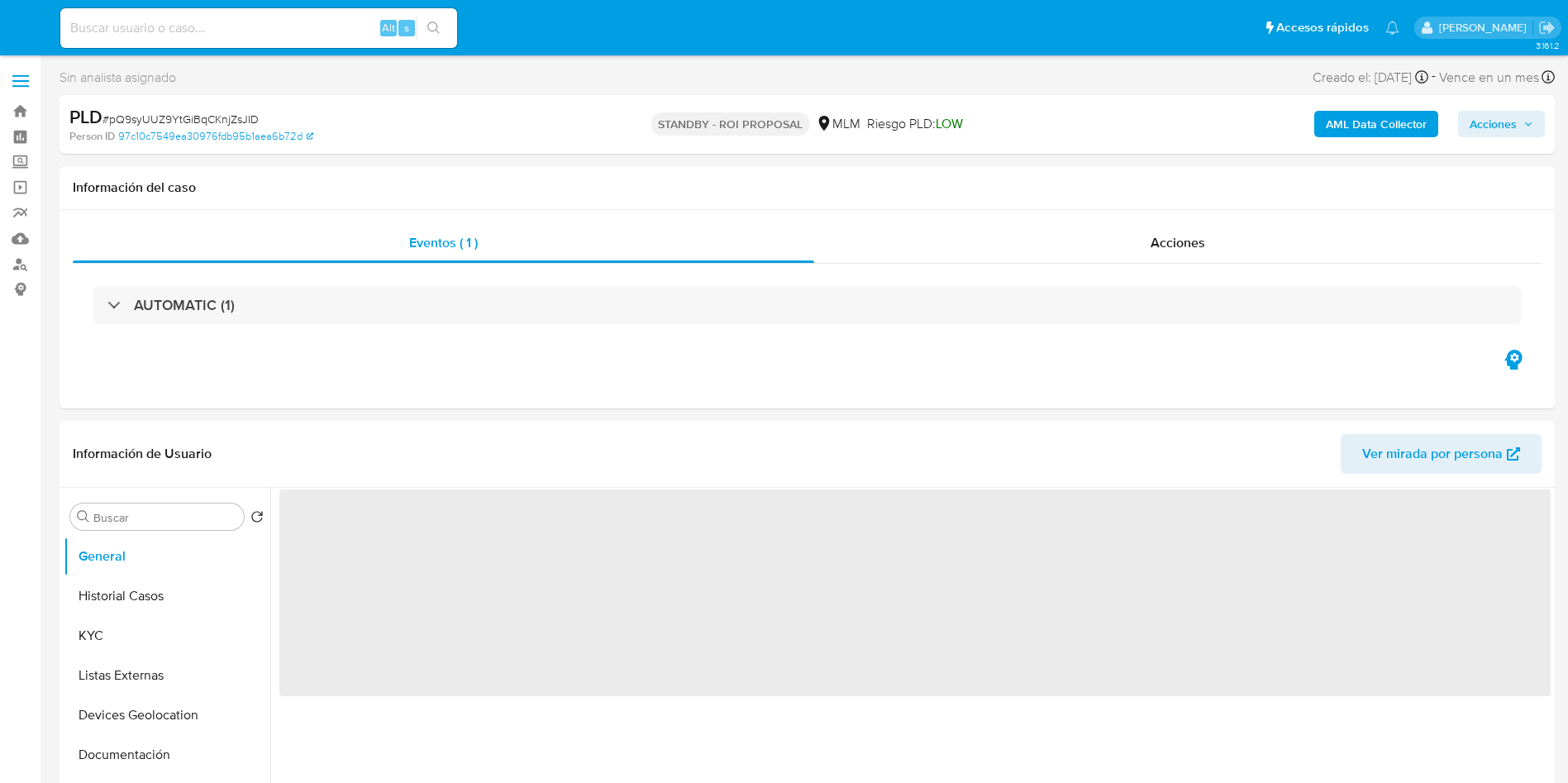
select select "10"
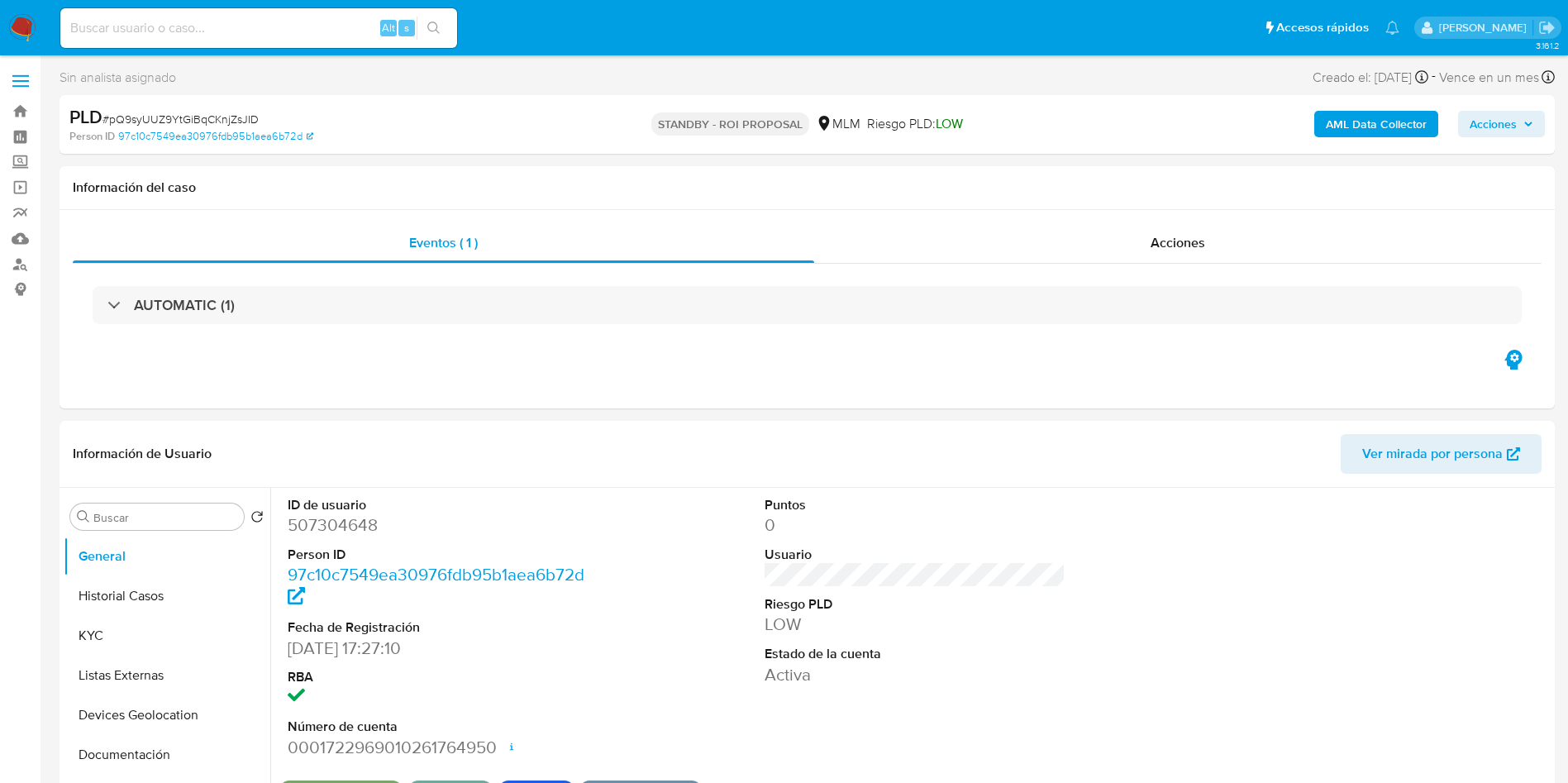
click at [234, 37] on input at bounding box center [259, 28] width 397 height 22
paste input "481366487"
type input "481366487"
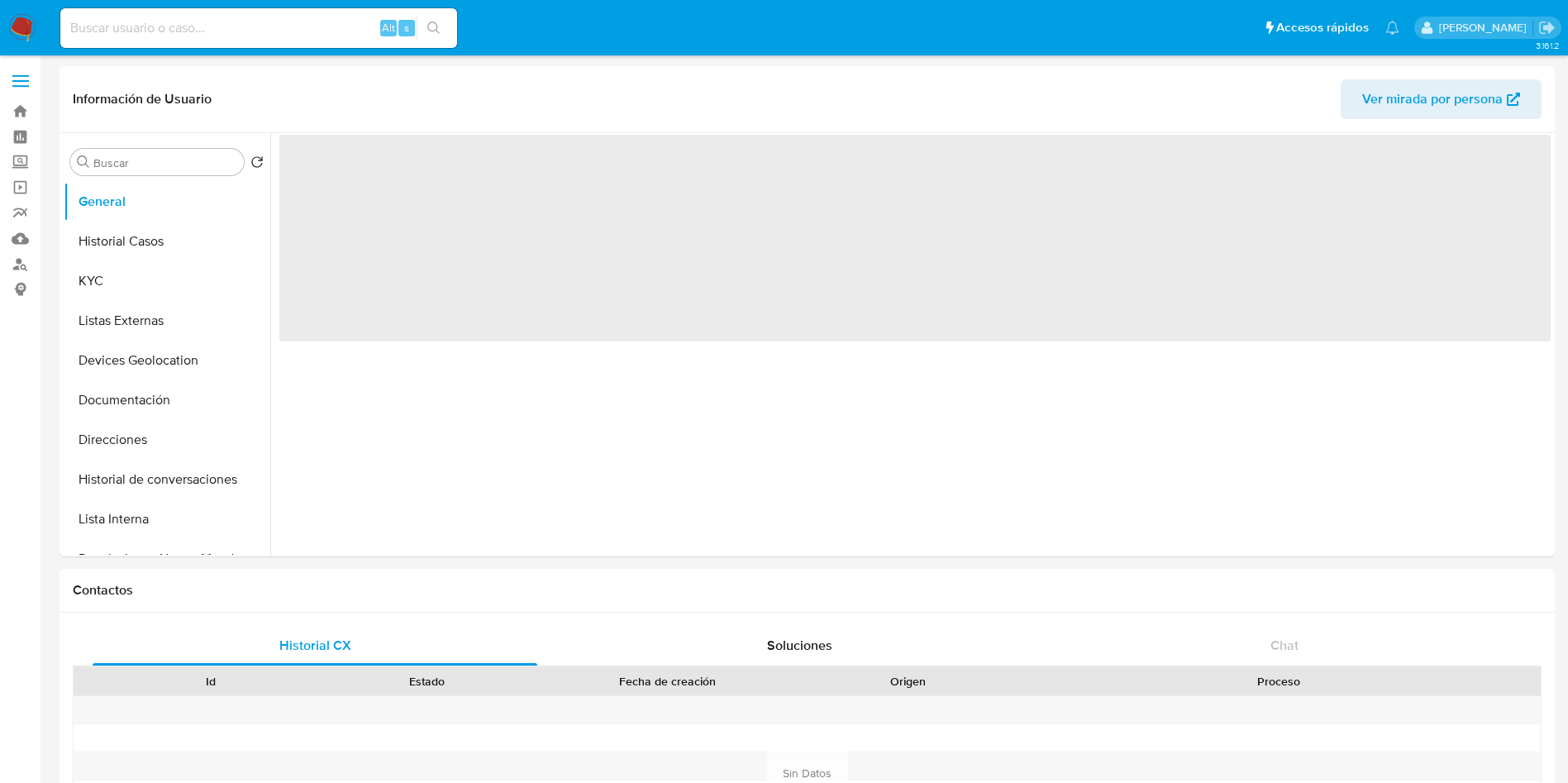
select select "10"
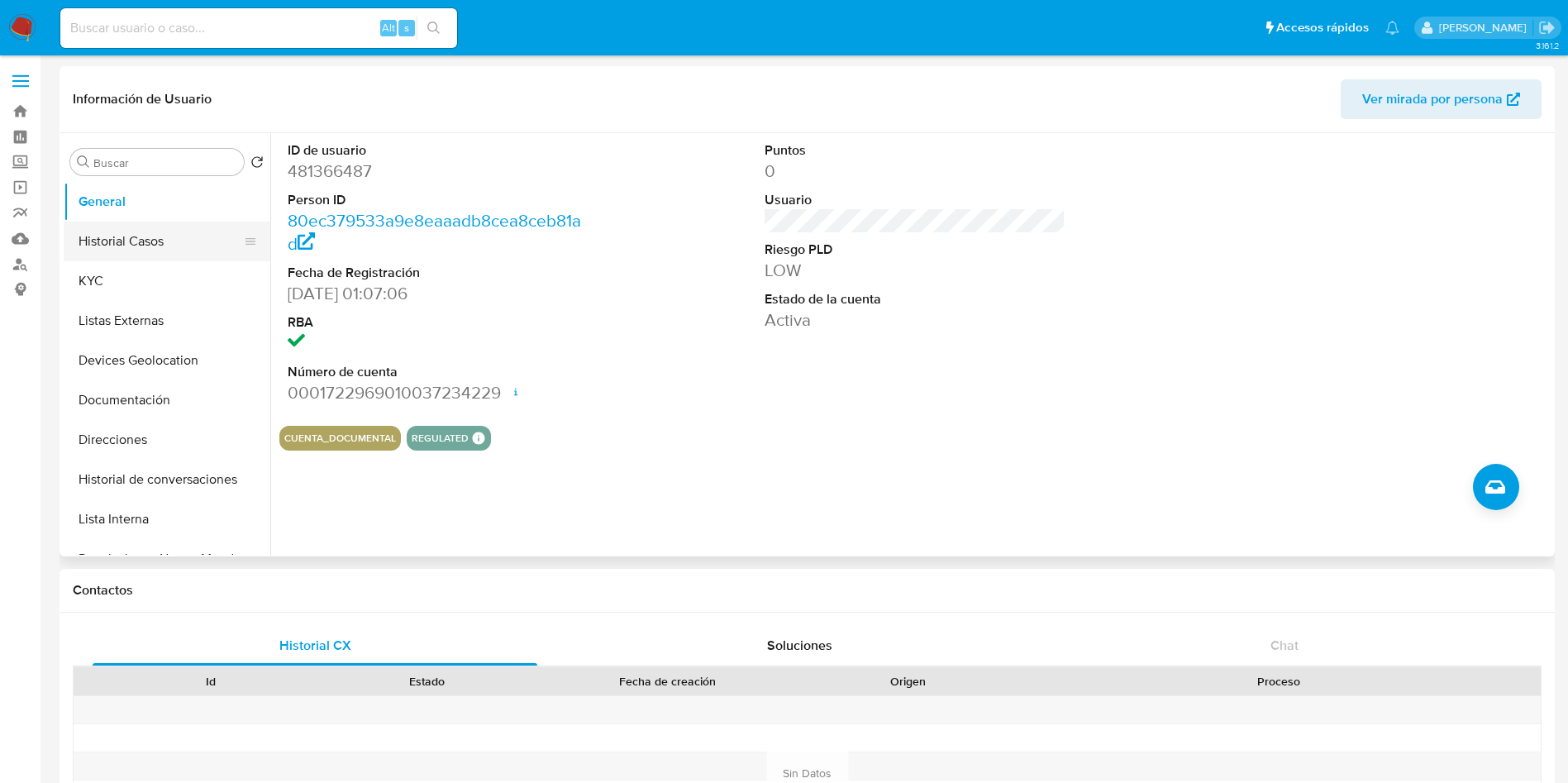
click at [107, 239] on button "Historial Casos" at bounding box center [160, 241] width 193 height 40
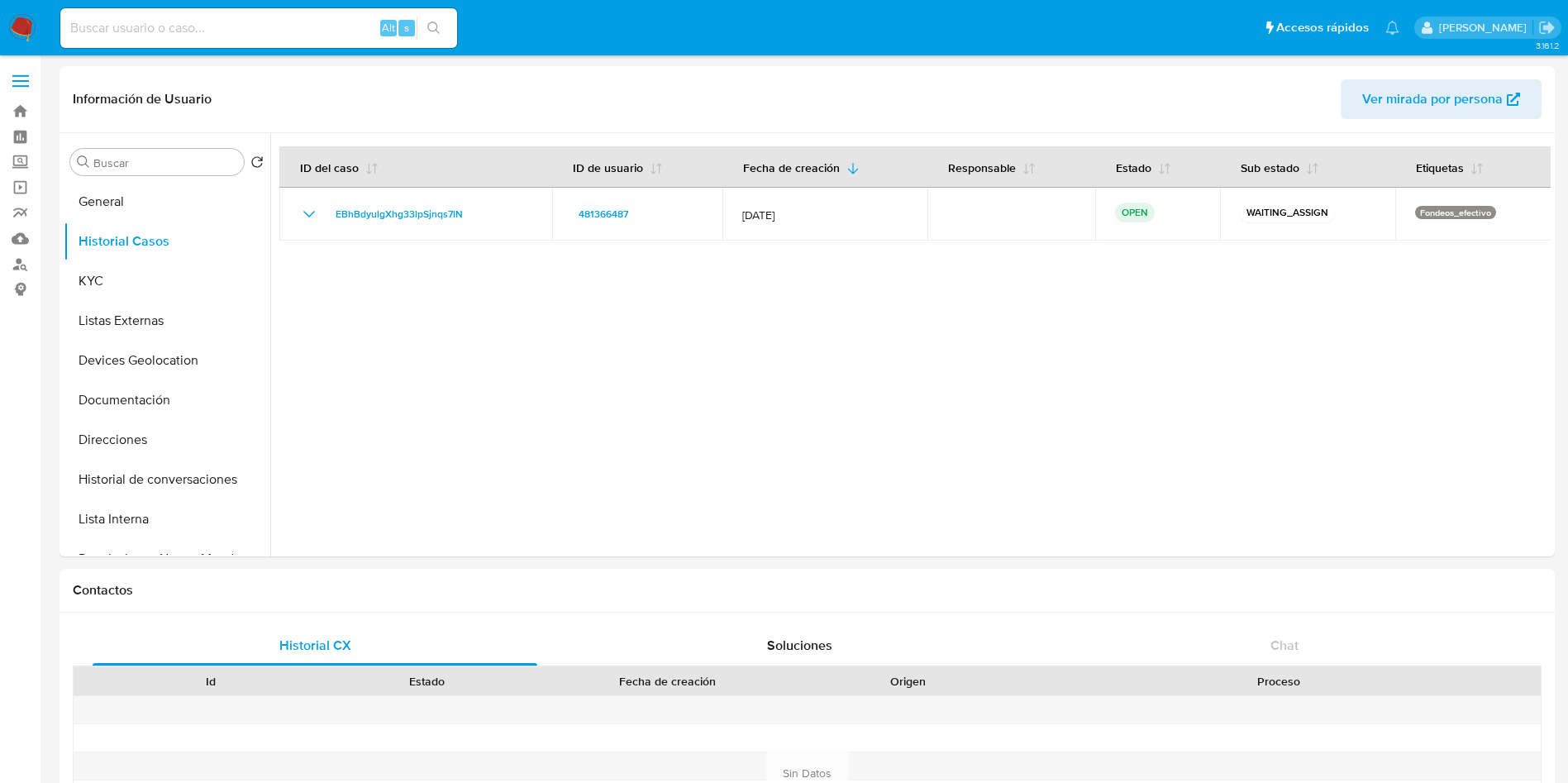
click at [261, 21] on input at bounding box center [259, 28] width 397 height 22
paste input "481366487"
type input "481366487"
click at [145, 215] on button "General" at bounding box center [160, 201] width 193 height 40
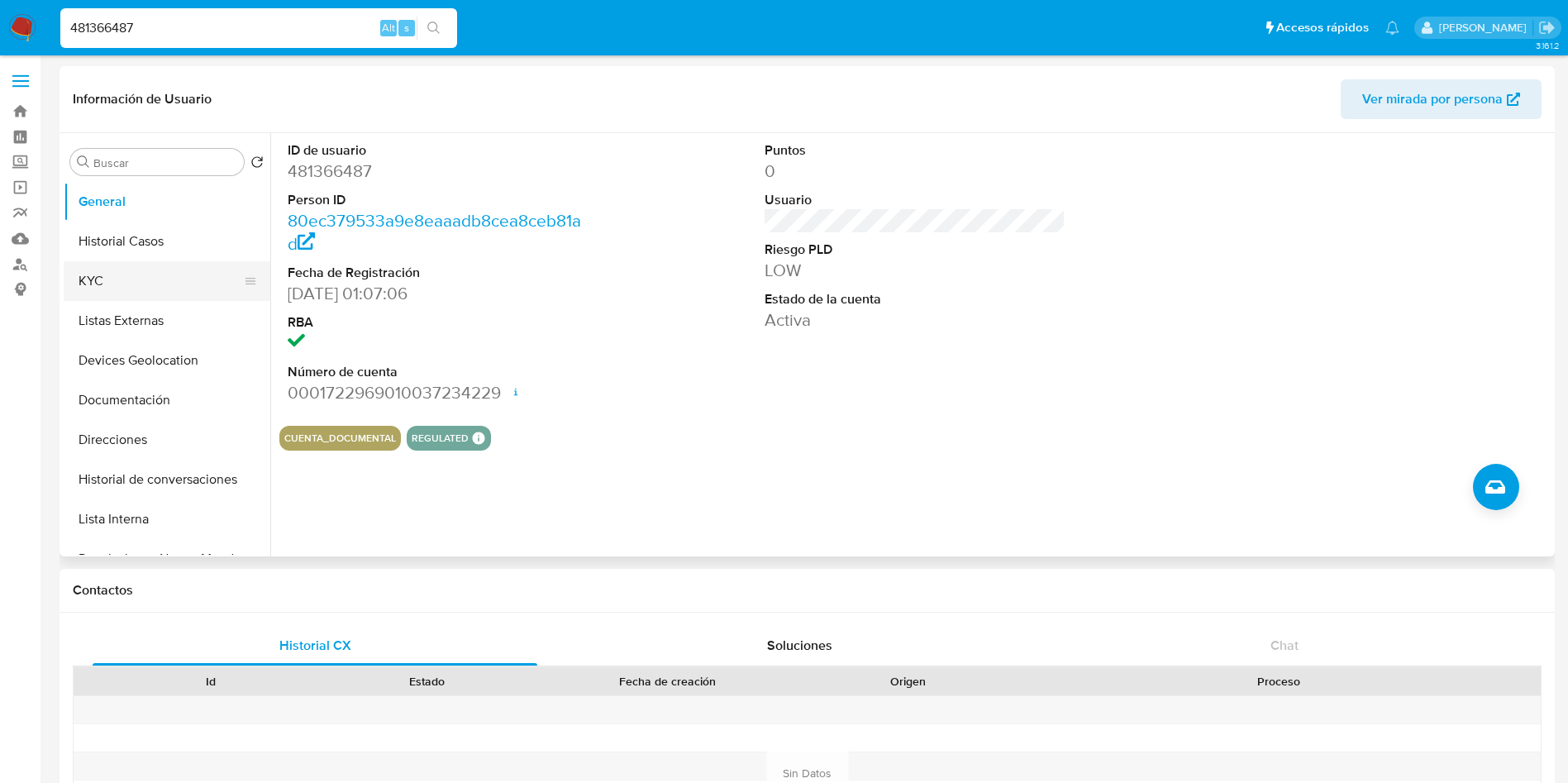
click at [137, 280] on button "KYC" at bounding box center [160, 281] width 193 height 40
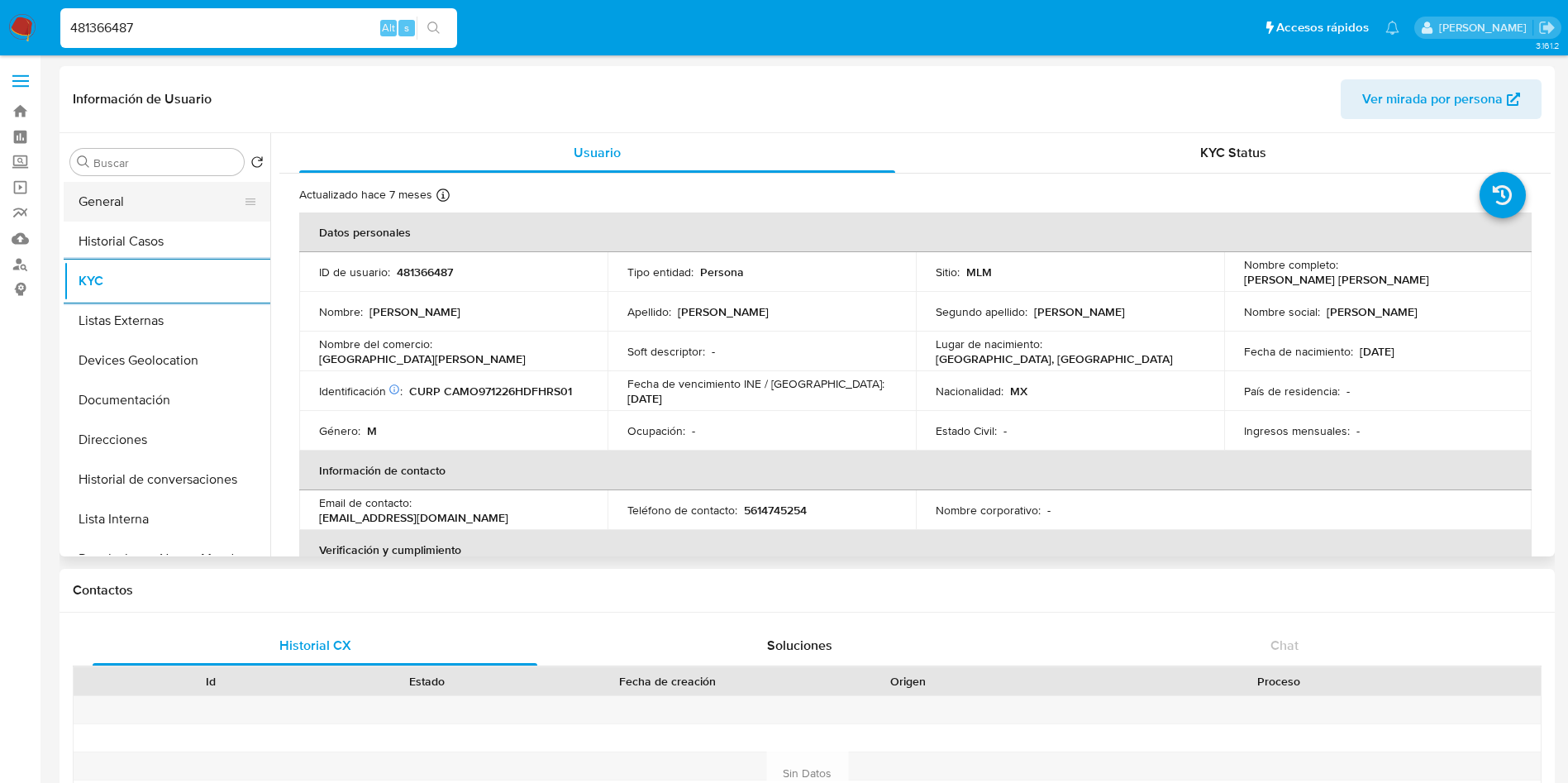
click at [130, 196] on button "General" at bounding box center [160, 201] width 193 height 40
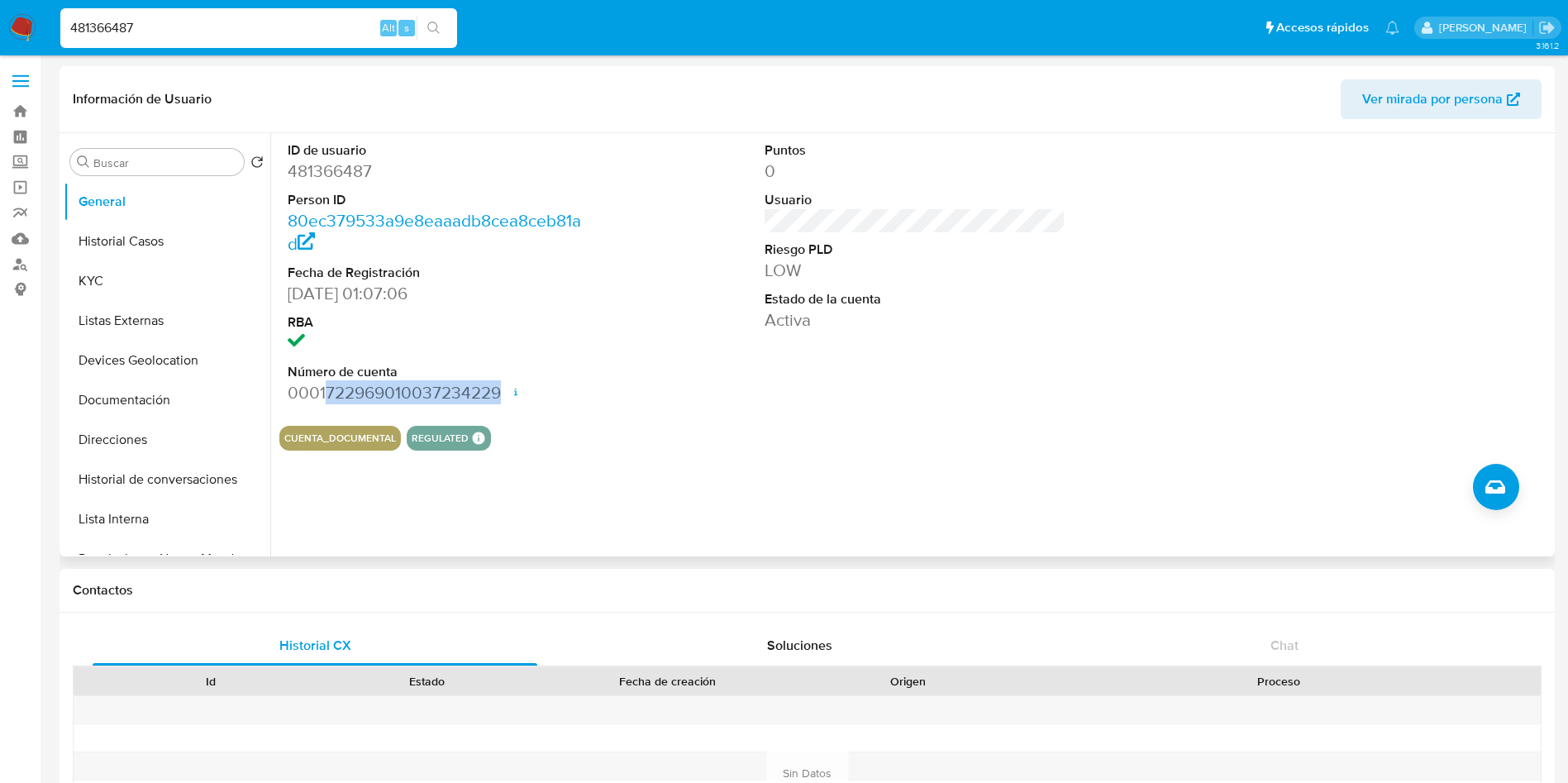
drag, startPoint x: 326, startPoint y: 394, endPoint x: 503, endPoint y: 395, distance: 177.0
click at [503, 395] on dd "0001722969010037234229 Fecha de apertura 07/03/2024 23:27 Estado ACTIVE" at bounding box center [439, 392] width 302 height 23
copy dd "722969010037234229"
click at [136, 274] on button "KYC" at bounding box center [160, 281] width 193 height 40
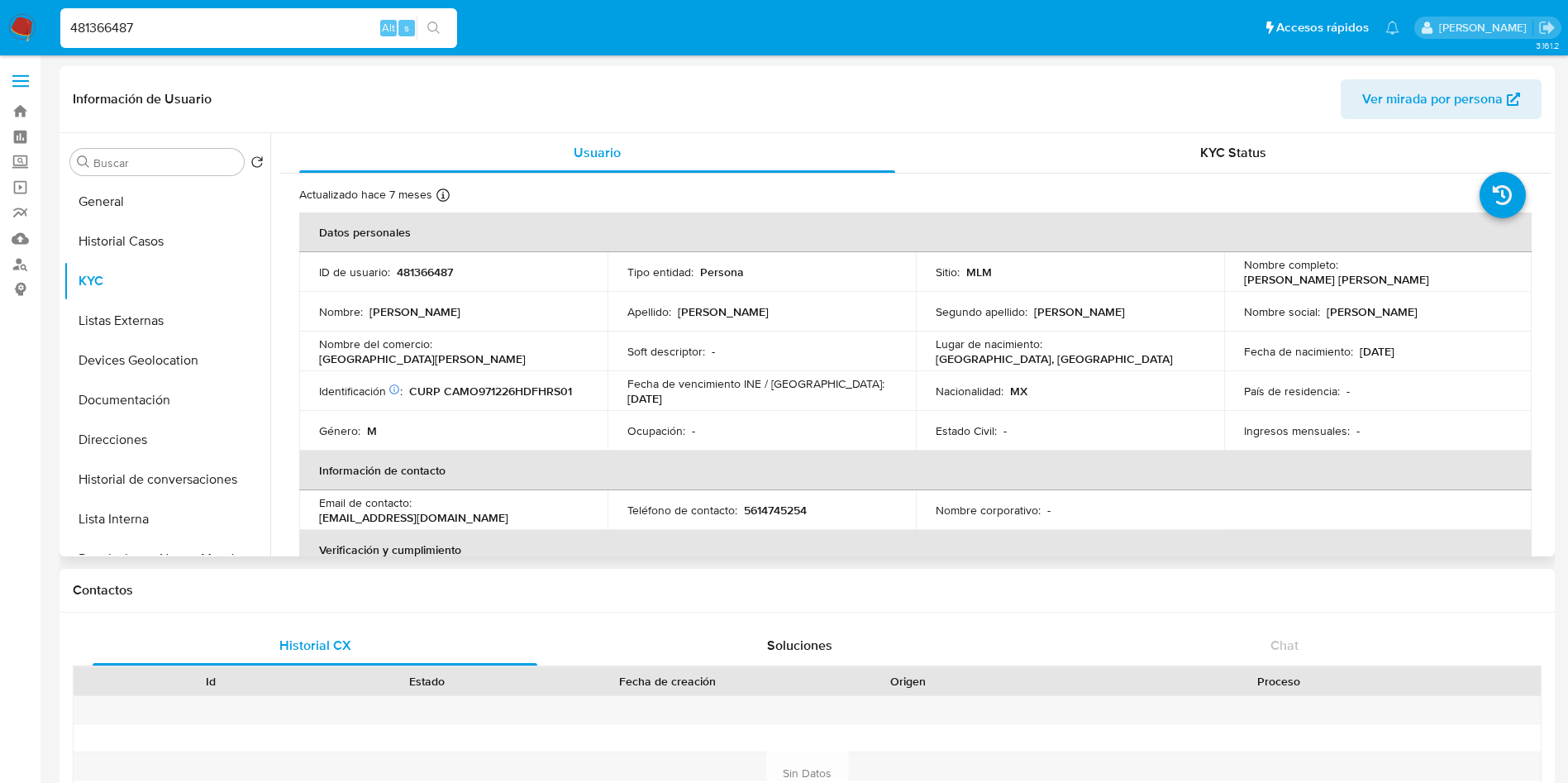
click at [534, 384] on p "CURP CAMO971226HDFHRS01" at bounding box center [489, 391] width 162 height 15
click at [547, 386] on p "CURP CAMO971226HDFHRS01" at bounding box center [489, 391] width 162 height 15
click at [551, 390] on p "CURP CAMO971226HDFHRS01" at bounding box center [489, 391] width 162 height 15
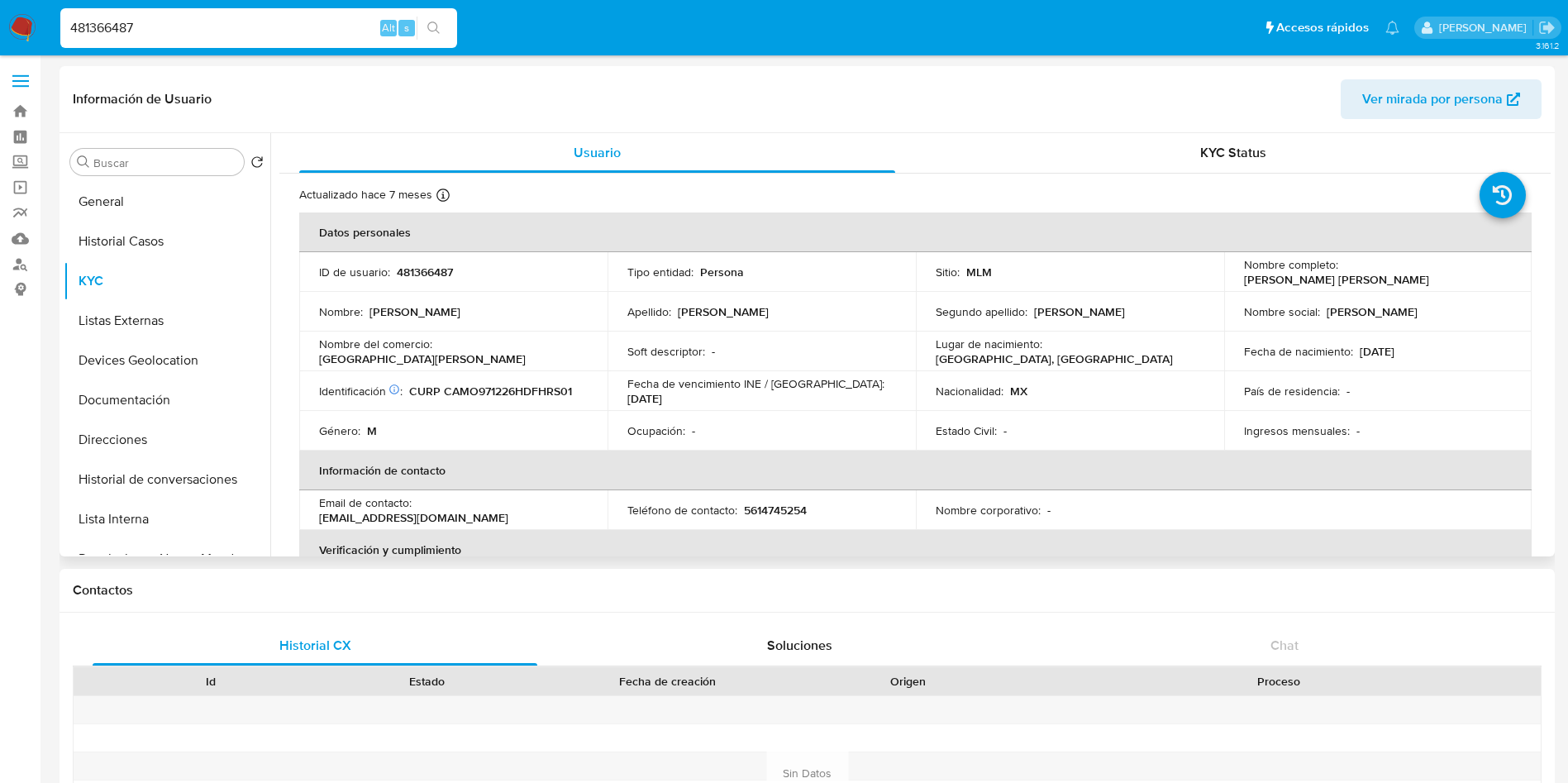
click at [551, 390] on p "CURP CAMO971226HDFHRS01" at bounding box center [489, 391] width 162 height 15
copy p "CAMO971226HDFHRS01"
drag, startPoint x: 1097, startPoint y: 352, endPoint x: 930, endPoint y: 362, distance: 167.3
click at [930, 362] on td "Lugar de nacimiento : MEXICO, DISTRITO FEDERAL" at bounding box center [1070, 351] width 308 height 40
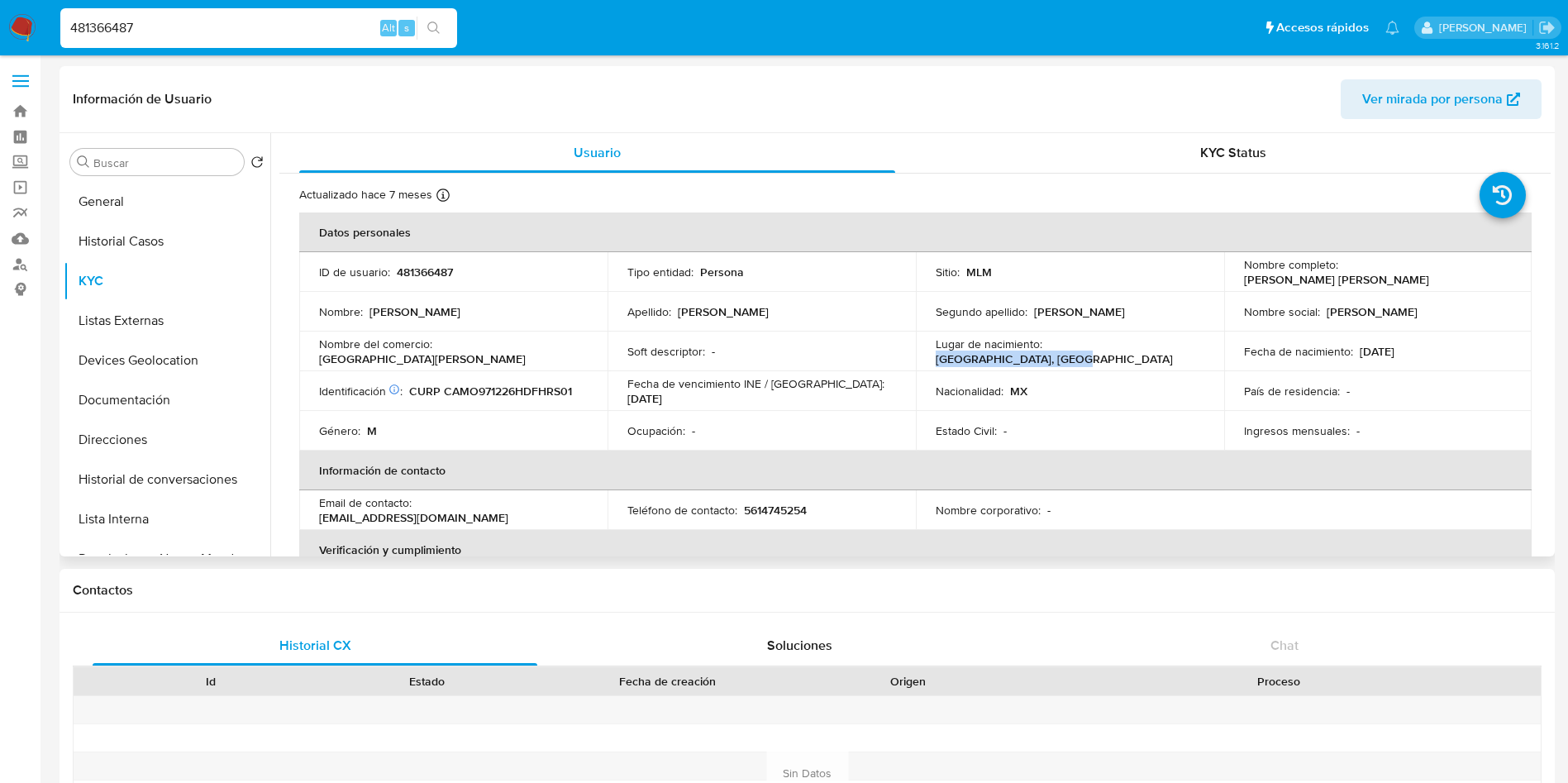
copy p "[GEOGRAPHIC_DATA], [GEOGRAPHIC_DATA]"
drag, startPoint x: 1432, startPoint y: 353, endPoint x: 1355, endPoint y: 354, distance: 77.0
click at [1355, 354] on div "Fecha de nacimiento : 26/12/1997" at bounding box center [1378, 351] width 268 height 15
copy p "26/12/1997"
click at [119, 212] on button "General" at bounding box center [160, 201] width 193 height 40
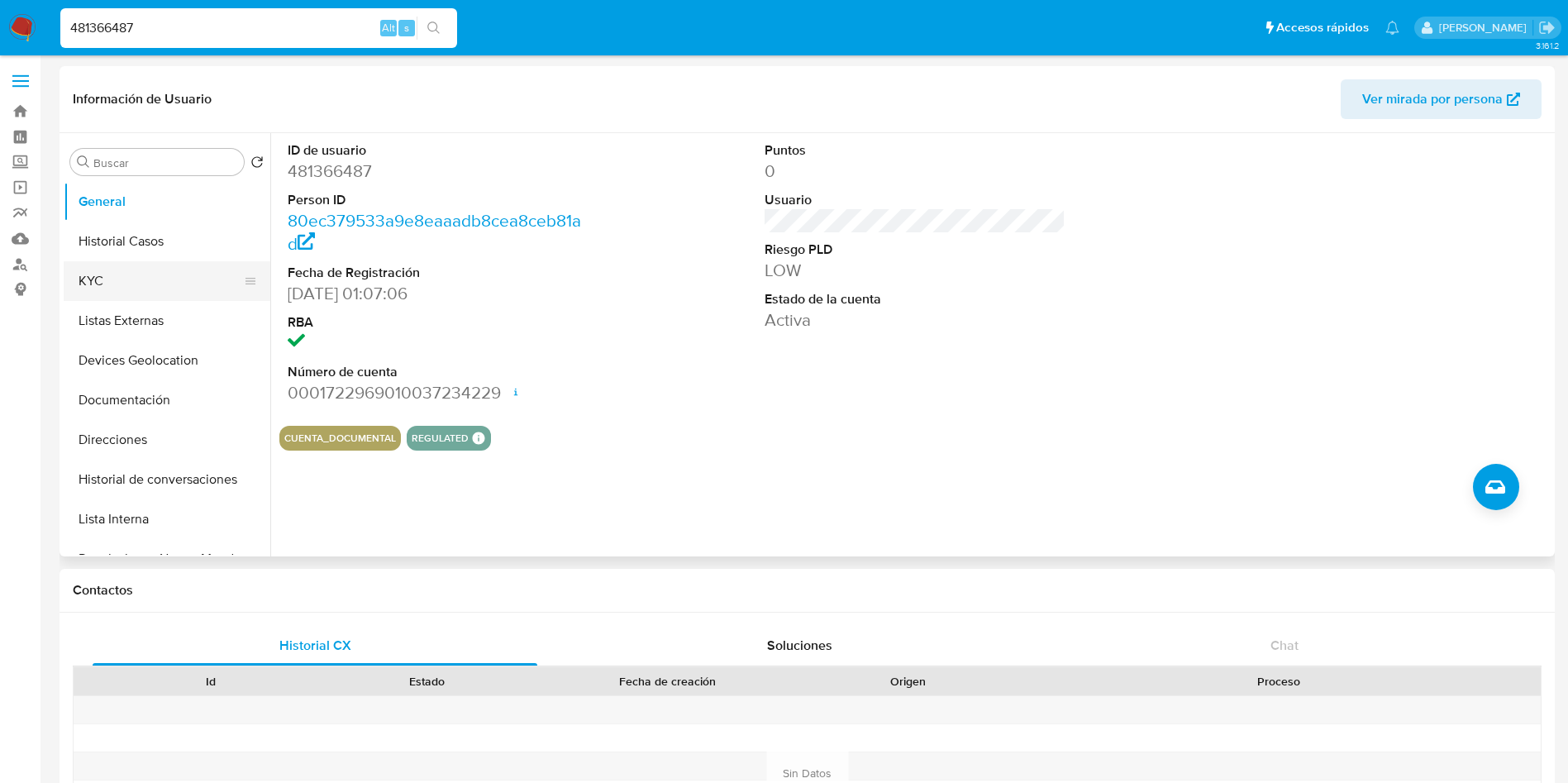
click at [117, 276] on button "KYC" at bounding box center [160, 281] width 193 height 40
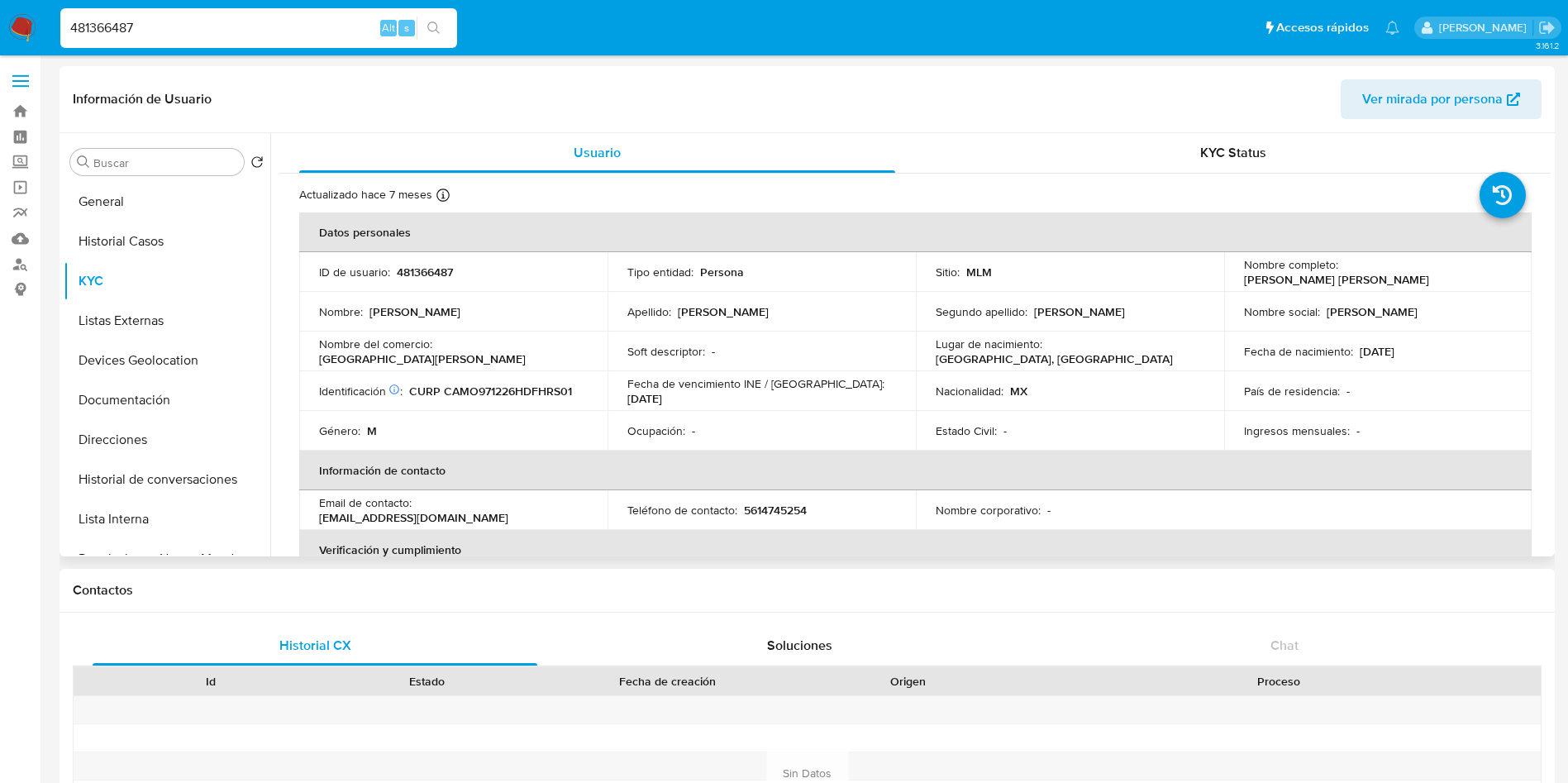
click at [902, 397] on td "Fecha de vencimiento INE / Pasaporte : 31/12/2026" at bounding box center [761, 391] width 308 height 40
click at [743, 428] on div "Ocupación : -" at bounding box center [761, 430] width 268 height 15
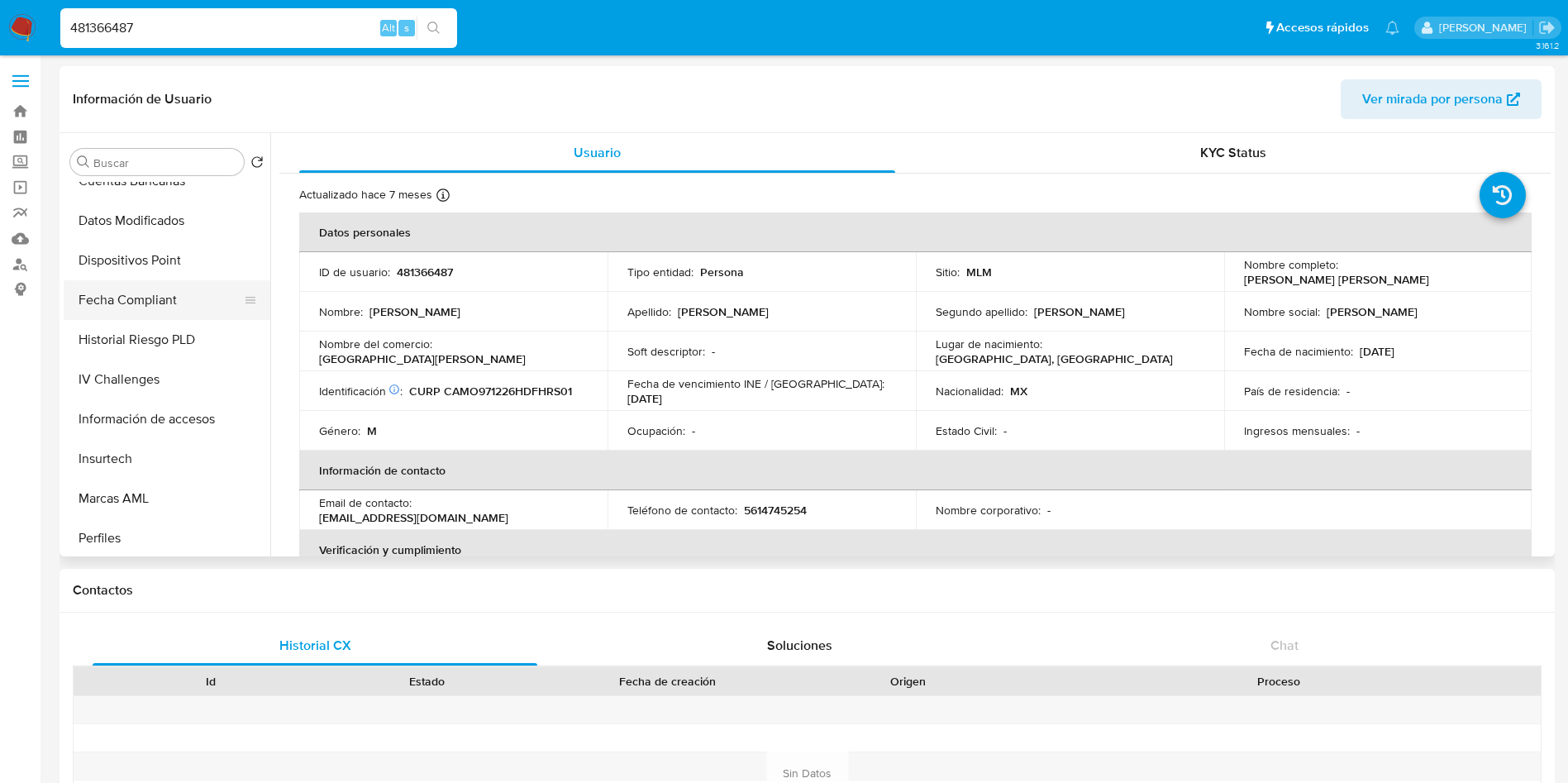
scroll to position [744, 0]
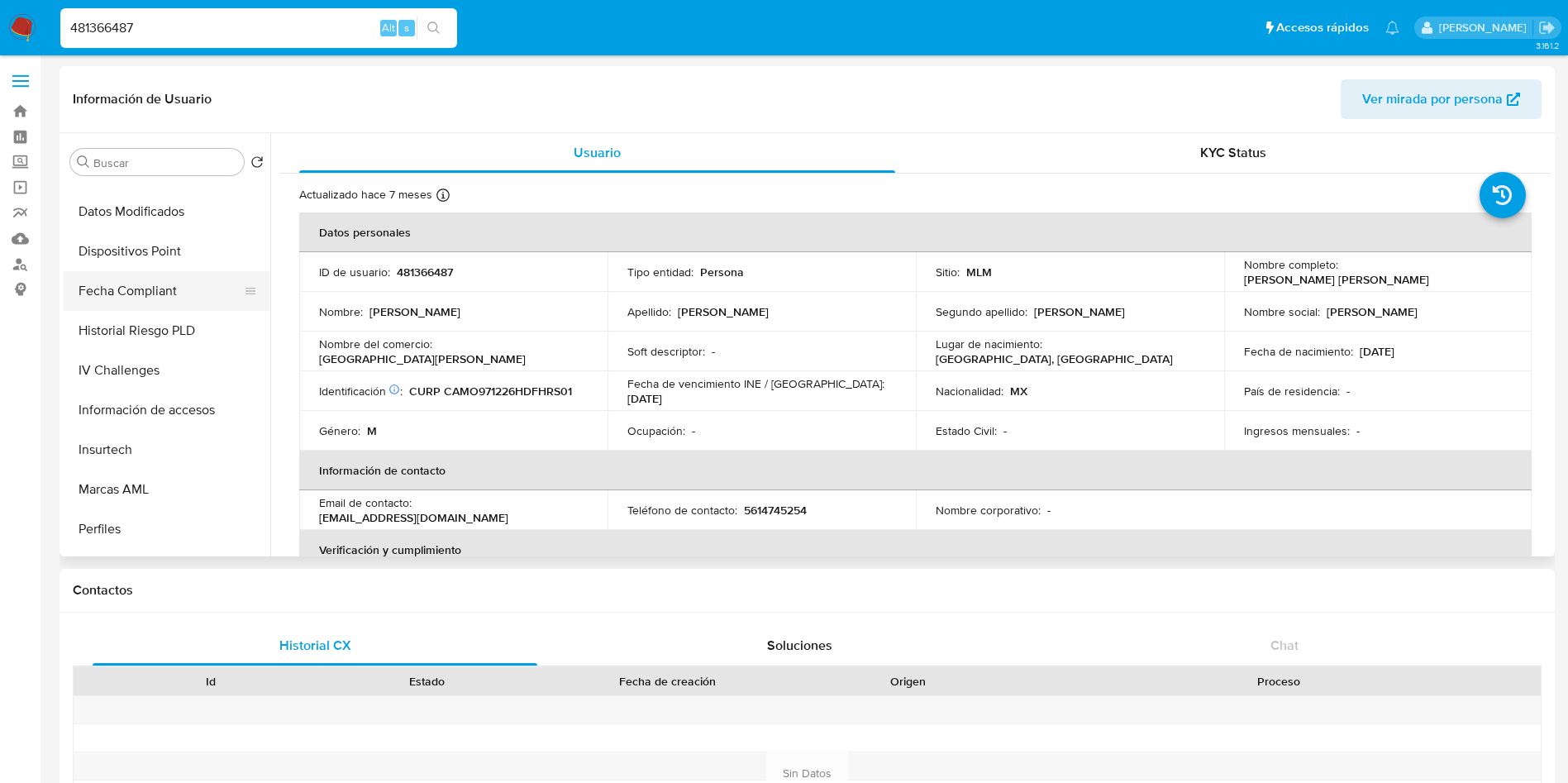
click at [138, 302] on button "Fecha Compliant" at bounding box center [160, 291] width 193 height 40
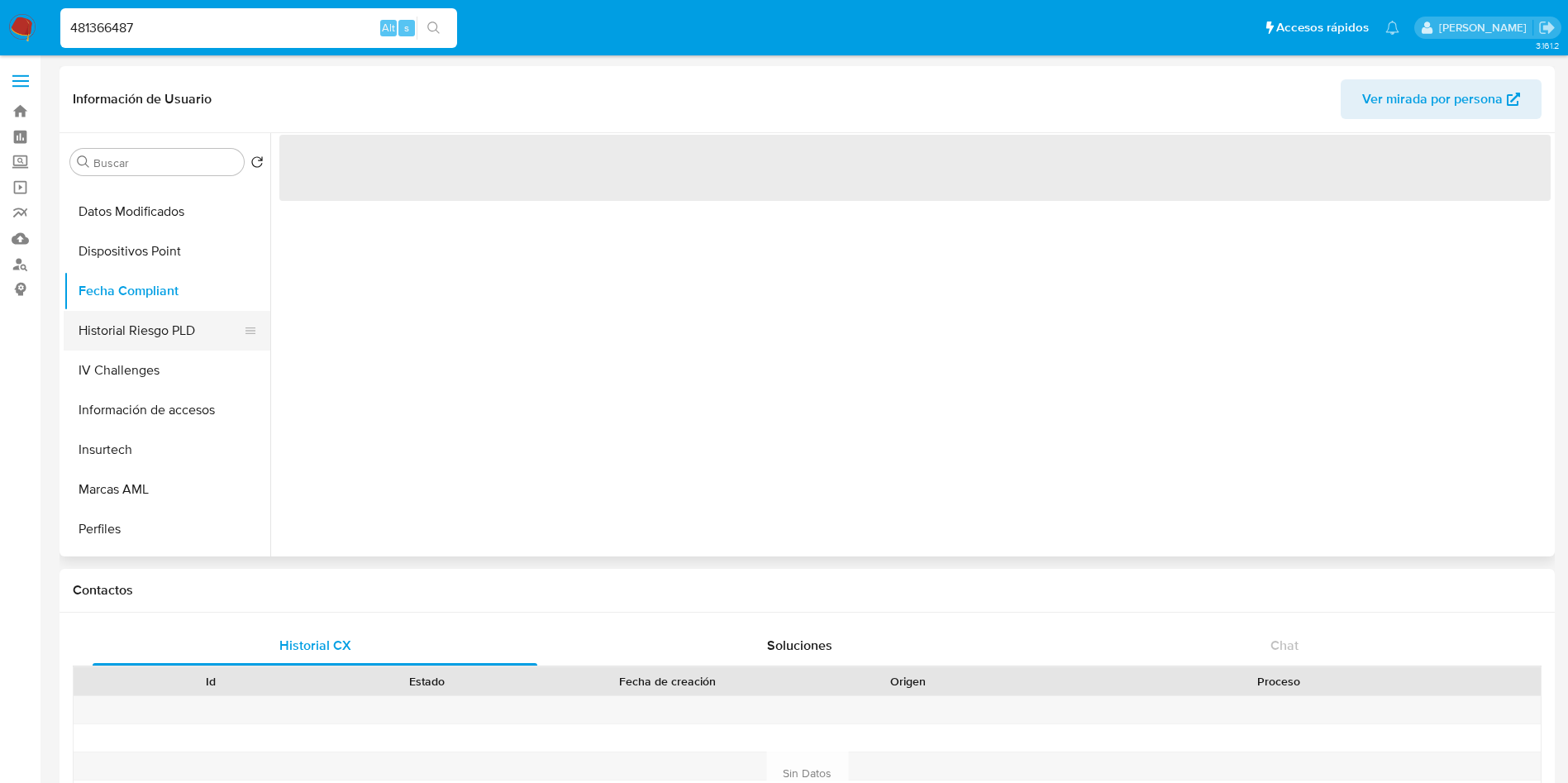
click at [149, 336] on button "Historial Riesgo PLD" at bounding box center [160, 331] width 193 height 40
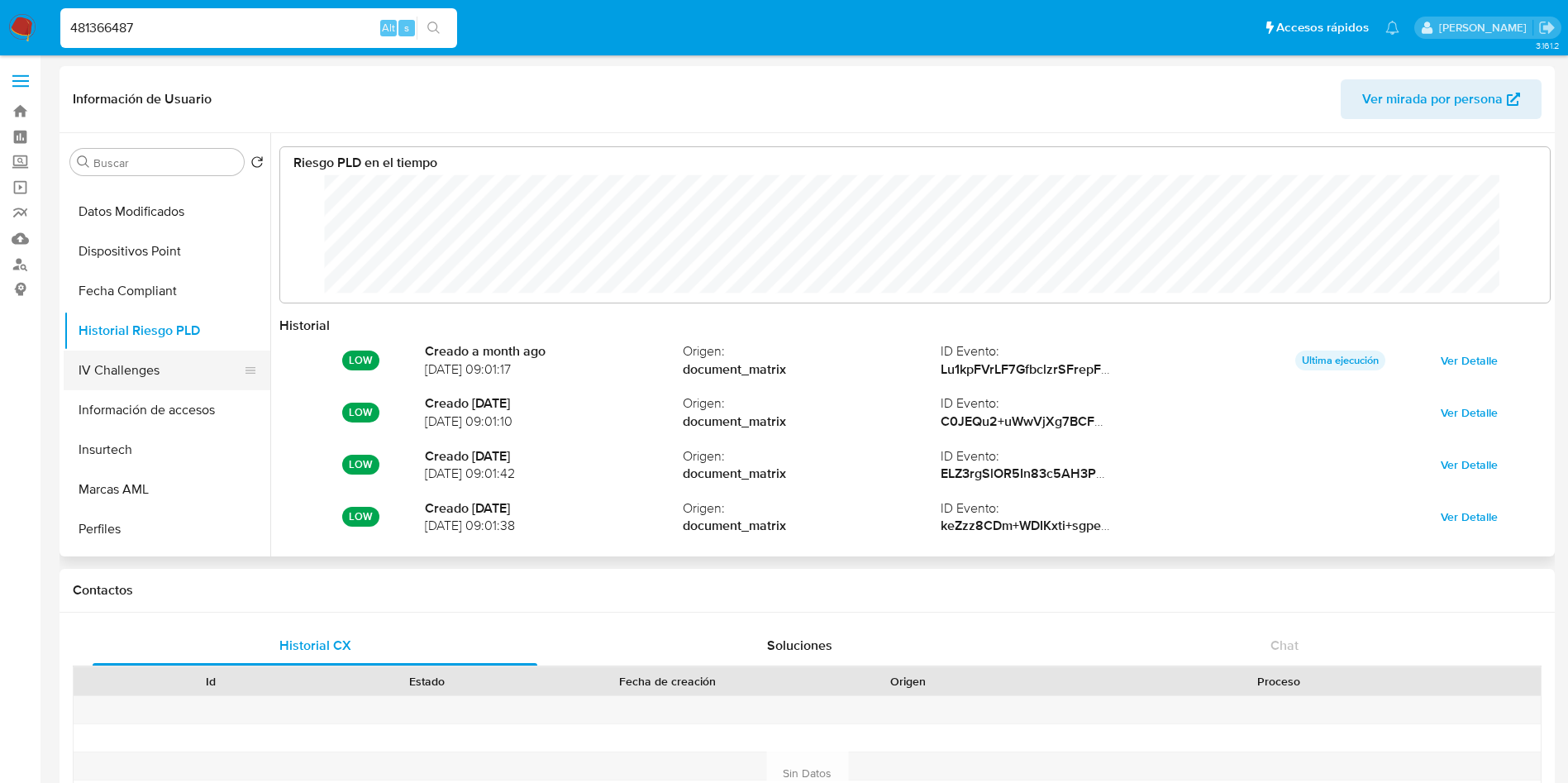
scroll to position [124, 1236]
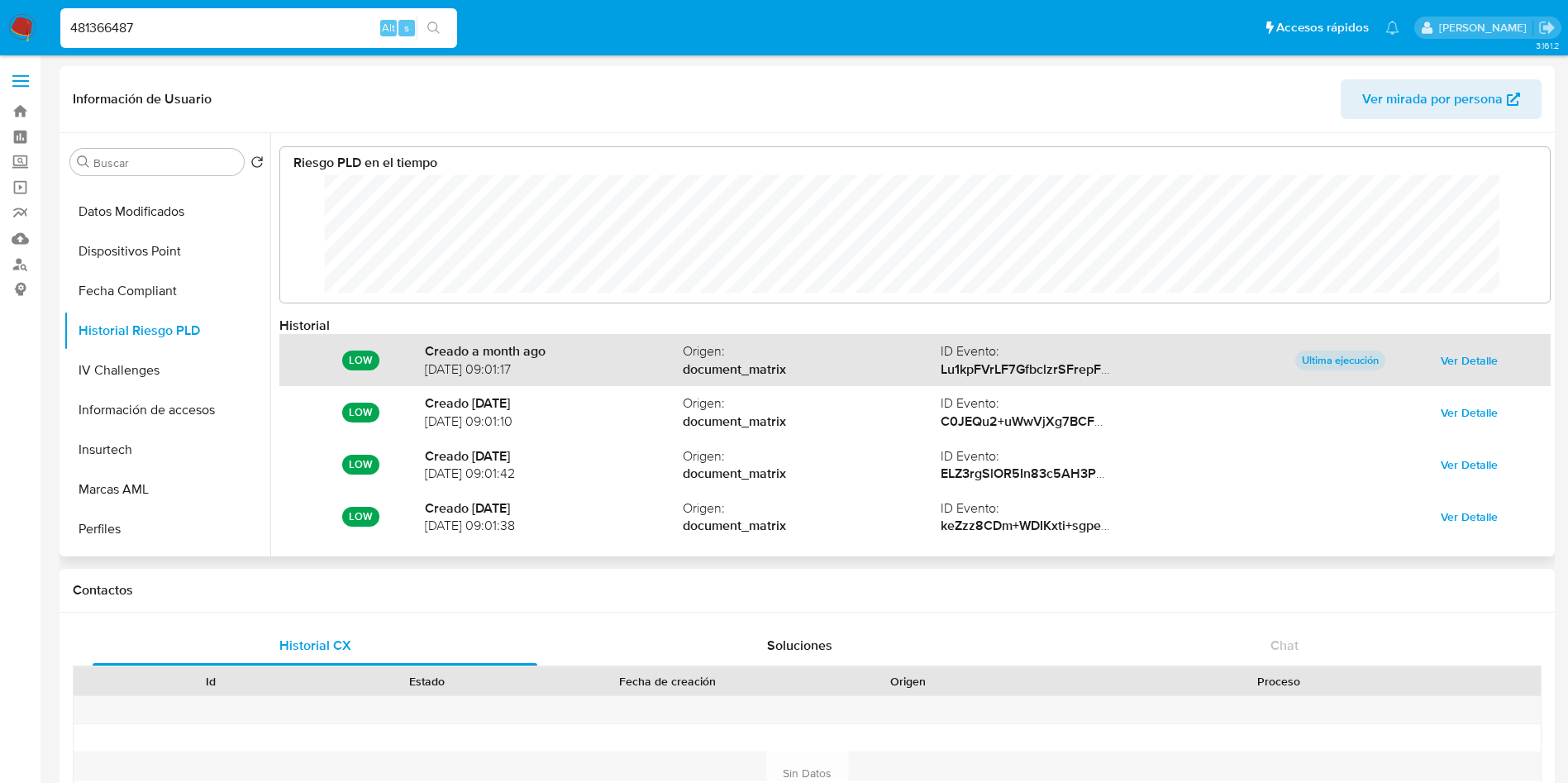
click at [1477, 355] on span "Ver Detalle" at bounding box center [1468, 360] width 57 height 23
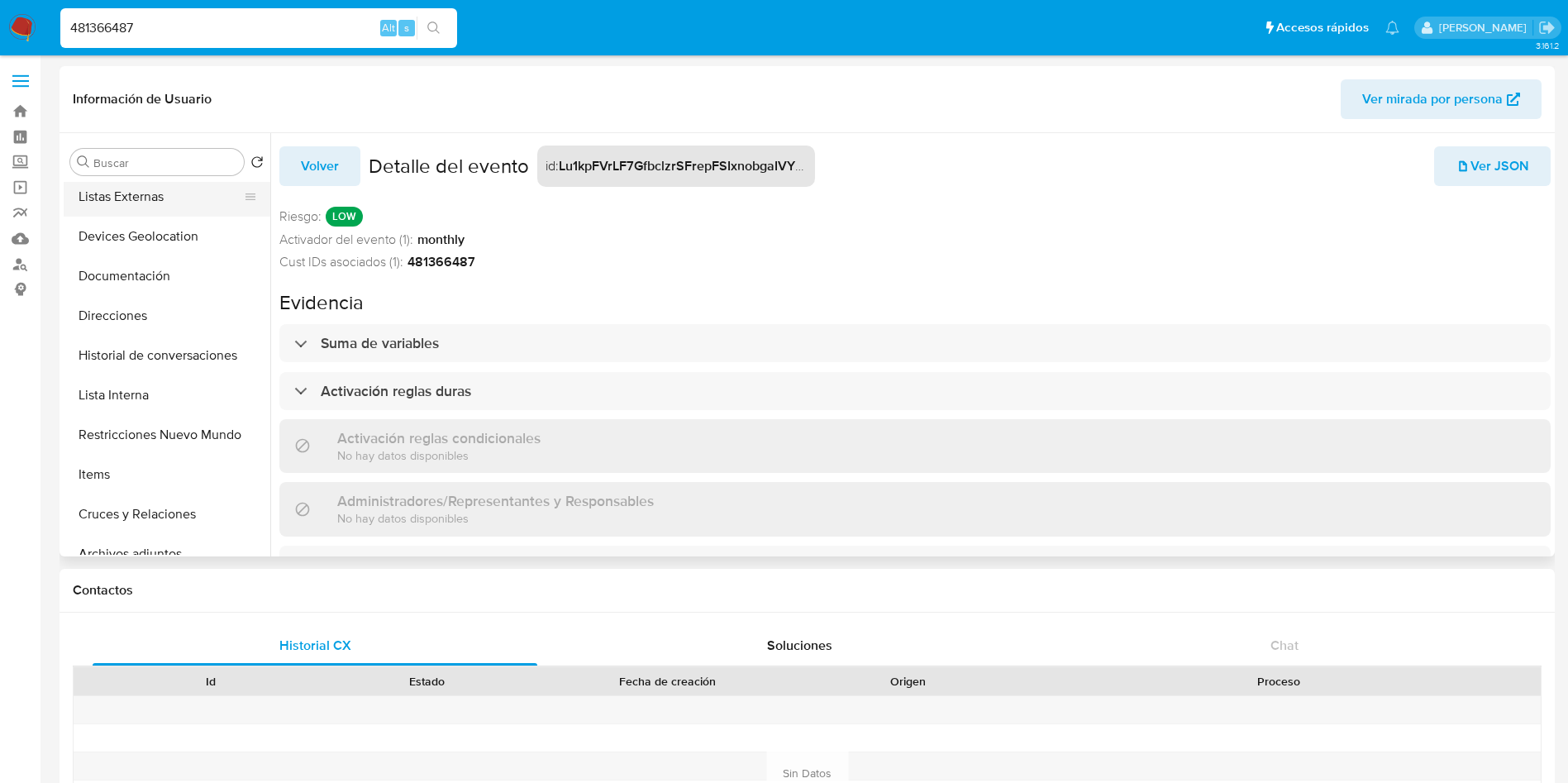
scroll to position [0, 0]
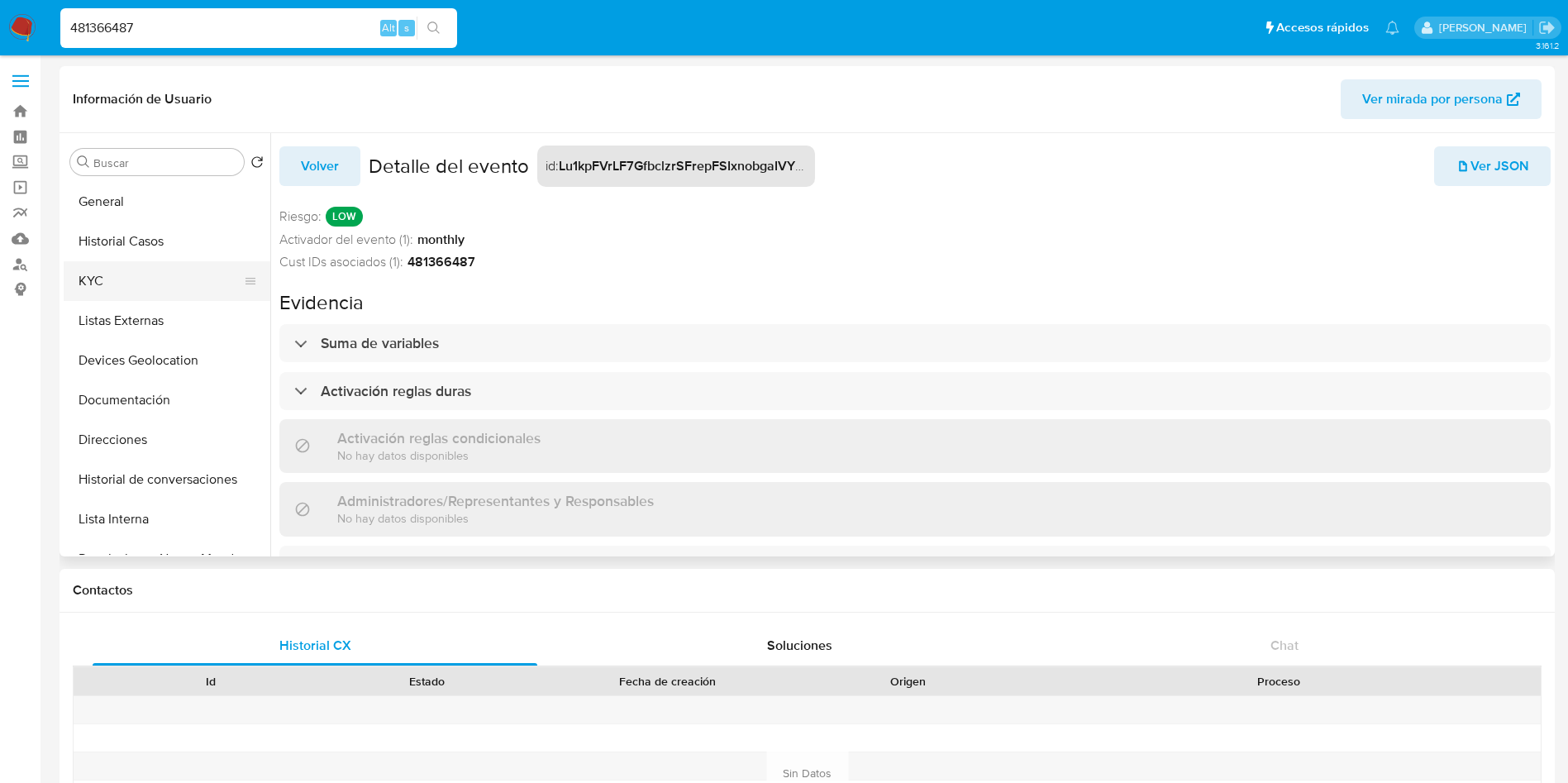
click at [143, 279] on button "KYC" at bounding box center [160, 281] width 193 height 40
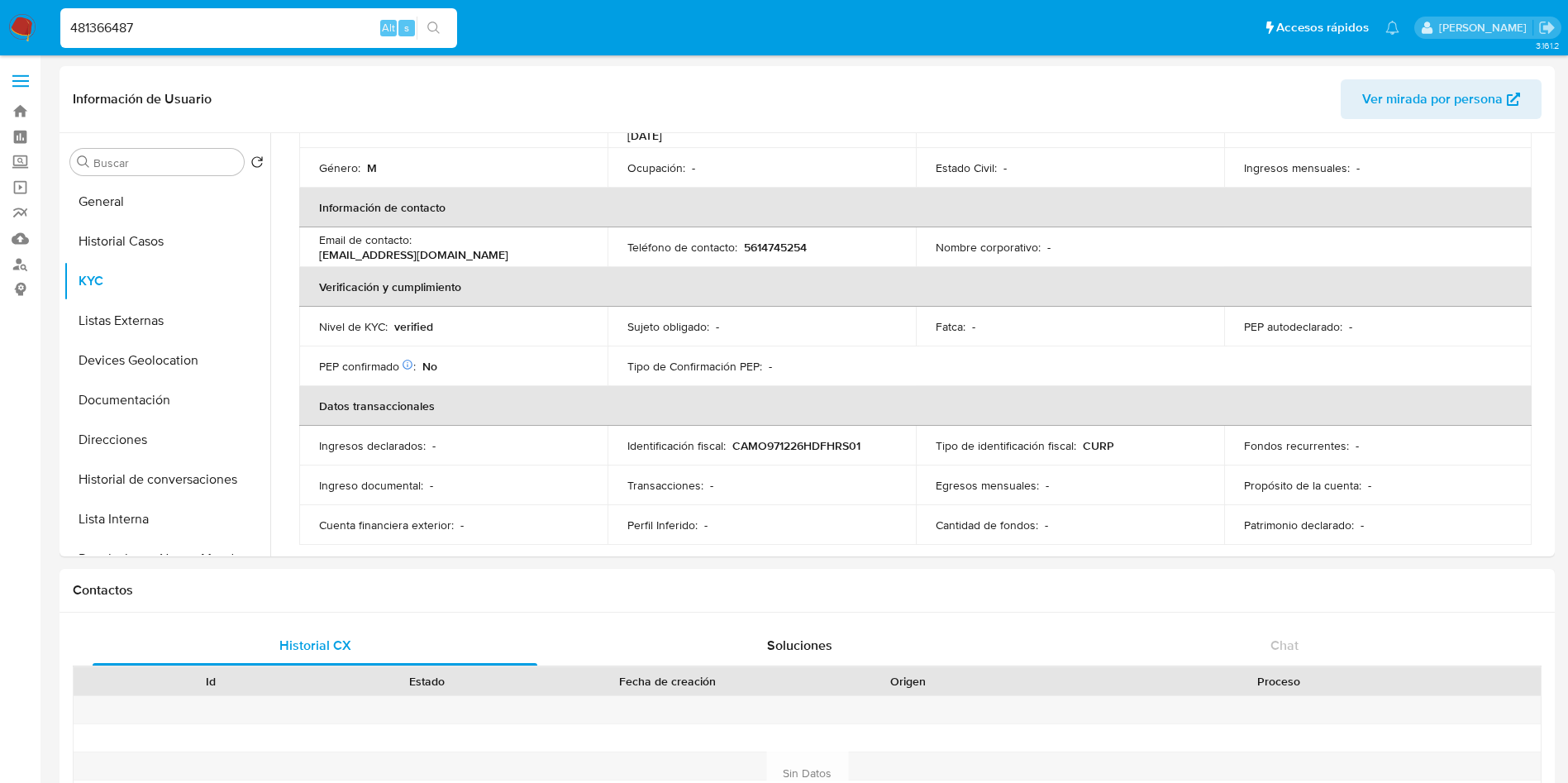
scroll to position [139, 0]
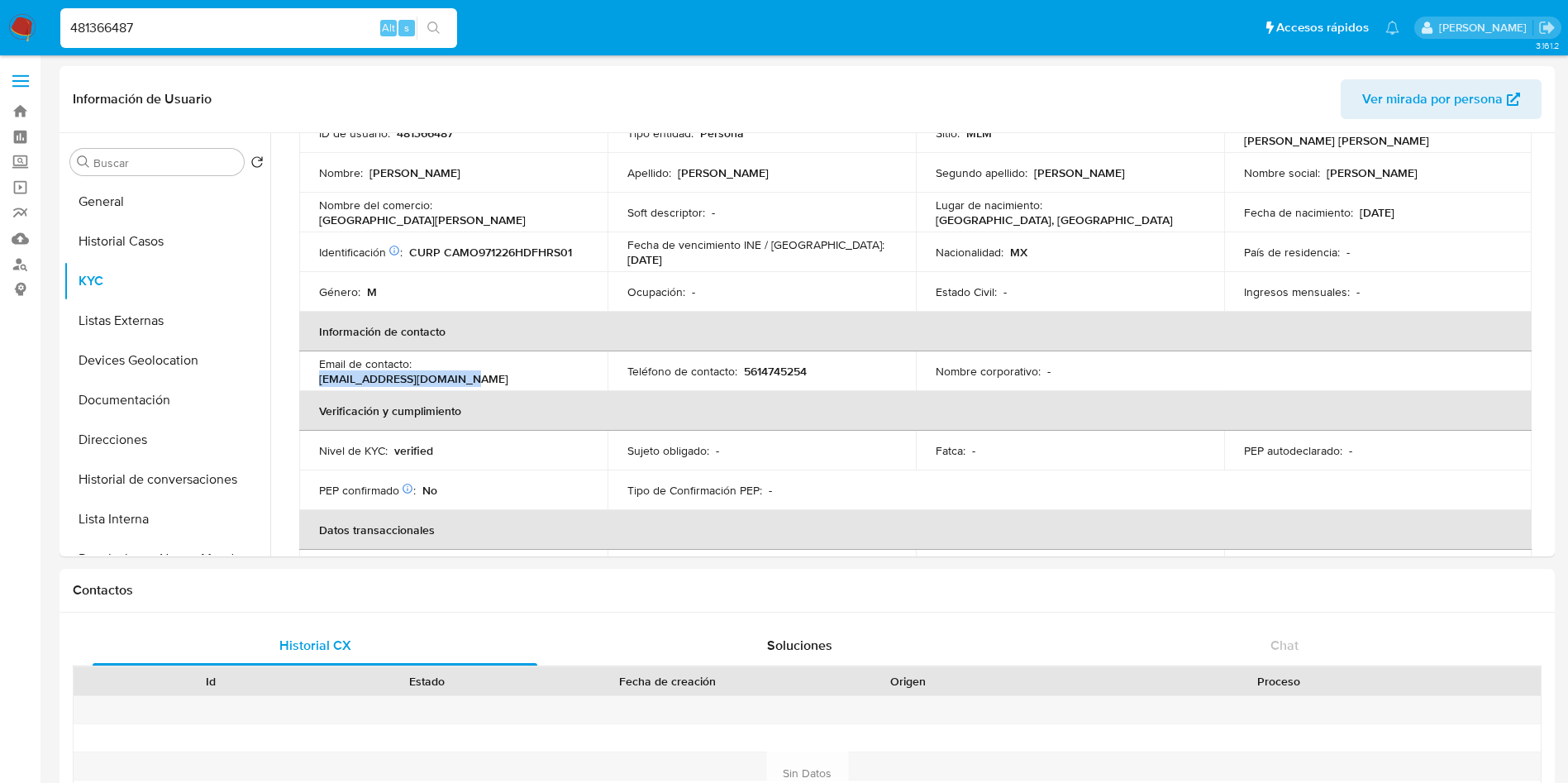
drag, startPoint x: 568, startPoint y: 364, endPoint x: 420, endPoint y: 373, distance: 148.3
click at [420, 373] on div "Email de contacto : erickgord9lobo@gmail.com" at bounding box center [453, 371] width 268 height 30
copy p "erickgord9lobo@gmail.com"
click at [769, 365] on p "5614745254" at bounding box center [775, 371] width 63 height 15
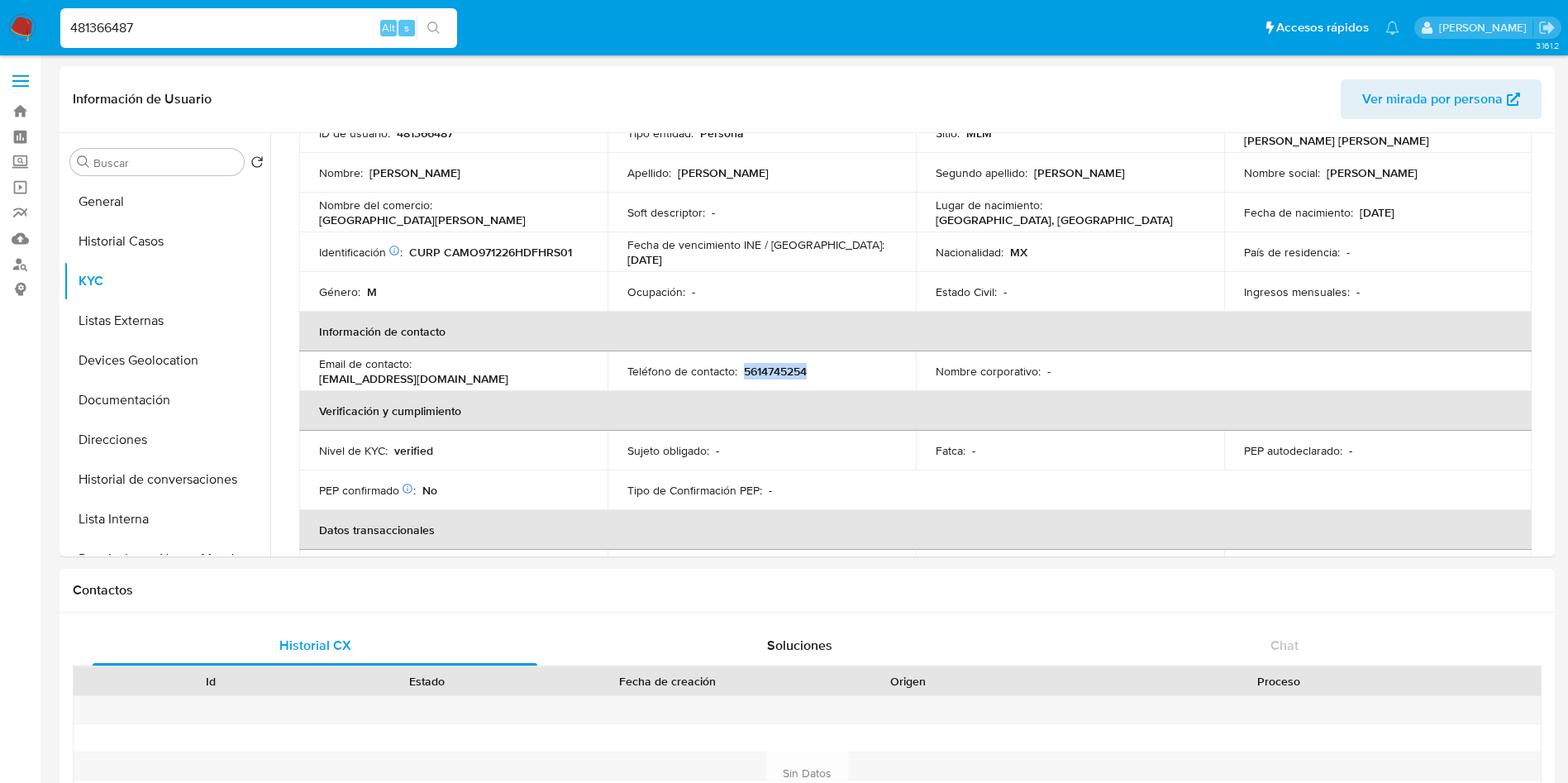
copy p "5614745254"
click at [134, 198] on button "General" at bounding box center [160, 201] width 193 height 40
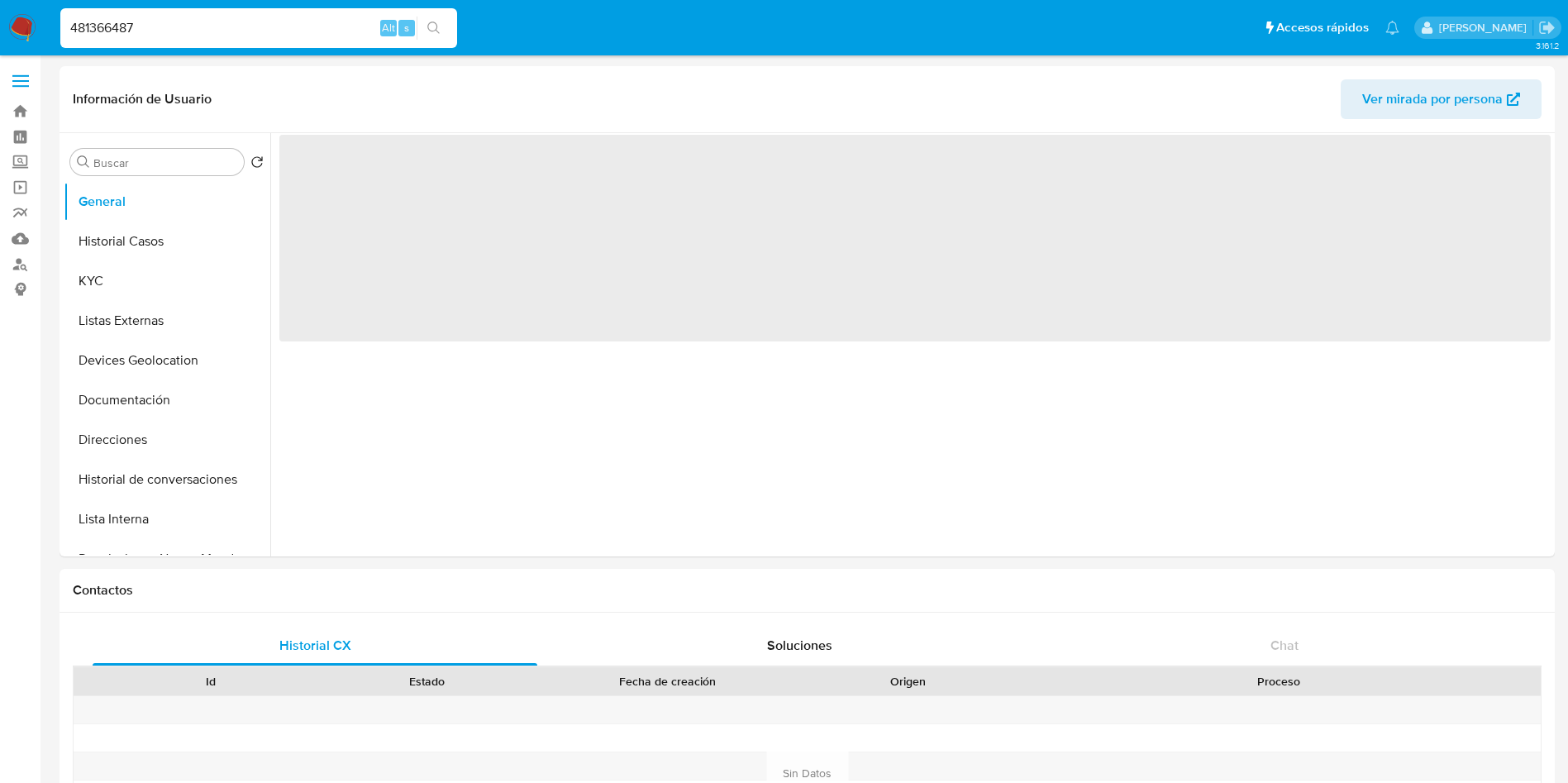
scroll to position [0, 0]
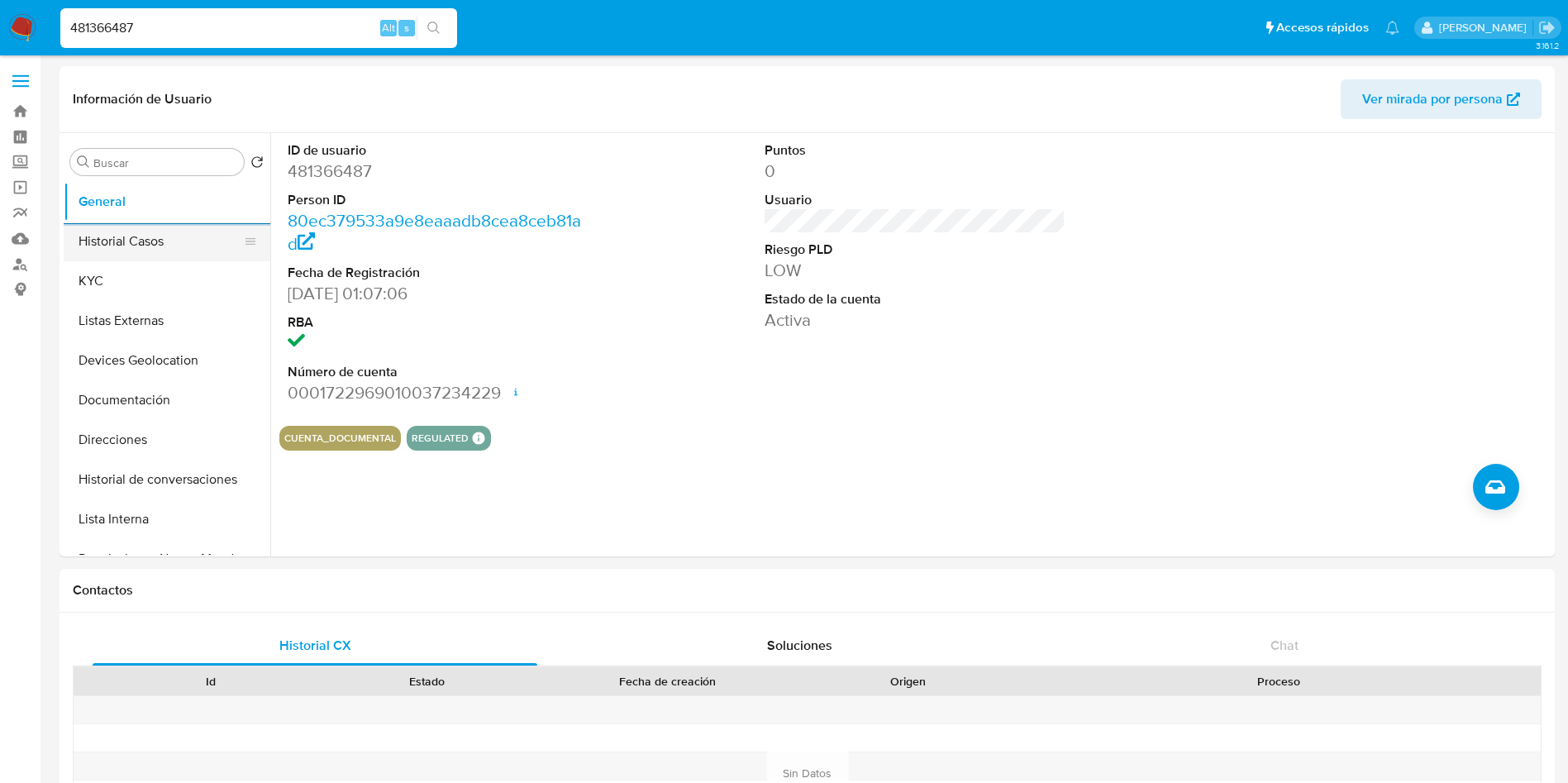
click at [110, 245] on button "Historial Casos" at bounding box center [160, 241] width 193 height 40
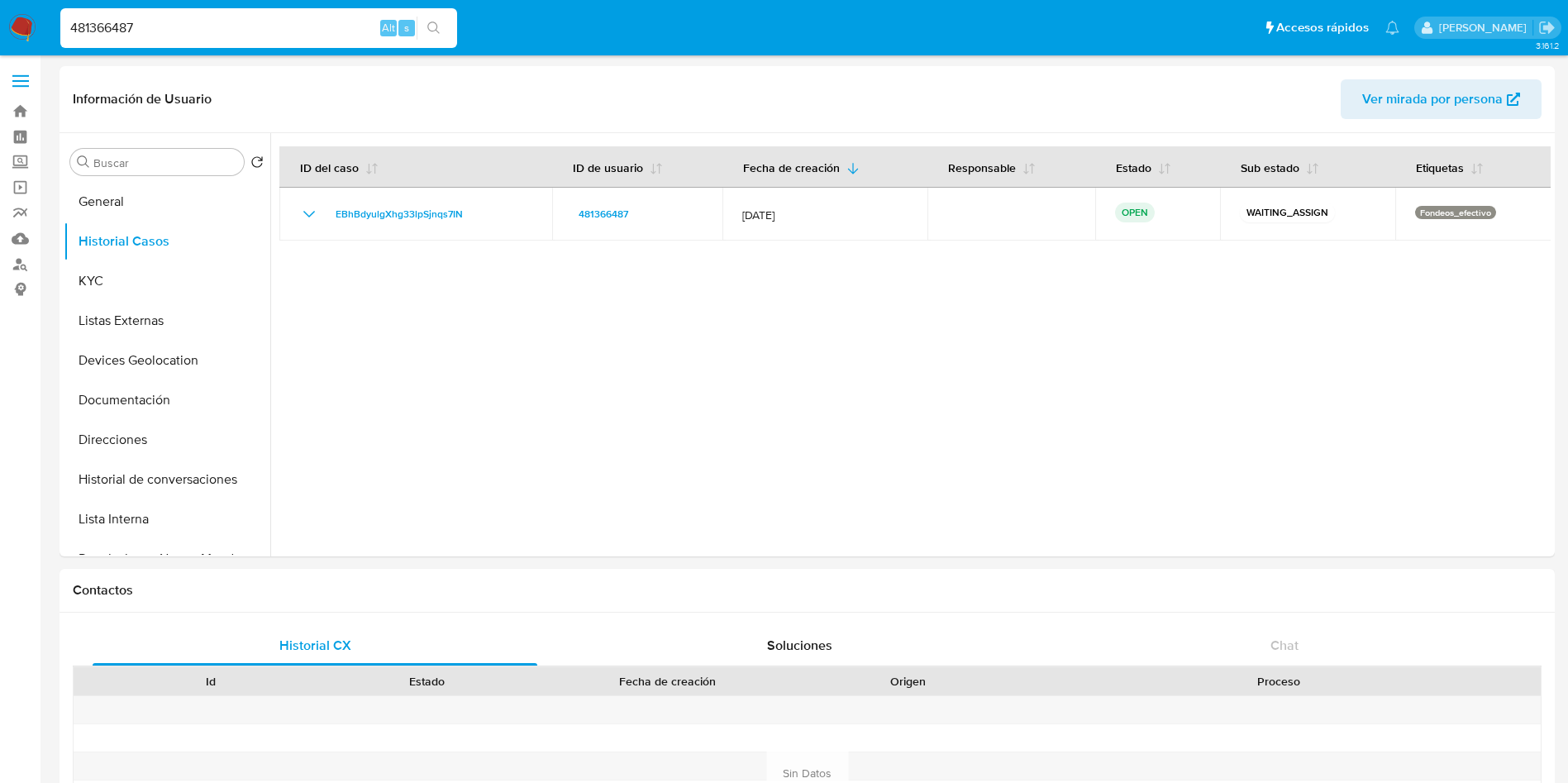
click at [762, 496] on div at bounding box center [910, 344] width 1280 height 423
click at [138, 286] on button "KYC" at bounding box center [160, 281] width 193 height 40
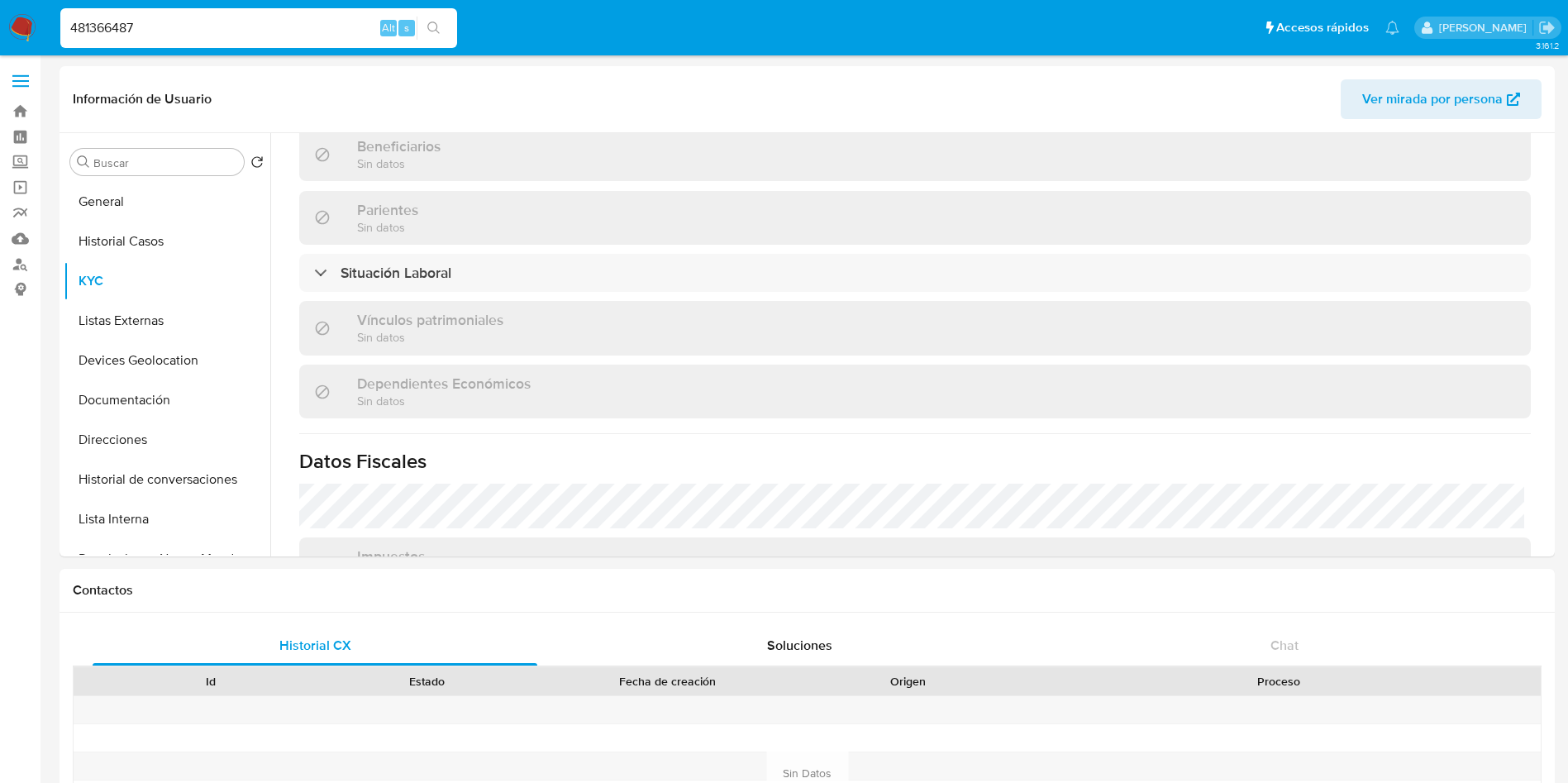
scroll to position [770, 0]
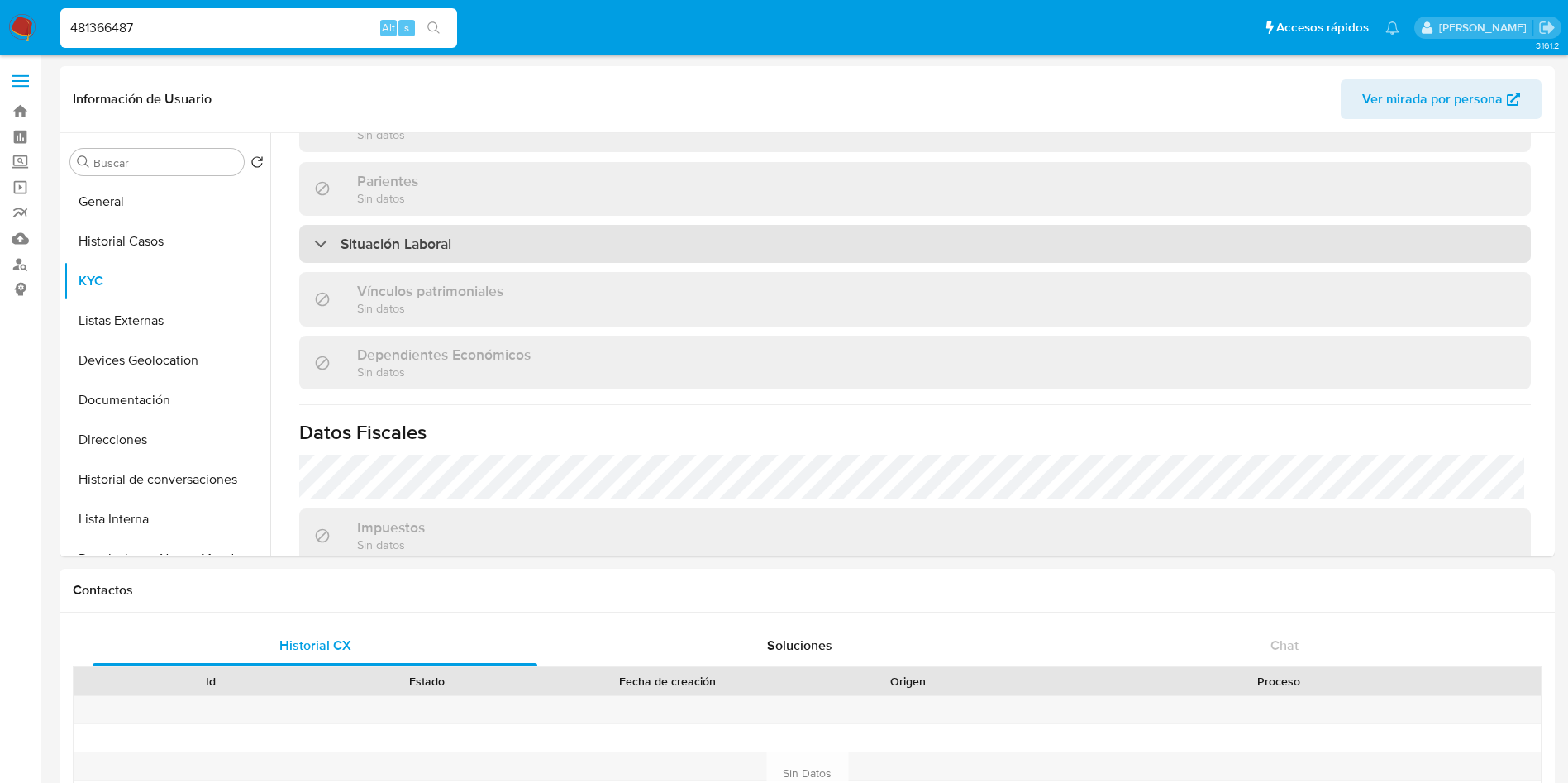
click at [580, 242] on div "Situación Laboral" at bounding box center [914, 244] width 1231 height 38
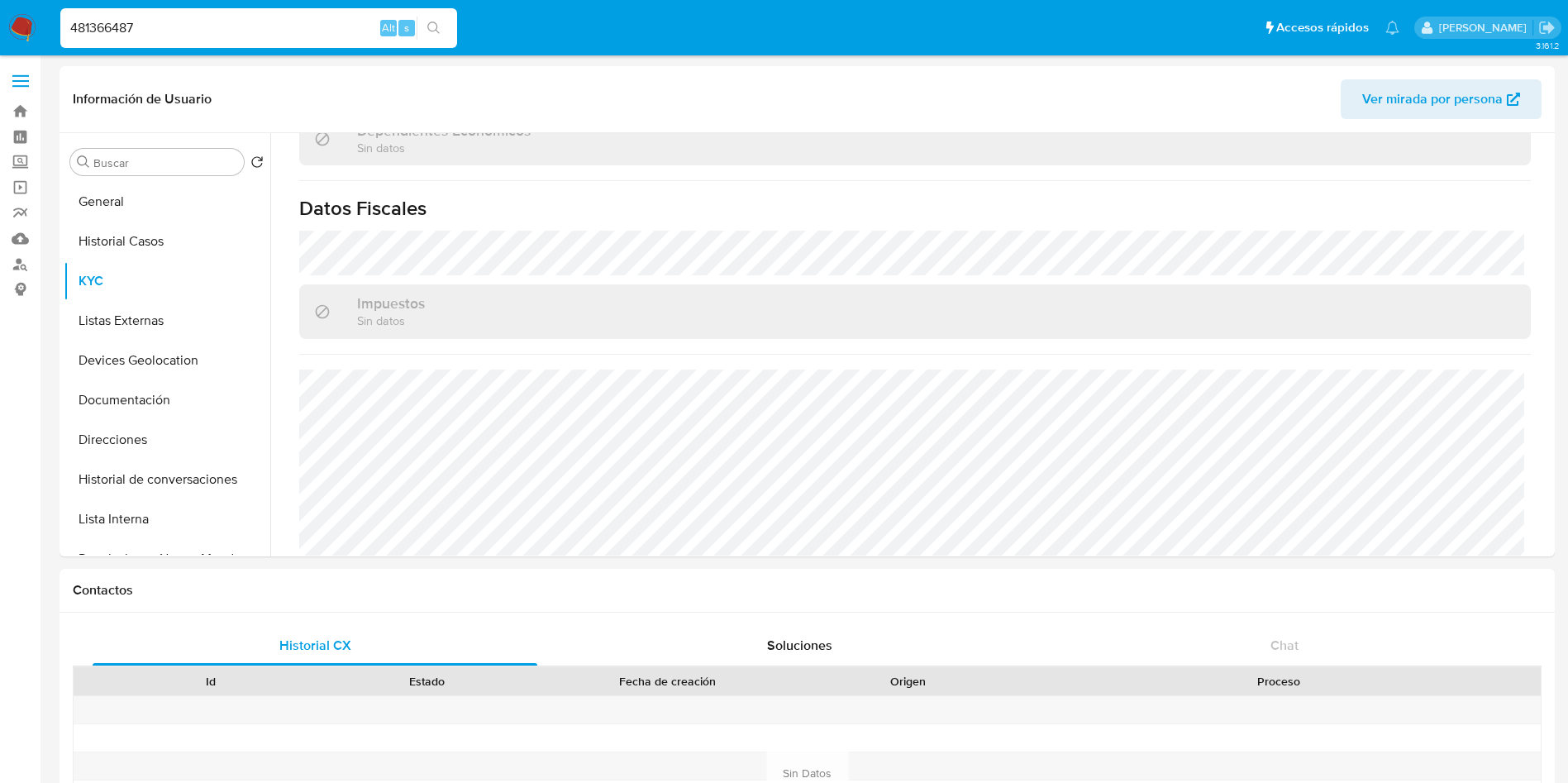
scroll to position [1247, 0]
click at [149, 322] on button "Listas Externas" at bounding box center [160, 321] width 193 height 40
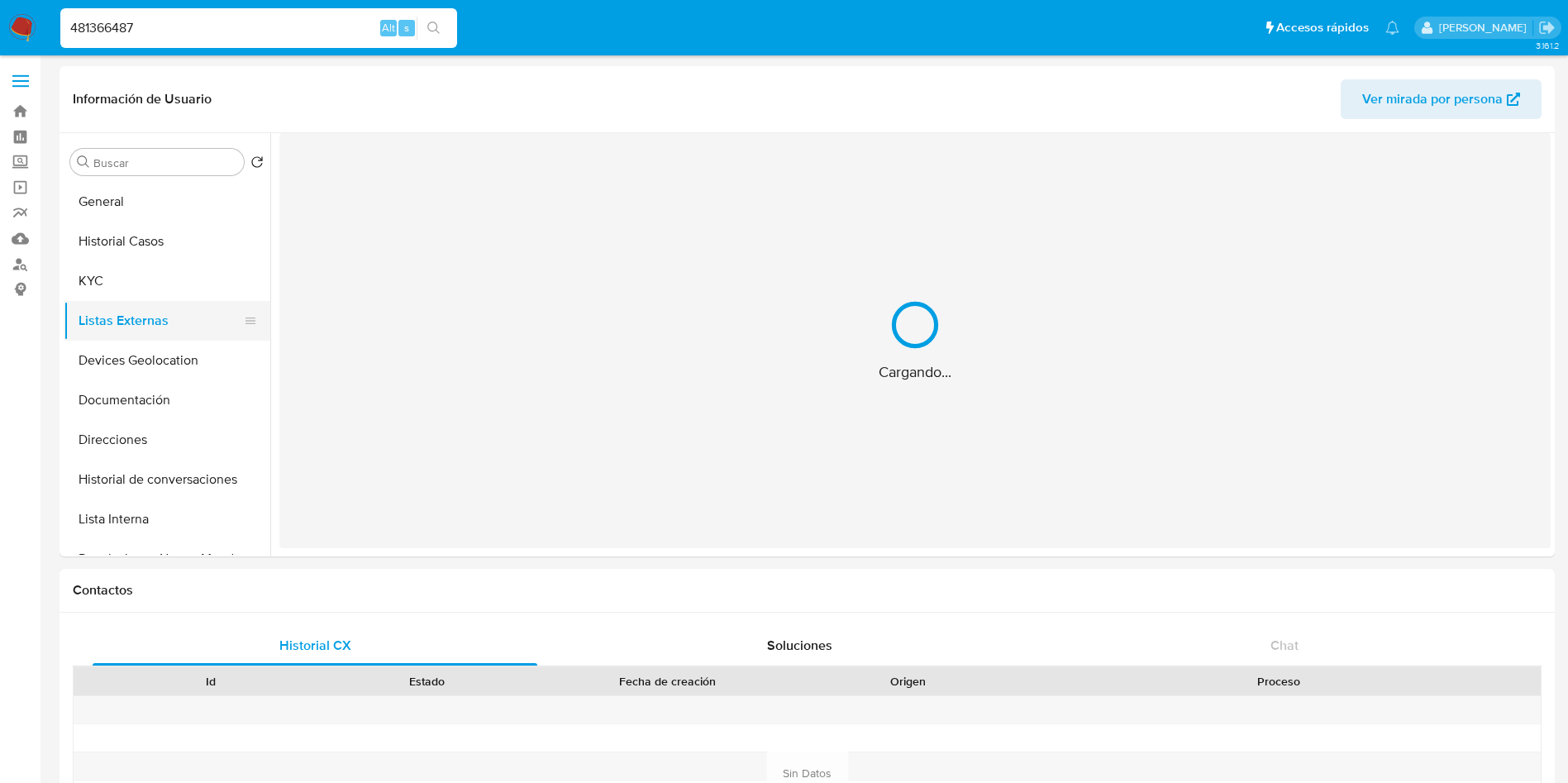
click at [149, 322] on button "Listas Externas" at bounding box center [160, 321] width 193 height 40
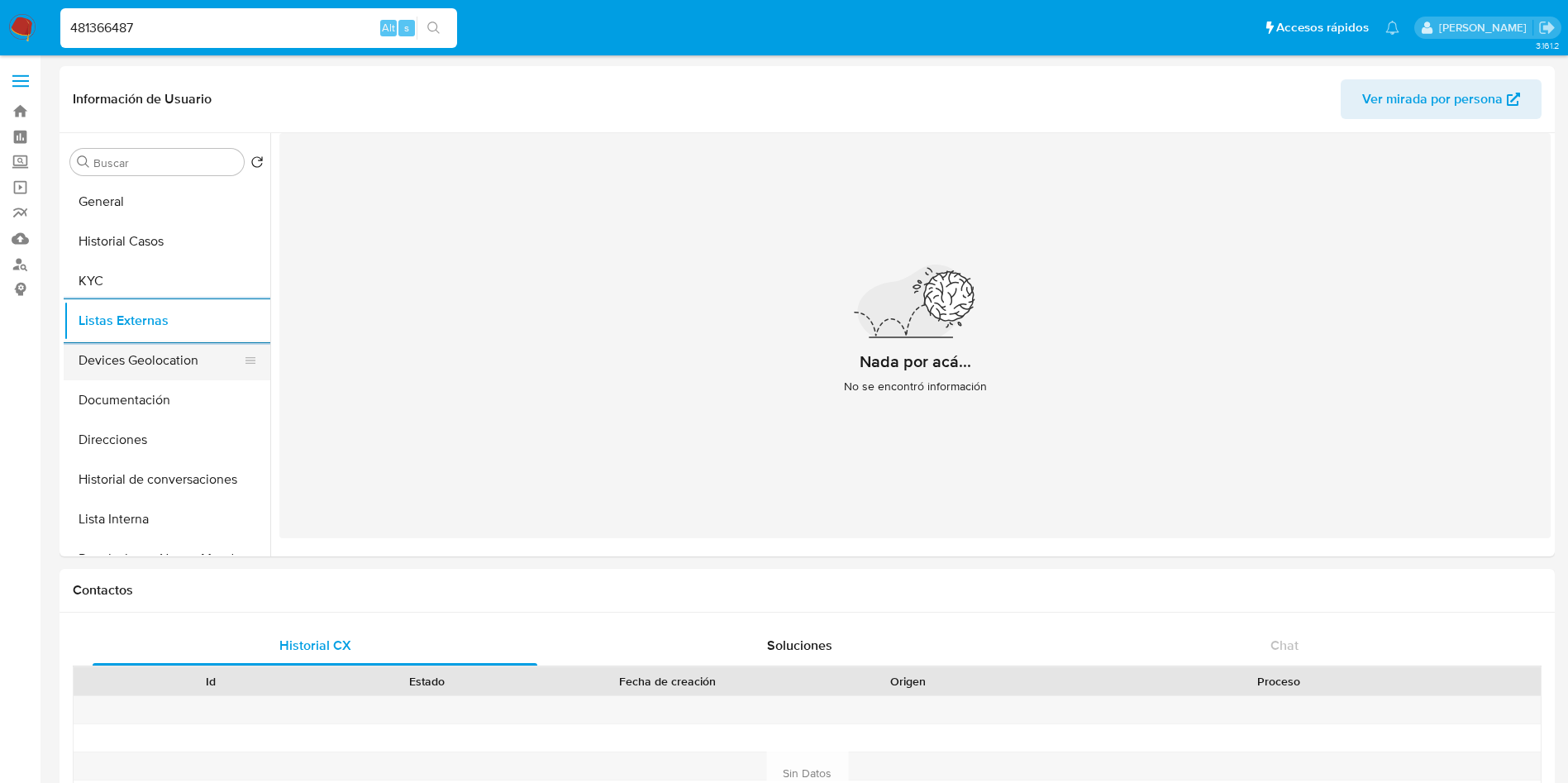
click at [186, 370] on button "Devices Geolocation" at bounding box center [160, 361] width 193 height 40
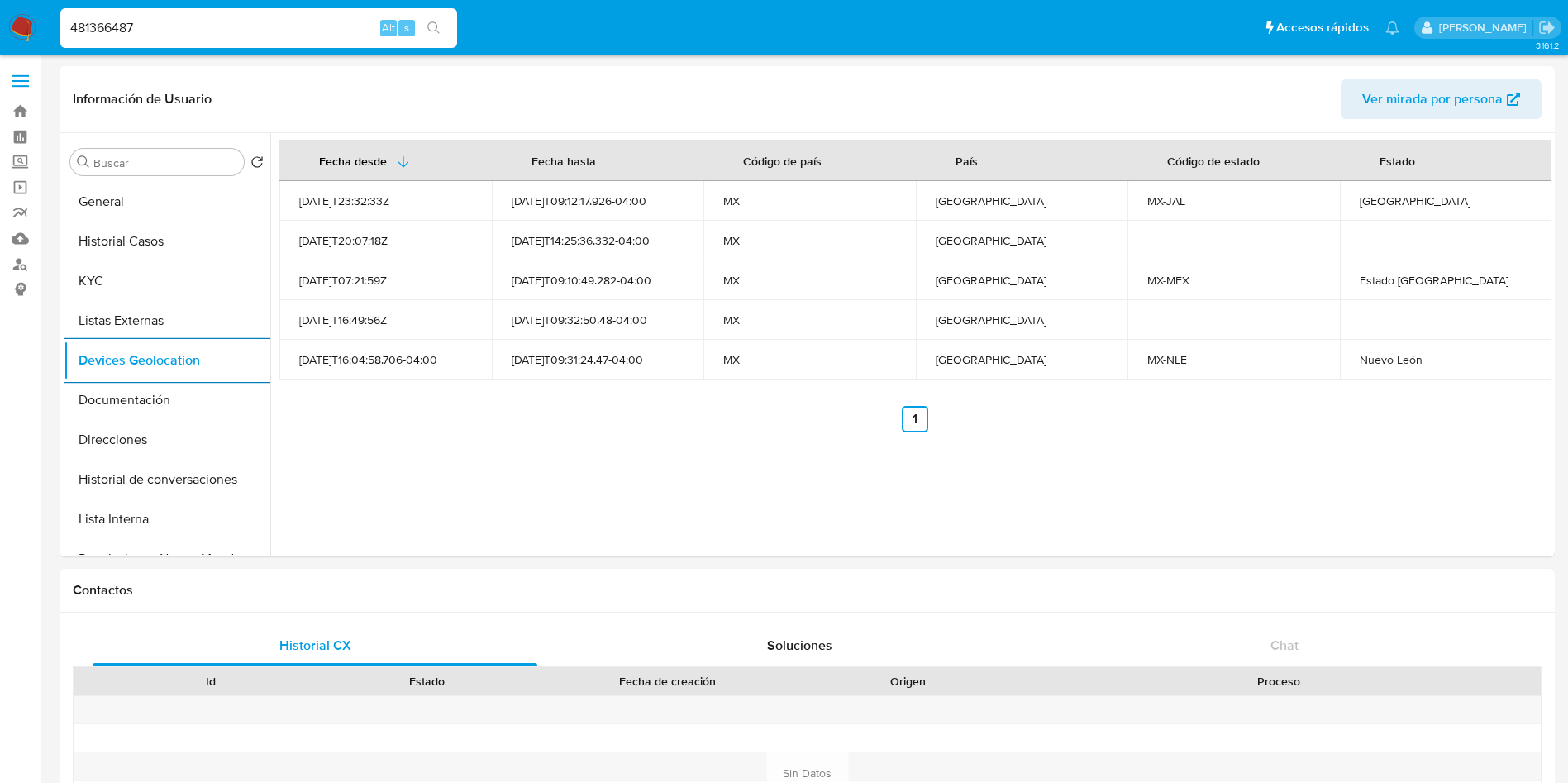
click at [1360, 201] on div "Jalisco" at bounding box center [1445, 200] width 172 height 15
copy div "Jalisco"
click at [122, 406] on button "Documentación" at bounding box center [160, 400] width 193 height 40
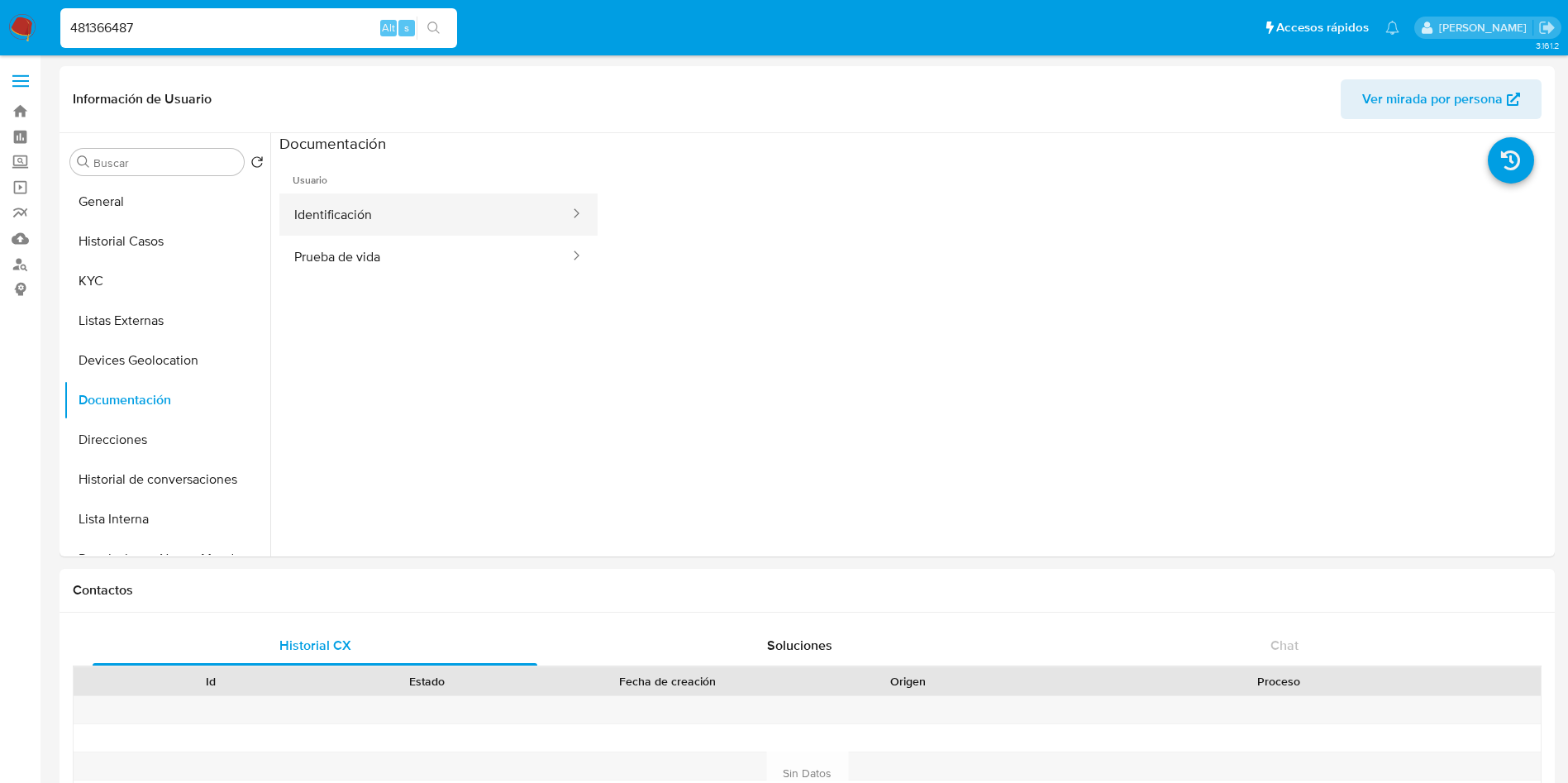
click at [337, 215] on button "Identificación" at bounding box center [425, 214] width 292 height 42
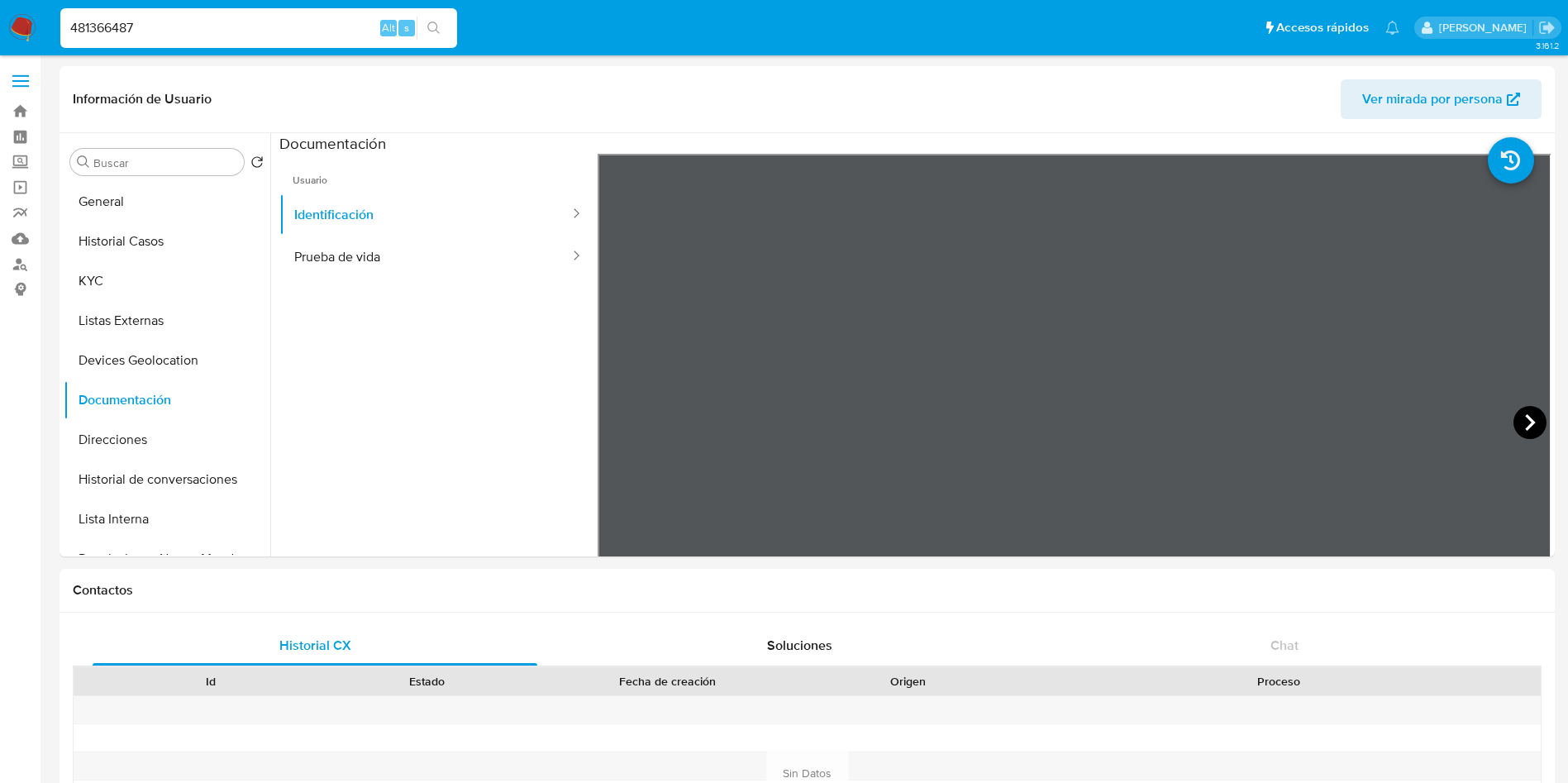
click at [1528, 422] on icon at bounding box center [1529, 422] width 33 height 33
drag, startPoint x: 462, startPoint y: 273, endPoint x: 583, endPoint y: 300, distance: 124.0
click at [464, 276] on button "Prueba de vida" at bounding box center [425, 256] width 292 height 42
click at [148, 451] on button "Direcciones" at bounding box center [160, 440] width 193 height 40
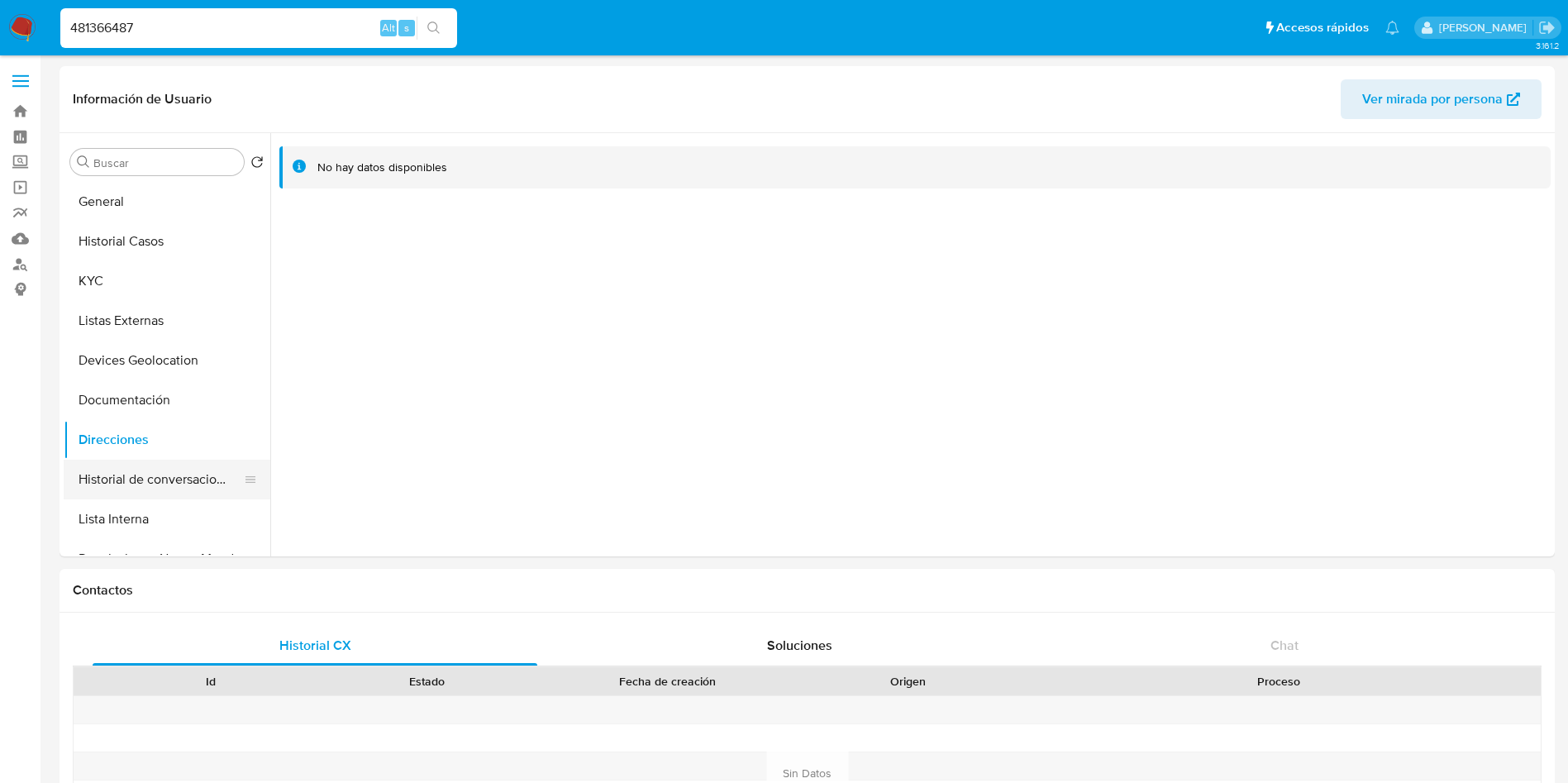
click at [107, 488] on button "Historial de conversaciones" at bounding box center [160, 480] width 193 height 40
click at [95, 528] on button "Lista Interna" at bounding box center [160, 520] width 193 height 40
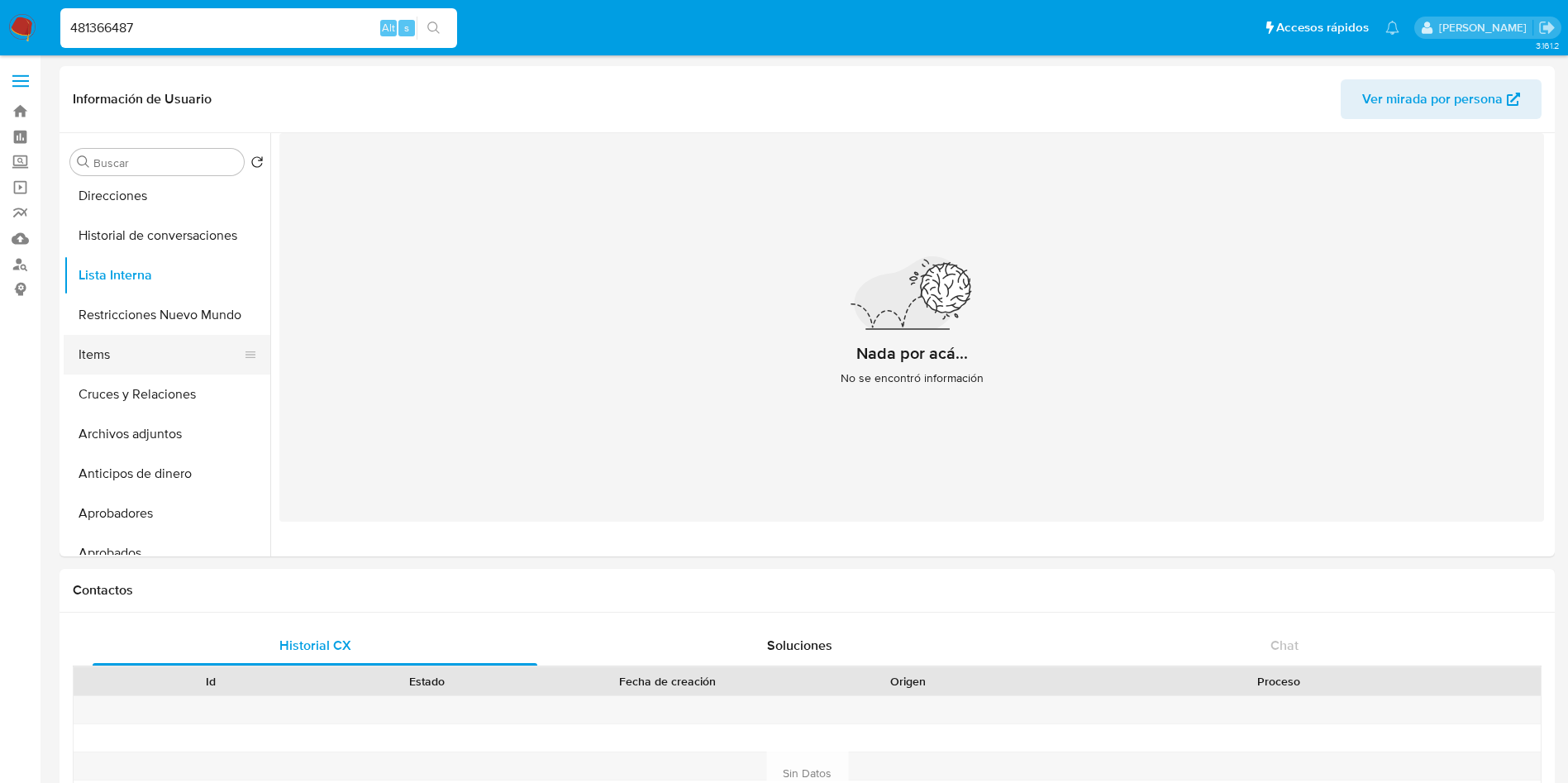
scroll to position [248, 0]
click at [175, 304] on button "Restricciones Nuevo Mundo" at bounding box center [160, 311] width 193 height 40
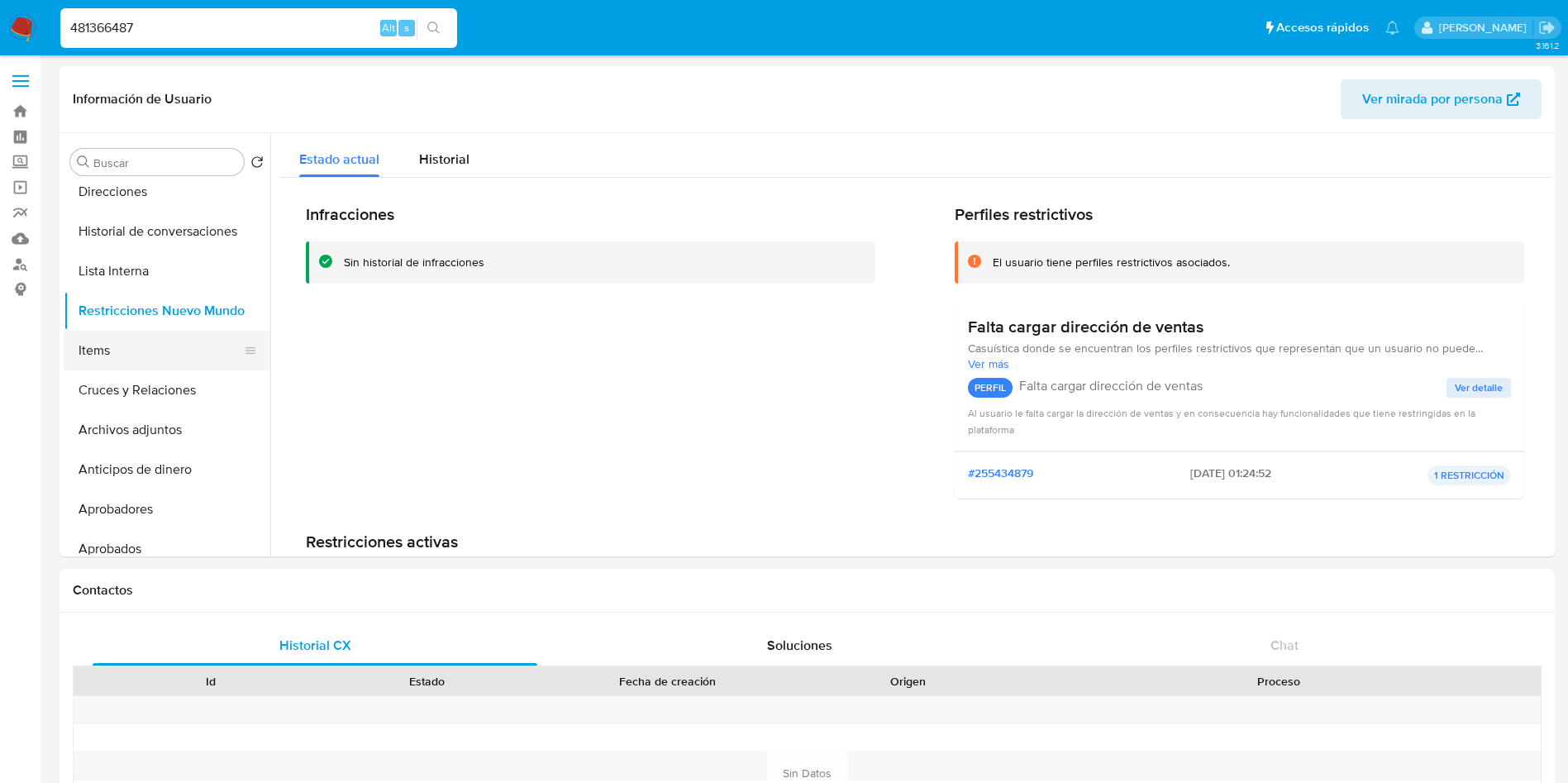
click at [93, 348] on button "Items" at bounding box center [160, 351] width 193 height 40
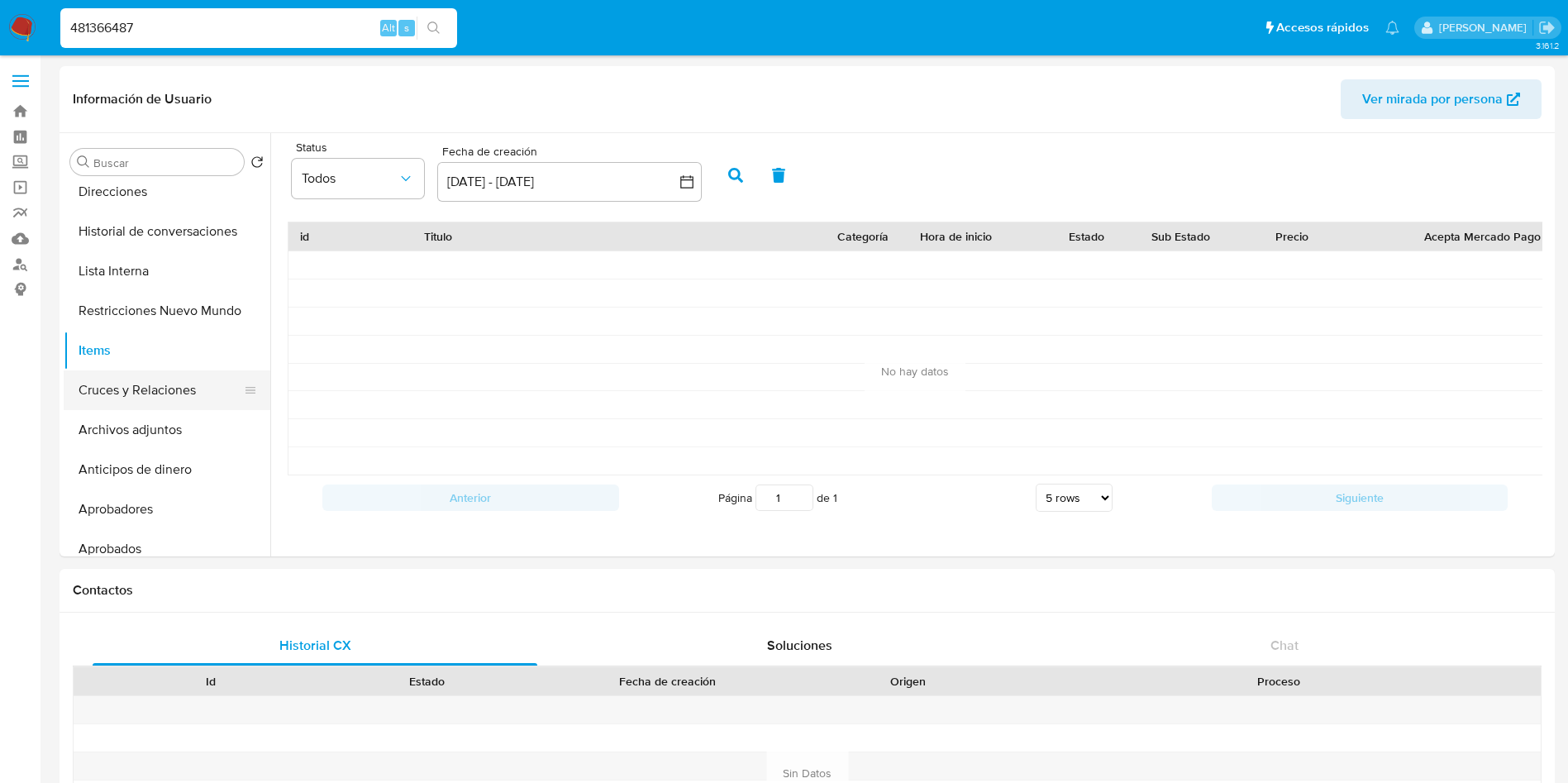
click at [114, 388] on button "Cruces y Relaciones" at bounding box center [160, 390] width 193 height 40
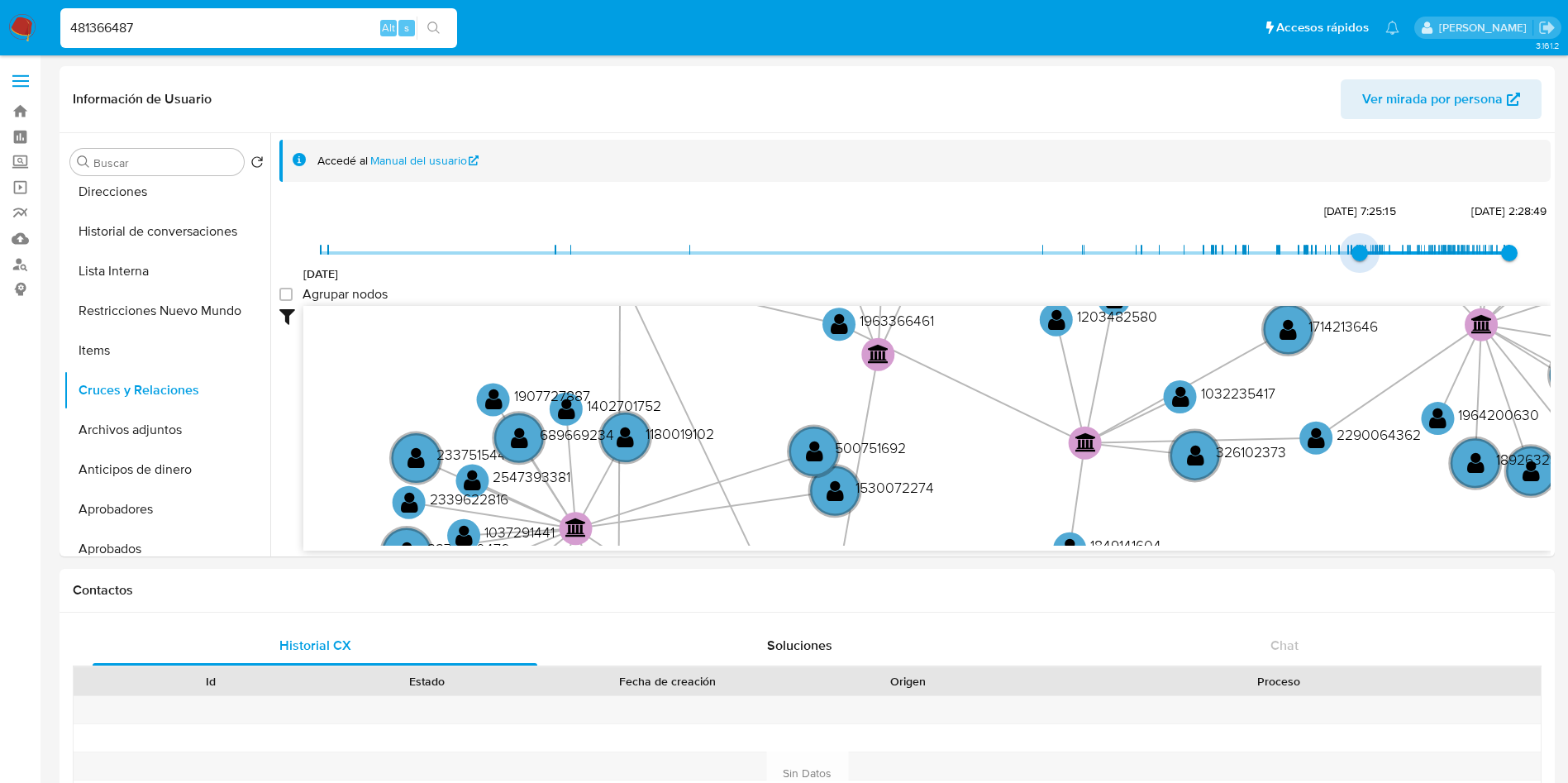
type input "1744205320000"
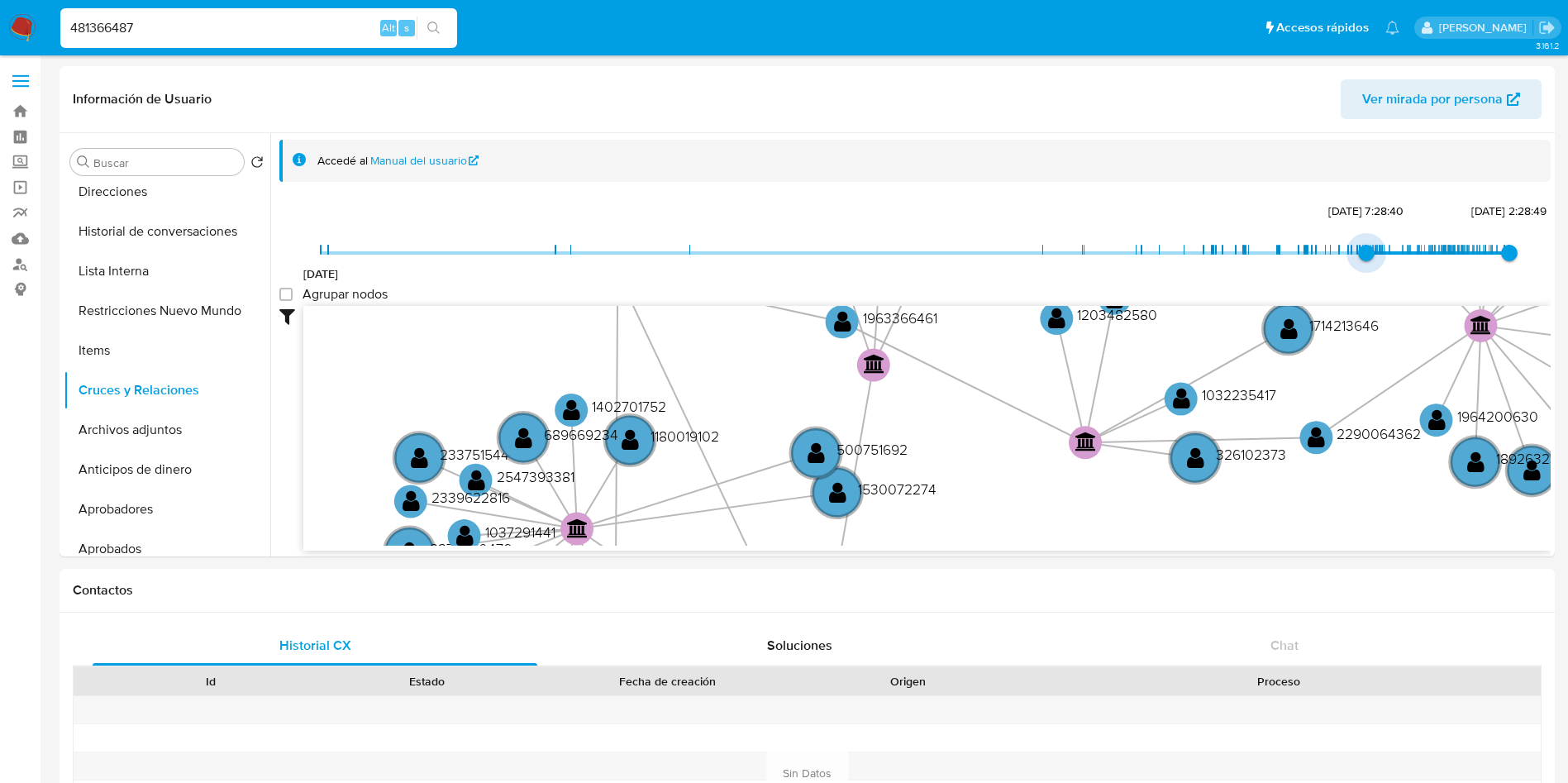
drag, startPoint x: 321, startPoint y: 254, endPoint x: 1361, endPoint y: 254, distance: 1040.0
click at [1361, 254] on span "9/4/2025, 7:28:40" at bounding box center [1366, 252] width 17 height 17
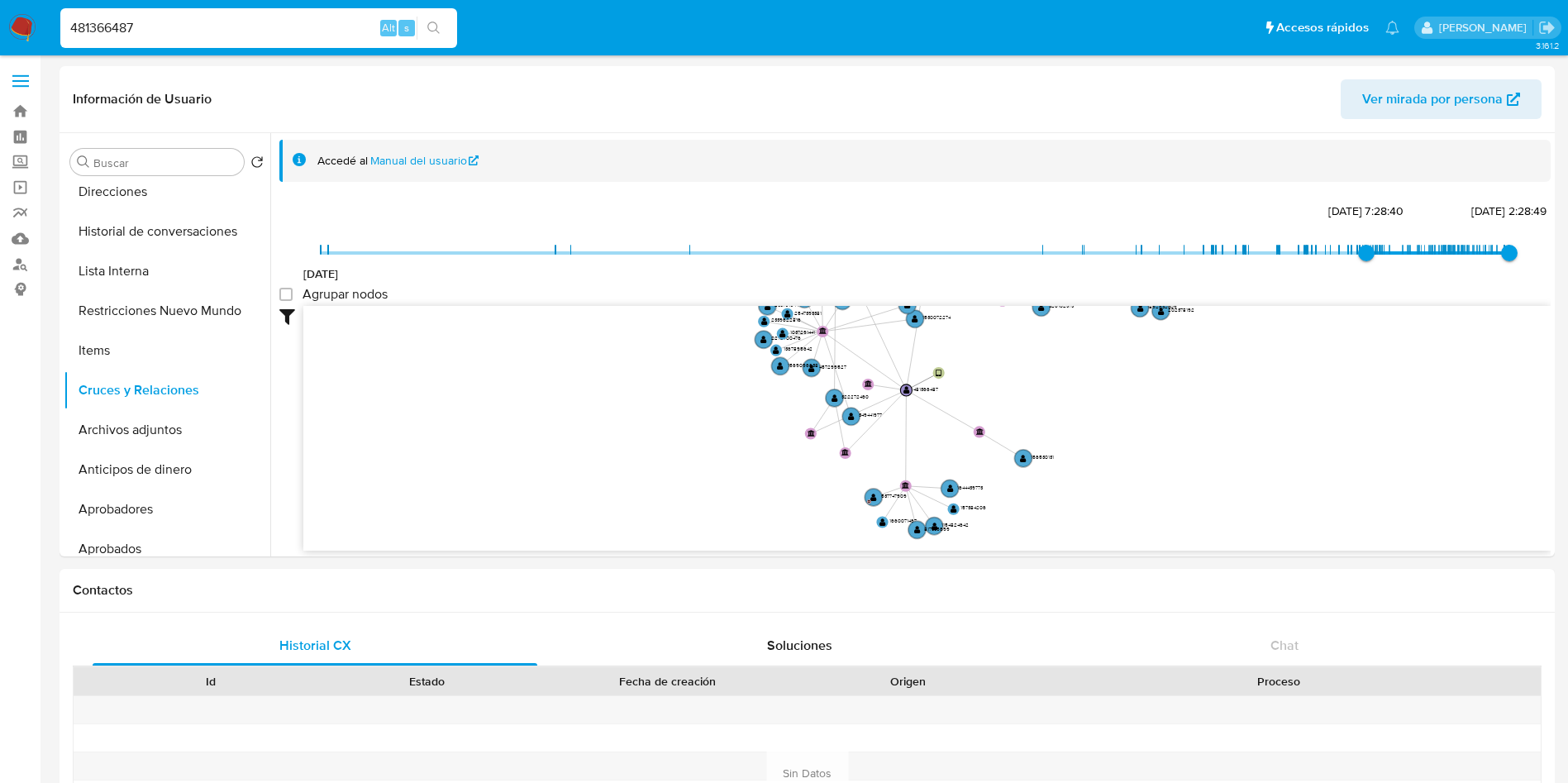
drag, startPoint x: 1117, startPoint y: 497, endPoint x: 1000, endPoint y: 375, distance: 169.0
click at [1000, 375] on icon "device-65ea653fdd6be71a7a56af8e  user-481366487  481366487 user-322272460  3…" at bounding box center [926, 426] width 1247 height 239
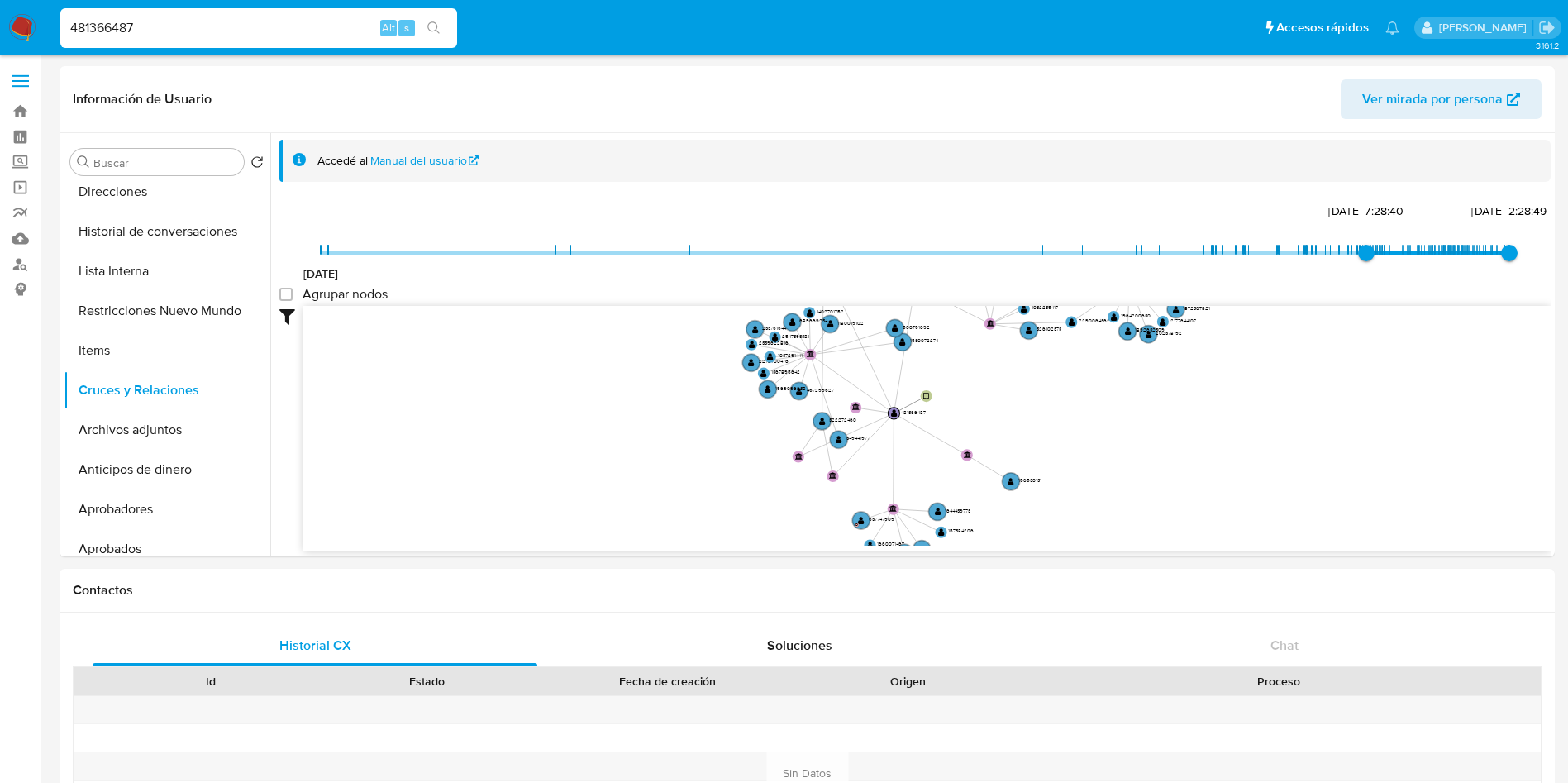
click at [1000, 375] on icon "device-65ea653fdd6be71a7a56af8e  user-481366487  481366487 user-322272460  3…" at bounding box center [926, 426] width 1247 height 239
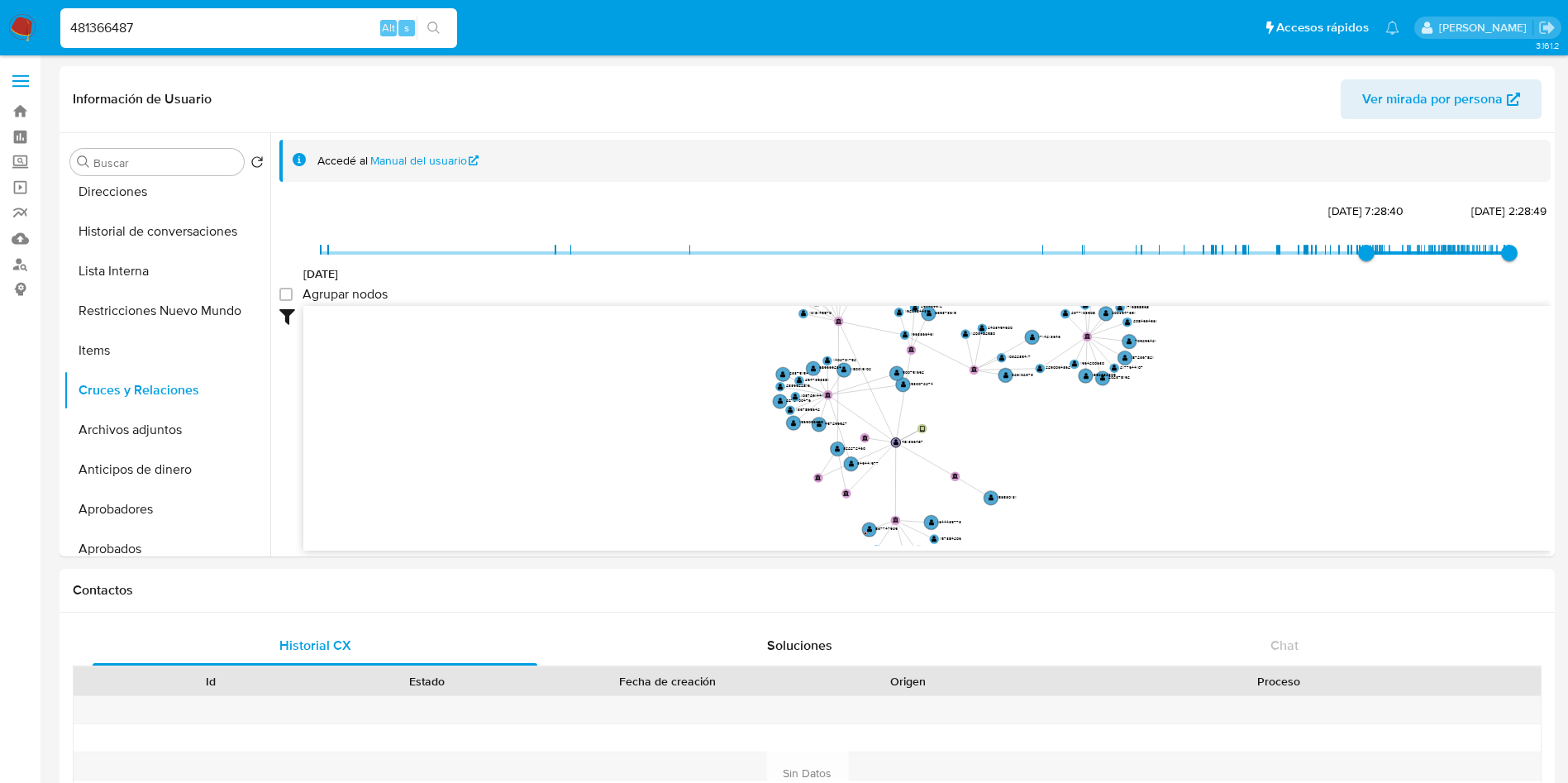
drag, startPoint x: 1177, startPoint y: 415, endPoint x: 1133, endPoint y: 442, distance: 51.6
click at [1133, 442] on icon "device-65ea653fdd6be71a7a56af8e  user-481366487  481366487 user-322272460  3…" at bounding box center [926, 426] width 1247 height 239
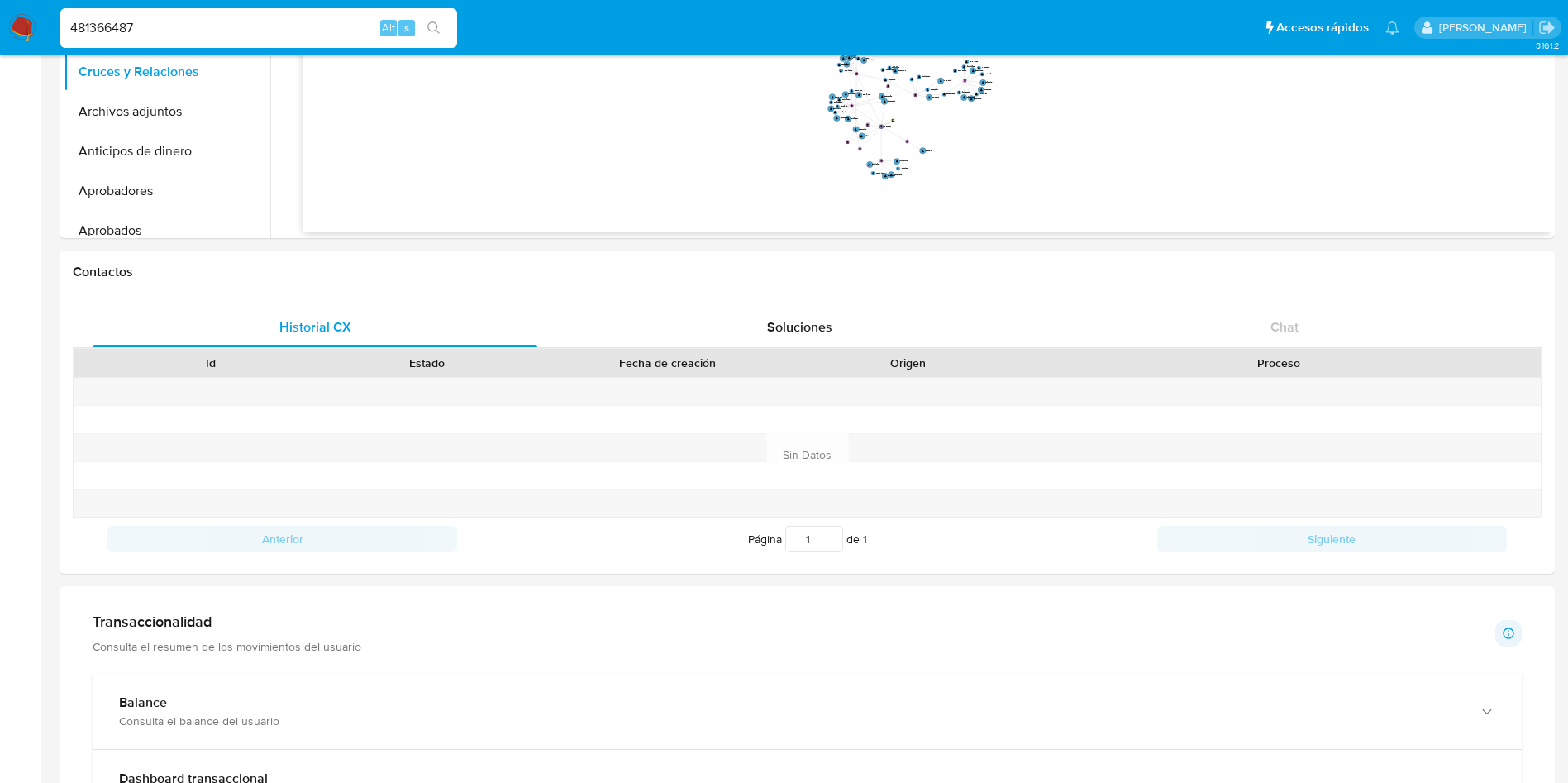
scroll to position [372, 0]
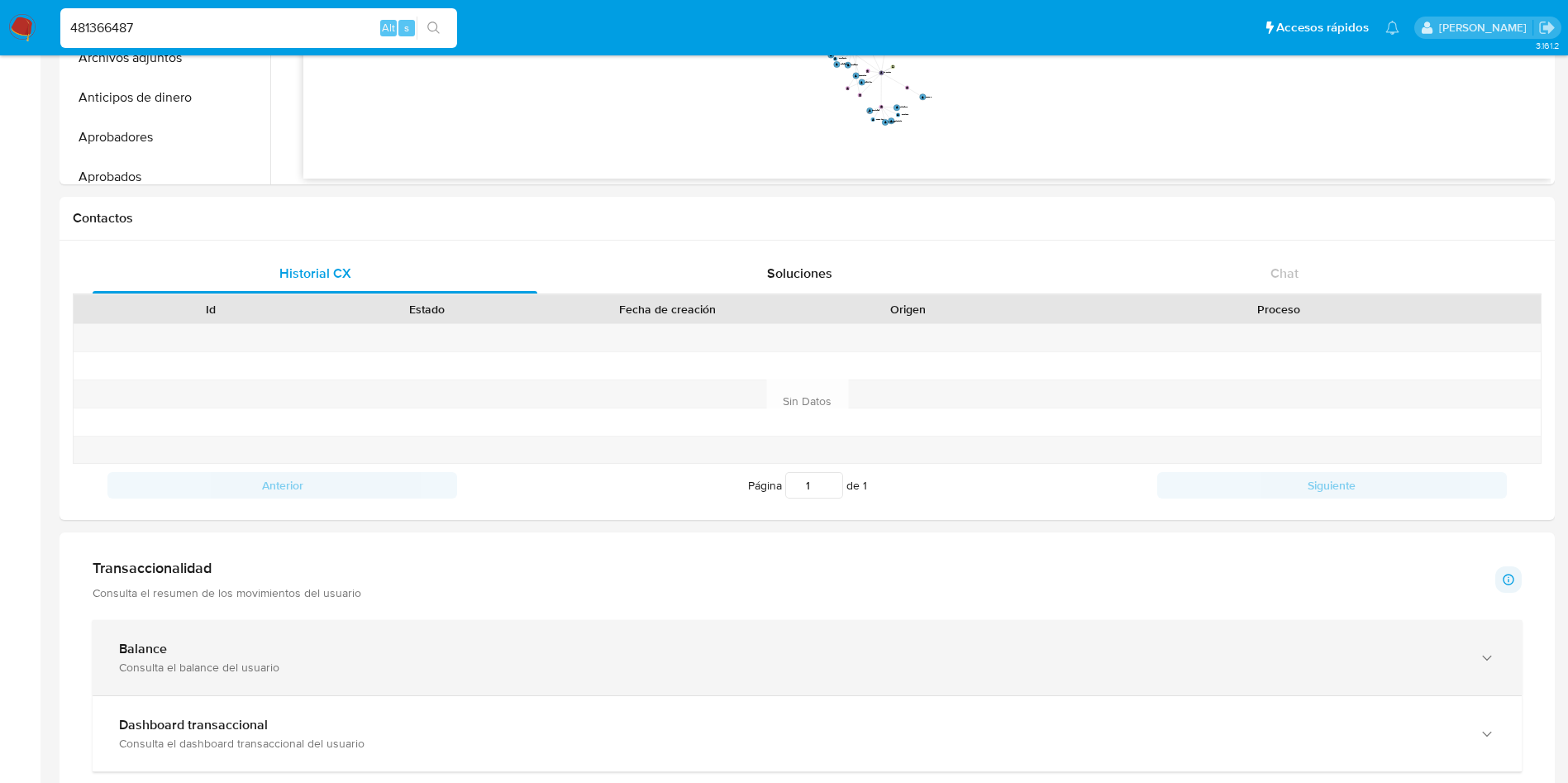
drag, startPoint x: 363, startPoint y: 644, endPoint x: 377, endPoint y: 648, distance: 14.6
click at [355, 642] on div "Balance" at bounding box center [789, 649] width 1343 height 17
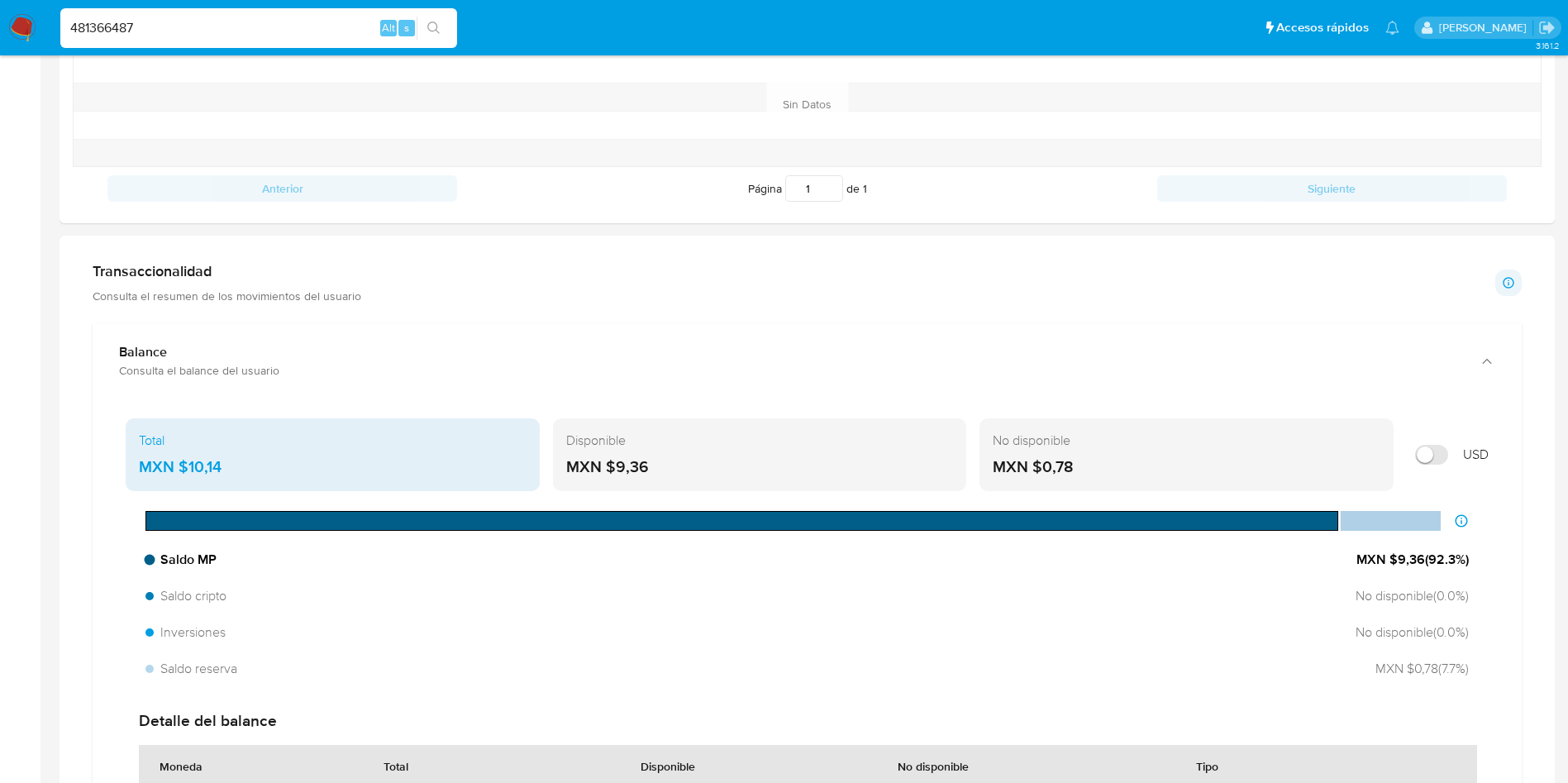
scroll to position [744, 0]
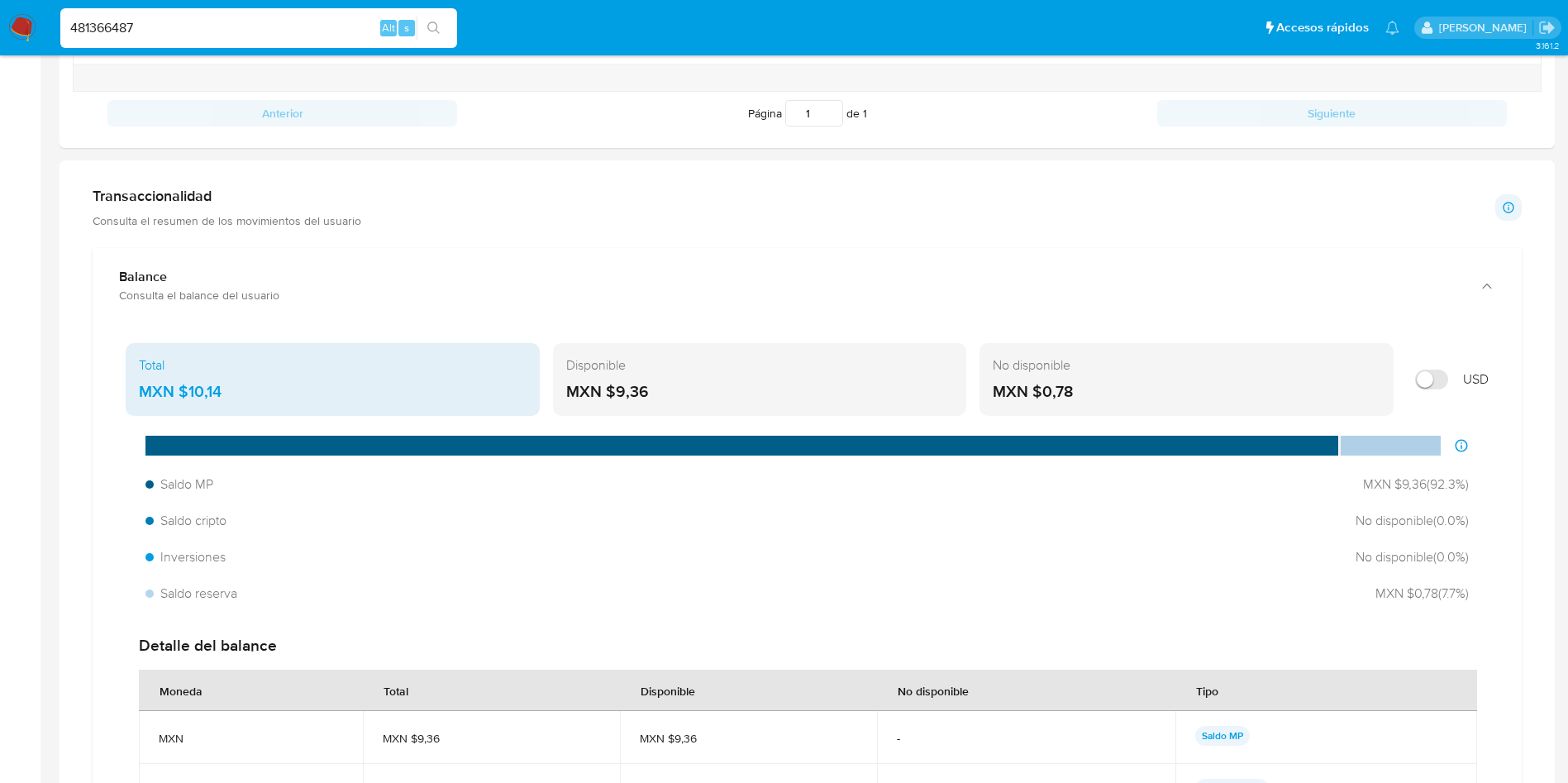
drag, startPoint x: 227, startPoint y: 399, endPoint x: 185, endPoint y: 396, distance: 42.1
click at [185, 396] on div "MXN $10,14" at bounding box center [332, 392] width 388 height 22
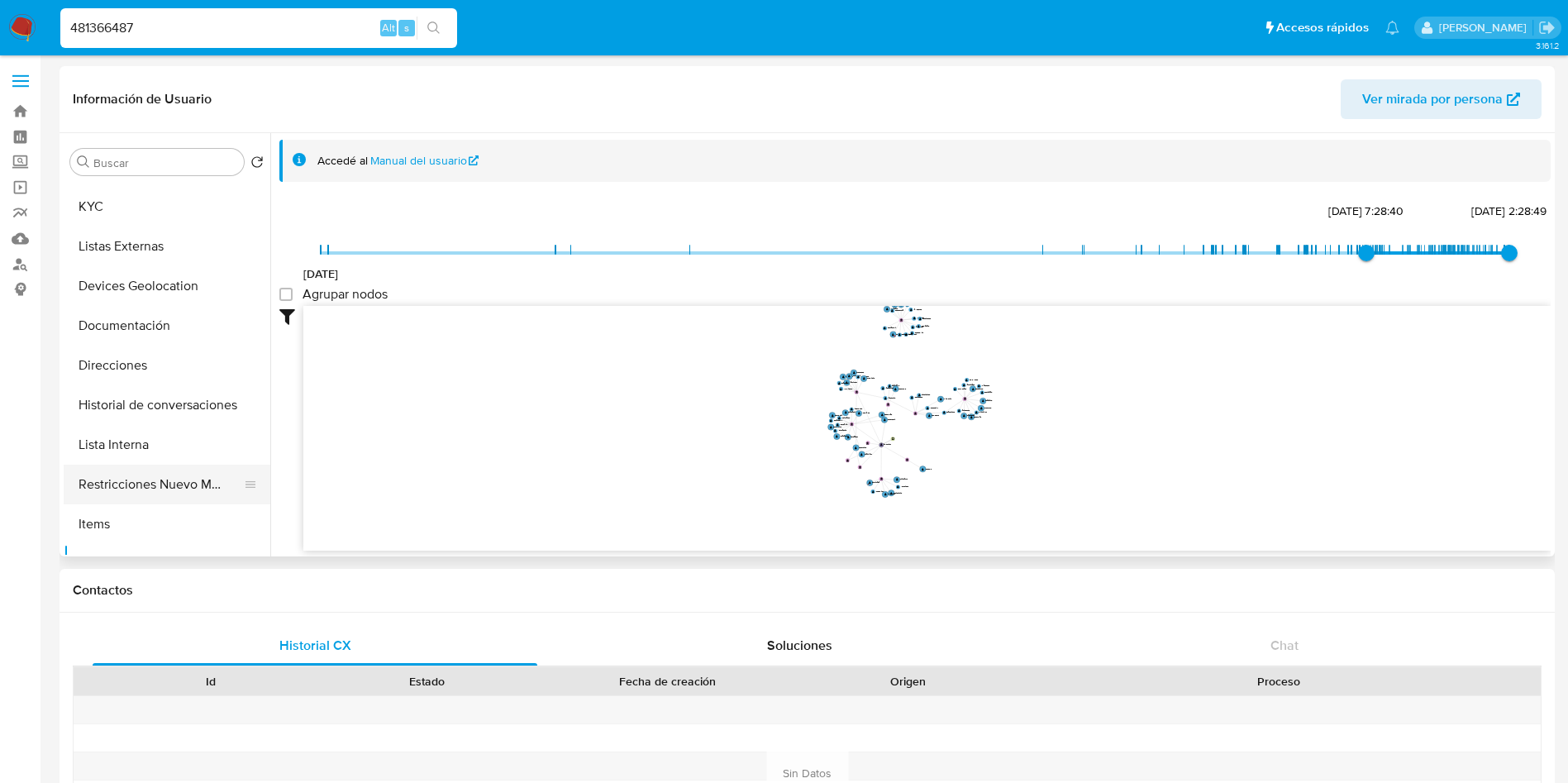
scroll to position [0, 0]
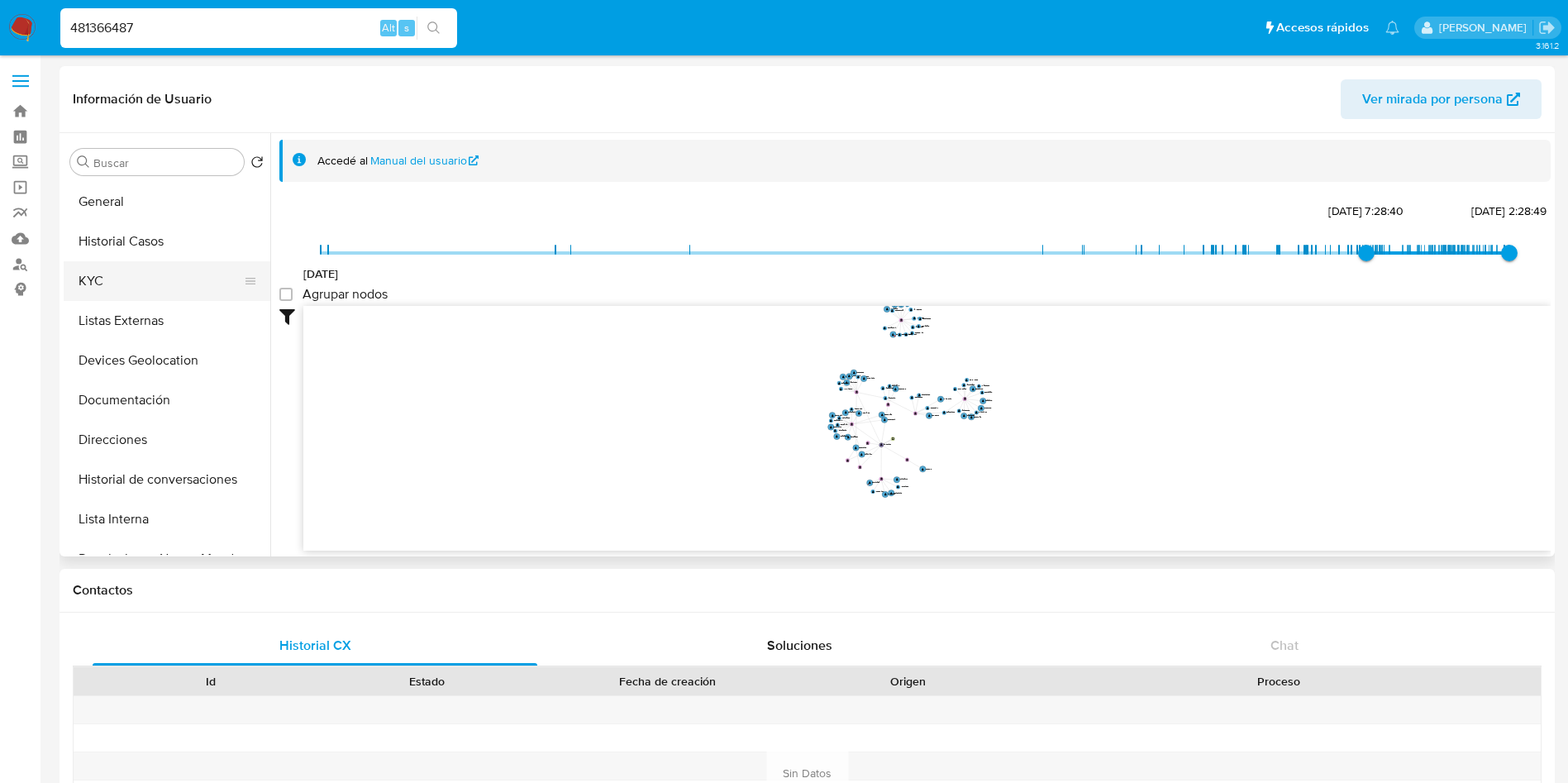
click at [121, 268] on button "KYC" at bounding box center [160, 281] width 193 height 40
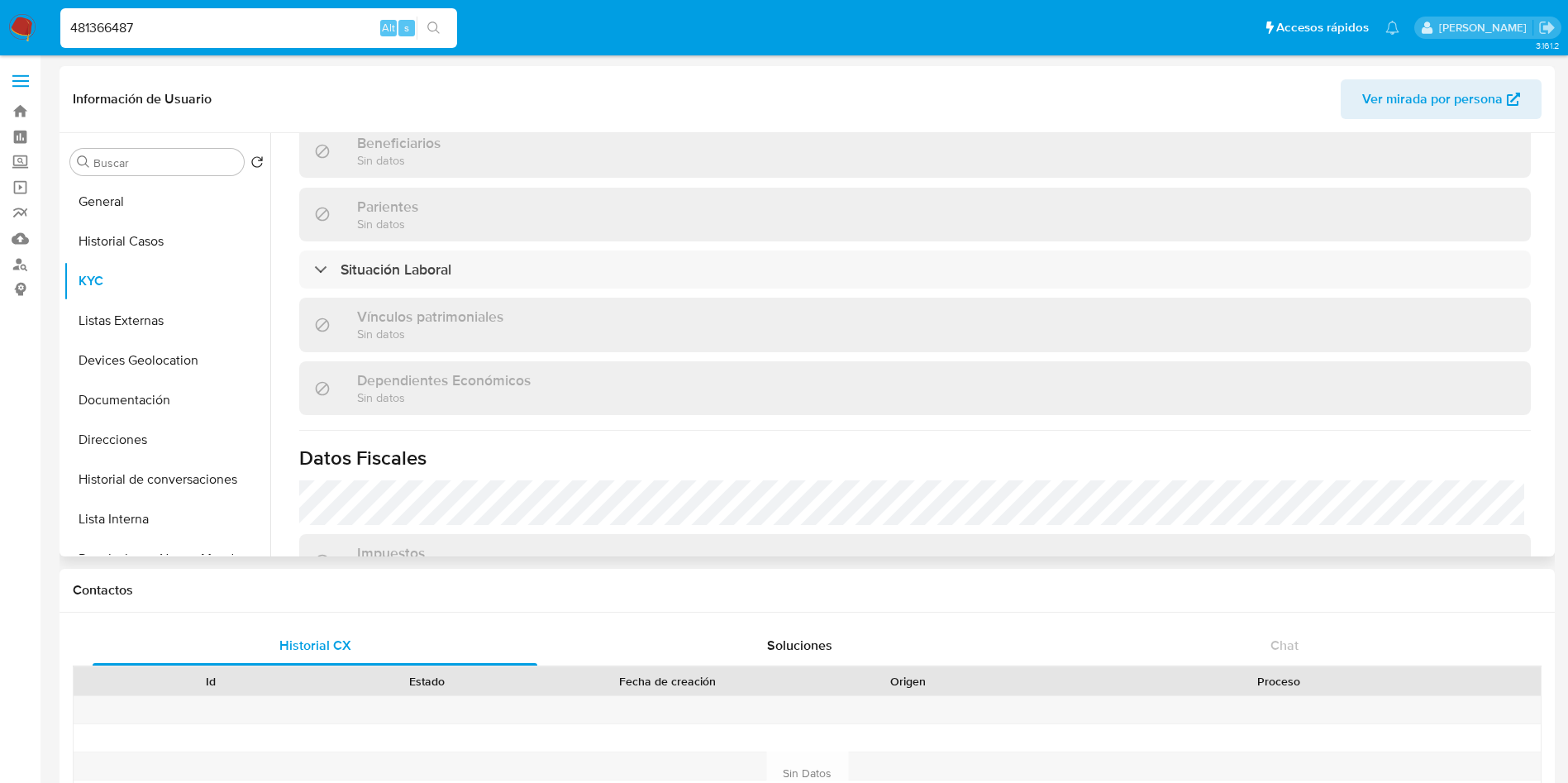
scroll to position [1007, 0]
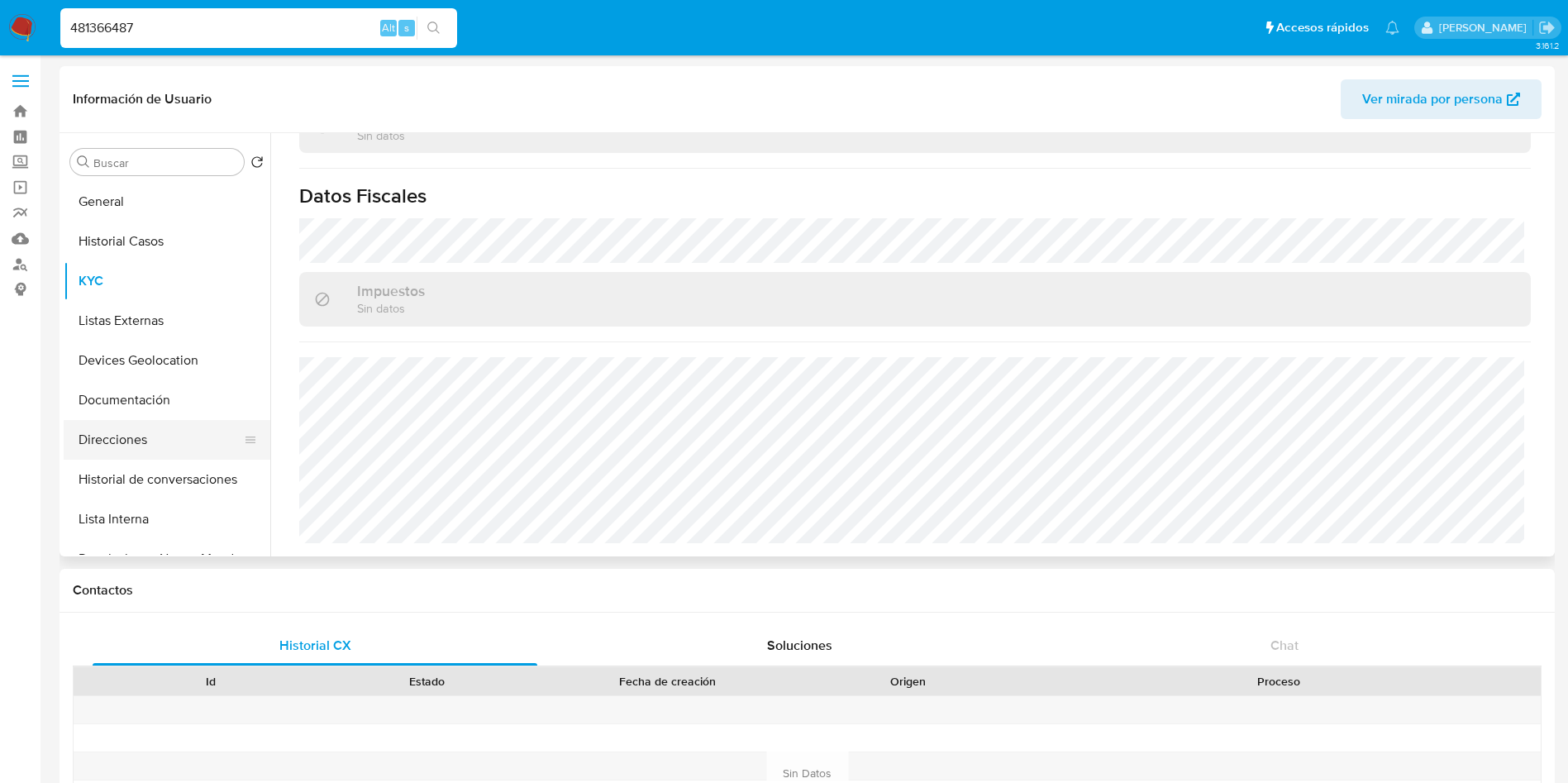
click at [148, 434] on button "Direcciones" at bounding box center [160, 440] width 193 height 40
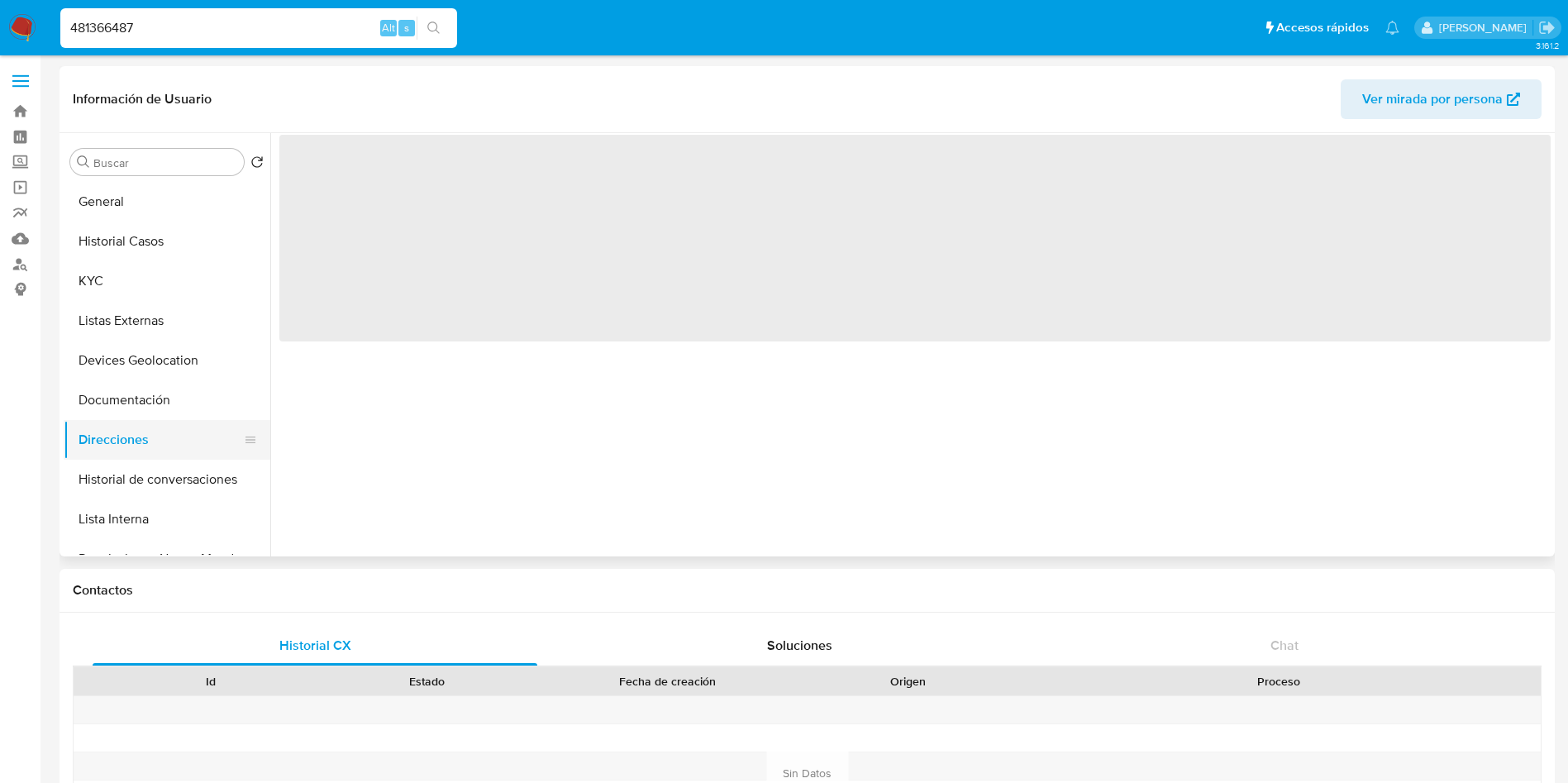
scroll to position [0, 0]
select select "10"
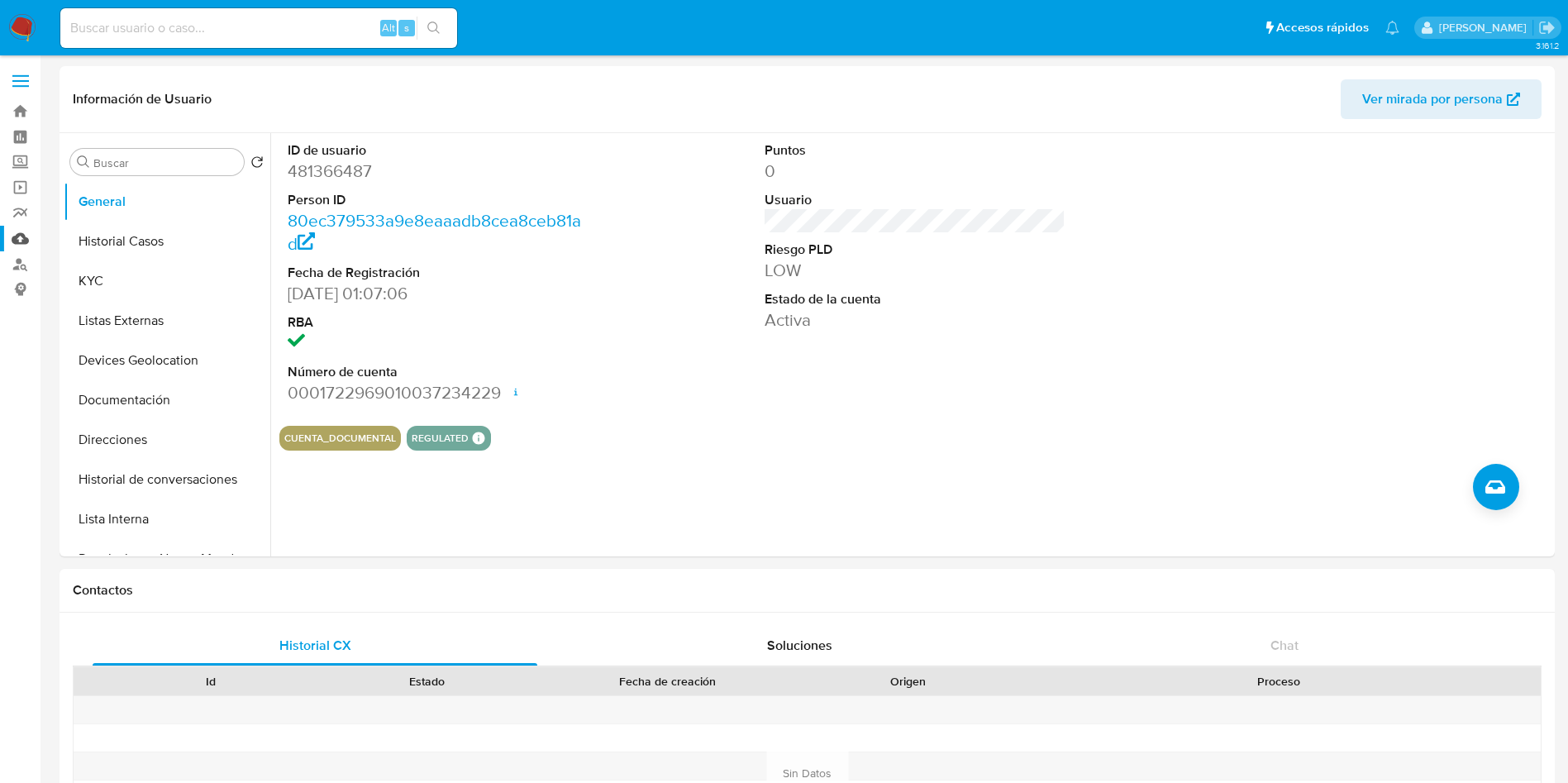
click at [17, 238] on link "Mulan" at bounding box center [98, 238] width 196 height 26
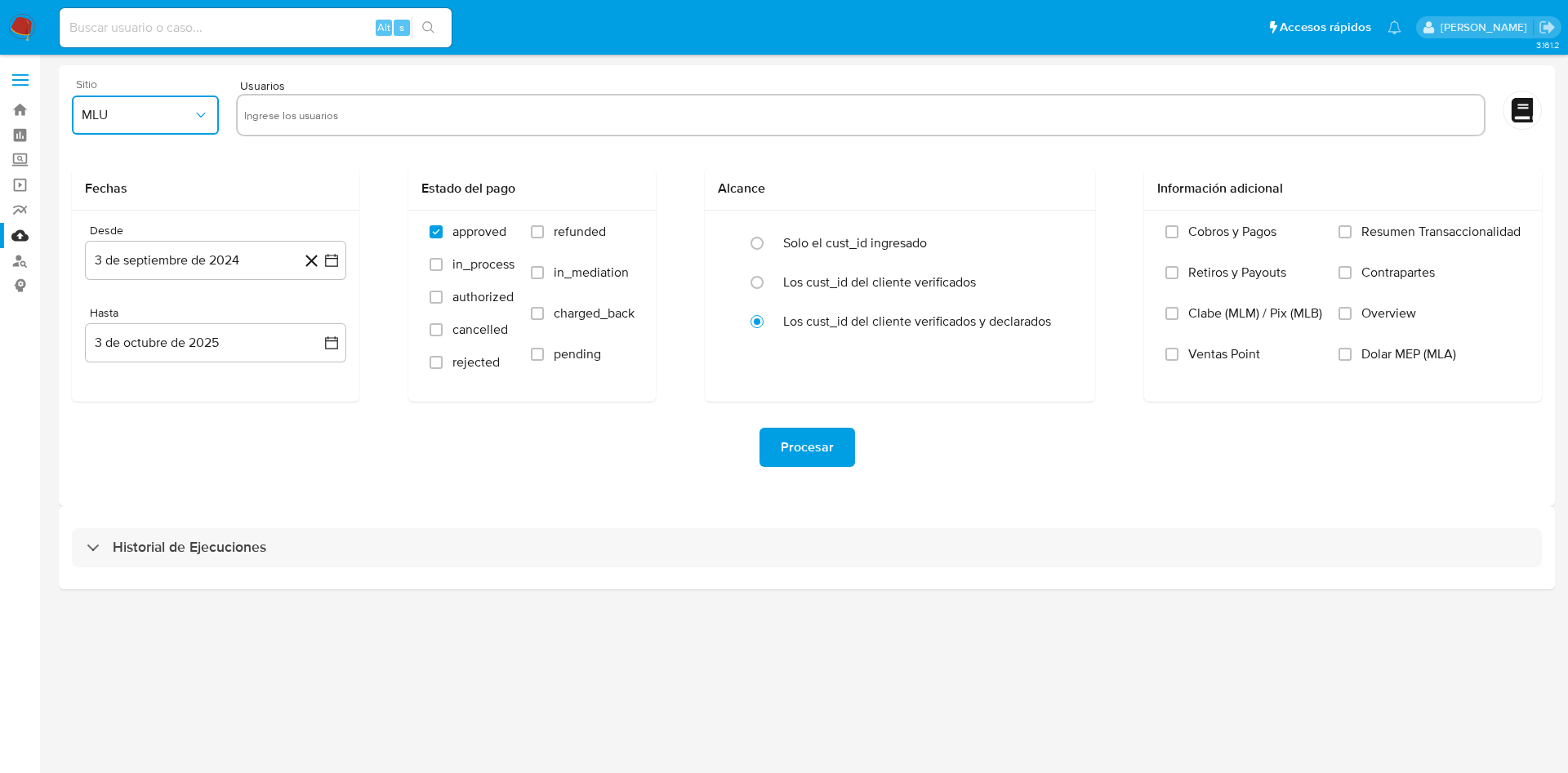
click at [168, 113] on span "MLU" at bounding box center [137, 115] width 111 height 17
click at [116, 349] on div "MLM" at bounding box center [140, 355] width 117 height 39
click at [439, 130] on div at bounding box center [861, 114] width 1249 height 42
click at [440, 118] on input "text" at bounding box center [861, 115] width 1233 height 27
paste input "322272460"
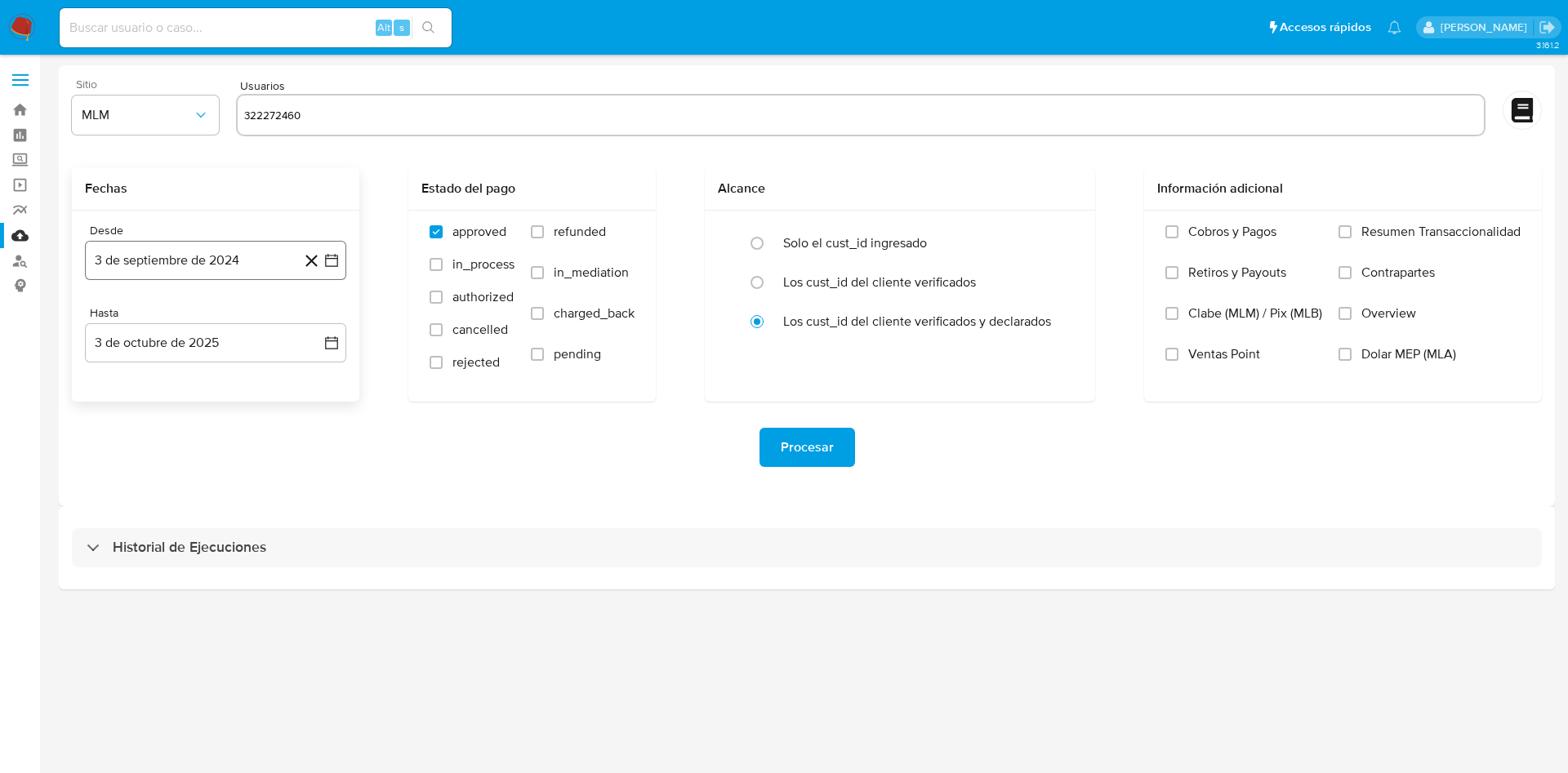
type input "322272460"
click at [337, 265] on icon "button" at bounding box center [331, 260] width 17 height 17
click at [311, 322] on icon "Mes siguiente" at bounding box center [317, 319] width 20 height 20
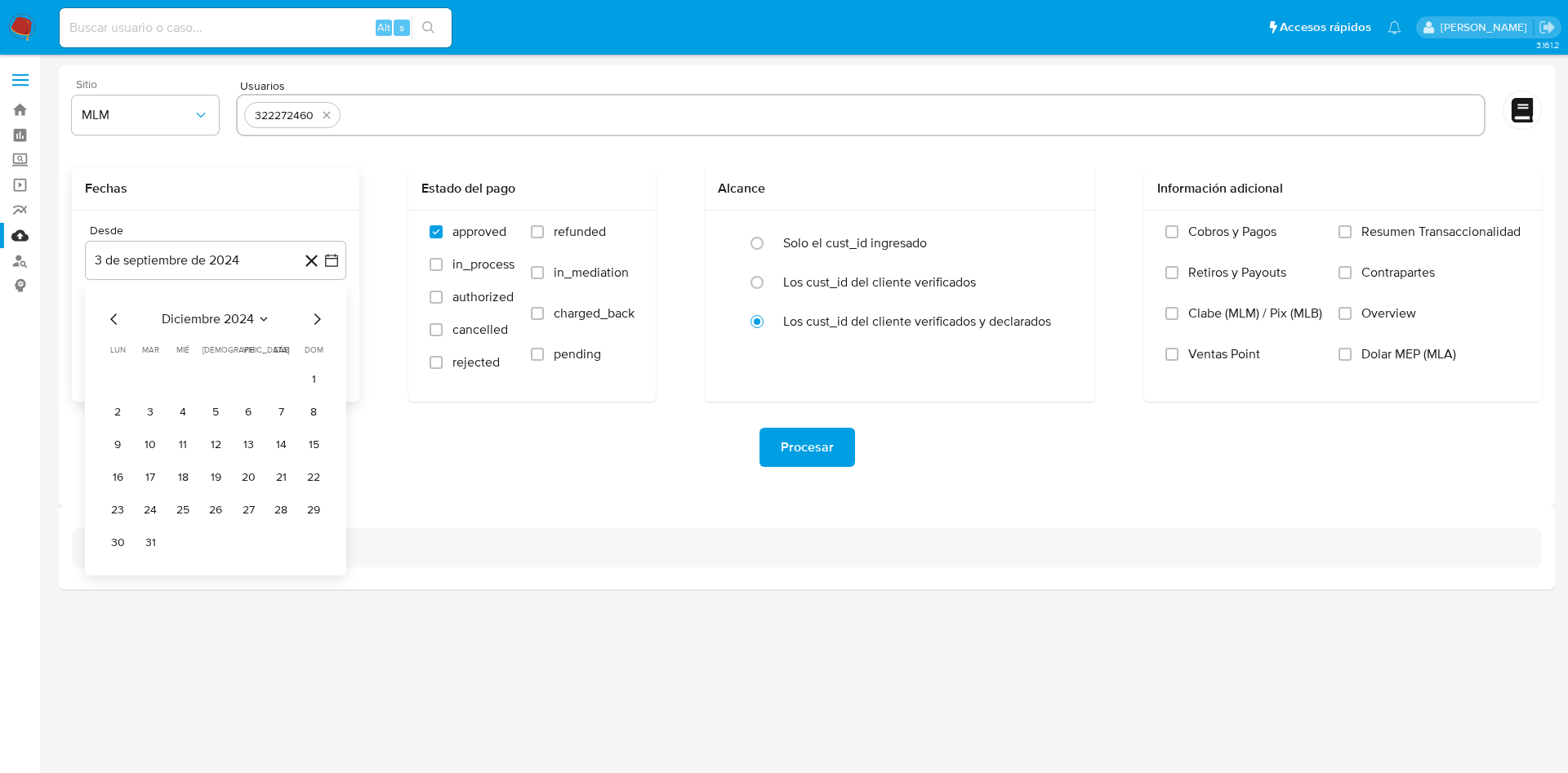
click at [311, 322] on icon "Mes siguiente" at bounding box center [317, 319] width 20 height 20
click at [112, 320] on icon "Mes anterior" at bounding box center [113, 319] width 7 height 12
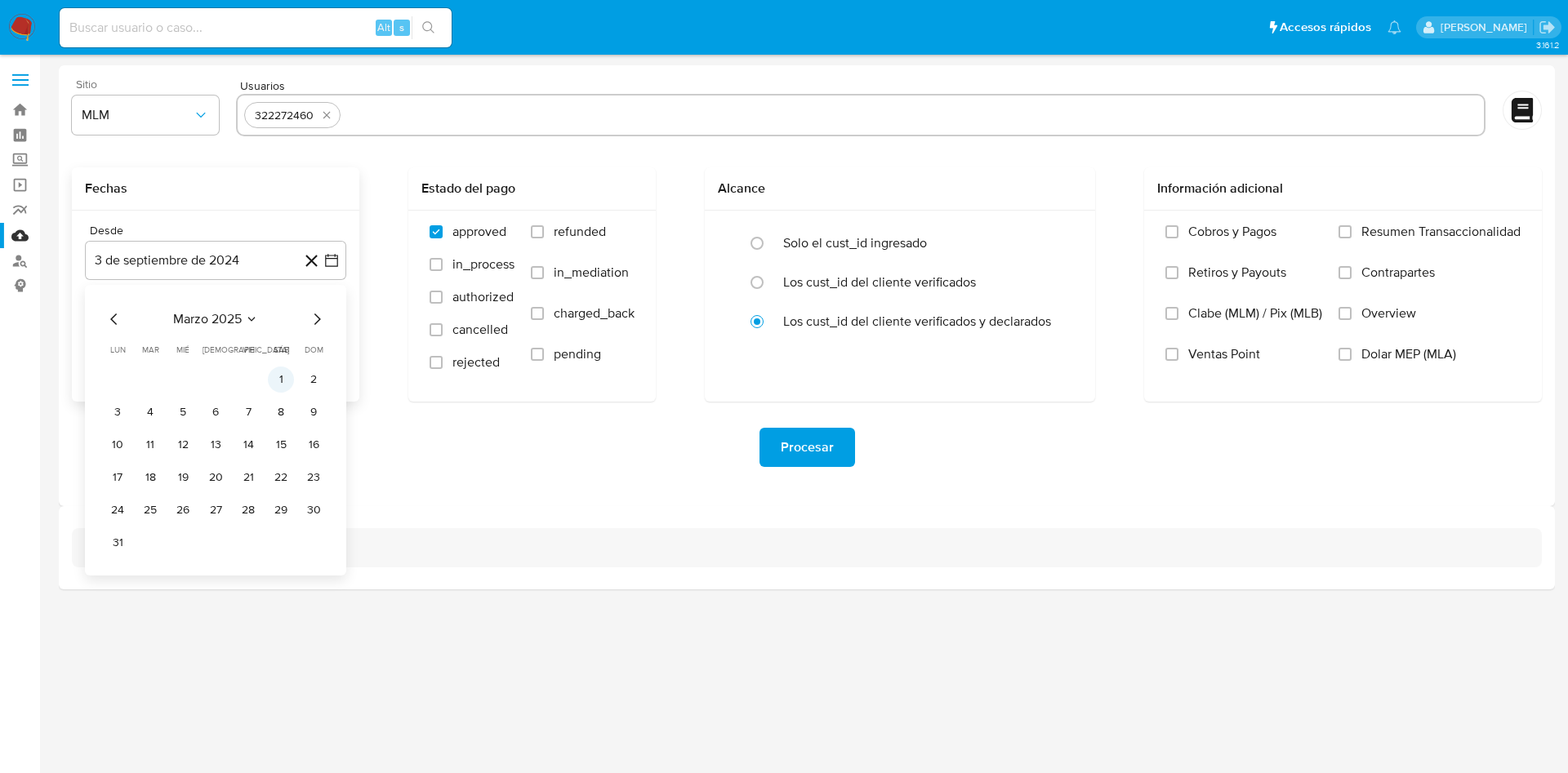
click at [285, 373] on button "1" at bounding box center [281, 379] width 27 height 27
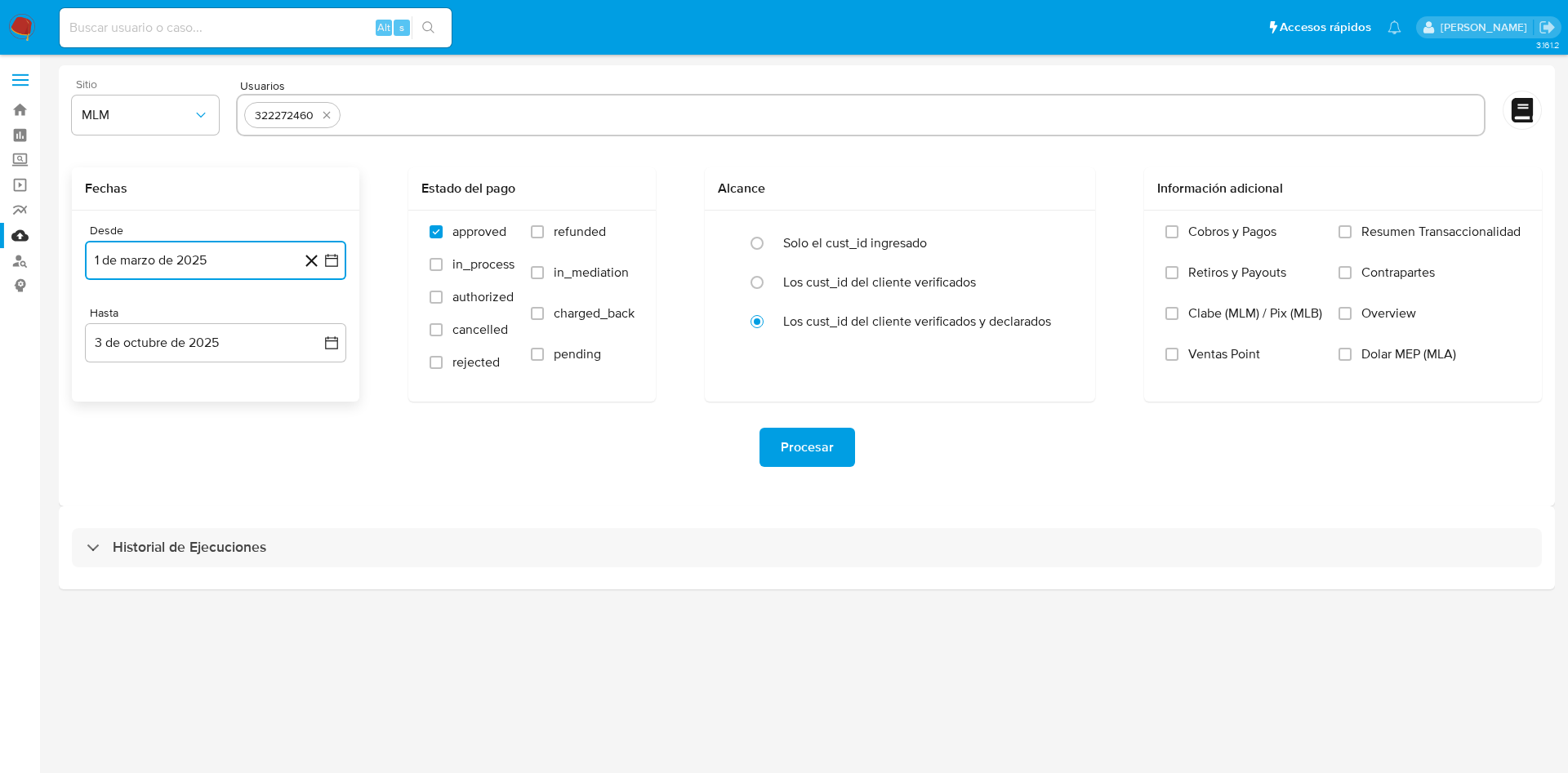
click at [358, 566] on div "Historial de Ejecuciones" at bounding box center [807, 548] width 1470 height 39
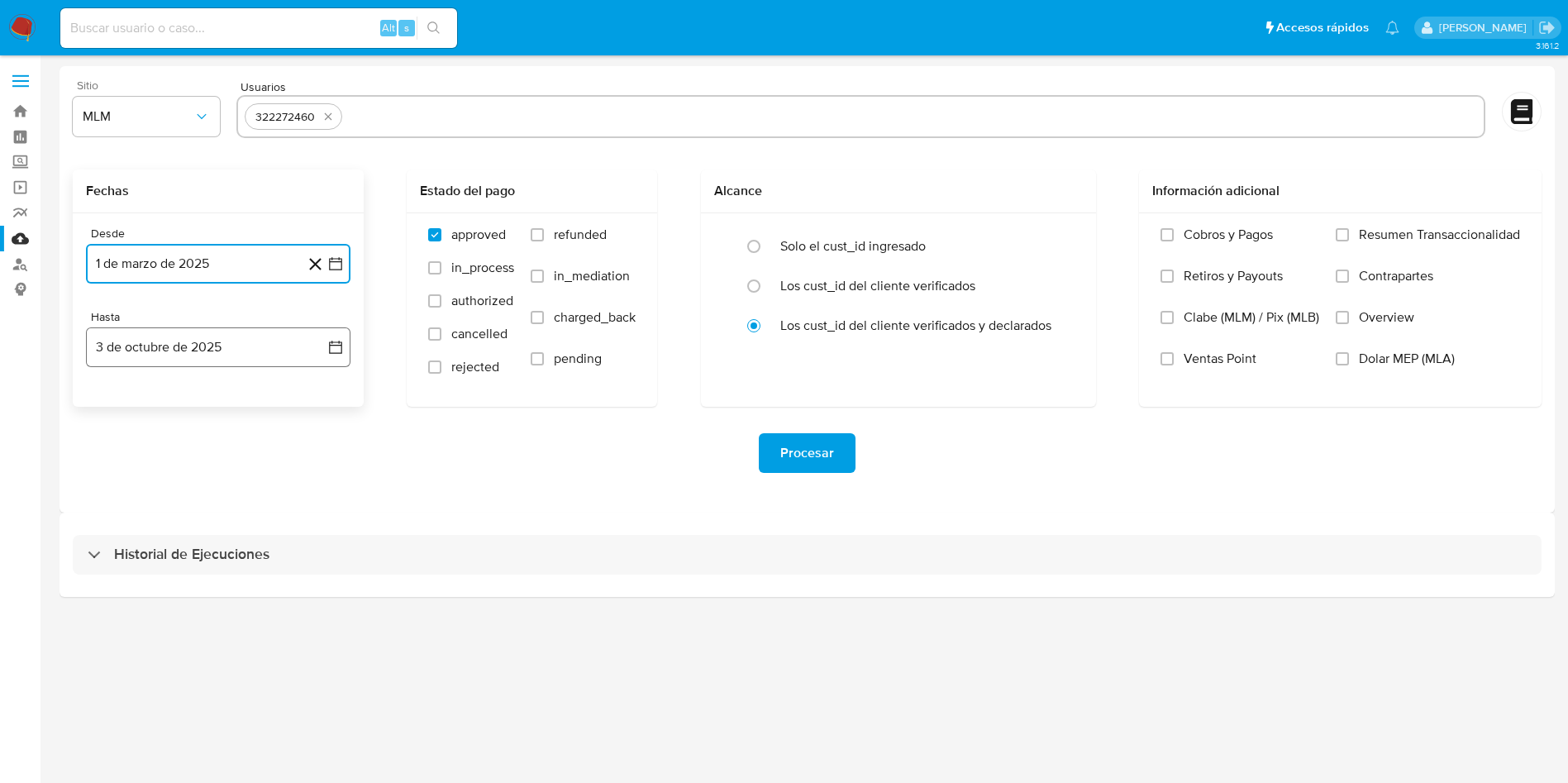
select select "10"
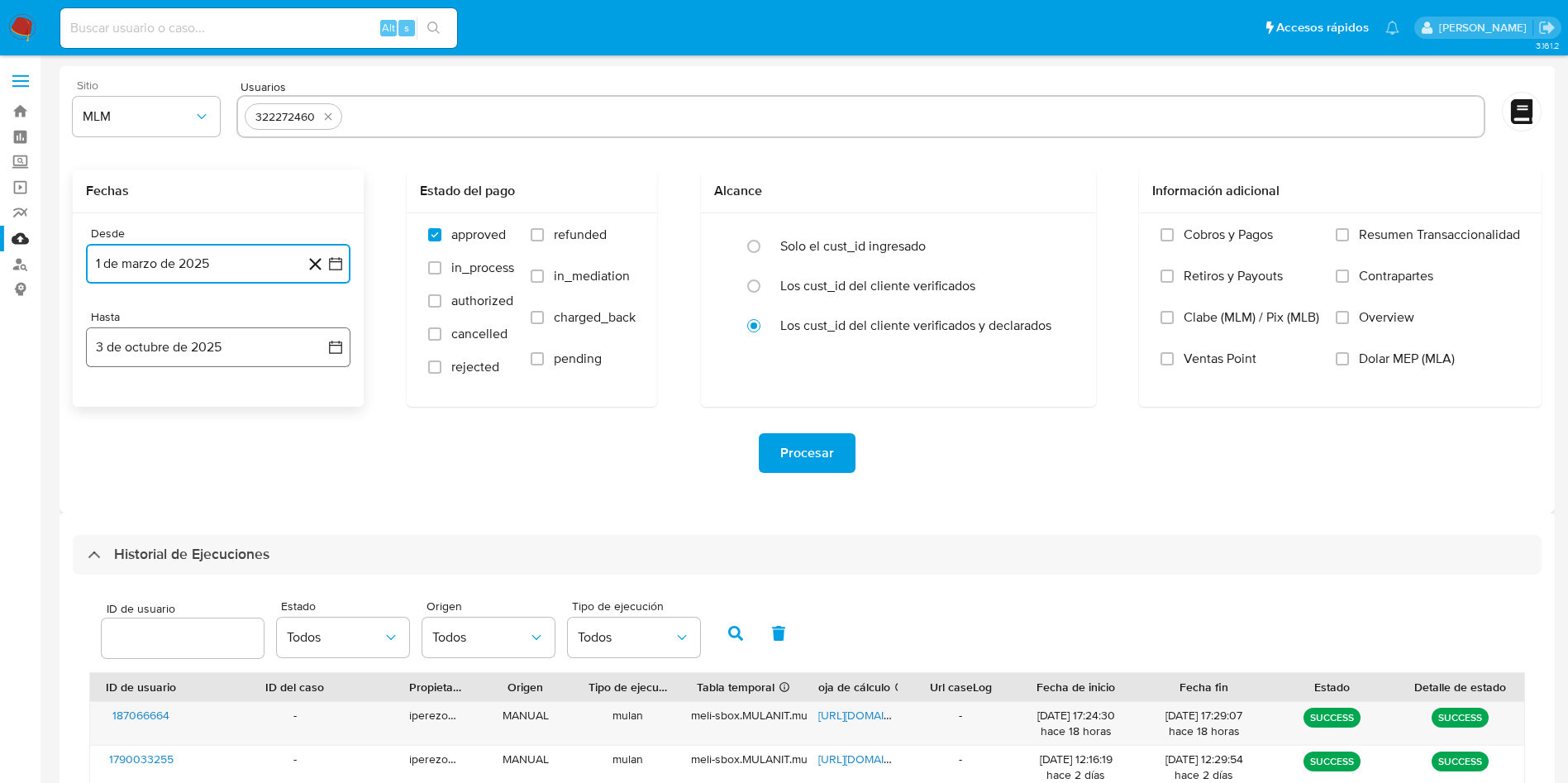
click at [331, 341] on icon "button" at bounding box center [335, 347] width 17 height 17
click at [114, 408] on icon "Mes anterior" at bounding box center [115, 407] width 7 height 12
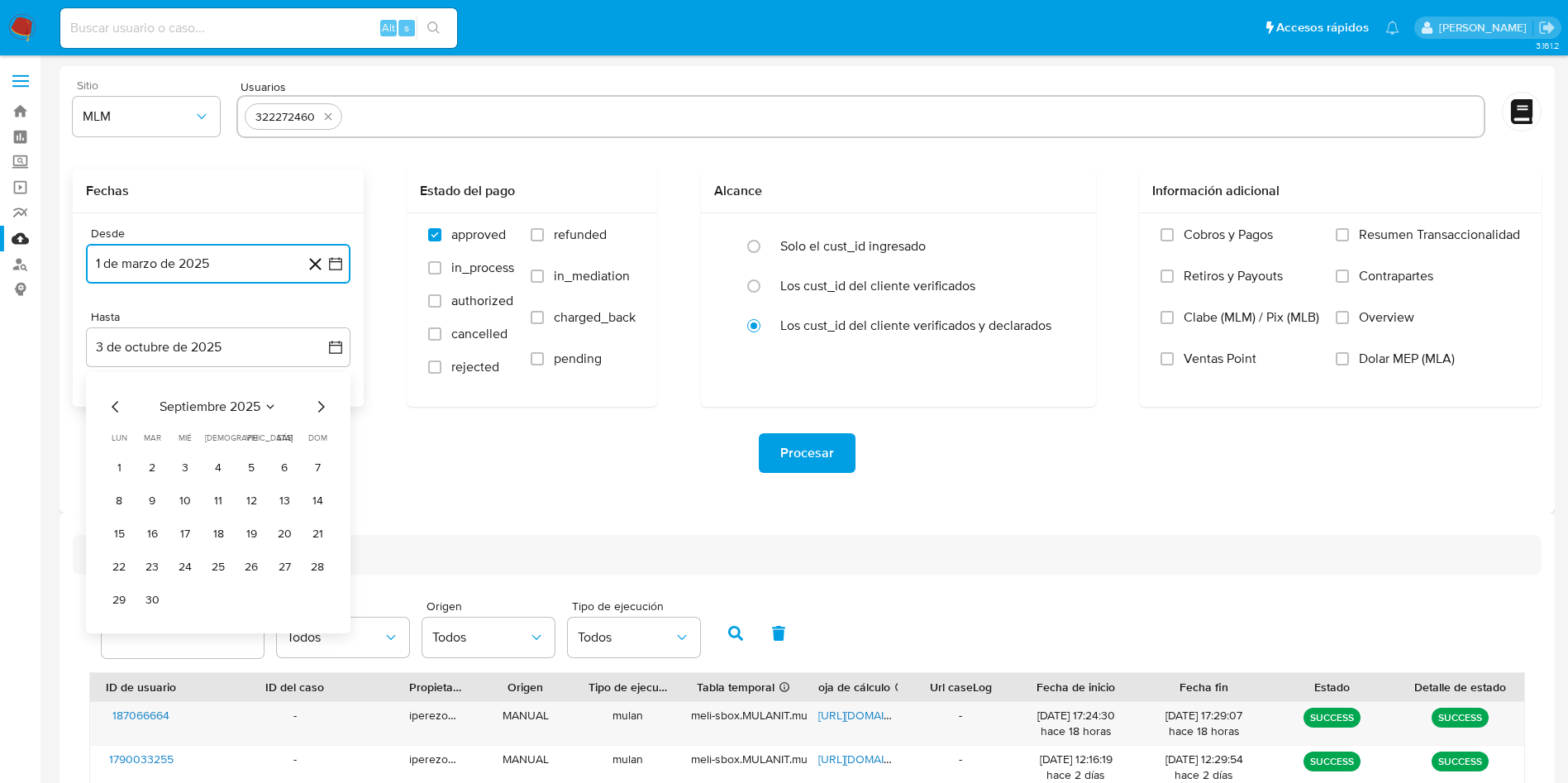
click at [113, 410] on icon "Mes anterior" at bounding box center [116, 407] width 20 height 20
click at [319, 595] on button "31" at bounding box center [317, 600] width 27 height 27
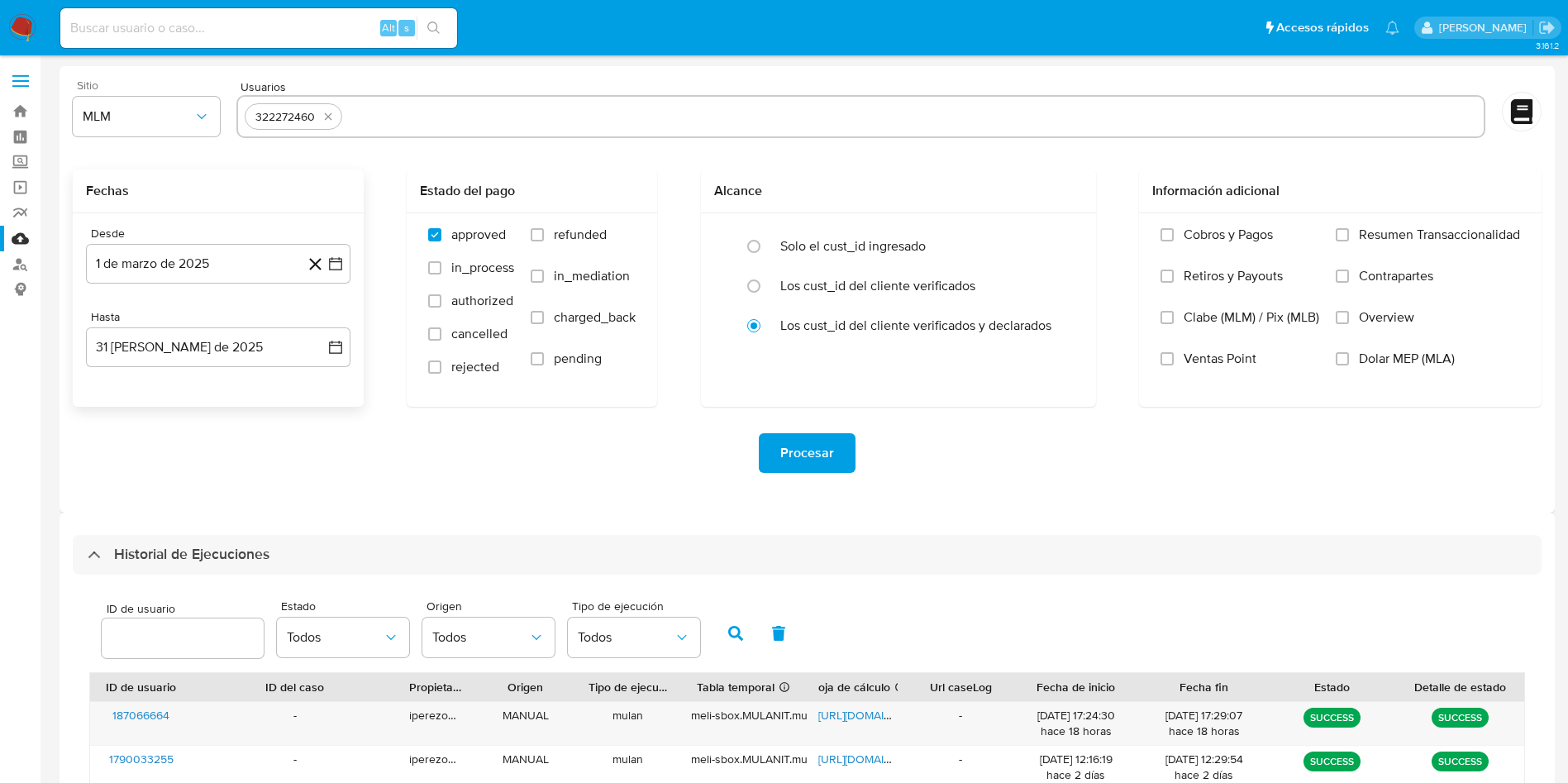
click at [628, 457] on div "Procesar" at bounding box center [806, 453] width 1468 height 40
drag, startPoint x: 1345, startPoint y: 315, endPoint x: 861, endPoint y: 365, distance: 486.6
click at [1341, 314] on input "Overview" at bounding box center [1342, 317] width 13 height 13
click at [829, 465] on span "Procesar" at bounding box center [807, 453] width 54 height 36
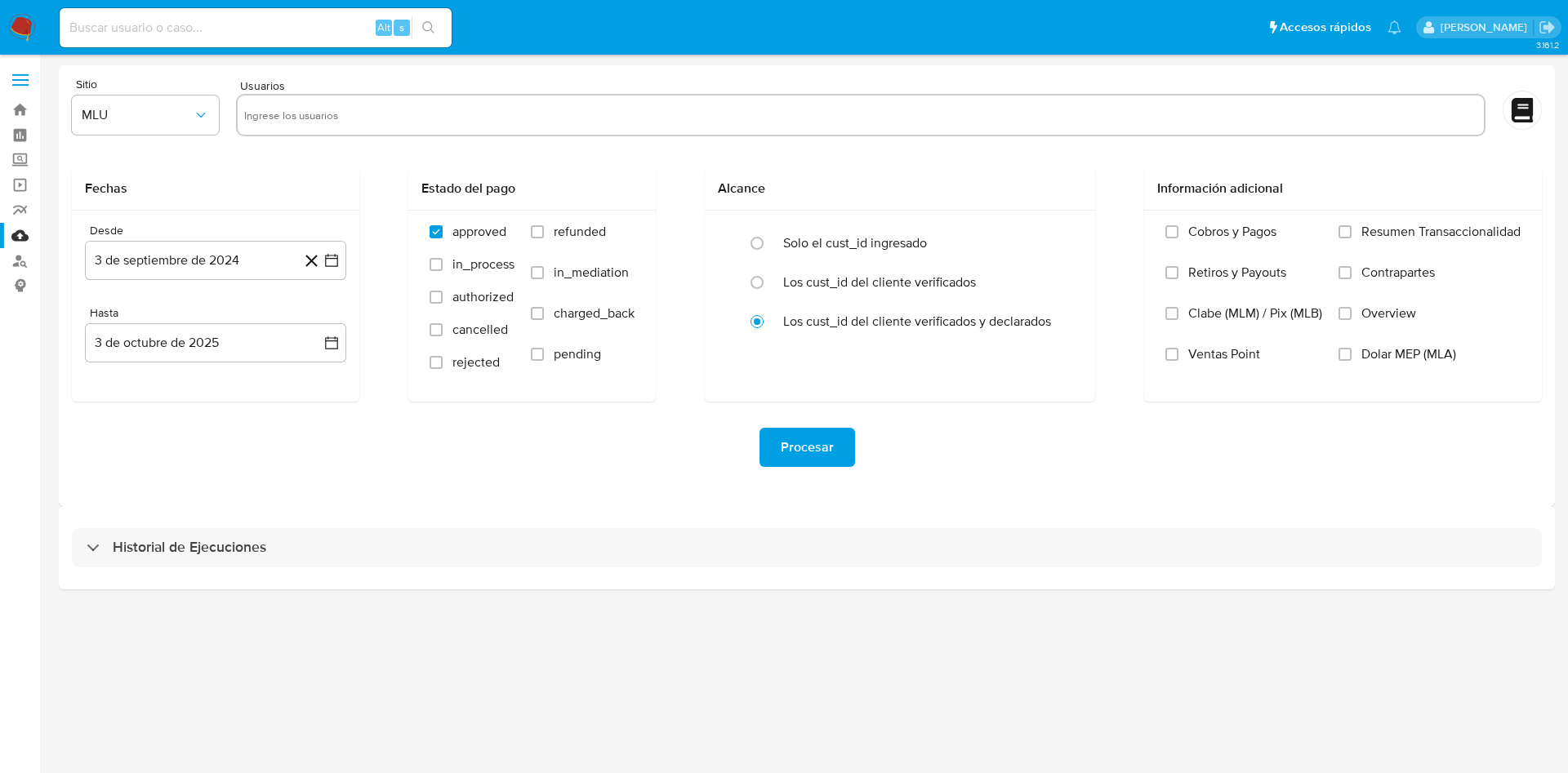
click at [197, 32] on input at bounding box center [256, 28] width 392 height 22
paste input "322272460"
type input "322272460"
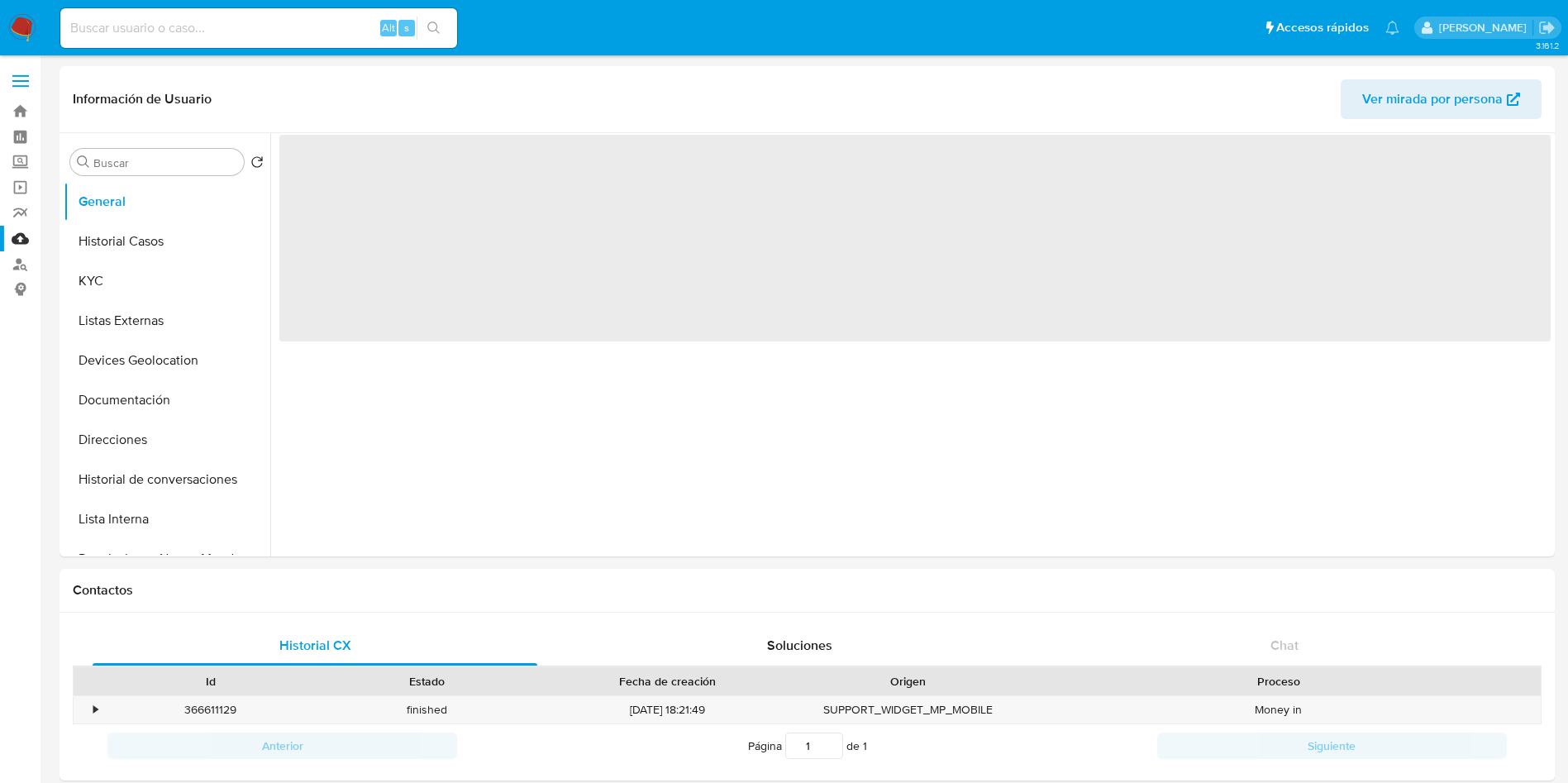
select select "10"
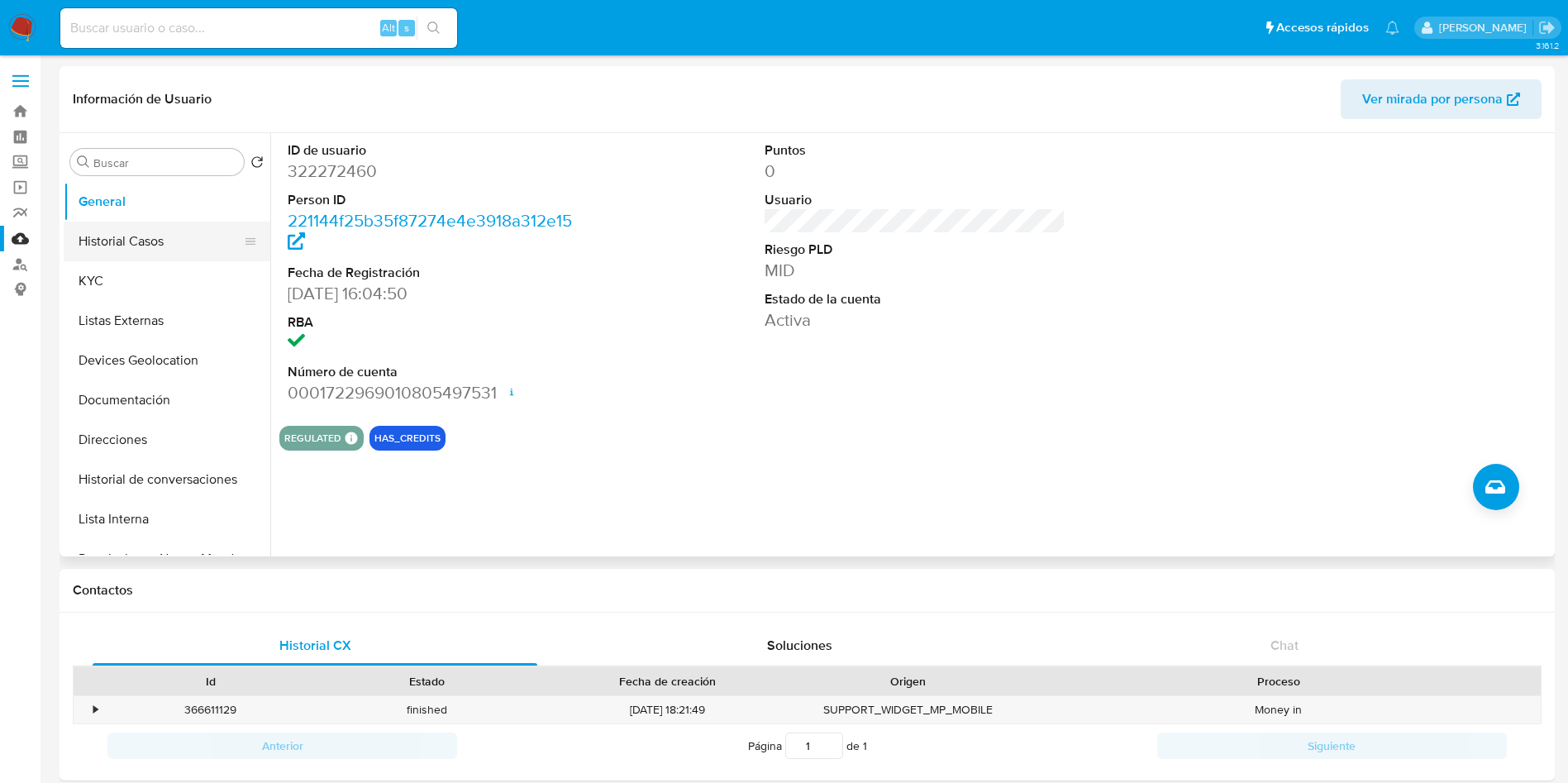
click at [148, 241] on button "Historial Casos" at bounding box center [160, 241] width 193 height 40
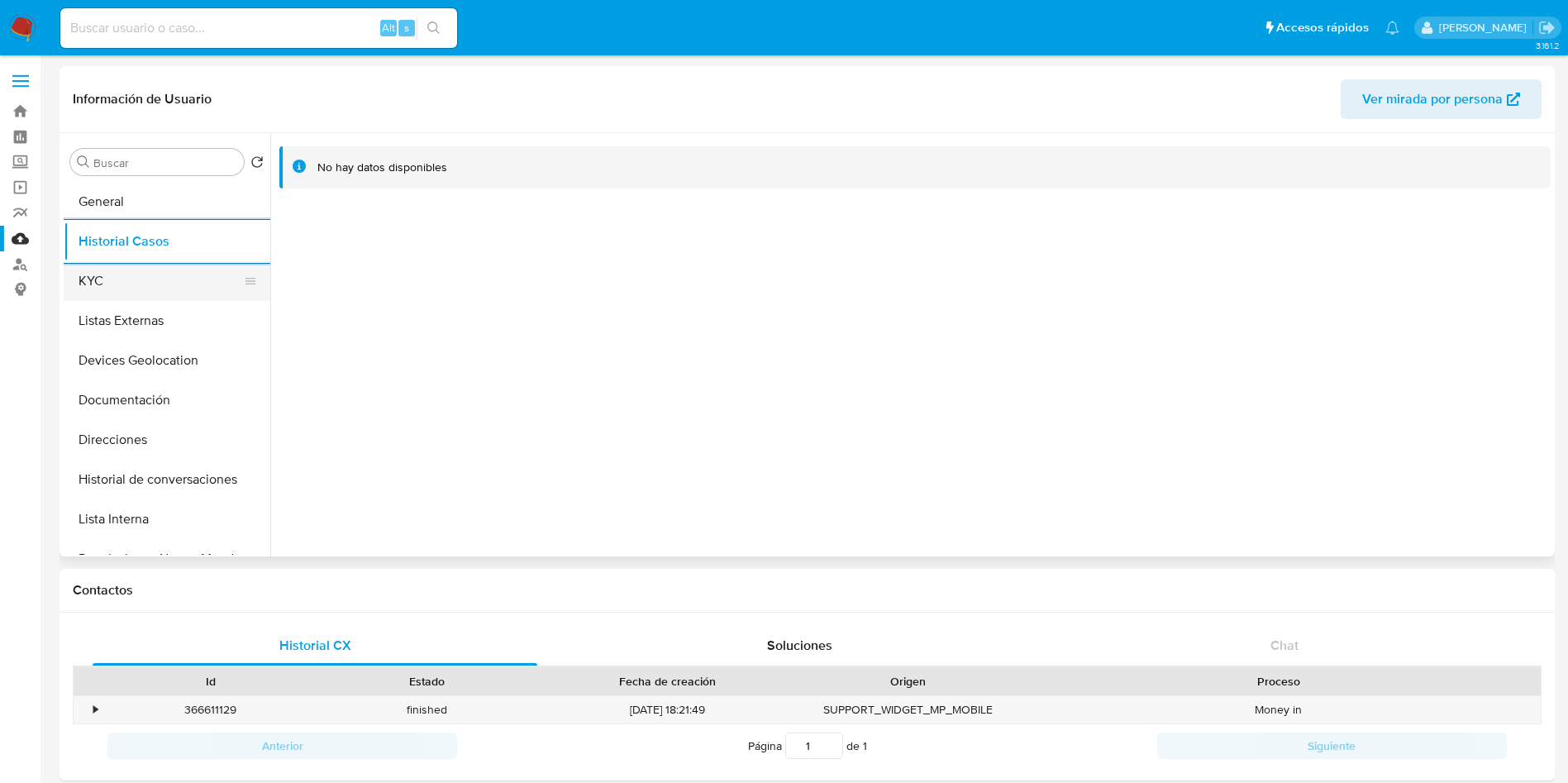
click at [133, 291] on button "KYC" at bounding box center [160, 281] width 193 height 40
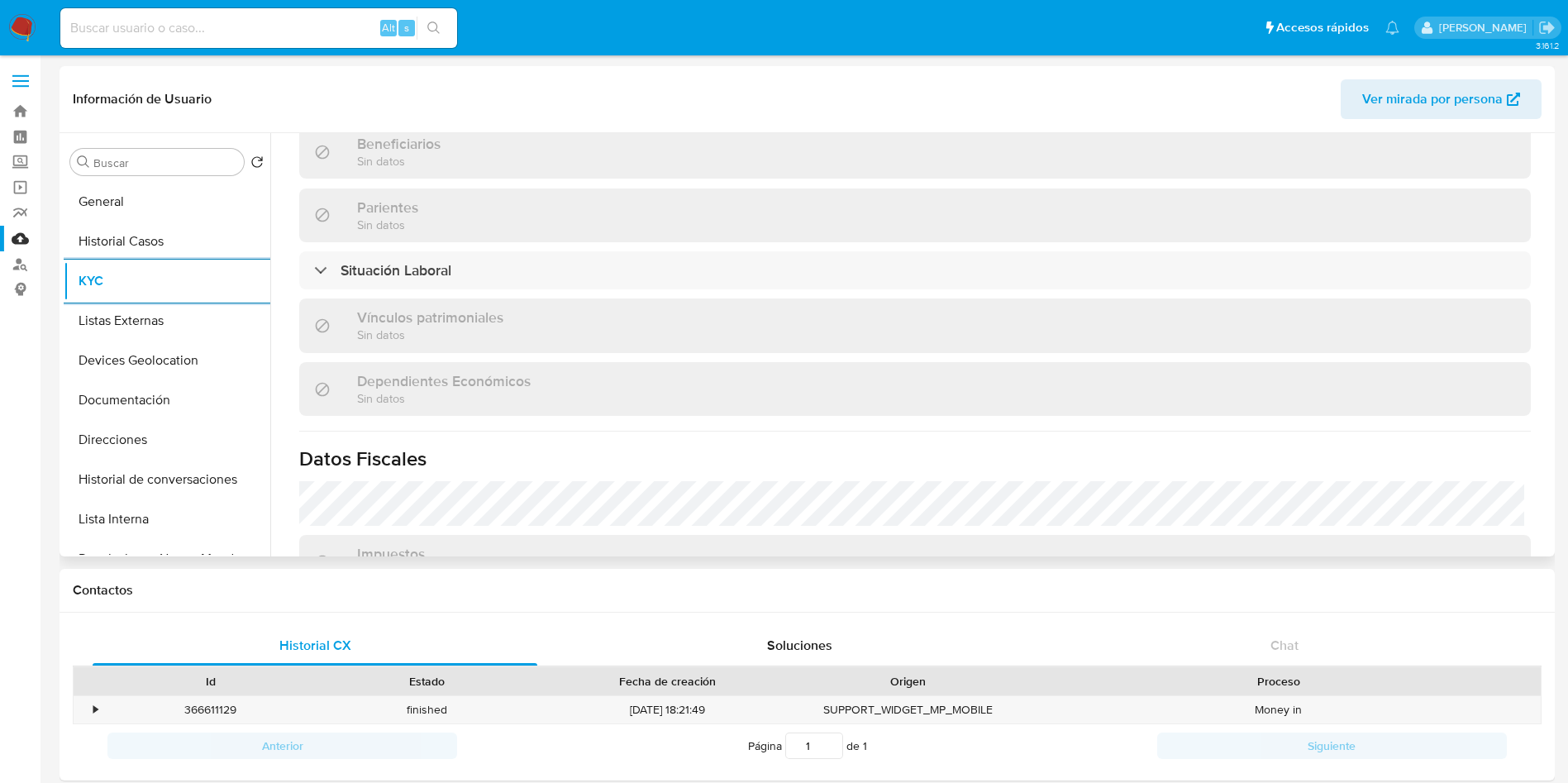
scroll to position [776, 0]
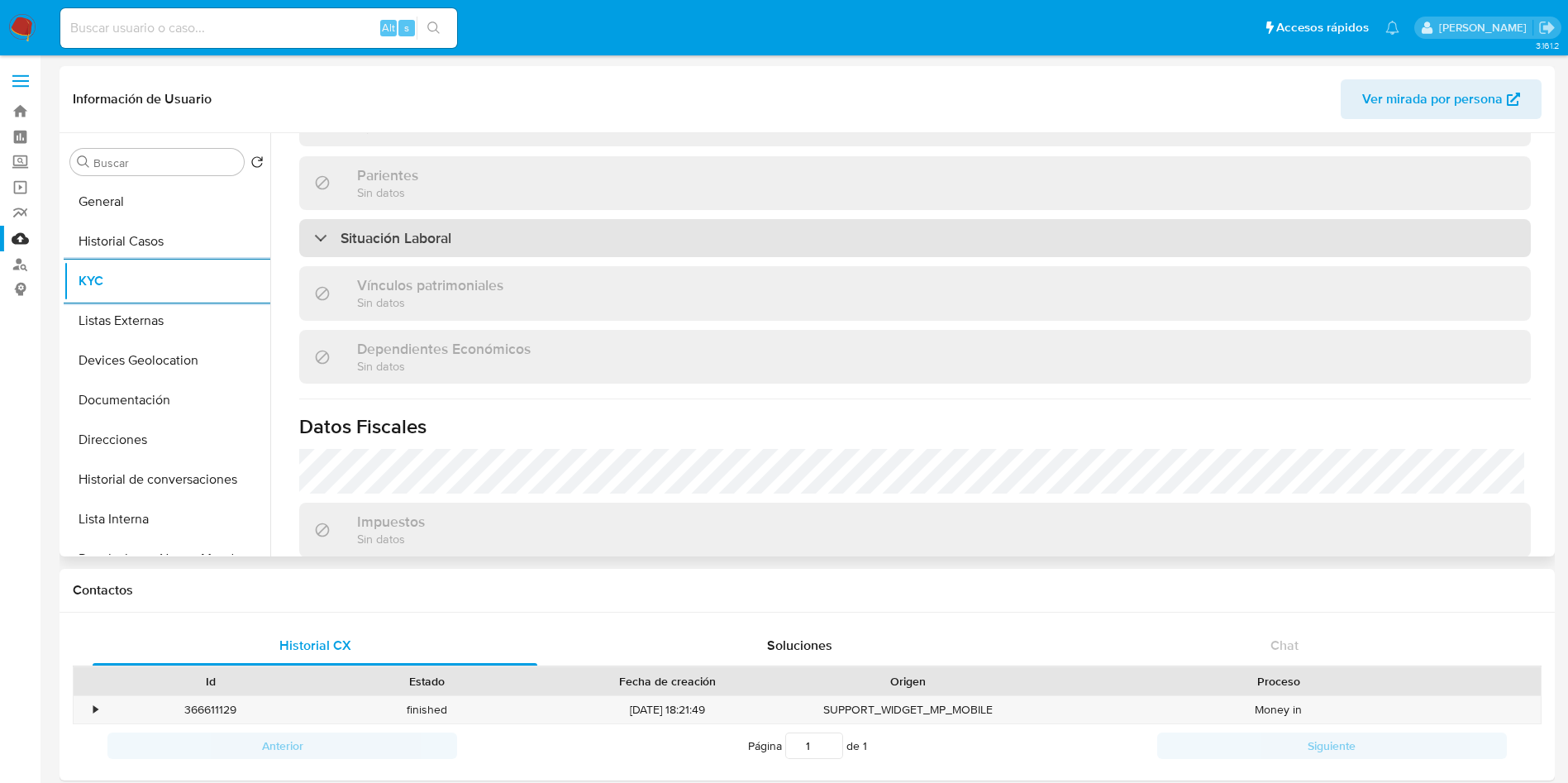
click at [688, 225] on div "Situación Laboral" at bounding box center [914, 238] width 1231 height 38
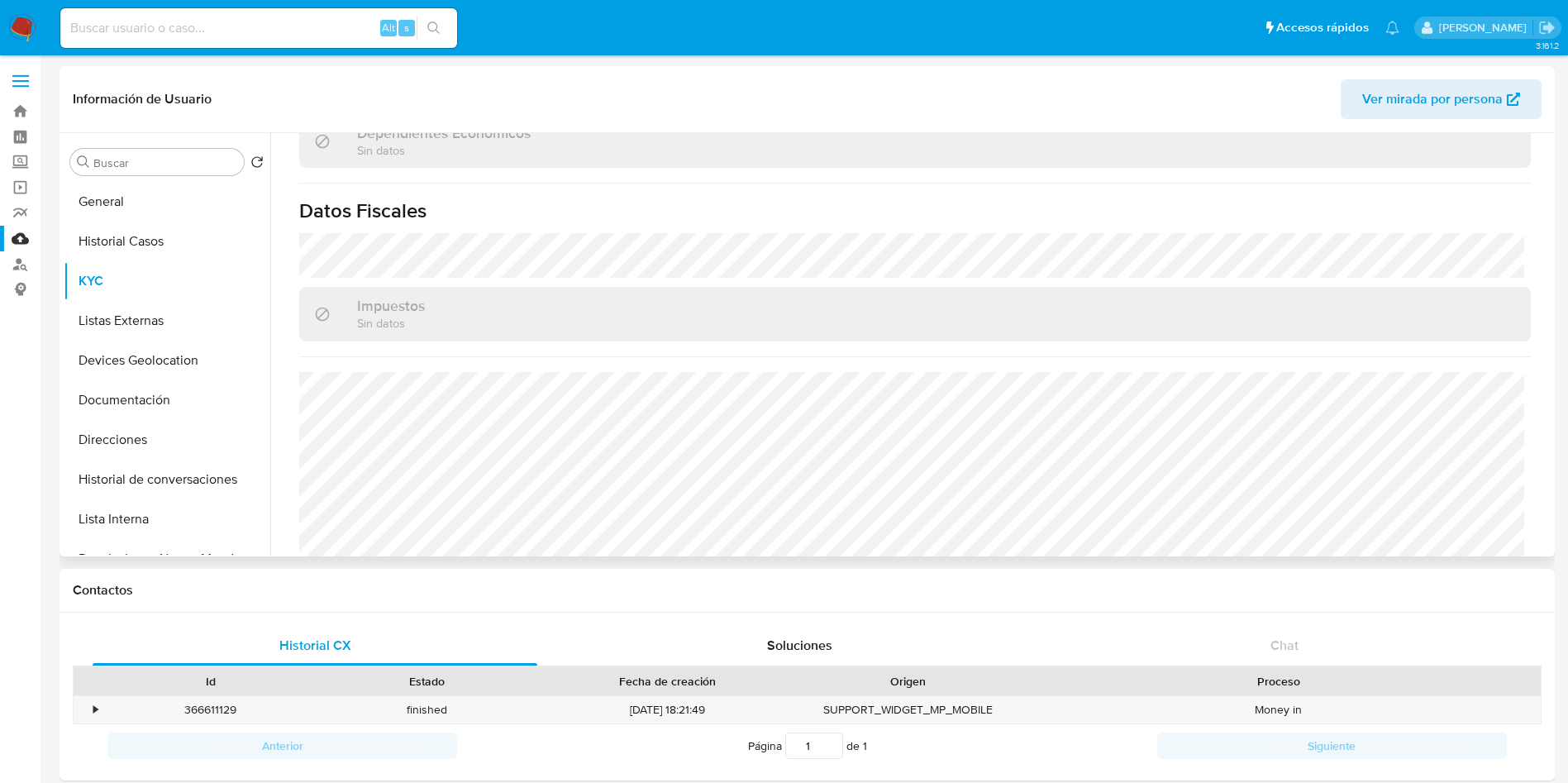
scroll to position [1247, 0]
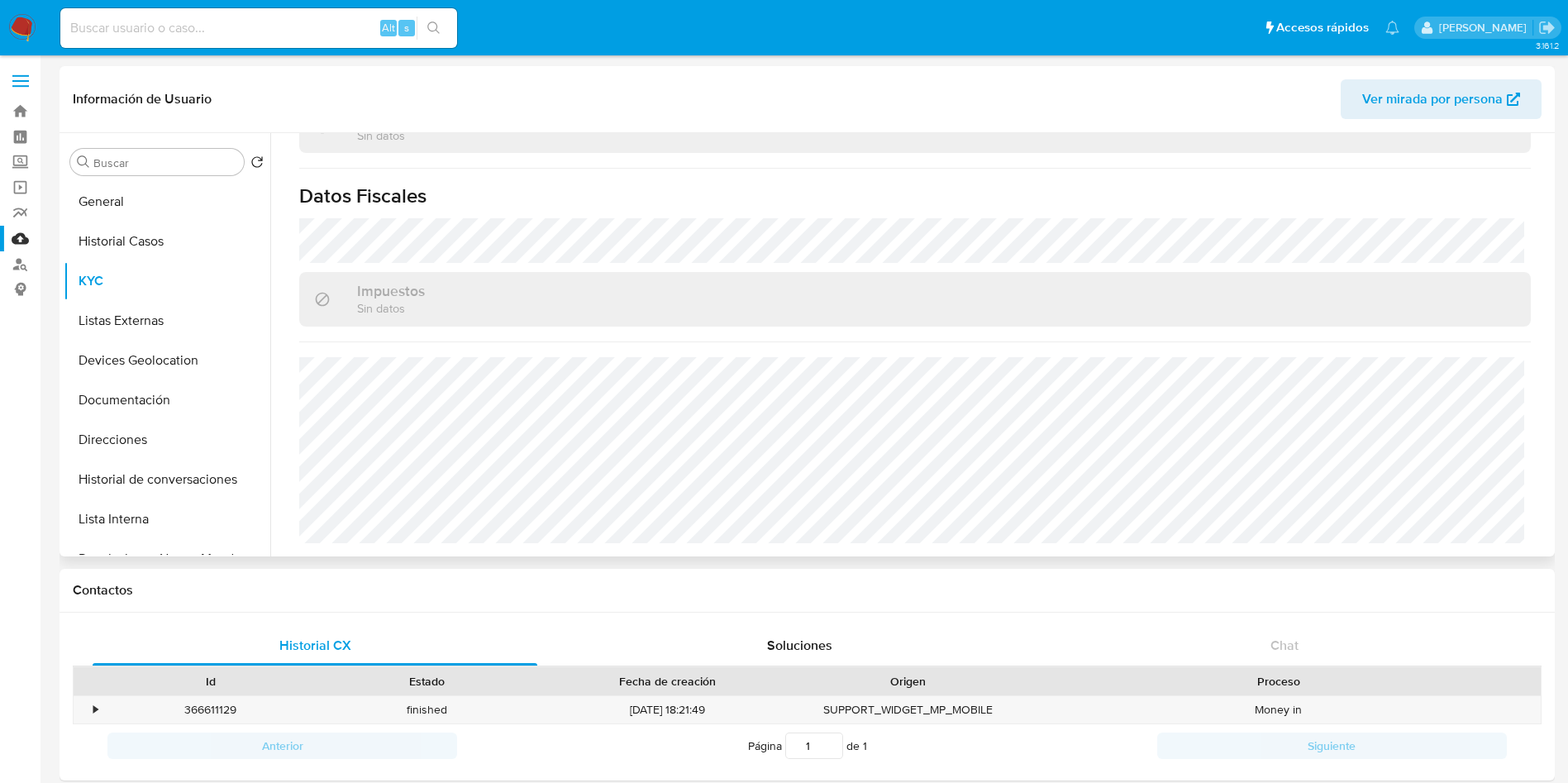
drag, startPoint x: 1119, startPoint y: 355, endPoint x: 916, endPoint y: 302, distance: 209.8
click at [926, 302] on div "Impuestos Sin datos" at bounding box center [914, 299] width 1231 height 54
click at [100, 315] on button "Listas Externas" at bounding box center [160, 321] width 193 height 40
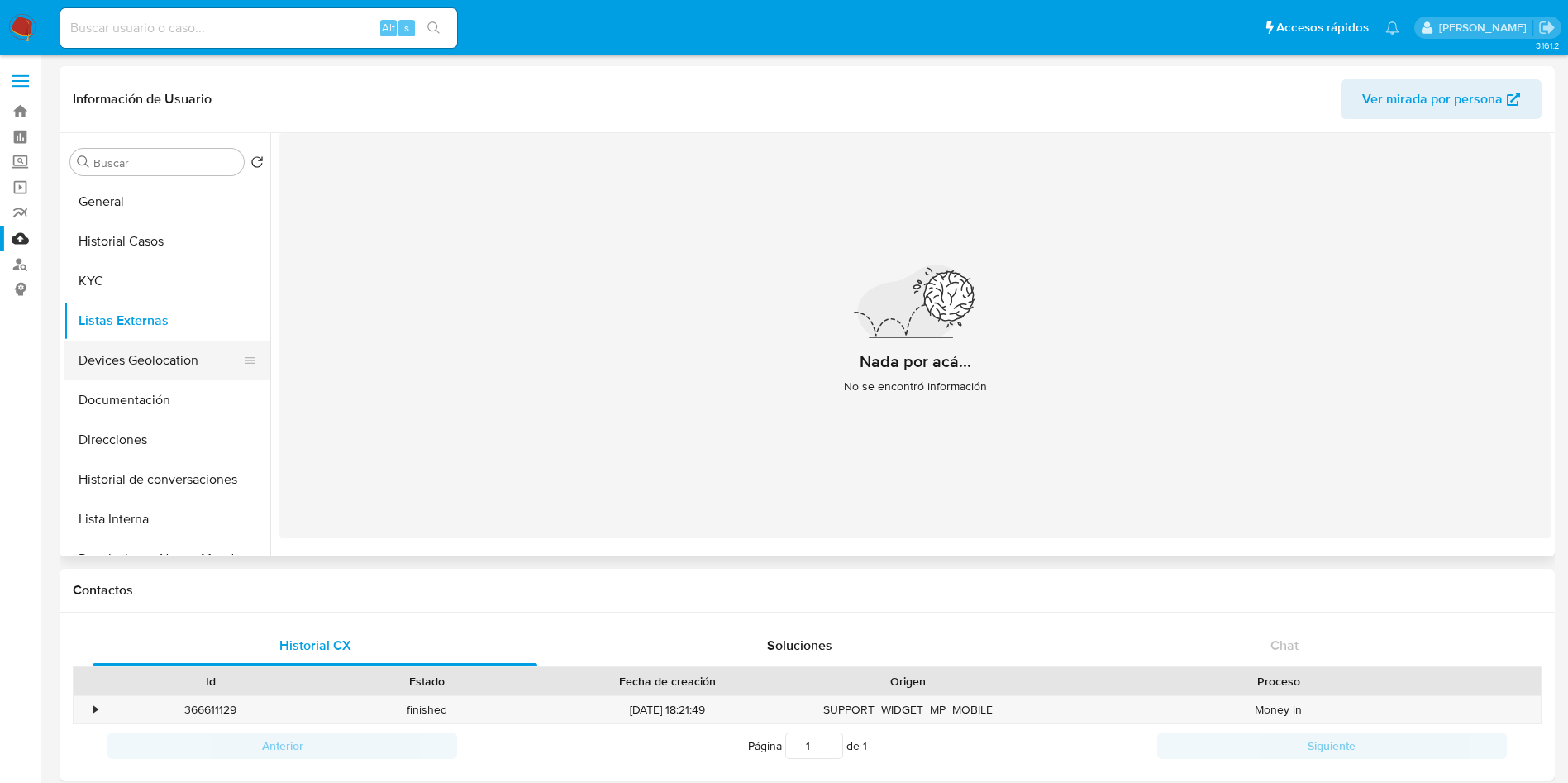
click at [118, 359] on button "Devices Geolocation" at bounding box center [160, 361] width 193 height 40
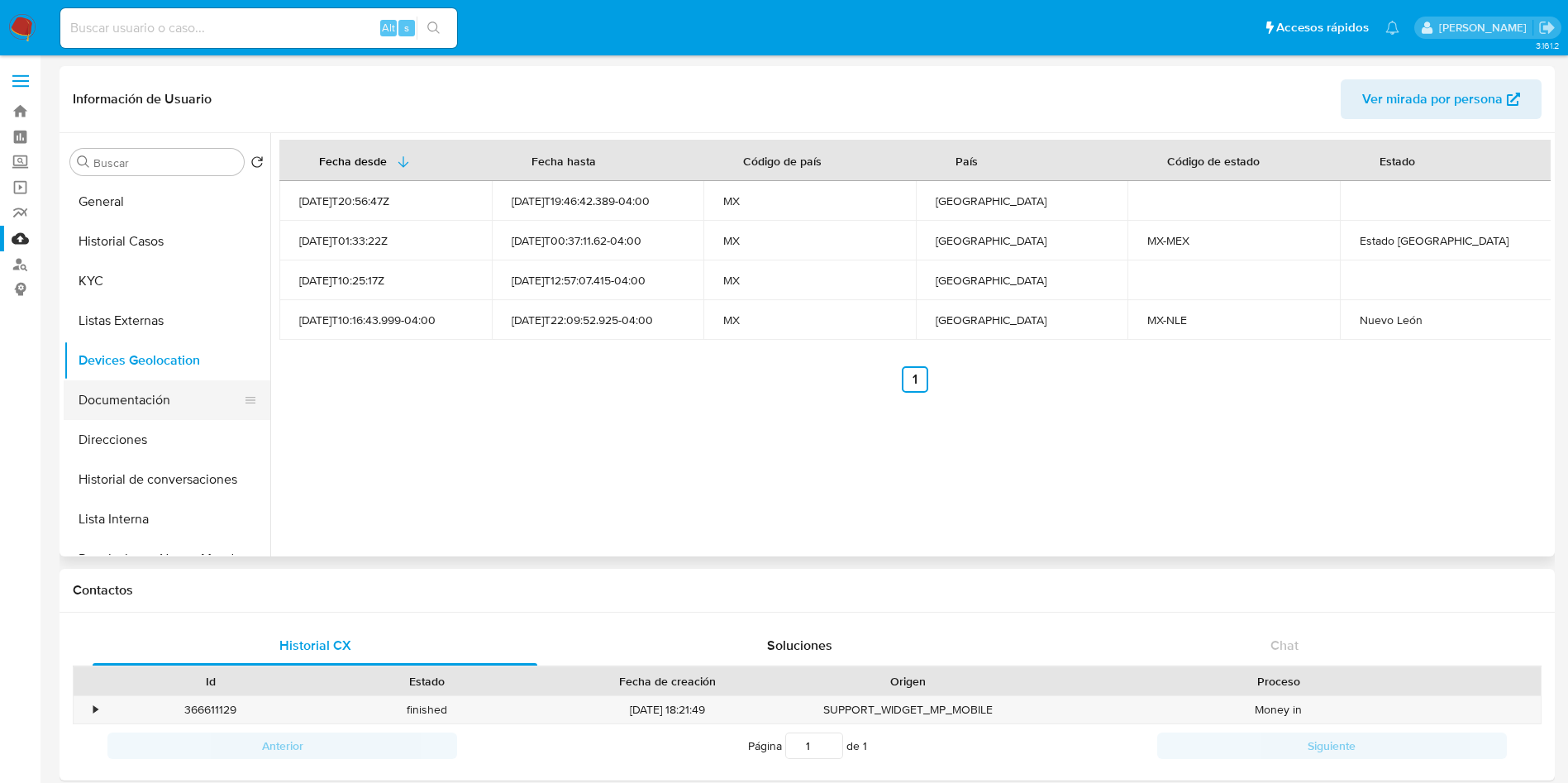
click at [159, 398] on button "Documentación" at bounding box center [160, 400] width 193 height 40
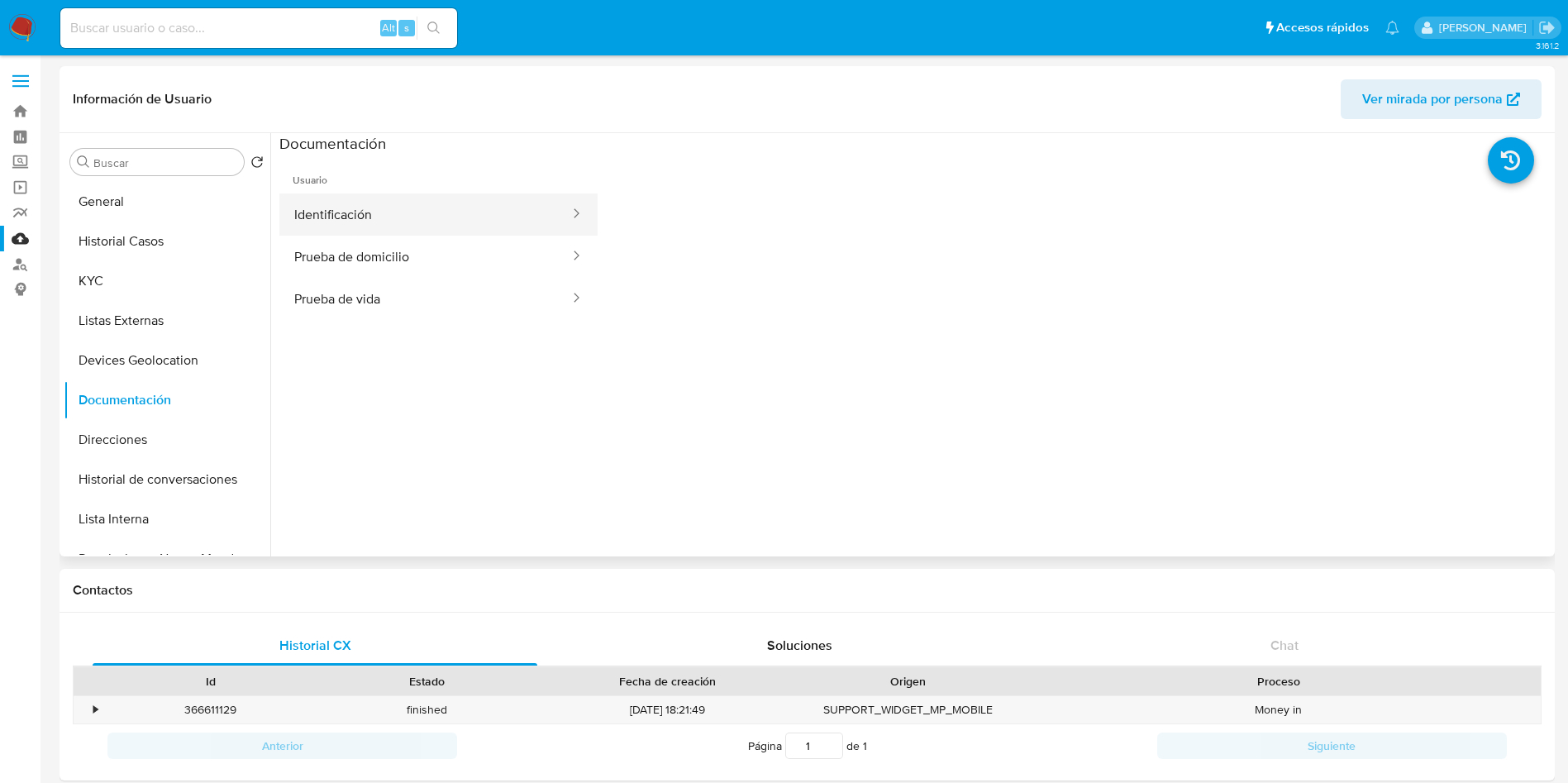
click at [406, 217] on button "Identificación" at bounding box center [425, 214] width 292 height 42
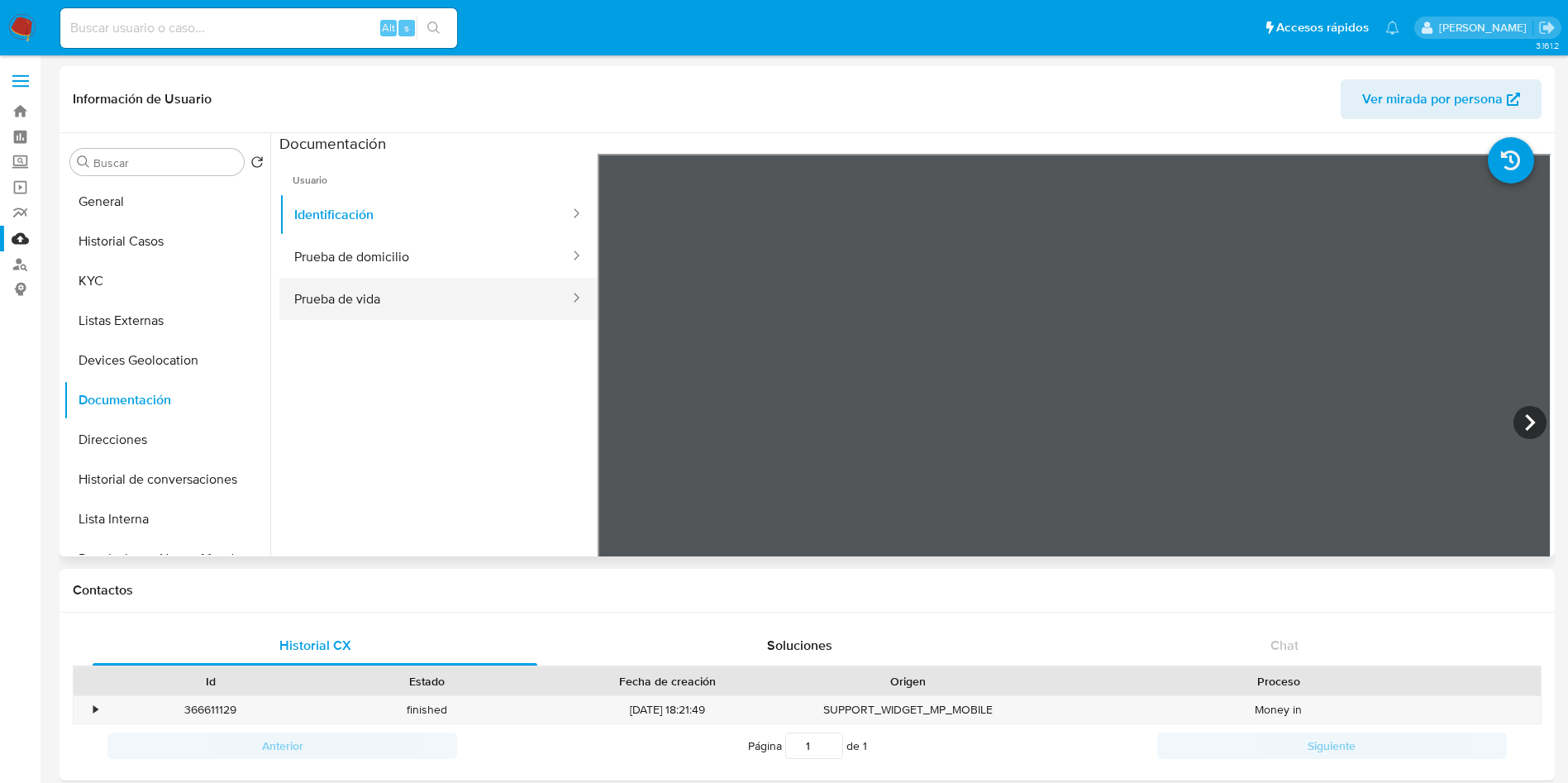
click at [359, 285] on button "Prueba de vida" at bounding box center [425, 299] width 292 height 42
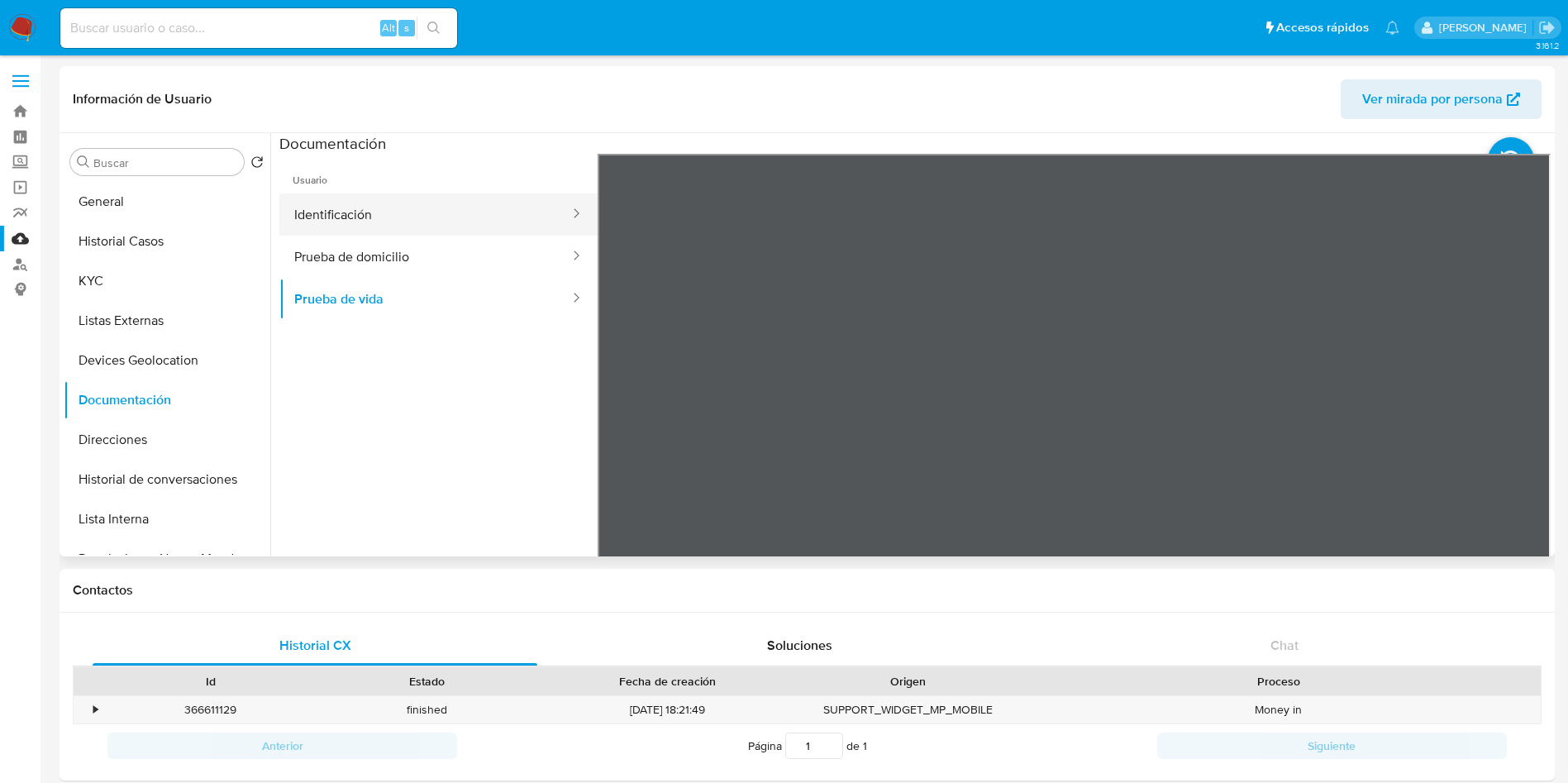
click at [373, 222] on button "Identificación" at bounding box center [425, 214] width 292 height 42
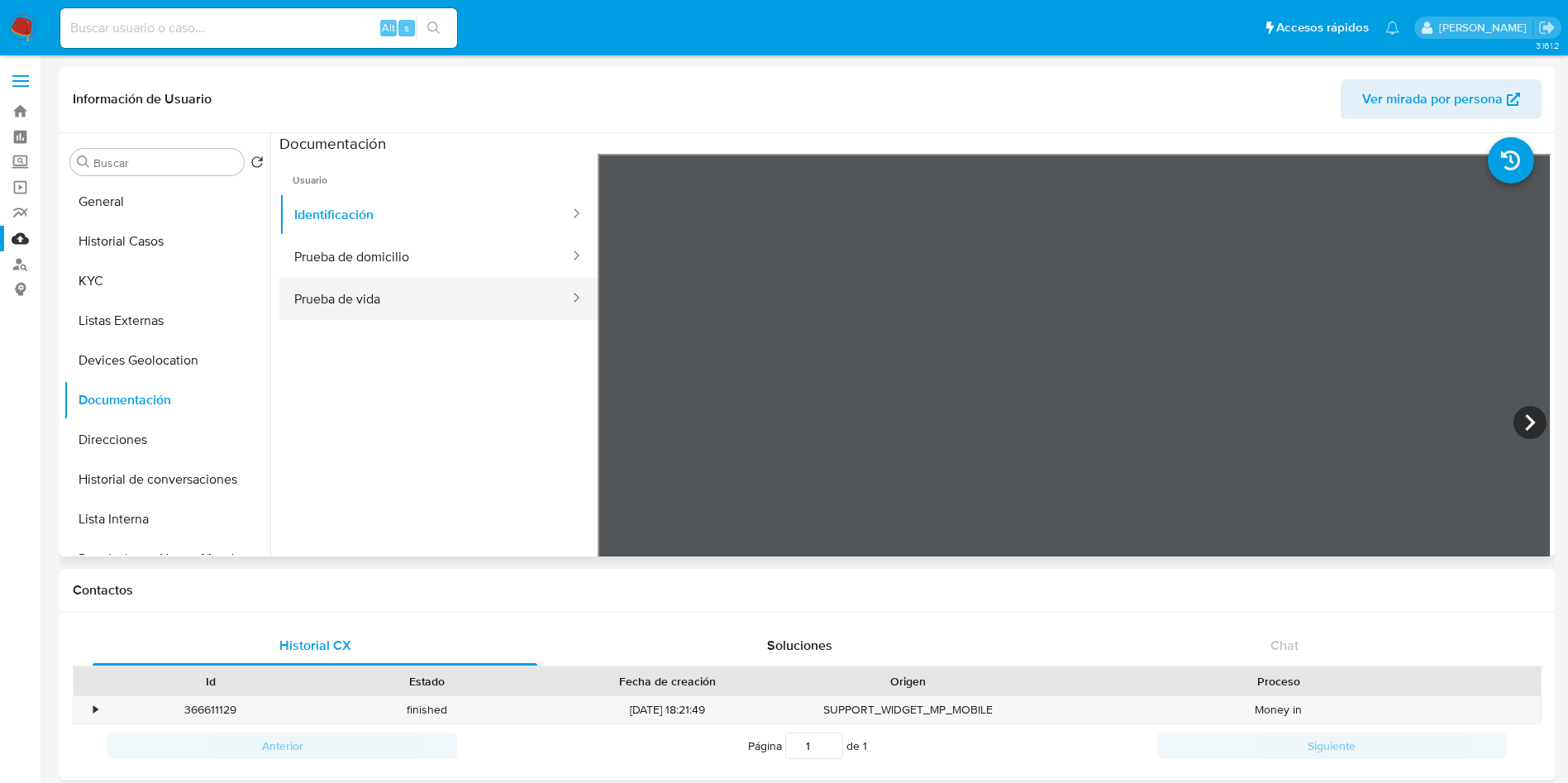
click at [417, 288] on button "Prueba de vida" at bounding box center [425, 299] width 292 height 42
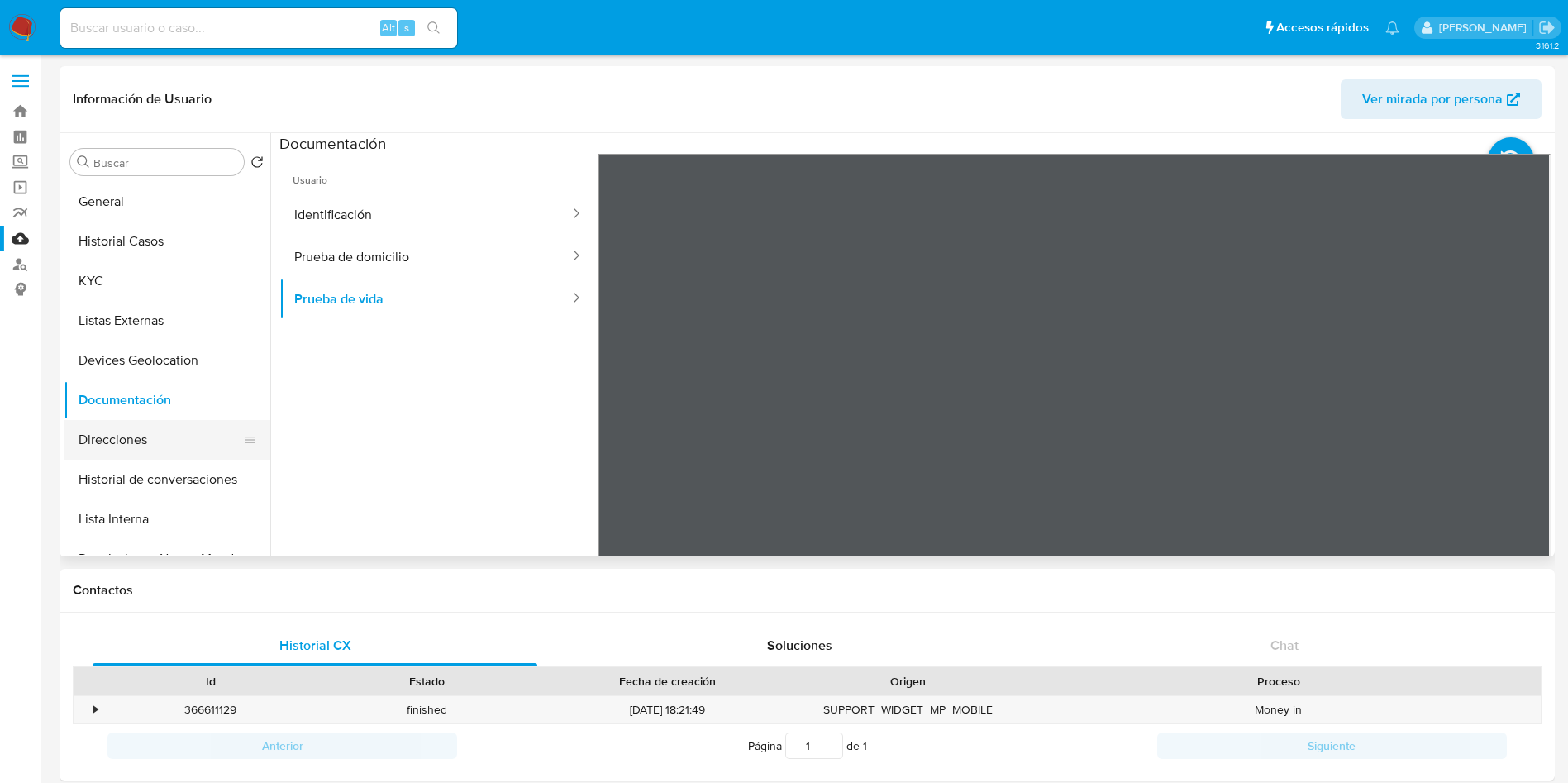
click at [155, 435] on button "Direcciones" at bounding box center [160, 440] width 193 height 40
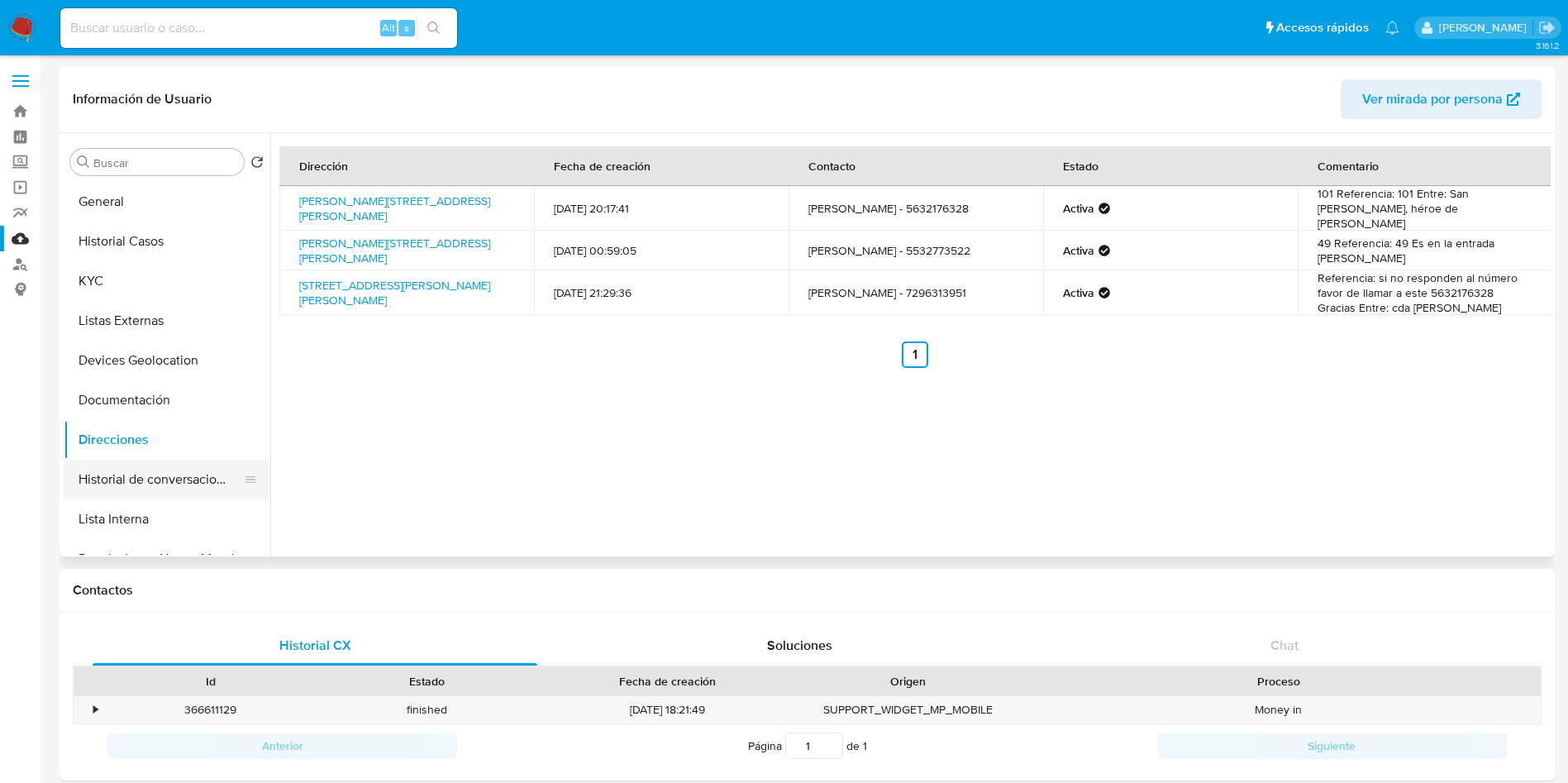
click at [160, 476] on button "Historial de conversaciones" at bounding box center [160, 480] width 193 height 40
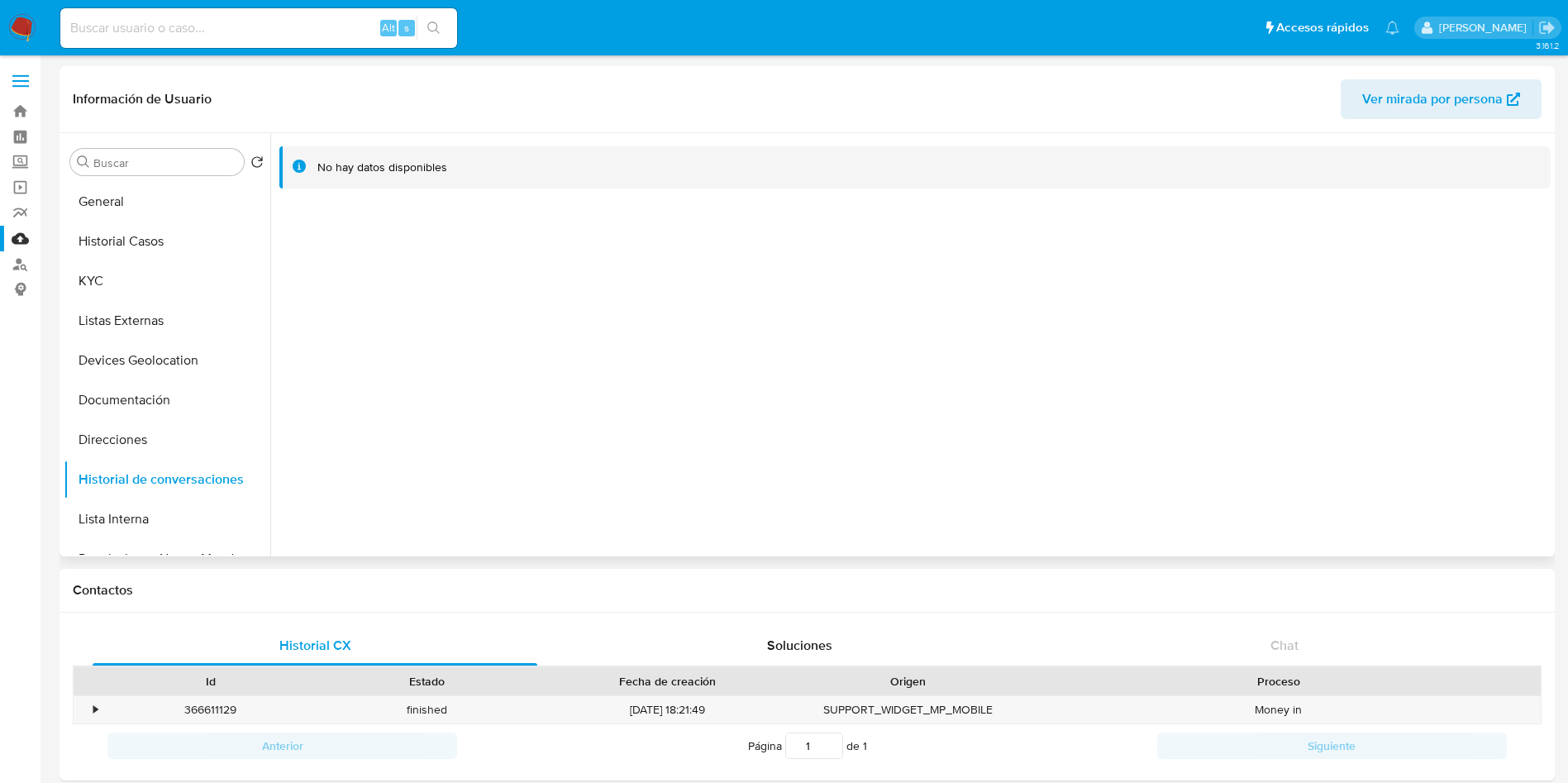
click at [1178, 341] on div at bounding box center [910, 344] width 1280 height 423
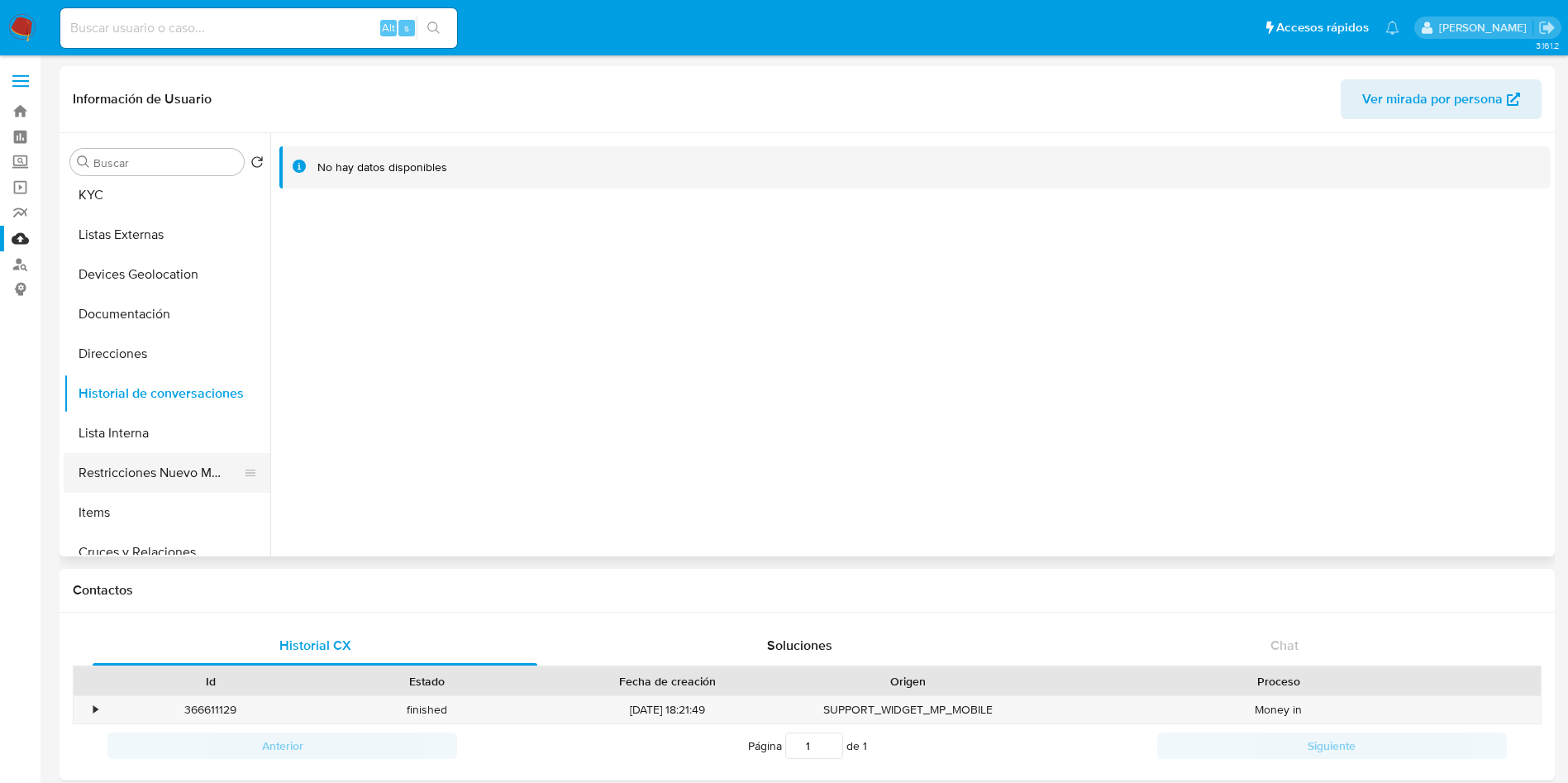
scroll to position [124, 0]
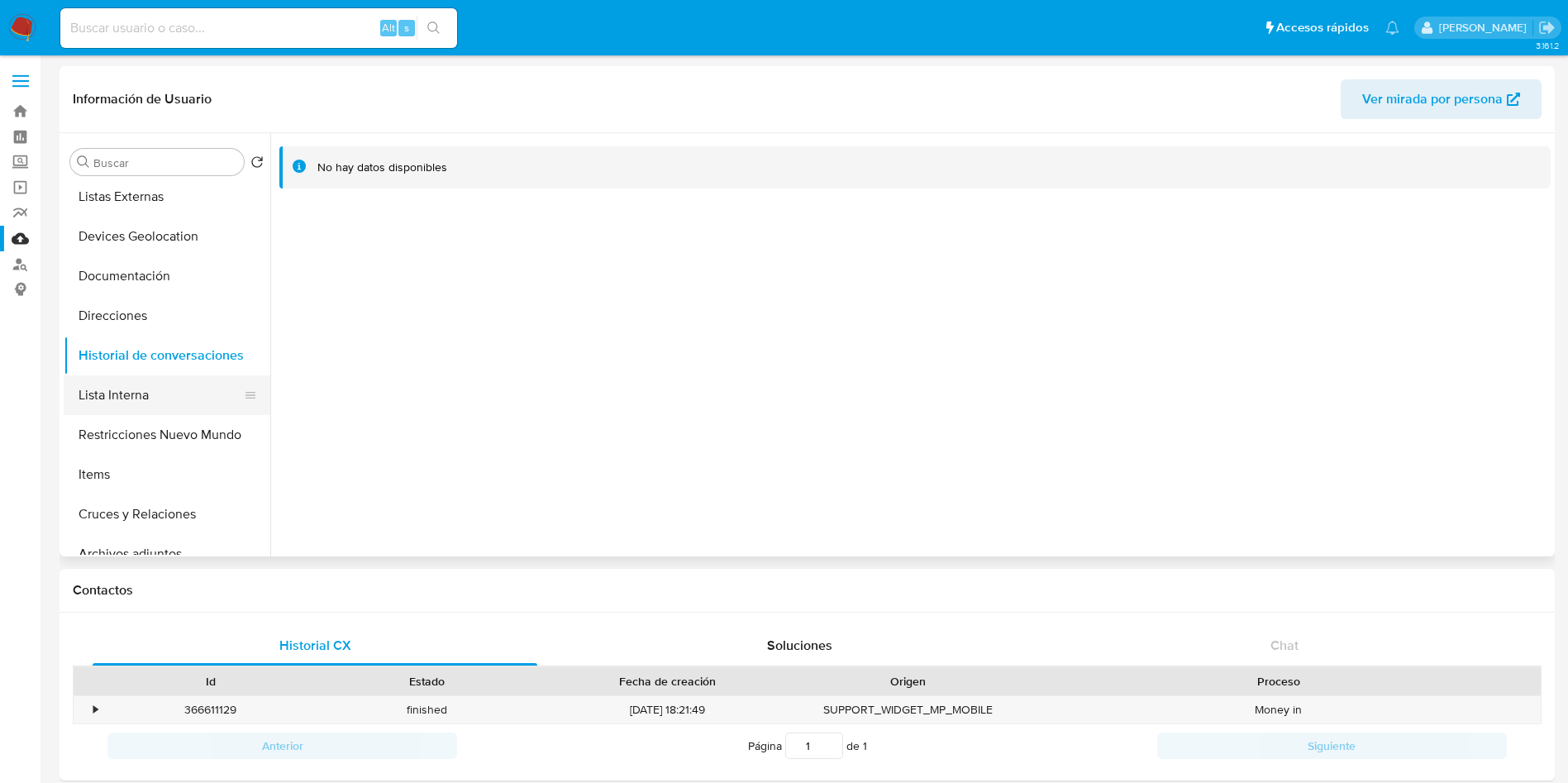
click at [164, 404] on button "Lista Interna" at bounding box center [160, 395] width 193 height 40
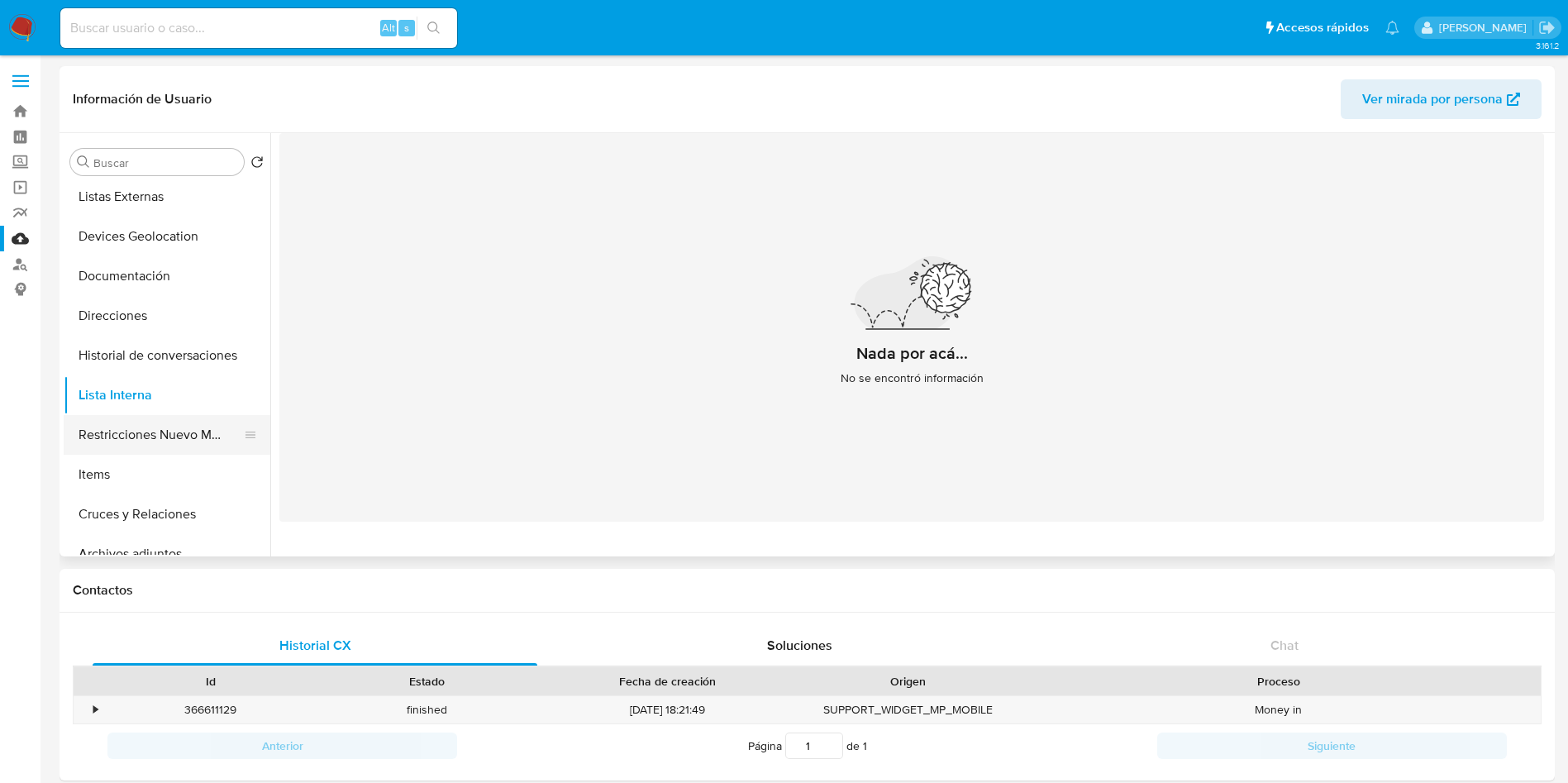
click at [176, 442] on button "Restricciones Nuevo Mundo" at bounding box center [160, 435] width 193 height 40
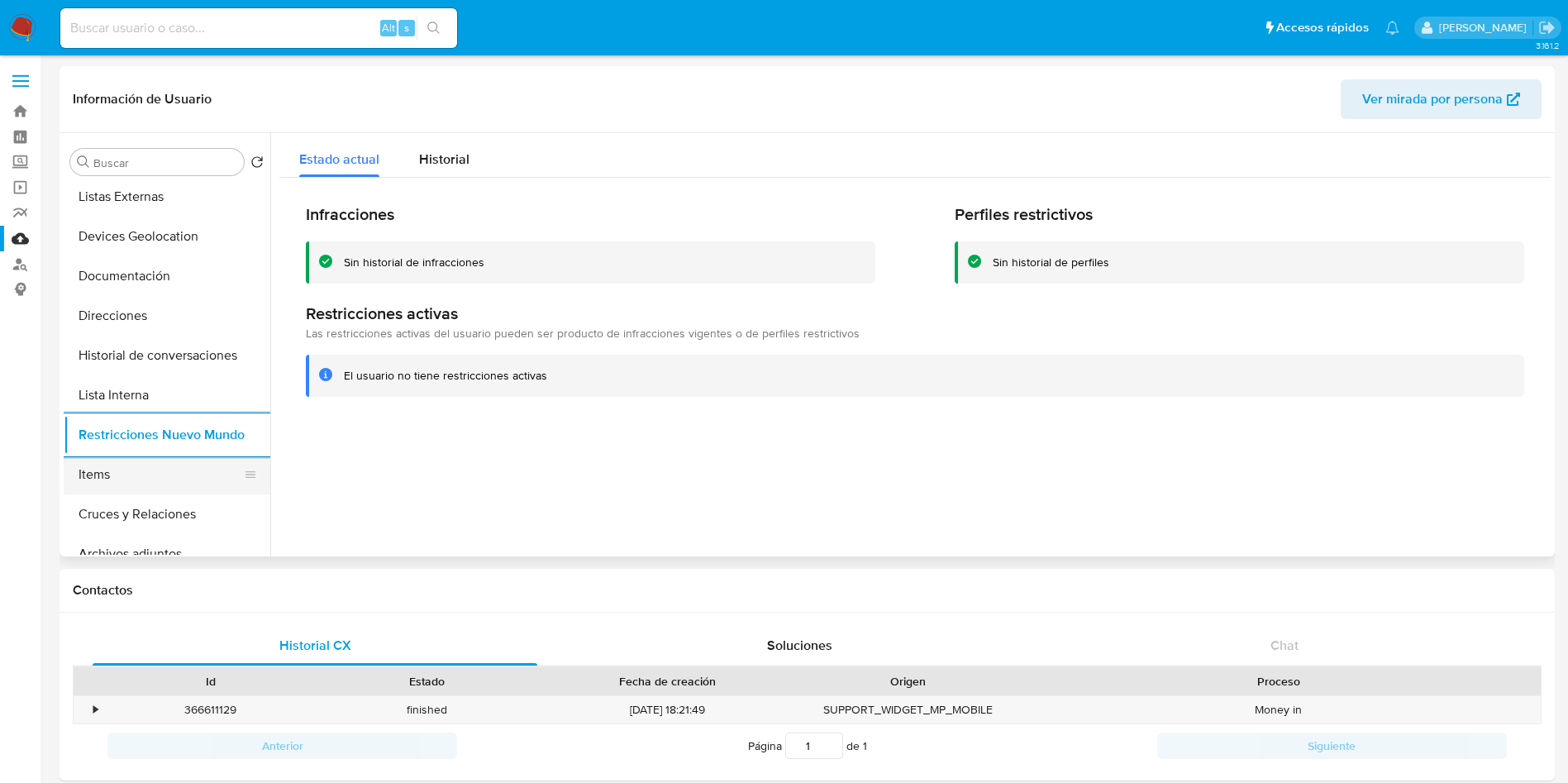
click at [157, 477] on button "Items" at bounding box center [160, 475] width 193 height 40
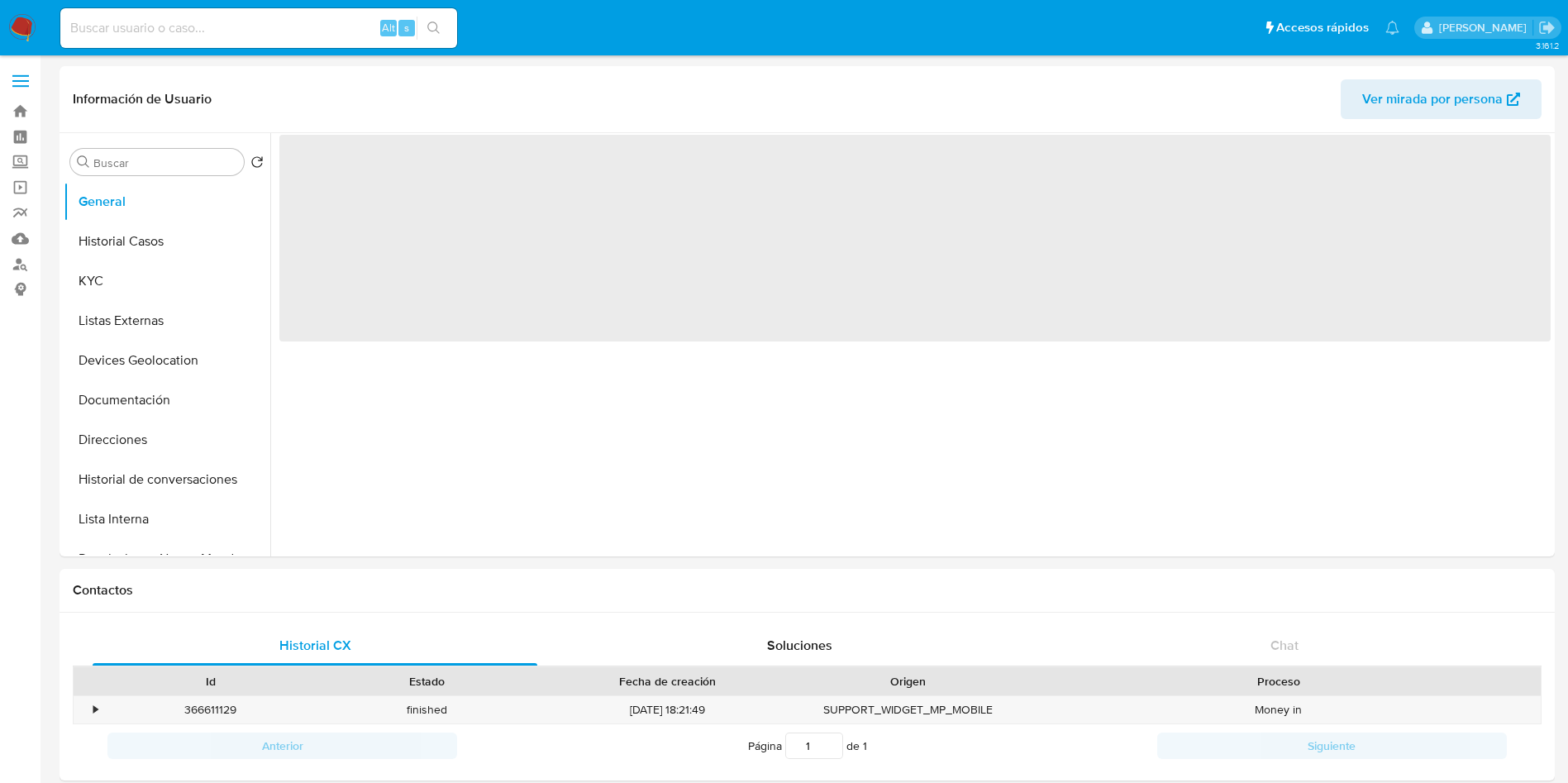
select select "10"
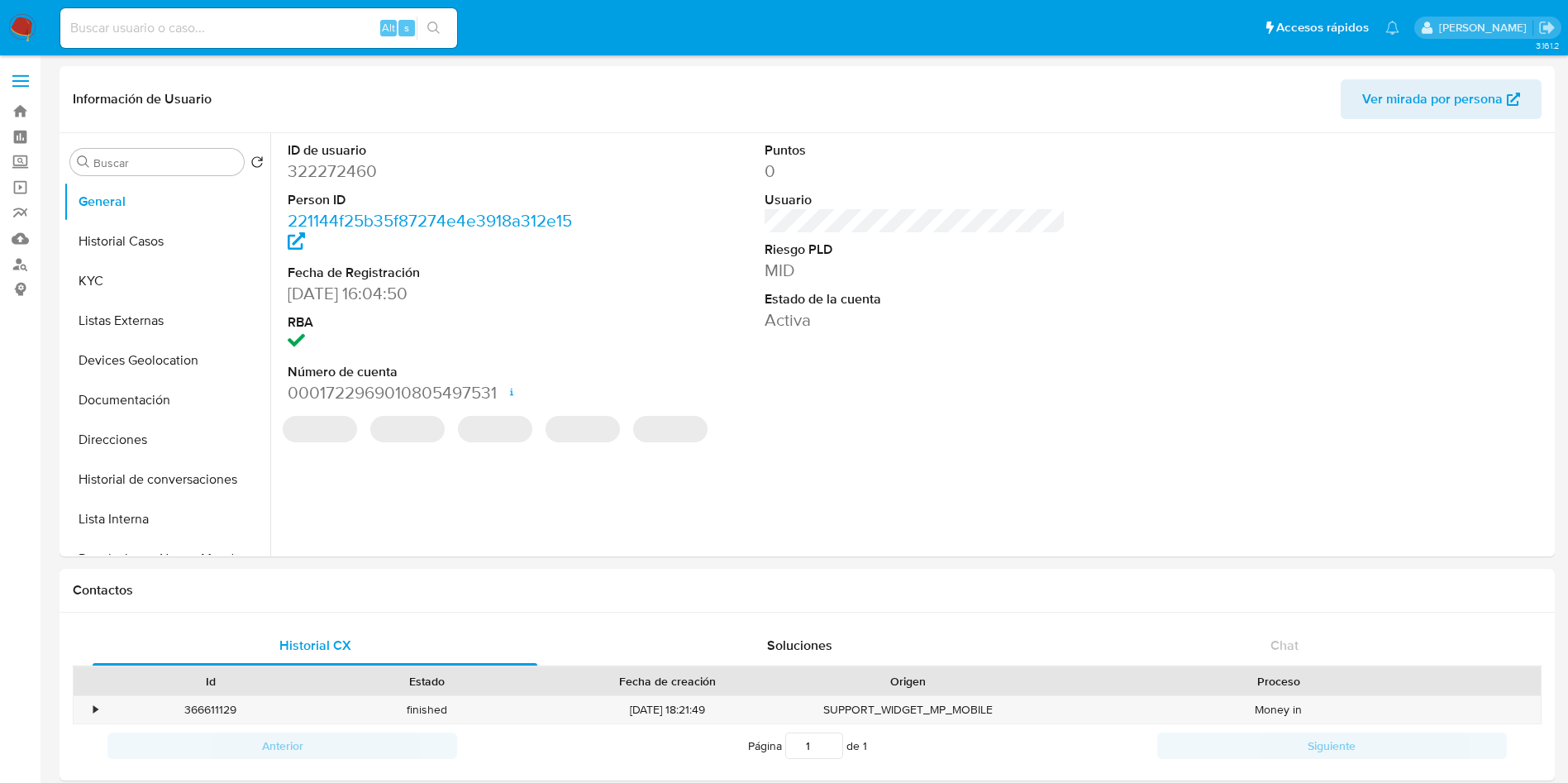
drag, startPoint x: 254, startPoint y: 42, endPoint x: 260, endPoint y: 28, distance: 15.2
click at [255, 40] on div "Alt s" at bounding box center [259, 28] width 397 height 40
click at [260, 28] on input at bounding box center [259, 28] width 397 height 22
paste input "CLAUDIO CUEVAS SOL"
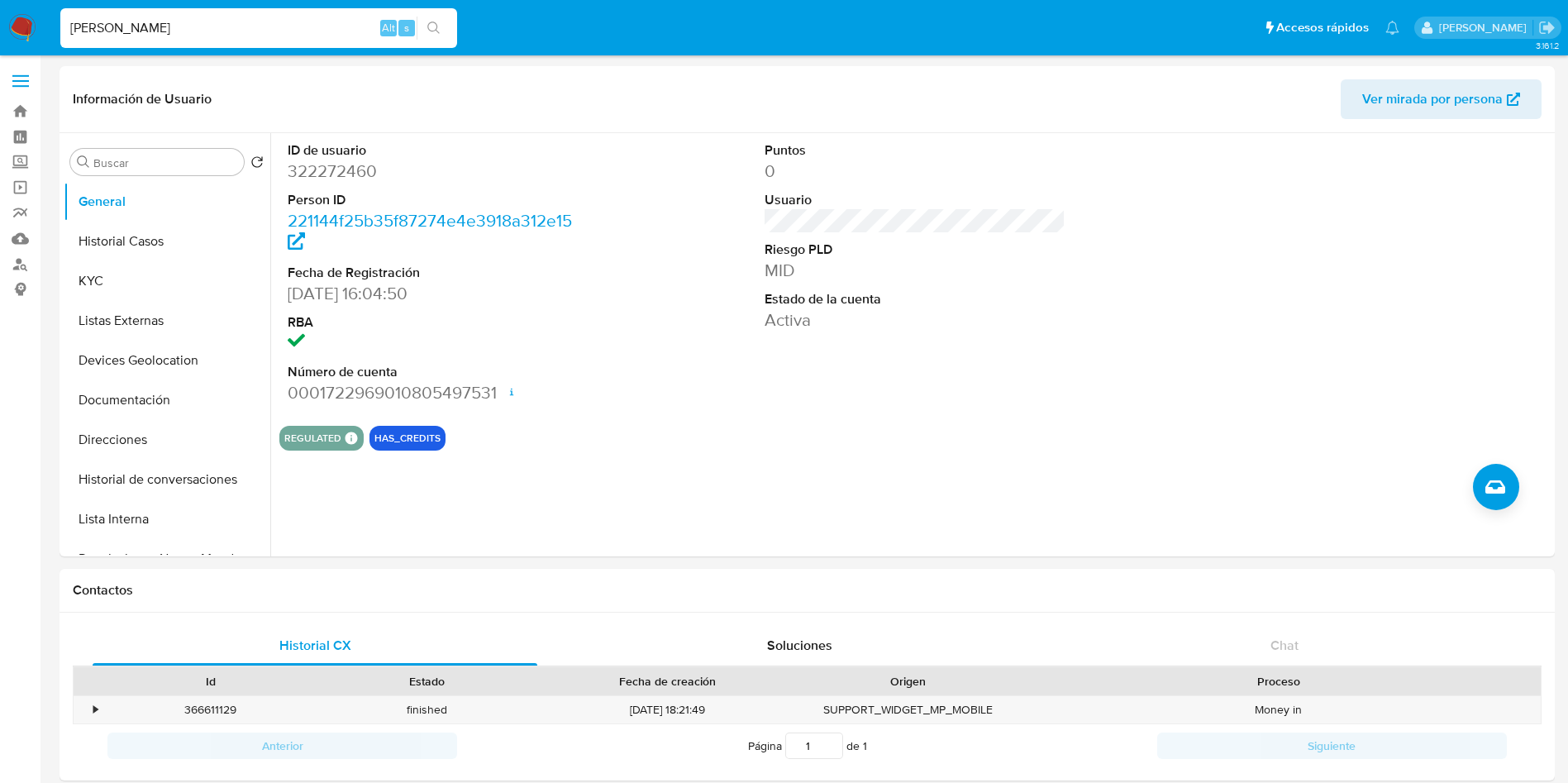
type input "CLAUDIO CUEVAS SOL"
drag, startPoint x: 1027, startPoint y: 278, endPoint x: 1014, endPoint y: 279, distance: 13.0
click at [1014, 279] on dd "MID" at bounding box center [915, 269] width 302 height 23
click at [25, 155] on label "Screening" at bounding box center [98, 163] width 196 height 26
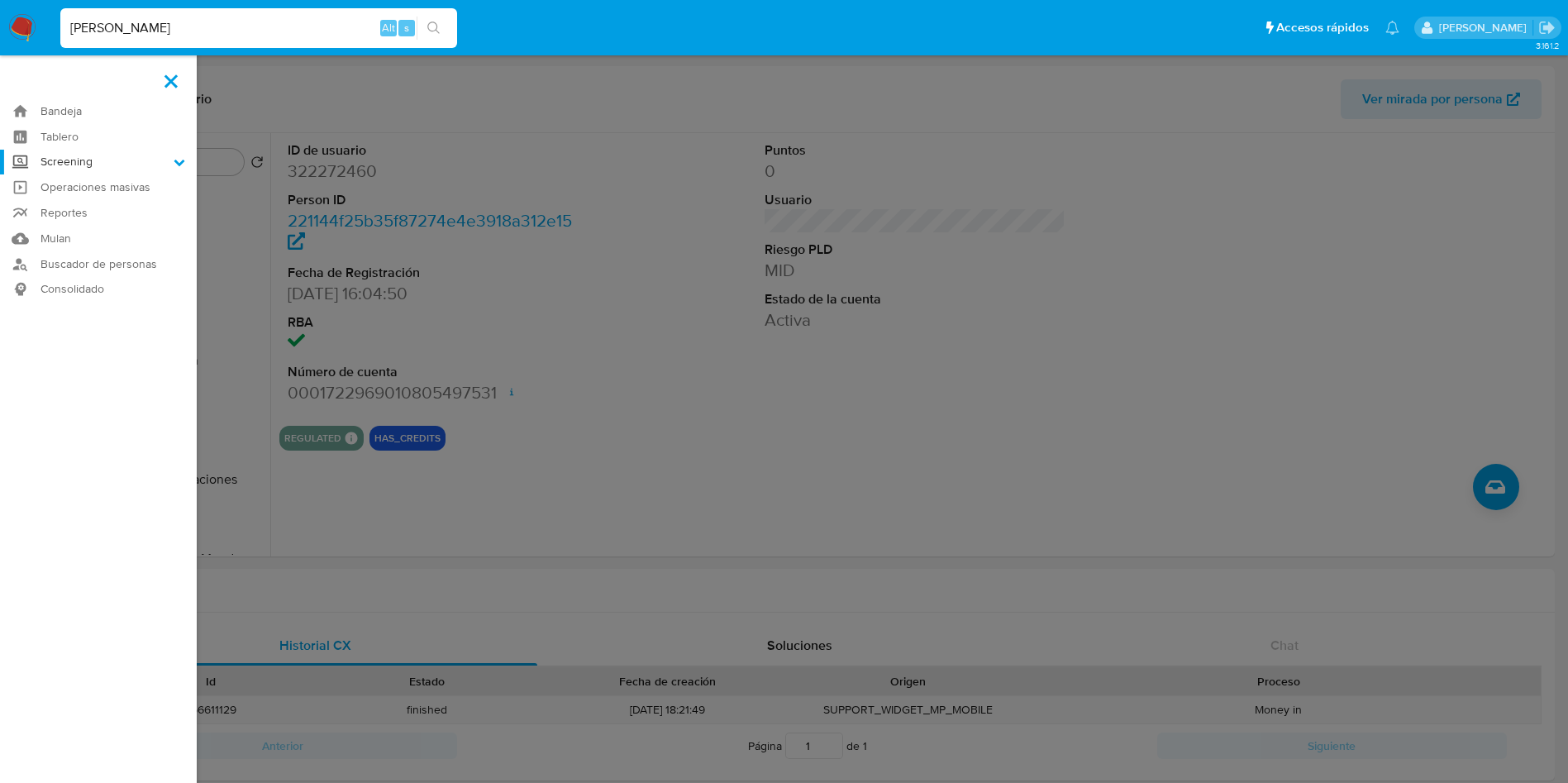
click at [0, 0] on input "Screening" at bounding box center [0, 0] width 0 height 0
click at [103, 219] on link "Herramientas" at bounding box center [98, 226] width 196 height 21
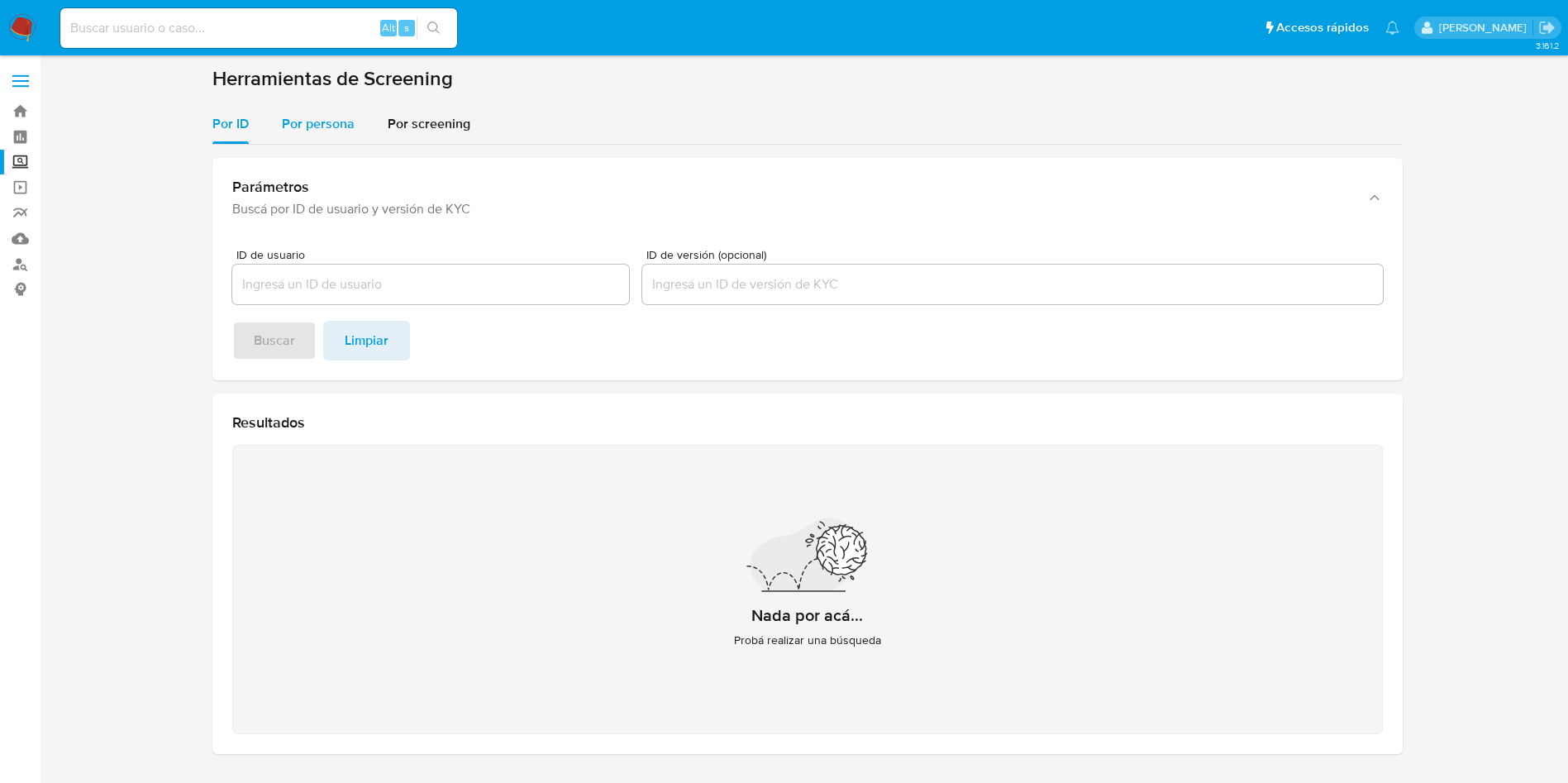
click at [317, 118] on span "Por persona" at bounding box center [318, 123] width 73 height 19
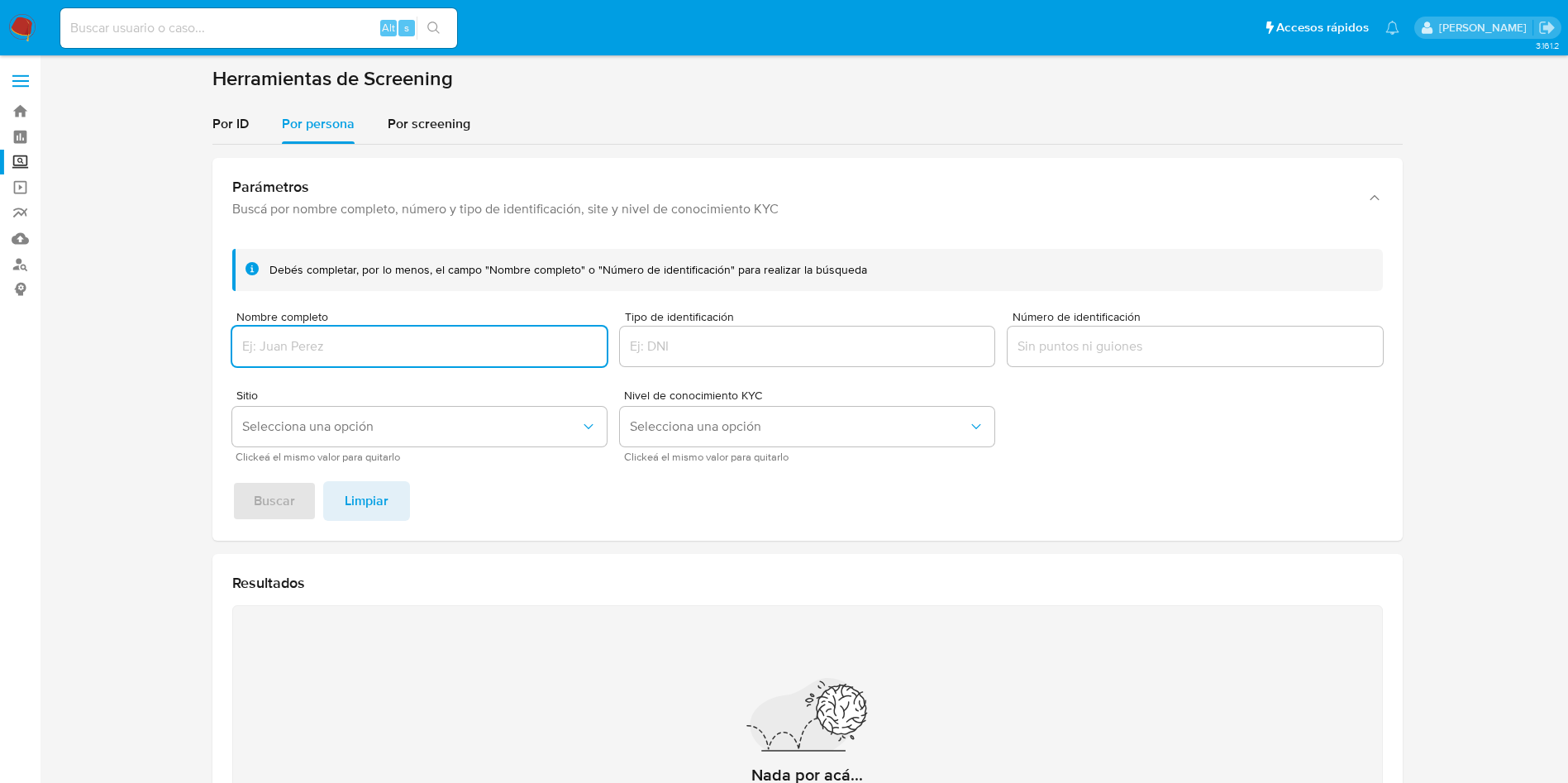
click at [346, 347] on input "Nombre completo" at bounding box center [420, 347] width 375 height 22
type input "[PERSON_NAME]"
click at [232, 482] on button "Buscar" at bounding box center [274, 502] width 85 height 40
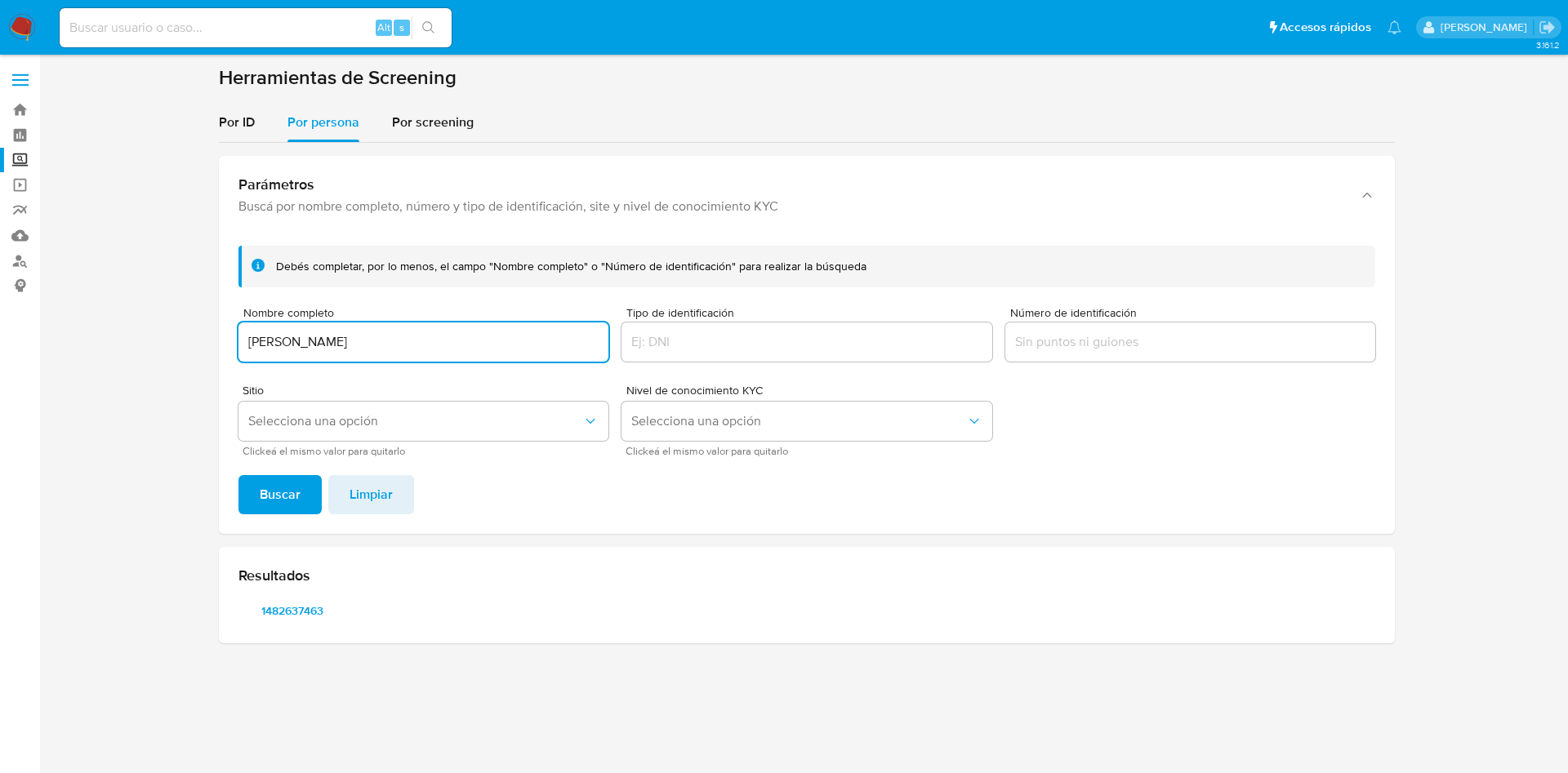
click at [572, 586] on div "Resultados 1482637463" at bounding box center [807, 595] width 1176 height 97
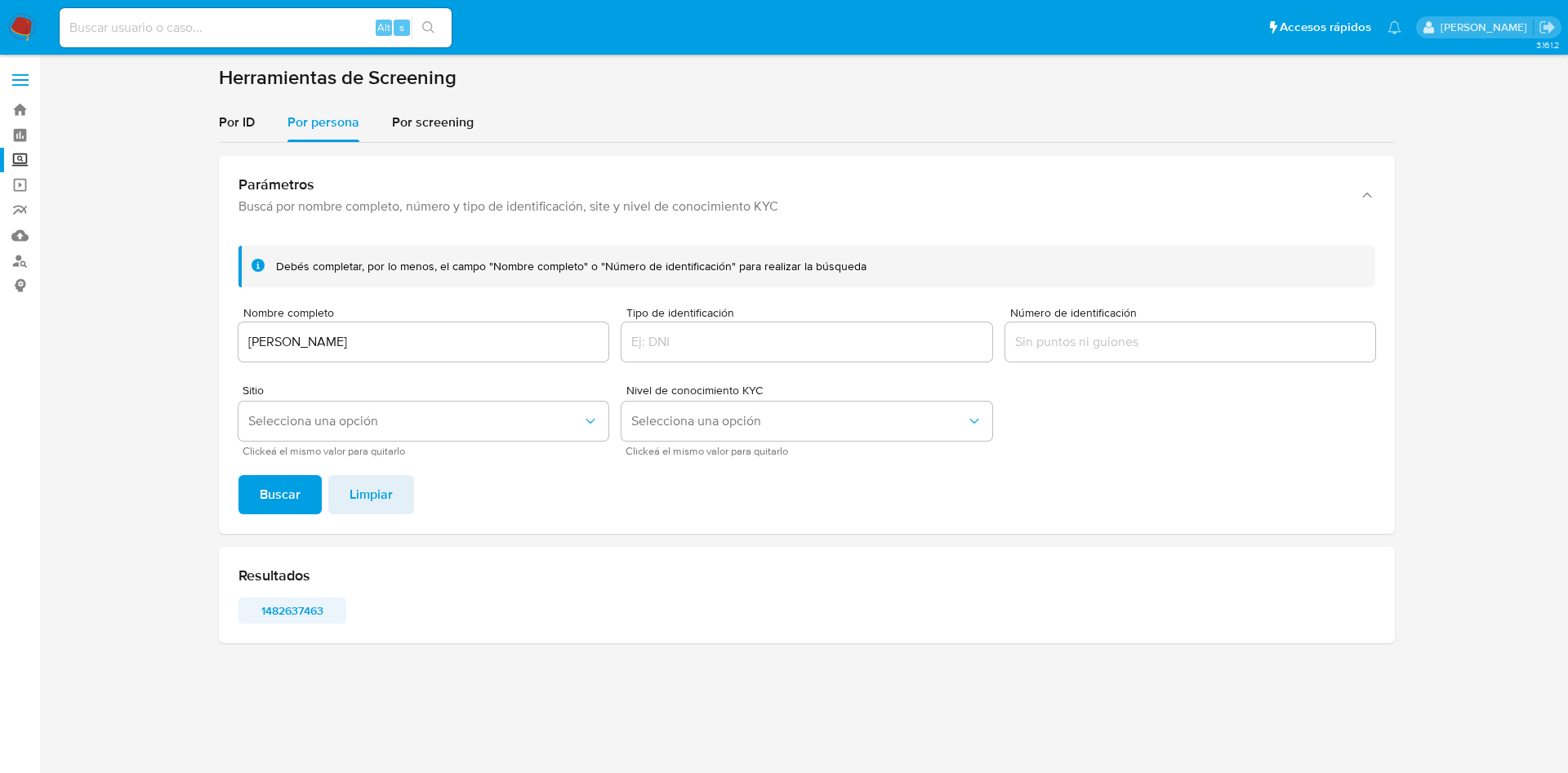
click at [280, 612] on span "1482637463" at bounding box center [293, 611] width 85 height 23
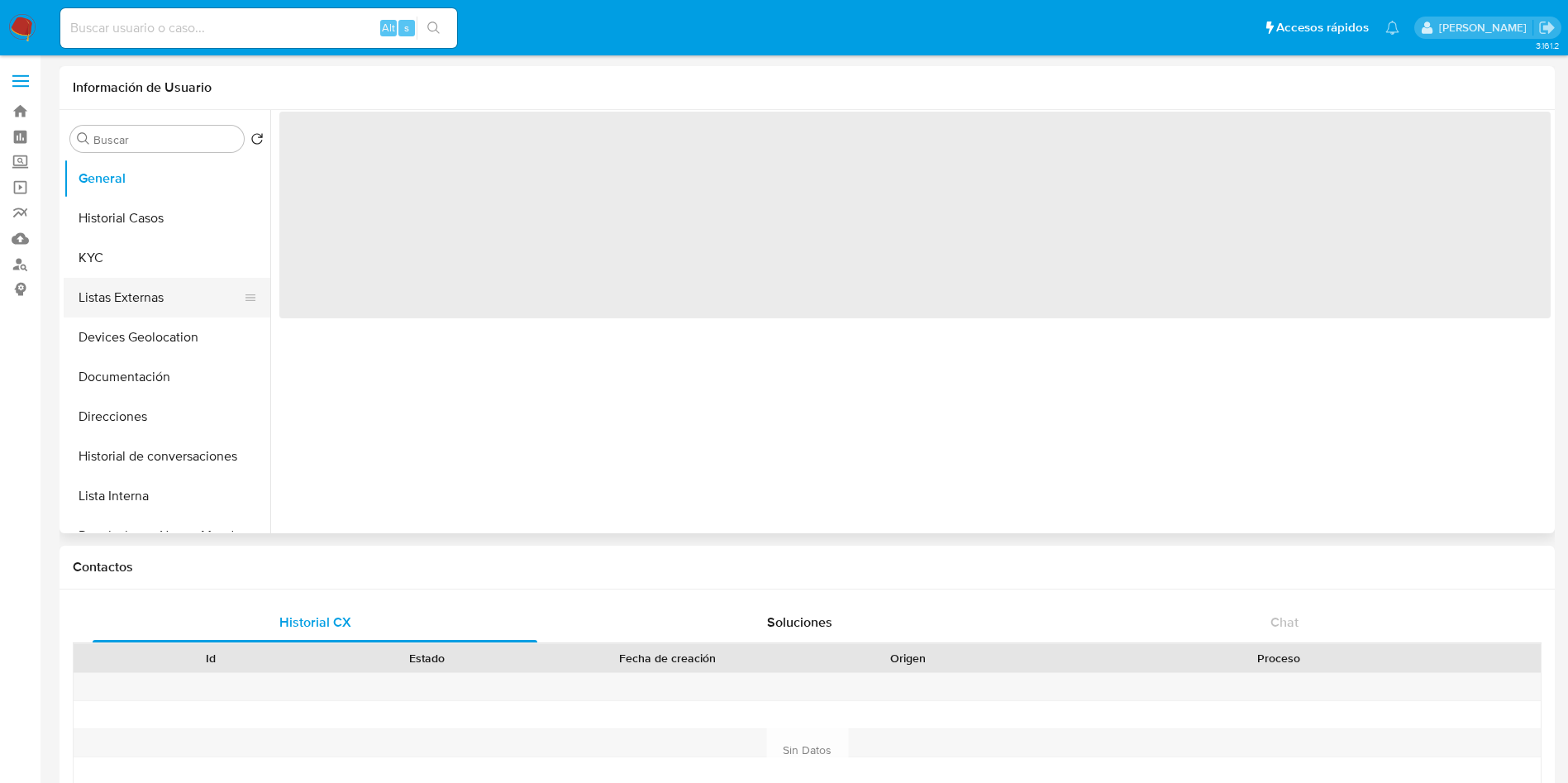
select select "10"
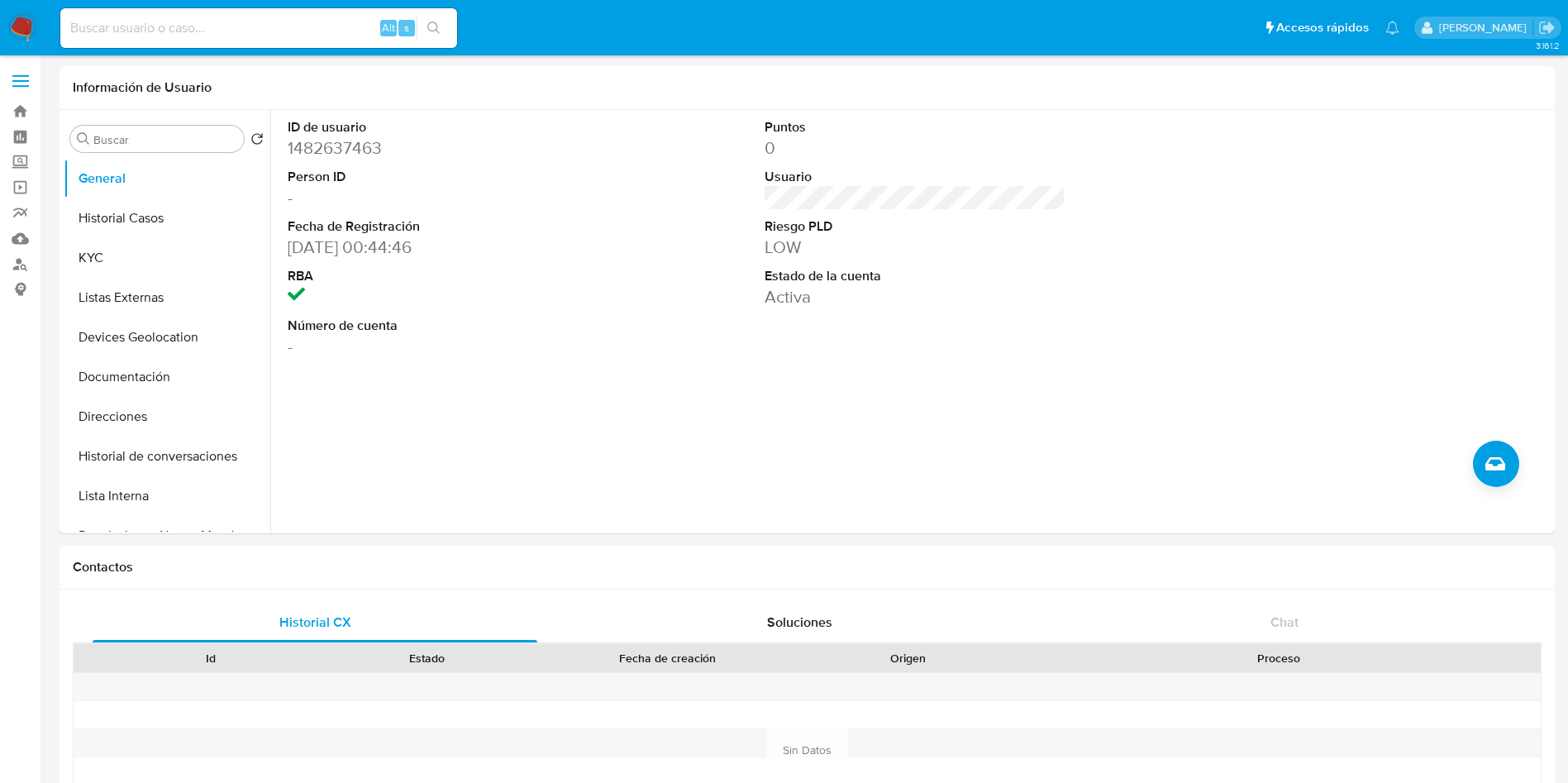
click at [203, 1] on nav "Pausado Ver notificaciones Alt s Accesos rápidos Presiona las siguientes teclas…" at bounding box center [784, 28] width 1568 height 56
click at [22, 160] on label "Screening" at bounding box center [98, 163] width 196 height 26
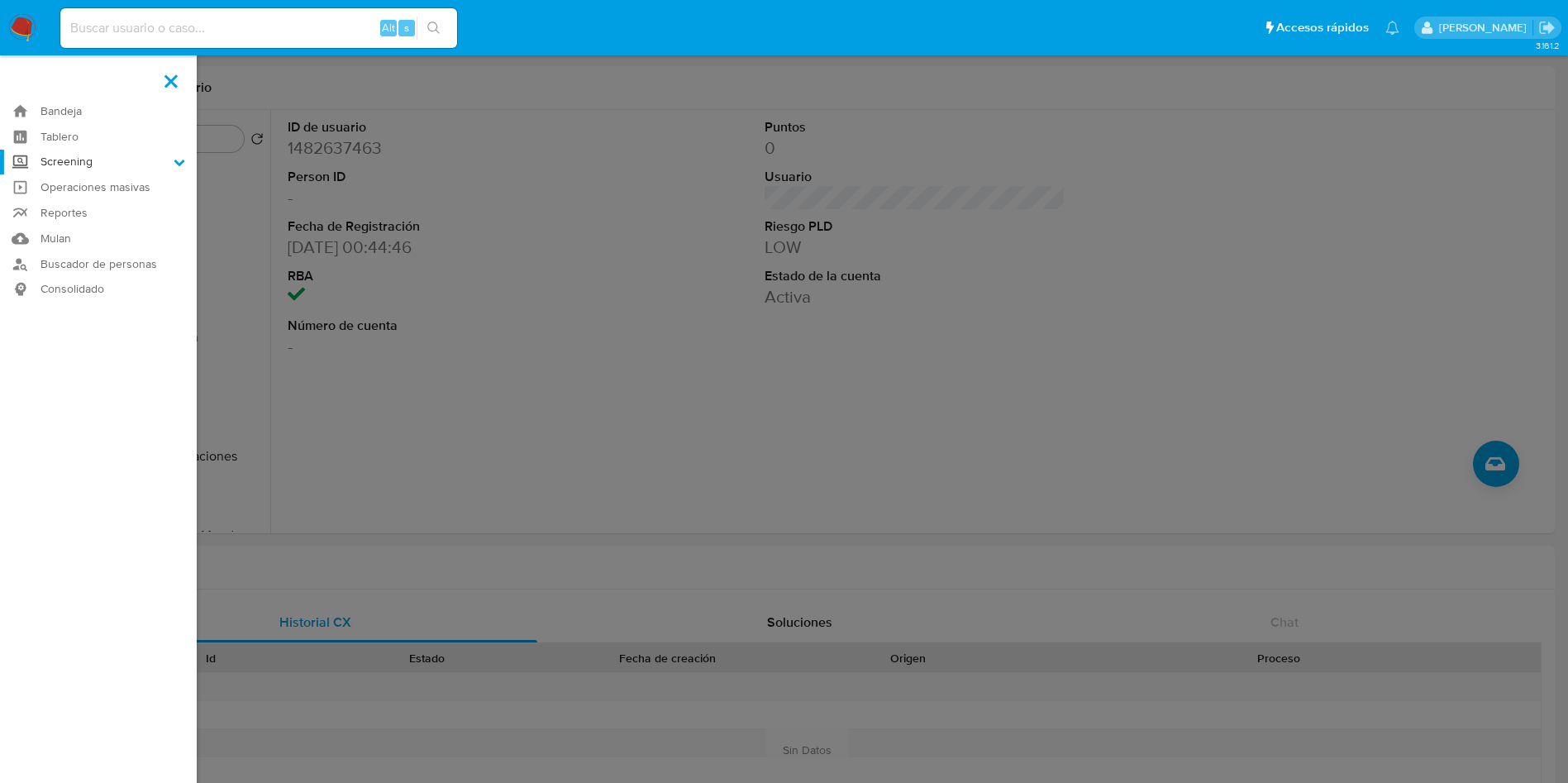
click at [0, 0] on input "Screening" at bounding box center [0, 0] width 0 height 0
click at [85, 225] on link "Herramientas" at bounding box center [98, 226] width 196 height 21
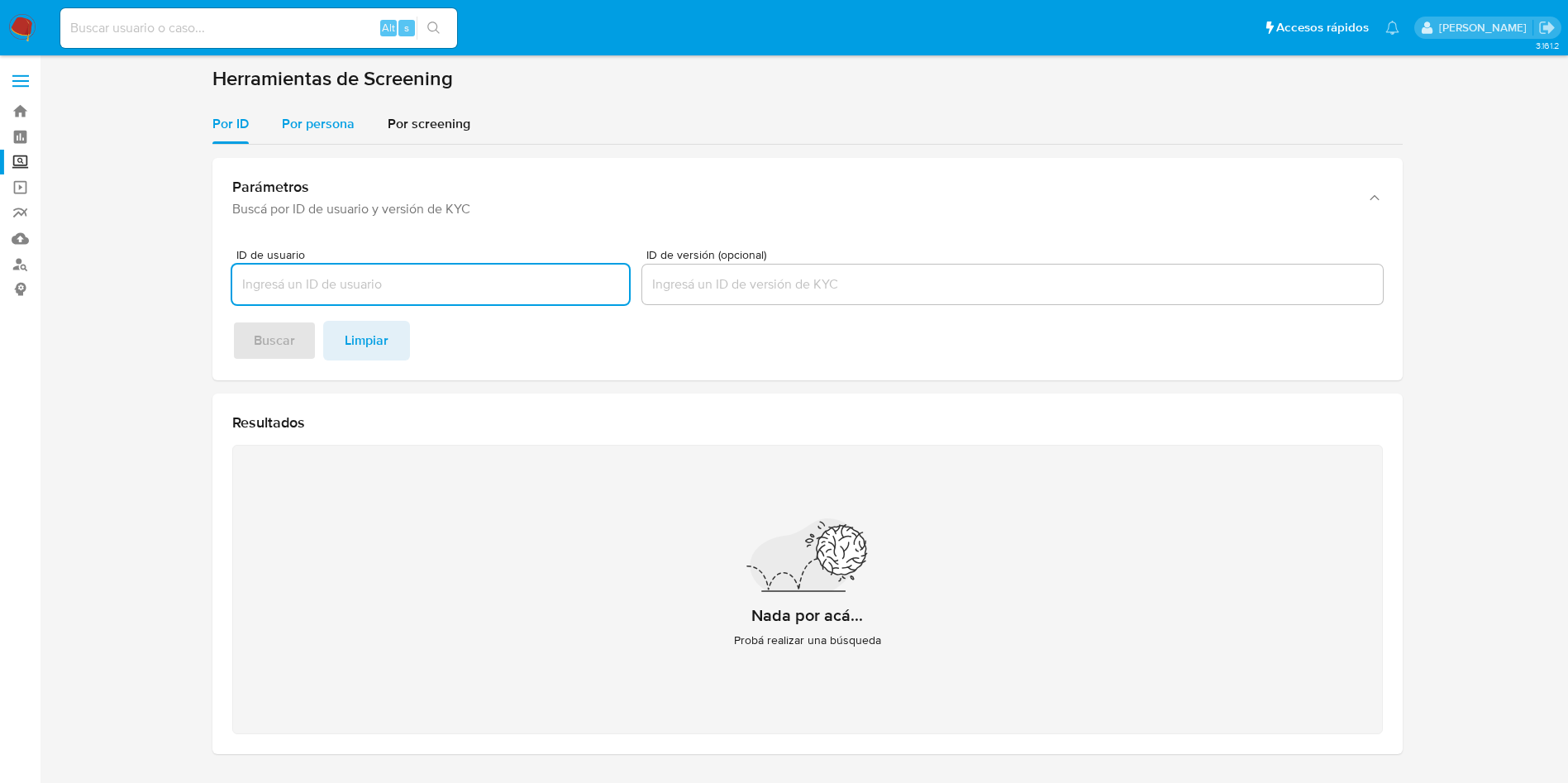
click at [326, 121] on span "Por persona" at bounding box center [318, 123] width 73 height 19
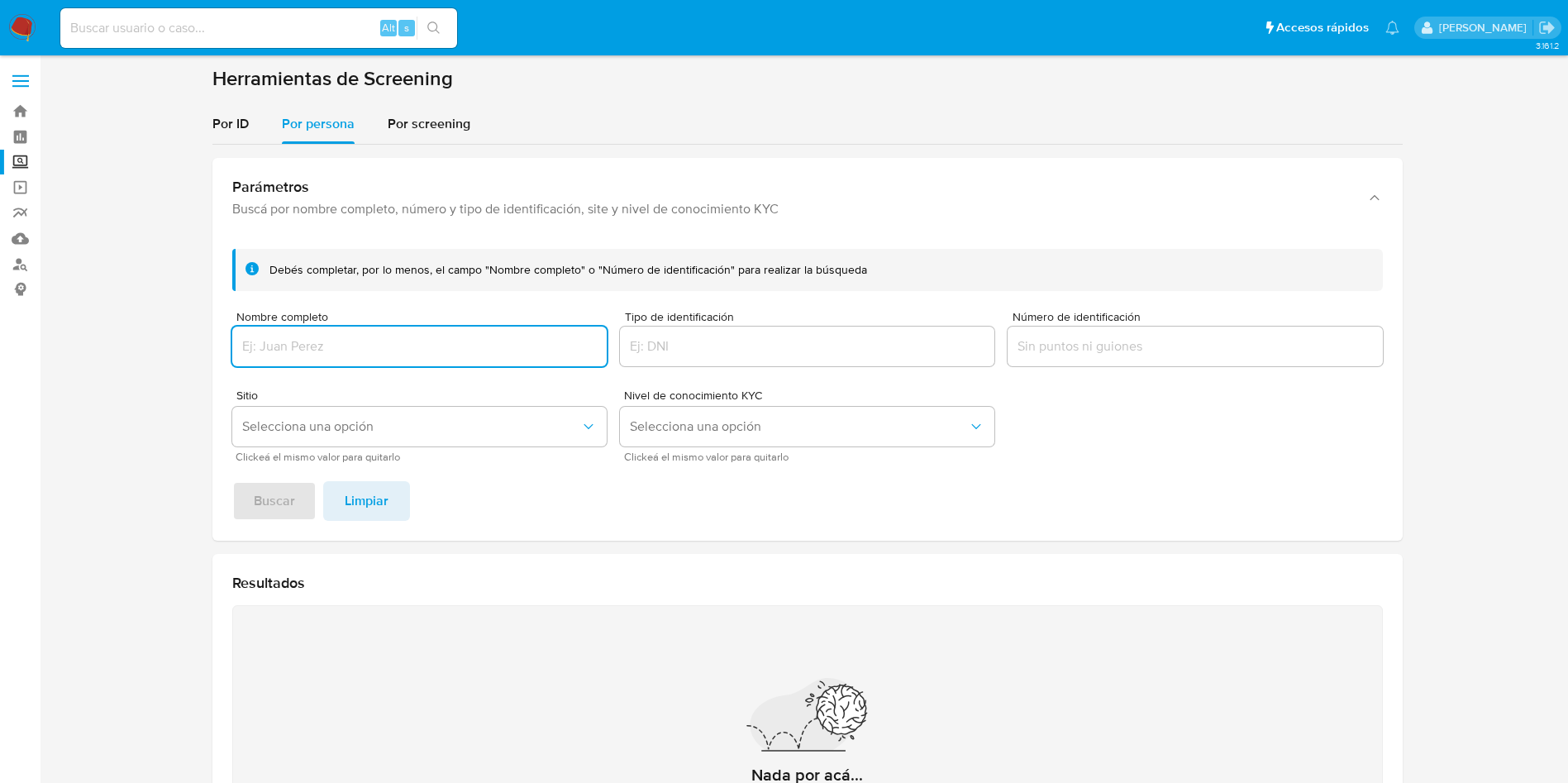
click at [381, 352] on input "Nombre completo" at bounding box center [420, 347] width 375 height 22
type input "J [PERSON_NAME]"
click at [278, 501] on span "Buscar" at bounding box center [274, 501] width 41 height 36
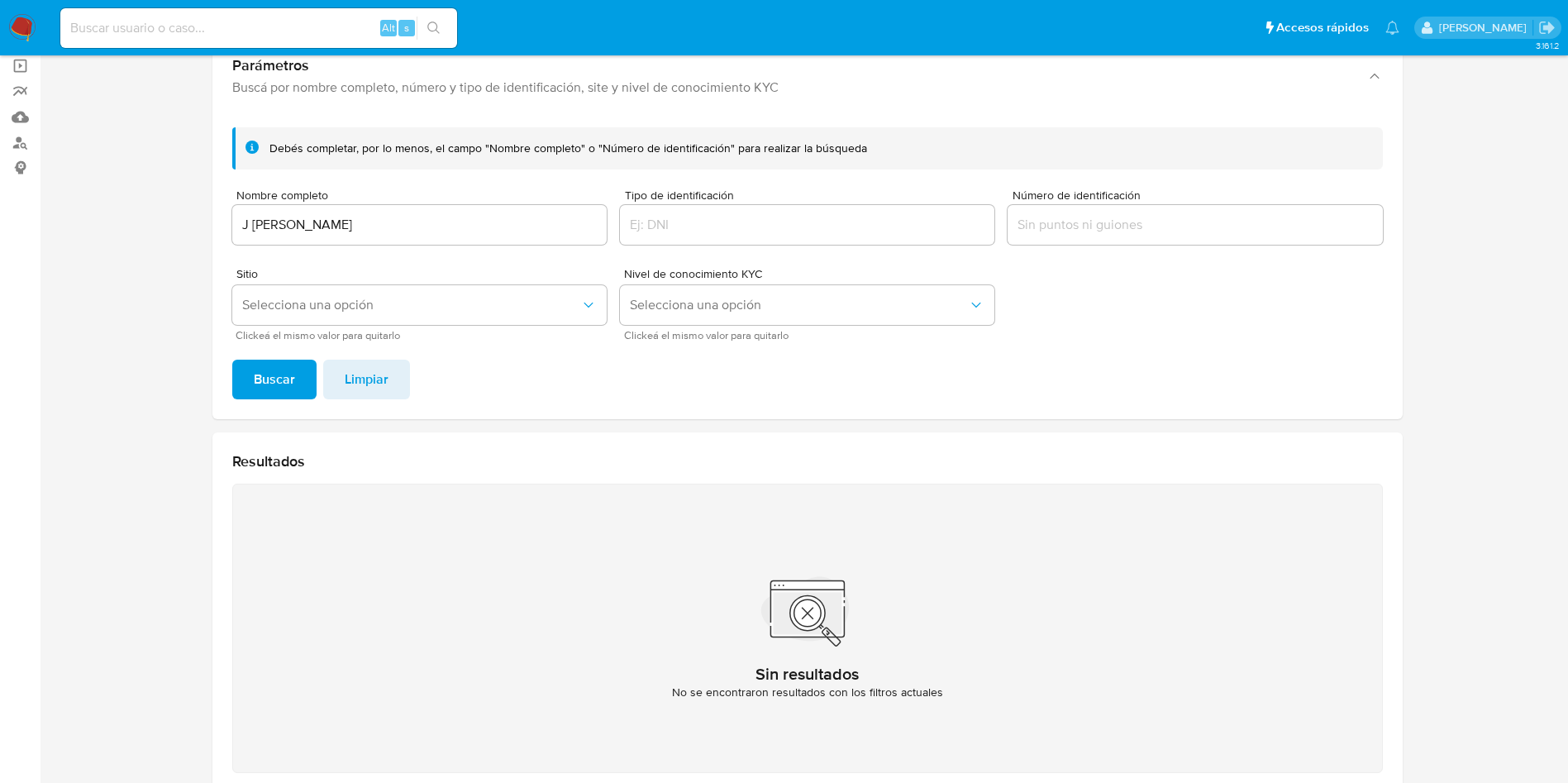
scroll to position [91, 0]
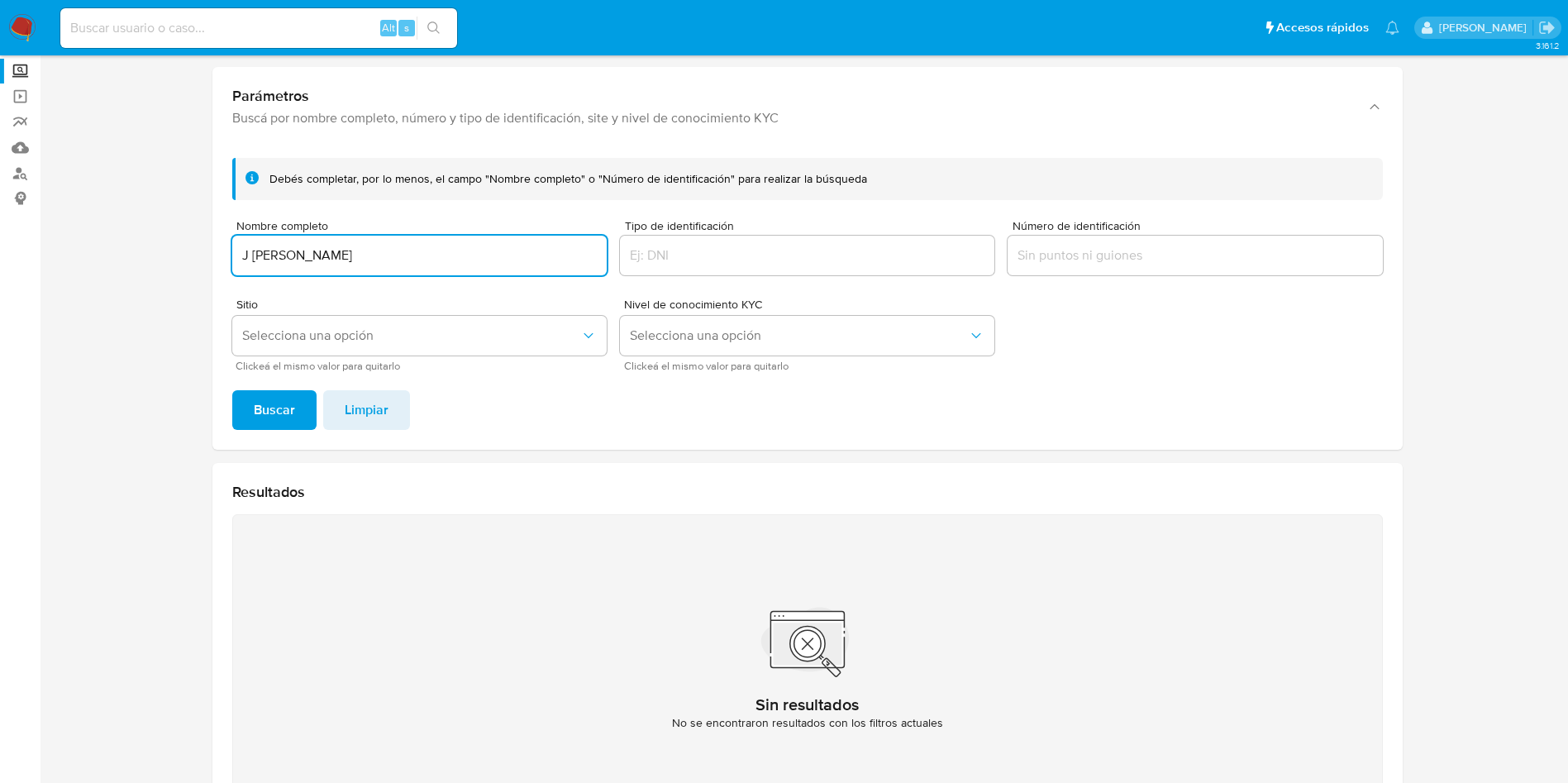
drag, startPoint x: 450, startPoint y: 263, endPoint x: 166, endPoint y: 196, distance: 291.8
click at [0, 175] on section "Bandeja Tablero Screening Búsqueda en Listas Watchlist Herramientas Operaciones…" at bounding box center [784, 408] width 1568 height 998
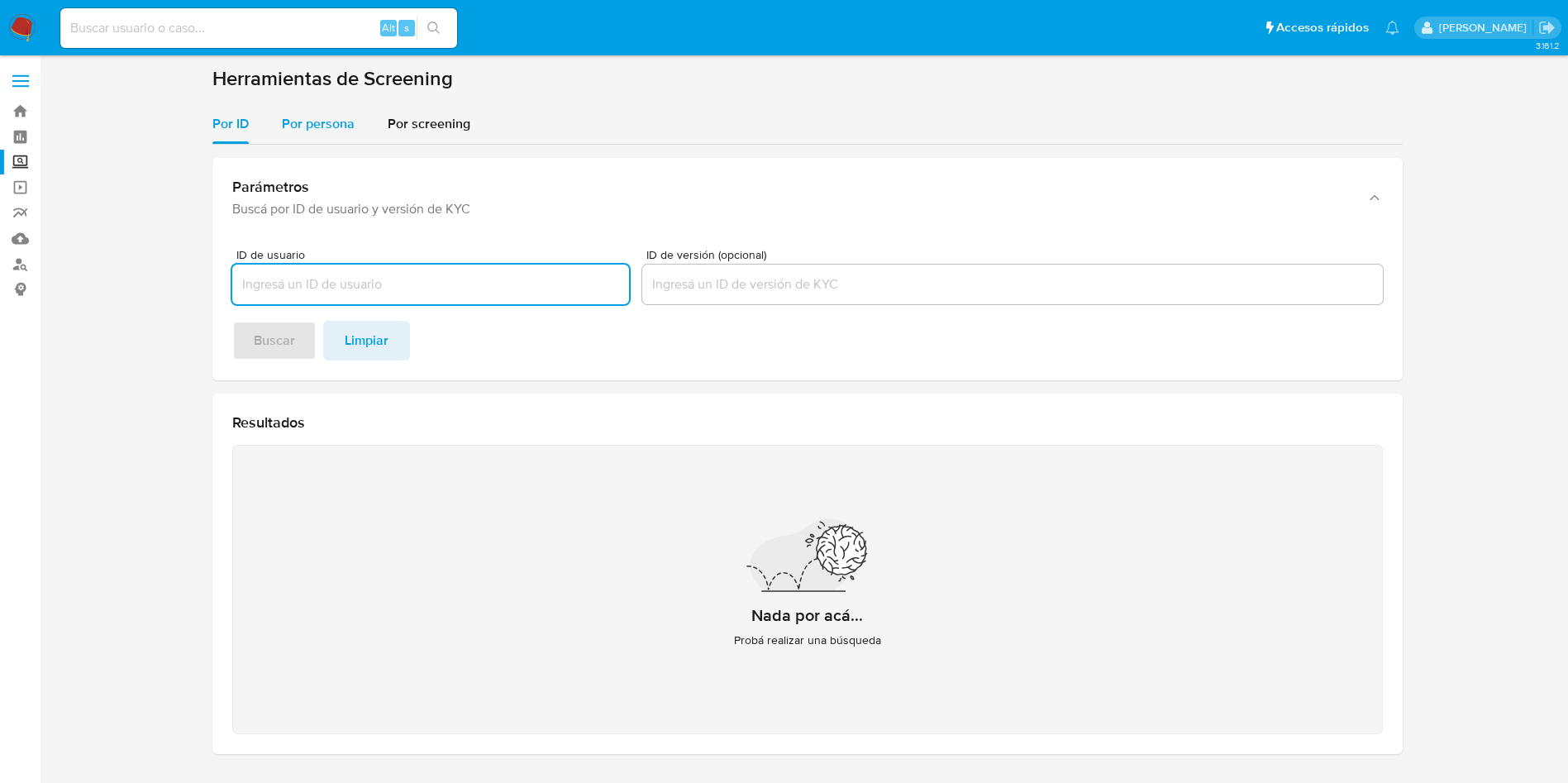
click at [290, 120] on span "Por persona" at bounding box center [318, 123] width 73 height 19
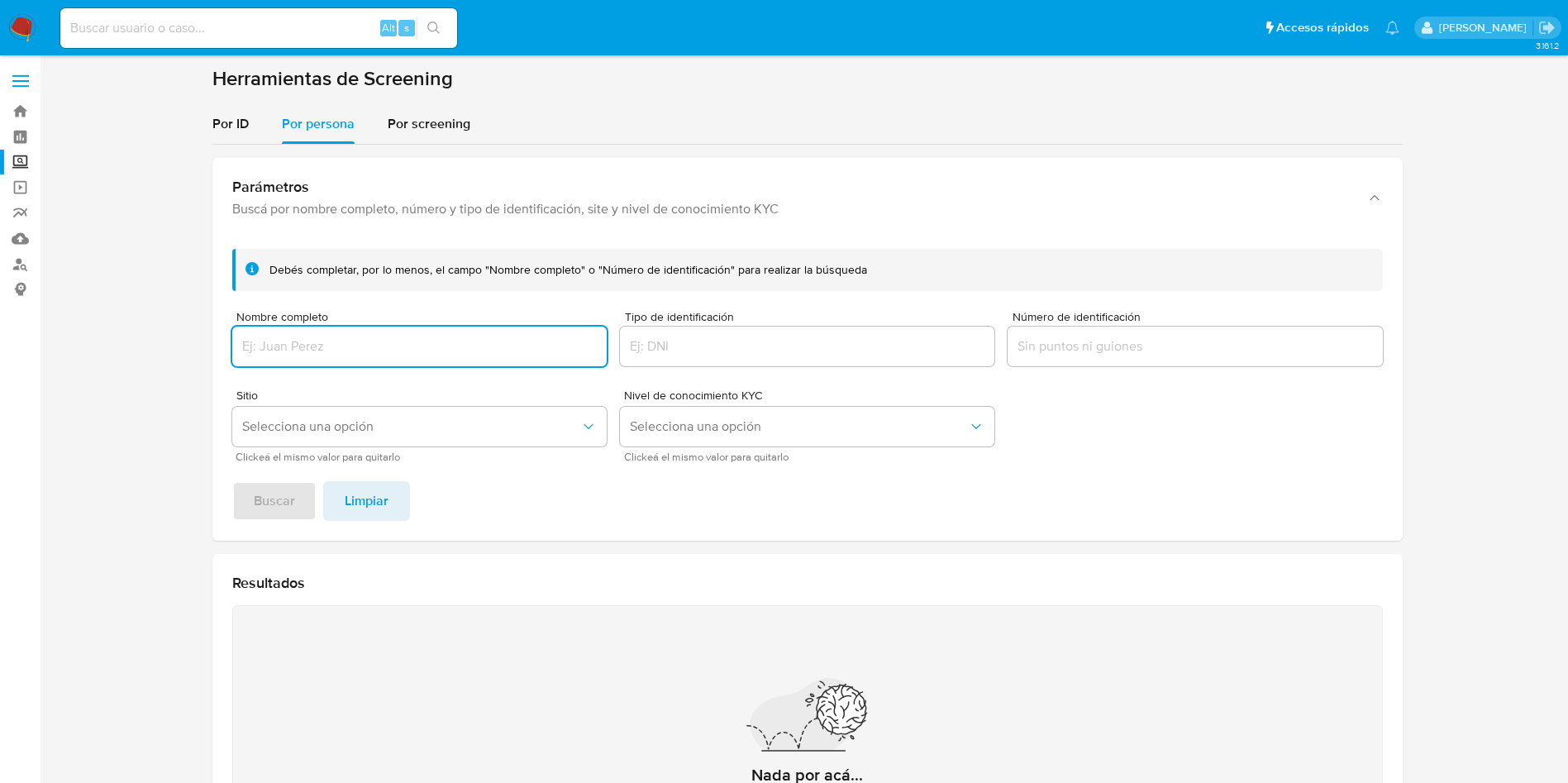
click at [365, 356] on input "Nombre completo" at bounding box center [420, 347] width 375 height 22
type input "[PERSON_NAME]"
click at [232, 482] on button "Buscar" at bounding box center [274, 502] width 85 height 40
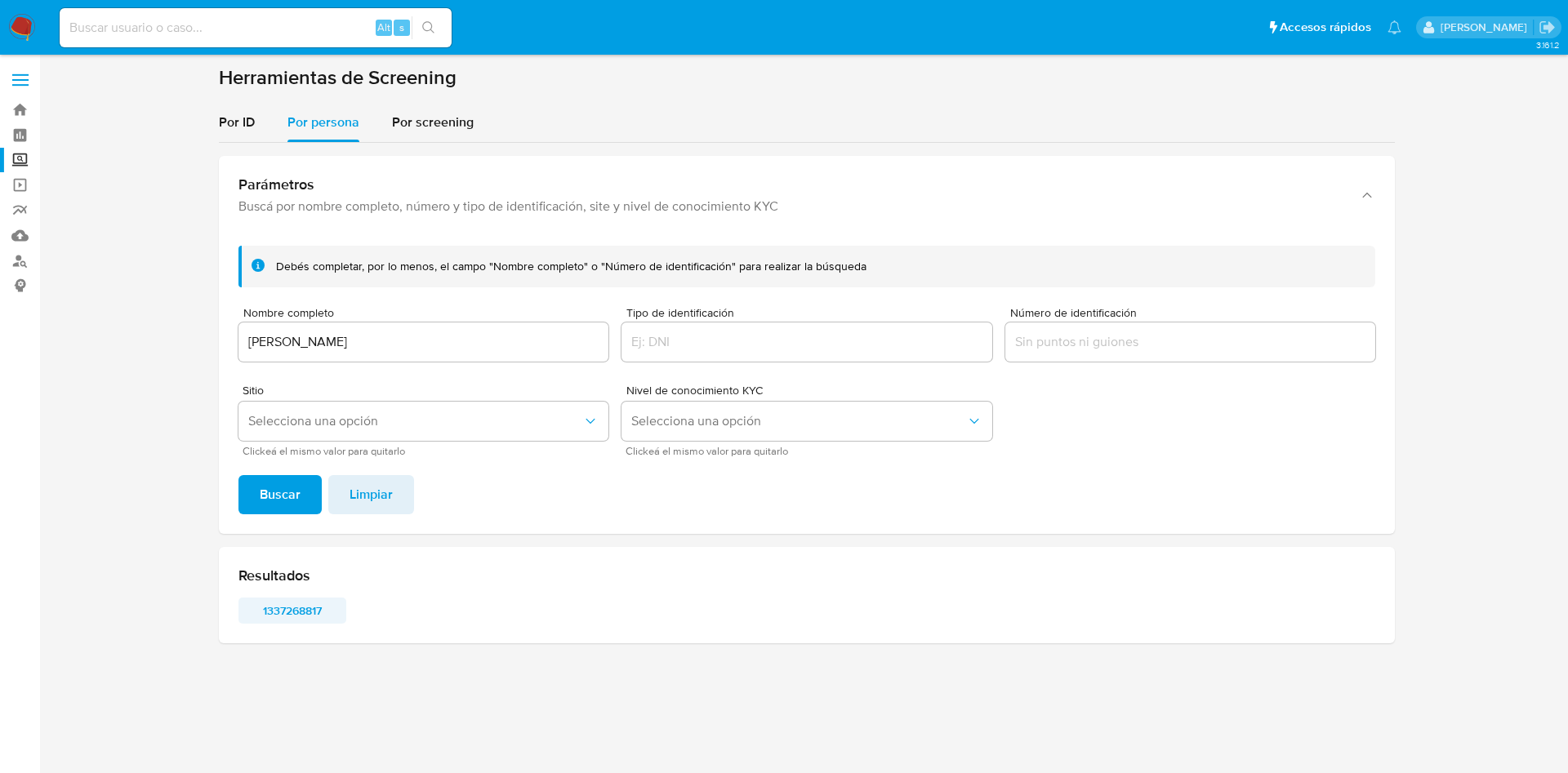
click at [272, 608] on span "1337268817" at bounding box center [293, 611] width 85 height 23
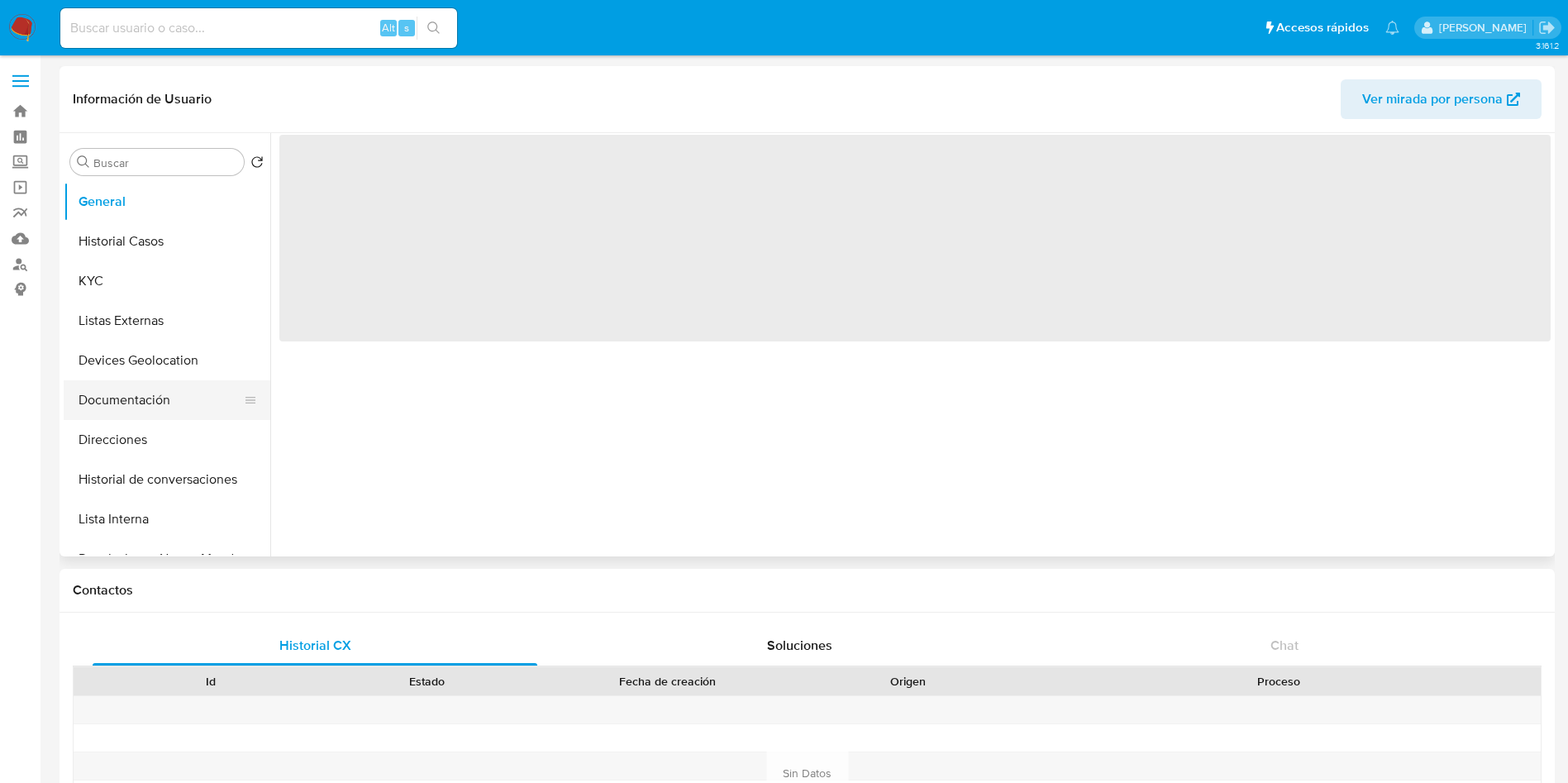
select select "10"
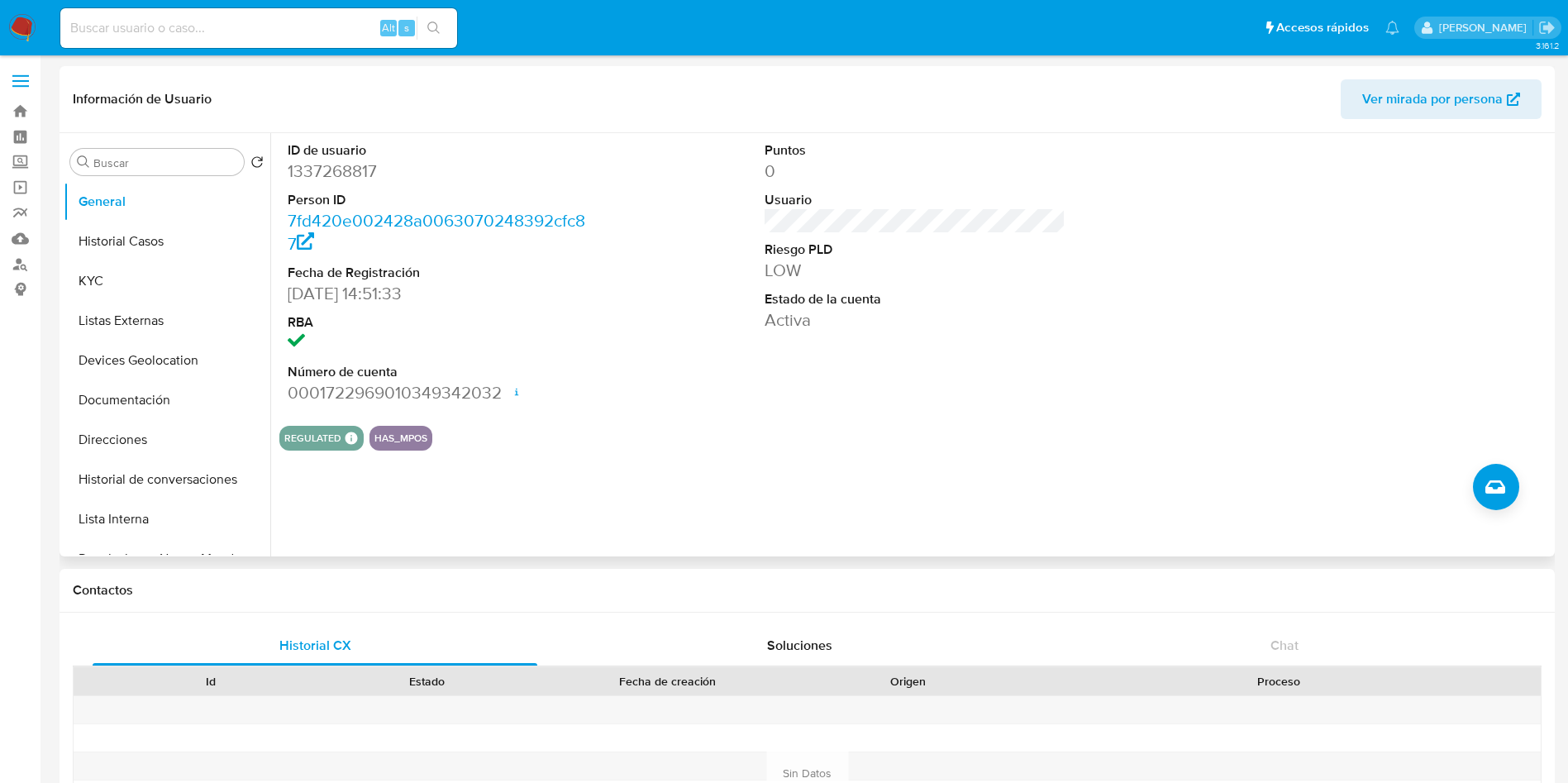
click at [351, 167] on dd "1337268817" at bounding box center [439, 171] width 302 height 23
copy dd "1337268817"
click at [696, 436] on div "REGULATED REGULATED MLM IFPE Evaluation Result COMPLIES User Regulated Date 202…" at bounding box center [914, 438] width 1271 height 25
click at [133, 244] on button "Historial Casos" at bounding box center [160, 241] width 193 height 40
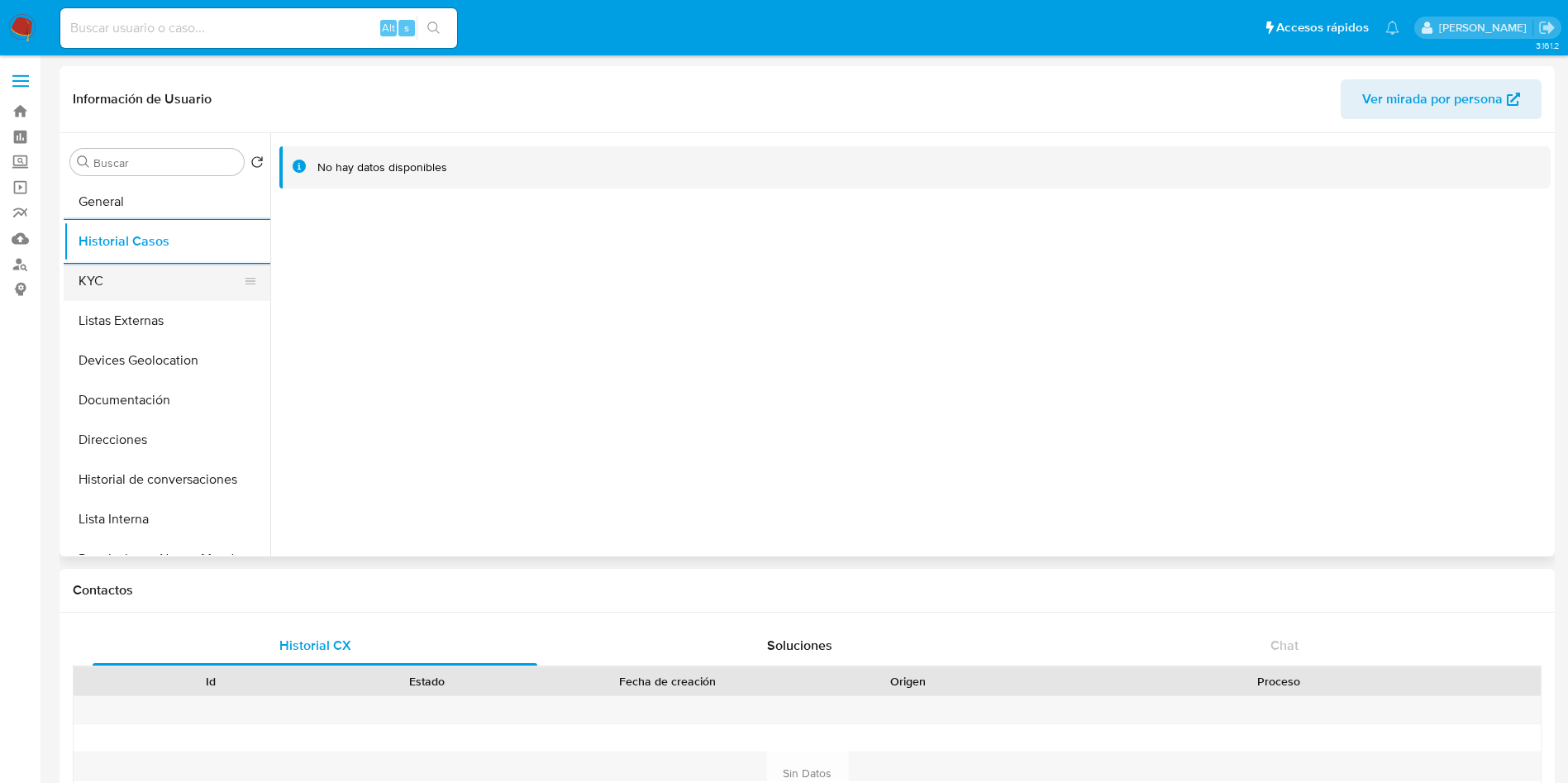
click at [147, 278] on button "KYC" at bounding box center [160, 281] width 193 height 40
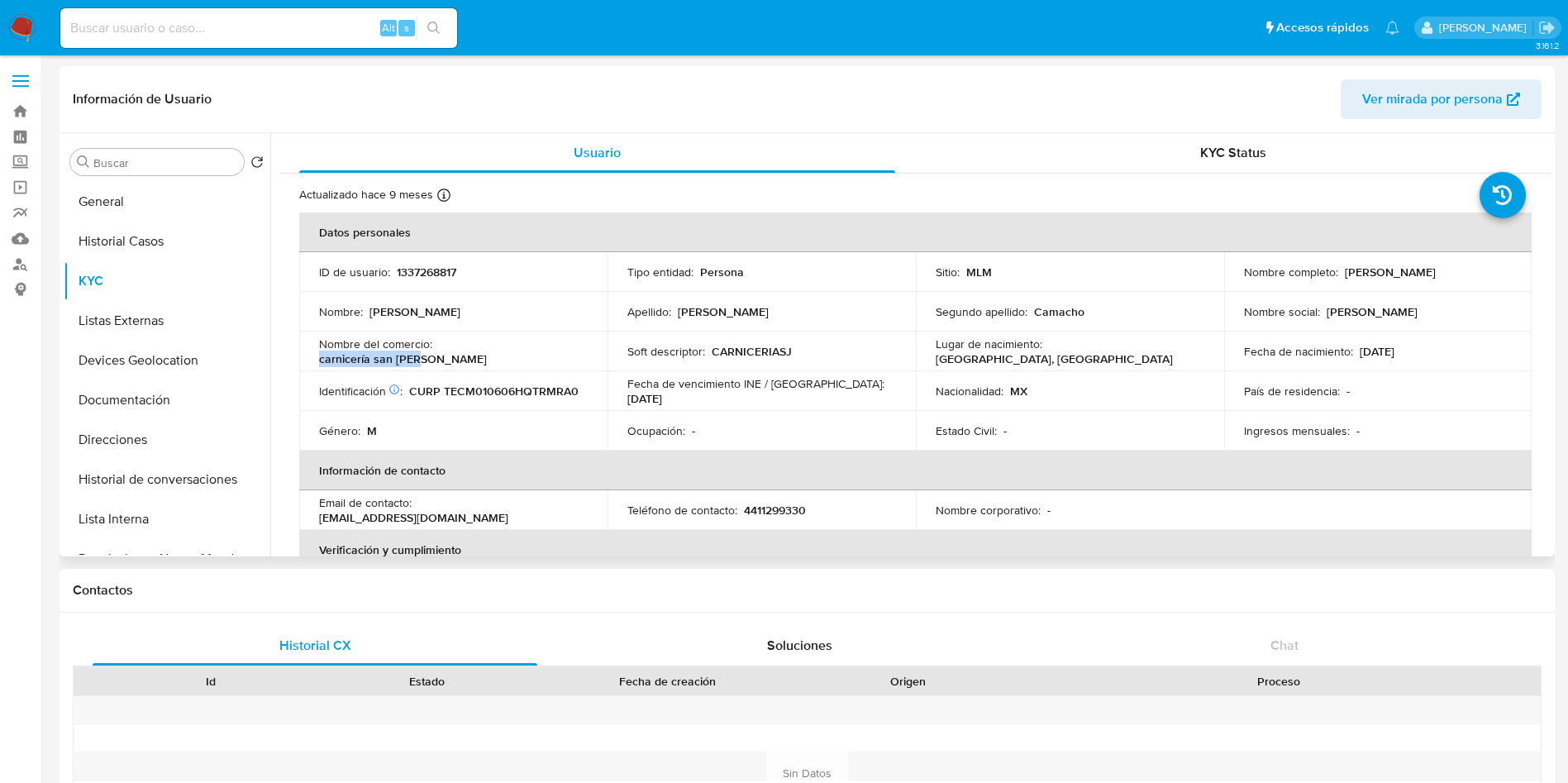
drag, startPoint x: 438, startPoint y: 351, endPoint x: 640, endPoint y: 398, distance: 207.4
click at [534, 359] on td "Nombre del comercio : carnicería san jose" at bounding box center [453, 351] width 308 height 40
copy p "carnicería san jose"
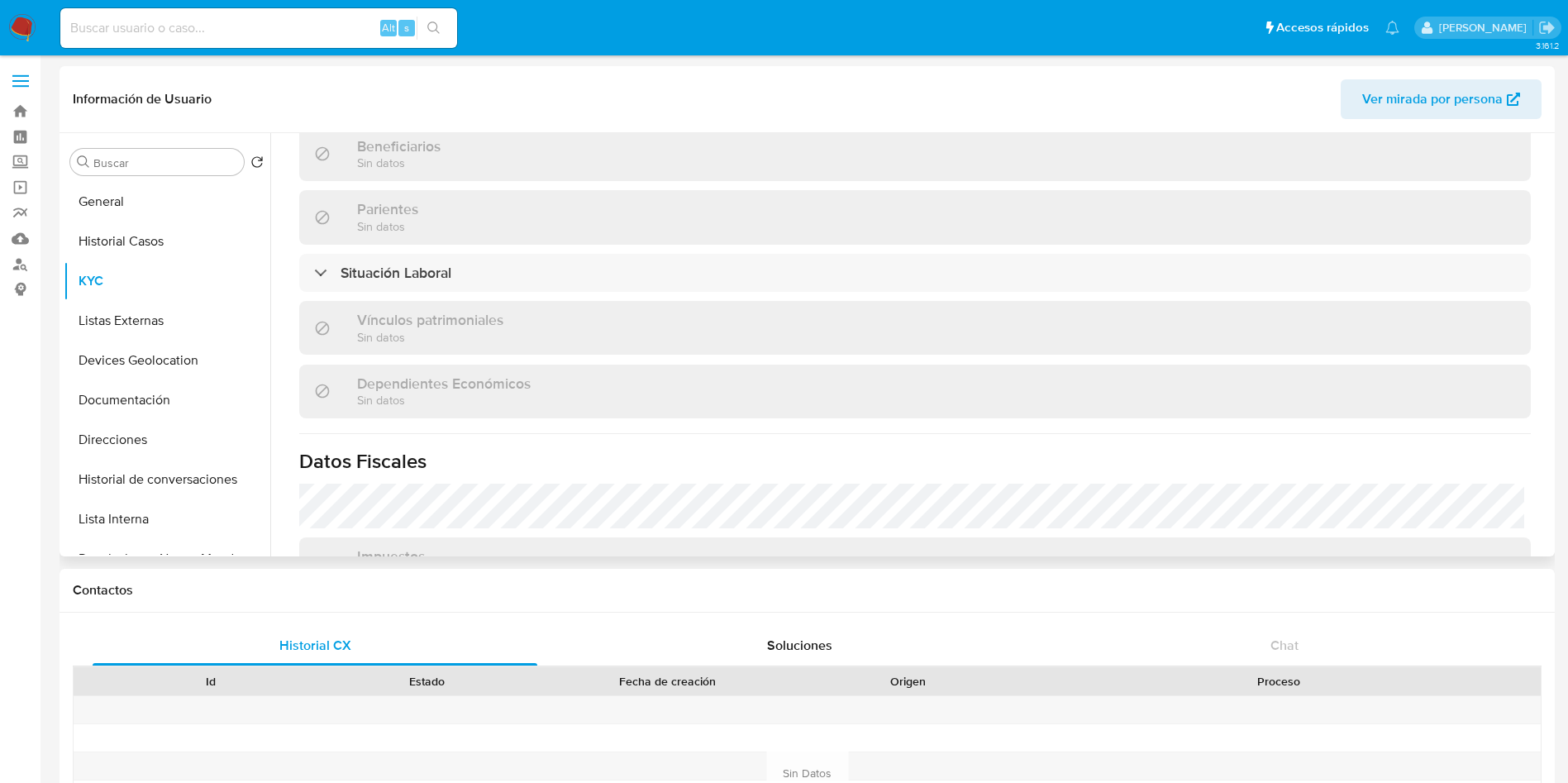
scroll to position [774, 0]
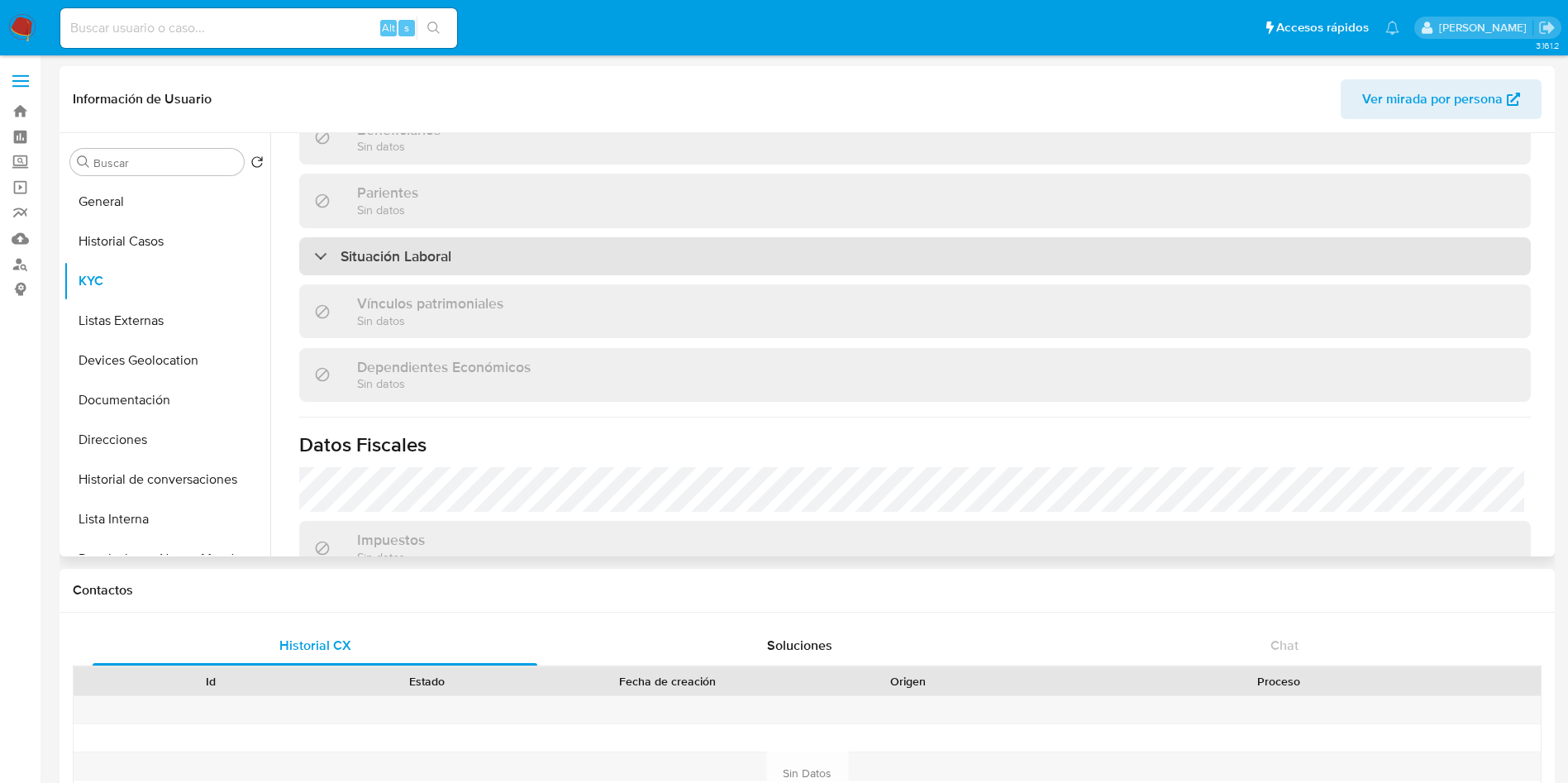
click at [892, 245] on div "Situación Laboral" at bounding box center [914, 256] width 1231 height 38
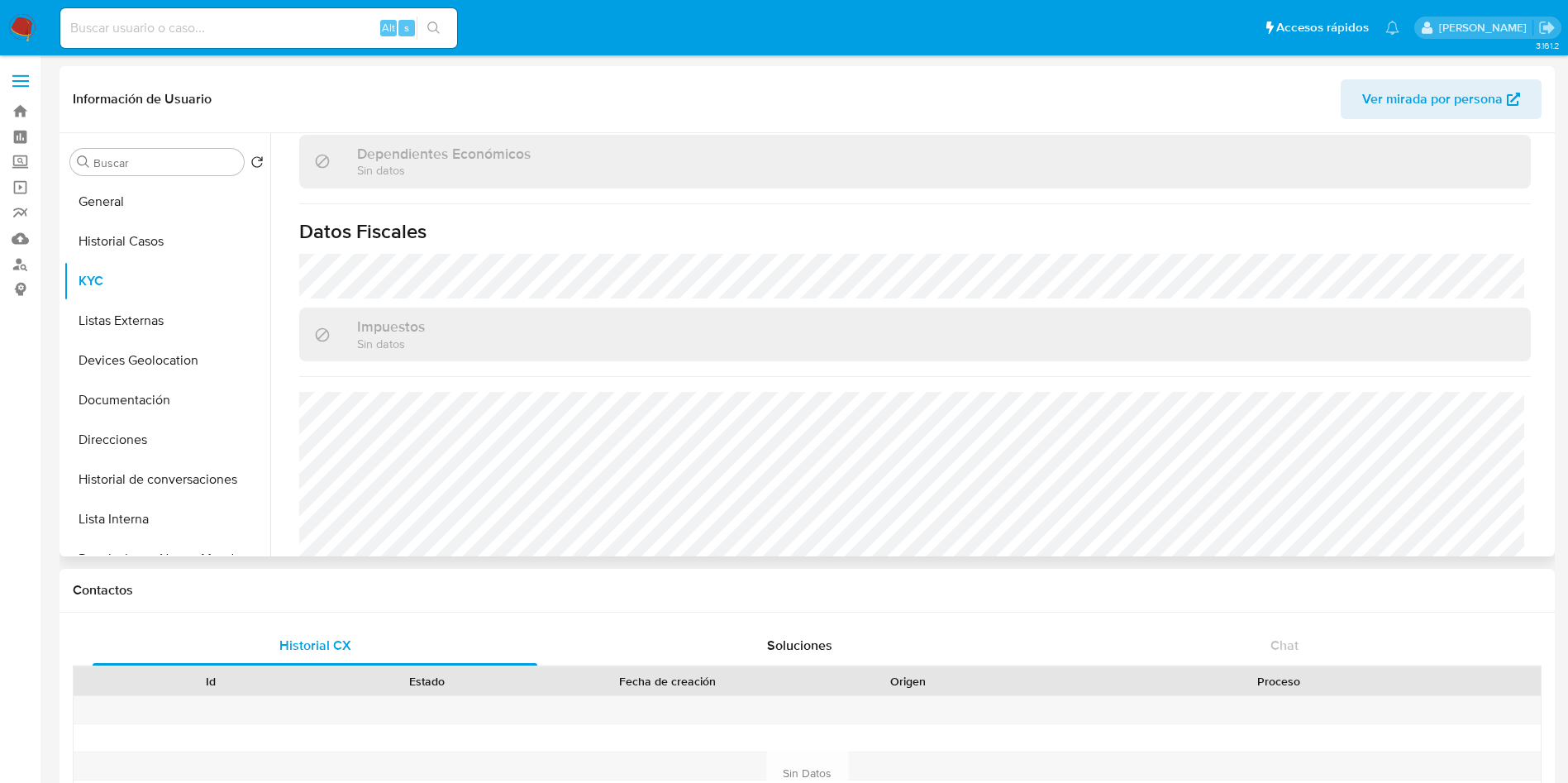
scroll to position [1263, 0]
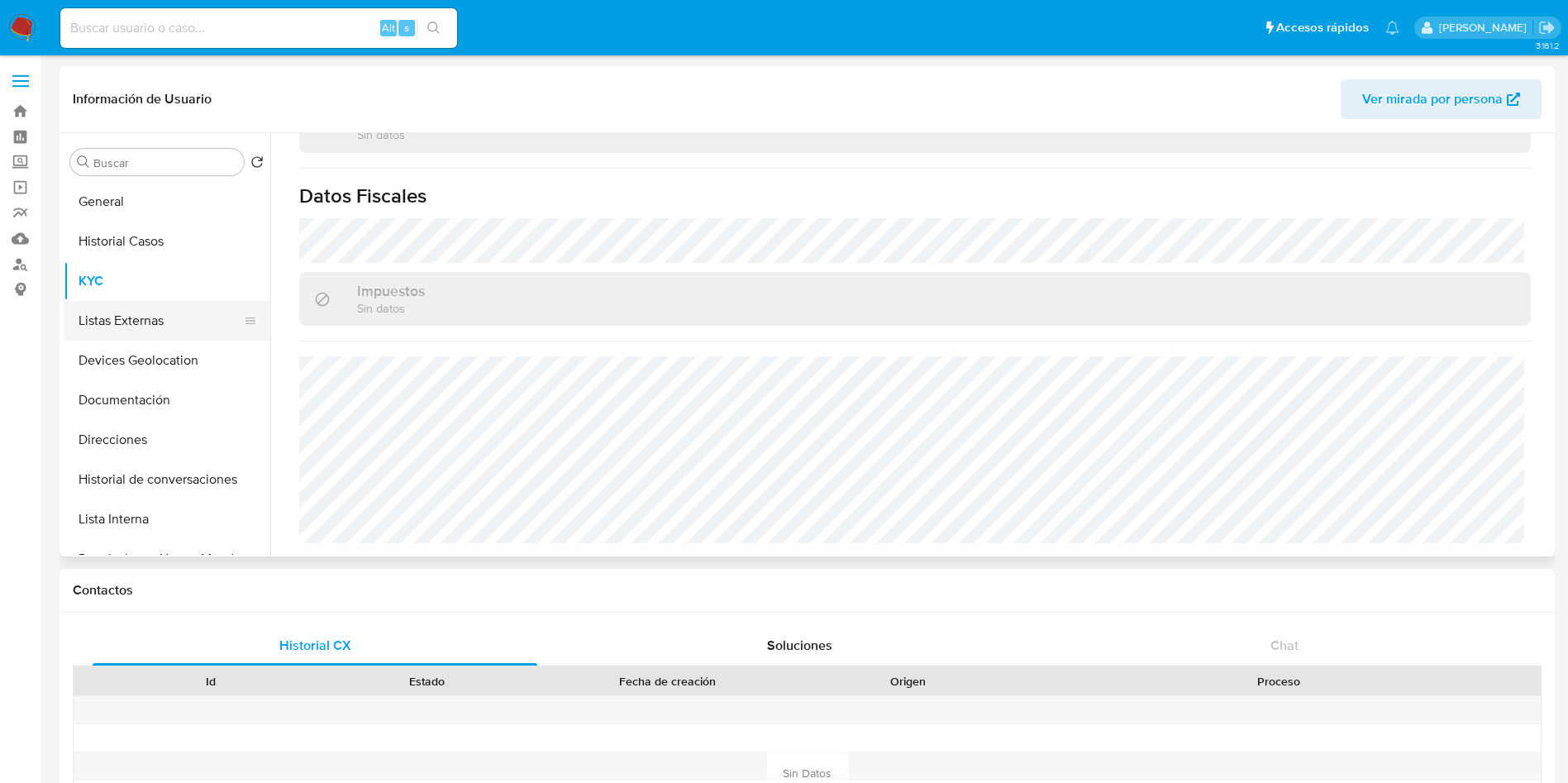
click at [117, 326] on button "Listas Externas" at bounding box center [160, 321] width 193 height 40
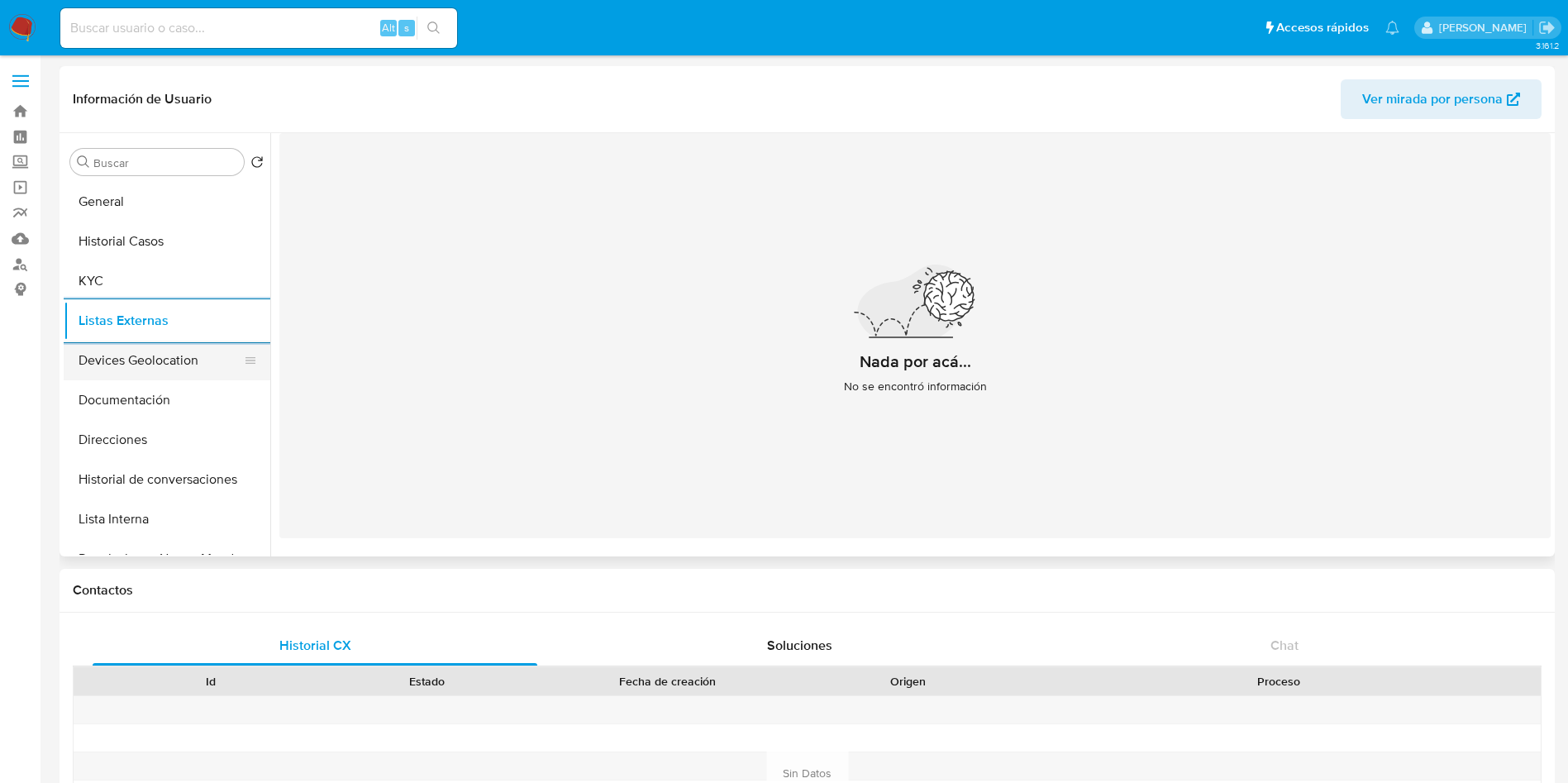
click at [119, 354] on button "Devices Geolocation" at bounding box center [160, 361] width 193 height 40
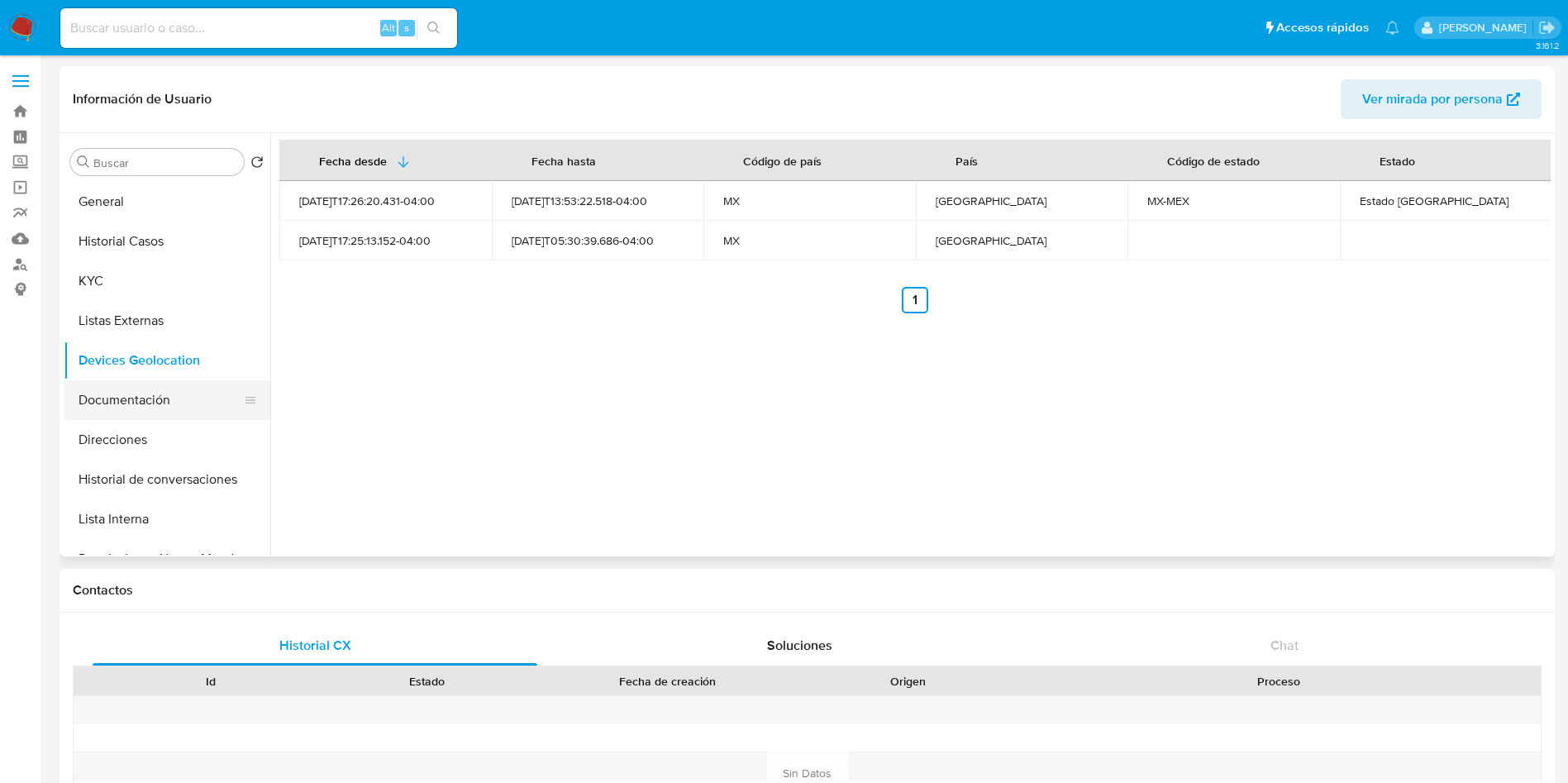
click at [127, 411] on button "Documentación" at bounding box center [160, 400] width 193 height 40
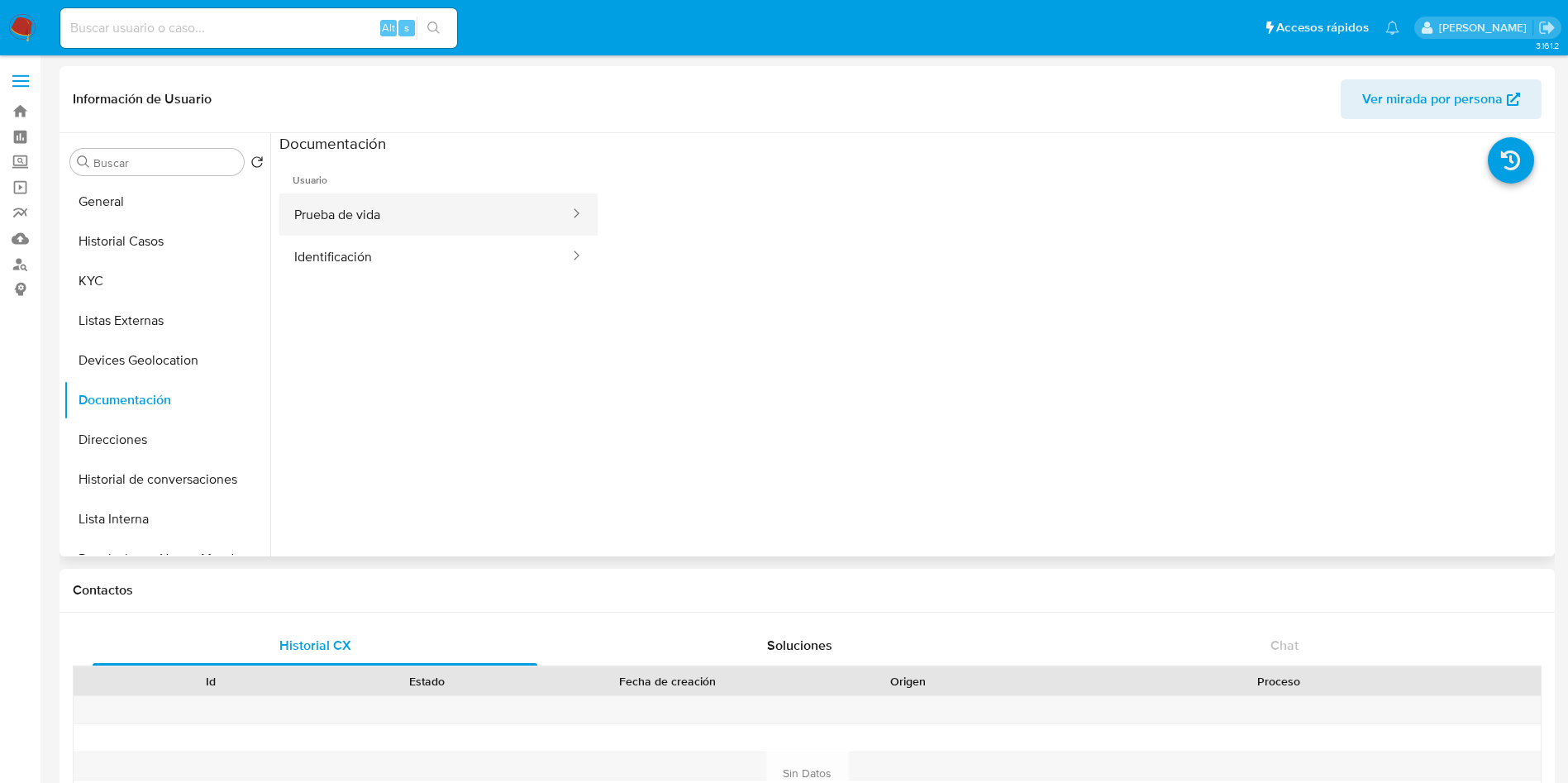
click at [406, 197] on button "Prueba de vida" at bounding box center [425, 214] width 292 height 42
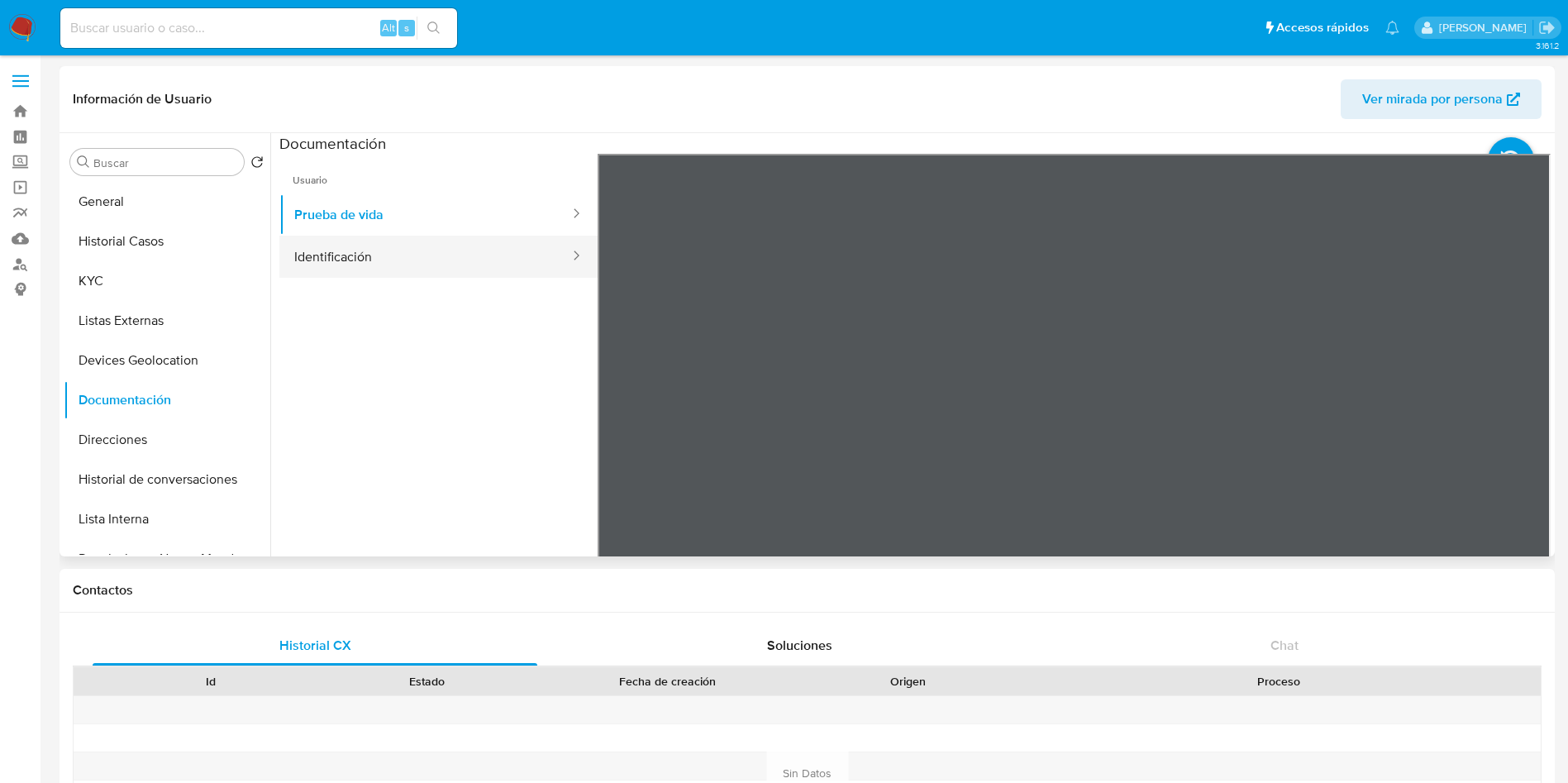
click at [336, 265] on button "Identificación" at bounding box center [425, 256] width 292 height 42
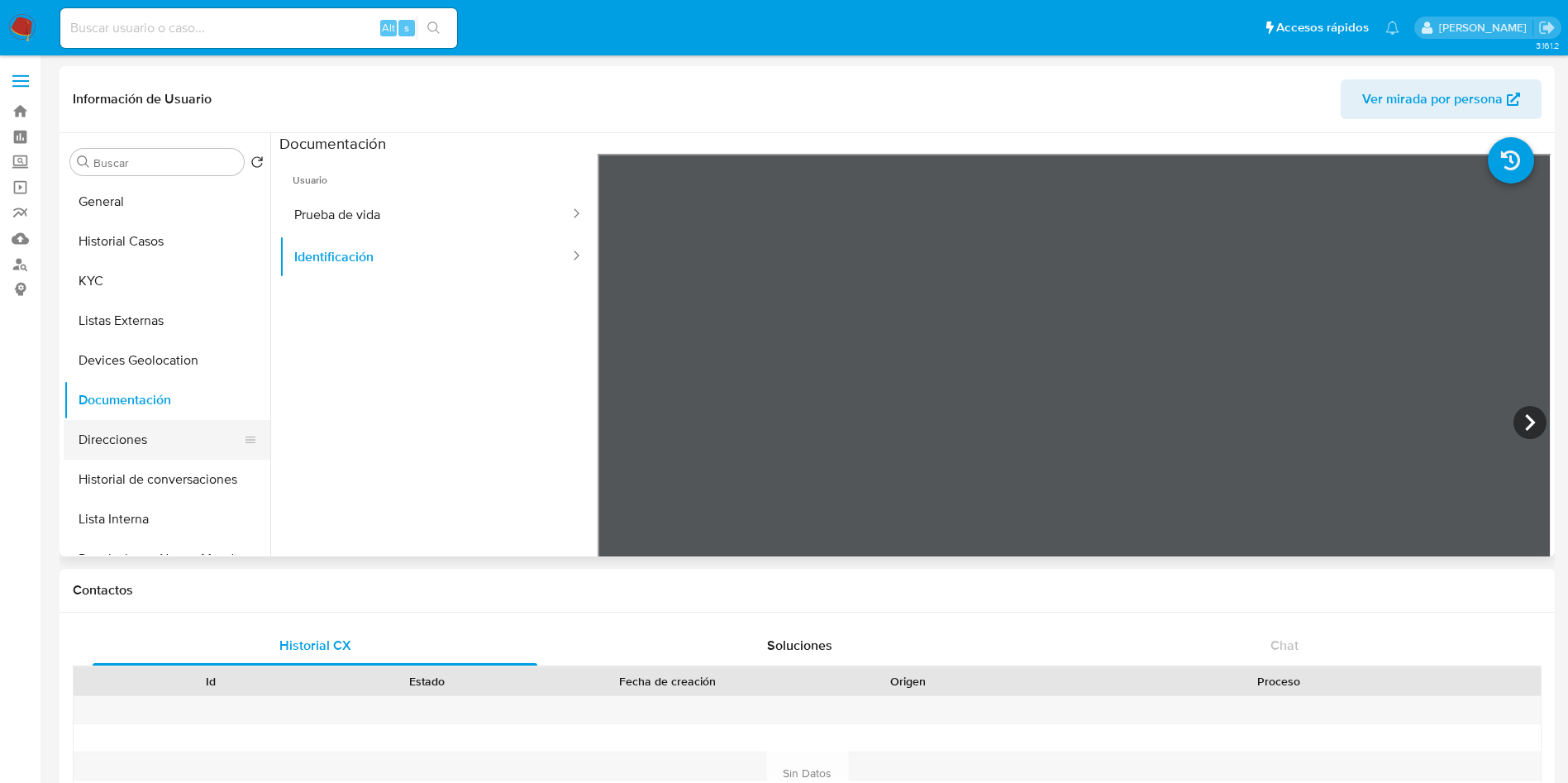
click at [108, 420] on button "Direcciones" at bounding box center [160, 440] width 193 height 40
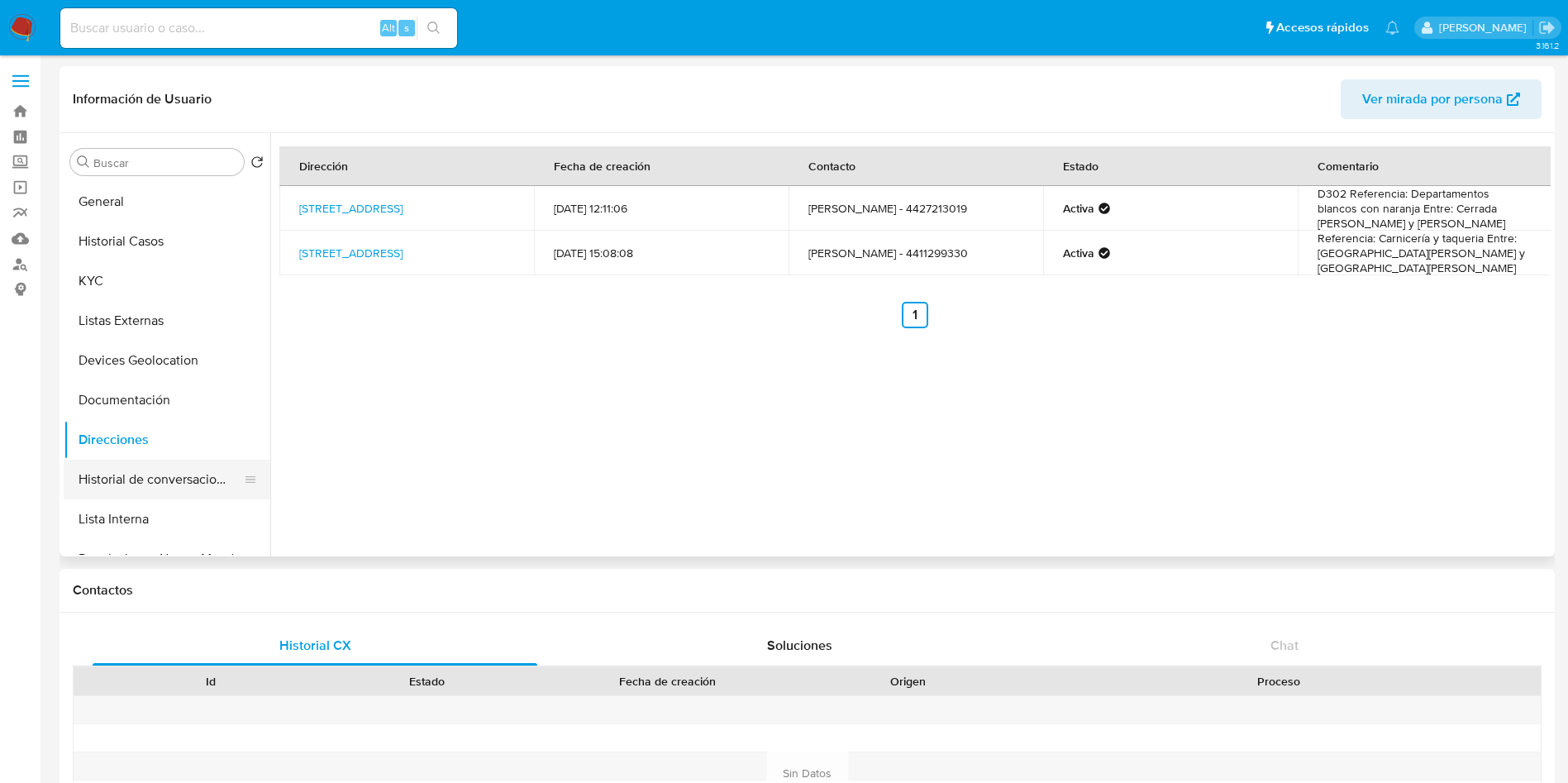
click at [110, 482] on button "Historial de conversaciones" at bounding box center [160, 480] width 193 height 40
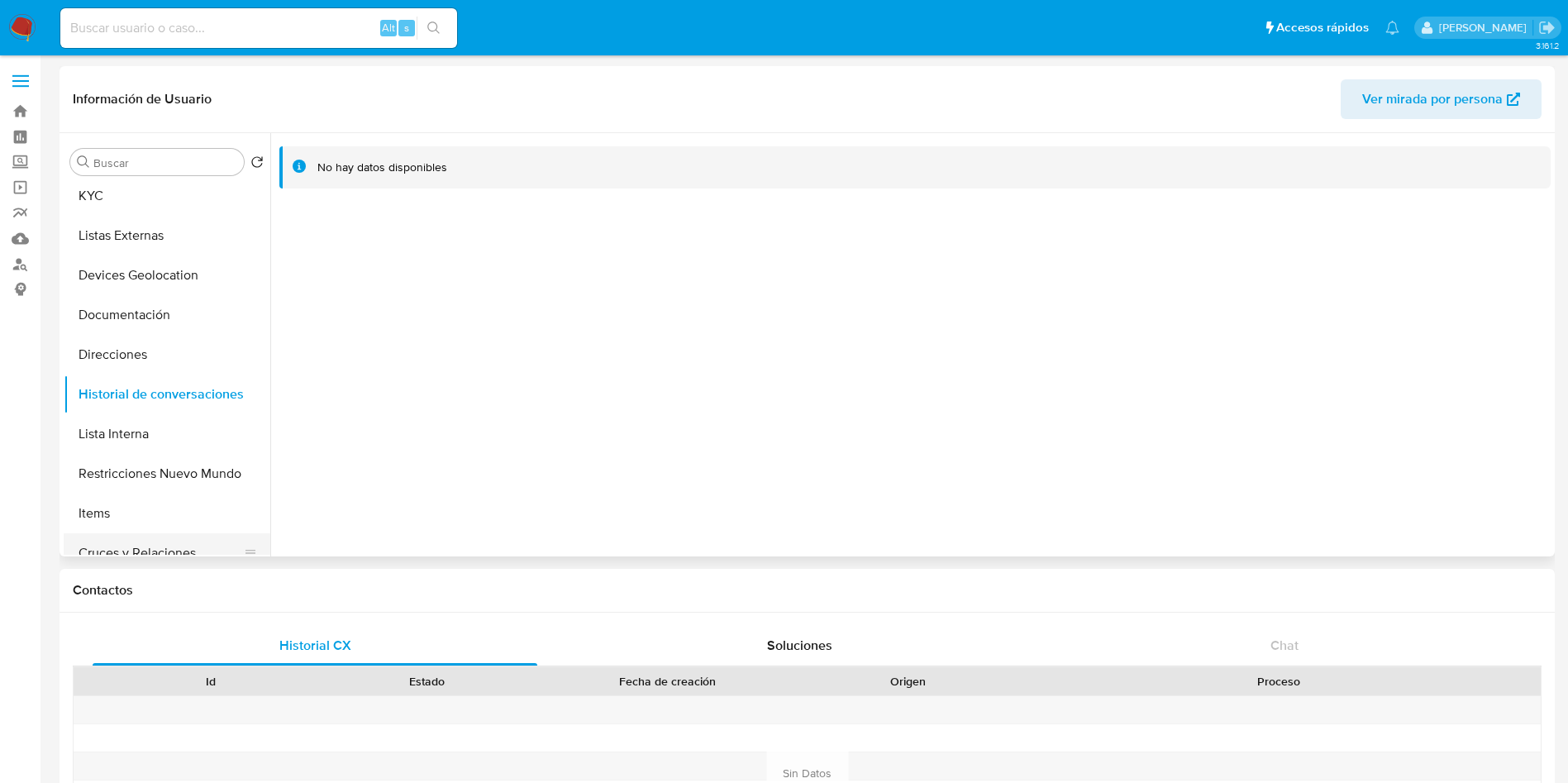
scroll to position [124, 0]
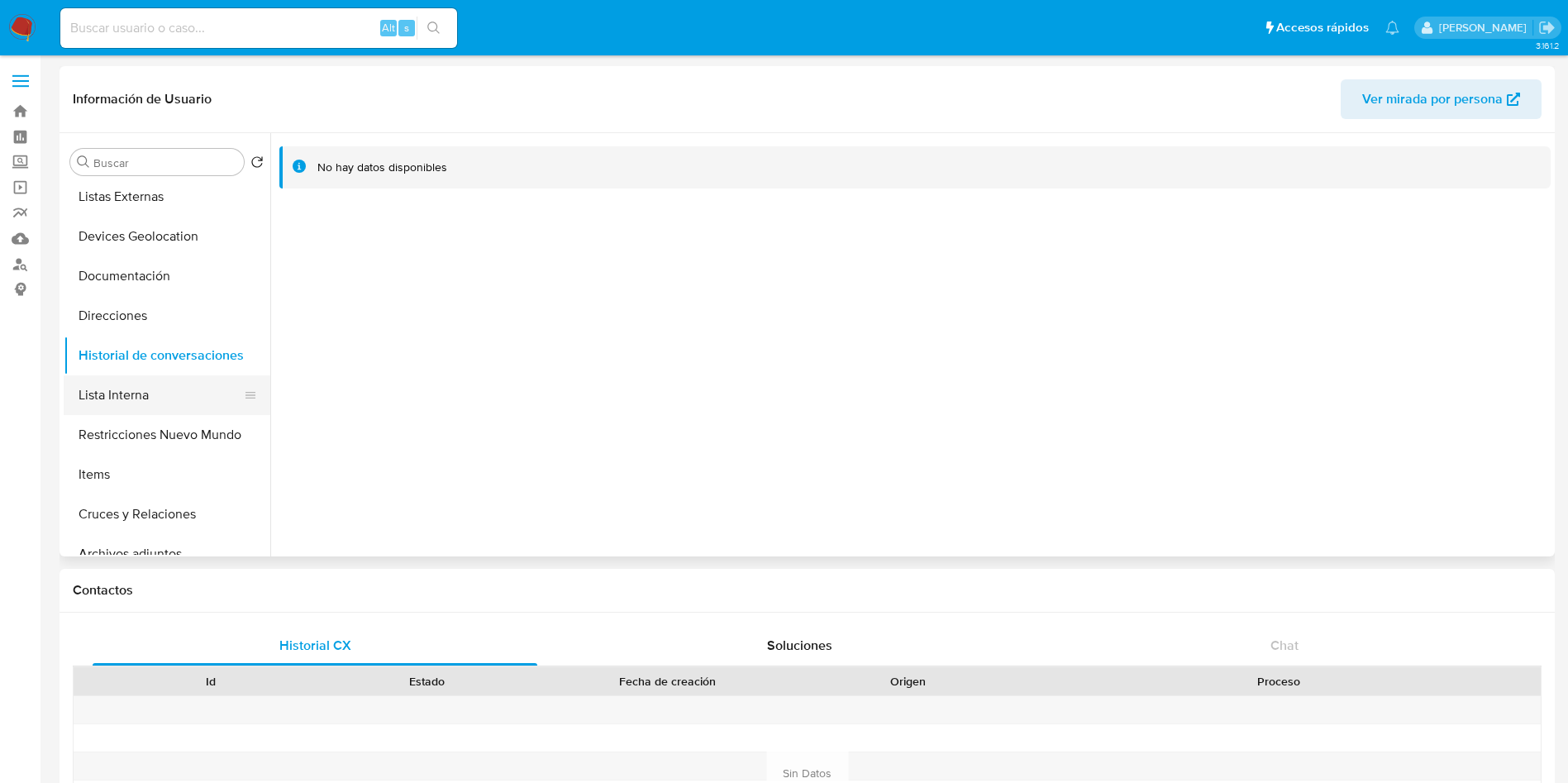
click at [101, 395] on button "Lista Interna" at bounding box center [160, 395] width 193 height 40
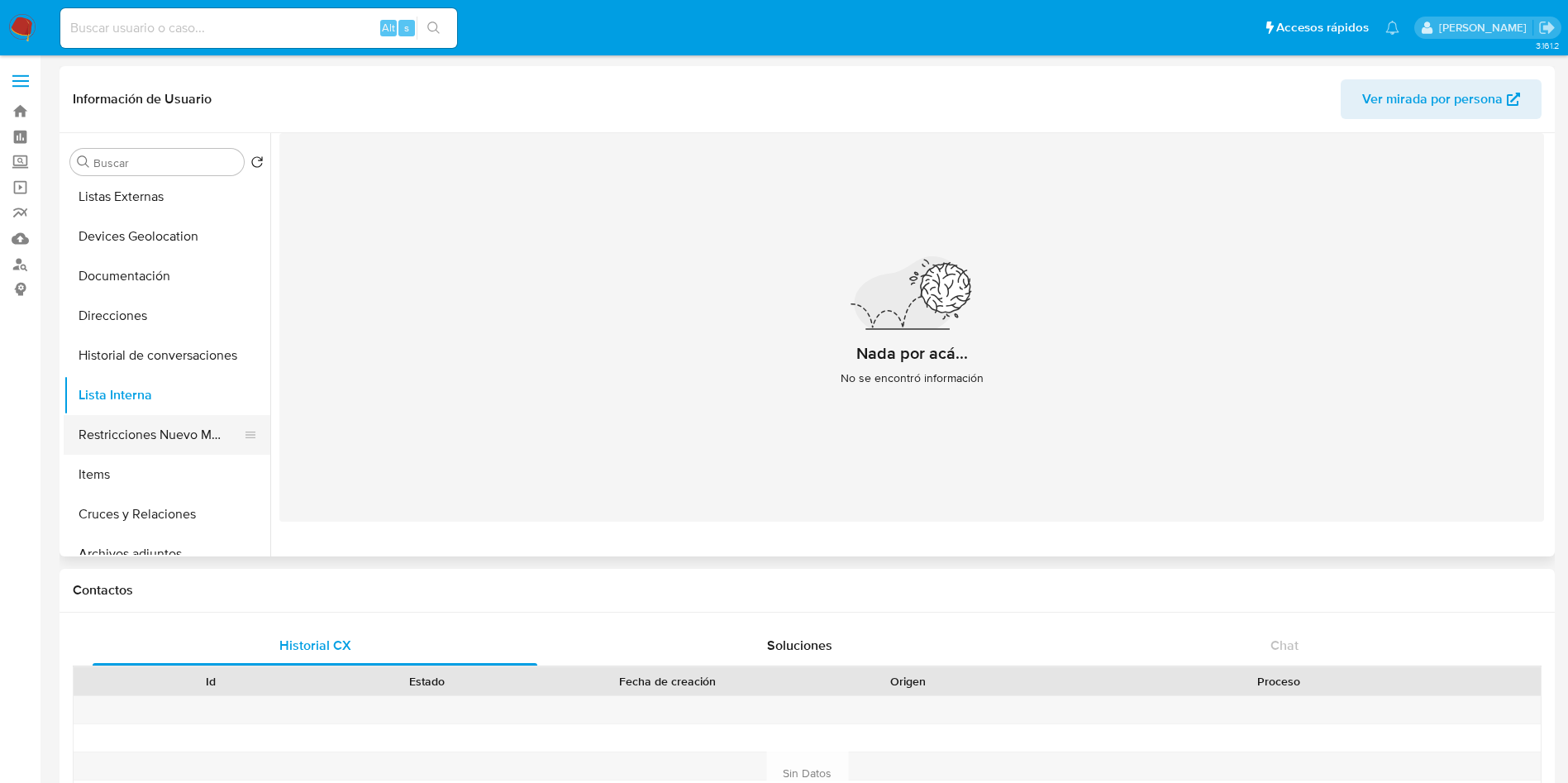
click at [157, 426] on button "Restricciones Nuevo Mundo" at bounding box center [160, 435] width 193 height 40
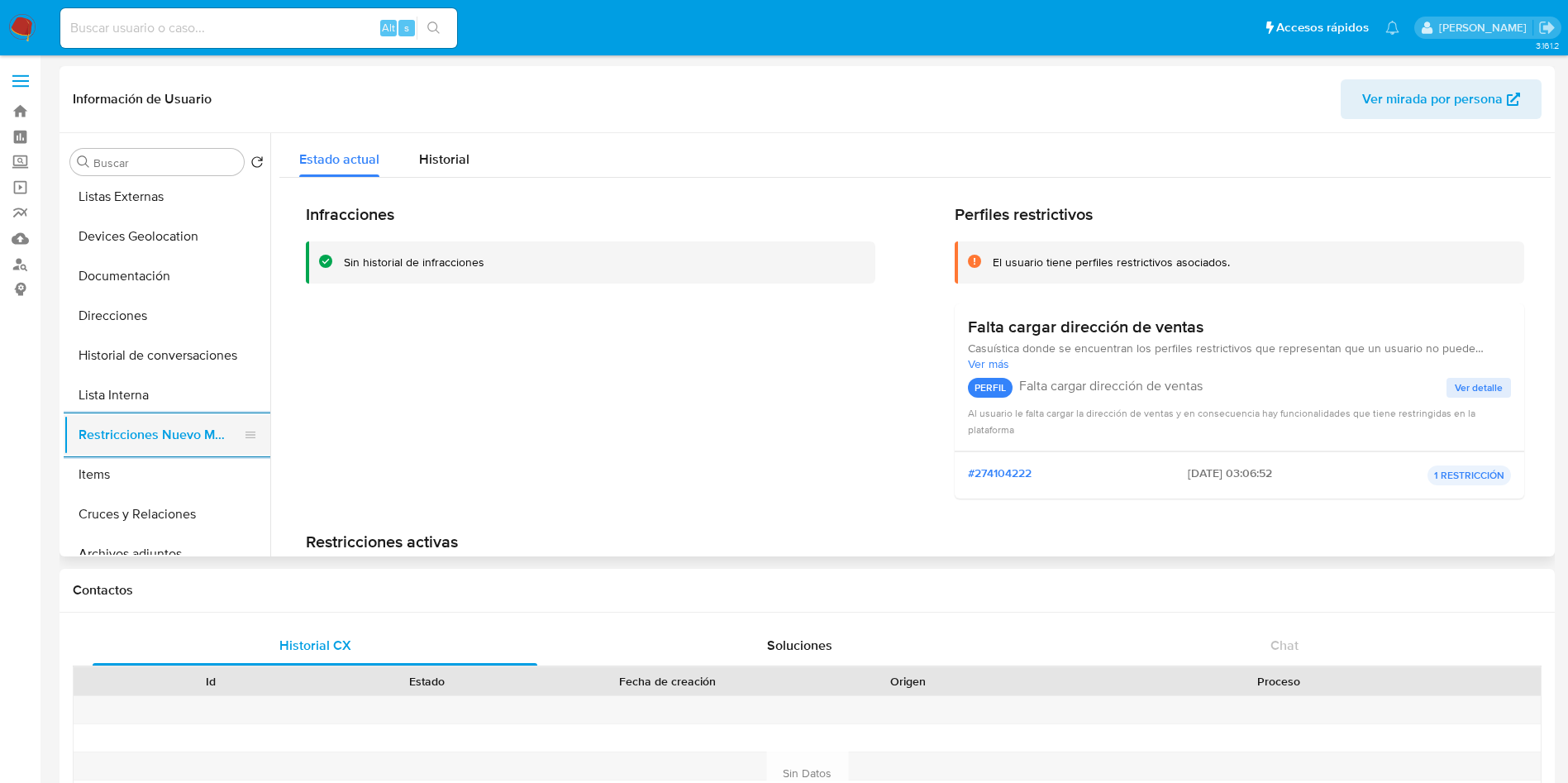
scroll to position [248, 0]
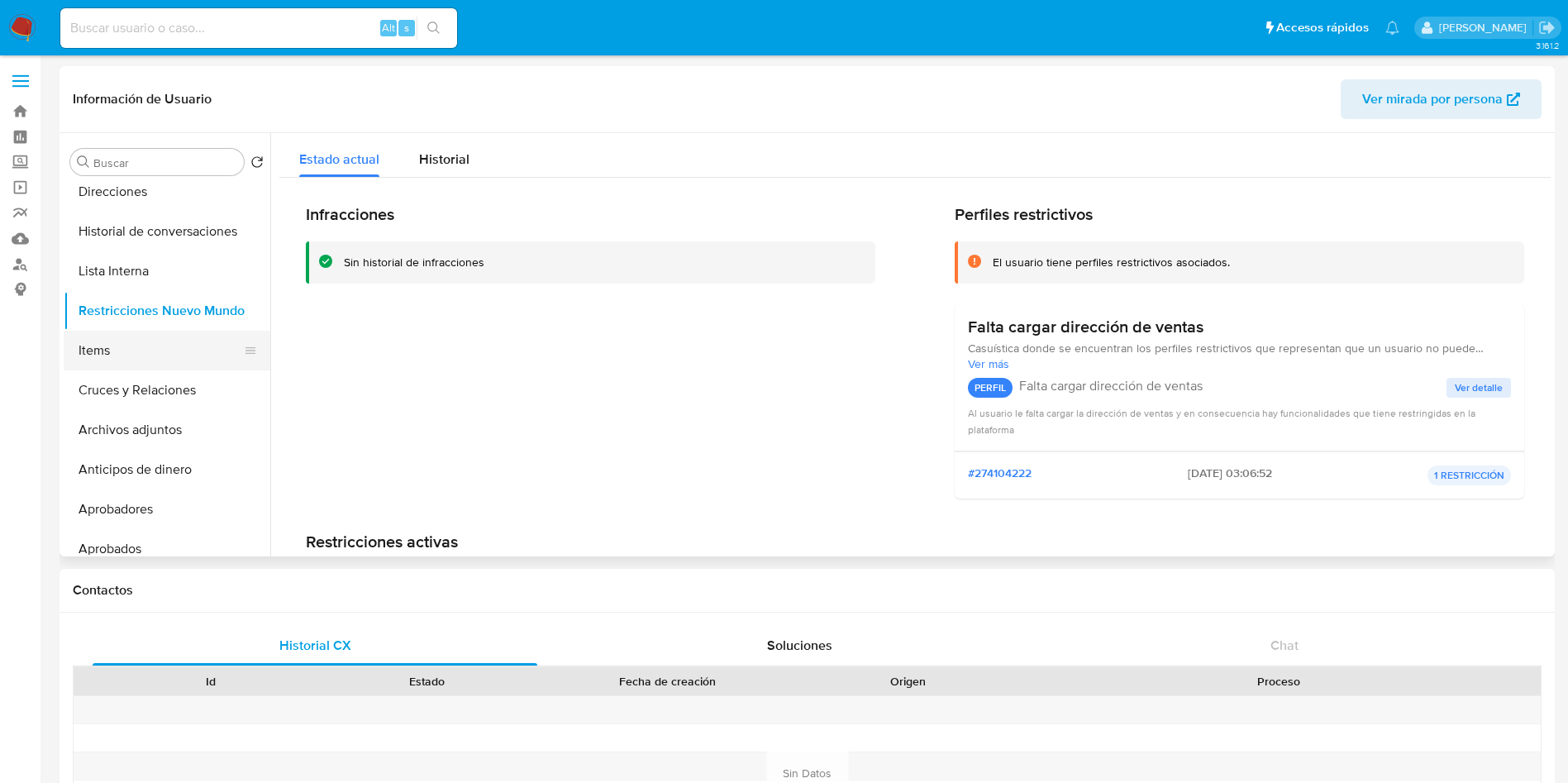
click at [109, 364] on button "Items" at bounding box center [160, 351] width 193 height 40
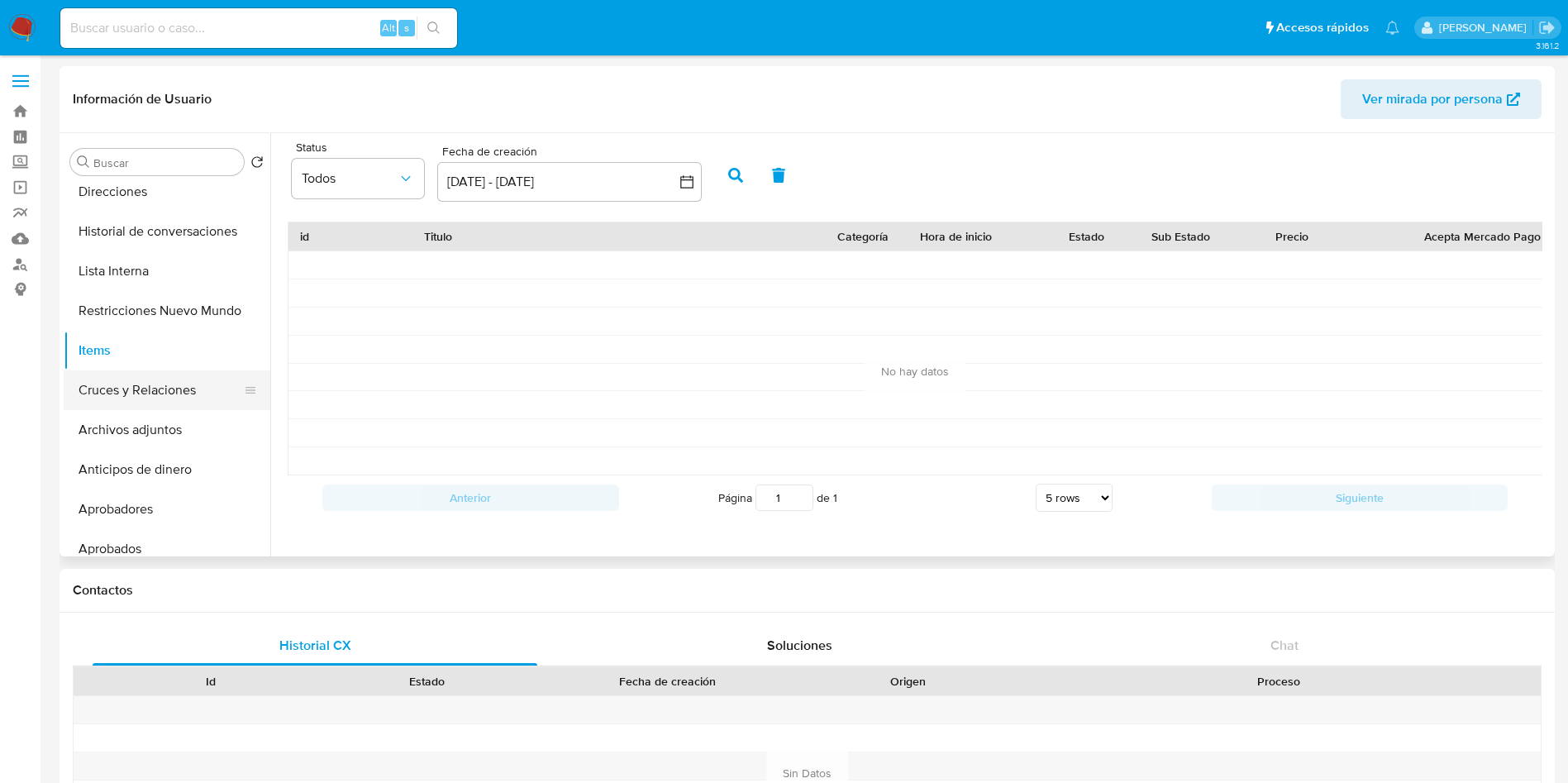
click at [187, 397] on button "Cruces y Relaciones" at bounding box center [160, 390] width 193 height 40
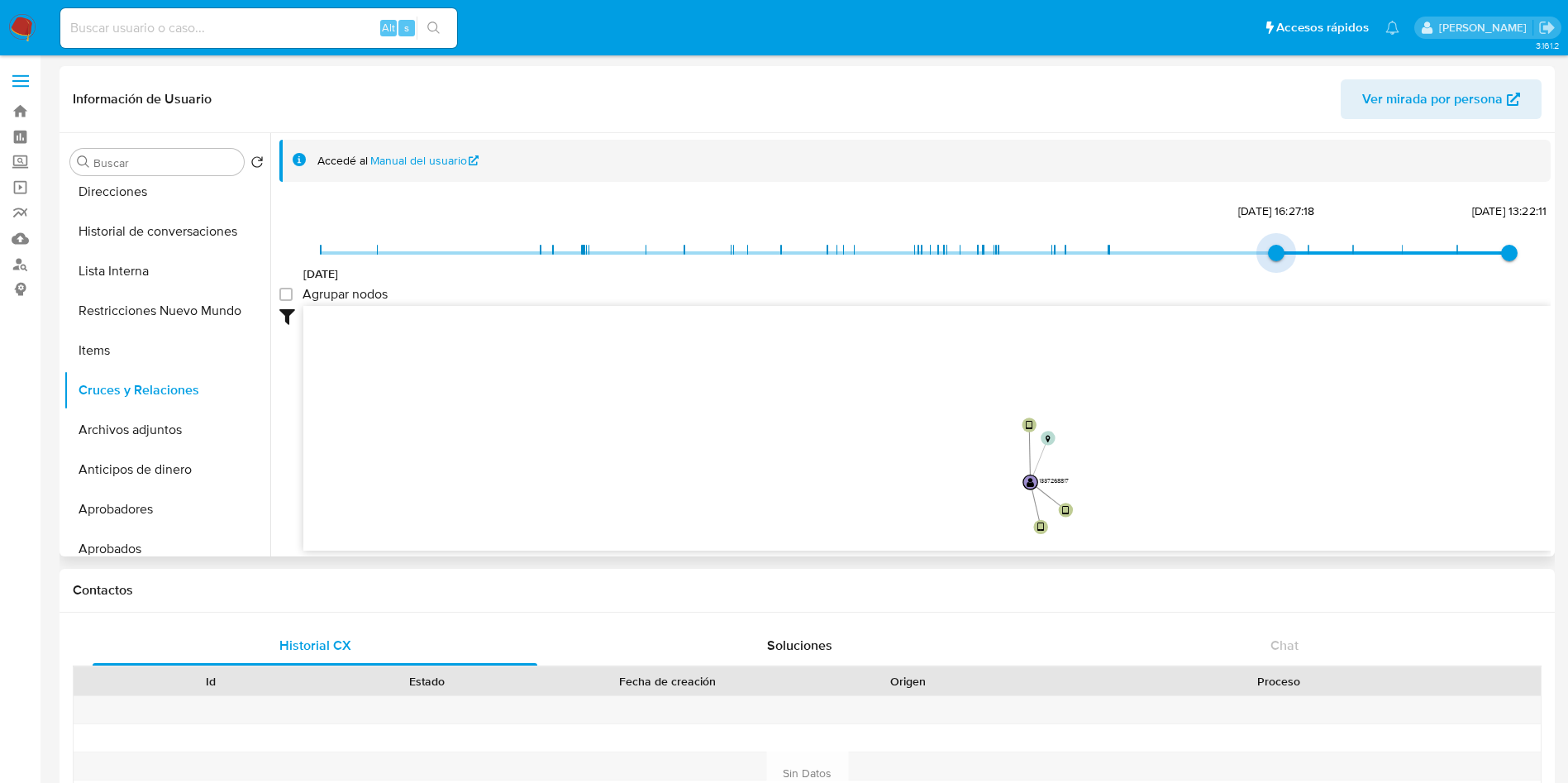
type input "1738195600000"
drag, startPoint x: 323, startPoint y: 250, endPoint x: 1296, endPoint y: 294, distance: 974.0
click at [1296, 294] on div "20/7/2022 29/1/2025, 18:06:40 5/8/2025, 13:22:11 Agrupar nodos Filtros Confianz…" at bounding box center [914, 405] width 1271 height 411
drag, startPoint x: 1105, startPoint y: 528, endPoint x: 1088, endPoint y: 410, distance: 119.2
click at [1088, 410] on icon "device-64d2e5dc20cb04c04e73ae33  user-1337268817  1337268817 device-64d2ba620…" at bounding box center [926, 426] width 1247 height 239
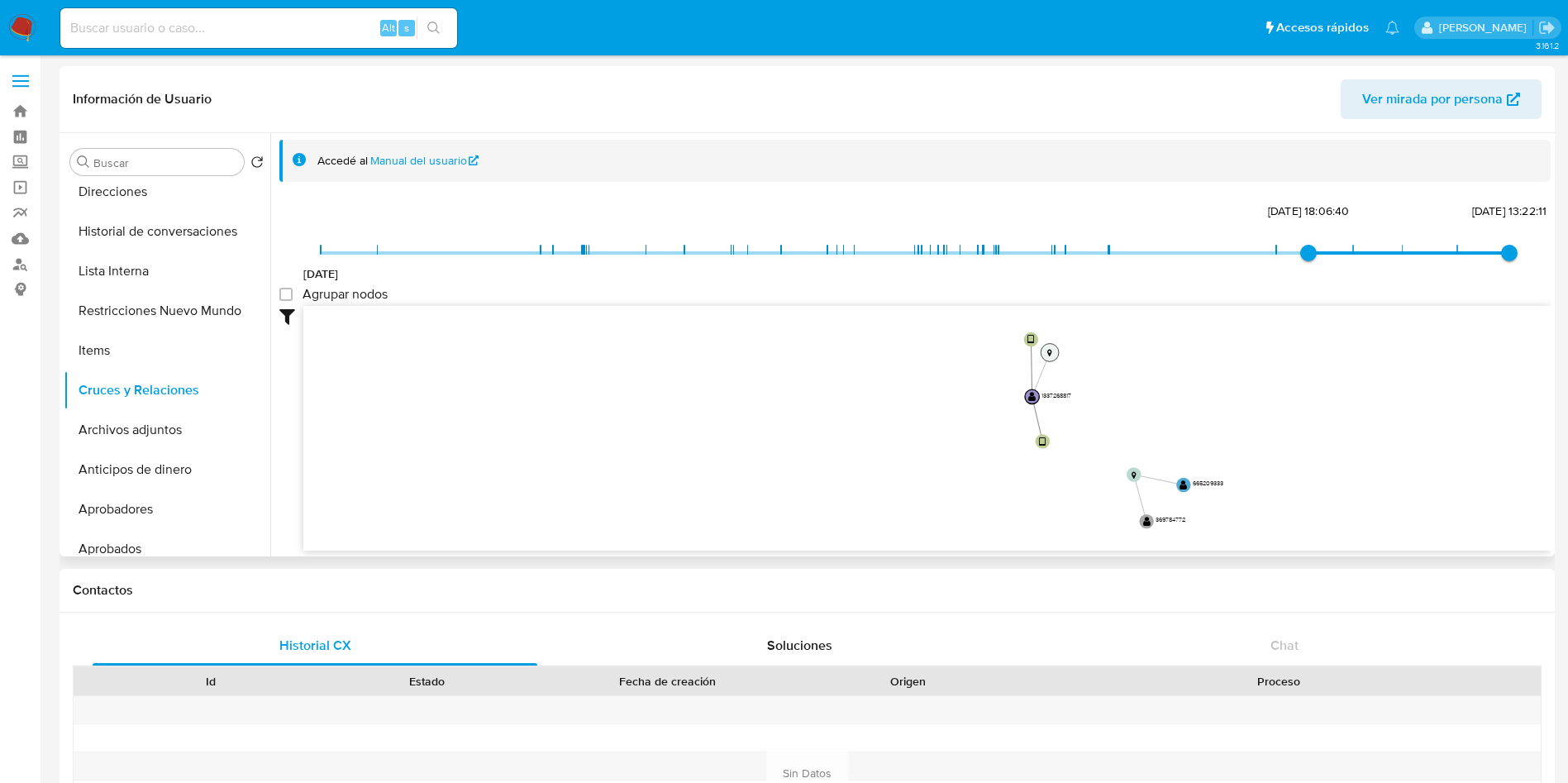
click at [1046, 349] on circle at bounding box center [1050, 353] width 18 height 18
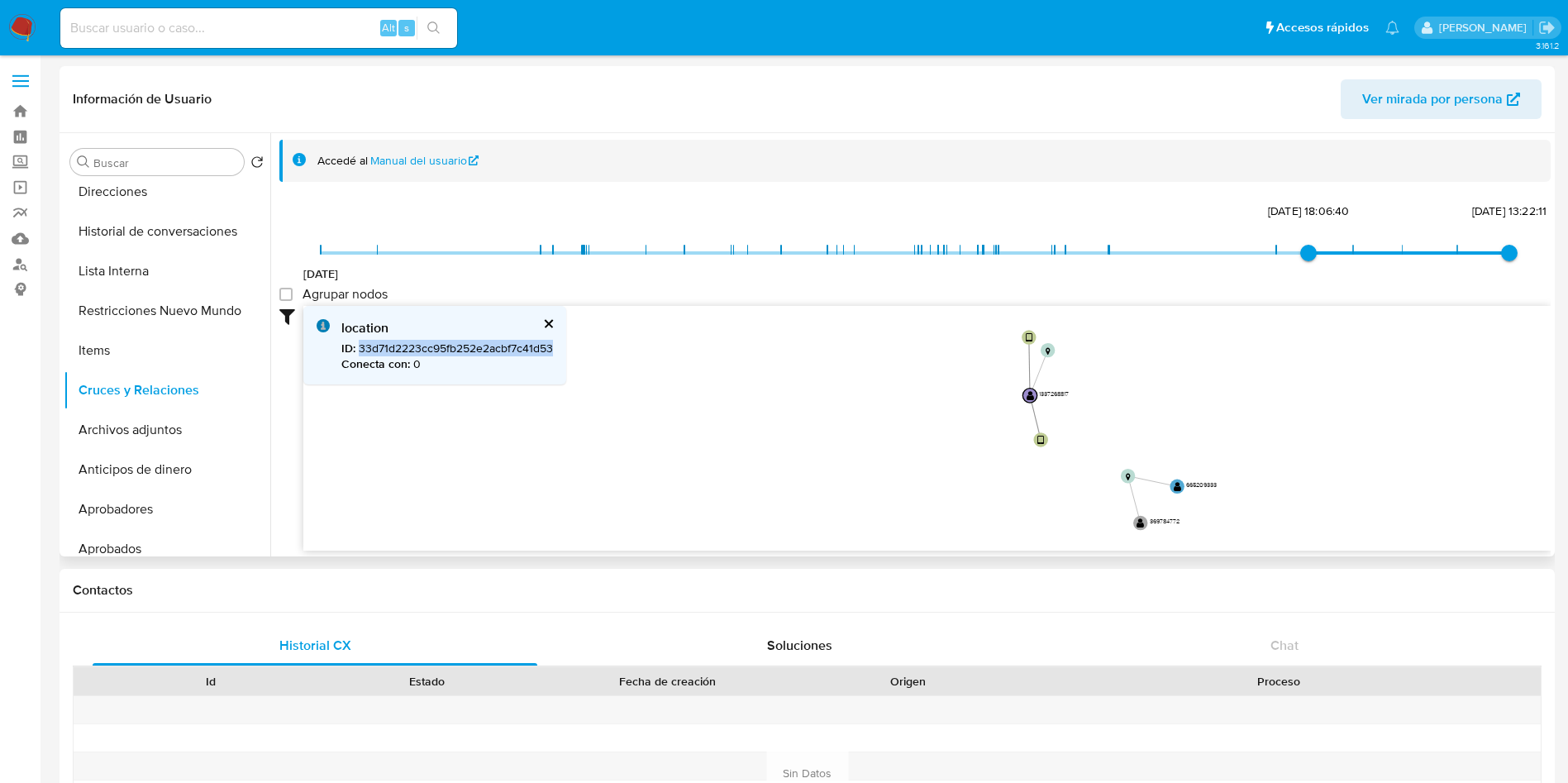
drag, startPoint x: 358, startPoint y: 346, endPoint x: 556, endPoint y: 353, distance: 198.1
click at [556, 353] on div "location ID : 33d71d2223cc95fb252e2acbf7c41d53 Conecta con : 0" at bounding box center [435, 345] width 263 height 79
click at [148, 427] on button "Archivos adjuntos" at bounding box center [160, 430] width 193 height 40
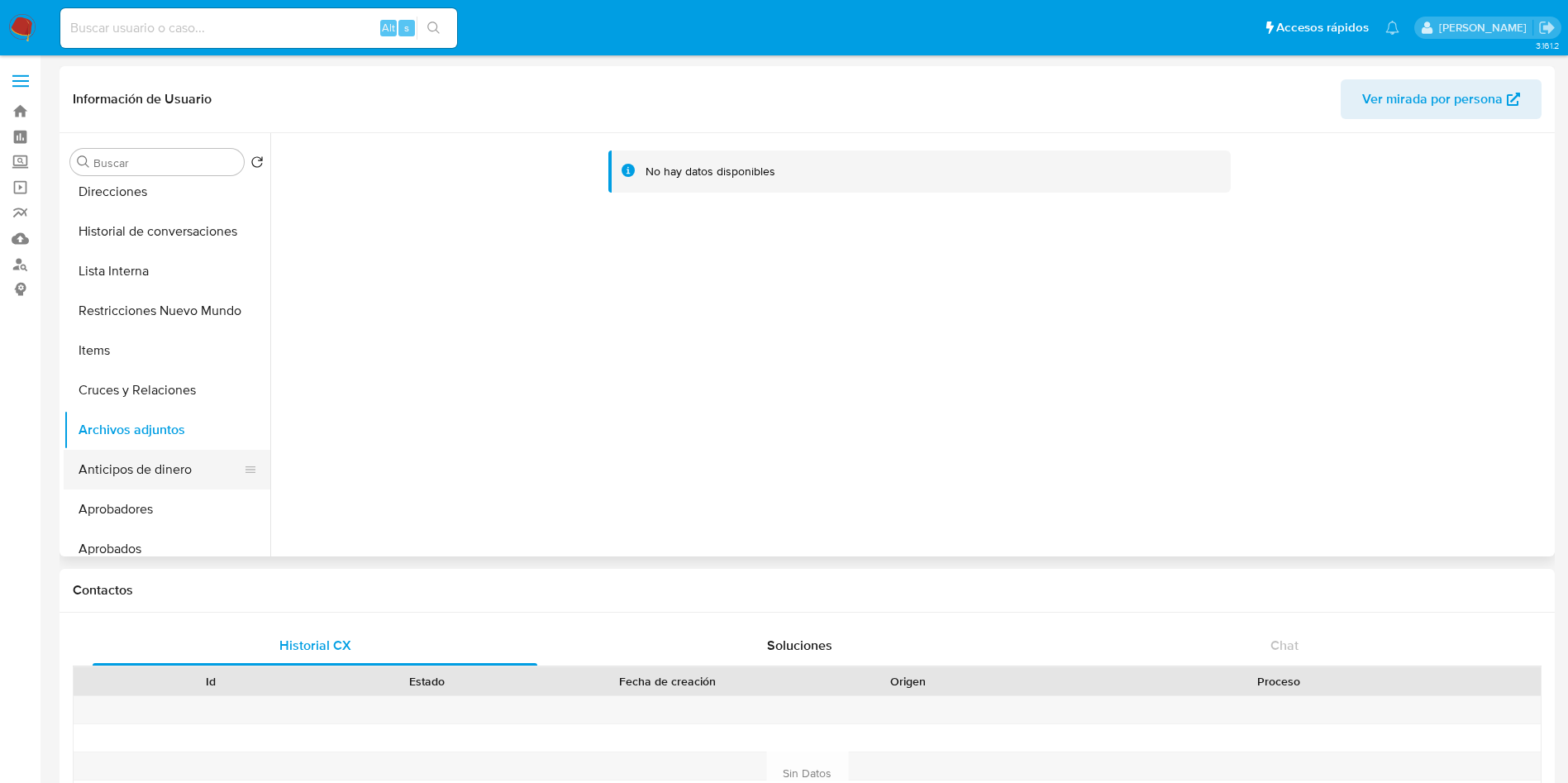
click at [142, 474] on button "Anticipos de dinero" at bounding box center [160, 470] width 193 height 40
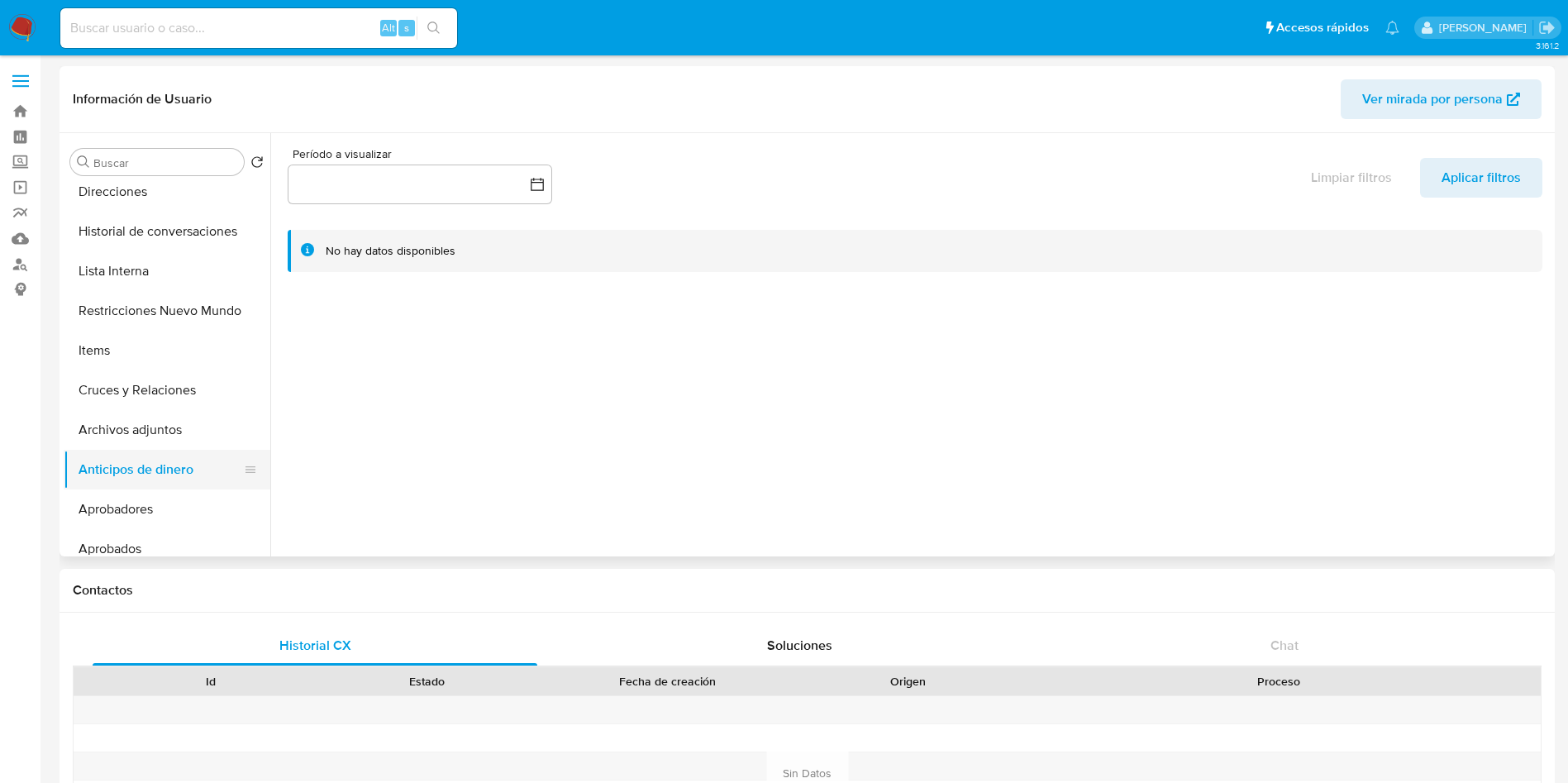
scroll to position [0, 0]
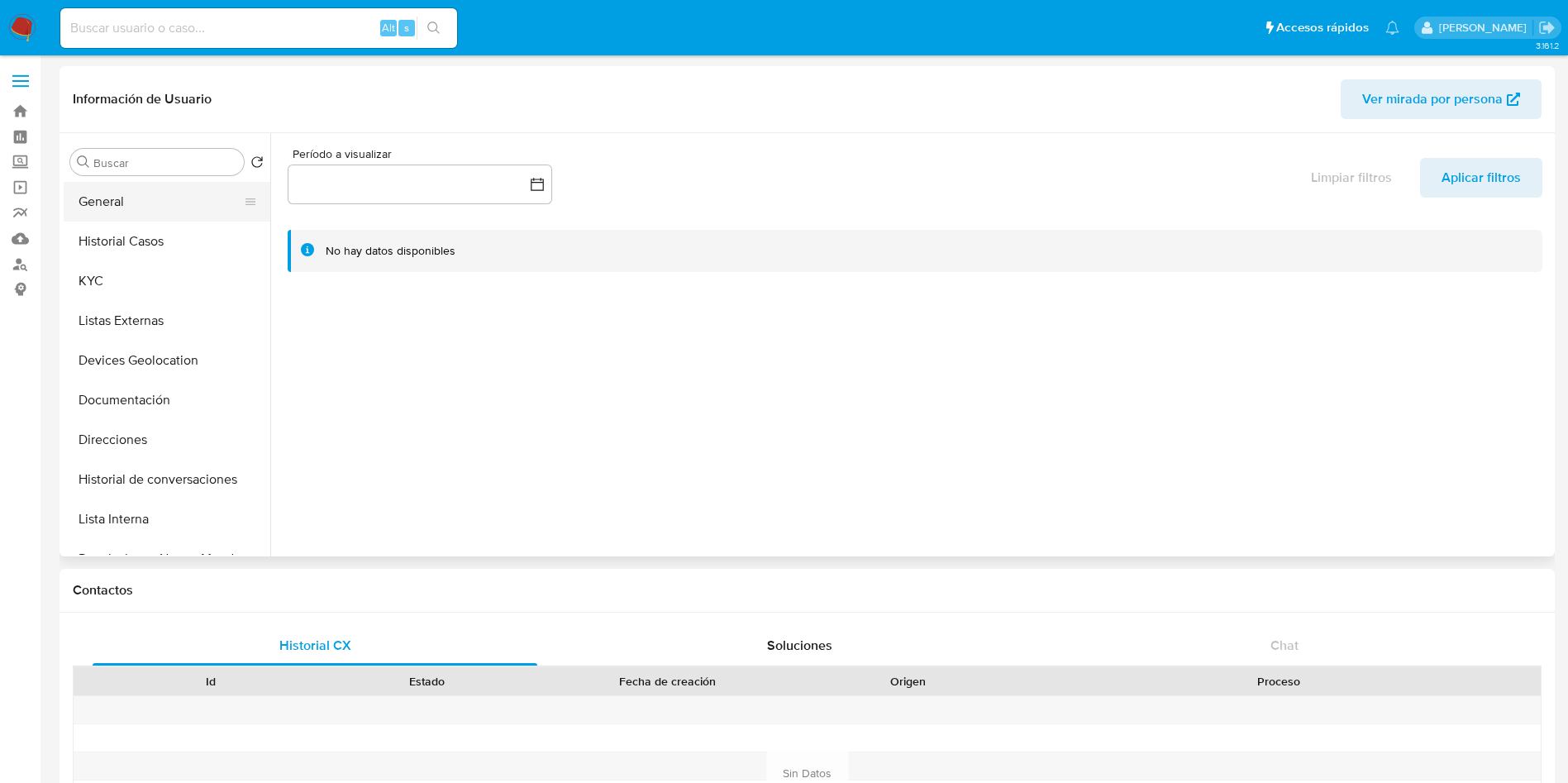
click at [176, 193] on button "General" at bounding box center [160, 201] width 193 height 40
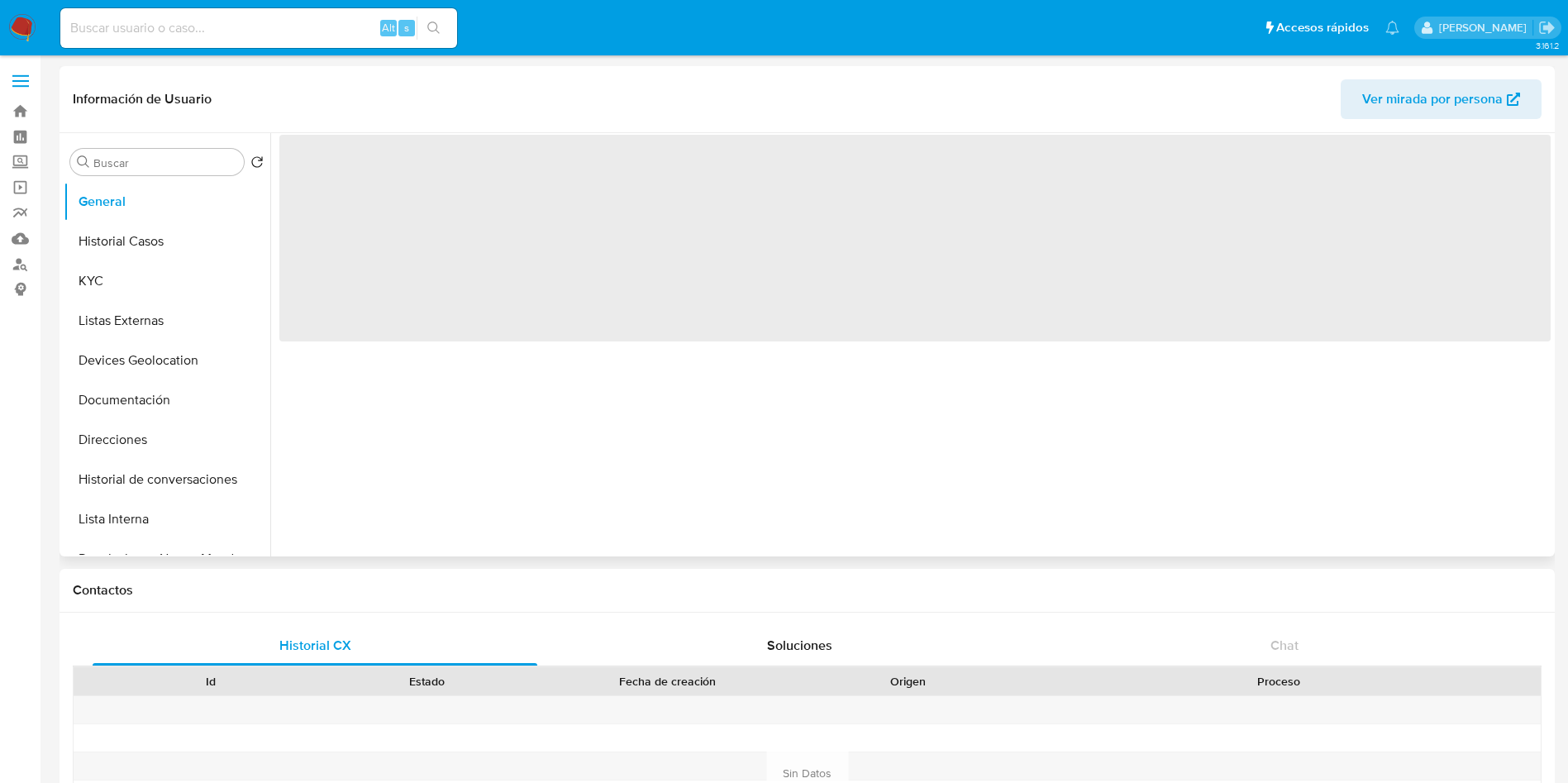
select select "10"
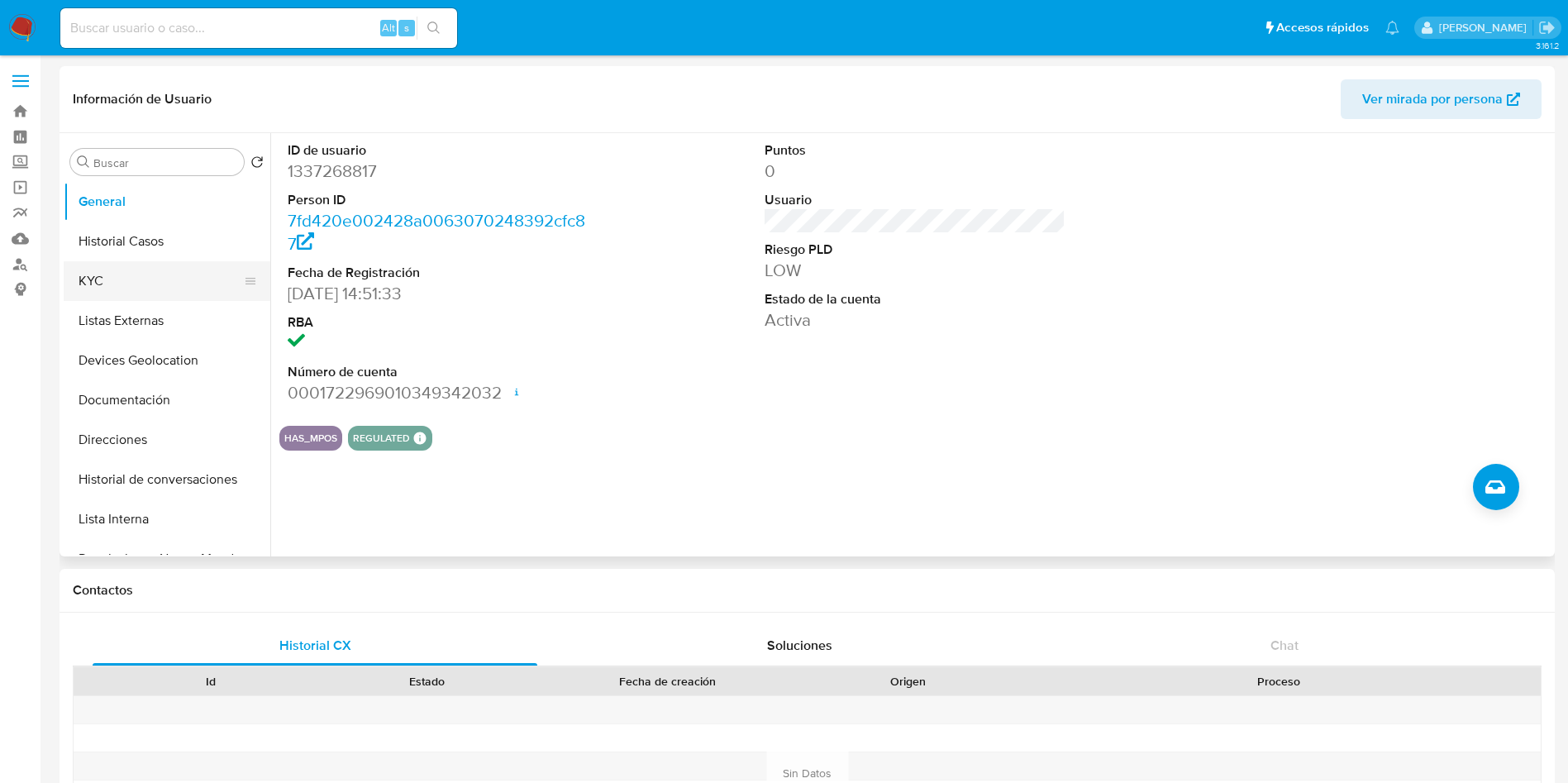
click at [96, 282] on button "KYC" at bounding box center [160, 281] width 193 height 40
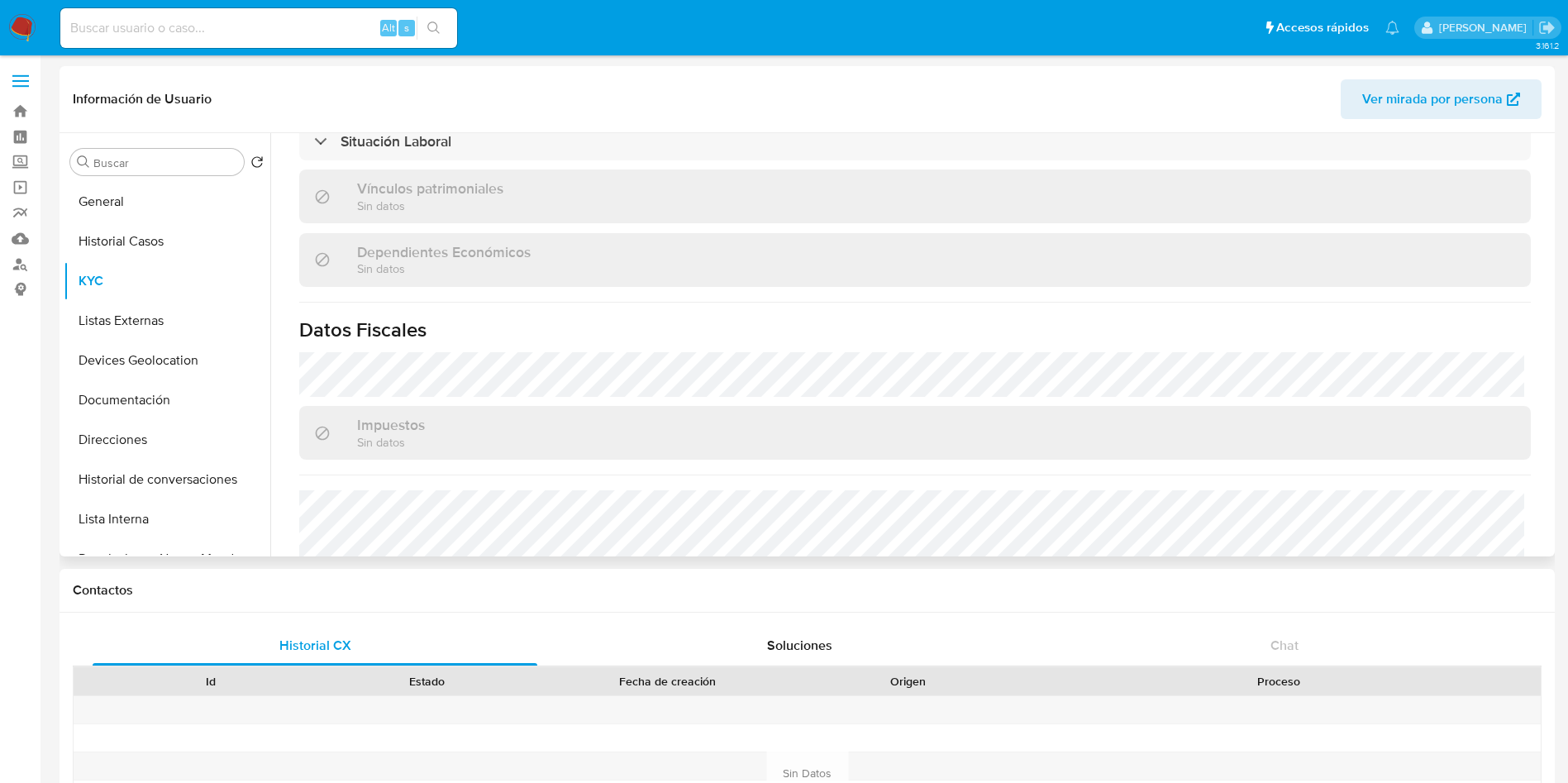
scroll to position [1023, 0]
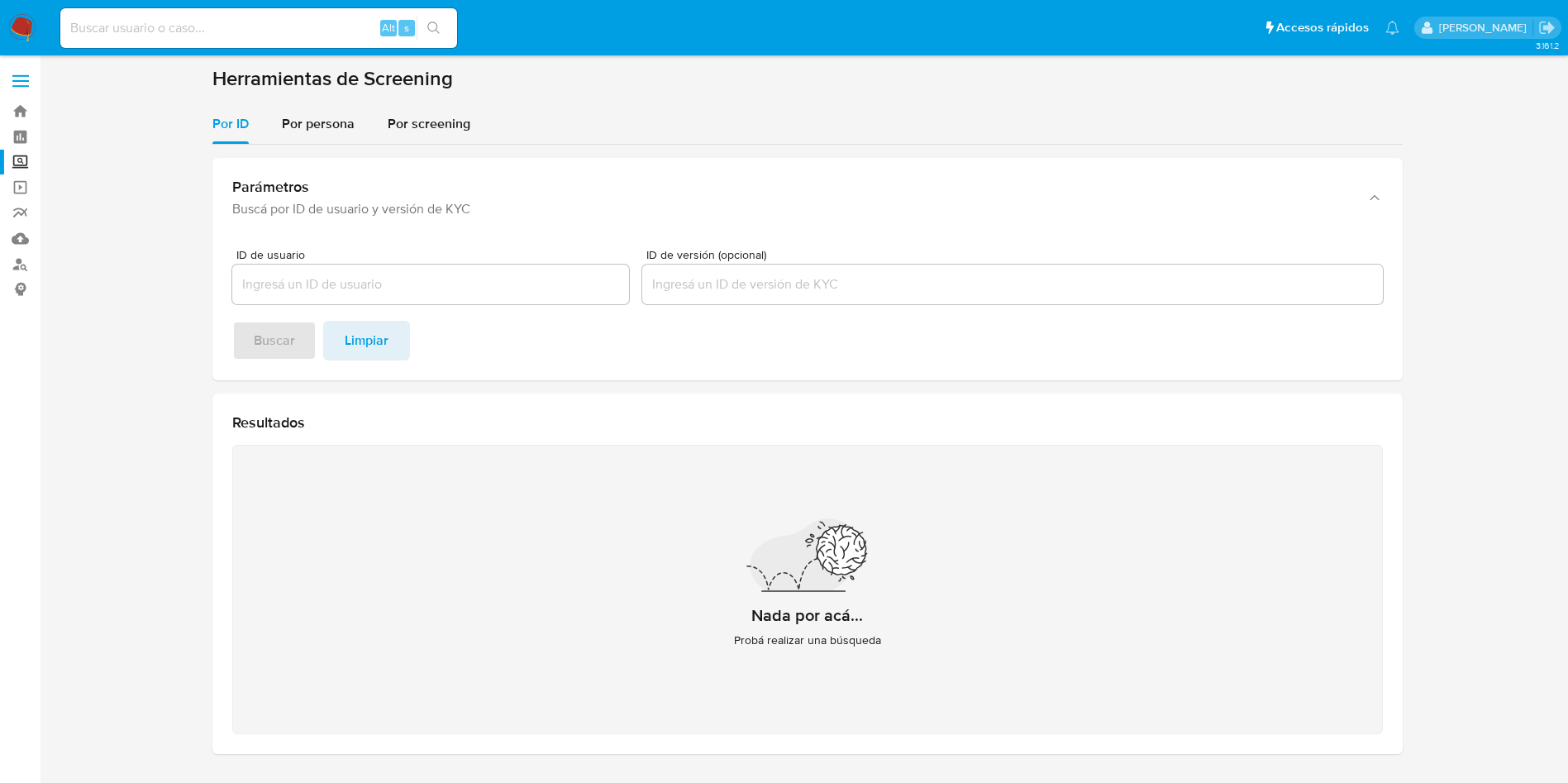
drag, startPoint x: 328, startPoint y: 124, endPoint x: 331, endPoint y: 147, distance: 23.2
click at [328, 125] on span "Por persona" at bounding box center [318, 123] width 73 height 19
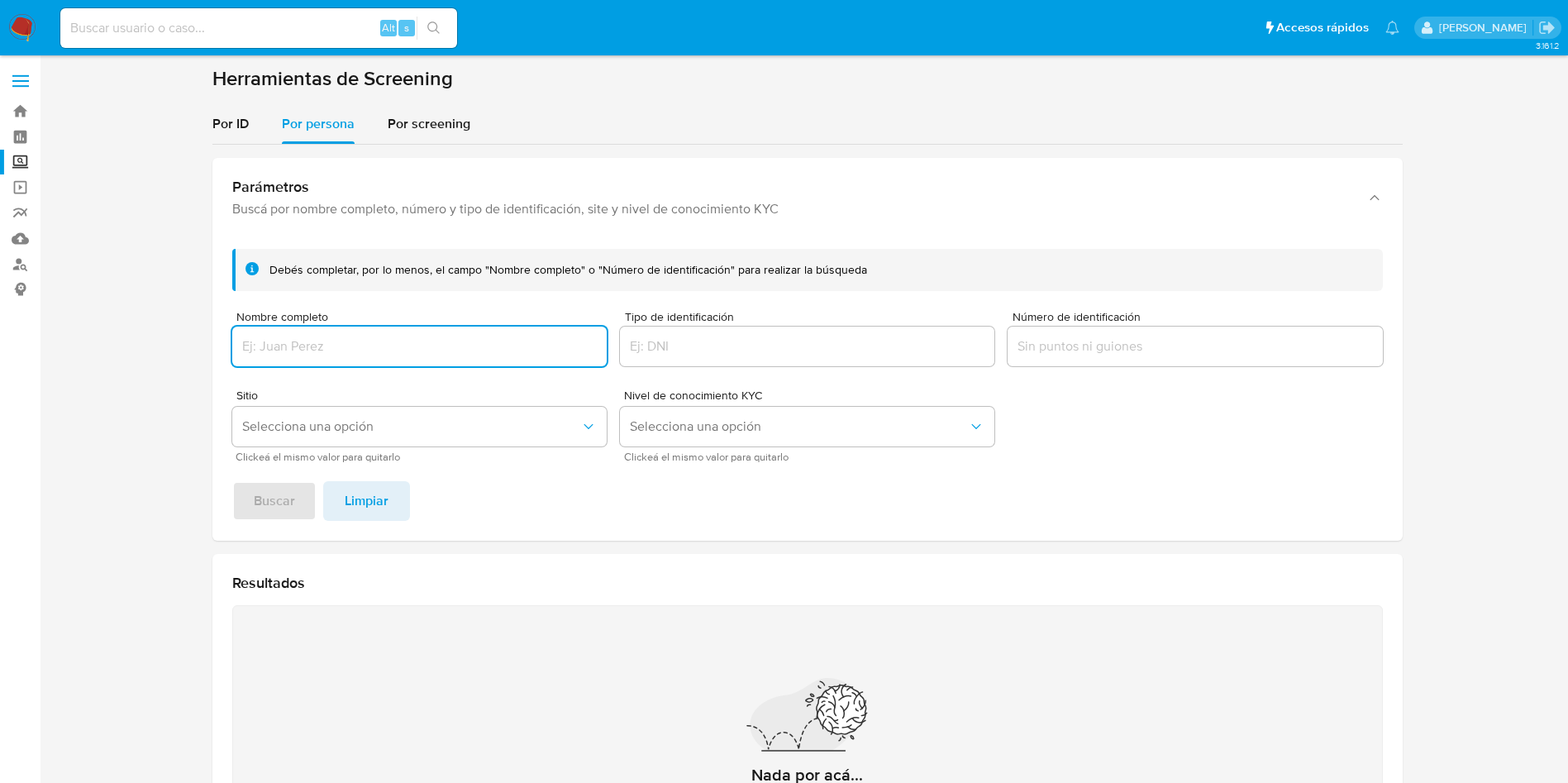
click at [371, 336] on input "Nombre completo" at bounding box center [420, 347] width 375 height 22
click at [377, 339] on input "Nombre completo" at bounding box center [420, 347] width 375 height 22
click at [1066, 371] on form "[PERSON_NAME] completar, por lo menos, el campo "Nombre completo" o "Número de …" at bounding box center [807, 355] width 1150 height 212
click at [380, 355] on input "Nombre completo" at bounding box center [420, 347] width 375 height 22
paste input "carnicerIa san [PERSON_NAME]"
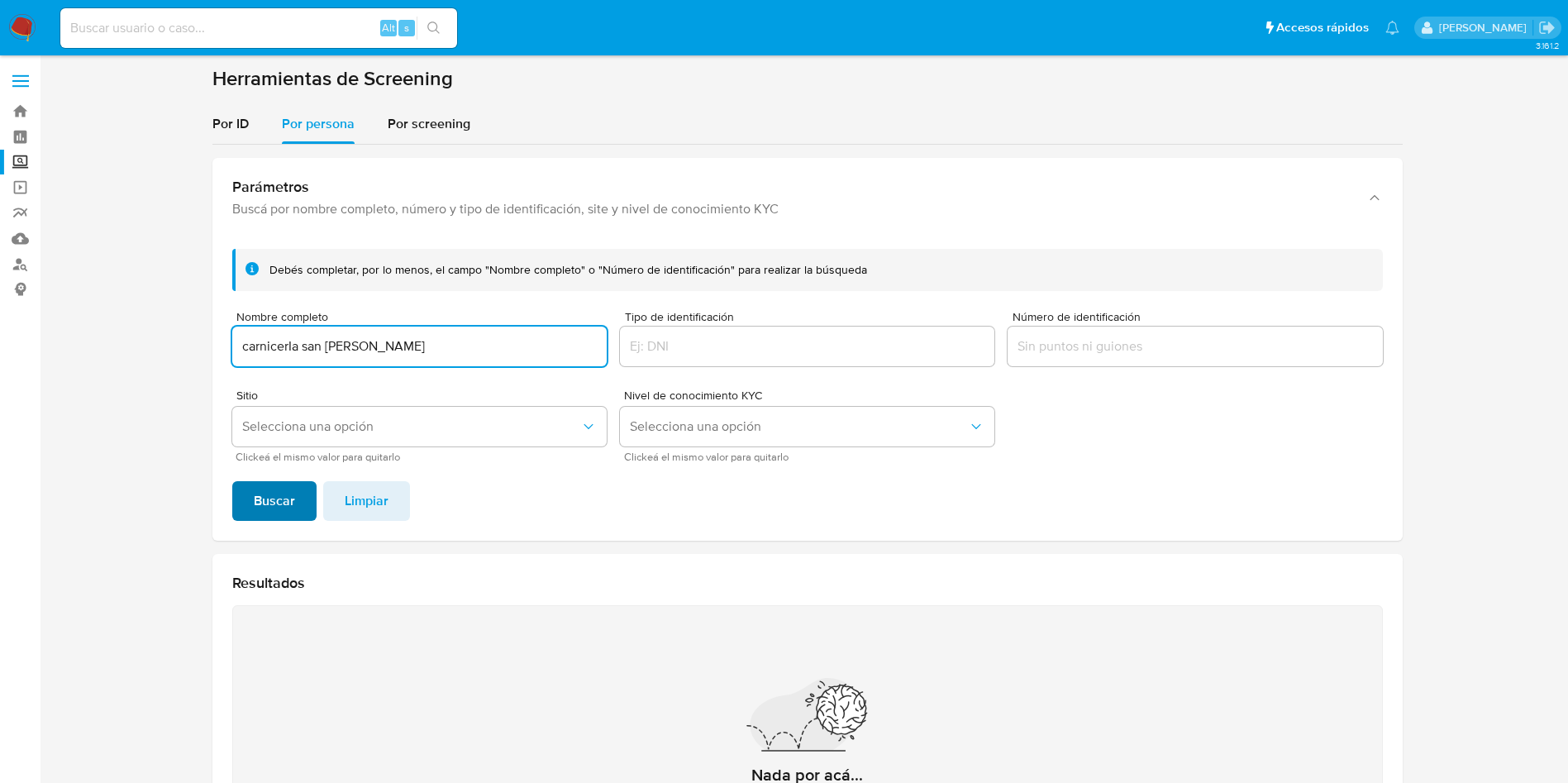
type input "carnicerIa san [PERSON_NAME]"
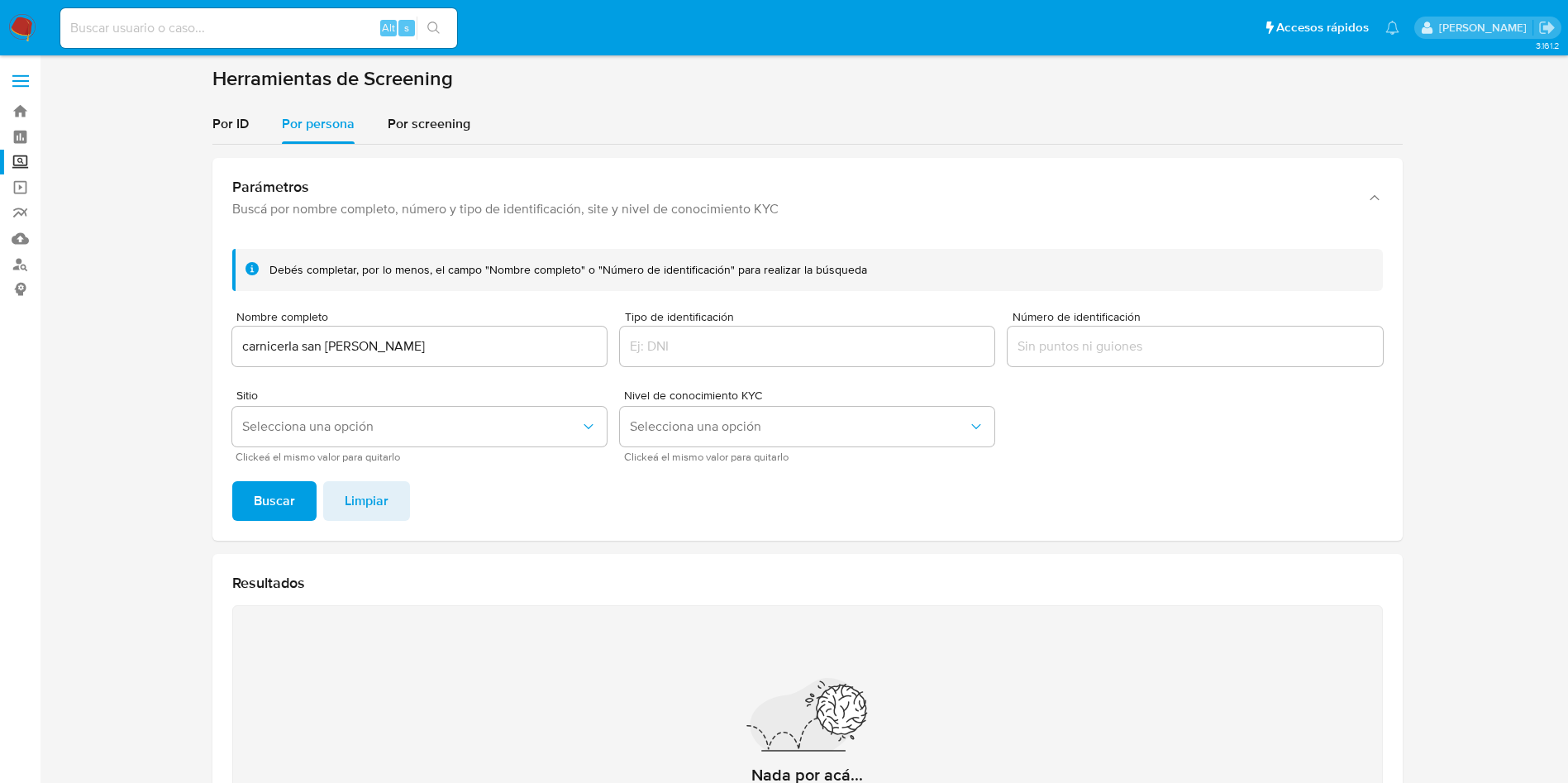
click at [252, 490] on button "Buscar" at bounding box center [274, 502] width 85 height 40
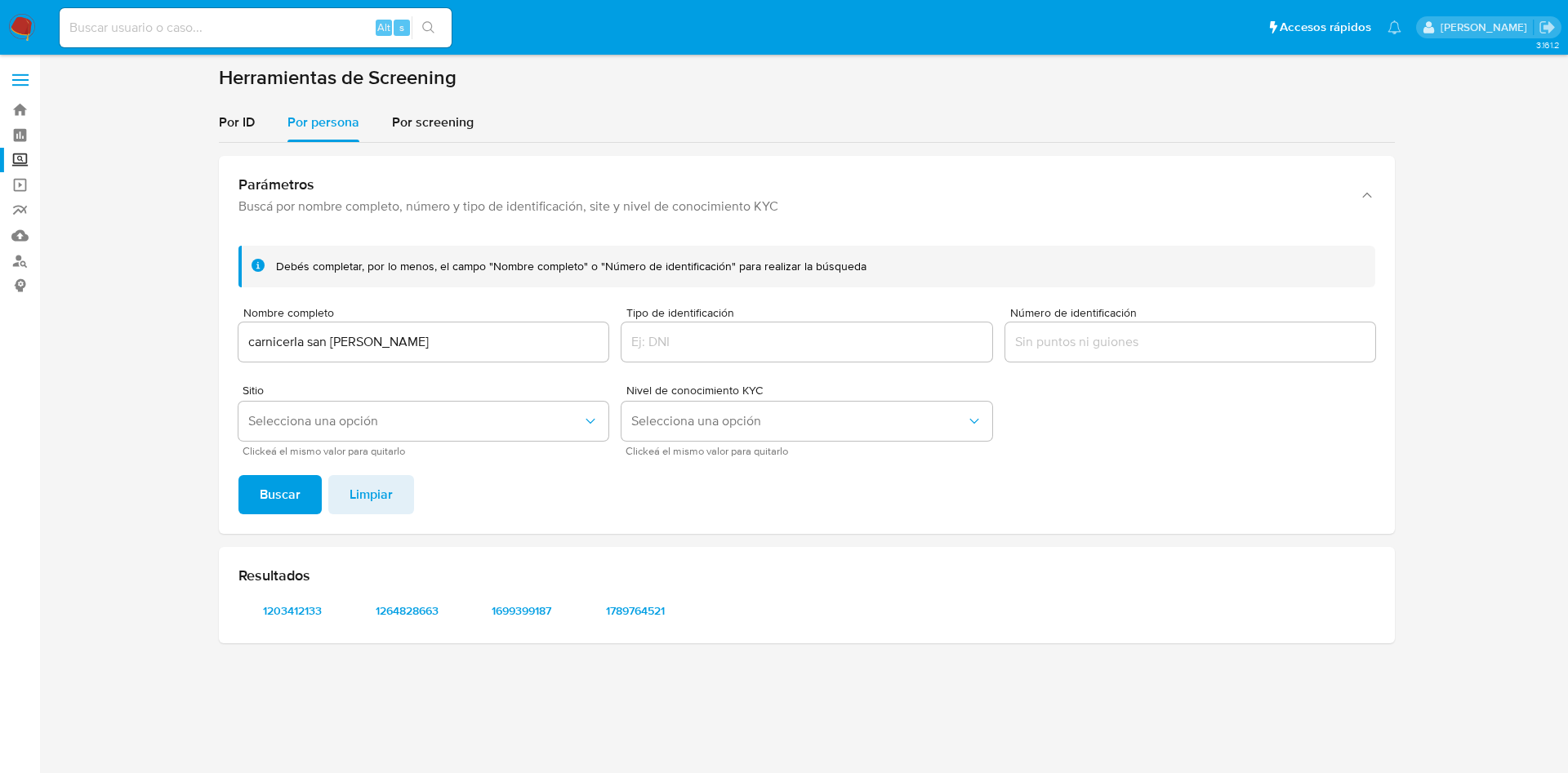
click at [906, 552] on div "Resultados 1203412133 1264828663 1699399187 1789764521" at bounding box center [807, 595] width 1176 height 97
click at [310, 622] on span "1203412133" at bounding box center [293, 611] width 85 height 23
click at [430, 596] on div "Resultados 1203412133 1264828663 1699399187 1789764521" at bounding box center [807, 595] width 1176 height 97
click at [423, 614] on span "1264828663" at bounding box center [407, 611] width 85 height 23
click at [414, 610] on span "1264828663" at bounding box center [407, 611] width 85 height 23
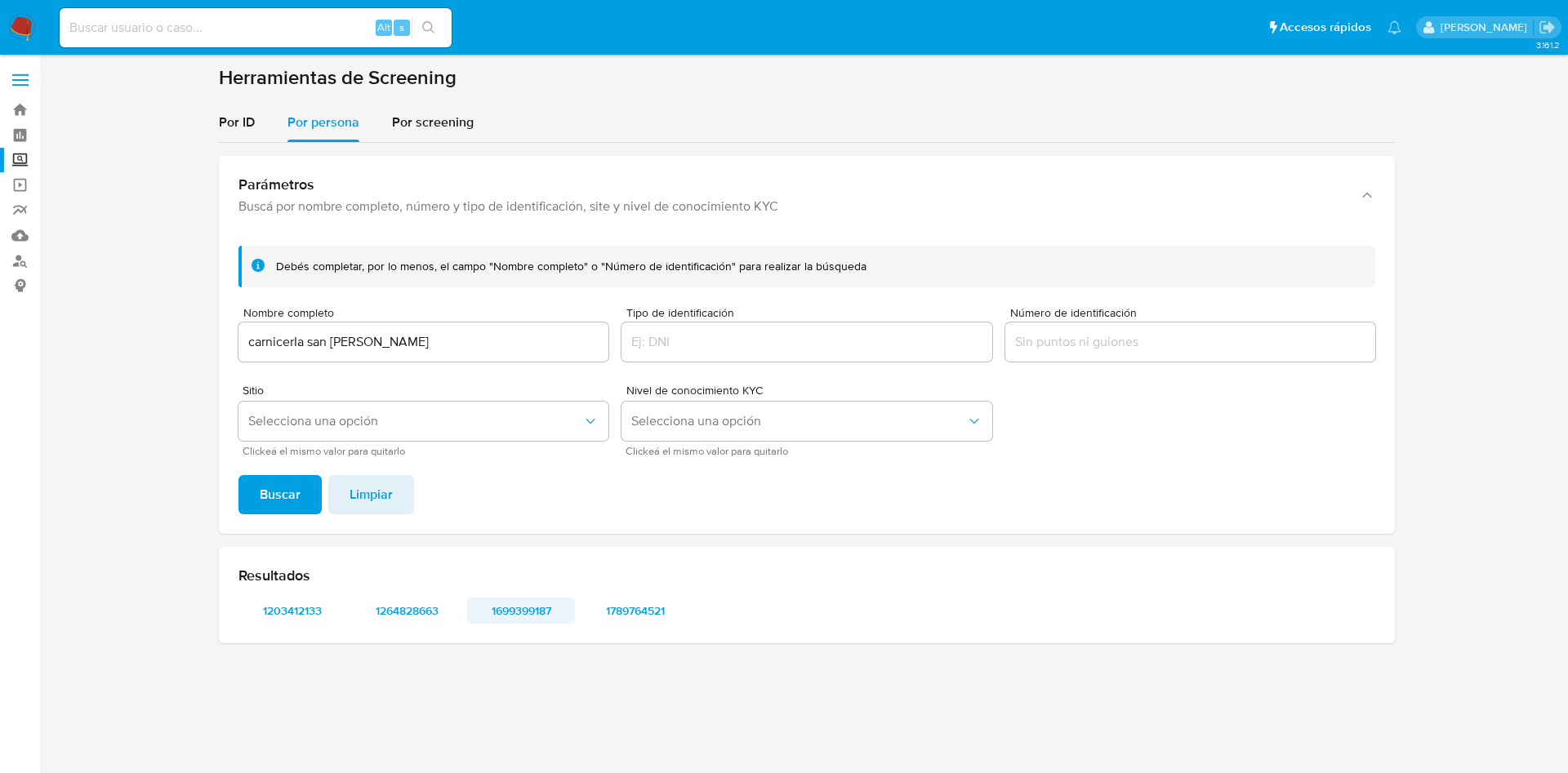
click at [502, 605] on span "1699399187" at bounding box center [521, 611] width 85 height 23
click at [658, 619] on span "1789764521" at bounding box center [635, 611] width 85 height 23
click at [1001, 531] on div "[PERSON_NAME] completar, por lo menos, el campo "Nombre completo" o "Número de …" at bounding box center [807, 383] width 1176 height 301
click at [326, 27] on input at bounding box center [256, 28] width 392 height 22
paste input "481366487"
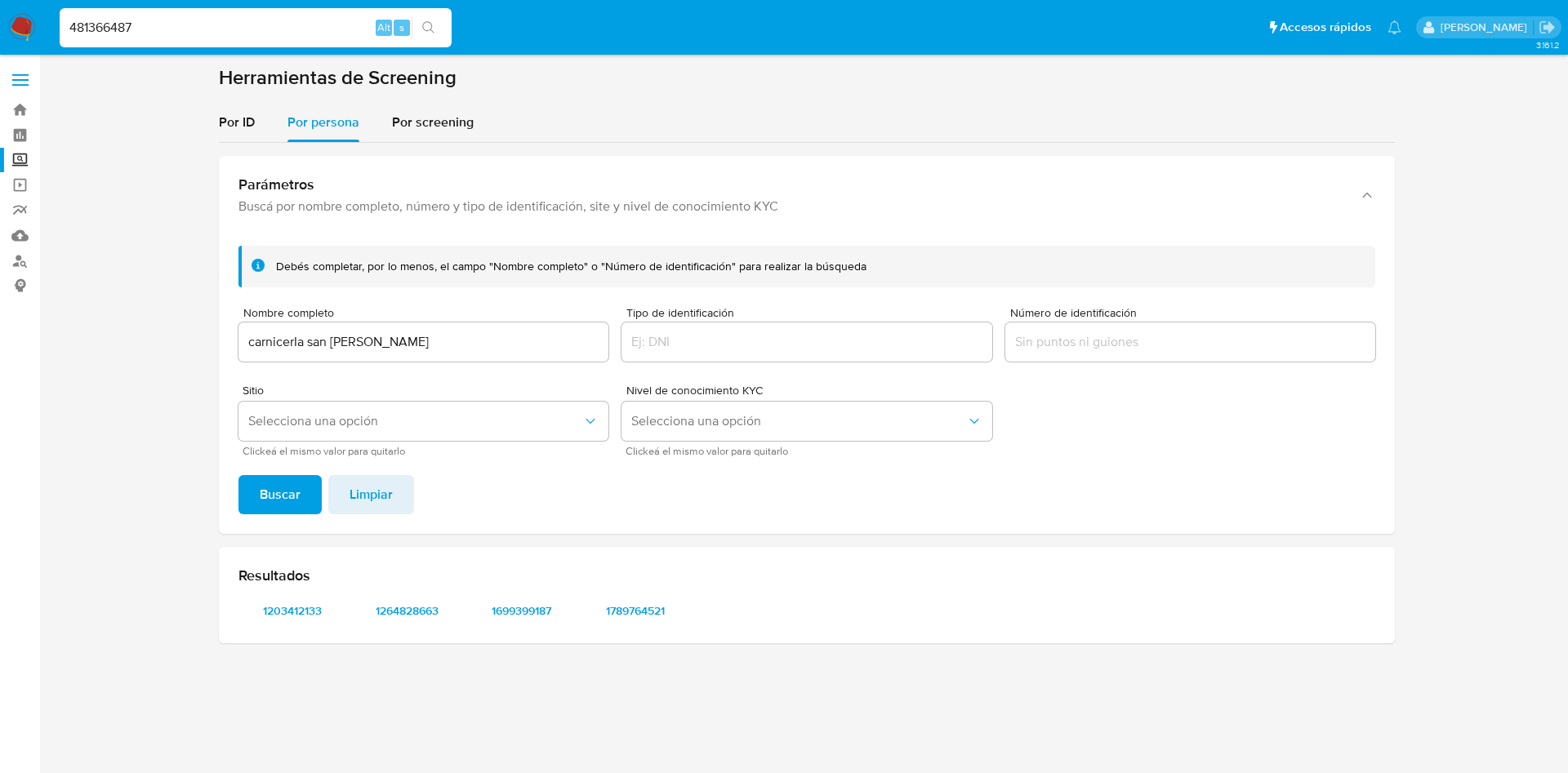
type input "481366487"
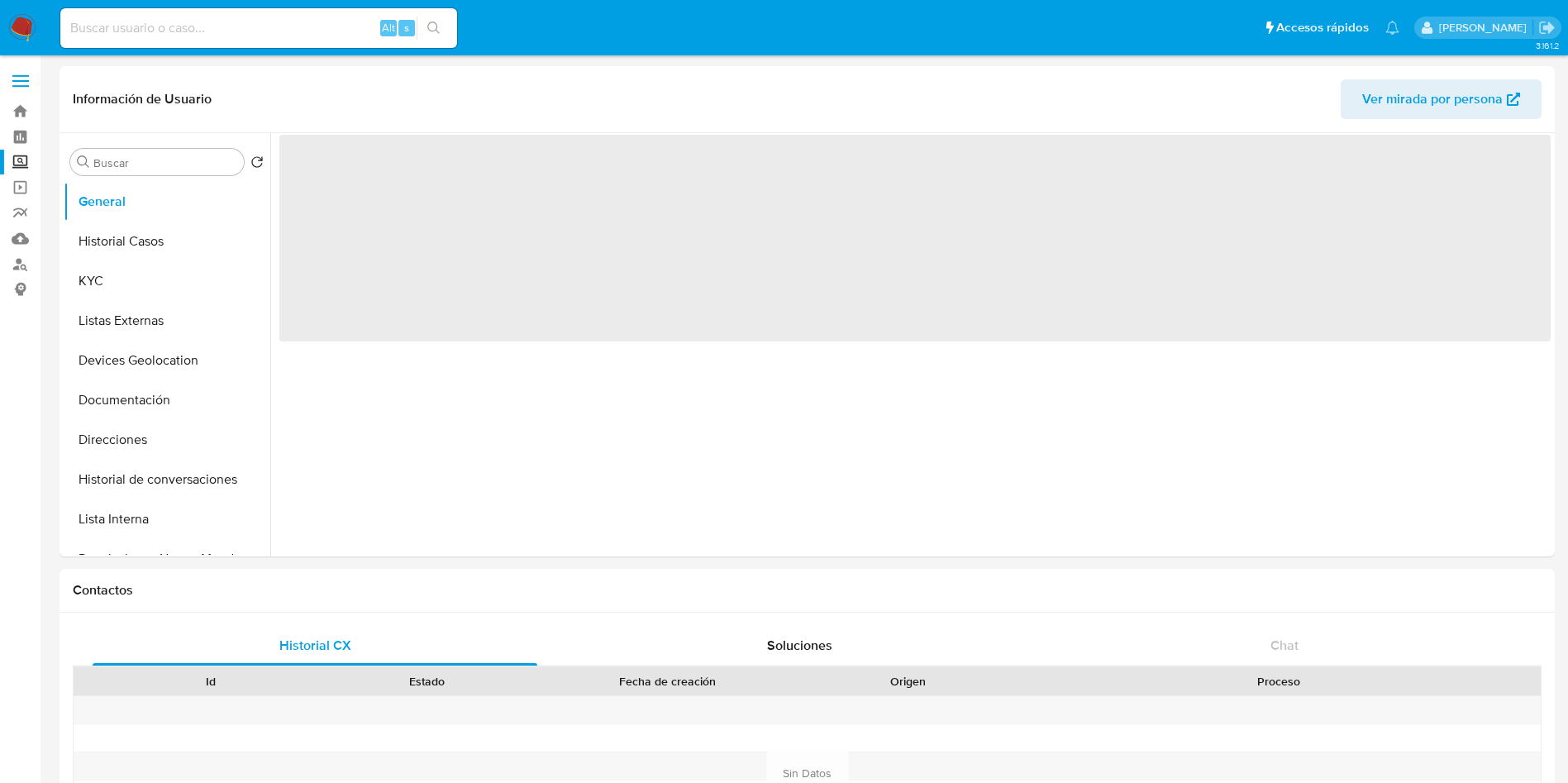
select select "10"
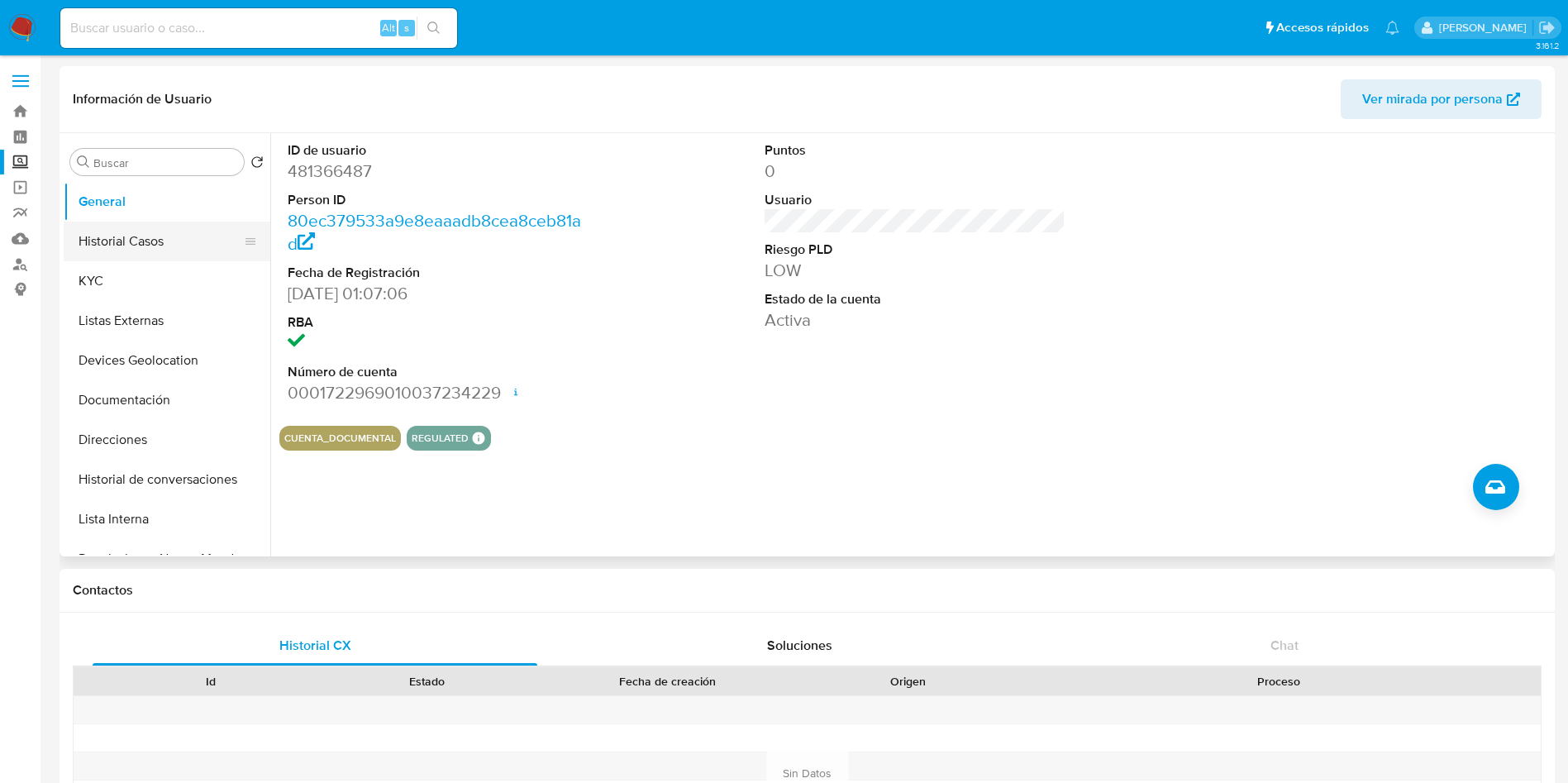
click at [137, 231] on button "Historial Casos" at bounding box center [160, 241] width 193 height 40
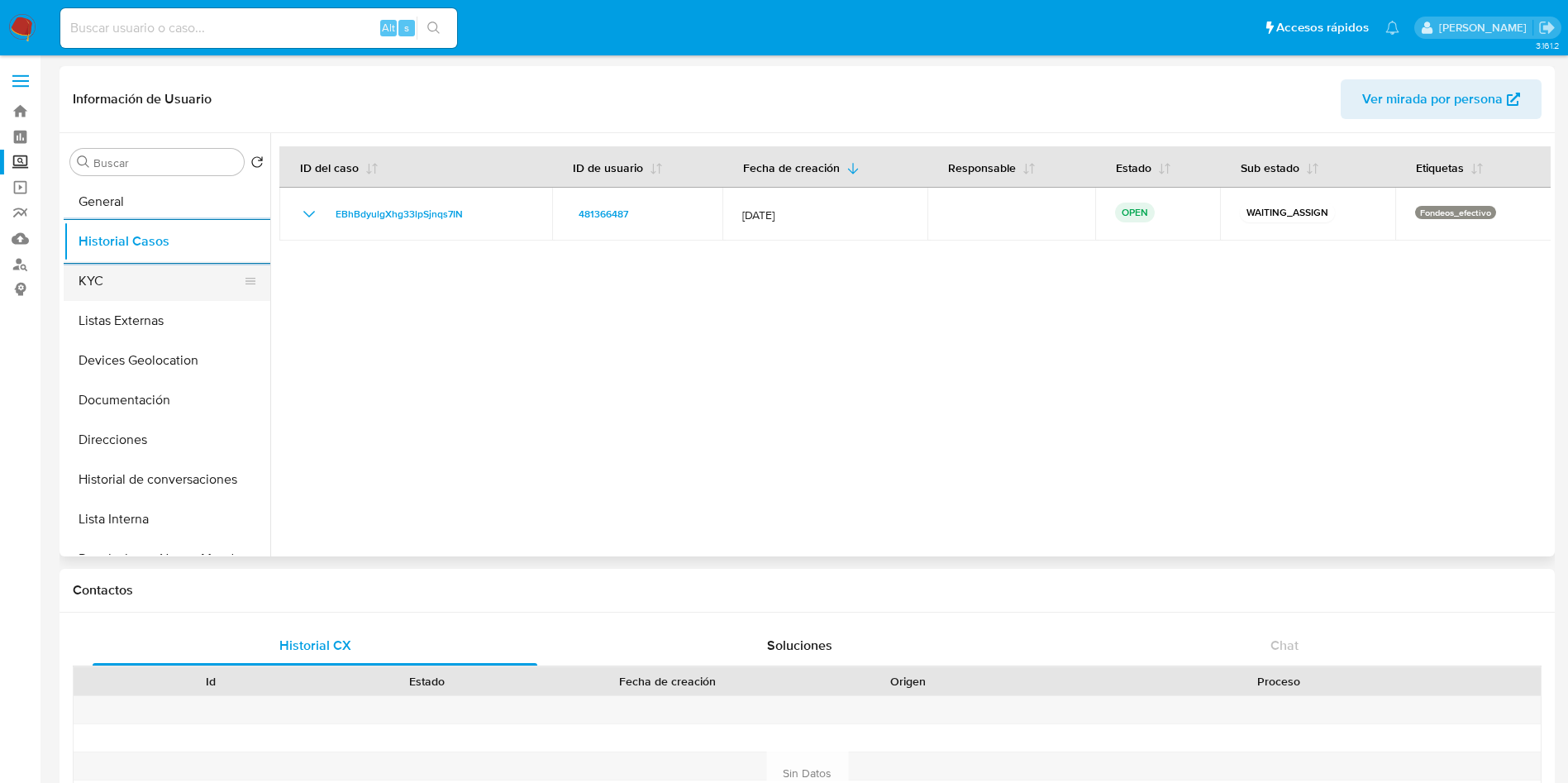
click at [107, 283] on button "KYC" at bounding box center [160, 281] width 193 height 40
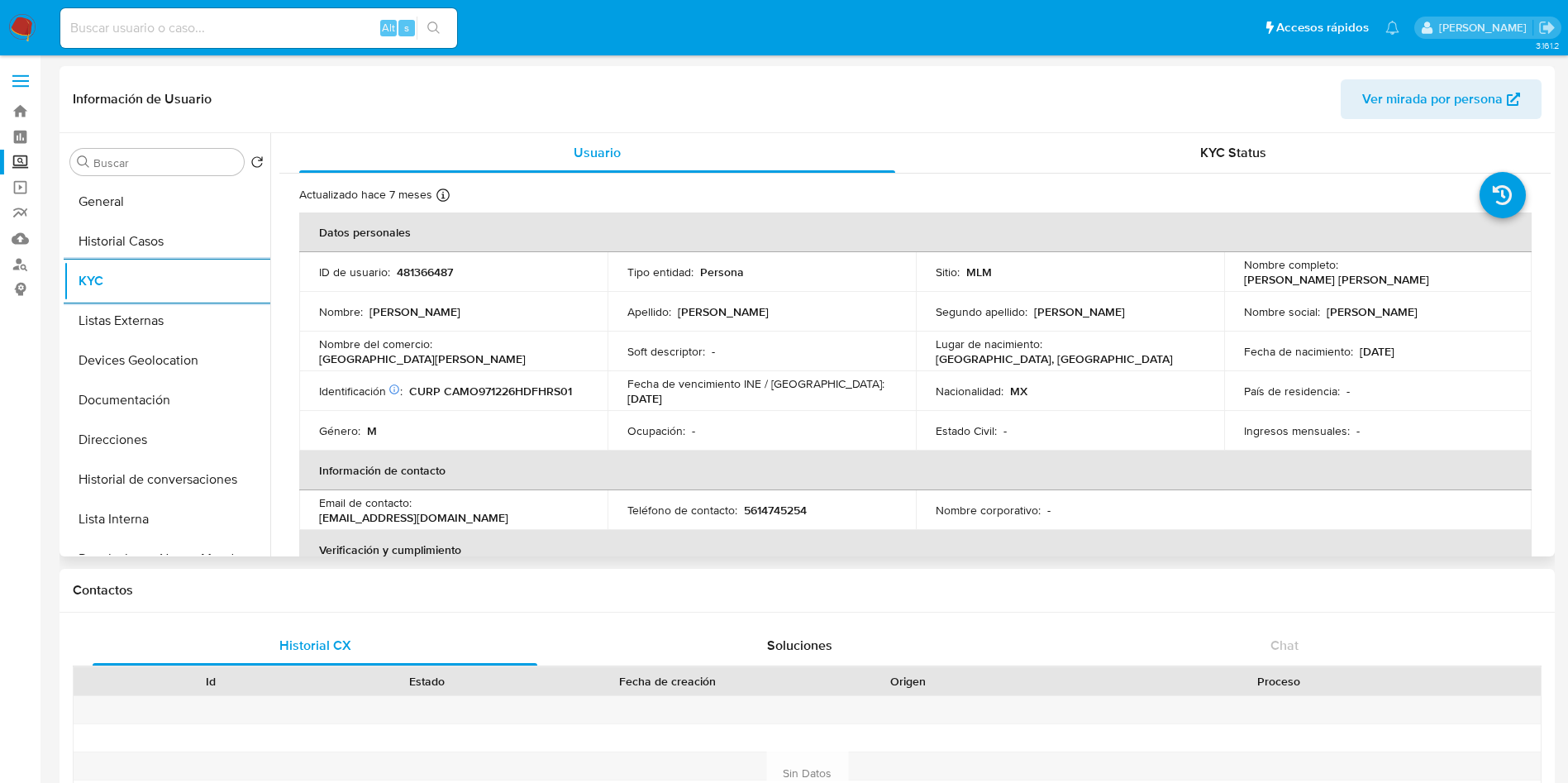
click at [855, 337] on td "Soft descriptor : -" at bounding box center [761, 351] width 308 height 40
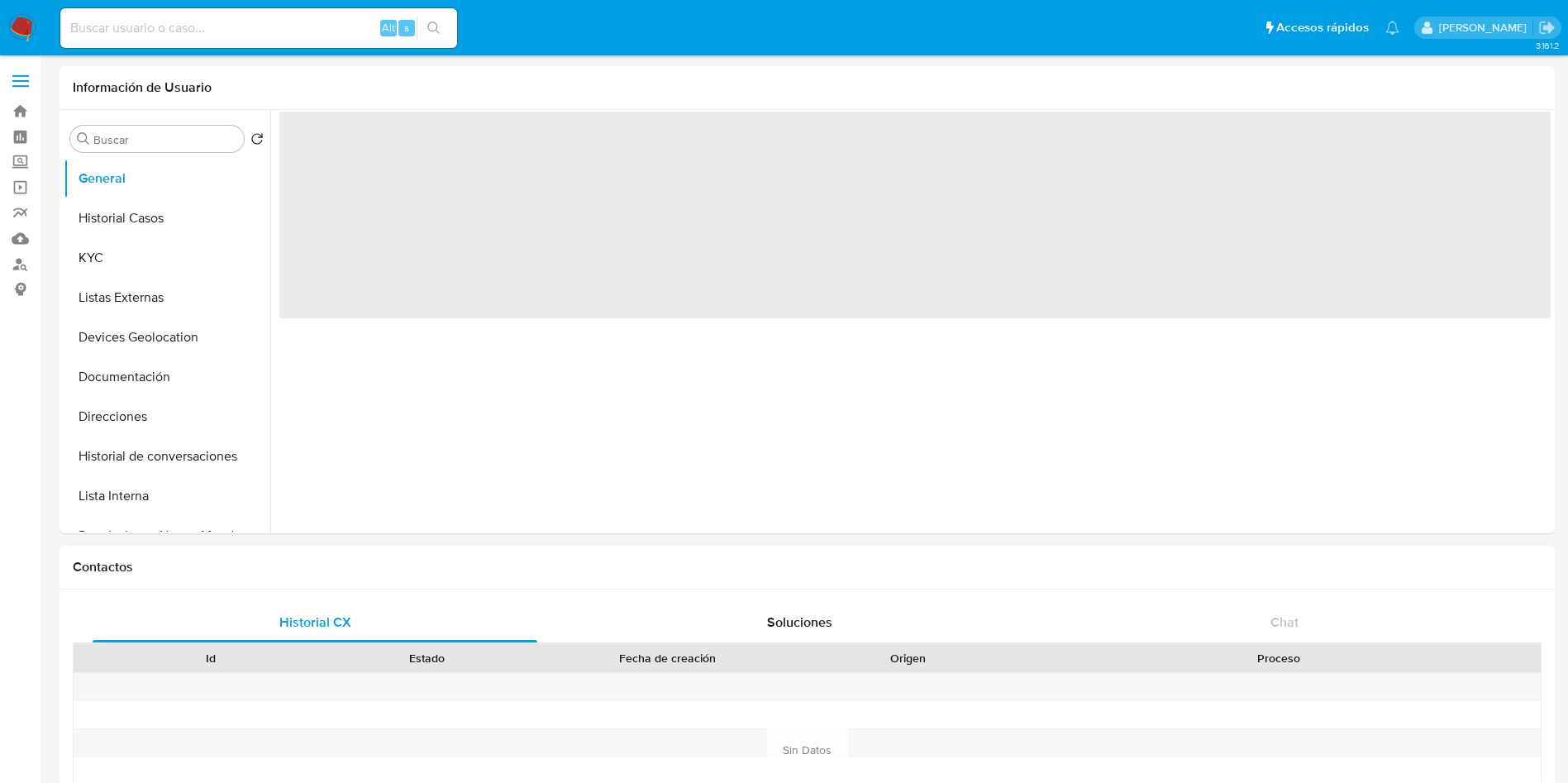
select select "10"
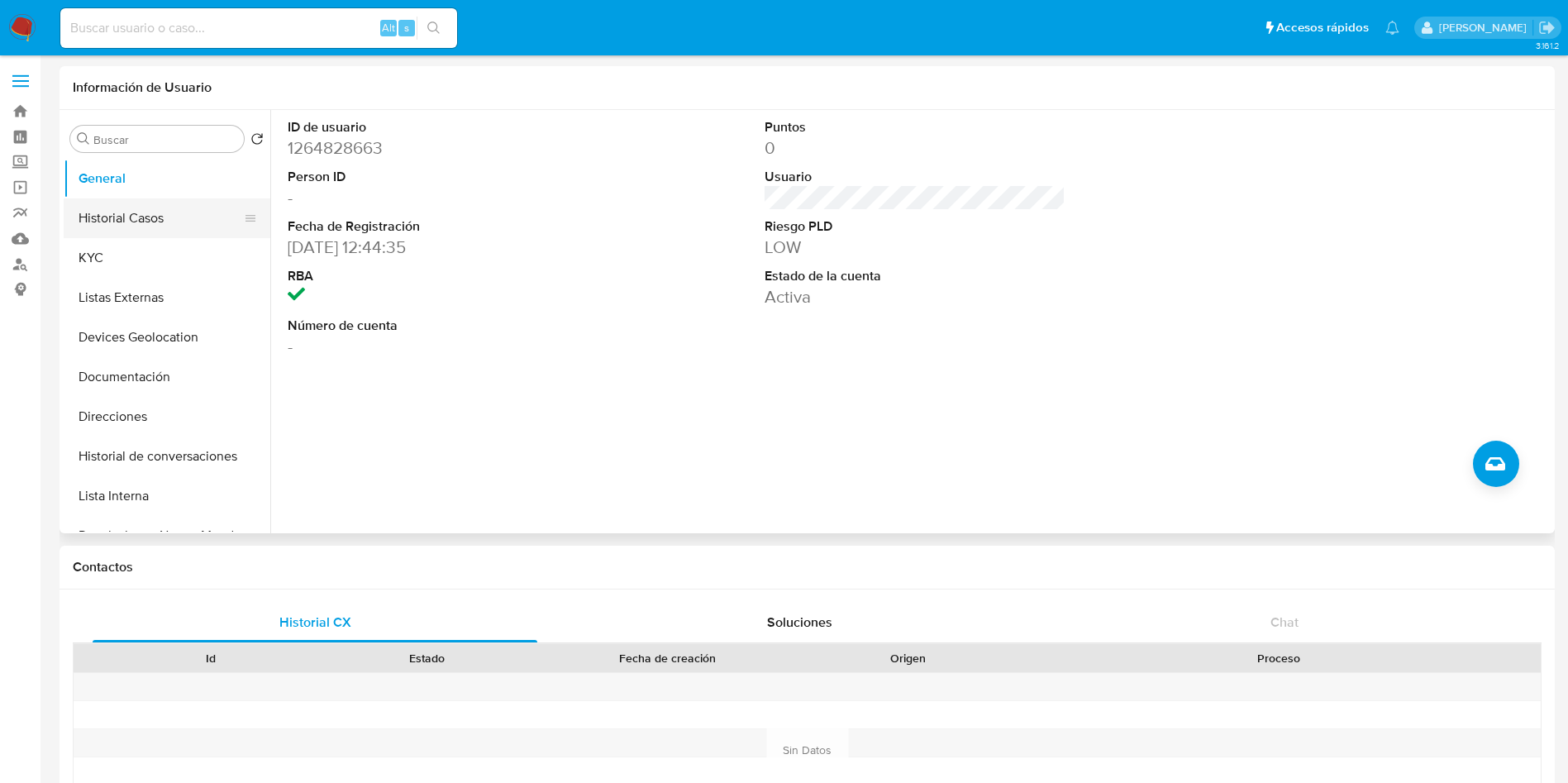
click at [161, 214] on button "Historial Casos" at bounding box center [160, 218] width 193 height 40
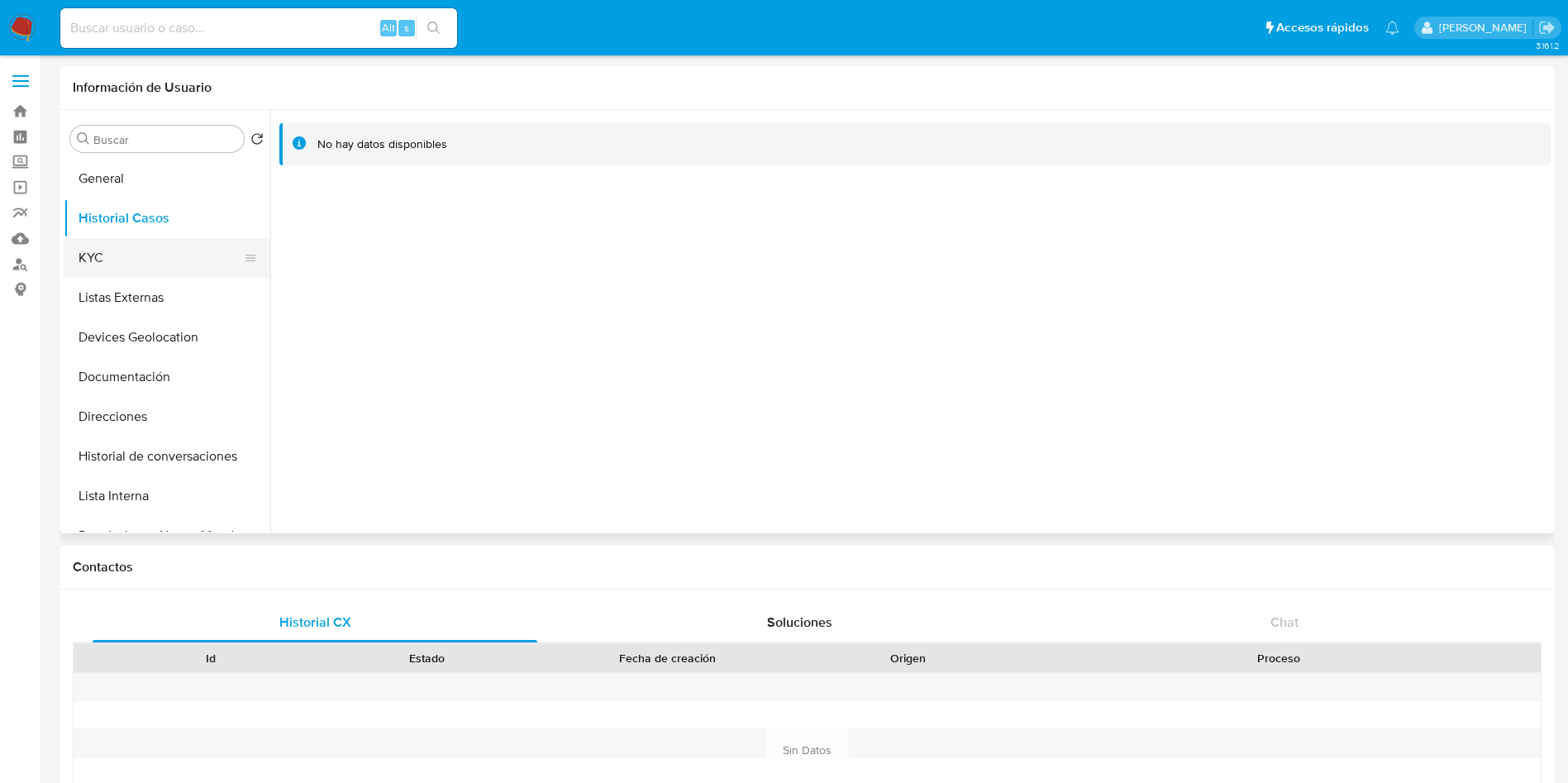
click at [111, 250] on button "KYC" at bounding box center [160, 258] width 193 height 40
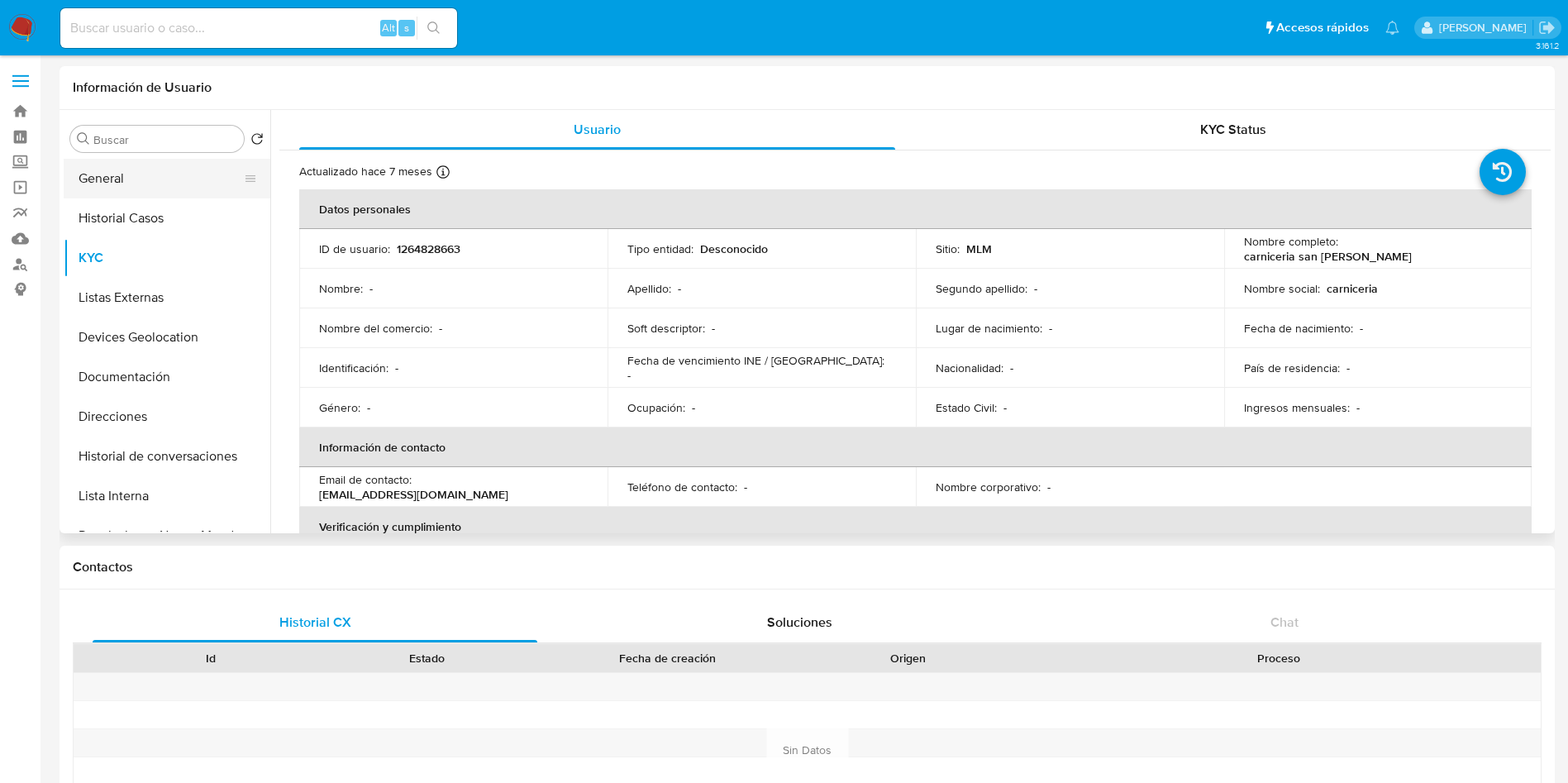
click at [152, 185] on button "General" at bounding box center [160, 179] width 193 height 40
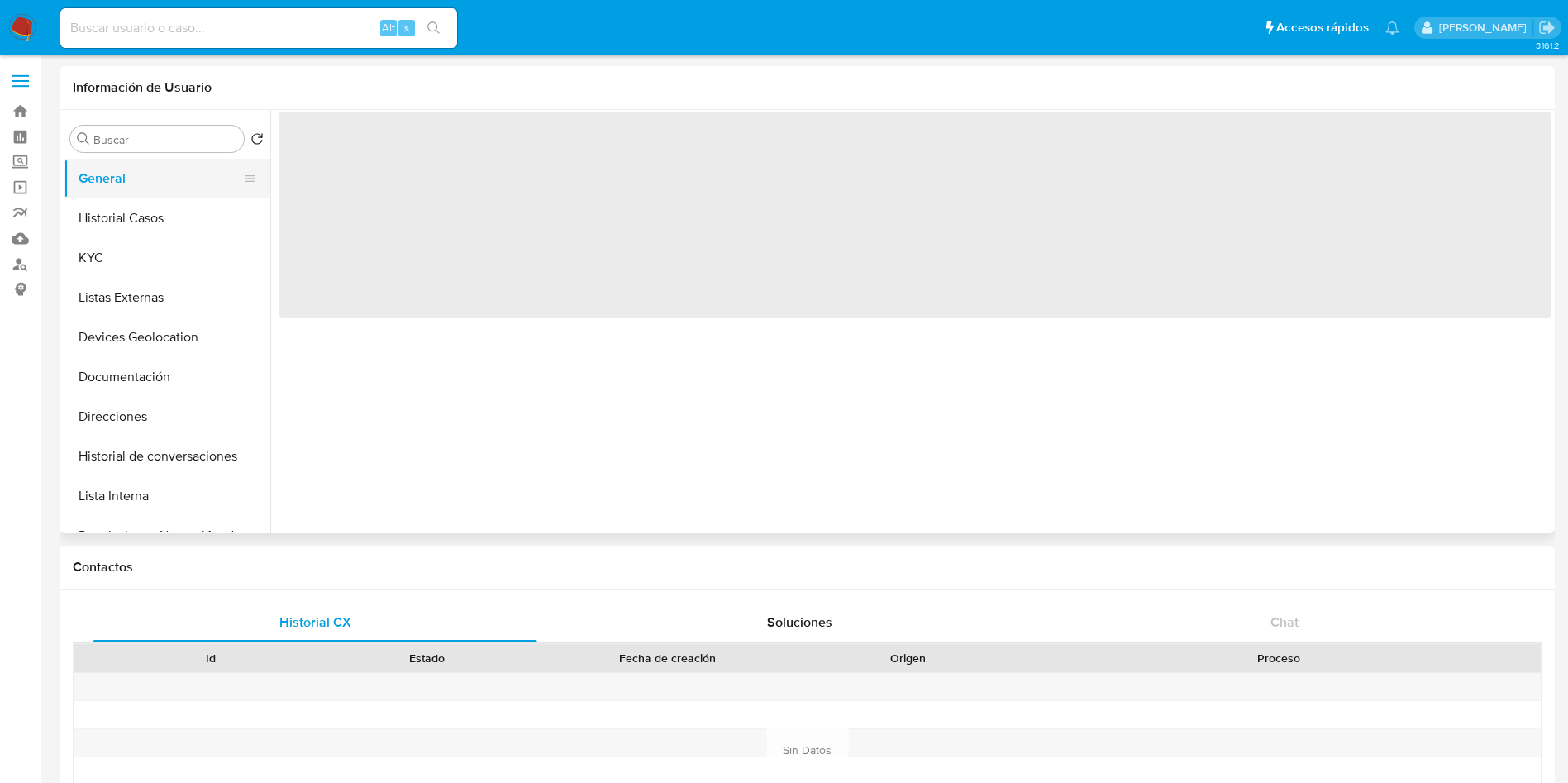
click at [152, 185] on button "General" at bounding box center [160, 179] width 193 height 40
select select "10"
